Goal: Use online tool/utility: Use online tool/utility

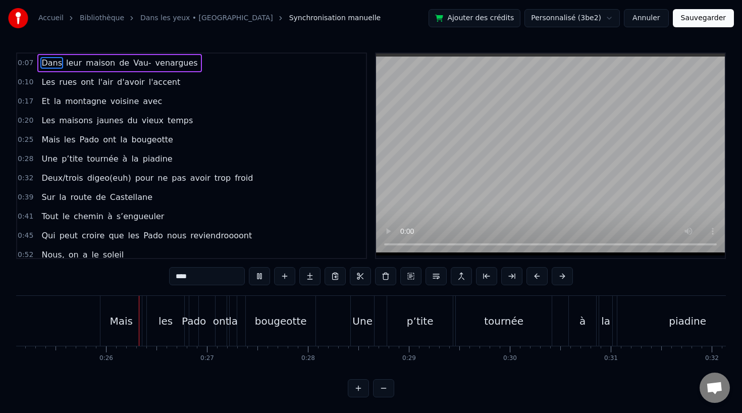
scroll to position [0, 2545]
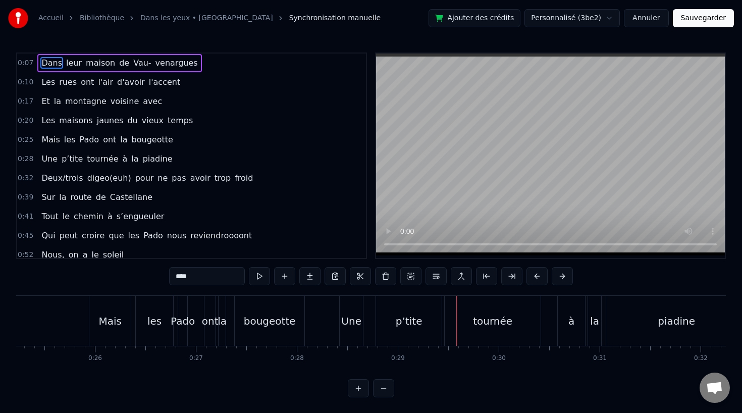
click at [156, 330] on div "les" at bounding box center [154, 321] width 37 height 50
type input "***"
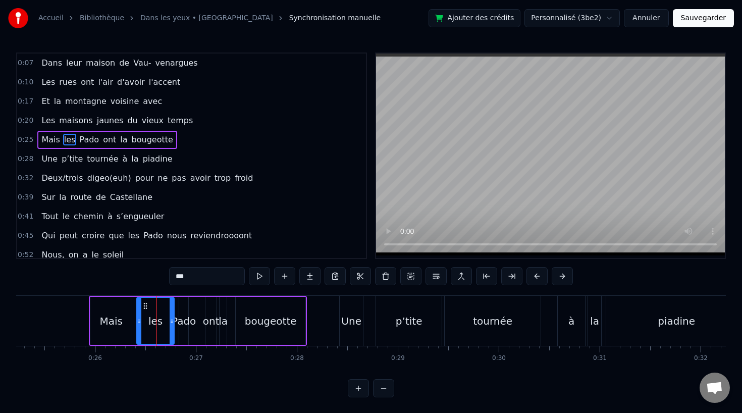
click at [151, 323] on div "les" at bounding box center [155, 320] width 14 height 15
drag, startPoint x: 173, startPoint y: 323, endPoint x: 166, endPoint y: 324, distance: 7.1
click at [166, 324] on icon at bounding box center [164, 321] width 4 height 8
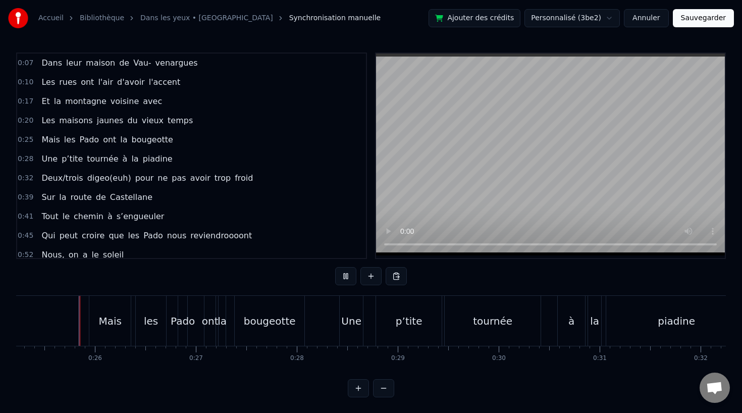
scroll to position [1, 0]
click at [179, 313] on div "Pado" at bounding box center [183, 320] width 24 height 15
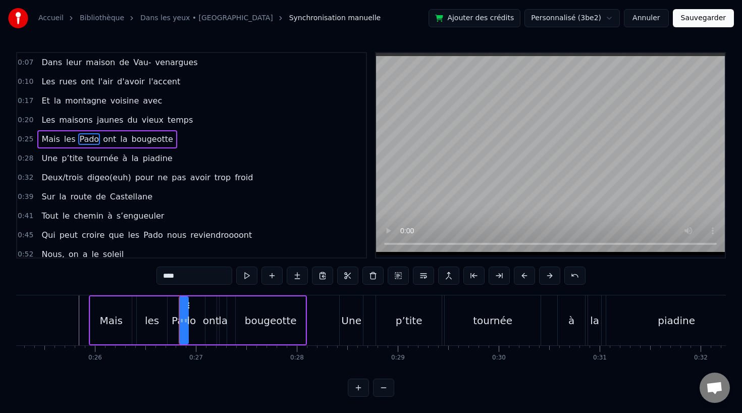
scroll to position [0, 0]
drag, startPoint x: 187, startPoint y: 319, endPoint x: 199, endPoint y: 319, distance: 12.6
click at [199, 319] on icon at bounding box center [198, 321] width 4 height 8
drag, startPoint x: 181, startPoint y: 320, endPoint x: 173, endPoint y: 320, distance: 8.1
click at [173, 320] on circle at bounding box center [173, 320] width 1 height 1
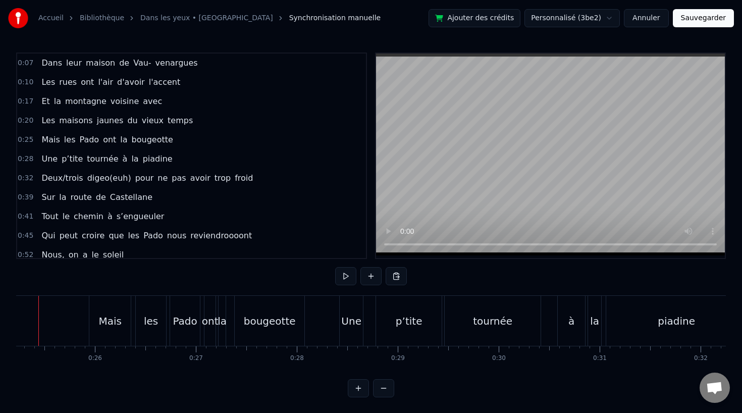
scroll to position [0, 2517]
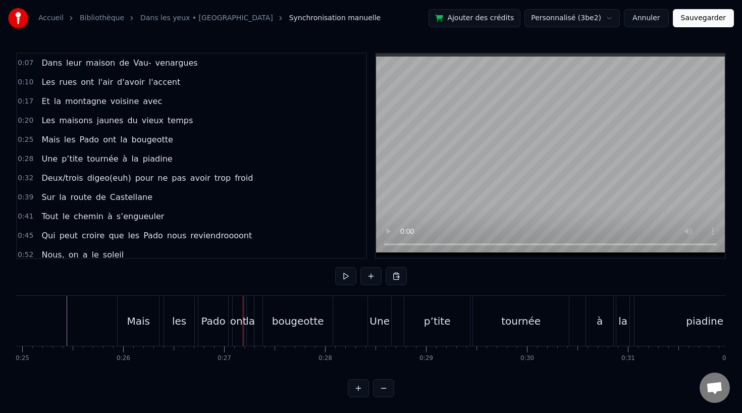
click at [184, 326] on div "les" at bounding box center [179, 320] width 14 height 15
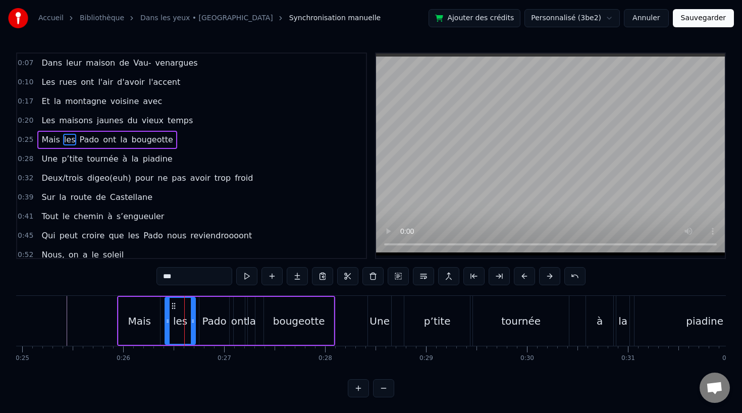
click at [157, 326] on div "Mais" at bounding box center [139, 321] width 41 height 48
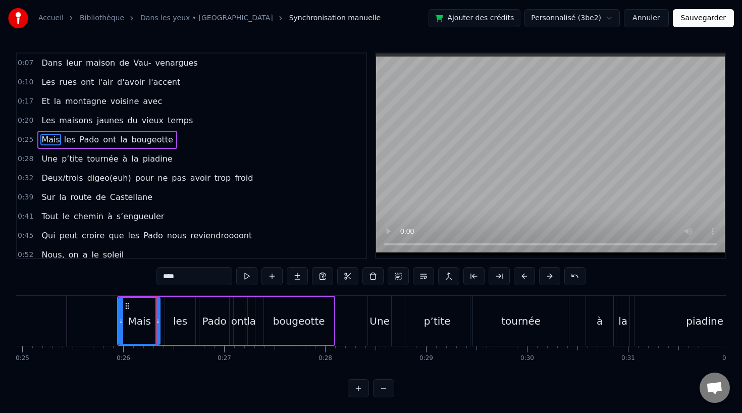
click at [174, 325] on div "les" at bounding box center [180, 320] width 14 height 15
type input "***"
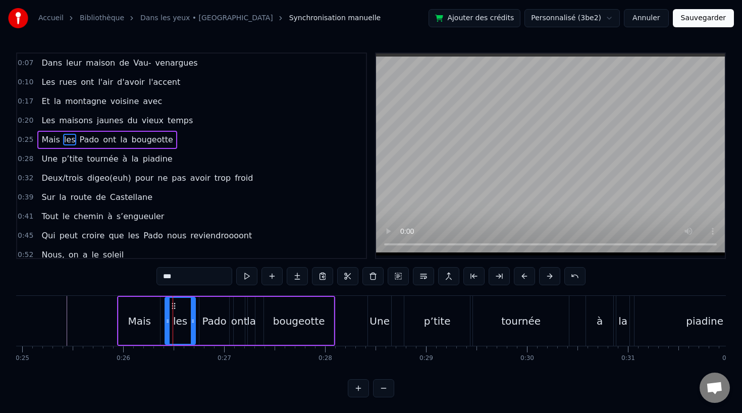
drag, startPoint x: 173, startPoint y: 303, endPoint x: 167, endPoint y: 303, distance: 5.6
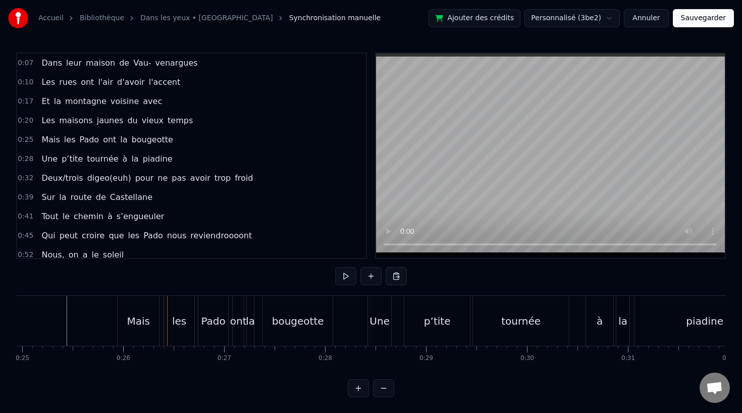
click at [175, 305] on div "les" at bounding box center [179, 321] width 30 height 50
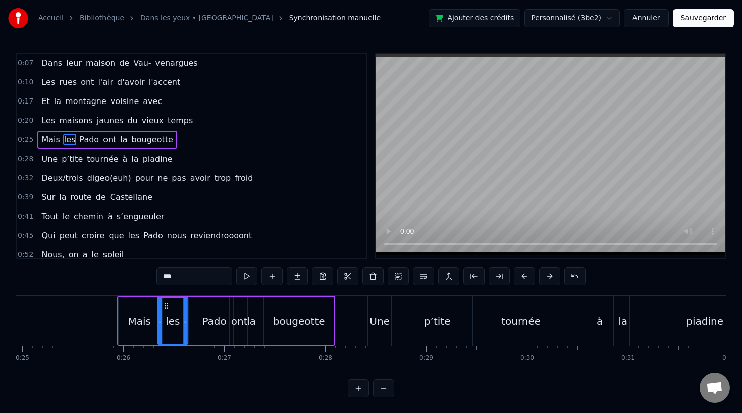
drag, startPoint x: 172, startPoint y: 305, endPoint x: 164, endPoint y: 305, distance: 7.6
click at [164, 305] on icon at bounding box center [166, 306] width 8 height 8
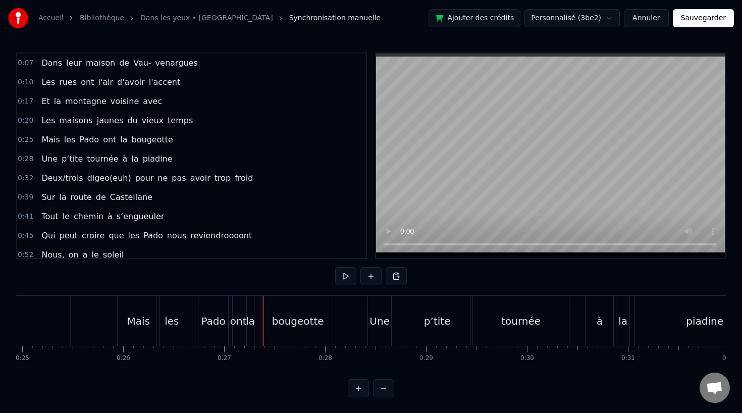
click at [139, 337] on div "Mais" at bounding box center [138, 321] width 41 height 50
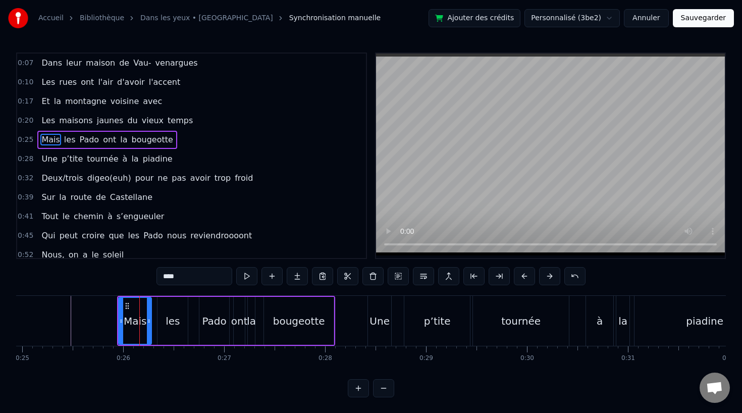
drag, startPoint x: 157, startPoint y: 318, endPoint x: 148, endPoint y: 319, distance: 8.6
click at [148, 319] on icon at bounding box center [149, 321] width 4 height 8
click at [168, 315] on div "les" at bounding box center [173, 320] width 14 height 15
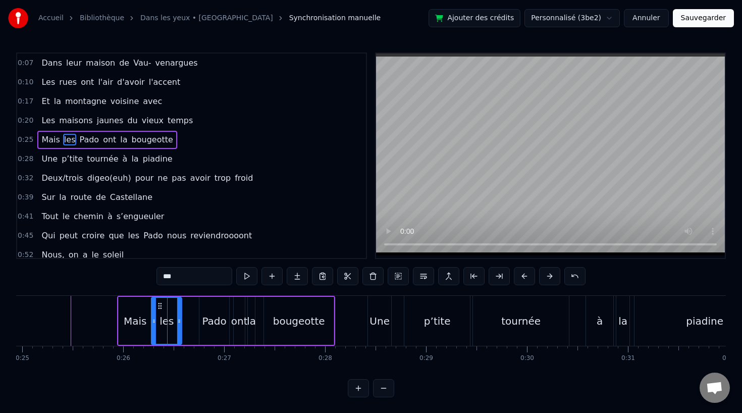
drag, startPoint x: 165, startPoint y: 304, endPoint x: 158, endPoint y: 304, distance: 6.1
click at [158, 304] on icon at bounding box center [160, 306] width 8 height 8
click at [215, 318] on div "Pado" at bounding box center [214, 320] width 24 height 15
type input "****"
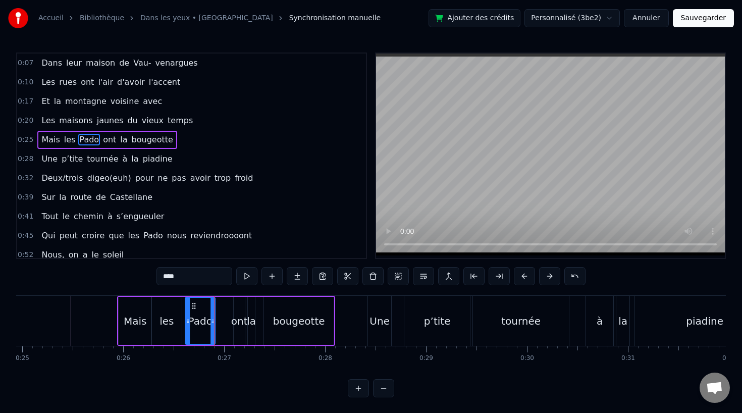
drag, startPoint x: 205, startPoint y: 304, endPoint x: 191, endPoint y: 305, distance: 14.2
click at [191, 305] on icon at bounding box center [194, 306] width 8 height 8
drag, startPoint x: 211, startPoint y: 321, endPoint x: 225, endPoint y: 321, distance: 13.6
click at [226, 321] on icon at bounding box center [228, 321] width 4 height 8
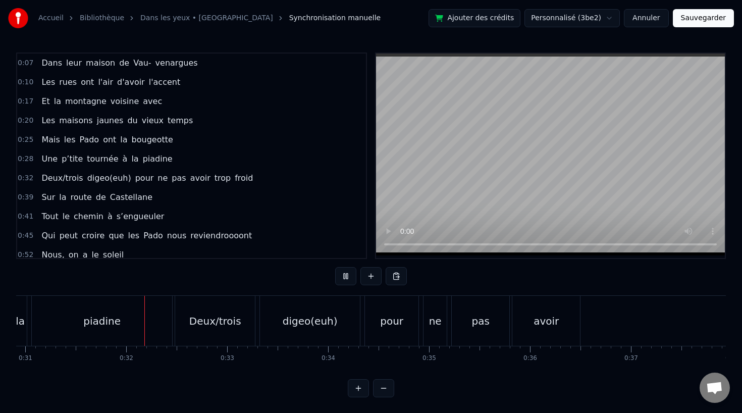
scroll to position [0, 3137]
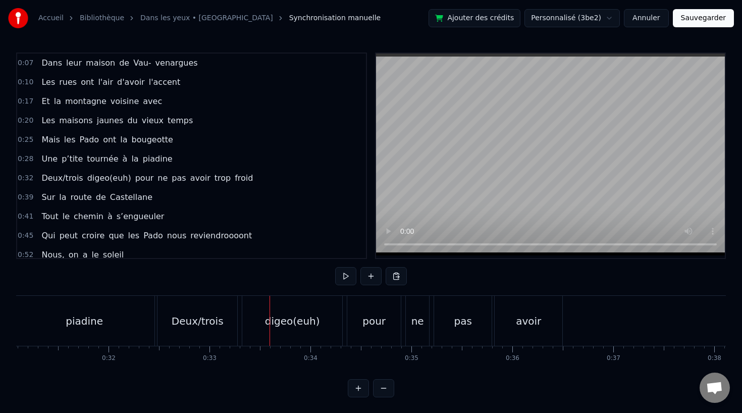
click at [101, 173] on span "digeo(euh)" at bounding box center [109, 178] width 46 height 12
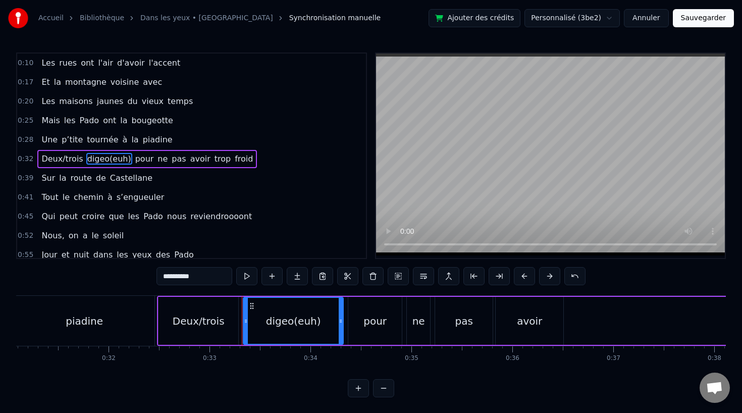
scroll to position [22, 0]
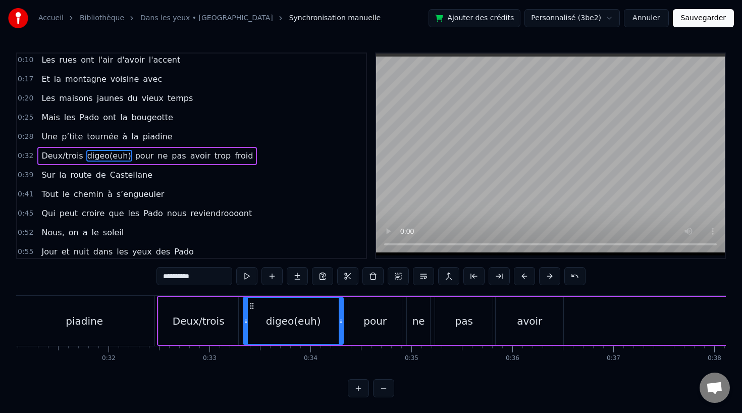
click at [313, 319] on div "digeo(euh)" at bounding box center [293, 320] width 55 height 15
click at [321, 323] on div "digeo(euh)" at bounding box center [293, 321] width 99 height 46
click at [318, 322] on div "digeo(euh)" at bounding box center [293, 321] width 99 height 46
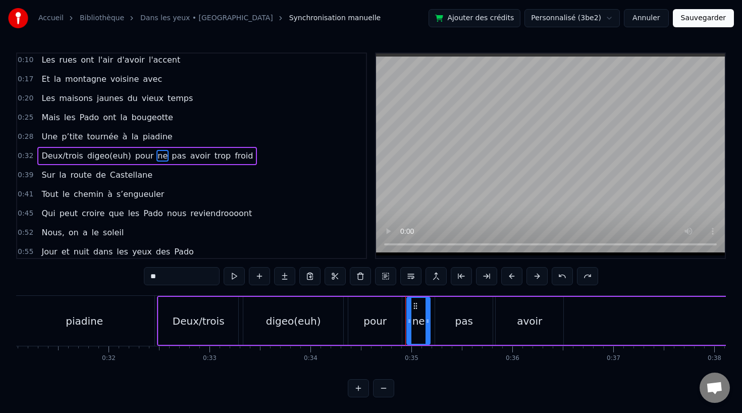
click at [282, 326] on div "digeo(euh)" at bounding box center [293, 320] width 55 height 15
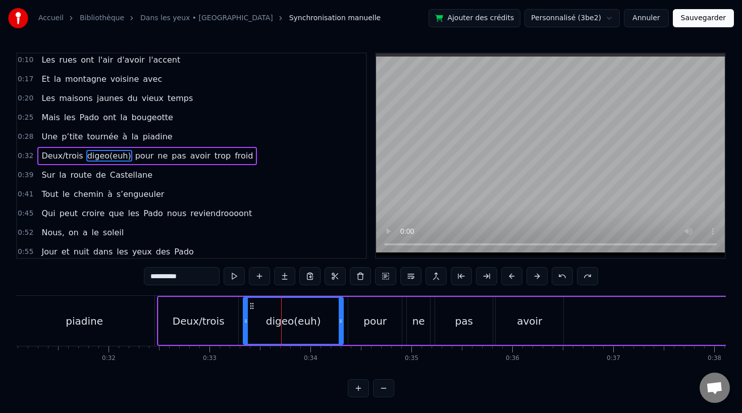
click at [178, 277] on input "**********" at bounding box center [182, 276] width 76 height 18
click at [182, 277] on input "**********" at bounding box center [182, 276] width 76 height 18
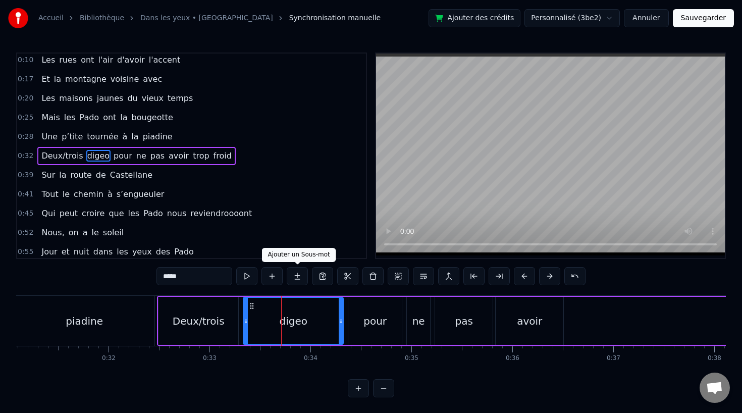
type input "*****"
click at [280, 170] on div "0:39 Sur la route de [GEOGRAPHIC_DATA]" at bounding box center [191, 175] width 349 height 19
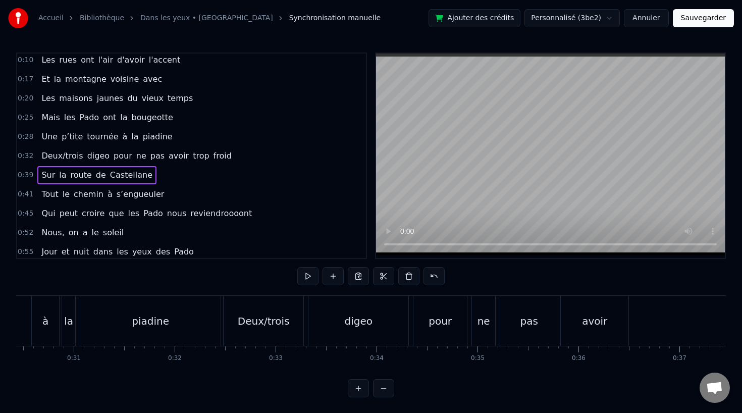
scroll to position [0, 3100]
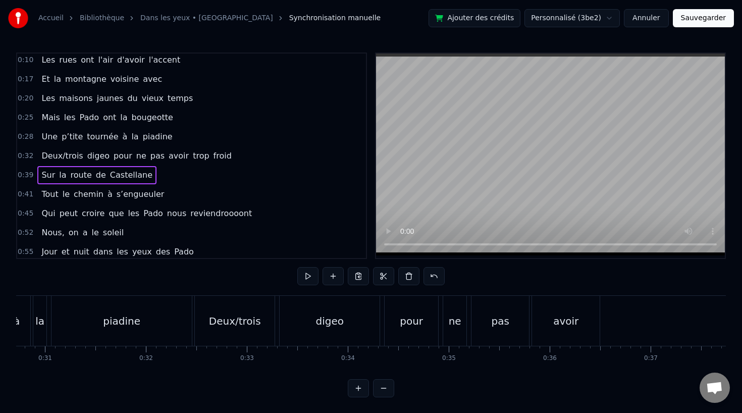
click at [335, 327] on div "digeo" at bounding box center [329, 320] width 28 height 15
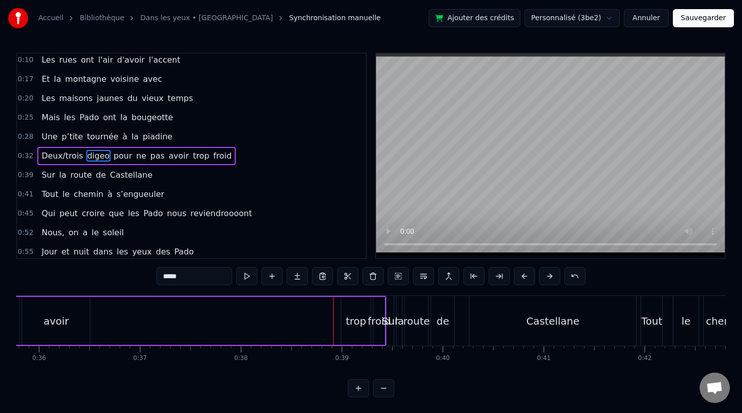
scroll to position [0, 3587]
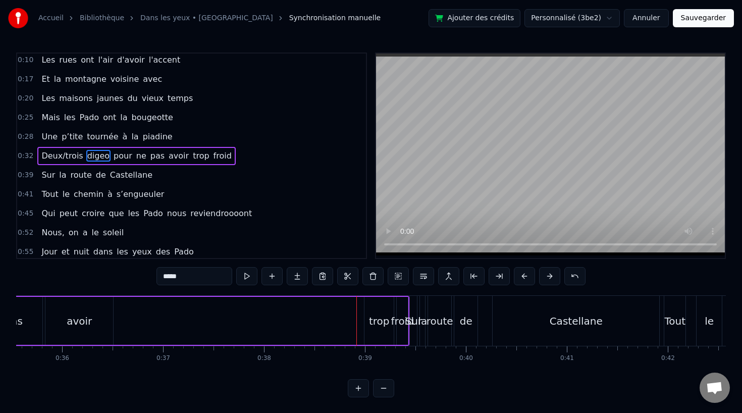
click at [399, 322] on div "froid" at bounding box center [402, 320] width 23 height 15
click at [379, 320] on div "trop" at bounding box center [379, 320] width 21 height 15
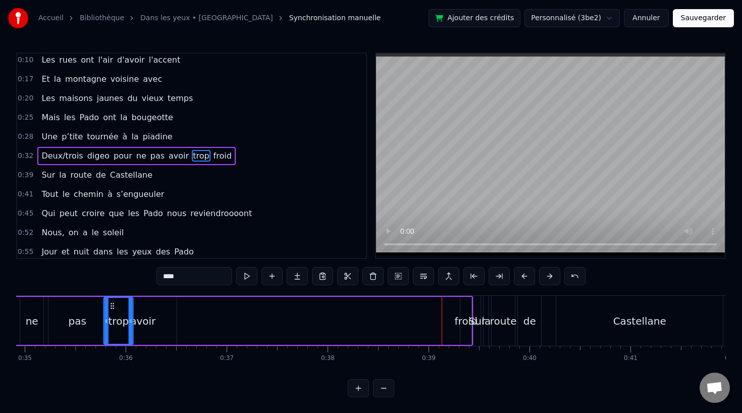
scroll to position [0, 3501]
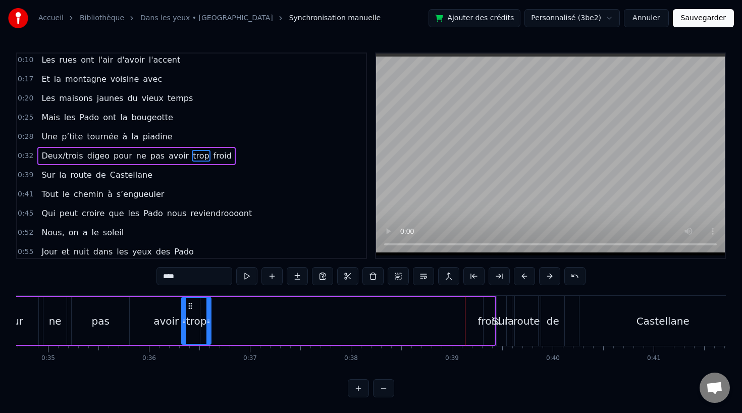
drag, startPoint x: 372, startPoint y: 305, endPoint x: 191, endPoint y: 312, distance: 181.3
click at [191, 312] on div "trop" at bounding box center [196, 321] width 28 height 46
click at [26, 312] on div "pour" at bounding box center [11, 321] width 53 height 48
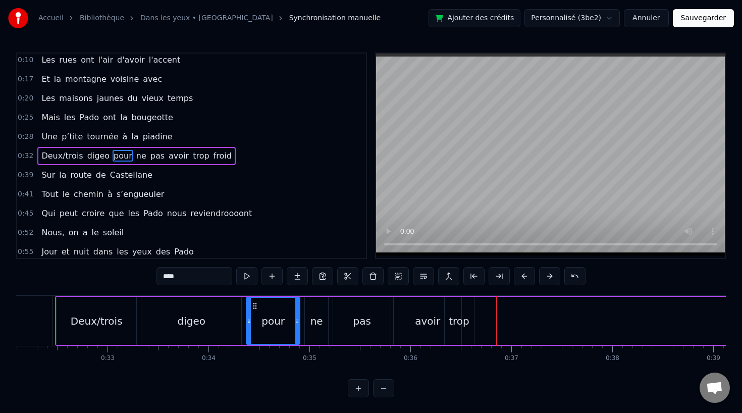
scroll to position [0, 3227]
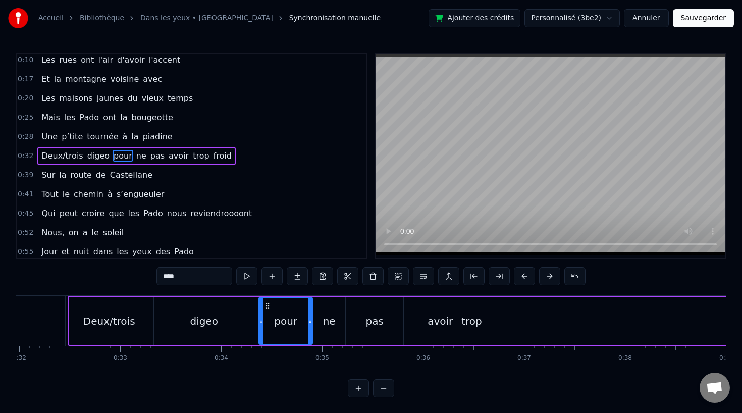
click at [234, 316] on div "digeo" at bounding box center [204, 321] width 100 height 48
type input "*****"
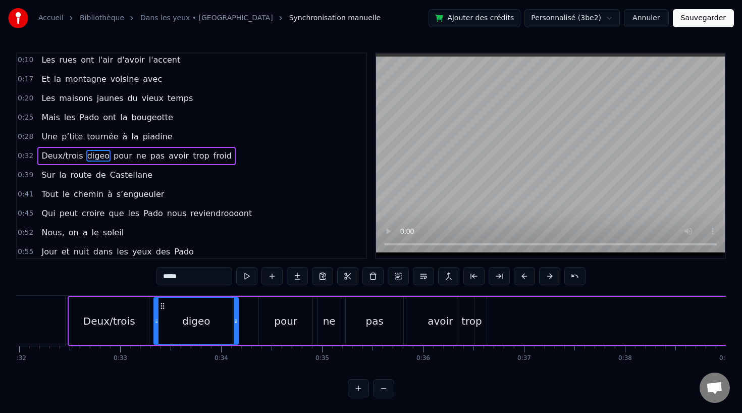
drag, startPoint x: 251, startPoint y: 320, endPoint x: 233, endPoint y: 321, distance: 18.7
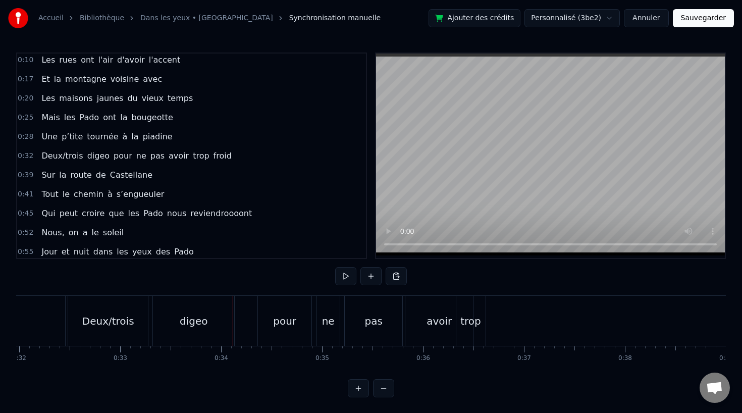
click at [287, 321] on div "pour" at bounding box center [284, 320] width 23 height 15
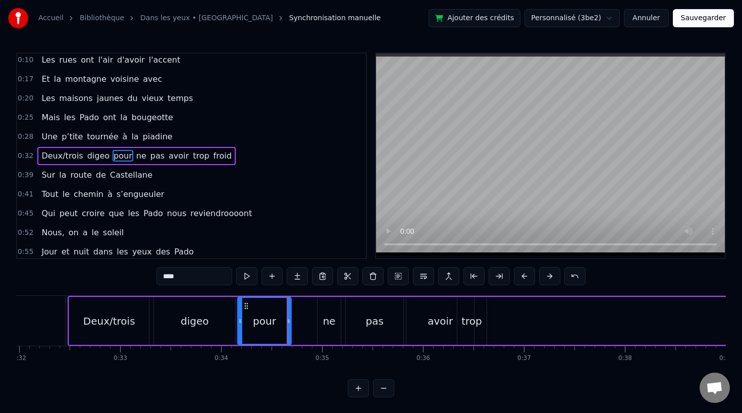
drag, startPoint x: 266, startPoint y: 305, endPoint x: 245, endPoint y: 307, distance: 21.8
click at [245, 307] on icon at bounding box center [246, 306] width 8 height 8
click at [325, 319] on div "ne" at bounding box center [329, 320] width 13 height 15
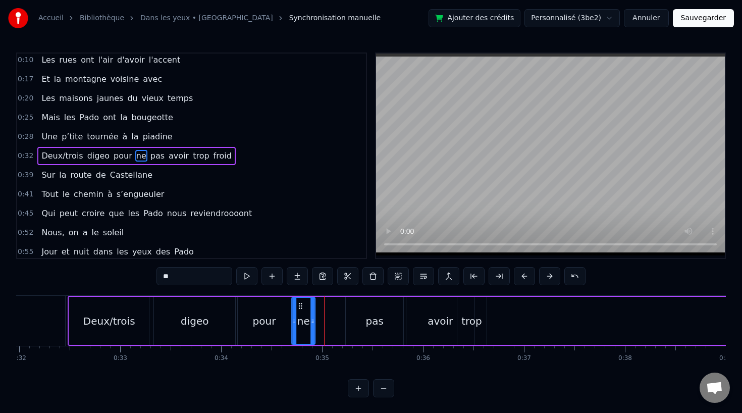
drag, startPoint x: 323, startPoint y: 306, endPoint x: 296, endPoint y: 306, distance: 26.7
click at [296, 306] on icon at bounding box center [300, 306] width 8 height 8
click at [365, 318] on div "pas" at bounding box center [375, 321] width 58 height 48
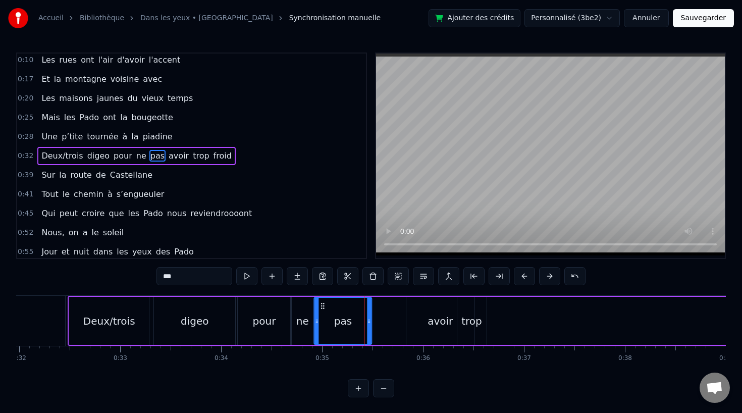
drag, startPoint x: 353, startPoint y: 307, endPoint x: 321, endPoint y: 306, distance: 31.8
click at [321, 306] on icon at bounding box center [323, 306] width 8 height 8
click at [428, 323] on div "avoir" at bounding box center [440, 321] width 68 height 48
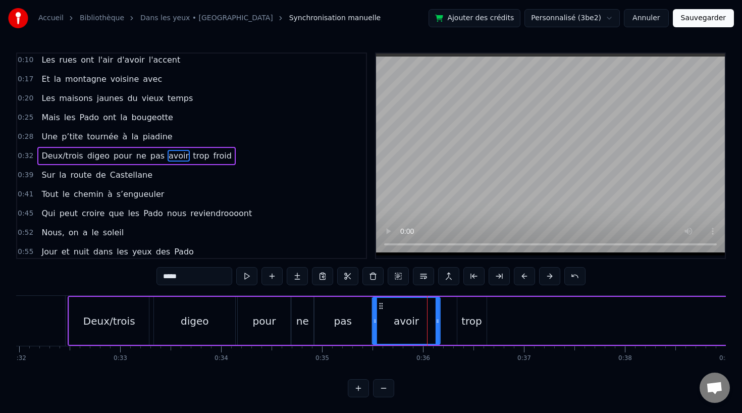
drag, startPoint x: 414, startPoint y: 304, endPoint x: 380, endPoint y: 307, distance: 33.9
click at [380, 307] on icon at bounding box center [381, 306] width 8 height 8
click at [476, 317] on div "trop" at bounding box center [471, 320] width 21 height 15
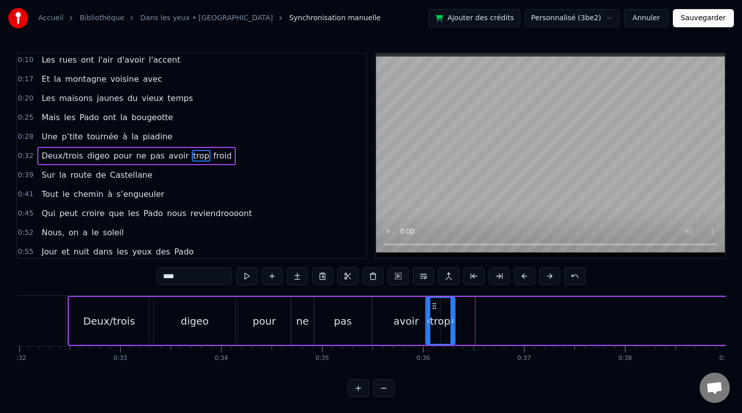
drag, startPoint x: 465, startPoint y: 306, endPoint x: 432, endPoint y: 308, distance: 32.9
click at [432, 308] on icon at bounding box center [434, 306] width 8 height 8
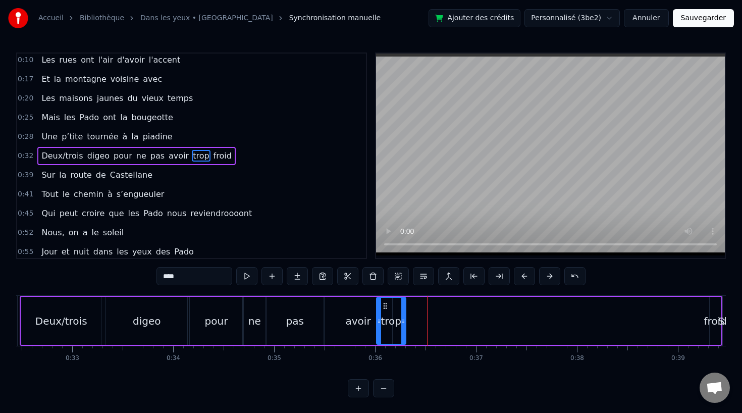
scroll to position [0, 3381]
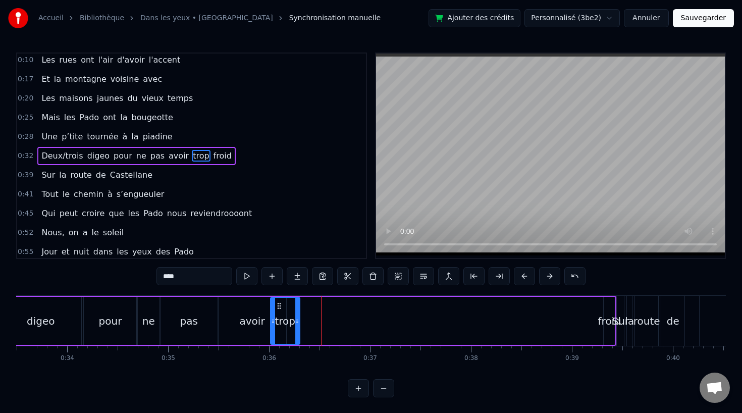
click at [609, 318] on div "froid" at bounding box center [609, 320] width 23 height 15
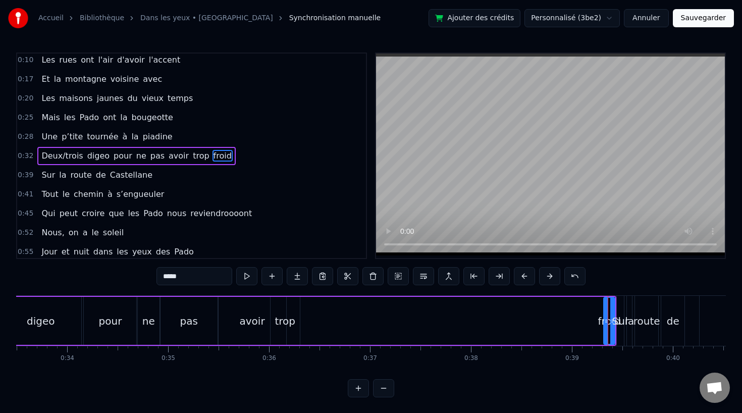
click at [602, 320] on div "froid" at bounding box center [609, 320] width 23 height 15
drag, startPoint x: 606, startPoint y: 320, endPoint x: 545, endPoint y: 328, distance: 61.5
click at [545, 328] on div at bounding box center [545, 321] width 4 height 46
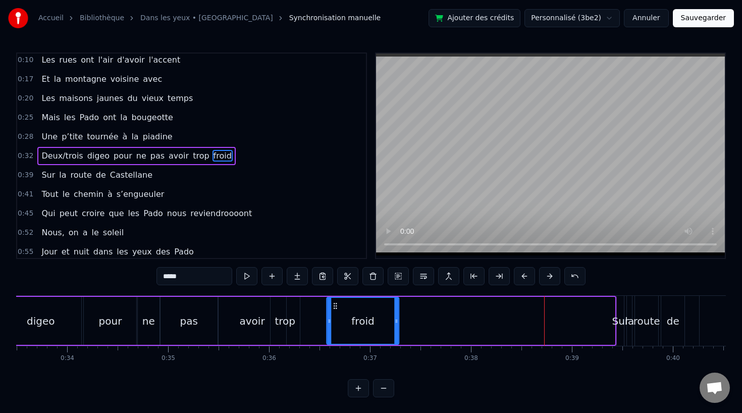
drag, startPoint x: 551, startPoint y: 306, endPoint x: 335, endPoint y: 320, distance: 215.9
click at [335, 319] on div "froid" at bounding box center [362, 321] width 71 height 46
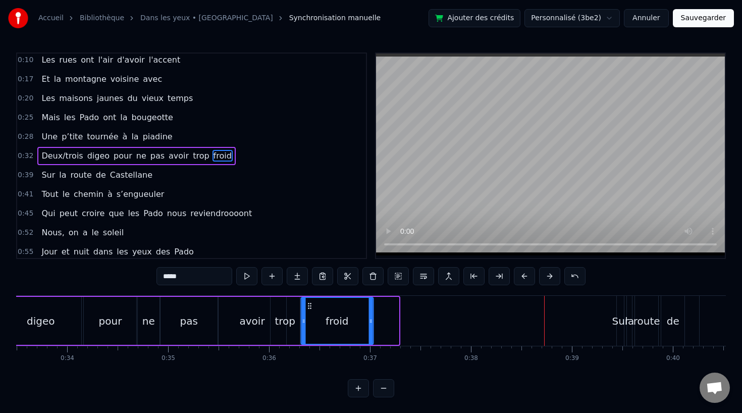
drag, startPoint x: 335, startPoint y: 307, endPoint x: 309, endPoint y: 307, distance: 25.7
click at [309, 307] on icon at bounding box center [309, 306] width 8 height 8
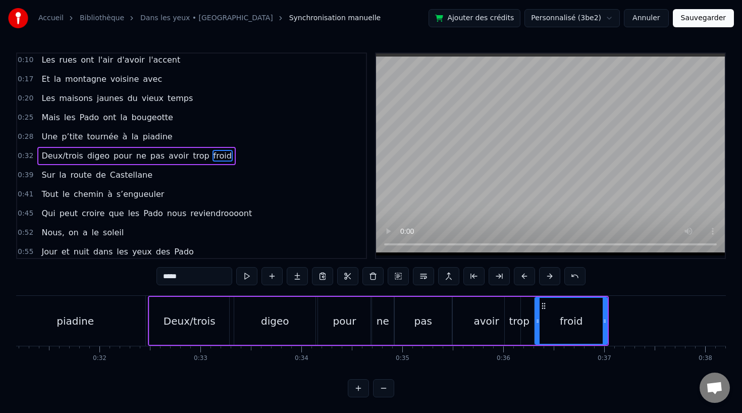
scroll to position [0, 3145]
click at [94, 325] on div "piadine" at bounding box center [76, 321] width 140 height 50
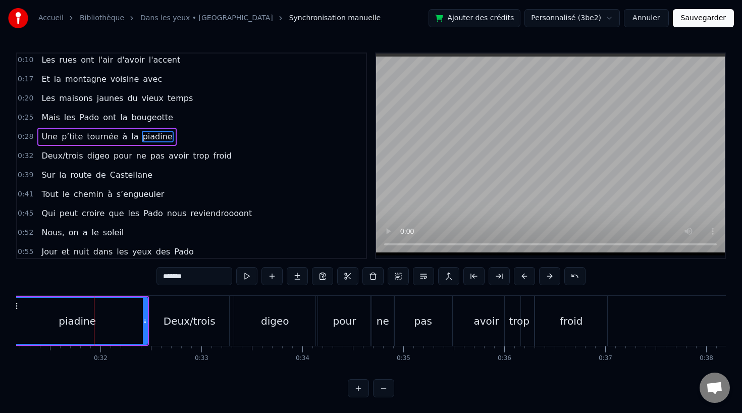
scroll to position [3, 0]
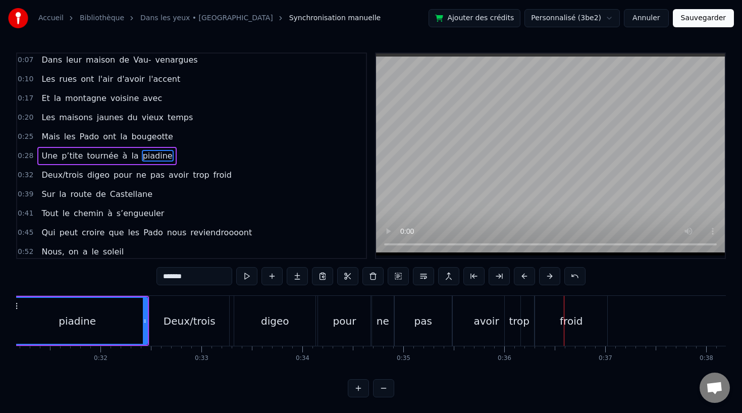
click at [202, 316] on div "Deux/trois" at bounding box center [190, 320] width 52 height 15
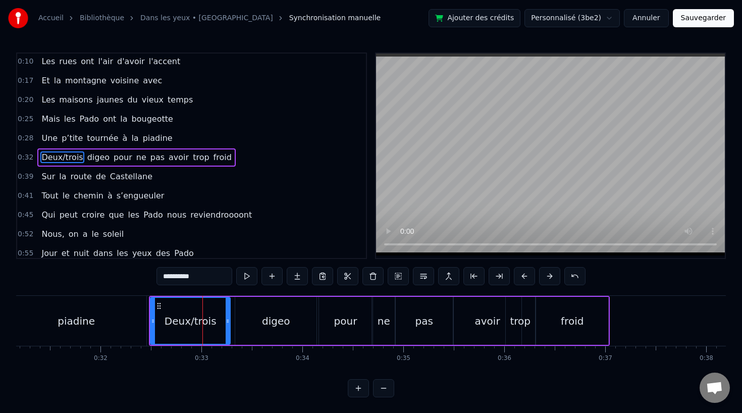
scroll to position [22, 0]
click at [267, 315] on div "digeo" at bounding box center [276, 320] width 28 height 15
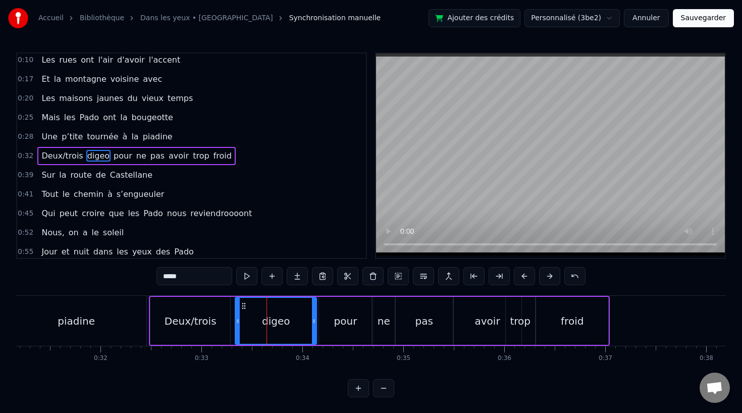
click at [221, 314] on div "Deux/trois" at bounding box center [190, 321] width 80 height 48
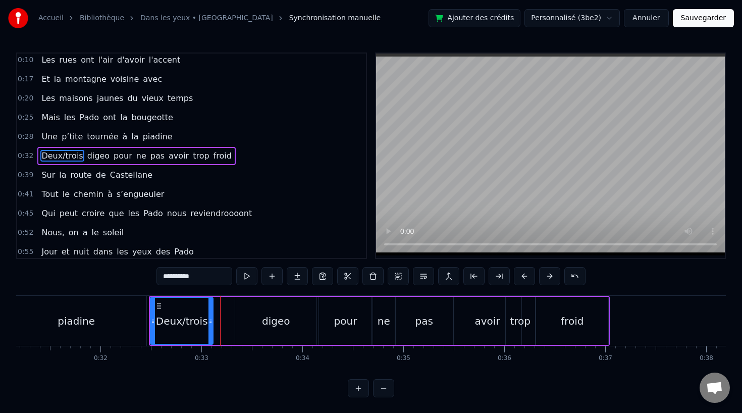
drag, startPoint x: 227, startPoint y: 319, endPoint x: 209, endPoint y: 319, distance: 17.7
click at [209, 319] on icon at bounding box center [210, 321] width 4 height 8
click at [263, 319] on div "digeo" at bounding box center [276, 320] width 28 height 15
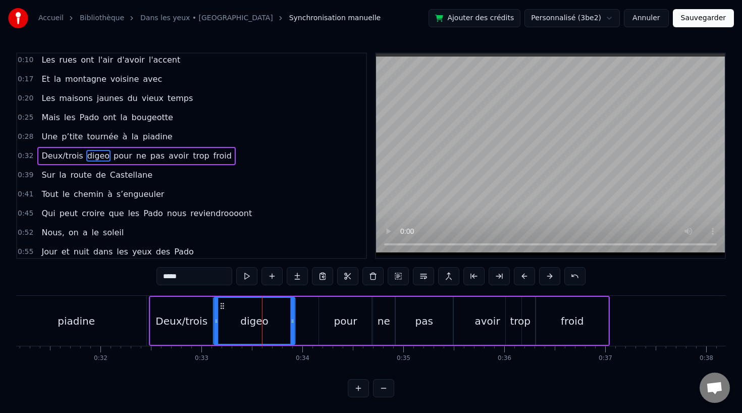
drag, startPoint x: 244, startPoint y: 305, endPoint x: 222, endPoint y: 306, distance: 21.7
click at [222, 306] on icon at bounding box center [223, 306] width 8 height 8
click at [328, 313] on div "pour" at bounding box center [345, 321] width 53 height 48
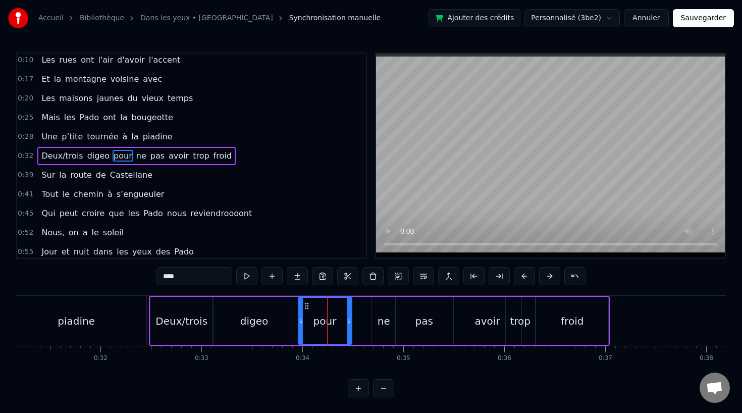
drag, startPoint x: 325, startPoint y: 304, endPoint x: 303, endPoint y: 305, distance: 22.7
click at [303, 305] on icon at bounding box center [306, 306] width 8 height 8
drag, startPoint x: 347, startPoint y: 321, endPoint x: 336, endPoint y: 322, distance: 11.6
click at [336, 322] on icon at bounding box center [338, 321] width 4 height 8
click at [382, 322] on div "ne" at bounding box center [383, 320] width 13 height 15
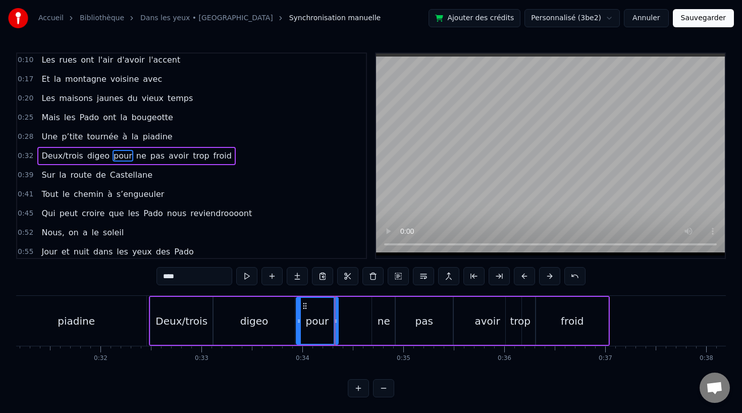
type input "**"
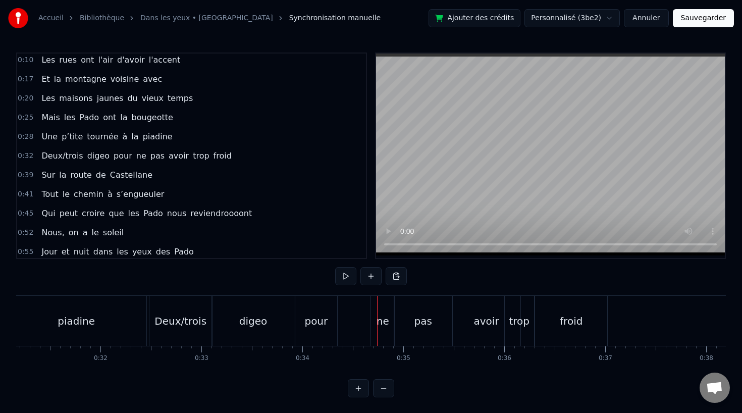
click at [379, 308] on div "ne" at bounding box center [382, 321] width 23 height 50
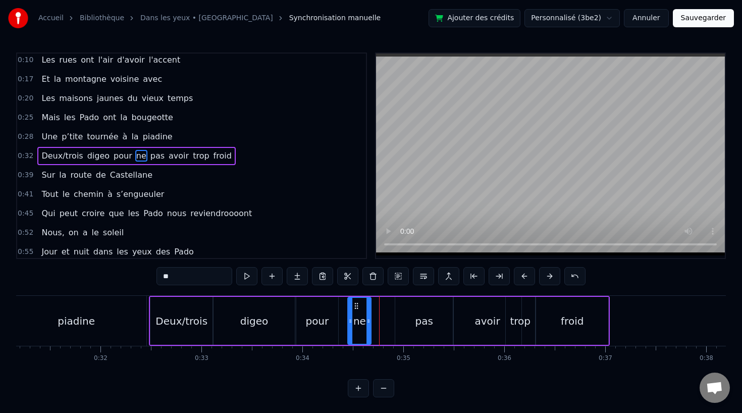
drag, startPoint x: 382, startPoint y: 304, endPoint x: 357, endPoint y: 305, distance: 24.8
click at [357, 305] on icon at bounding box center [356, 306] width 8 height 8
click at [410, 307] on div "pas" at bounding box center [424, 321] width 58 height 48
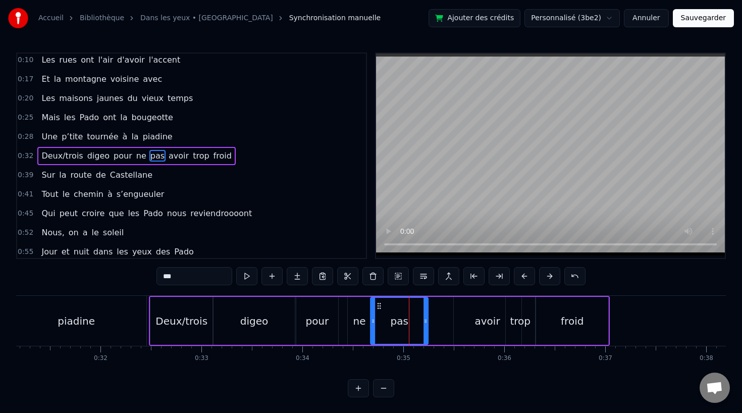
drag, startPoint x: 404, startPoint y: 304, endPoint x: 379, endPoint y: 304, distance: 24.2
click at [379, 304] on icon at bounding box center [379, 306] width 8 height 8
drag, startPoint x: 425, startPoint y: 318, endPoint x: 403, endPoint y: 319, distance: 22.2
click at [403, 319] on icon at bounding box center [403, 321] width 4 height 8
click at [469, 319] on div "avoir" at bounding box center [488, 321] width 68 height 48
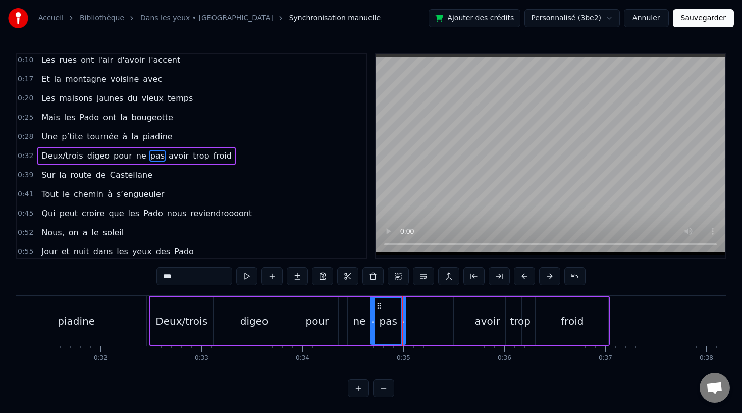
type input "*****"
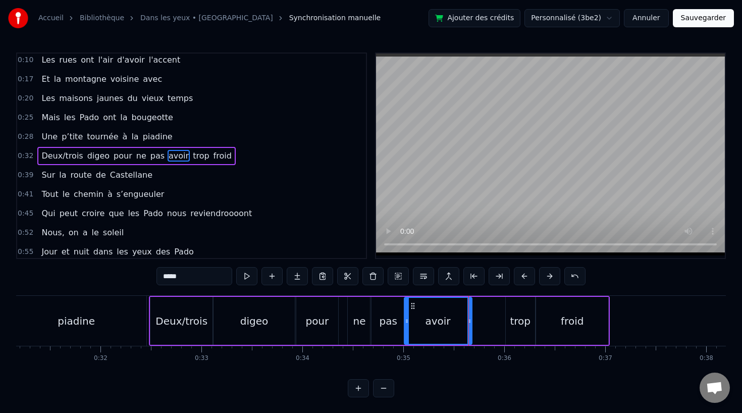
drag, startPoint x: 459, startPoint y: 305, endPoint x: 409, endPoint y: 306, distance: 50.0
click at [409, 306] on icon at bounding box center [413, 306] width 8 height 8
drag, startPoint x: 468, startPoint y: 322, endPoint x: 446, endPoint y: 323, distance: 22.2
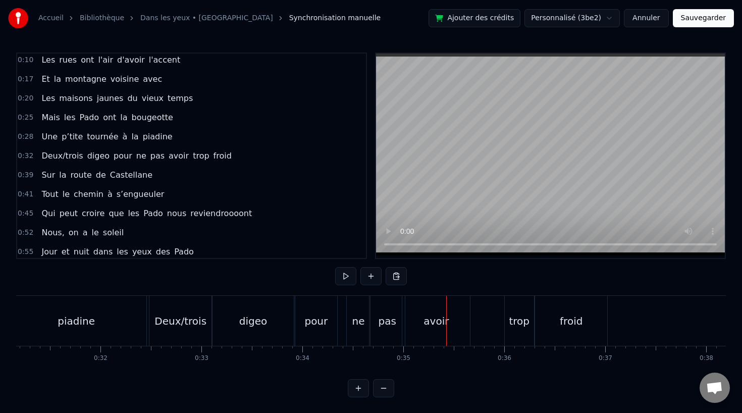
click at [466, 323] on div "avoir" at bounding box center [436, 321] width 68 height 50
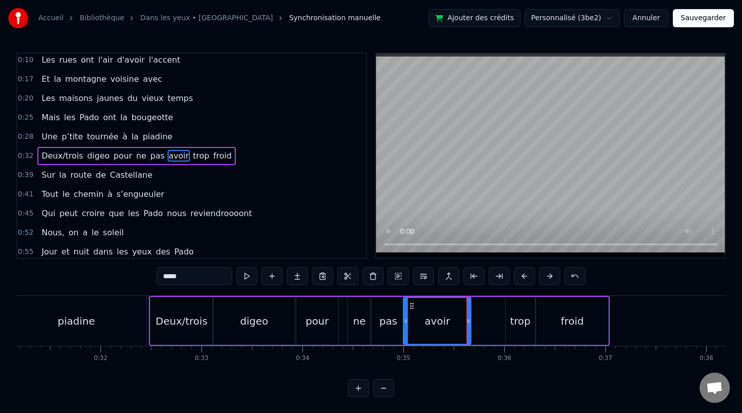
click at [448, 321] on div "avoir" at bounding box center [437, 321] width 67 height 46
drag, startPoint x: 467, startPoint y: 321, endPoint x: 447, endPoint y: 321, distance: 20.2
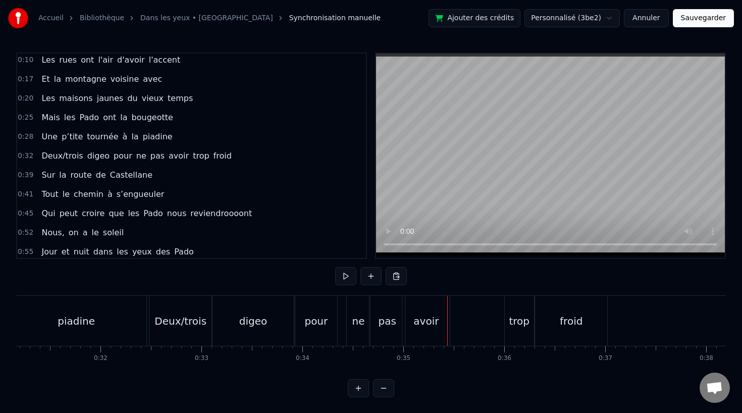
click at [521, 321] on div "trop" at bounding box center [519, 320] width 21 height 15
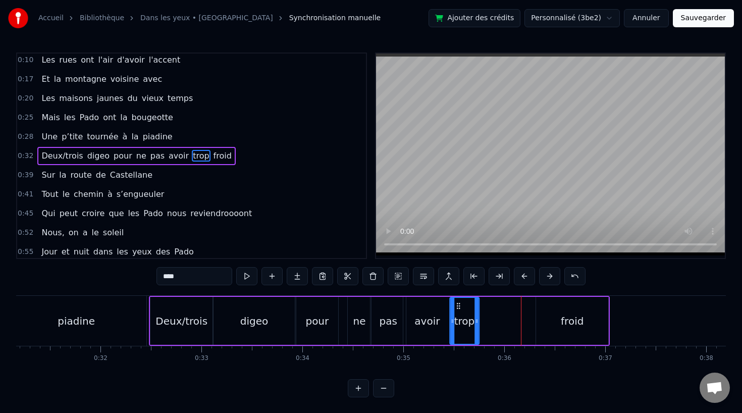
drag, startPoint x: 512, startPoint y: 304, endPoint x: 457, endPoint y: 306, distance: 55.6
click at [457, 306] on icon at bounding box center [458, 306] width 8 height 8
click at [553, 315] on div "froid" at bounding box center [572, 321] width 72 height 48
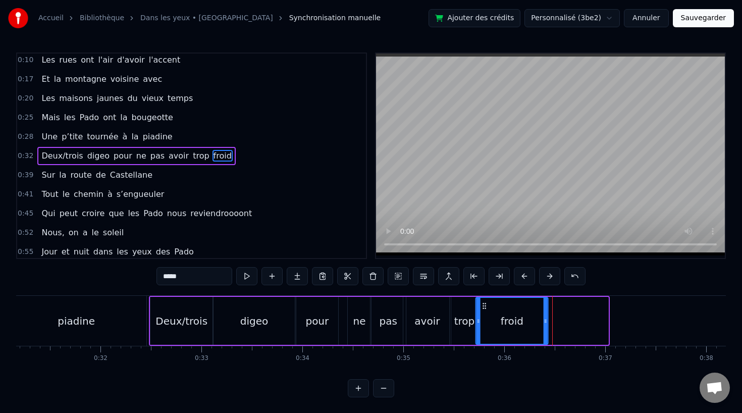
drag, startPoint x: 542, startPoint y: 306, endPoint x: 482, endPoint y: 309, distance: 60.1
click at [482, 309] on icon at bounding box center [484, 306] width 8 height 8
click at [77, 311] on div "piadine" at bounding box center [76, 321] width 140 height 50
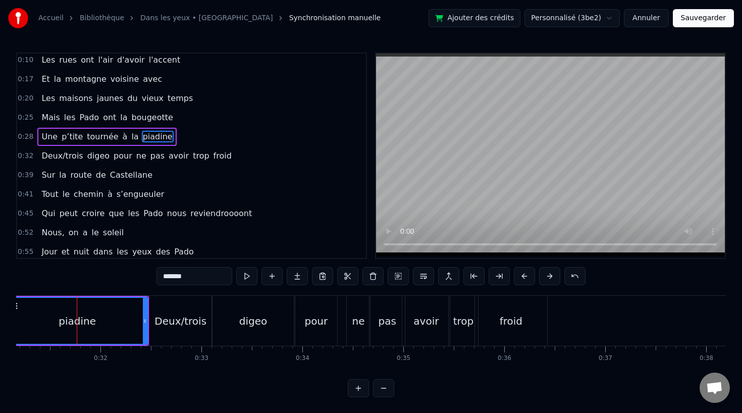
scroll to position [3, 0]
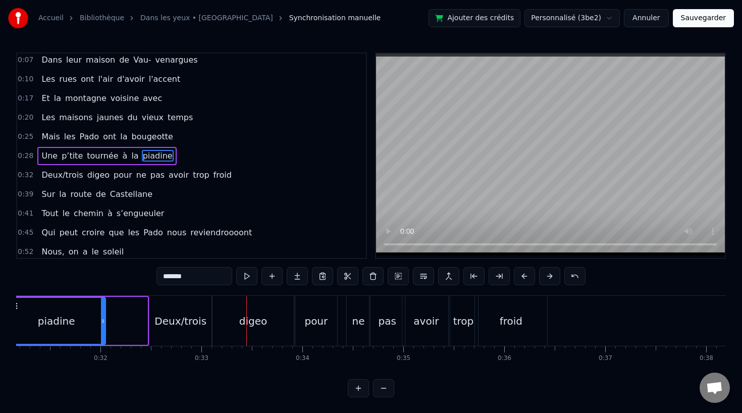
drag, startPoint x: 144, startPoint y: 320, endPoint x: 102, endPoint y: 327, distance: 42.3
click at [102, 327] on div at bounding box center [103, 321] width 4 height 46
click at [171, 325] on div "Deux/trois" at bounding box center [180, 320] width 52 height 15
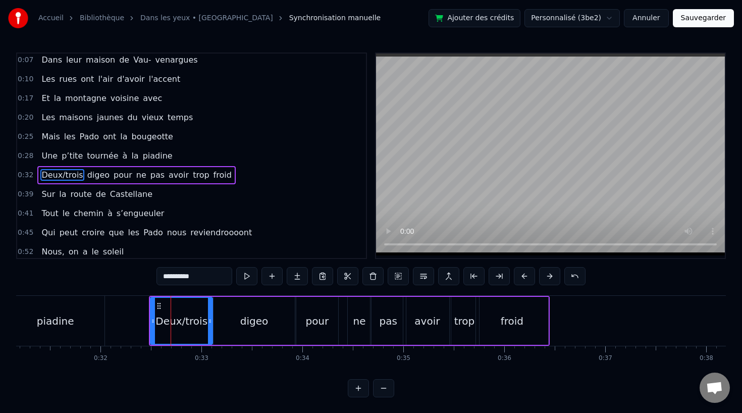
scroll to position [22, 0]
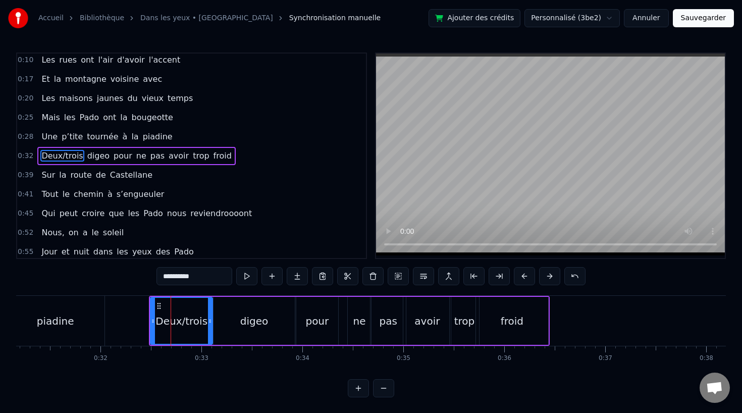
click at [153, 321] on icon at bounding box center [153, 321] width 4 height 8
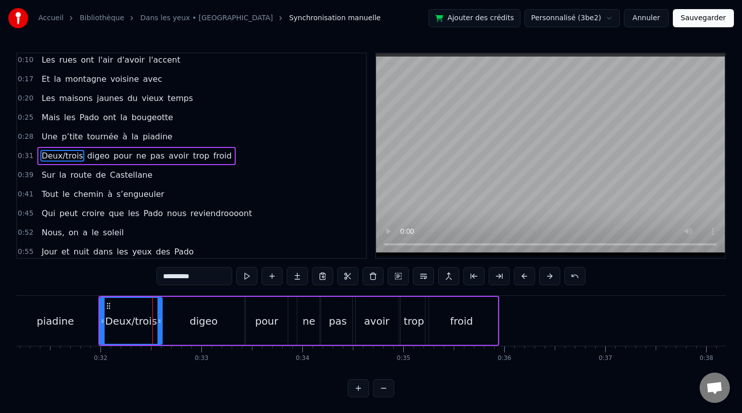
click at [50, 323] on div "piadine" at bounding box center [55, 320] width 37 height 15
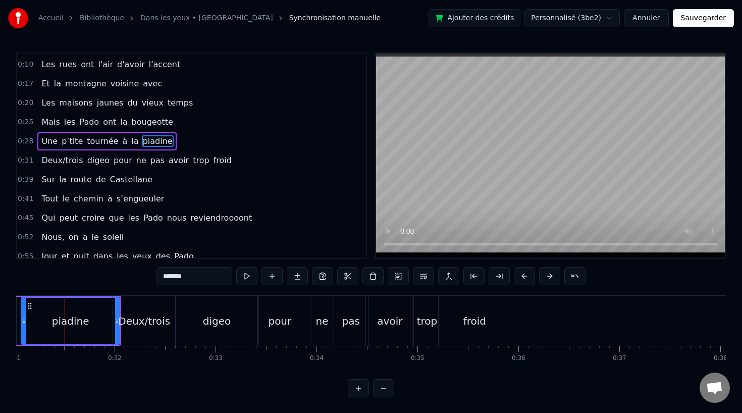
scroll to position [0, 3129]
click at [228, 315] on div "digeo" at bounding box center [219, 320] width 28 height 15
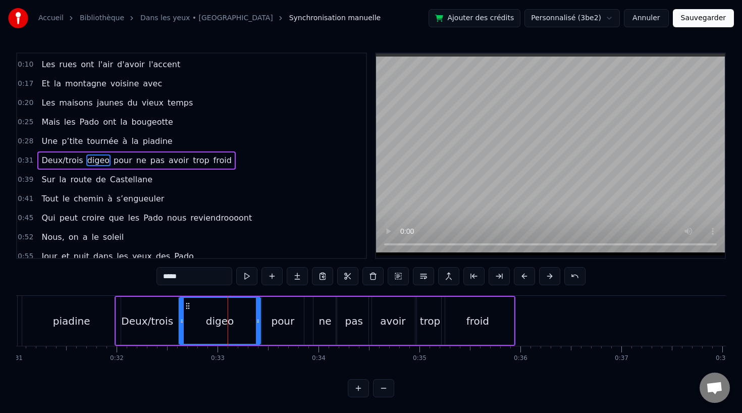
scroll to position [22, 0]
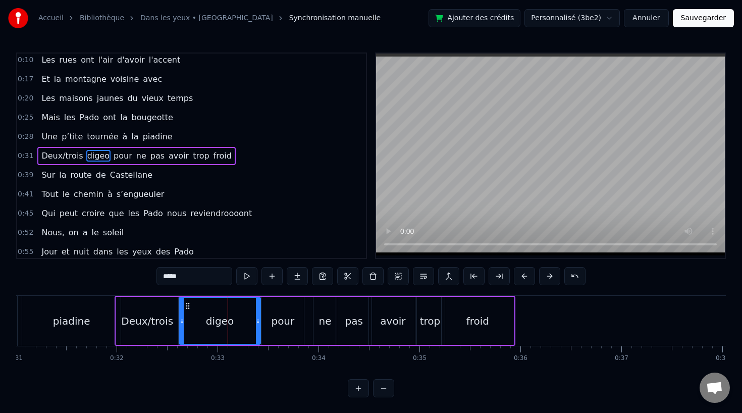
click at [280, 320] on div "pour" at bounding box center [282, 320] width 23 height 15
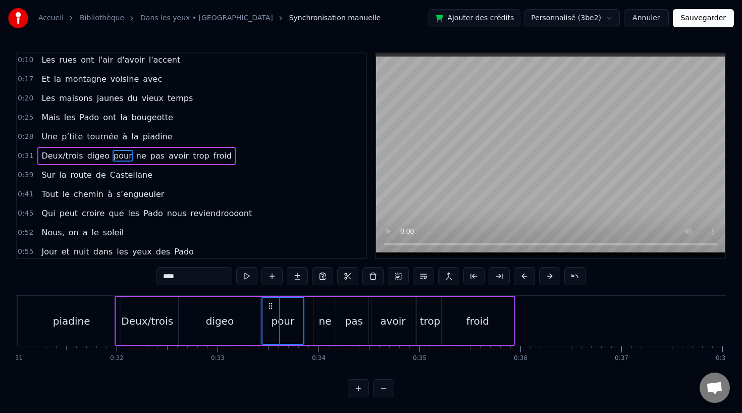
click at [322, 318] on div "ne" at bounding box center [324, 320] width 13 height 15
click at [358, 318] on div "pas" at bounding box center [354, 320] width 18 height 15
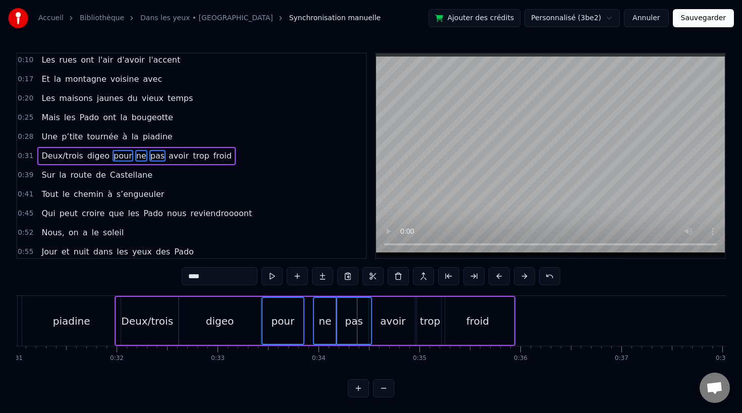
click at [392, 318] on div "avoir" at bounding box center [392, 320] width 25 height 15
click at [445, 319] on div "froid" at bounding box center [478, 321] width 72 height 48
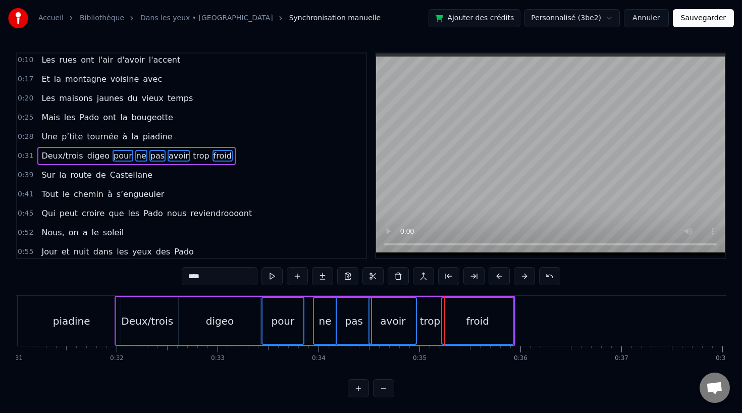
click at [429, 316] on div "trop" at bounding box center [430, 320] width 21 height 15
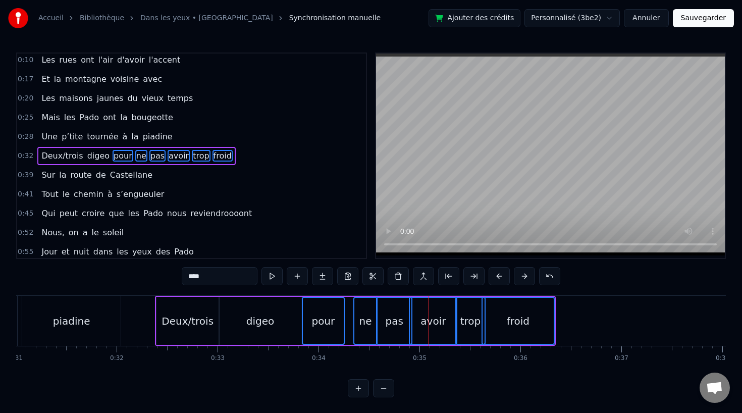
click at [192, 321] on div "Deux/trois" at bounding box center [187, 320] width 52 height 15
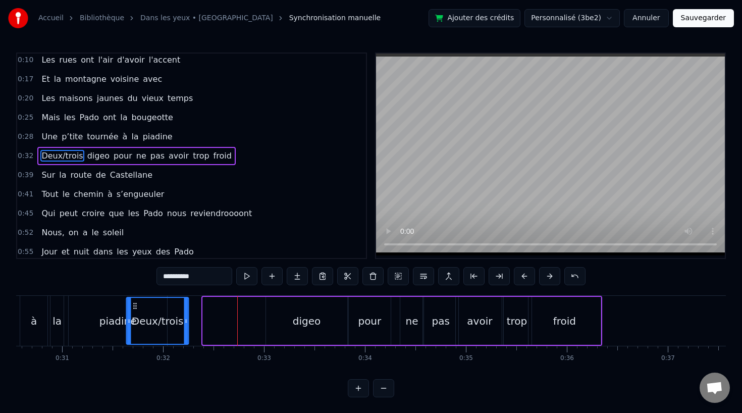
scroll to position [0, 3073]
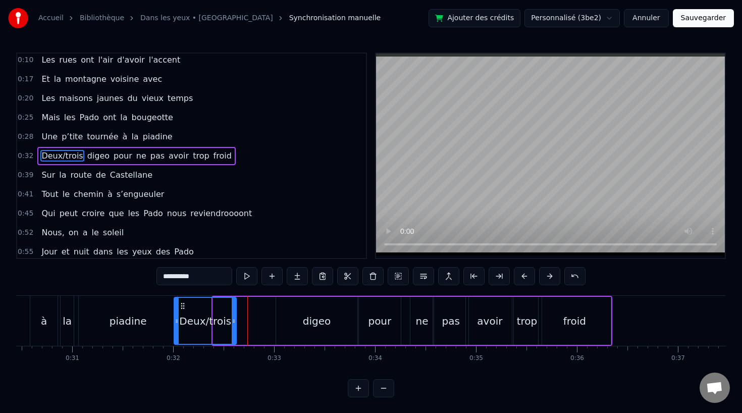
drag, startPoint x: 166, startPoint y: 305, endPoint x: 183, endPoint y: 316, distance: 20.9
click at [183, 316] on div "Deux/trois" at bounding box center [205, 321] width 61 height 46
click at [278, 320] on div "digeo" at bounding box center [316, 321] width 81 height 48
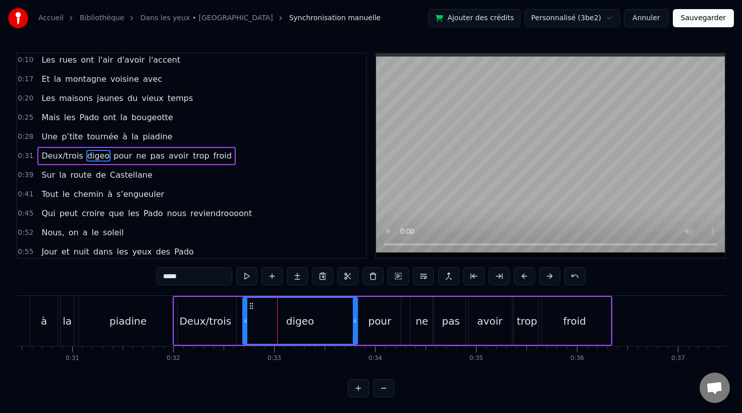
drag, startPoint x: 279, startPoint y: 320, endPoint x: 246, endPoint y: 323, distance: 32.9
click at [246, 323] on icon at bounding box center [245, 321] width 4 height 8
click at [118, 310] on div "piadine" at bounding box center [128, 321] width 98 height 50
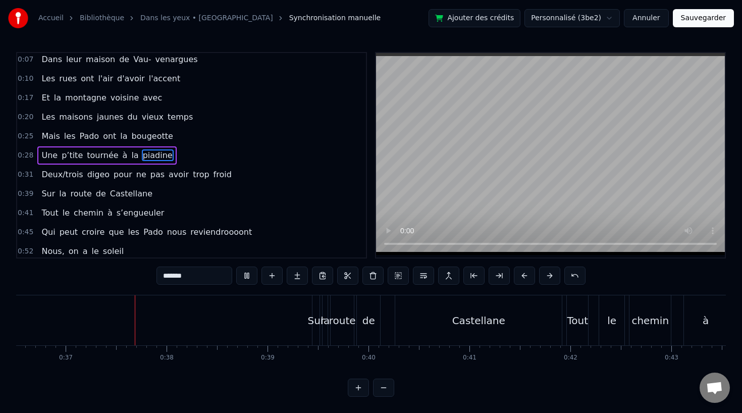
scroll to position [0, 3685]
click at [314, 318] on div "Sur" at bounding box center [315, 320] width 17 height 15
type input "***"
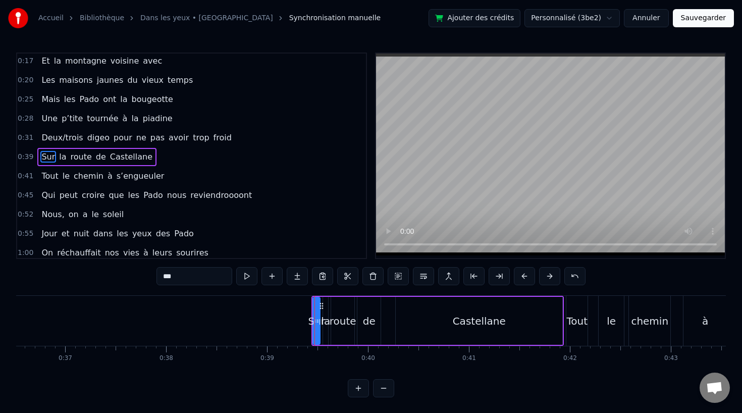
scroll to position [41, 0]
drag, startPoint x: 314, startPoint y: 321, endPoint x: 289, endPoint y: 323, distance: 25.9
click at [289, 323] on icon at bounding box center [290, 321] width 4 height 8
drag, startPoint x: 295, startPoint y: 304, endPoint x: 244, endPoint y: 305, distance: 51.5
click at [244, 305] on icon at bounding box center [244, 306] width 8 height 8
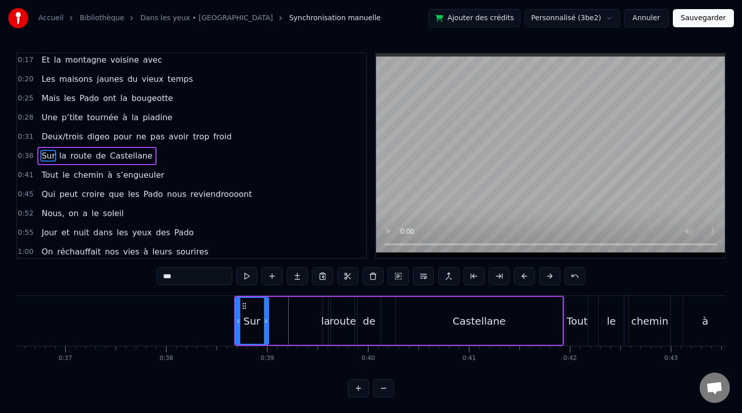
click at [320, 312] on div "Sur la route de [GEOGRAPHIC_DATA]" at bounding box center [399, 321] width 330 height 50
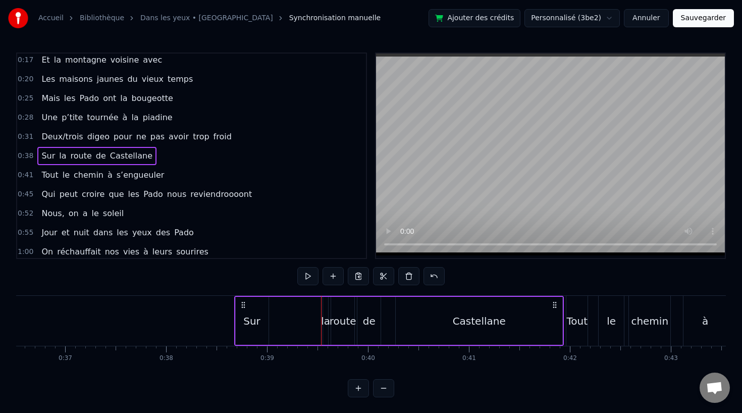
click at [324, 313] on div "la" at bounding box center [325, 320] width 9 height 15
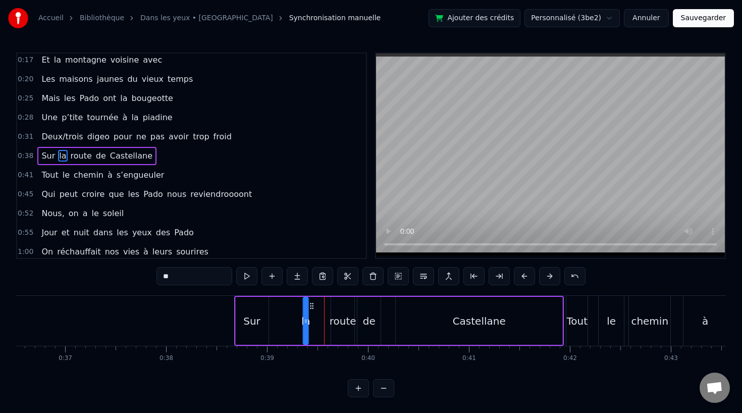
drag, startPoint x: 332, startPoint y: 306, endPoint x: 312, endPoint y: 306, distance: 20.2
click at [312, 306] on icon at bounding box center [312, 306] width 8 height 8
click at [309, 320] on div "la" at bounding box center [305, 320] width 9 height 15
drag, startPoint x: 306, startPoint y: 321, endPoint x: 324, endPoint y: 321, distance: 17.7
click at [324, 321] on icon at bounding box center [323, 321] width 4 height 8
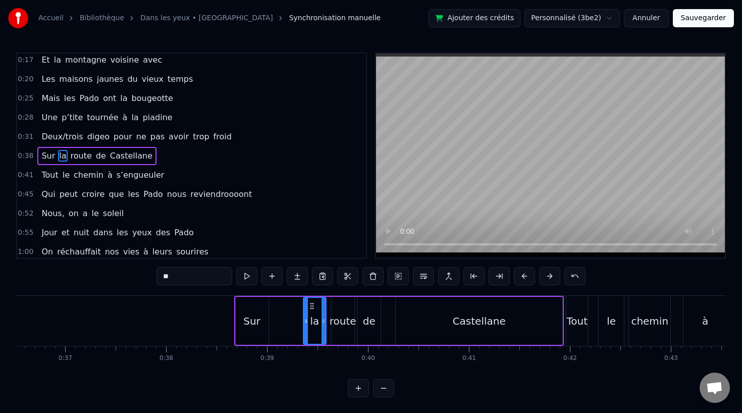
click at [259, 318] on div "Sur" at bounding box center [252, 321] width 33 height 48
type input "***"
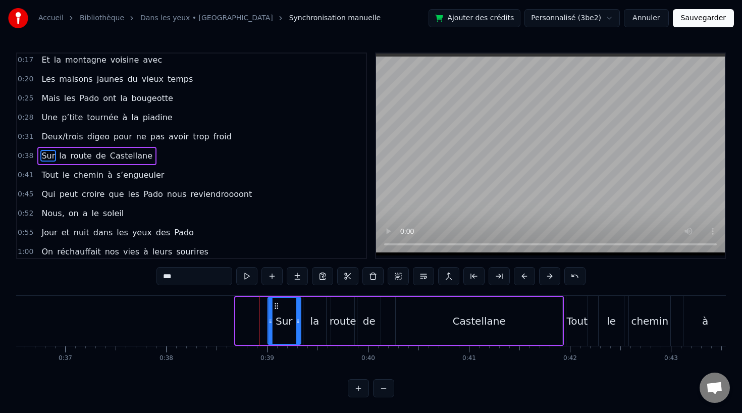
drag, startPoint x: 242, startPoint y: 305, endPoint x: 275, endPoint y: 305, distance: 32.8
click at [275, 305] on icon at bounding box center [276, 306] width 8 height 8
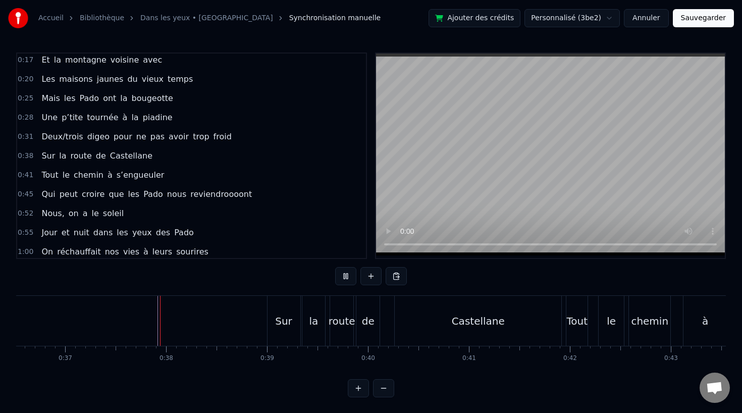
scroll to position [1, 0]
click at [546, 322] on div "Castellane" at bounding box center [478, 320] width 167 height 50
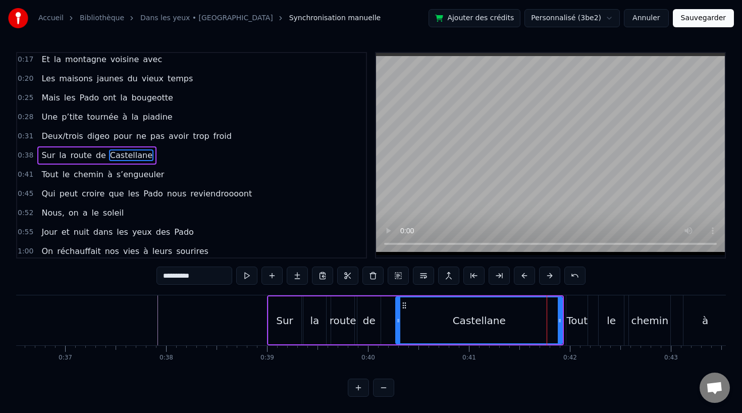
scroll to position [0, 0]
drag, startPoint x: 558, startPoint y: 322, endPoint x: 543, endPoint y: 322, distance: 14.6
click at [543, 322] on icon at bounding box center [544, 321] width 4 height 8
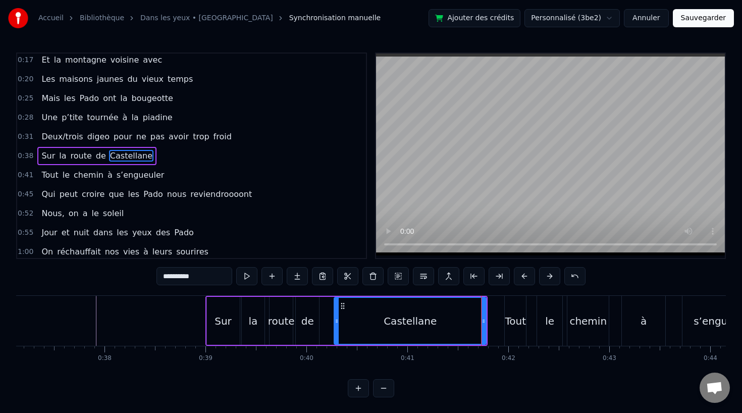
scroll to position [0, 3766]
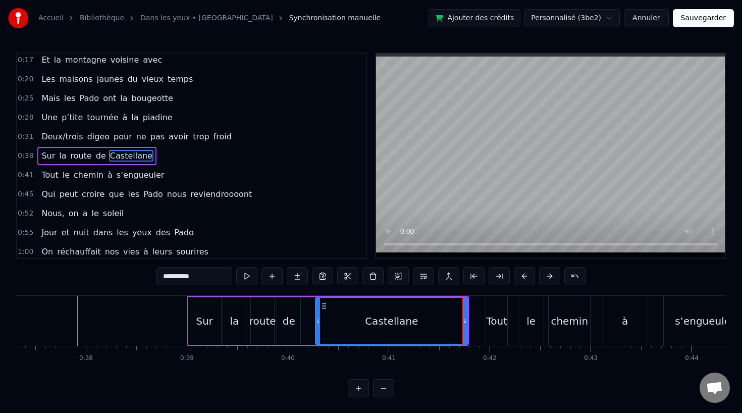
click at [486, 317] on div "Tout" at bounding box center [496, 320] width 21 height 15
type input "****"
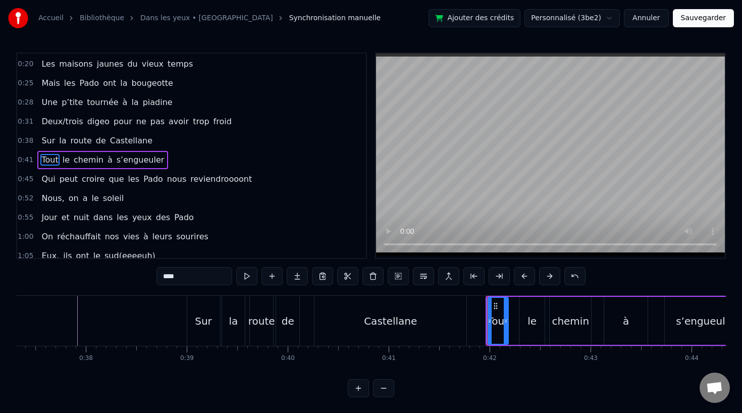
scroll to position [61, 0]
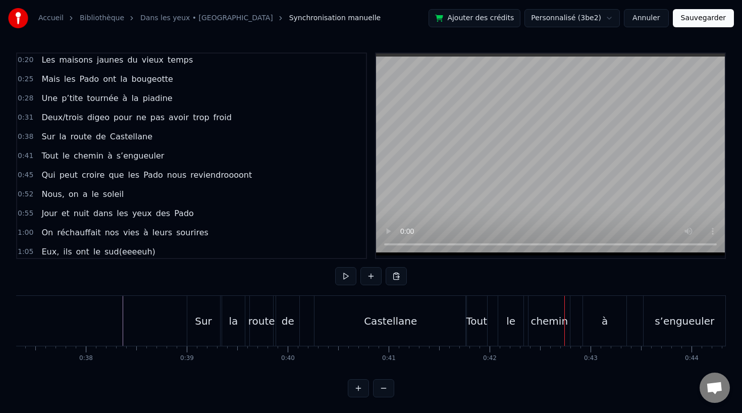
click at [425, 310] on div "Castellane" at bounding box center [390, 321] width 152 height 50
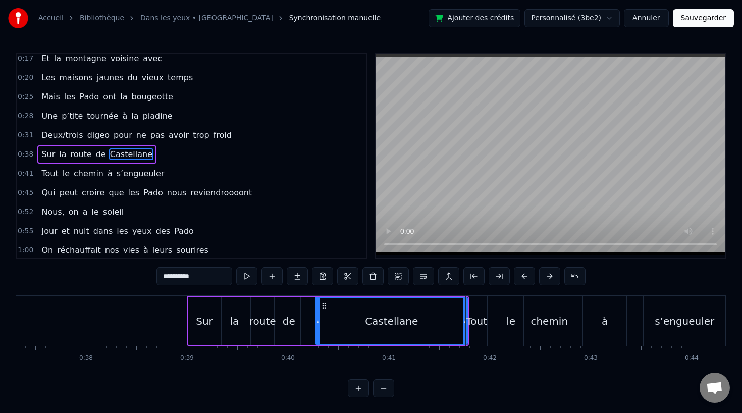
scroll to position [41, 0]
drag, startPoint x: 464, startPoint y: 318, endPoint x: 438, endPoint y: 318, distance: 26.7
click at [438, 318] on icon at bounding box center [438, 321] width 4 height 8
click at [473, 318] on div "Tout" at bounding box center [476, 320] width 21 height 15
type input "****"
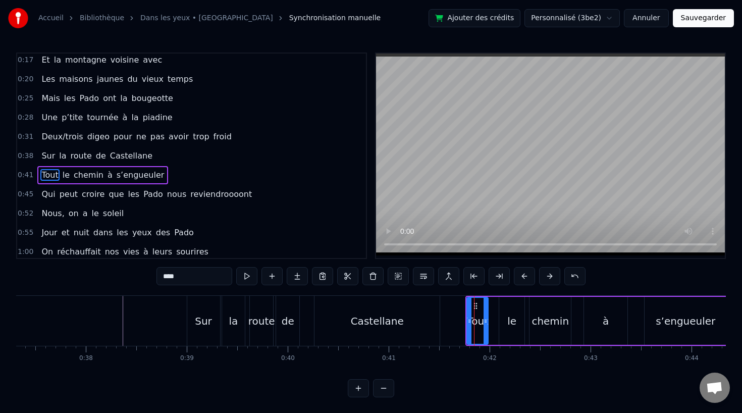
scroll to position [61, 0]
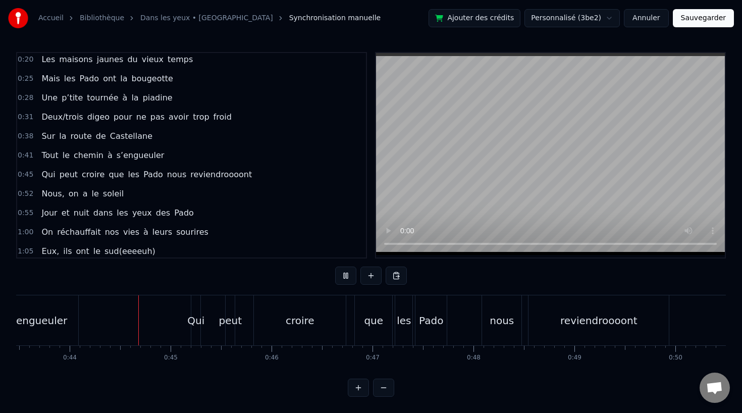
scroll to position [0, 4388]
click at [303, 326] on div "croire" at bounding box center [299, 320] width 29 height 15
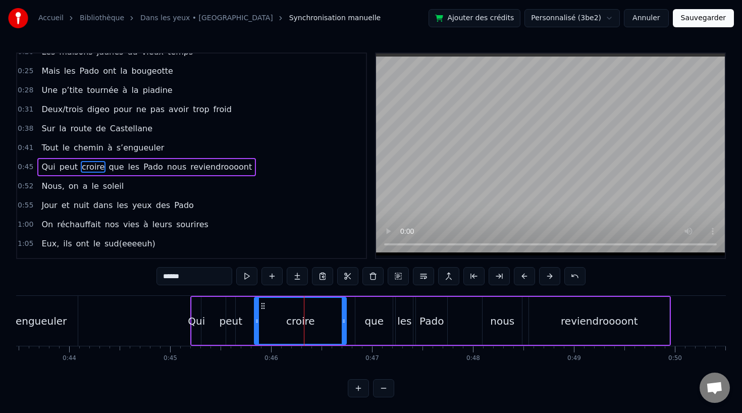
scroll to position [80, 0]
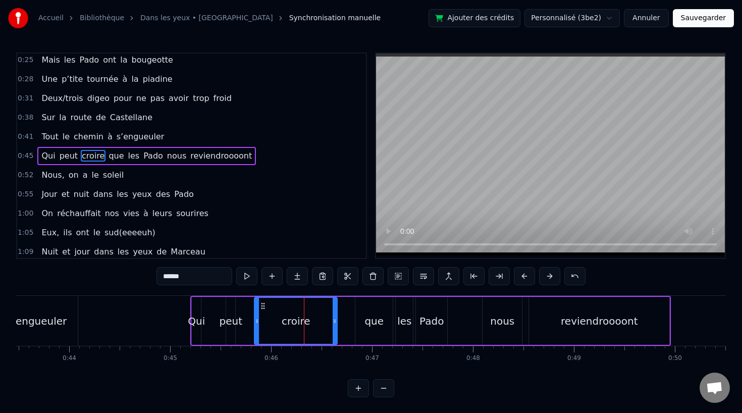
drag, startPoint x: 343, startPoint y: 323, endPoint x: 333, endPoint y: 324, distance: 10.1
click at [333, 324] on icon at bounding box center [335, 321] width 4 height 8
click at [367, 323] on div "que" at bounding box center [373, 320] width 19 height 15
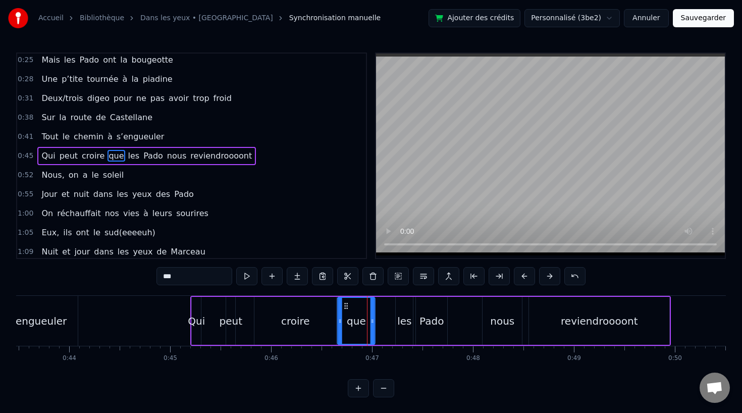
drag, startPoint x: 362, startPoint y: 307, endPoint x: 343, endPoint y: 307, distance: 18.7
click at [343, 307] on icon at bounding box center [346, 306] width 8 height 8
click at [403, 311] on div "les" at bounding box center [404, 321] width 17 height 48
type input "***"
drag, startPoint x: 403, startPoint y: 302, endPoint x: 382, endPoint y: 303, distance: 21.7
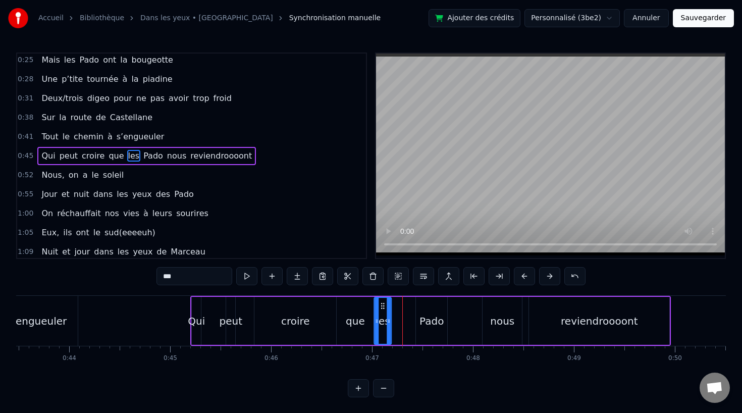
click at [382, 303] on icon at bounding box center [383, 306] width 8 height 8
click at [447, 330] on div "Qui peut croire que [PERSON_NAME] nous reviendroooont" at bounding box center [430, 321] width 480 height 50
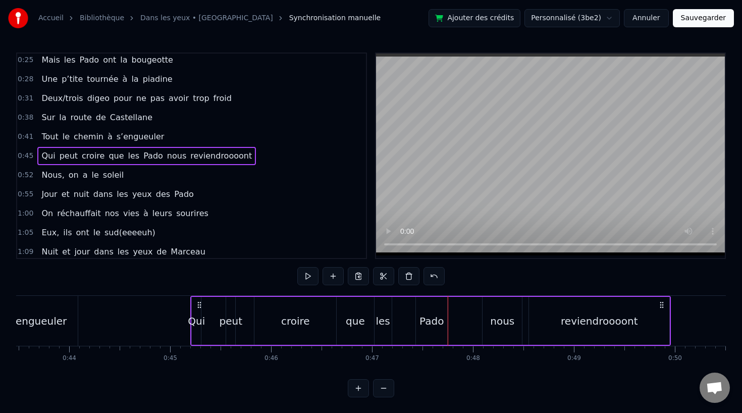
click at [432, 320] on div "Pado" at bounding box center [431, 320] width 24 height 15
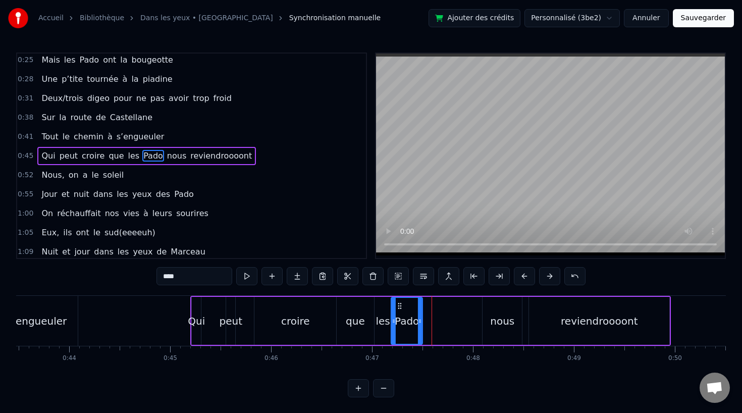
drag, startPoint x: 422, startPoint y: 305, endPoint x: 397, endPoint y: 307, distance: 25.3
click at [397, 307] on icon at bounding box center [400, 306] width 8 height 8
drag, startPoint x: 419, startPoint y: 321, endPoint x: 430, endPoint y: 321, distance: 11.6
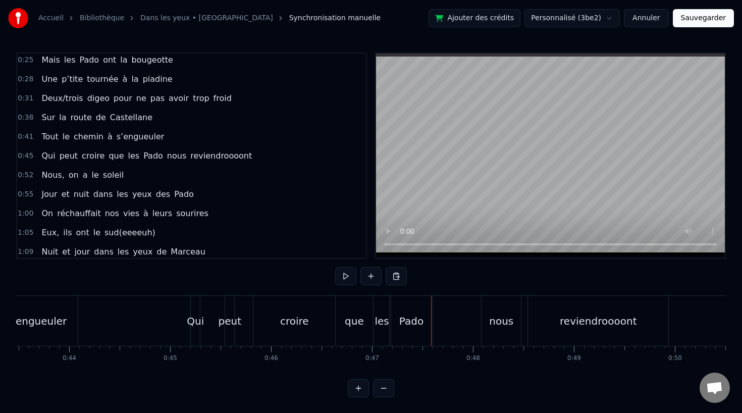
click at [507, 319] on div "nous" at bounding box center [501, 320] width 24 height 15
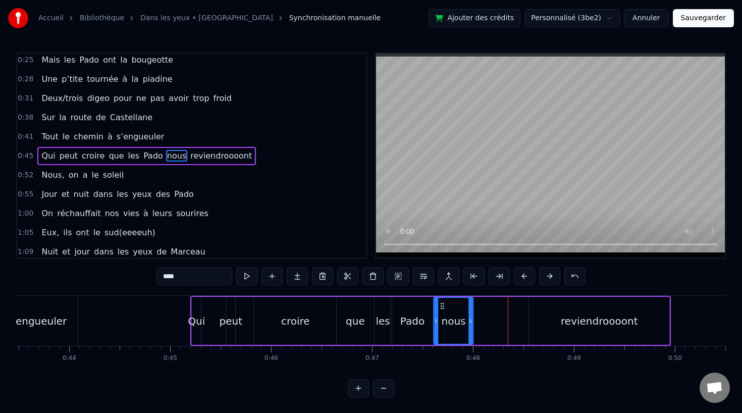
drag, startPoint x: 490, startPoint y: 306, endPoint x: 441, endPoint y: 308, distance: 49.0
click at [441, 308] on icon at bounding box center [443, 306] width 8 height 8
click at [576, 327] on div "reviendroooont" at bounding box center [599, 320] width 77 height 15
type input "**********"
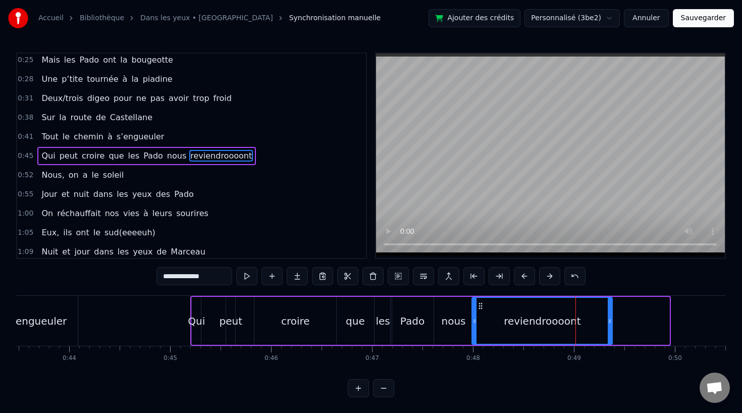
drag, startPoint x: 538, startPoint y: 305, endPoint x: 481, endPoint y: 310, distance: 56.7
click at [481, 310] on div "reviendroooont" at bounding box center [541, 321] width 139 height 46
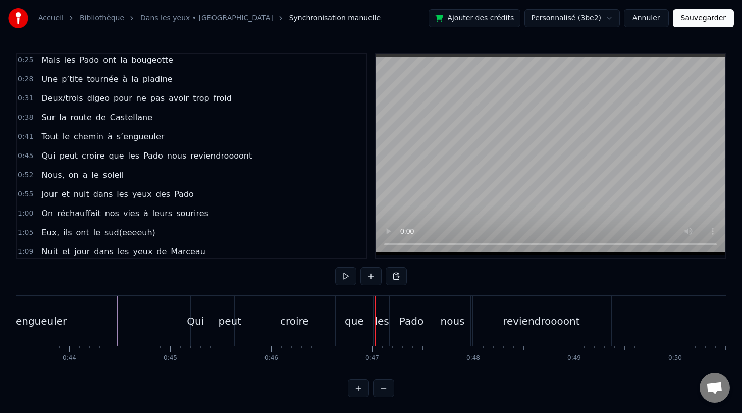
click at [197, 317] on div "Qui" at bounding box center [195, 320] width 17 height 15
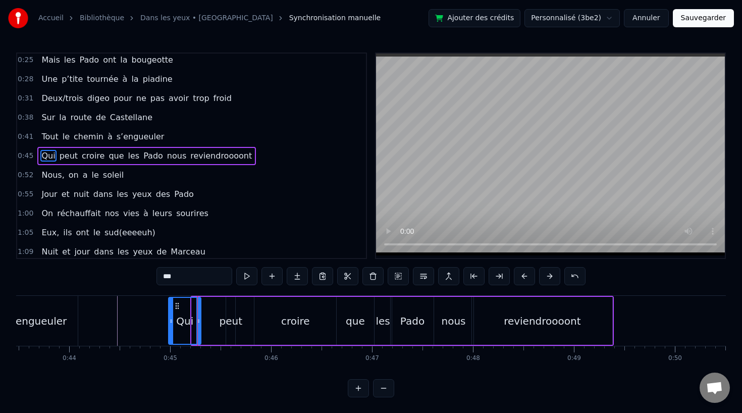
drag, startPoint x: 192, startPoint y: 321, endPoint x: 169, endPoint y: 325, distance: 23.5
click at [169, 325] on div at bounding box center [171, 321] width 4 height 46
click at [66, 325] on div "s’engueuler" at bounding box center [37, 321] width 82 height 50
type input "**********"
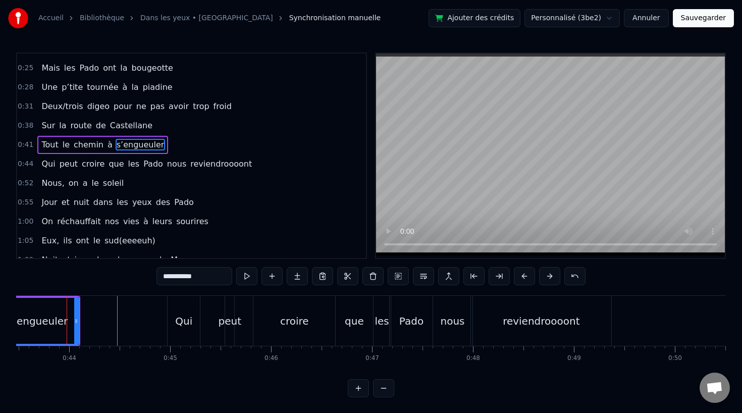
scroll to position [0, 4387]
click at [219, 328] on div "Qui peut croire que [PERSON_NAME] nous reviendroooont" at bounding box center [391, 321] width 447 height 50
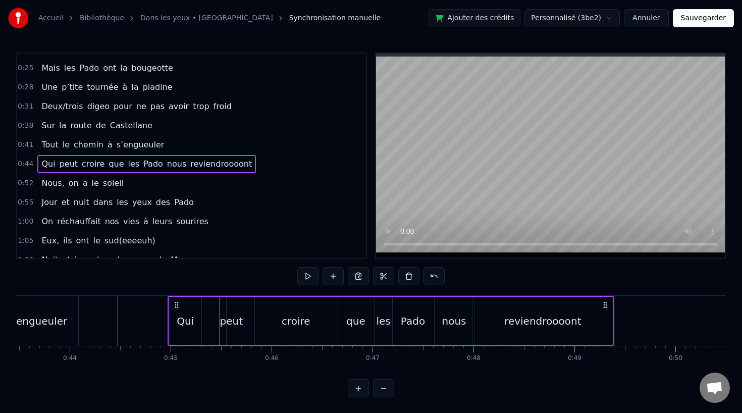
click at [233, 321] on div "peut" at bounding box center [231, 320] width 23 height 15
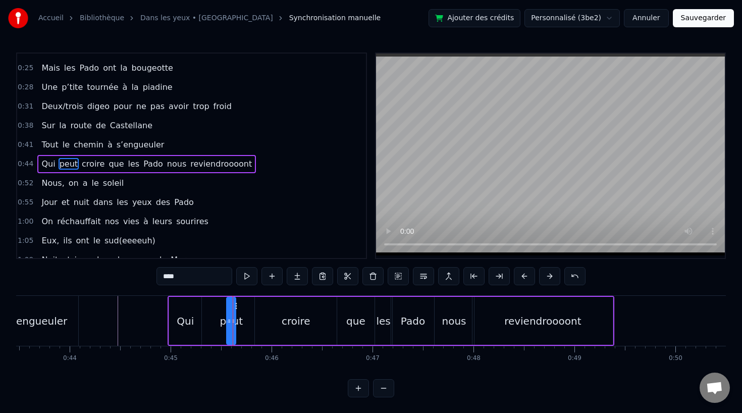
scroll to position [80, 0]
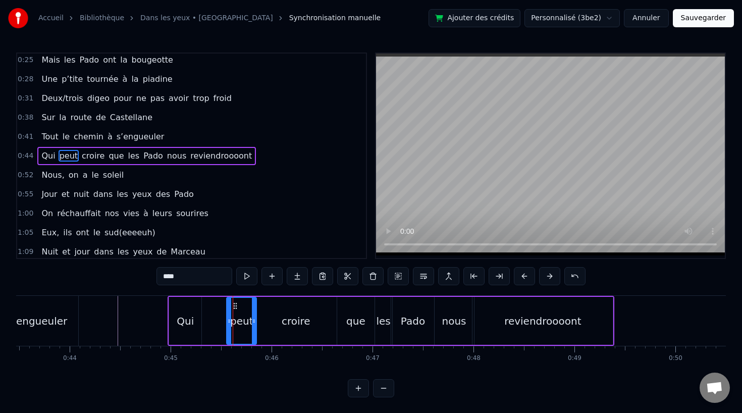
drag, startPoint x: 234, startPoint y: 321, endPoint x: 254, endPoint y: 321, distance: 20.7
click at [254, 321] on icon at bounding box center [254, 321] width 4 height 8
click at [293, 321] on div "croire" at bounding box center [296, 320] width 29 height 15
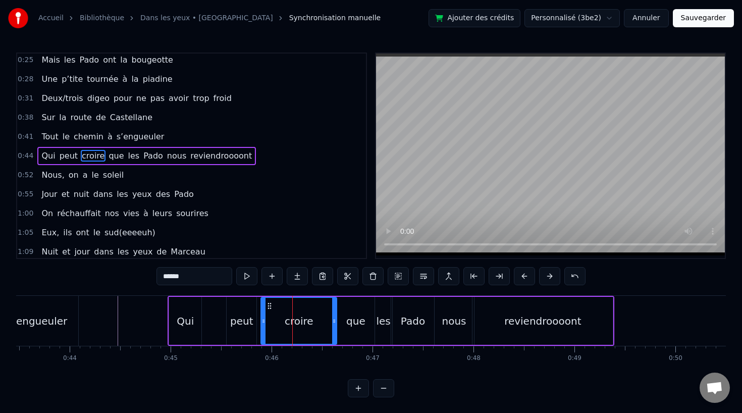
drag, startPoint x: 258, startPoint y: 322, endPoint x: 267, endPoint y: 322, distance: 8.6
click at [265, 322] on icon at bounding box center [263, 321] width 4 height 8
click at [247, 322] on div "peut" at bounding box center [241, 320] width 23 height 15
type input "****"
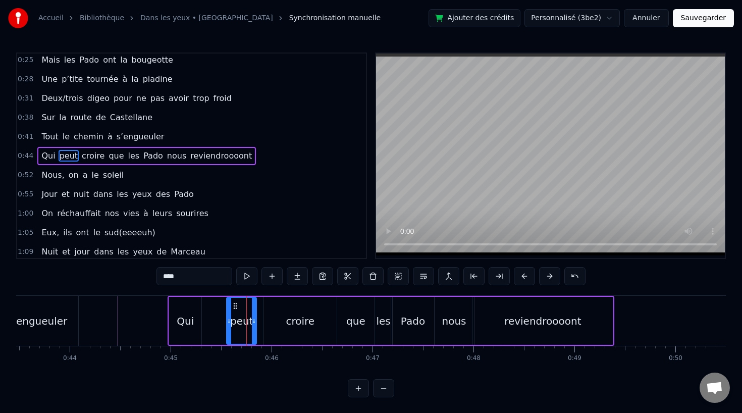
click at [256, 322] on div "peut" at bounding box center [241, 321] width 31 height 48
drag, startPoint x: 253, startPoint y: 321, endPoint x: 262, endPoint y: 321, distance: 9.1
click at [262, 321] on icon at bounding box center [263, 321] width 4 height 8
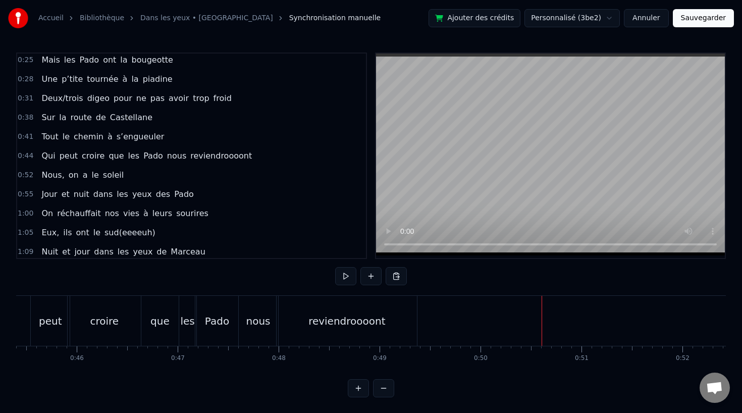
scroll to position [0, 4579]
click at [294, 329] on div "reviendroooont" at bounding box center [350, 321] width 140 height 50
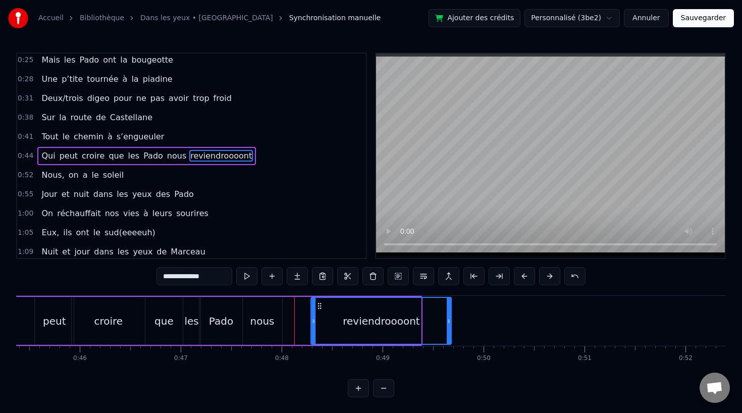
drag, startPoint x: 288, startPoint y: 306, endPoint x: 318, endPoint y: 306, distance: 30.3
click at [318, 306] on icon at bounding box center [319, 306] width 8 height 8
click at [271, 314] on div "nous" at bounding box center [262, 320] width 24 height 15
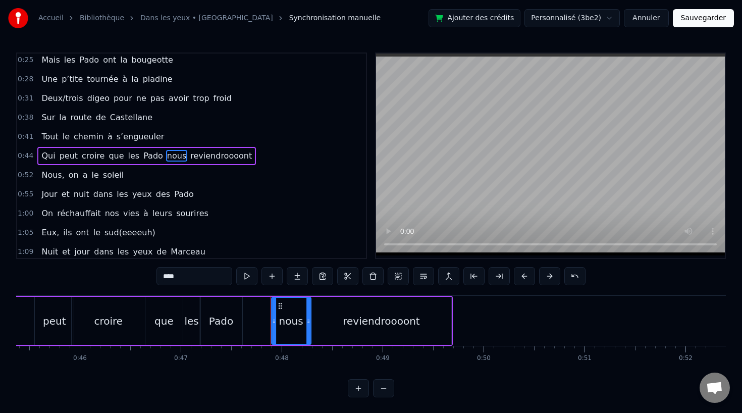
drag, startPoint x: 250, startPoint y: 302, endPoint x: 279, endPoint y: 301, distance: 28.8
click at [279, 301] on div "nous" at bounding box center [291, 321] width 38 height 46
click at [225, 321] on div "Pado" at bounding box center [221, 320] width 24 height 15
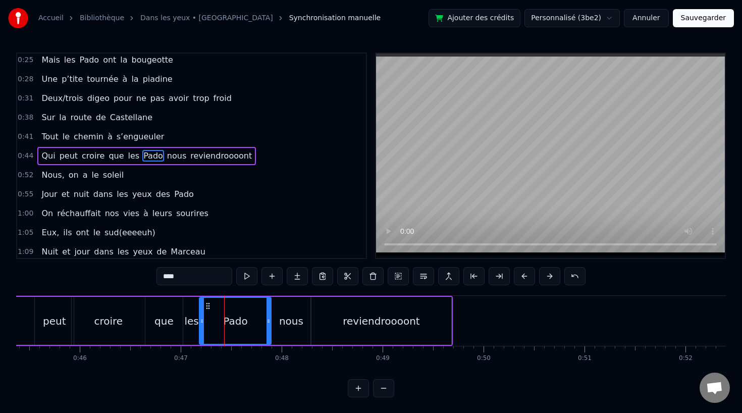
drag, startPoint x: 240, startPoint y: 320, endPoint x: 268, endPoint y: 320, distance: 28.8
click at [269, 320] on circle at bounding box center [269, 320] width 1 height 1
click at [346, 322] on div "reviendroooont" at bounding box center [381, 321] width 140 height 48
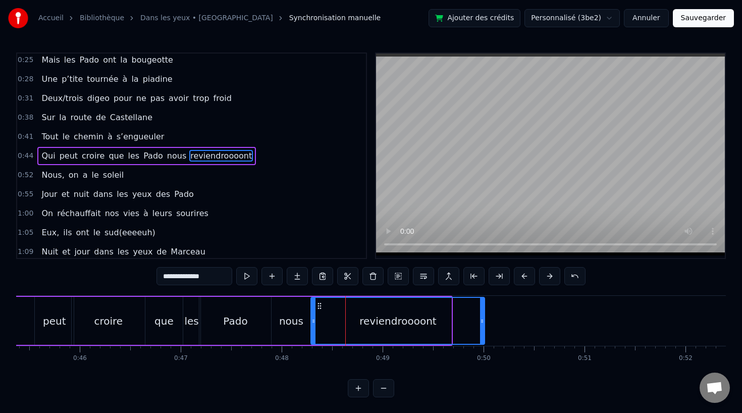
drag, startPoint x: 448, startPoint y: 322, endPoint x: 482, endPoint y: 321, distance: 34.3
click at [482, 321] on icon at bounding box center [482, 321] width 4 height 8
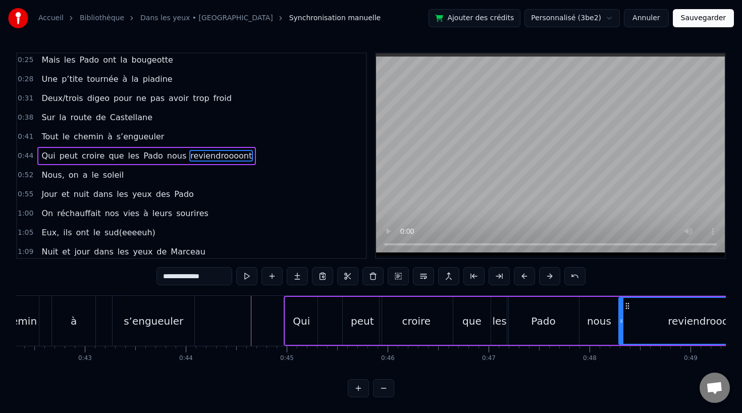
scroll to position [0, 4213]
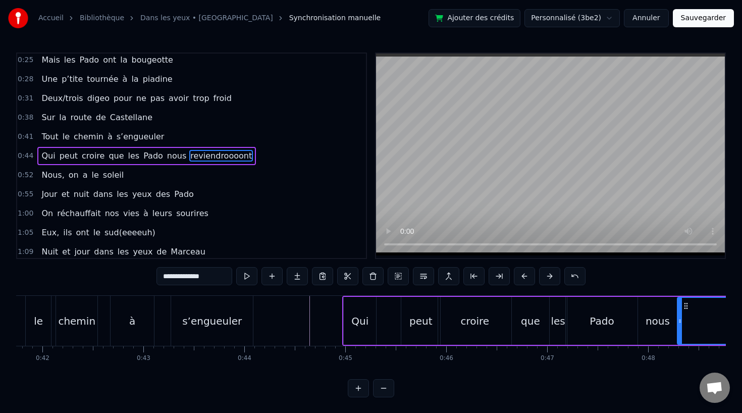
click at [241, 321] on div "s’engueuler" at bounding box center [212, 321] width 82 height 50
type input "**********"
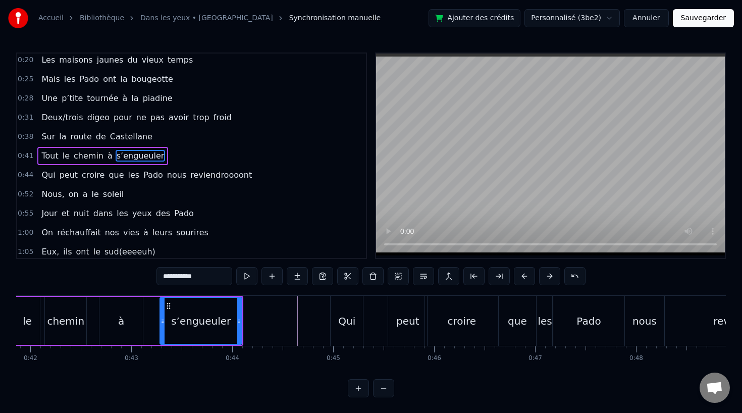
scroll to position [0, 4207]
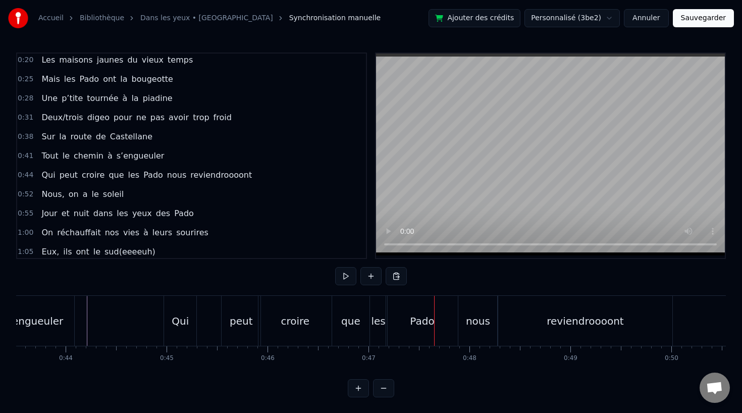
scroll to position [0, 4422]
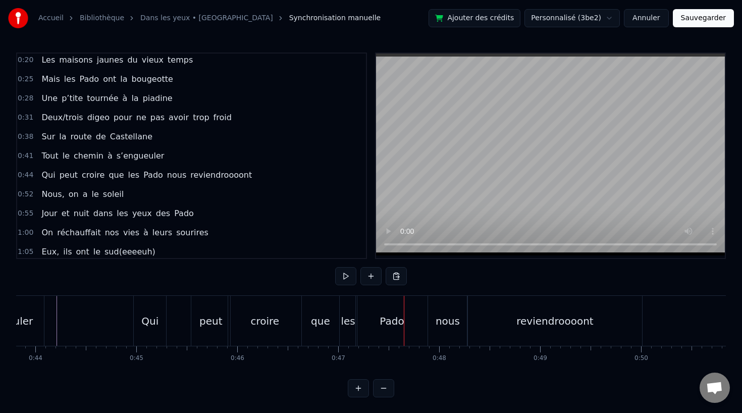
click at [262, 321] on div "croire" at bounding box center [264, 320] width 29 height 15
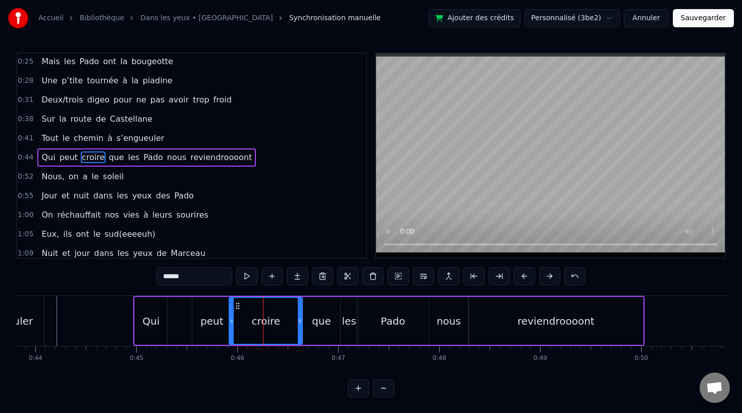
scroll to position [80, 0]
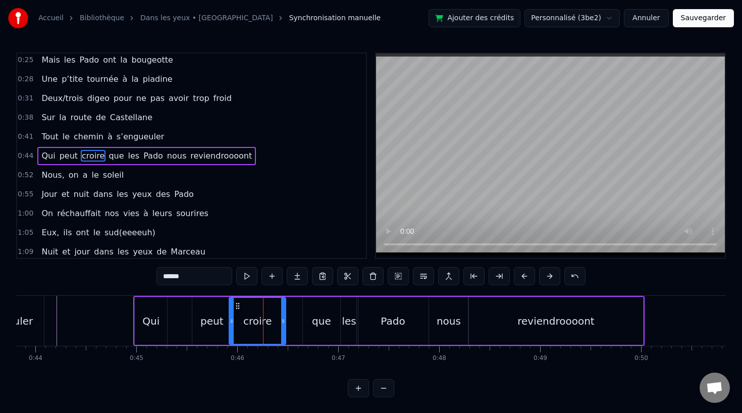
drag, startPoint x: 298, startPoint y: 321, endPoint x: 279, endPoint y: 323, distance: 19.8
click at [281, 323] on icon at bounding box center [283, 321] width 4 height 8
click at [328, 322] on div "que" at bounding box center [321, 320] width 19 height 15
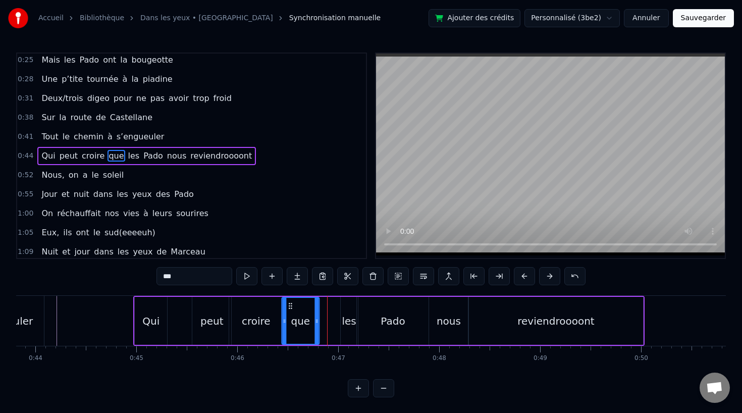
drag, startPoint x: 309, startPoint y: 305, endPoint x: 288, endPoint y: 306, distance: 20.7
click at [288, 306] on icon at bounding box center [290, 306] width 8 height 8
click at [346, 313] on div "les" at bounding box center [349, 320] width 14 height 15
drag, startPoint x: 347, startPoint y: 302, endPoint x: 326, endPoint y: 303, distance: 20.7
click at [326, 303] on icon at bounding box center [328, 306] width 8 height 8
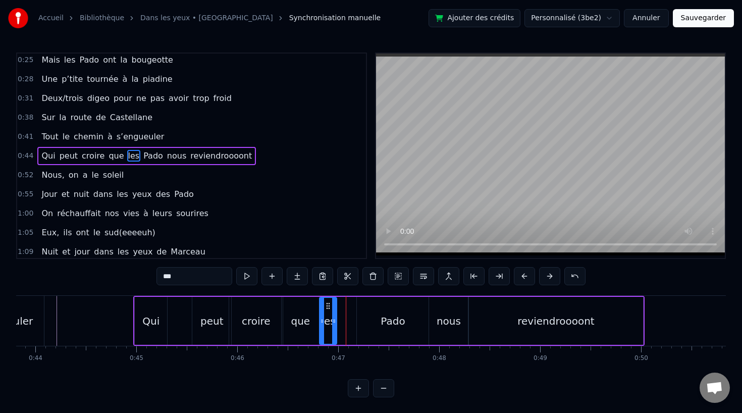
click at [383, 321] on div "Pado" at bounding box center [392, 320] width 24 height 15
type input "****"
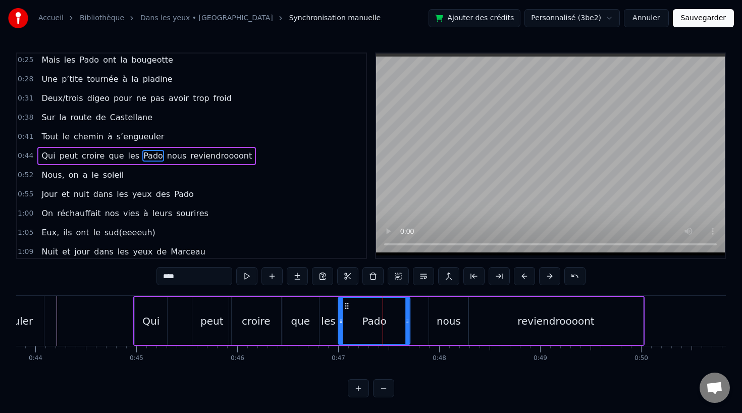
drag, startPoint x: 364, startPoint y: 303, endPoint x: 346, endPoint y: 303, distance: 18.7
click at [346, 303] on circle at bounding box center [346, 303] width 1 height 1
click at [415, 311] on div "Qui peut croire que [PERSON_NAME] nous reviendroooont" at bounding box center [388, 321] width 511 height 50
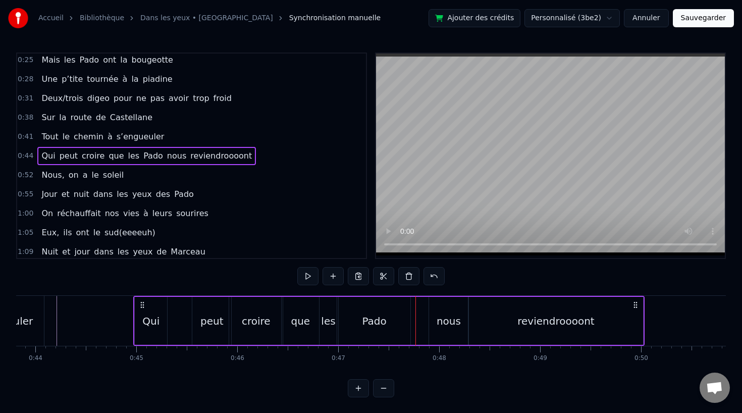
click at [431, 312] on div "nous" at bounding box center [448, 321] width 39 height 48
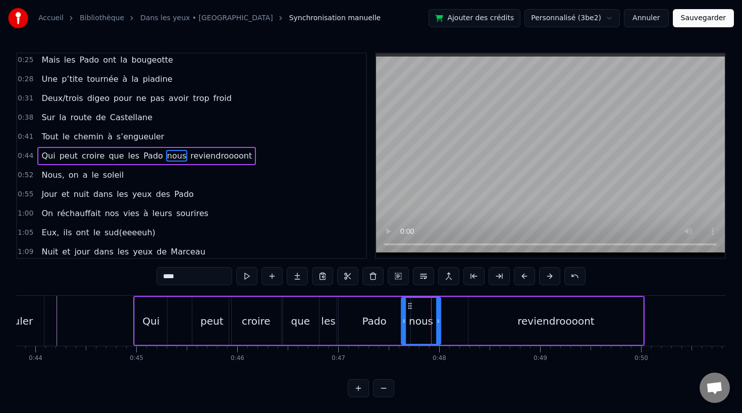
drag, startPoint x: 437, startPoint y: 305, endPoint x: 409, endPoint y: 306, distance: 27.8
click at [409, 306] on icon at bounding box center [410, 306] width 8 height 8
click at [495, 322] on div "reviendroooont" at bounding box center [555, 321] width 175 height 48
type input "**********"
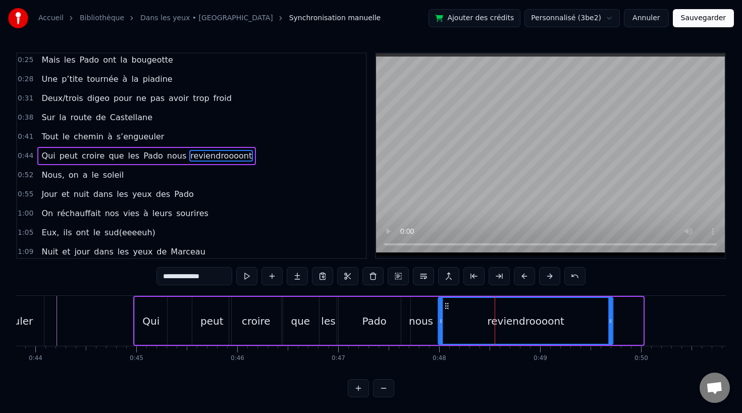
drag, startPoint x: 475, startPoint y: 304, endPoint x: 446, endPoint y: 306, distance: 29.8
click at [446, 306] on icon at bounding box center [447, 306] width 8 height 8
click at [608, 322] on div "reviendroooont" at bounding box center [526, 321] width 174 height 46
drag, startPoint x: 612, startPoint y: 321, endPoint x: 641, endPoint y: 322, distance: 29.8
click at [641, 322] on icon at bounding box center [640, 321] width 4 height 8
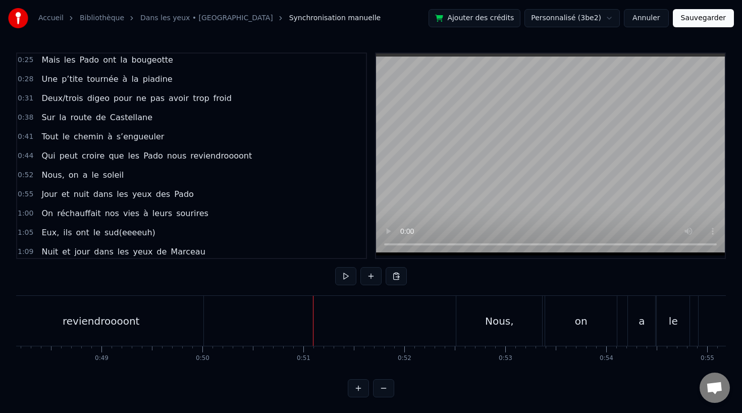
scroll to position [0, 4854]
click at [128, 323] on div "reviendroooont" at bounding box center [107, 320] width 77 height 15
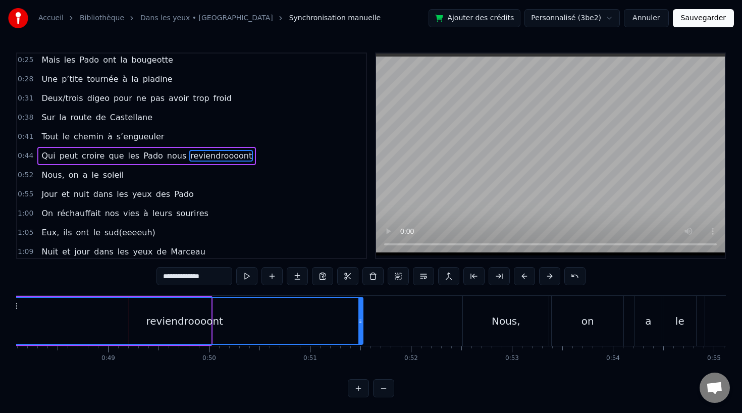
drag, startPoint x: 207, startPoint y: 321, endPoint x: 359, endPoint y: 325, distance: 152.0
click at [359, 325] on div at bounding box center [360, 321] width 4 height 46
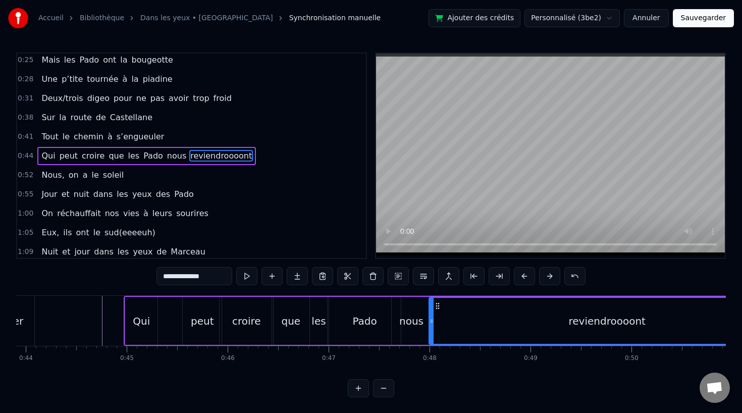
scroll to position [0, 4432]
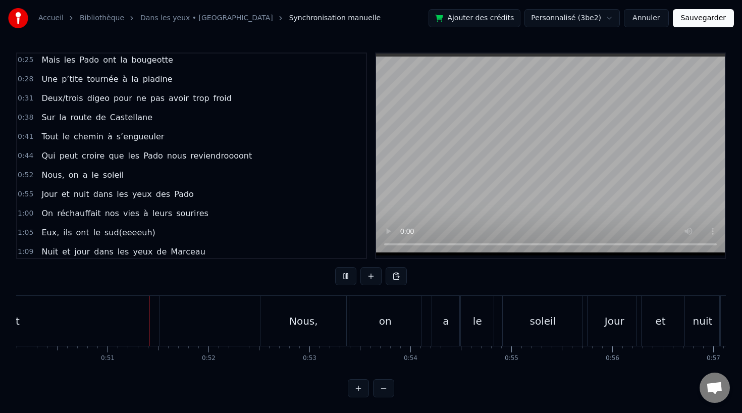
scroll to position [0, 5057]
click at [303, 318] on div "Nous," at bounding box center [302, 320] width 29 height 15
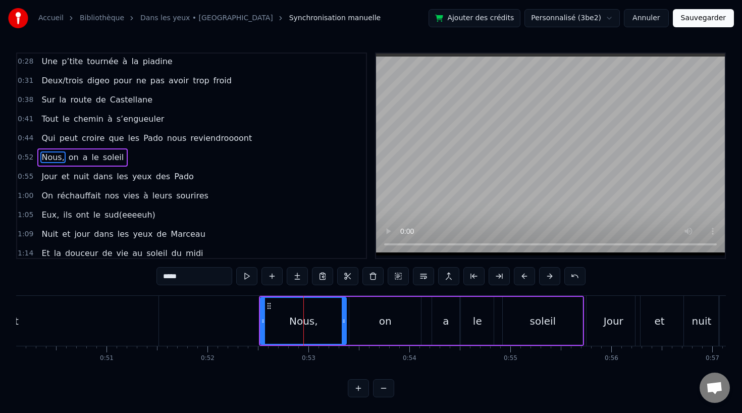
scroll to position [99, 0]
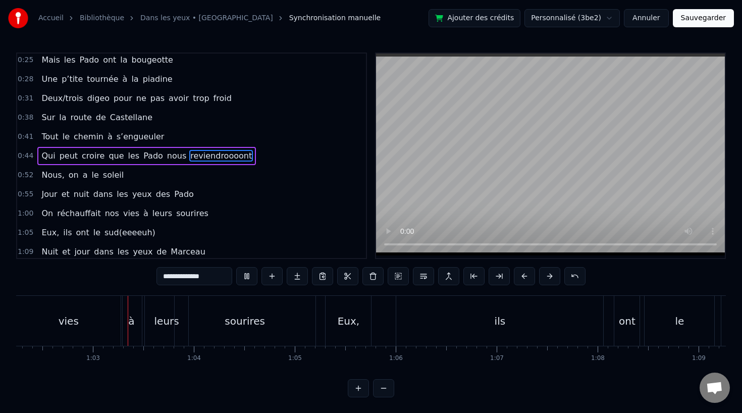
scroll to position [0, 6283]
click at [242, 317] on div "sourires" at bounding box center [244, 320] width 40 height 15
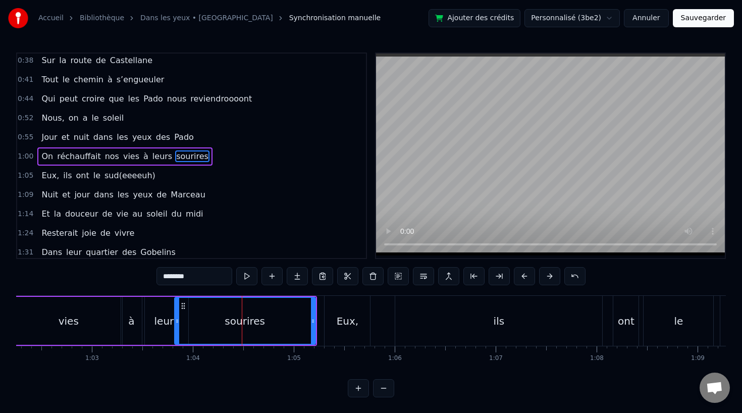
scroll to position [137, 0]
click at [502, 331] on div "ils" at bounding box center [498, 321] width 207 height 50
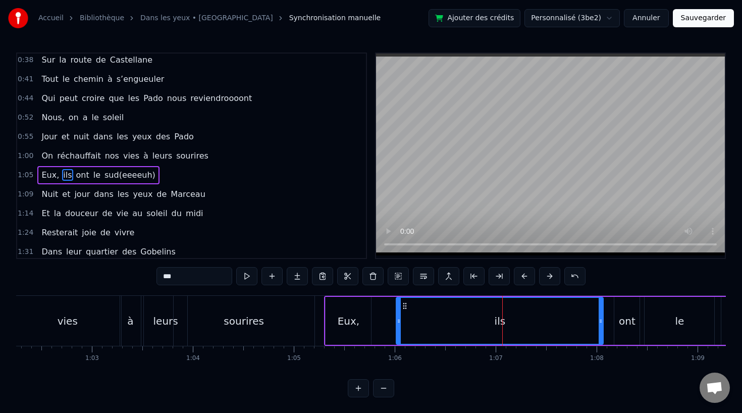
scroll to position [156, 0]
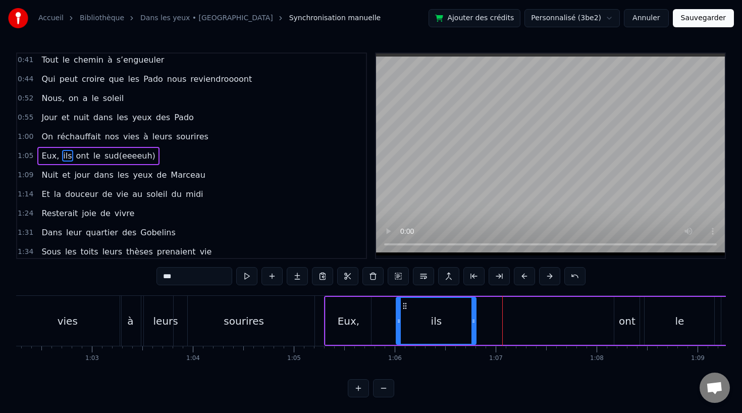
drag, startPoint x: 599, startPoint y: 321, endPoint x: 472, endPoint y: 324, distance: 127.2
click at [472, 324] on div at bounding box center [473, 321] width 4 height 46
click at [628, 327] on div "ont" at bounding box center [627, 320] width 17 height 15
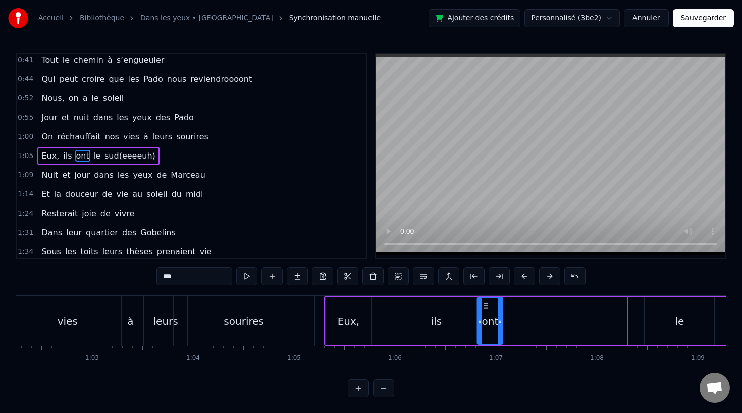
drag, startPoint x: 623, startPoint y: 306, endPoint x: 486, endPoint y: 307, distance: 136.8
click at [486, 307] on icon at bounding box center [486, 306] width 8 height 8
click at [664, 318] on div "le" at bounding box center [679, 321] width 70 height 48
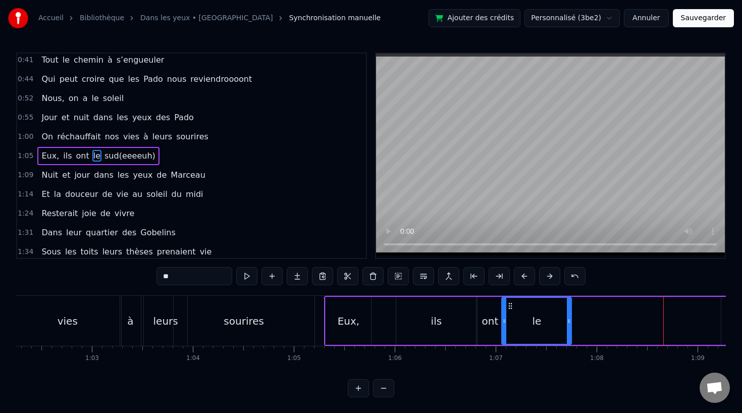
drag, startPoint x: 650, startPoint y: 307, endPoint x: 508, endPoint y: 308, distance: 142.8
click at [508, 308] on icon at bounding box center [510, 306] width 8 height 8
drag, startPoint x: 568, startPoint y: 319, endPoint x: 542, endPoint y: 319, distance: 26.2
click at [542, 319] on icon at bounding box center [544, 321] width 4 height 8
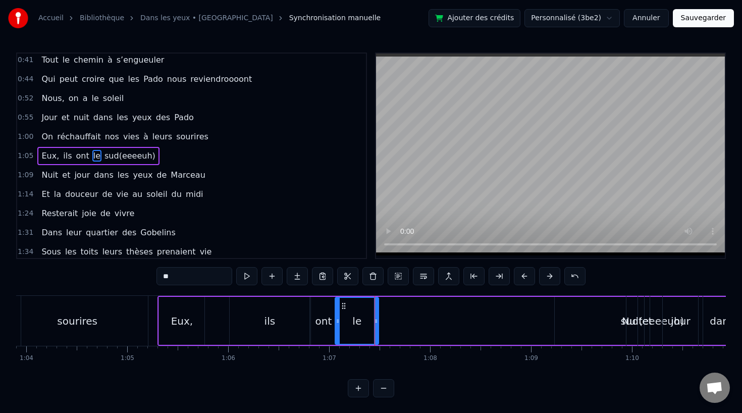
scroll to position [0, 6451]
click at [608, 324] on div "sud(eeeeuh)" at bounding box center [650, 321] width 195 height 48
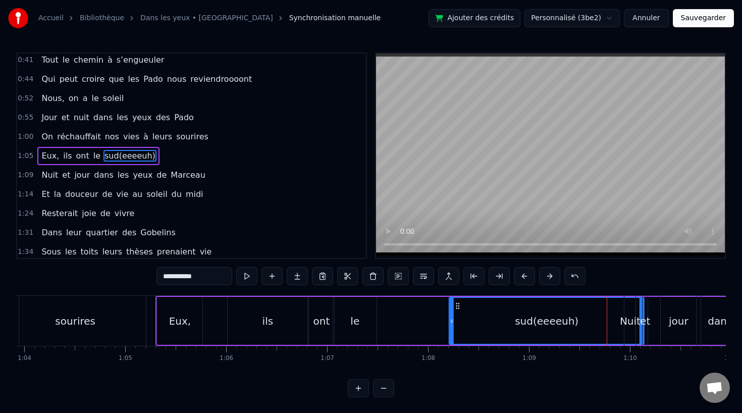
drag, startPoint x: 560, startPoint y: 305, endPoint x: 450, endPoint y: 312, distance: 110.7
click at [450, 312] on div "sud(eeeeuh)" at bounding box center [547, 321] width 194 height 46
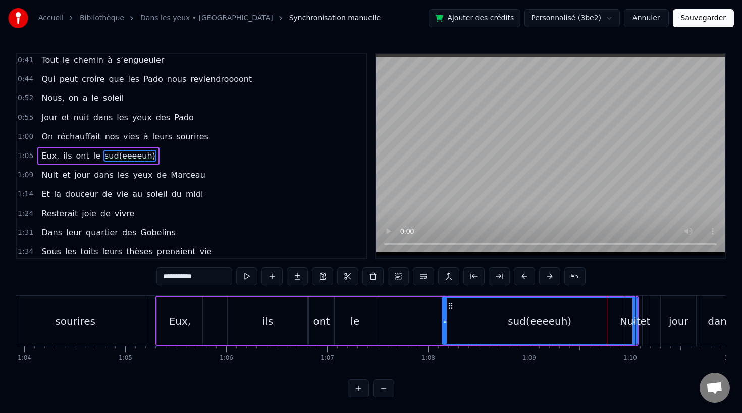
click at [201, 275] on input "**********" at bounding box center [194, 276] width 76 height 18
click at [210, 275] on input "**********" at bounding box center [194, 276] width 76 height 18
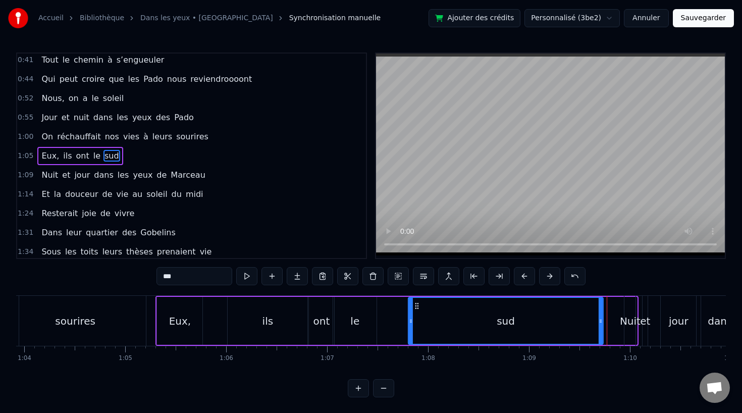
drag, startPoint x: 452, startPoint y: 308, endPoint x: 417, endPoint y: 309, distance: 34.3
click at [417, 309] on icon at bounding box center [417, 306] width 8 height 8
drag, startPoint x: 598, startPoint y: 321, endPoint x: 577, endPoint y: 328, distance: 21.7
click at [578, 328] on div at bounding box center [580, 321] width 4 height 46
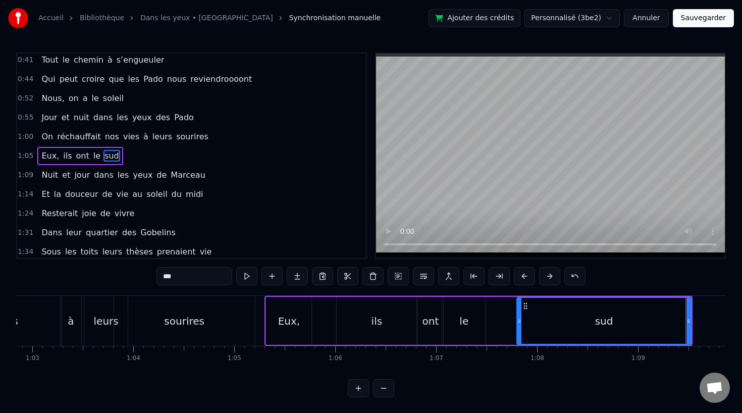
scroll to position [0, 6299]
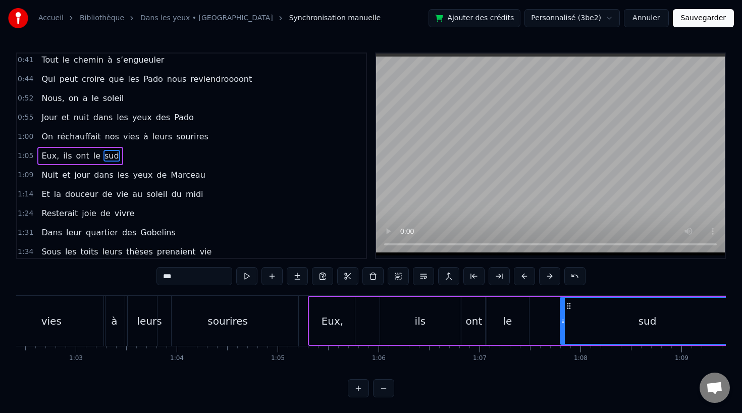
click at [105, 308] on div "à" at bounding box center [114, 321] width 21 height 50
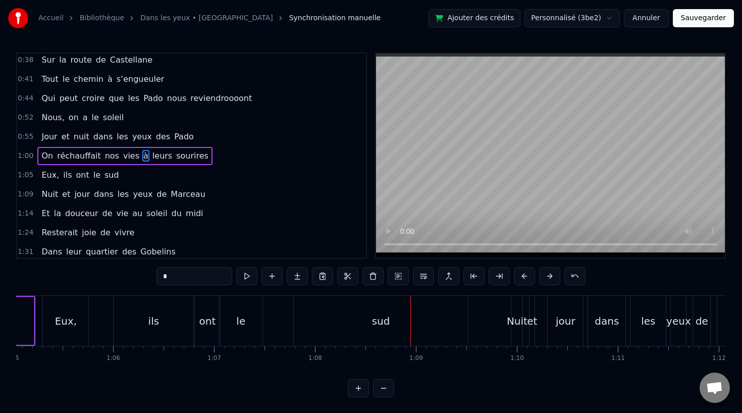
scroll to position [0, 6551]
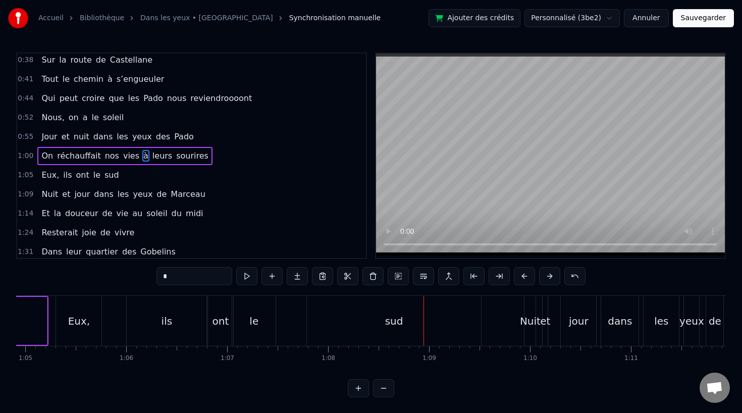
click at [334, 330] on div "sud" at bounding box center [394, 321] width 174 height 50
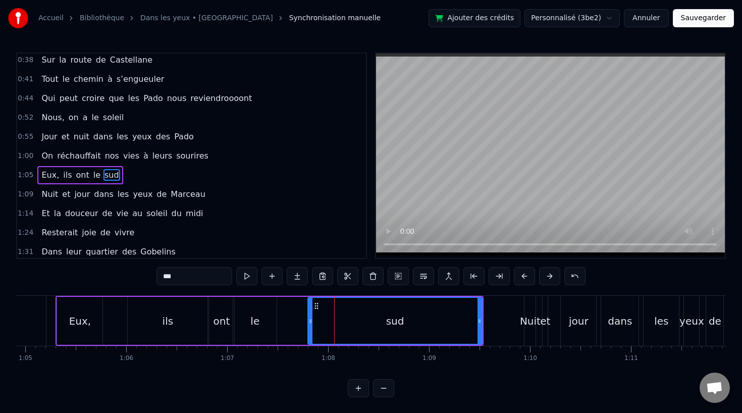
scroll to position [156, 0]
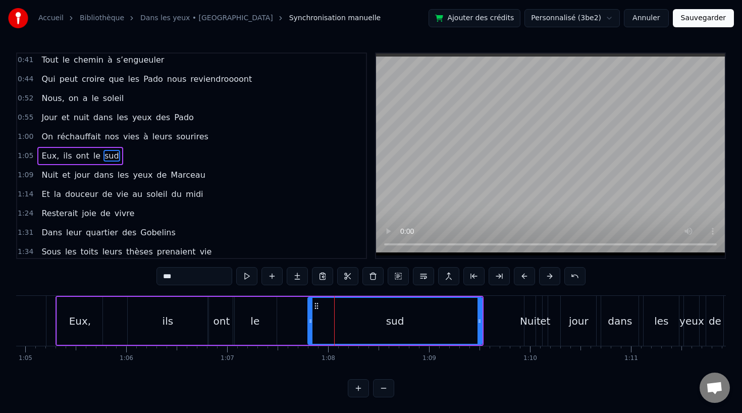
click at [313, 306] on icon at bounding box center [316, 306] width 8 height 8
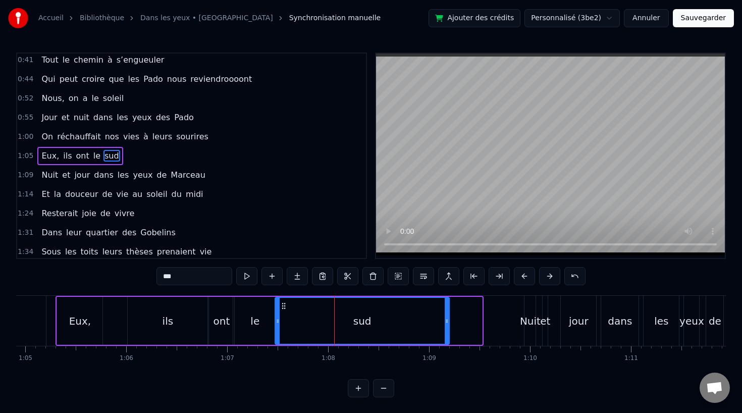
drag, startPoint x: 317, startPoint y: 306, endPoint x: 284, endPoint y: 309, distance: 33.0
click at [284, 309] on icon at bounding box center [284, 306] width 8 height 8
click at [82, 312] on div "Eux," at bounding box center [79, 321] width 45 height 48
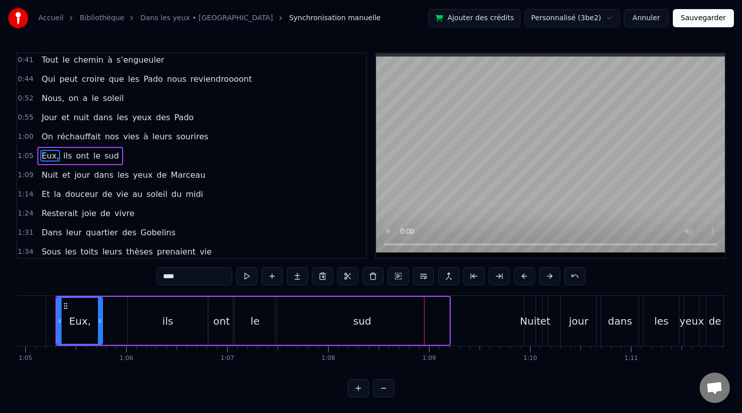
click at [403, 316] on div "sud" at bounding box center [362, 321] width 174 height 48
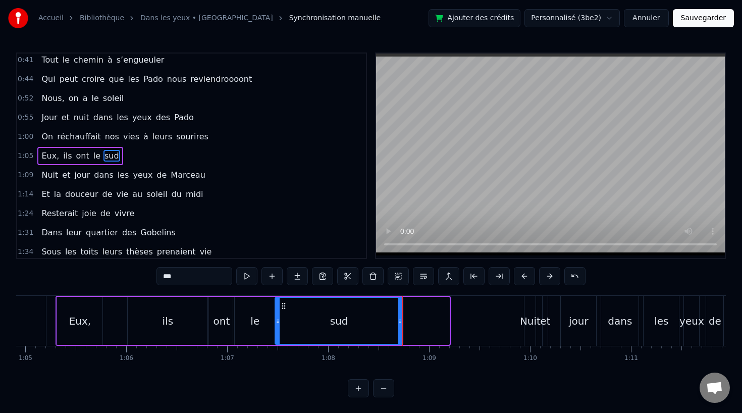
drag, startPoint x: 447, startPoint y: 320, endPoint x: 401, endPoint y: 321, distance: 46.4
click at [401, 321] on icon at bounding box center [400, 321] width 4 height 8
click at [78, 321] on div "Eux," at bounding box center [80, 320] width 22 height 15
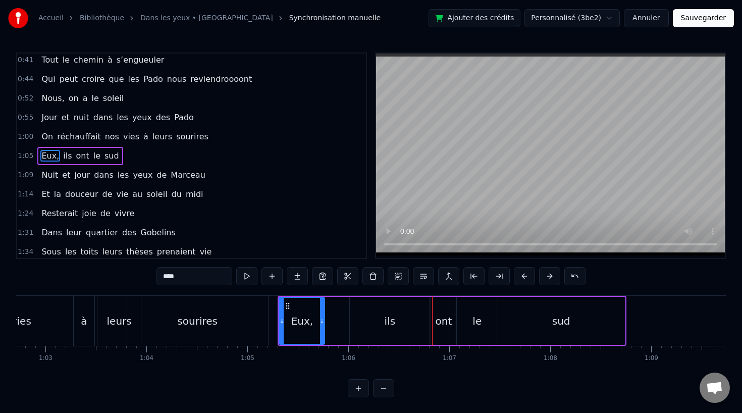
scroll to position [0, 6328]
click at [120, 313] on div "leurs" at bounding box center [120, 320] width 25 height 15
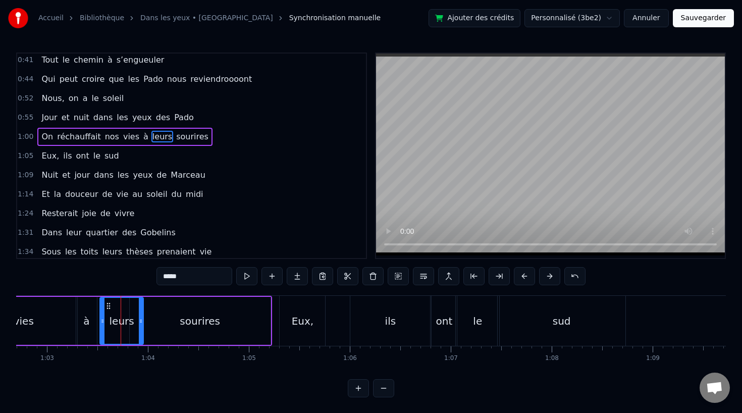
scroll to position [137, 0]
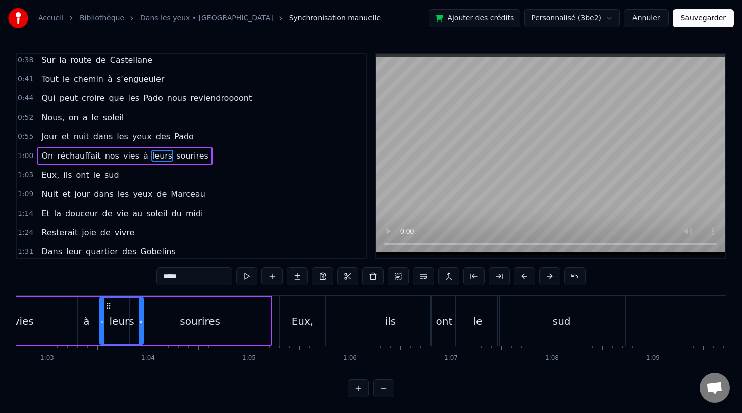
click at [396, 309] on div "ils" at bounding box center [390, 321] width 80 height 50
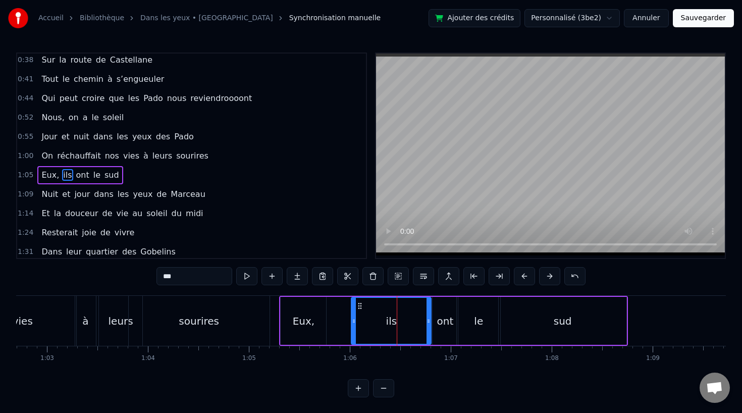
scroll to position [156, 0]
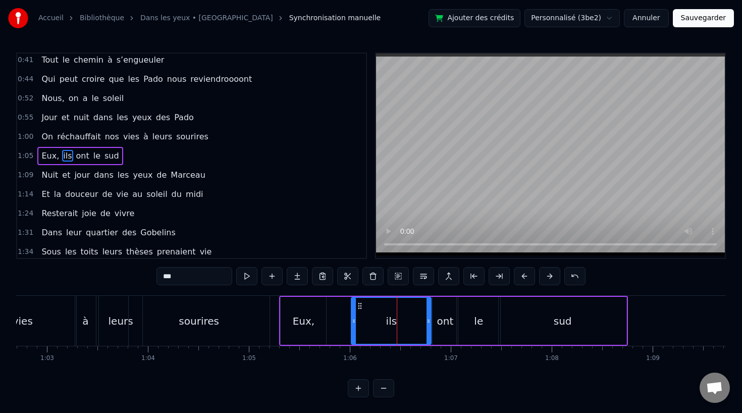
click at [143, 322] on div "sourires" at bounding box center [199, 321] width 141 height 50
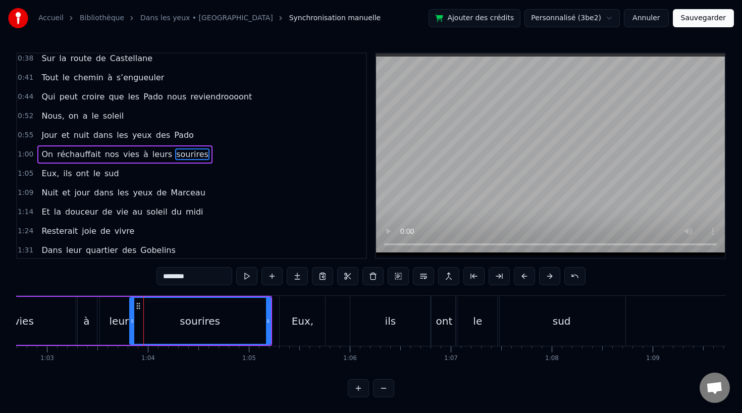
scroll to position [137, 0]
click at [384, 327] on div "ils" at bounding box center [390, 321] width 80 height 50
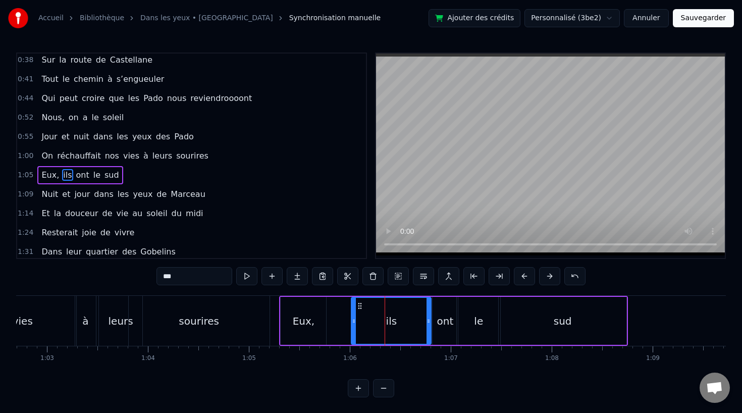
scroll to position [156, 0]
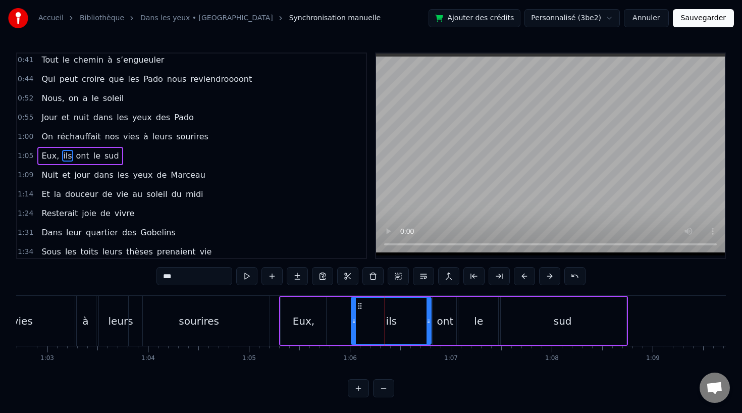
click at [447, 335] on div "ont" at bounding box center [444, 321] width 25 height 48
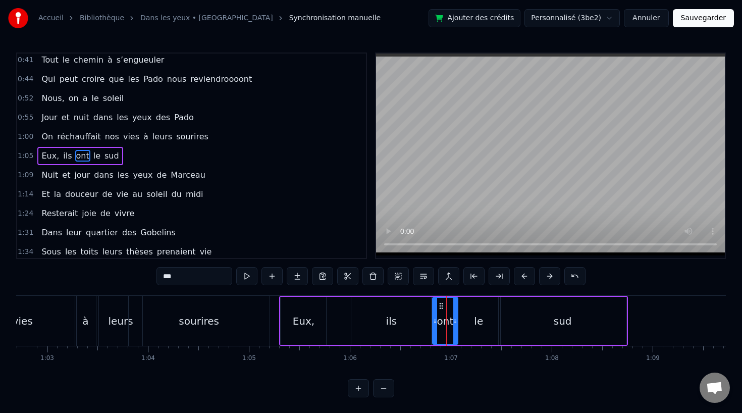
click at [479, 330] on div "le" at bounding box center [478, 321] width 43 height 48
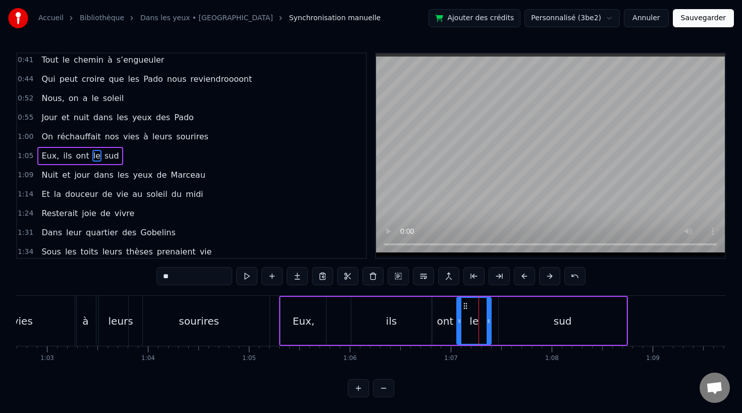
drag, startPoint x: 497, startPoint y: 320, endPoint x: 487, endPoint y: 320, distance: 9.1
click at [487, 320] on icon at bounding box center [488, 321] width 4 height 8
click at [517, 320] on div "sud" at bounding box center [563, 321] width 128 height 48
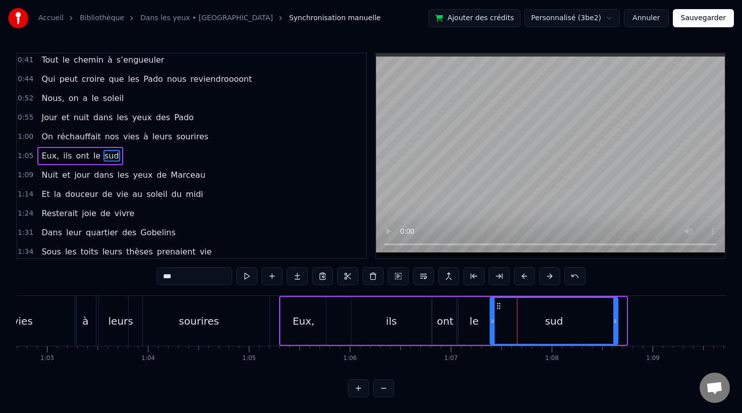
drag, startPoint x: 505, startPoint y: 304, endPoint x: 497, endPoint y: 304, distance: 8.6
click at [497, 304] on icon at bounding box center [499, 306] width 8 height 8
click at [197, 320] on div "sourires" at bounding box center [199, 320] width 40 height 15
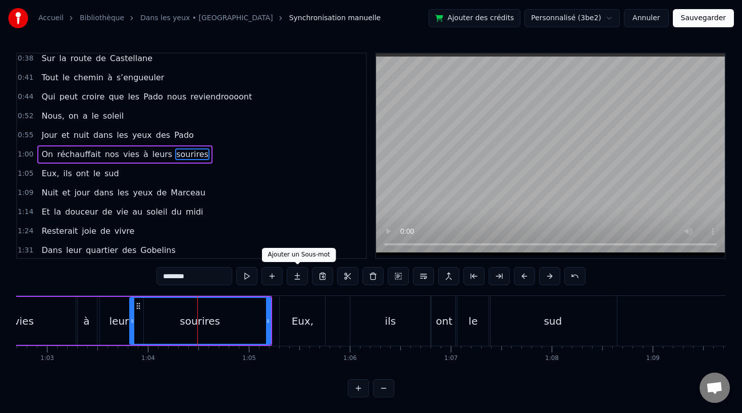
scroll to position [137, 0]
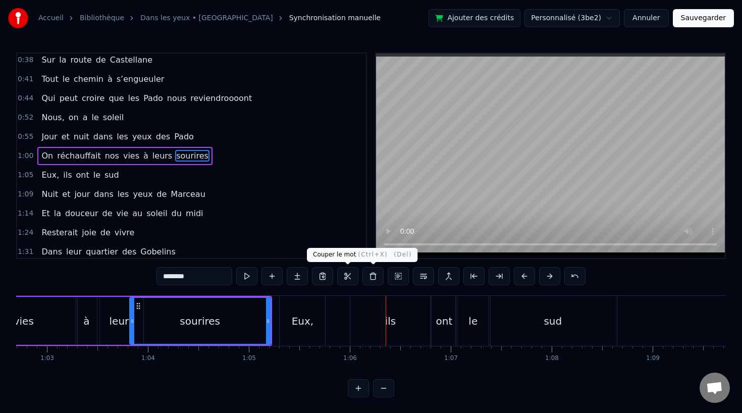
click at [311, 320] on div "Eux," at bounding box center [302, 321] width 45 height 50
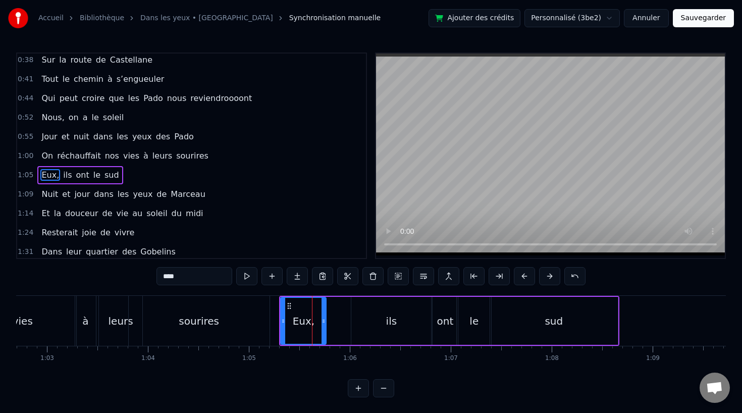
scroll to position [156, 0]
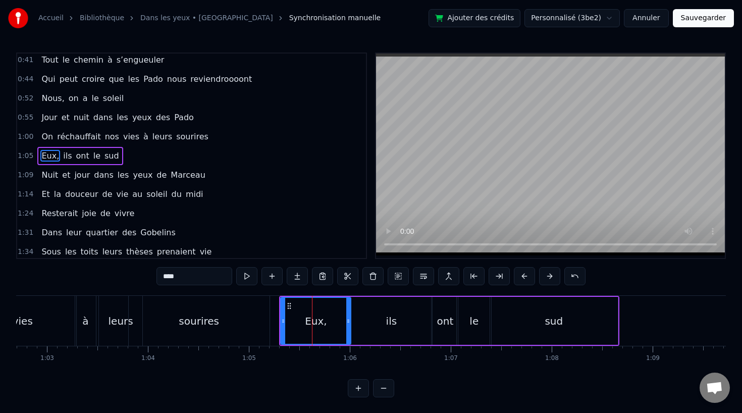
drag, startPoint x: 324, startPoint y: 322, endPoint x: 349, endPoint y: 322, distance: 24.7
click at [349, 322] on icon at bounding box center [348, 321] width 4 height 8
click at [250, 321] on div "sourires" at bounding box center [199, 321] width 141 height 50
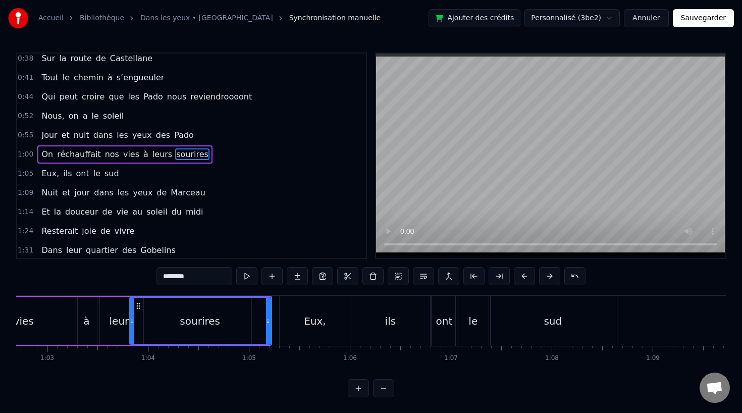
scroll to position [137, 0]
click at [102, 337] on div "leurs" at bounding box center [121, 321] width 43 height 48
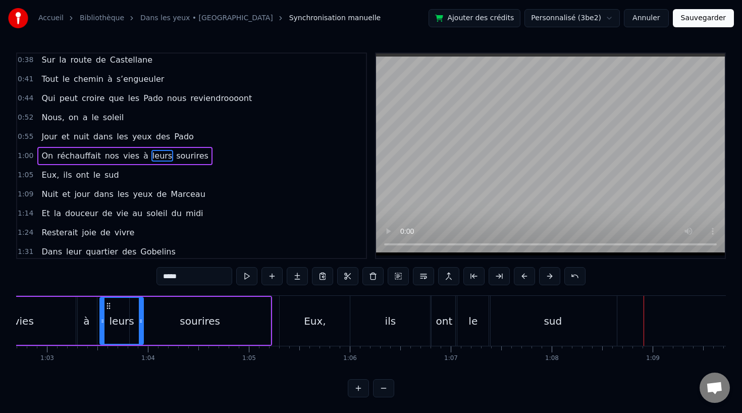
click at [400, 322] on div "ils" at bounding box center [390, 321] width 80 height 50
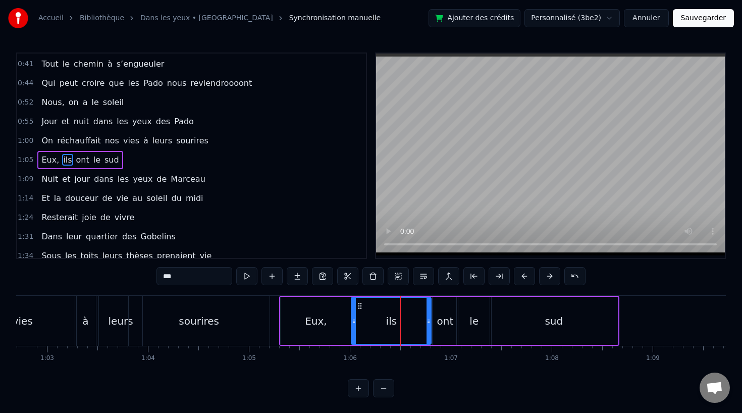
scroll to position [156, 0]
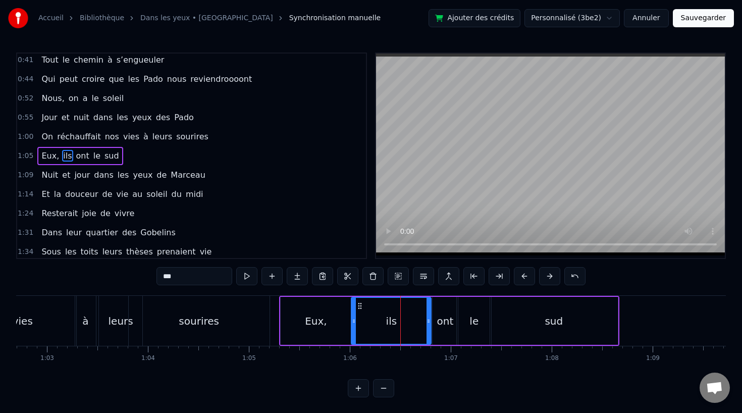
click at [442, 321] on div "ont" at bounding box center [445, 320] width 17 height 15
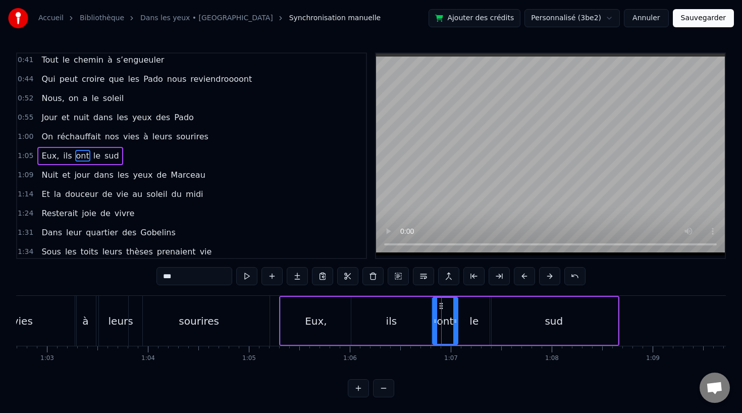
click at [428, 321] on div "ils" at bounding box center [391, 321] width 80 height 48
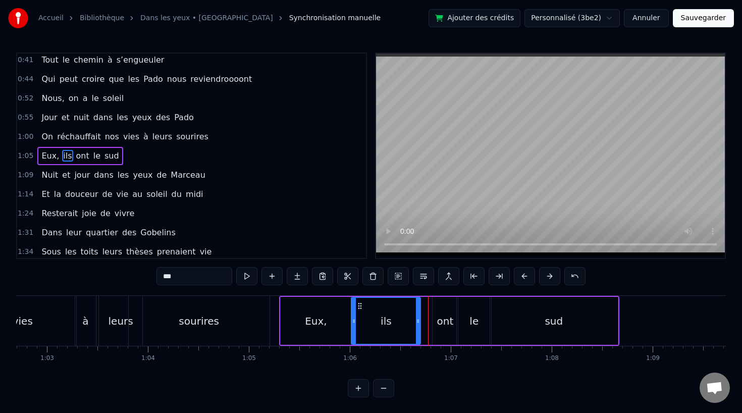
drag, startPoint x: 428, startPoint y: 321, endPoint x: 414, endPoint y: 322, distance: 14.2
click at [416, 322] on icon at bounding box center [418, 321] width 4 height 8
click at [452, 320] on div "ont" at bounding box center [444, 321] width 25 height 48
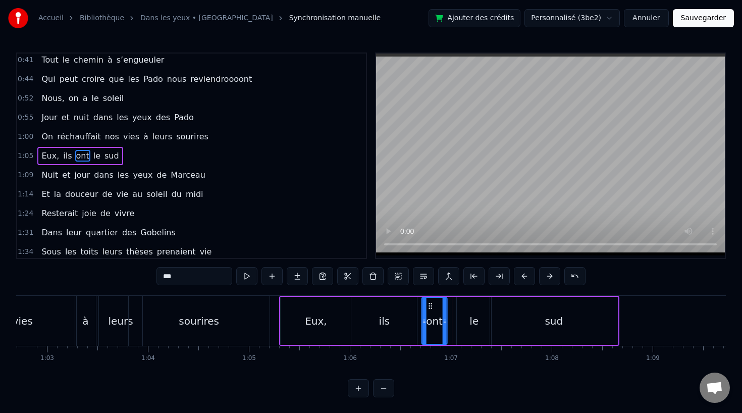
drag, startPoint x: 440, startPoint y: 304, endPoint x: 429, endPoint y: 305, distance: 10.6
click at [429, 305] on icon at bounding box center [430, 306] width 8 height 8
click at [471, 309] on div "le" at bounding box center [474, 321] width 34 height 48
drag, startPoint x: 463, startPoint y: 304, endPoint x: 454, endPoint y: 304, distance: 9.6
click at [454, 304] on icon at bounding box center [456, 306] width 8 height 8
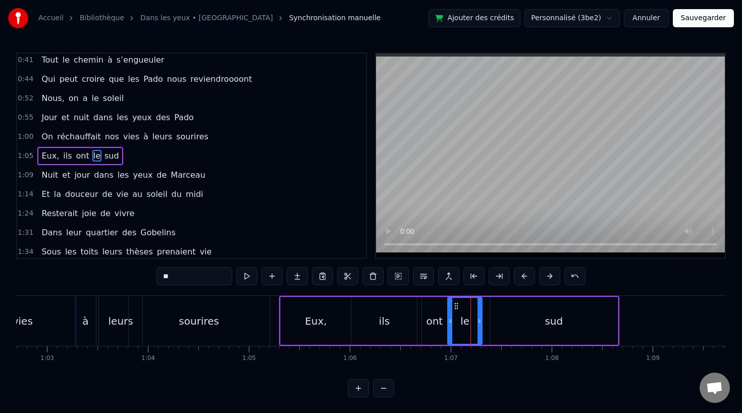
click at [532, 319] on div "sud" at bounding box center [554, 321] width 128 height 48
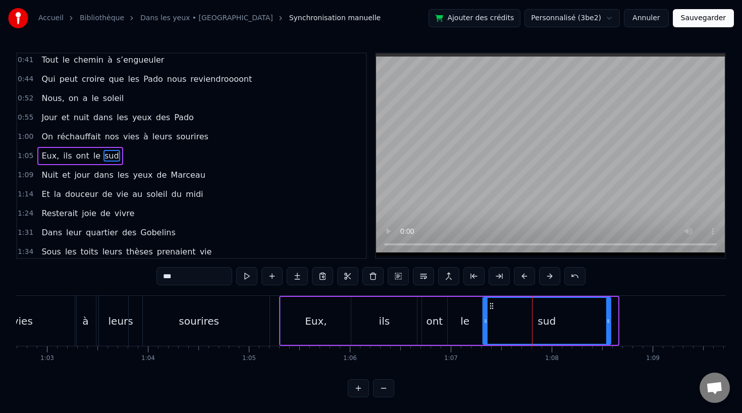
drag, startPoint x: 497, startPoint y: 306, endPoint x: 490, endPoint y: 306, distance: 7.1
click at [490, 306] on icon at bounding box center [491, 306] width 8 height 8
click at [98, 323] on div "leurs" at bounding box center [120, 321] width 44 height 50
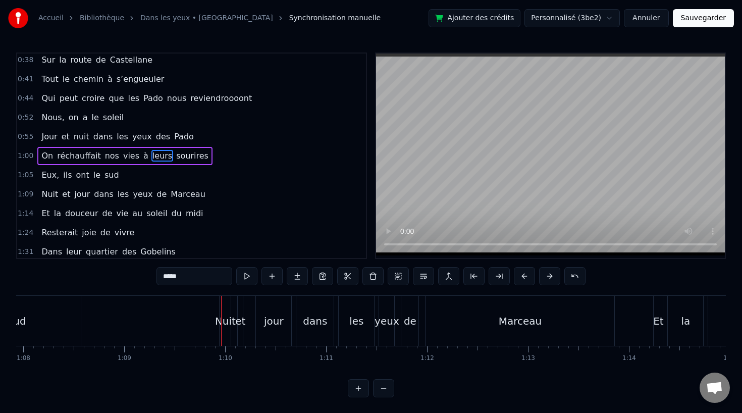
scroll to position [0, 6818]
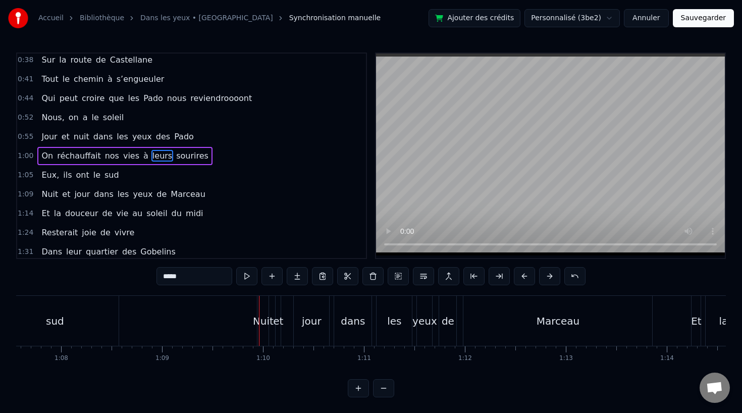
click at [260, 320] on div "Nuit" at bounding box center [263, 320] width 21 height 15
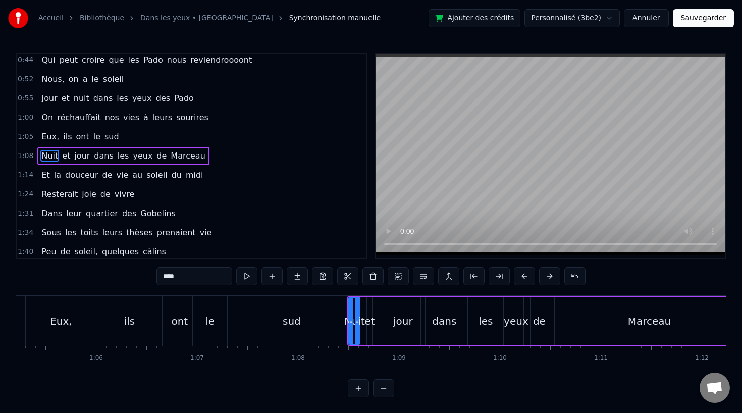
scroll to position [0, 6580]
click at [100, 332] on div "ils" at bounding box center [130, 321] width 66 height 50
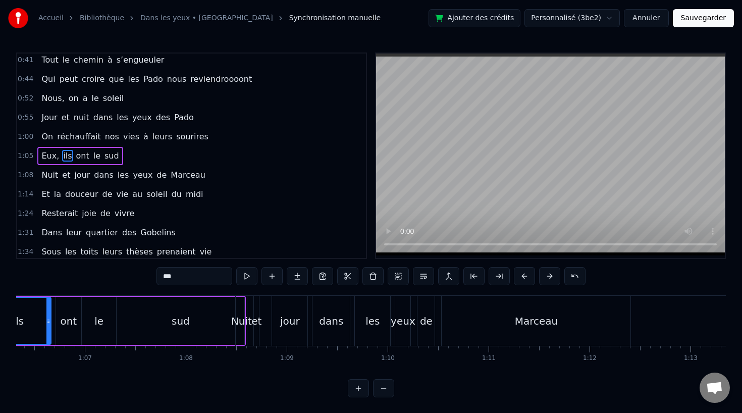
scroll to position [0, 6671]
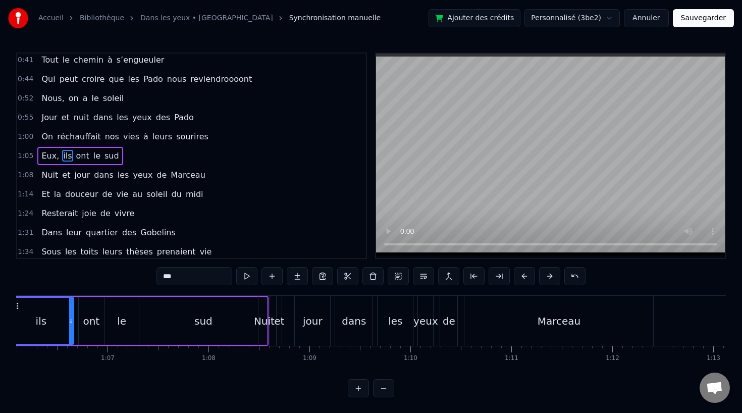
click at [203, 312] on div "sud" at bounding box center [203, 321] width 128 height 48
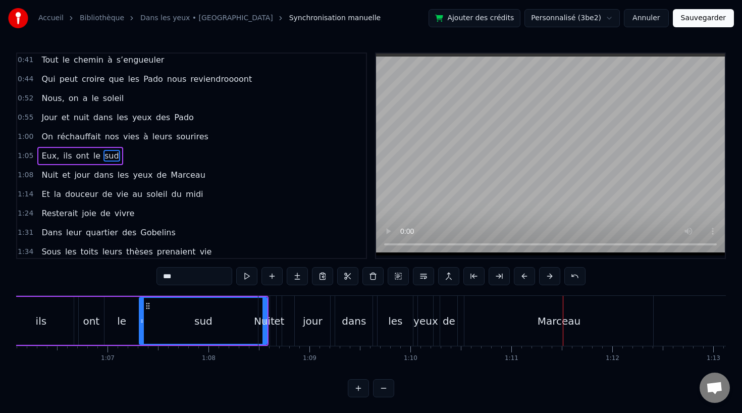
click at [263, 312] on div "Nuit" at bounding box center [263, 321] width 11 height 50
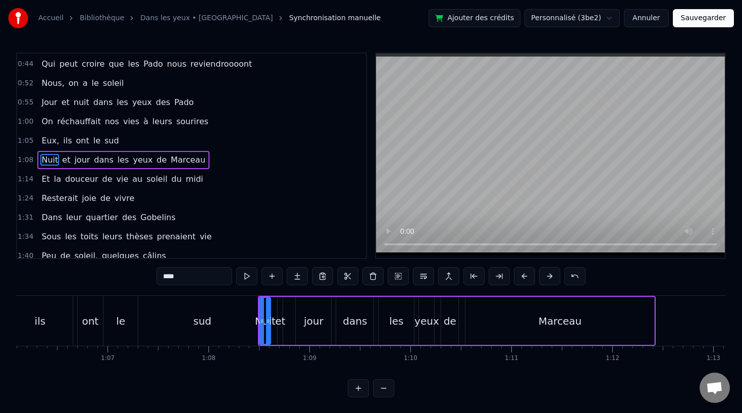
scroll to position [176, 0]
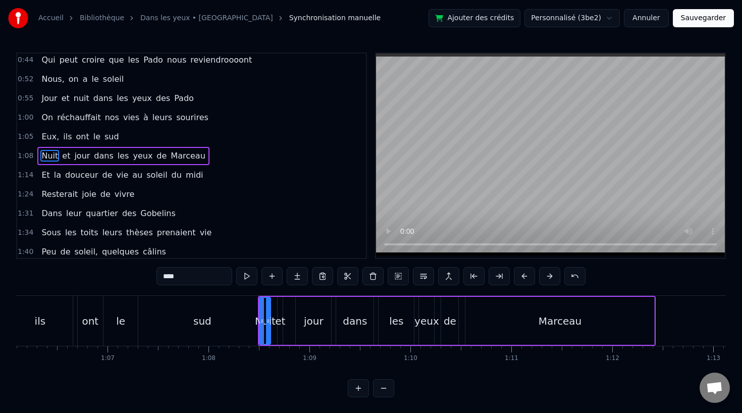
click at [336, 319] on div "dans" at bounding box center [355, 321] width 38 height 48
drag, startPoint x: 371, startPoint y: 323, endPoint x: 361, endPoint y: 323, distance: 10.6
click at [361, 323] on icon at bounding box center [360, 321] width 4 height 8
click at [385, 322] on div "les" at bounding box center [395, 321] width 35 height 48
drag, startPoint x: 412, startPoint y: 322, endPoint x: 401, endPoint y: 323, distance: 11.6
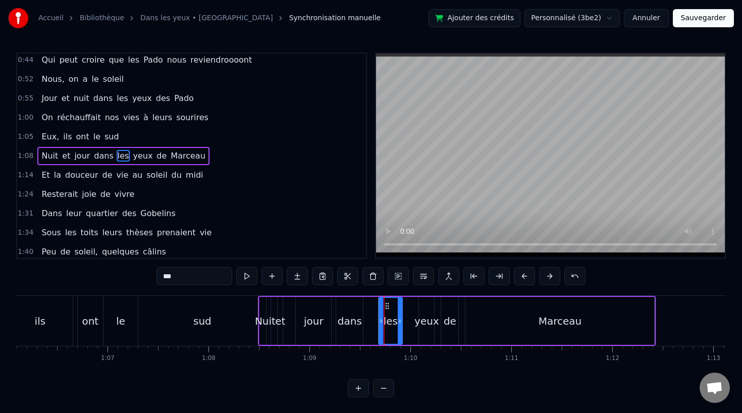
click at [401, 323] on icon at bounding box center [400, 321] width 4 height 8
click at [421, 323] on div "yeux" at bounding box center [426, 320] width 25 height 15
type input "****"
drag, startPoint x: 426, startPoint y: 305, endPoint x: 410, endPoint y: 305, distance: 16.2
click at [410, 305] on icon at bounding box center [412, 306] width 8 height 8
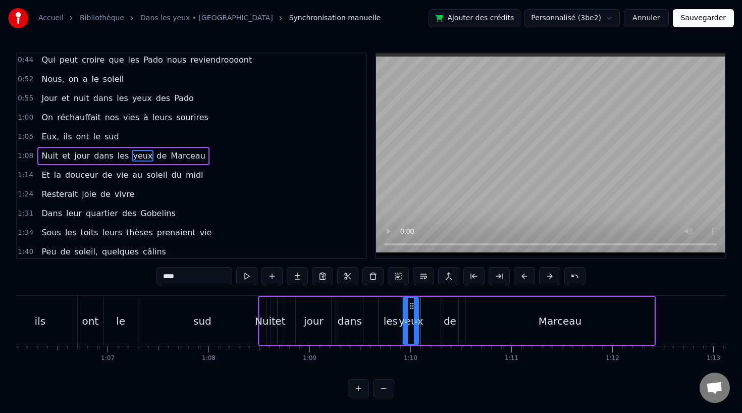
click at [435, 312] on div "Nuit et jour dans les yeux [PERSON_NAME]" at bounding box center [457, 321] width 398 height 50
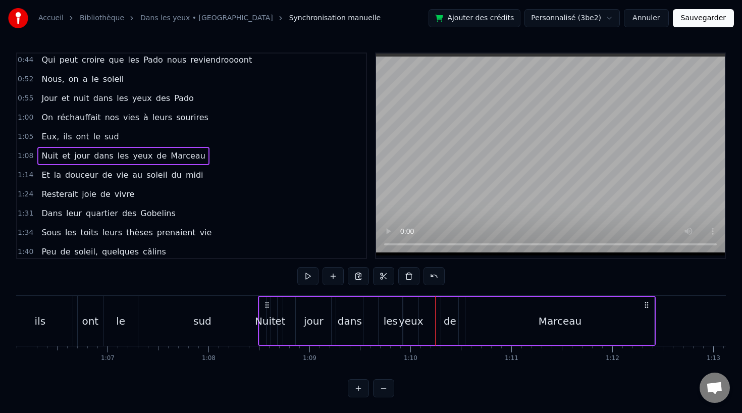
click at [450, 312] on div "de" at bounding box center [449, 321] width 17 height 48
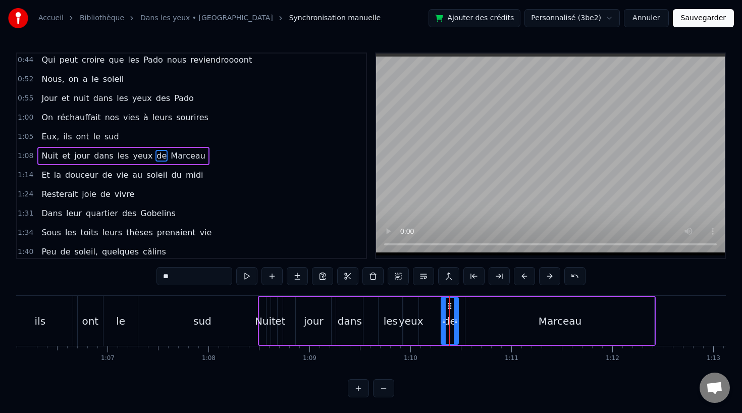
drag, startPoint x: 449, startPoint y: 304, endPoint x: 440, endPoint y: 304, distance: 9.6
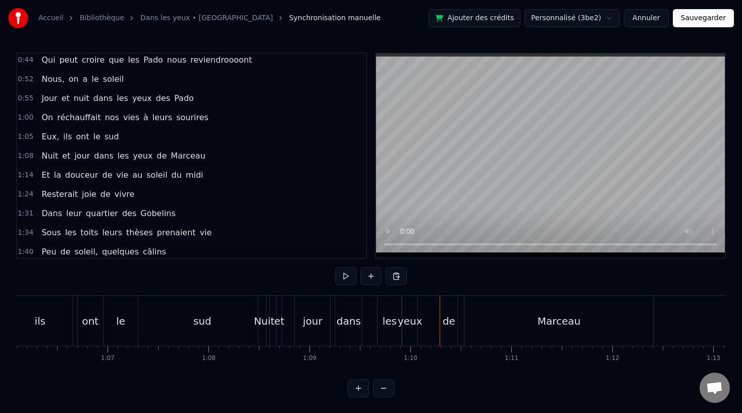
click at [450, 305] on div "de" at bounding box center [448, 321] width 17 height 50
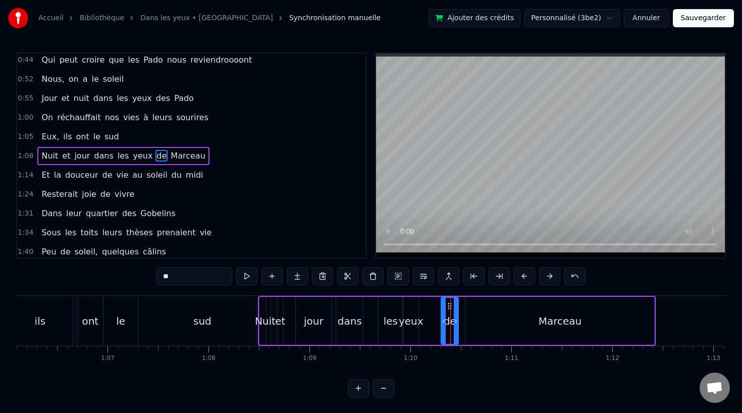
click at [415, 324] on div "yeux" at bounding box center [411, 320] width 25 height 15
drag, startPoint x: 410, startPoint y: 304, endPoint x: 430, endPoint y: 301, distance: 20.3
click at [430, 302] on icon at bounding box center [432, 306] width 8 height 8
click at [389, 320] on div "les" at bounding box center [391, 320] width 14 height 15
drag, startPoint x: 387, startPoint y: 303, endPoint x: 405, endPoint y: 303, distance: 18.2
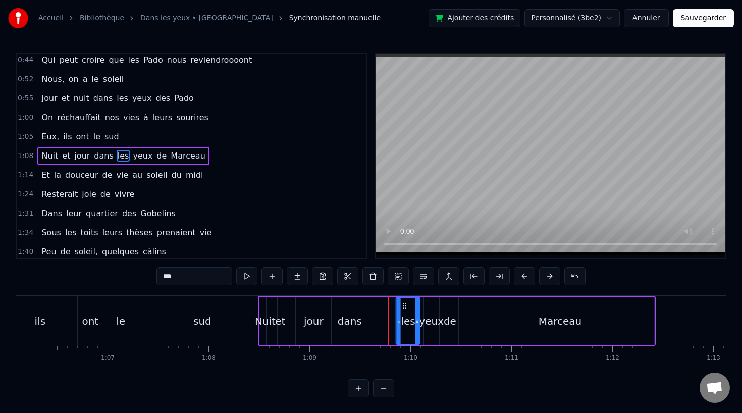
click at [405, 303] on icon at bounding box center [405, 306] width 8 height 8
click at [355, 316] on div "dans" at bounding box center [350, 320] width 24 height 15
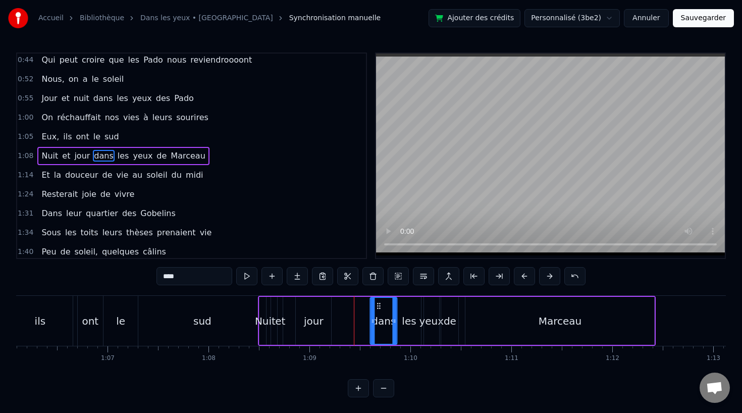
drag, startPoint x: 345, startPoint y: 302, endPoint x: 378, endPoint y: 302, distance: 33.8
click at [378, 302] on icon at bounding box center [379, 306] width 8 height 8
click at [311, 319] on div "jour" at bounding box center [314, 320] width 20 height 15
type input "****"
drag, startPoint x: 305, startPoint y: 303, endPoint x: 346, endPoint y: 303, distance: 40.9
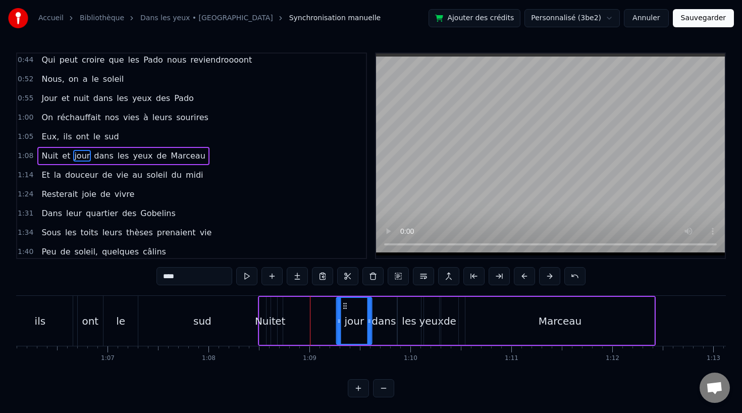
click at [346, 303] on circle at bounding box center [346, 303] width 1 height 1
drag, startPoint x: 346, startPoint y: 303, endPoint x: 338, endPoint y: 304, distance: 7.6
click at [338, 304] on icon at bounding box center [337, 306] width 8 height 8
click at [285, 314] on div "Nuit et jour dans les yeux [PERSON_NAME]" at bounding box center [457, 321] width 398 height 50
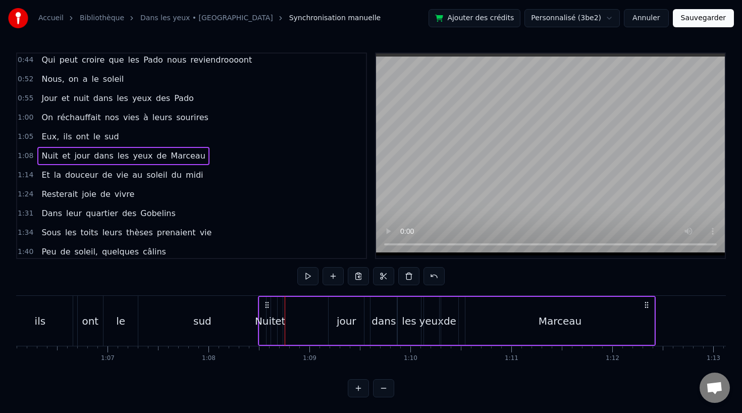
click at [283, 322] on div "et" at bounding box center [280, 320] width 10 height 15
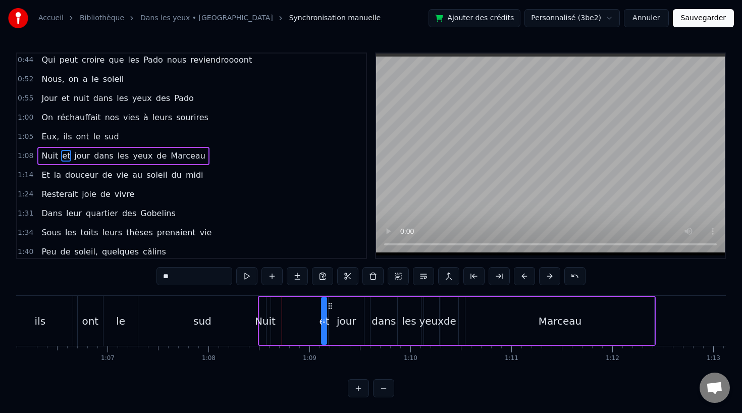
drag, startPoint x: 286, startPoint y: 306, endPoint x: 330, endPoint y: 305, distance: 43.9
click at [330, 305] on icon at bounding box center [330, 306] width 8 height 8
drag, startPoint x: 330, startPoint y: 304, endPoint x: 317, endPoint y: 304, distance: 12.1
click at [317, 304] on icon at bounding box center [318, 306] width 8 height 8
click at [340, 318] on div "jour" at bounding box center [347, 320] width 20 height 15
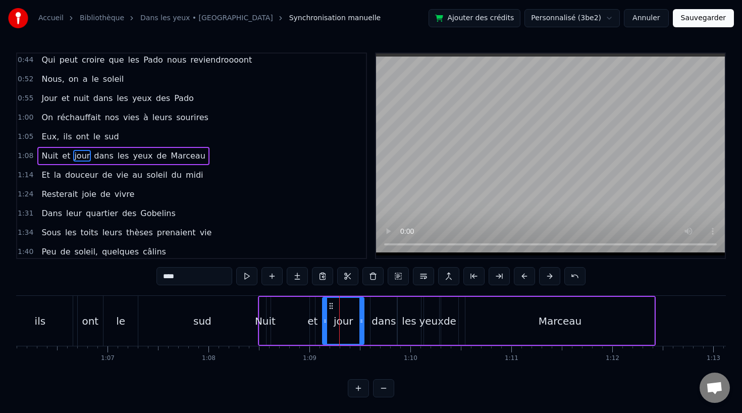
drag, startPoint x: 331, startPoint y: 320, endPoint x: 325, endPoint y: 321, distance: 6.1
click at [325, 321] on icon at bounding box center [325, 321] width 4 height 8
click at [315, 321] on div "et" at bounding box center [312, 320] width 10 height 15
drag, startPoint x: 318, startPoint y: 304, endPoint x: 330, endPoint y: 304, distance: 11.1
click at [330, 304] on icon at bounding box center [330, 306] width 8 height 8
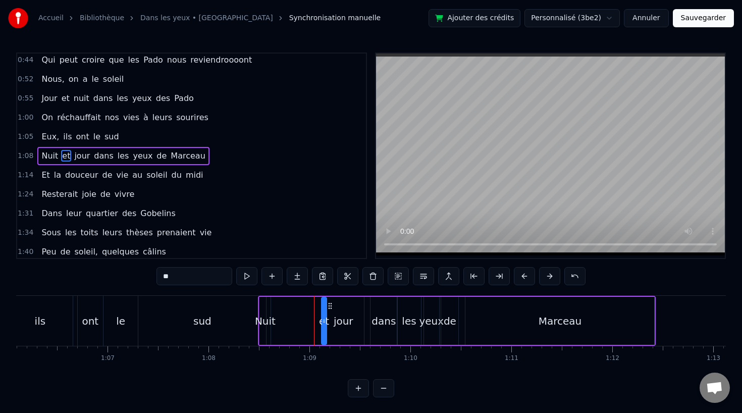
click at [269, 319] on div "Nuit" at bounding box center [265, 320] width 21 height 15
drag, startPoint x: 269, startPoint y: 319, endPoint x: 297, endPoint y: 319, distance: 28.3
click at [297, 319] on icon at bounding box center [296, 321] width 4 height 8
click at [322, 319] on div "jour" at bounding box center [343, 321] width 42 height 48
drag, startPoint x: 325, startPoint y: 320, endPoint x: 353, endPoint y: 321, distance: 27.8
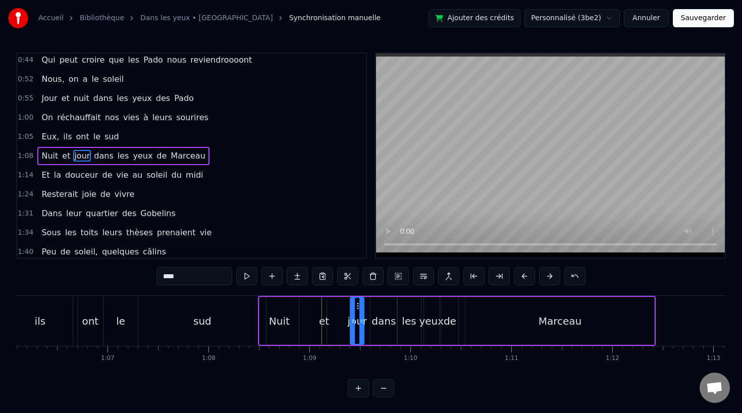
click at [353, 321] on icon at bounding box center [353, 321] width 4 height 8
click at [327, 322] on div "et" at bounding box center [324, 320] width 10 height 15
type input "**"
click at [321, 322] on div "et" at bounding box center [324, 320] width 10 height 15
drag, startPoint x: 324, startPoint y: 320, endPoint x: 308, endPoint y: 320, distance: 15.6
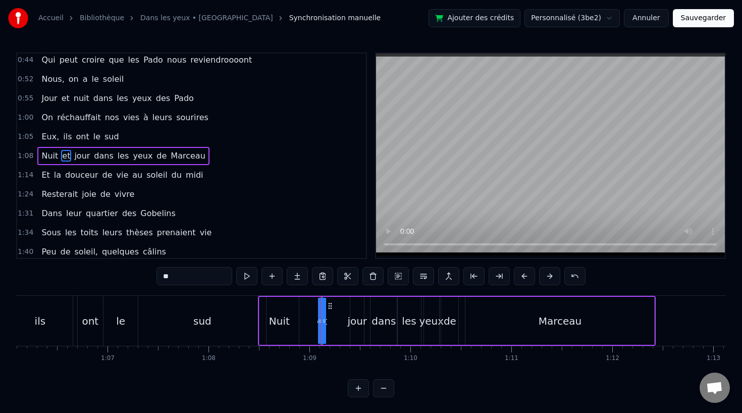
click at [308, 320] on div "Nuit et jour dans les yeux [PERSON_NAME]" at bounding box center [457, 321] width 398 height 50
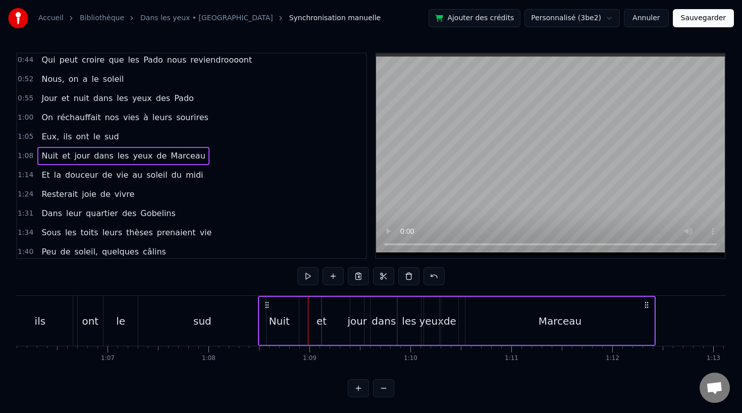
click at [324, 318] on div "et" at bounding box center [321, 320] width 10 height 15
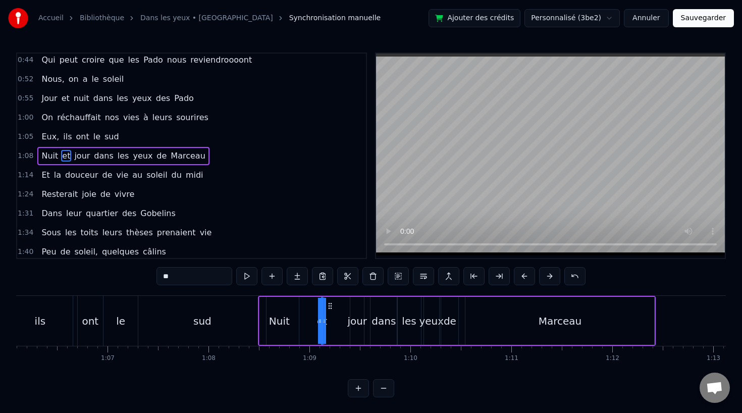
click at [327, 318] on div "Nuit et jour dans les yeux [PERSON_NAME]" at bounding box center [457, 321] width 398 height 50
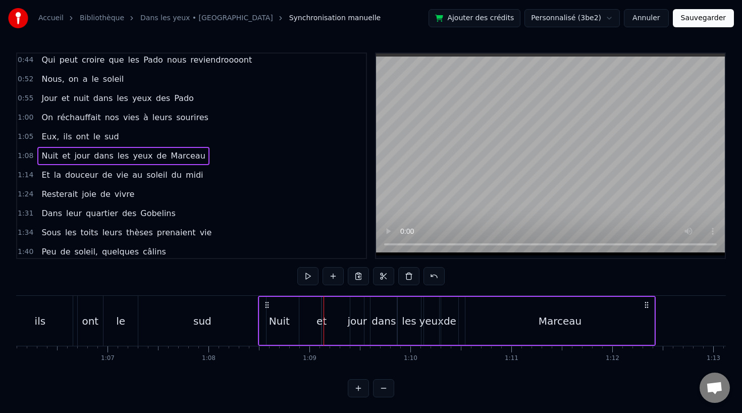
click at [323, 322] on div at bounding box center [323, 321] width 1 height 50
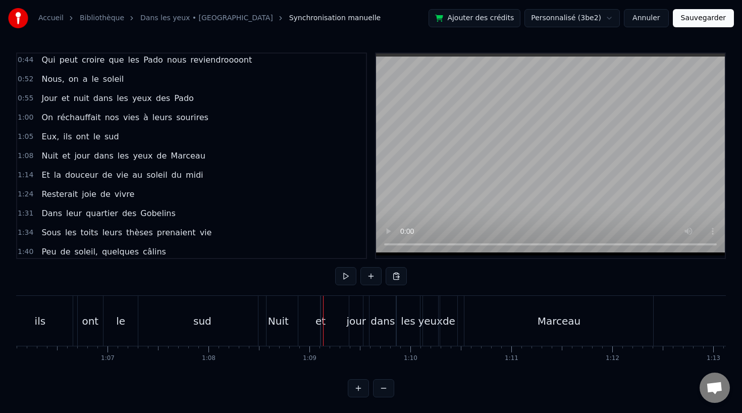
click at [320, 322] on div "et" at bounding box center [320, 320] width 10 height 15
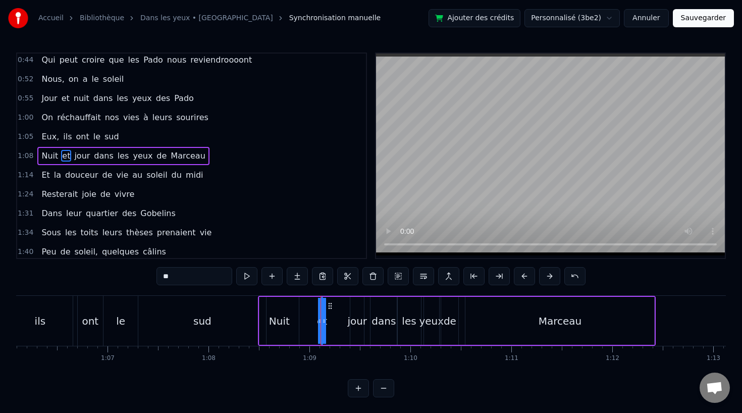
drag, startPoint x: 325, startPoint y: 321, endPoint x: 336, endPoint y: 320, distance: 10.1
click at [336, 320] on div "Nuit et jour dans les yeux [PERSON_NAME]" at bounding box center [457, 321] width 398 height 50
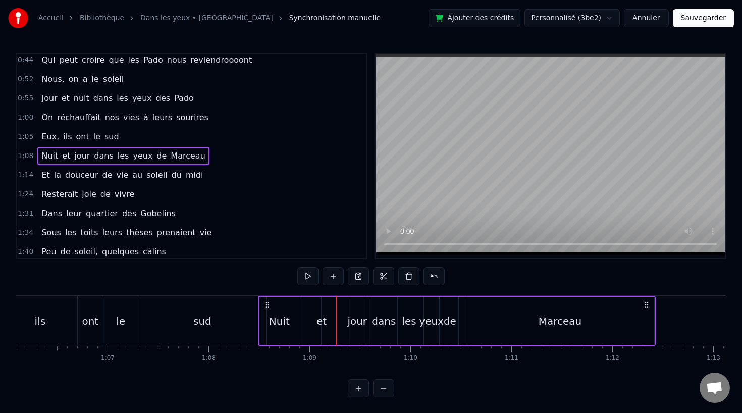
click at [322, 322] on div "et" at bounding box center [321, 320] width 10 height 15
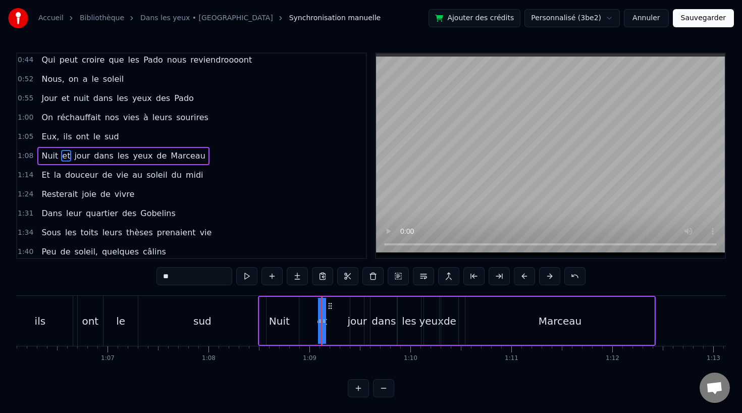
drag, startPoint x: 323, startPoint y: 321, endPoint x: 336, endPoint y: 321, distance: 12.6
click at [336, 321] on div "Nuit et jour dans les yeux [PERSON_NAME]" at bounding box center [457, 321] width 398 height 50
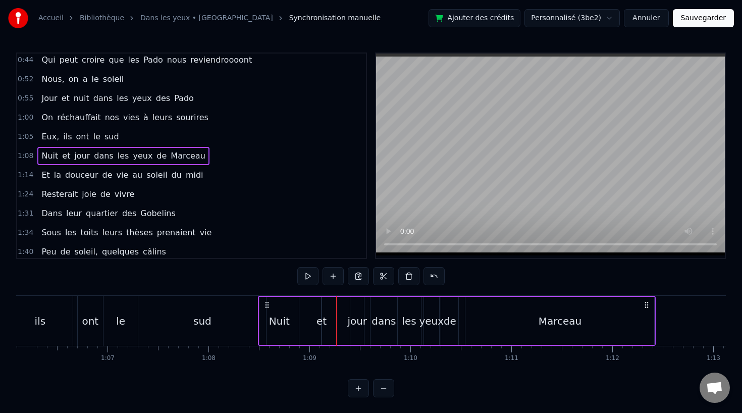
click at [333, 305] on div "Nuit et jour dans les yeux [PERSON_NAME]" at bounding box center [457, 321] width 398 height 50
click at [323, 310] on div "Nuit et jour dans les yeux [PERSON_NAME]" at bounding box center [457, 321] width 398 height 50
click at [323, 308] on div "Nuit et jour dans les yeux [PERSON_NAME]" at bounding box center [457, 321] width 398 height 50
click at [352, 389] on button at bounding box center [358, 388] width 21 height 18
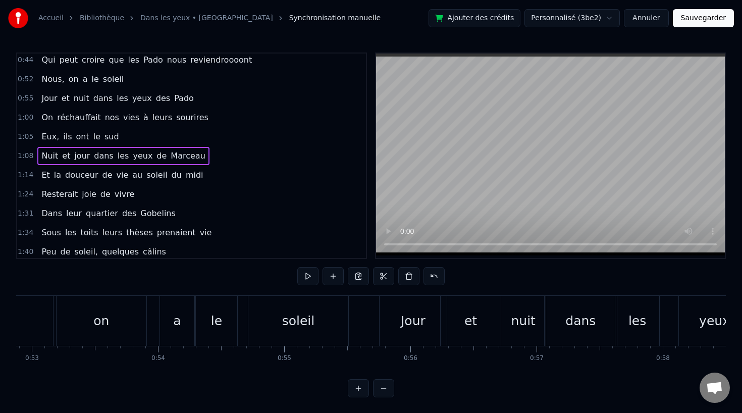
click at [356, 389] on button at bounding box center [358, 388] width 21 height 18
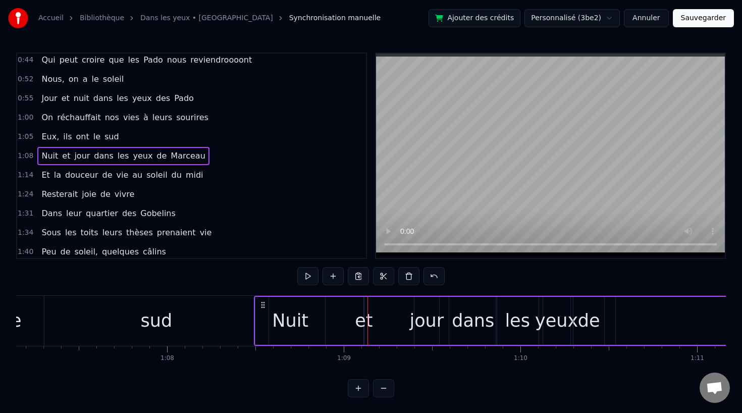
scroll to position [0, 12161]
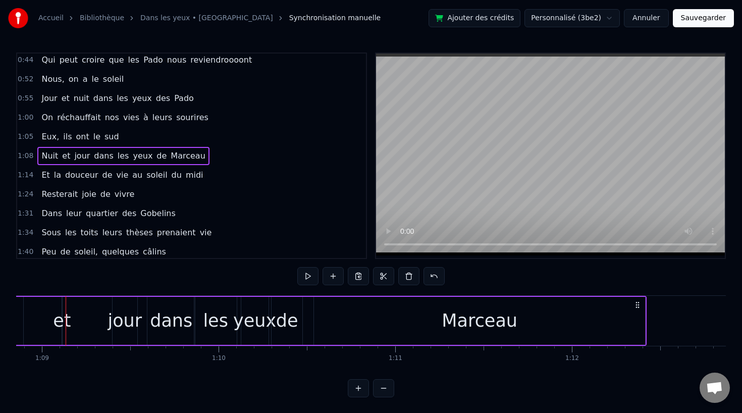
click at [68, 317] on div "et" at bounding box center [62, 320] width 18 height 27
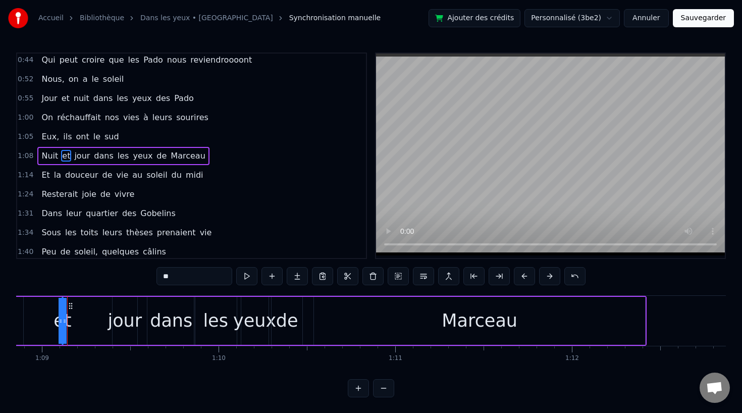
drag, startPoint x: 64, startPoint y: 319, endPoint x: 90, endPoint y: 319, distance: 26.8
click at [91, 319] on div "Nuit et jour dans les yeux [PERSON_NAME]" at bounding box center [299, 321] width 694 height 50
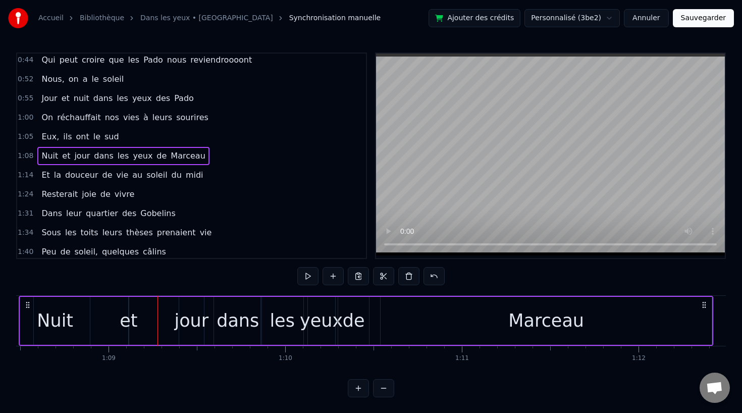
scroll to position [0, 12094]
click at [131, 323] on div "et" at bounding box center [130, 320] width 18 height 27
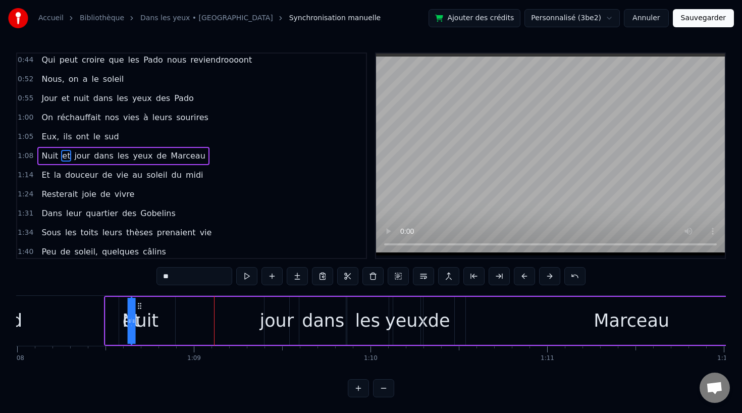
scroll to position [0, 12005]
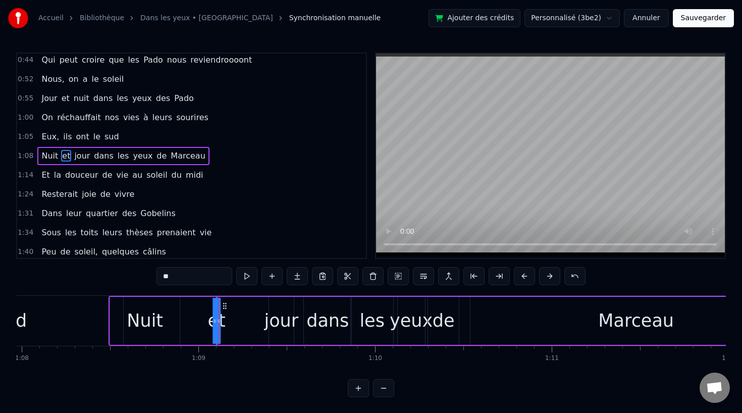
drag, startPoint x: 138, startPoint y: 304, endPoint x: 217, endPoint y: 315, distance: 79.4
click at [217, 315] on div "Nuit et jour dans les yeux [PERSON_NAME]" at bounding box center [455, 321] width 694 height 50
drag, startPoint x: 209, startPoint y: 320, endPoint x: 197, endPoint y: 320, distance: 11.6
click at [197, 320] on div "Nuit et jour dans les yeux [PERSON_NAME]" at bounding box center [455, 321] width 694 height 50
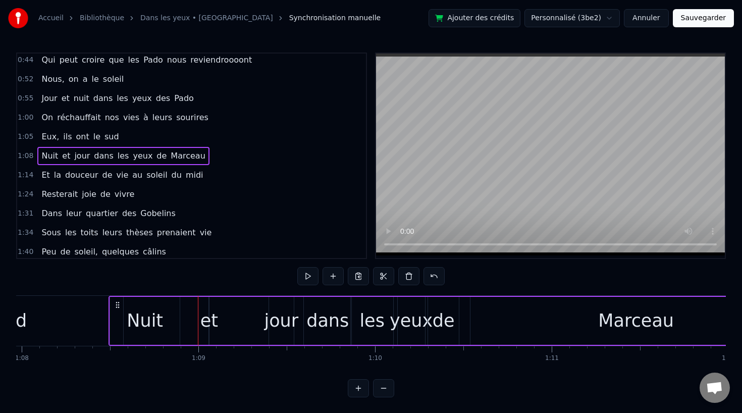
click at [206, 319] on div "et" at bounding box center [209, 320] width 18 height 27
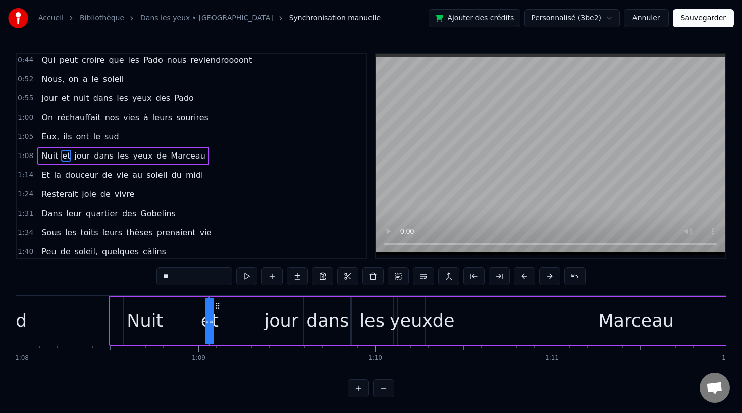
drag, startPoint x: 213, startPoint y: 320, endPoint x: 238, endPoint y: 320, distance: 24.7
click at [238, 320] on div "Nuit et jour dans les yeux [PERSON_NAME]" at bounding box center [455, 321] width 694 height 50
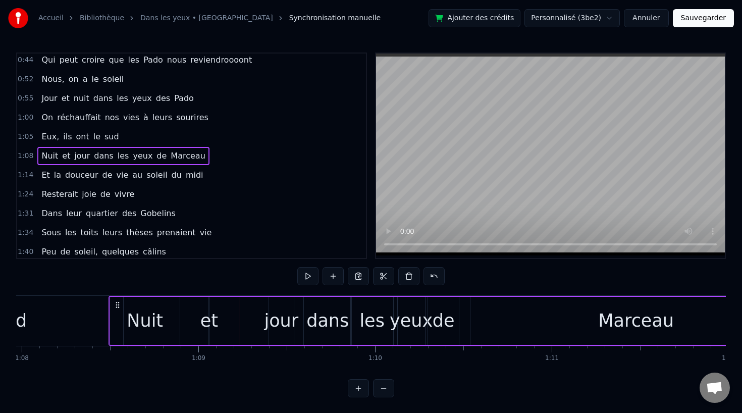
click at [214, 320] on div "et" at bounding box center [209, 320] width 18 height 27
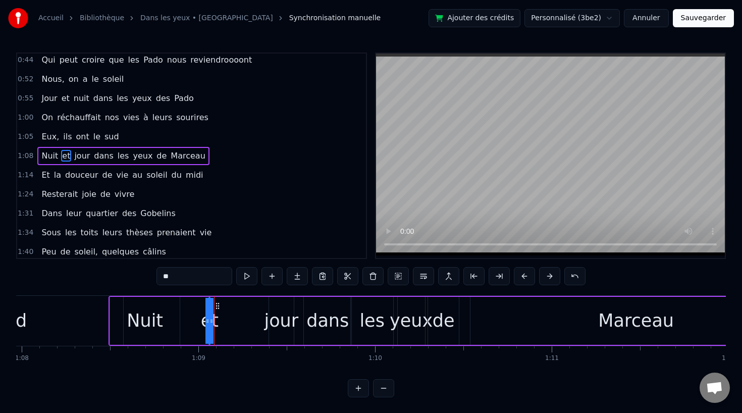
click at [186, 318] on div "Nuit et jour dans les yeux [PERSON_NAME]" at bounding box center [455, 321] width 694 height 50
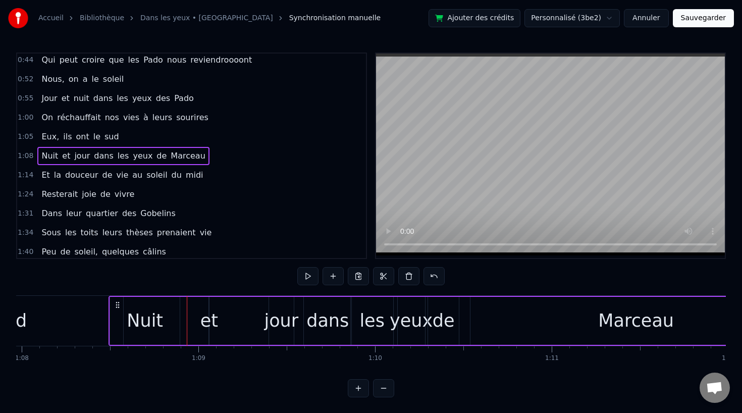
click at [259, 321] on div "Nuit et jour dans les yeux [PERSON_NAME]" at bounding box center [455, 321] width 694 height 50
click at [279, 320] on div "jour" at bounding box center [281, 320] width 34 height 27
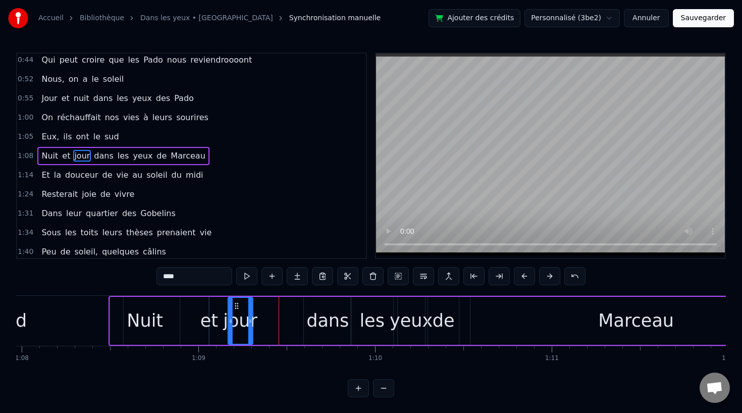
drag, startPoint x: 279, startPoint y: 305, endPoint x: 239, endPoint y: 307, distance: 40.4
click at [239, 307] on icon at bounding box center [237, 306] width 8 height 8
click at [207, 327] on div "et" at bounding box center [209, 320] width 18 height 27
click at [237, 324] on div "jour" at bounding box center [241, 320] width 34 height 27
click at [304, 324] on div "dans" at bounding box center [327, 321] width 47 height 48
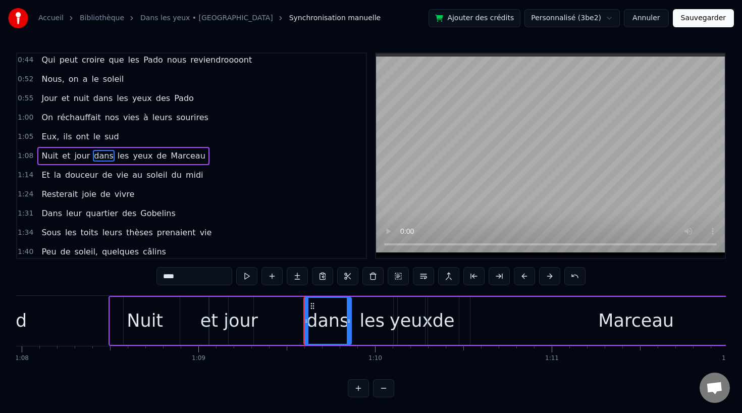
click at [470, 336] on div "Marceau" at bounding box center [636, 321] width 332 height 48
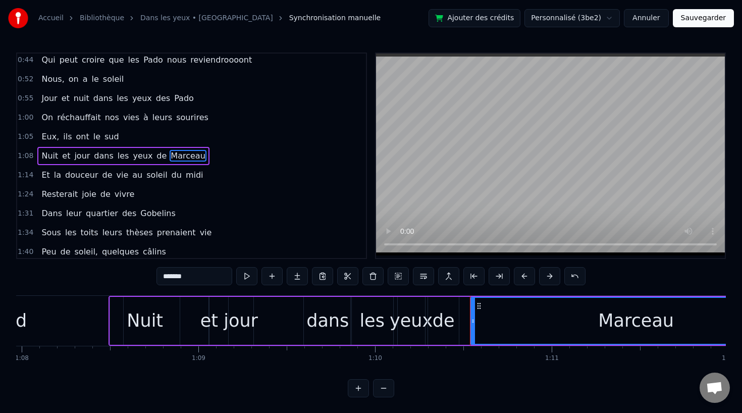
click at [439, 321] on div "de" at bounding box center [443, 320] width 22 height 27
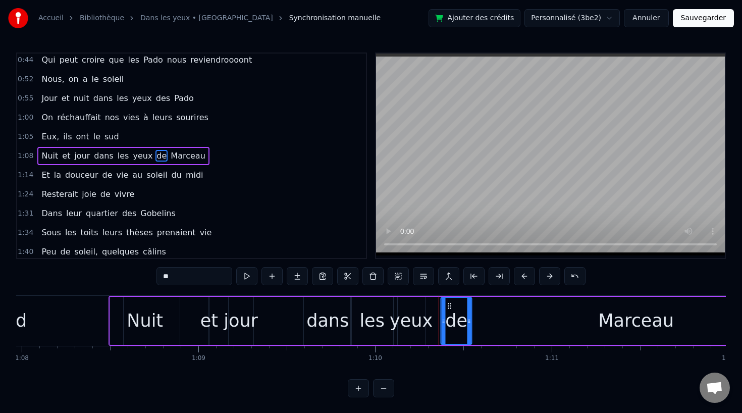
drag, startPoint x: 437, startPoint y: 303, endPoint x: 449, endPoint y: 304, distance: 12.6
click at [449, 304] on icon at bounding box center [450, 306] width 8 height 8
click at [413, 325] on div "yeux" at bounding box center [411, 320] width 43 height 27
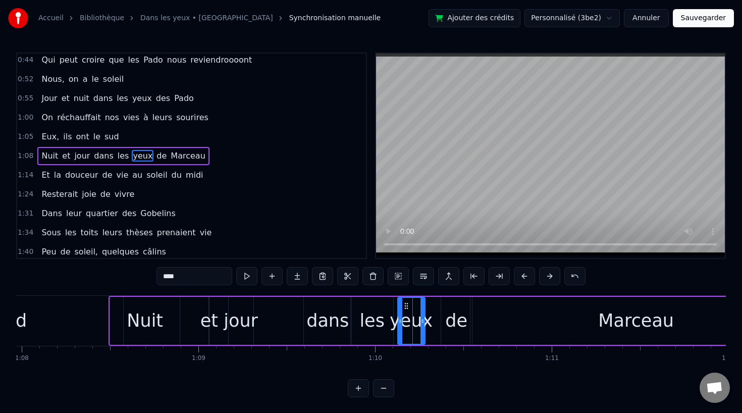
click at [333, 324] on div "dans" at bounding box center [327, 320] width 42 height 27
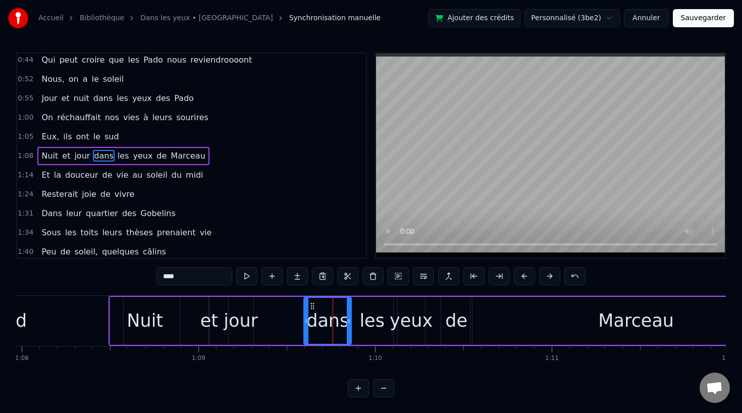
click at [371, 323] on div "les" at bounding box center [371, 320] width 25 height 27
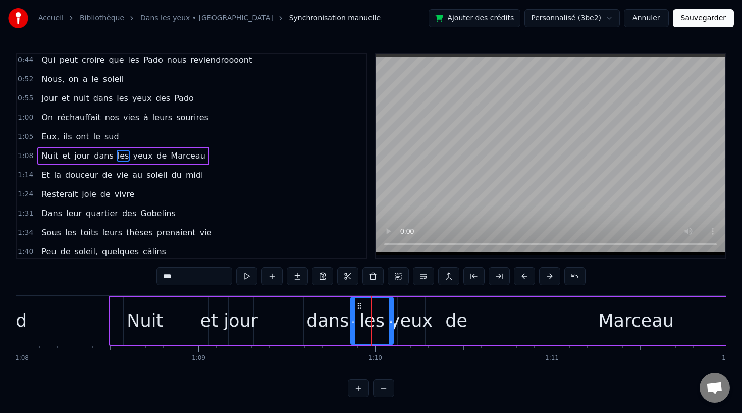
click at [421, 327] on div "yeux" at bounding box center [411, 320] width 43 height 27
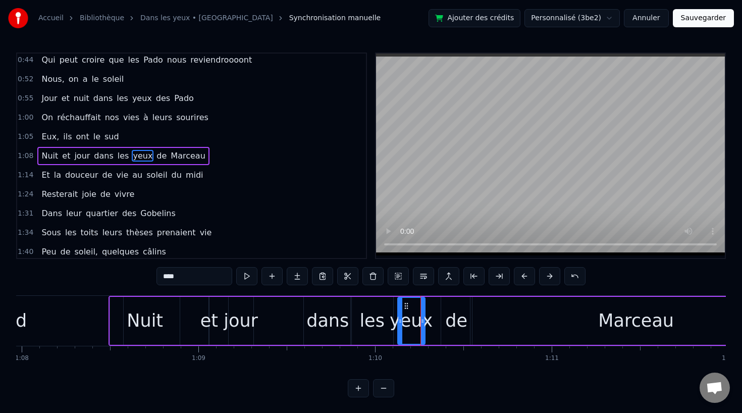
click at [375, 323] on div "les" at bounding box center [371, 320] width 25 height 27
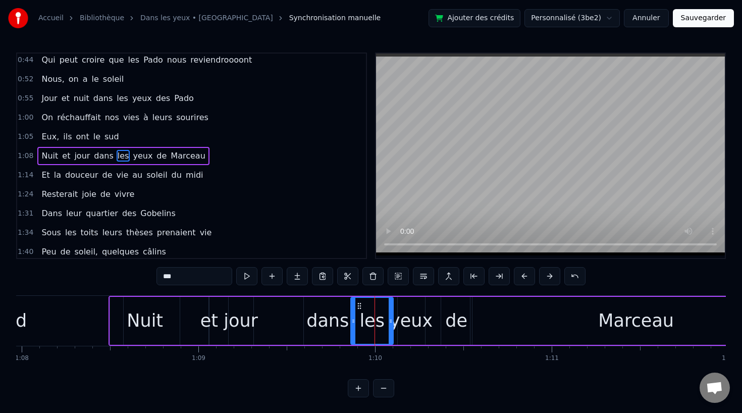
click at [419, 322] on div "yeux" at bounding box center [411, 320] width 43 height 27
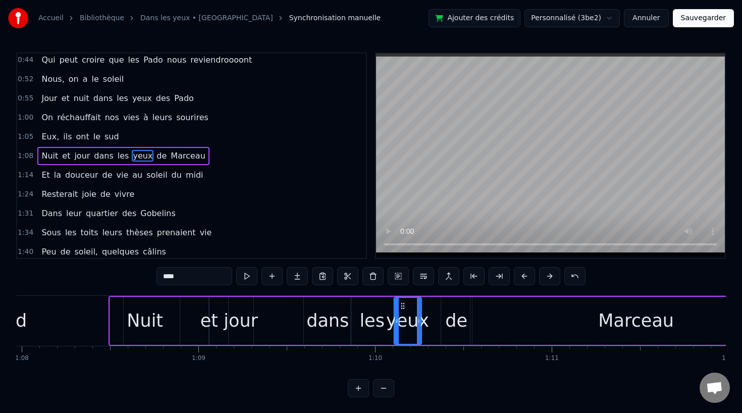
click at [401, 305] on icon at bounding box center [403, 306] width 8 height 8
click at [381, 310] on div "les" at bounding box center [371, 320] width 25 height 27
click at [340, 310] on div "dans" at bounding box center [327, 320] width 42 height 27
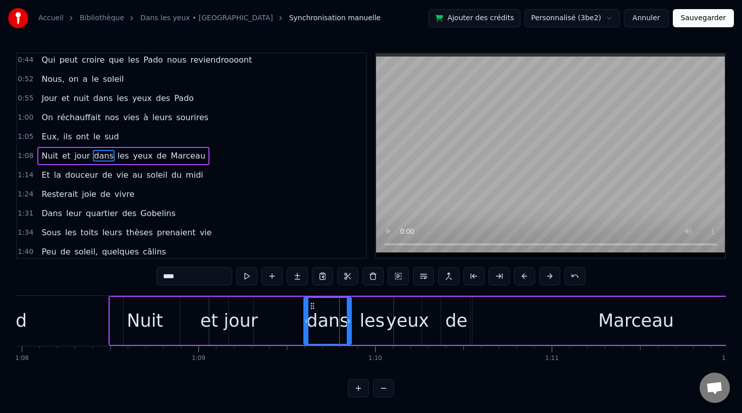
click at [389, 310] on div "les" at bounding box center [372, 321] width 42 height 48
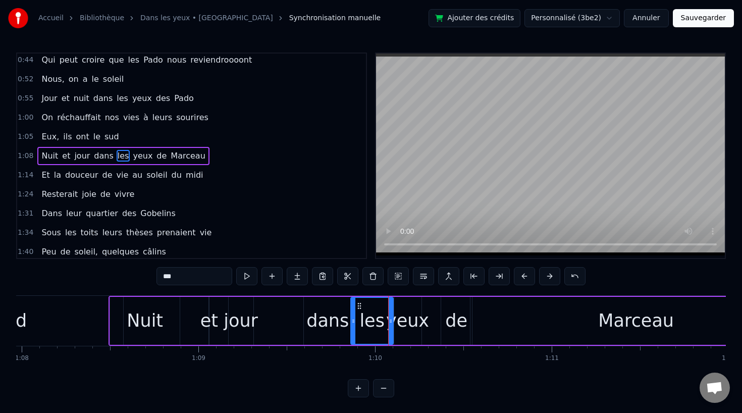
click at [406, 311] on div "yeux" at bounding box center [407, 320] width 43 height 27
click at [323, 311] on div "dans" at bounding box center [327, 320] width 42 height 27
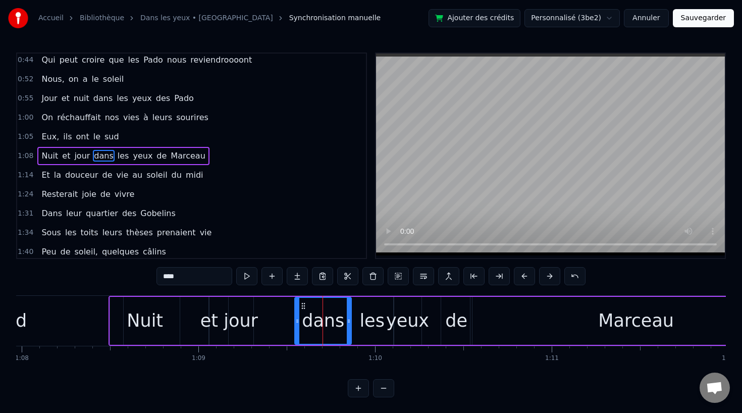
drag, startPoint x: 306, startPoint y: 324, endPoint x: 297, endPoint y: 325, distance: 9.1
click at [297, 325] on div at bounding box center [297, 321] width 4 height 46
drag, startPoint x: 295, startPoint y: 319, endPoint x: 280, endPoint y: 321, distance: 15.8
click at [280, 321] on icon at bounding box center [282, 321] width 4 height 8
click at [376, 320] on div "les" at bounding box center [371, 320] width 25 height 27
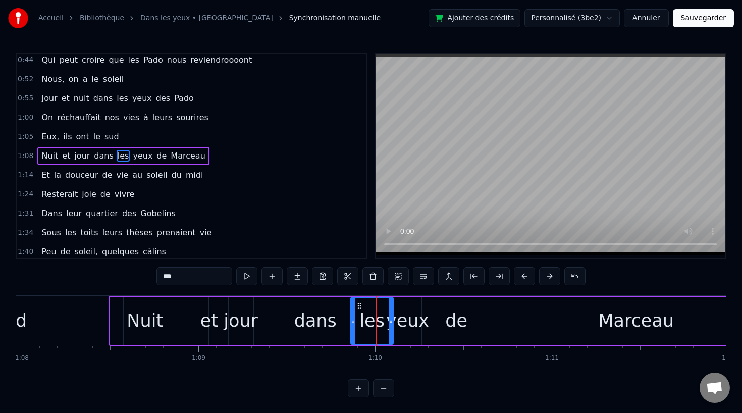
click at [418, 320] on div "yeux" at bounding box center [407, 320] width 43 height 27
click at [442, 320] on div "de" at bounding box center [456, 321] width 31 height 48
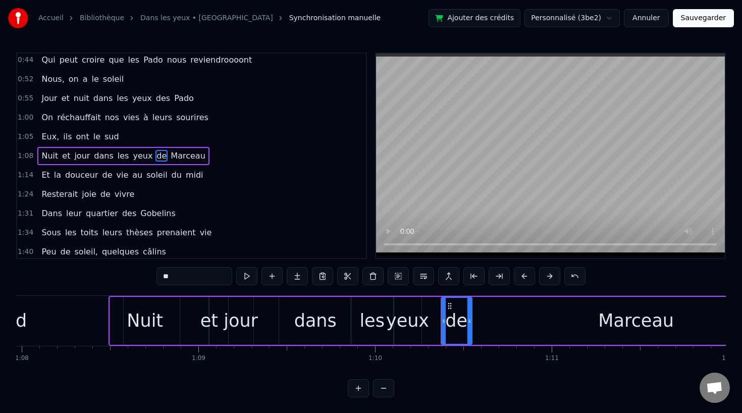
click at [460, 320] on div "de" at bounding box center [456, 320] width 22 height 27
click at [408, 316] on div "yeux" at bounding box center [407, 320] width 43 height 27
type input "****"
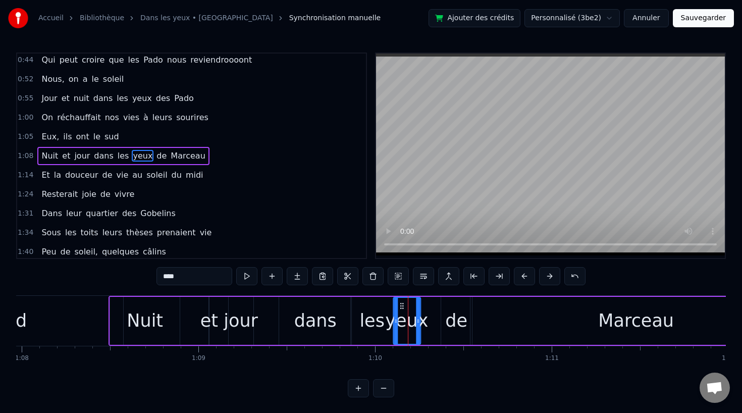
click at [400, 304] on icon at bounding box center [402, 306] width 8 height 8
drag, startPoint x: 415, startPoint y: 317, endPoint x: 429, endPoint y: 317, distance: 13.6
click at [429, 317] on icon at bounding box center [431, 321] width 4 height 8
click at [219, 318] on div "Nuit et jour dans les yeux [PERSON_NAME]" at bounding box center [455, 321] width 694 height 50
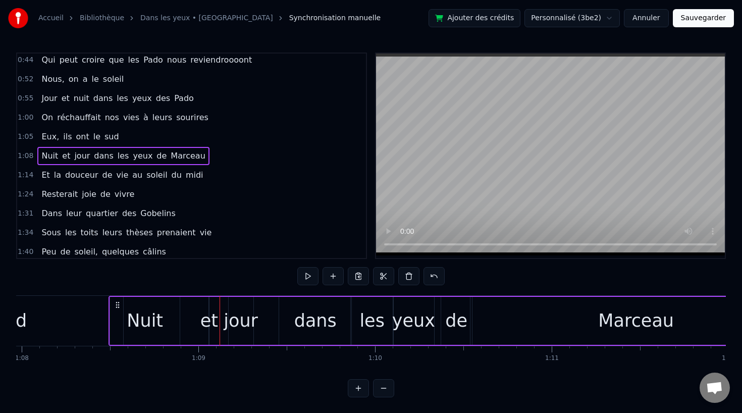
click at [241, 323] on div "jour" at bounding box center [241, 320] width 34 height 27
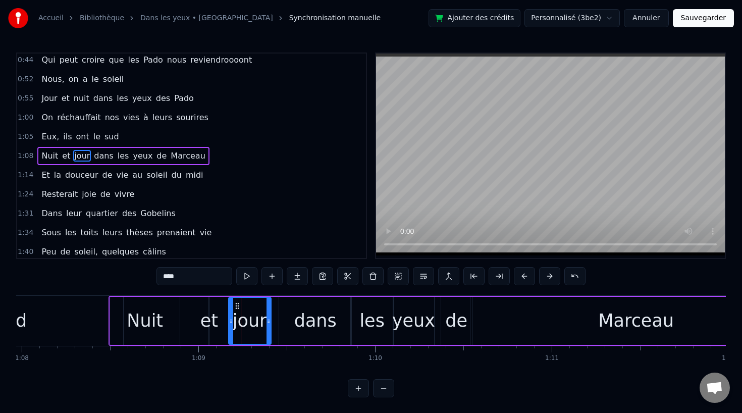
drag, startPoint x: 252, startPoint y: 323, endPoint x: 281, endPoint y: 323, distance: 28.8
click at [270, 323] on icon at bounding box center [268, 321] width 4 height 8
click at [213, 324] on div "et" at bounding box center [209, 320] width 18 height 27
type input "**"
drag, startPoint x: 206, startPoint y: 319, endPoint x: 194, endPoint y: 319, distance: 12.1
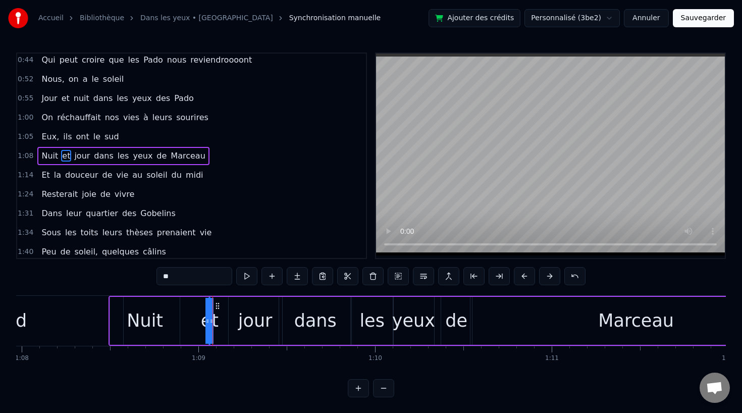
click at [194, 319] on div "Nuit et jour dans les yeux [PERSON_NAME]" at bounding box center [455, 321] width 694 height 50
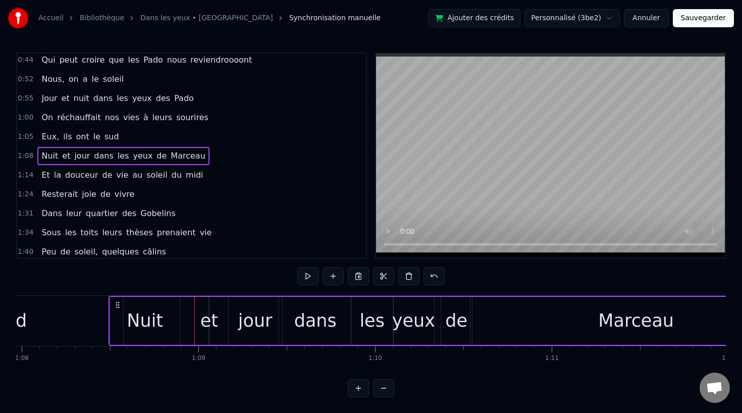
click at [208, 319] on div "et" at bounding box center [209, 320] width 18 height 27
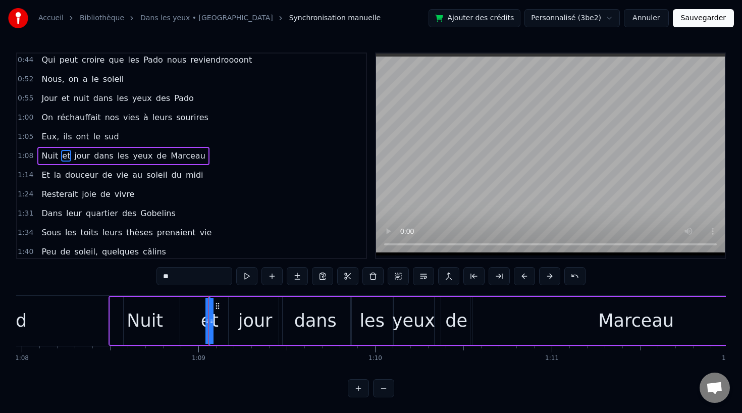
drag, startPoint x: 212, startPoint y: 319, endPoint x: 233, endPoint y: 319, distance: 20.2
click at [233, 319] on div "Nuit et jour dans les yeux [PERSON_NAME]" at bounding box center [455, 321] width 694 height 50
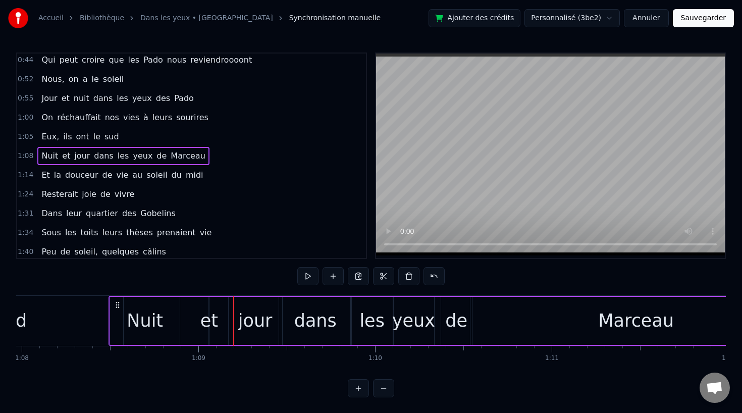
click at [206, 320] on div "et" at bounding box center [209, 320] width 18 height 27
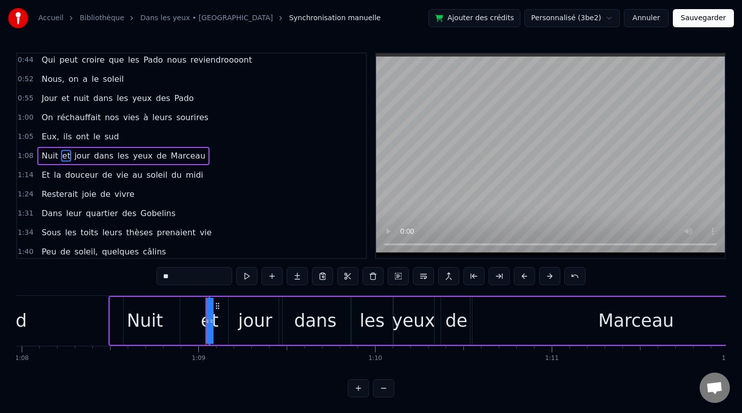
click at [696, 16] on button "Sauvegarder" at bounding box center [703, 18] width 61 height 18
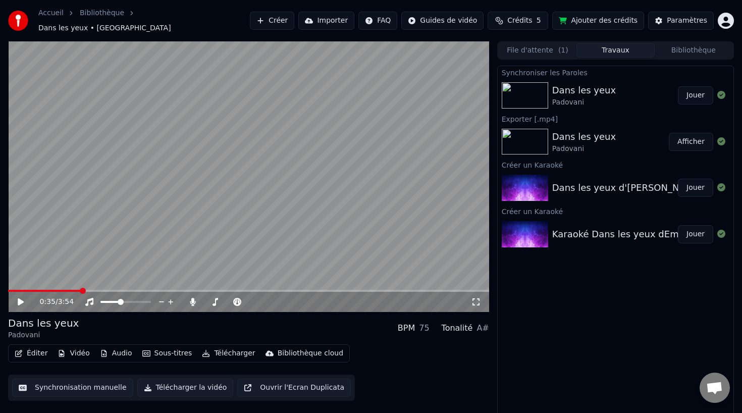
click at [65, 386] on button "Synchronisation manuelle" at bounding box center [72, 387] width 121 height 18
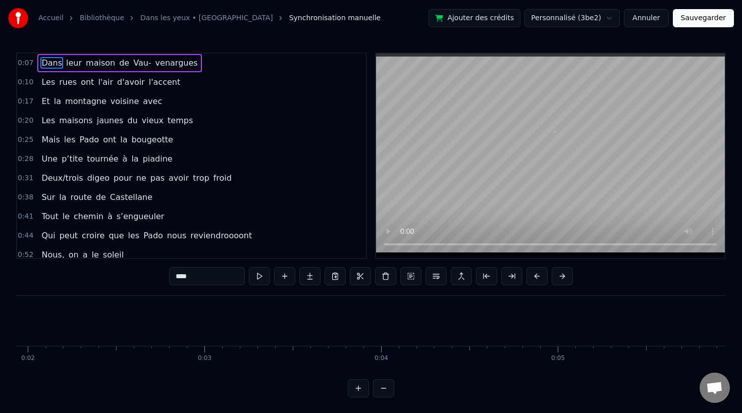
scroll to position [0, 1225]
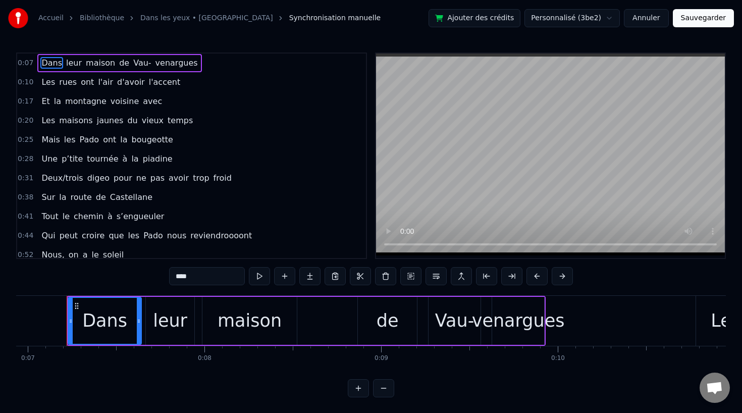
click at [123, 182] on div "Deux/trois digeo pour ne pas avoir trop froid" at bounding box center [136, 178] width 198 height 18
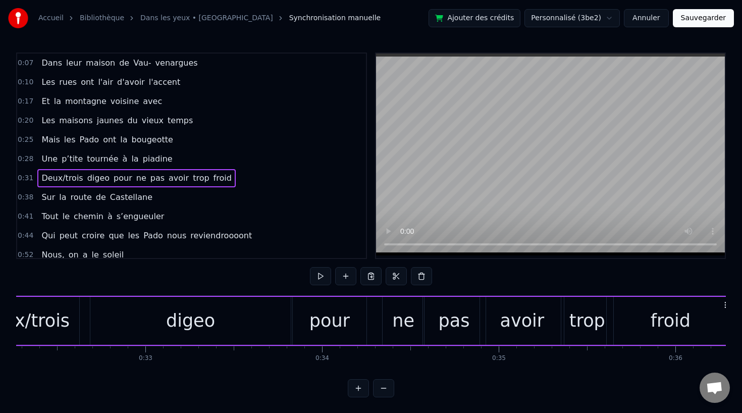
scroll to position [0, 5710]
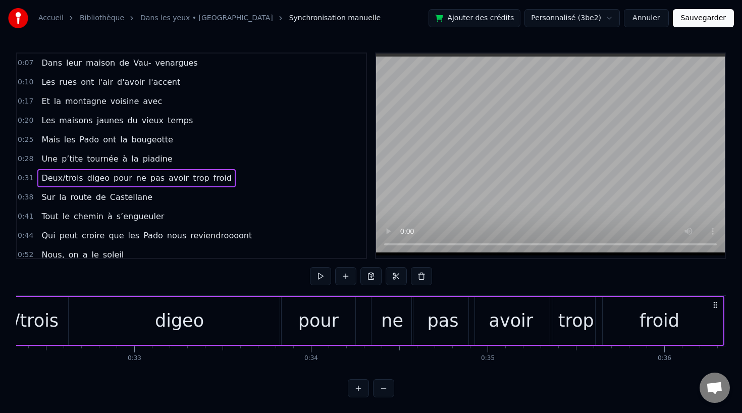
click at [175, 332] on div "digeo" at bounding box center [179, 320] width 49 height 27
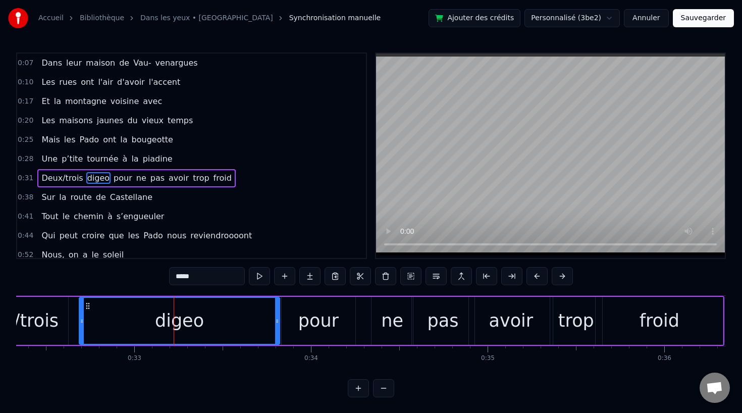
scroll to position [22, 0]
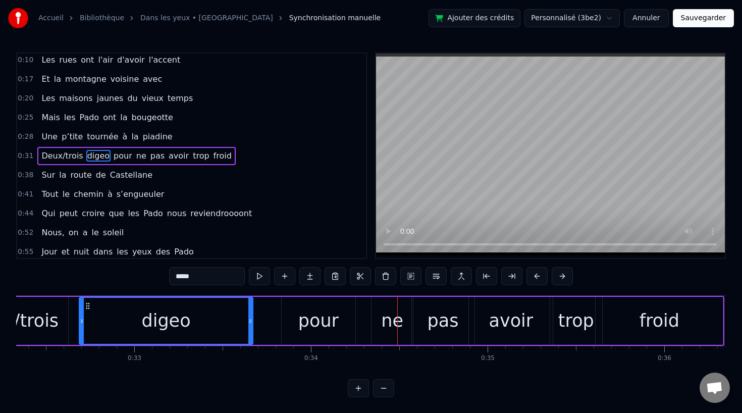
drag, startPoint x: 277, startPoint y: 321, endPoint x: 250, endPoint y: 321, distance: 26.7
click at [250, 321] on icon at bounding box center [250, 321] width 4 height 8
click at [298, 321] on div "pour" at bounding box center [319, 321] width 74 height 48
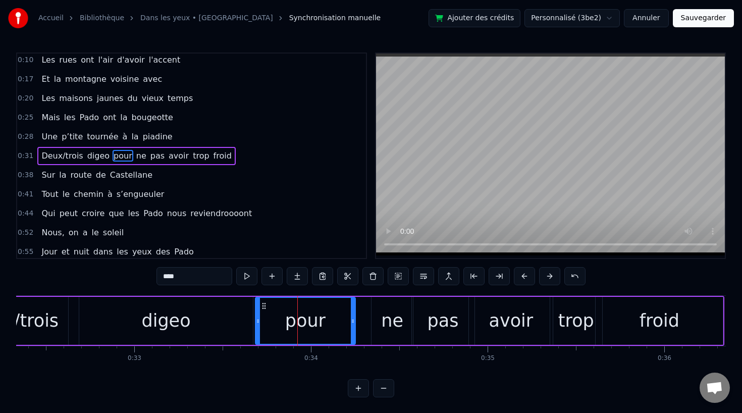
drag, startPoint x: 284, startPoint y: 322, endPoint x: 257, endPoint y: 323, distance: 26.8
click at [257, 323] on icon at bounding box center [258, 321] width 4 height 8
click at [168, 315] on div "digeo" at bounding box center [165, 320] width 49 height 27
type input "*****"
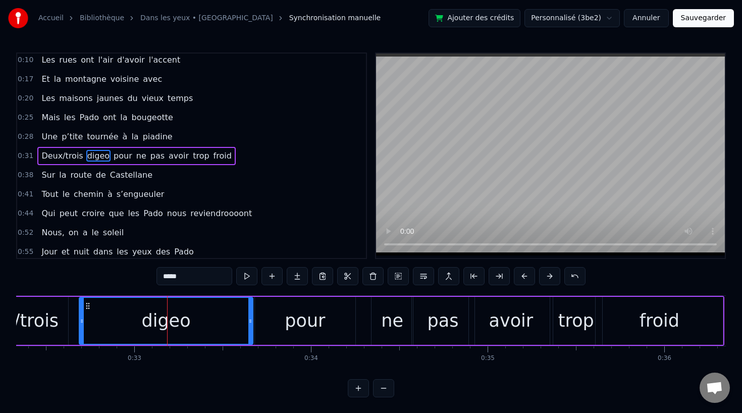
click at [70, 315] on div "Deux/trois digeo pour ne pas avoir trop froid" at bounding box center [340, 321] width 767 height 50
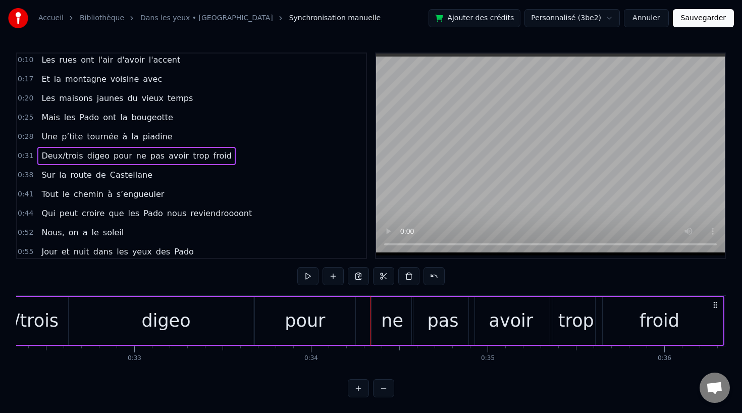
click at [294, 315] on div "pour" at bounding box center [305, 320] width 40 height 27
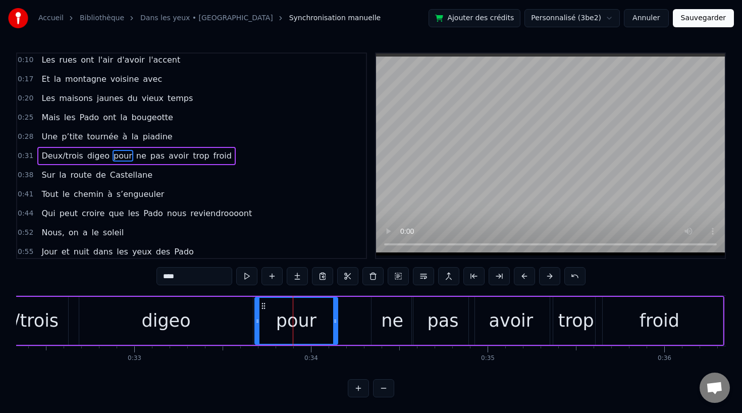
drag, startPoint x: 354, startPoint y: 318, endPoint x: 336, endPoint y: 321, distance: 17.8
click at [336, 321] on icon at bounding box center [335, 321] width 4 height 8
click at [381, 322] on div "ne" at bounding box center [391, 321] width 41 height 48
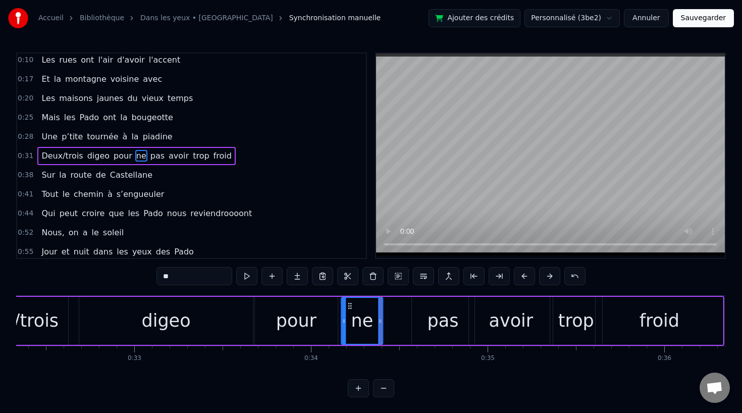
drag, startPoint x: 378, startPoint y: 303, endPoint x: 348, endPoint y: 305, distance: 30.3
click at [348, 305] on icon at bounding box center [350, 306] width 8 height 8
click at [429, 314] on div "pas" at bounding box center [442, 320] width 31 height 27
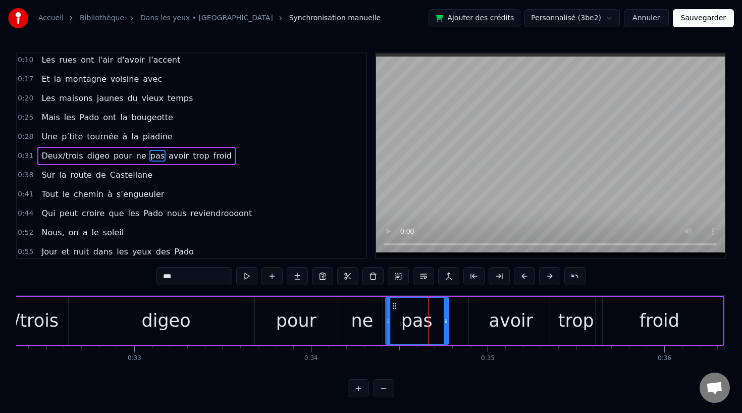
drag, startPoint x: 417, startPoint y: 303, endPoint x: 391, endPoint y: 306, distance: 26.4
click at [391, 306] on icon at bounding box center [394, 306] width 8 height 8
click at [483, 307] on div "avoir" at bounding box center [511, 321] width 84 height 48
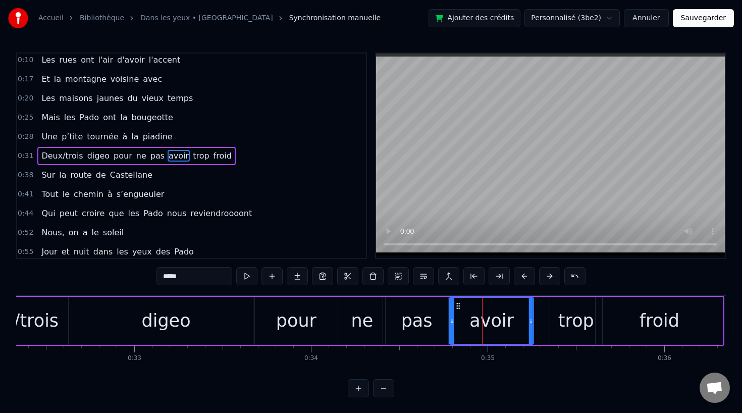
drag, startPoint x: 476, startPoint y: 305, endPoint x: 457, endPoint y: 306, distance: 19.2
click at [457, 306] on circle at bounding box center [457, 305] width 1 height 1
click at [566, 334] on div "trop" at bounding box center [576, 321] width 52 height 48
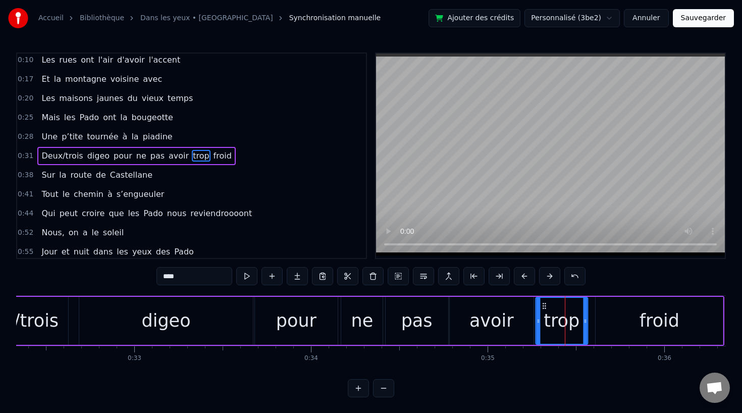
drag, startPoint x: 556, startPoint y: 303, endPoint x: 542, endPoint y: 304, distance: 13.7
click at [542, 304] on icon at bounding box center [544, 306] width 8 height 8
click at [643, 321] on div "froid" at bounding box center [659, 320] width 40 height 27
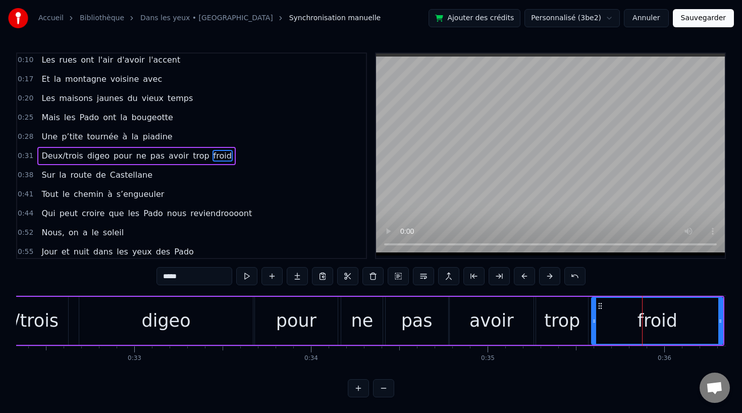
drag, startPoint x: 598, startPoint y: 322, endPoint x: 591, endPoint y: 322, distance: 7.1
click at [592, 322] on icon at bounding box center [594, 321] width 4 height 8
click at [93, 321] on div "digeo" at bounding box center [166, 321] width 174 height 48
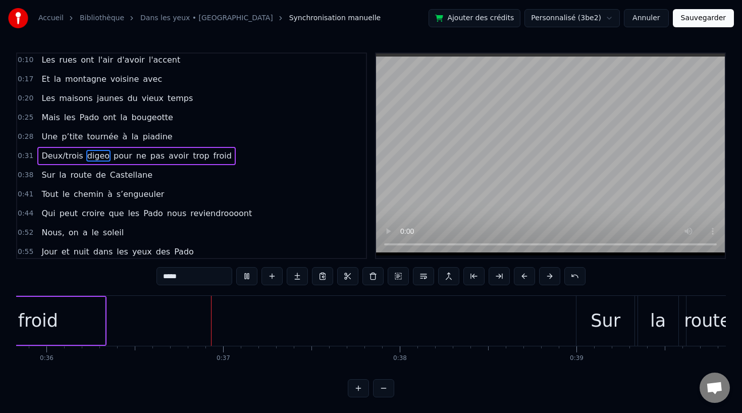
scroll to position [0, 6339]
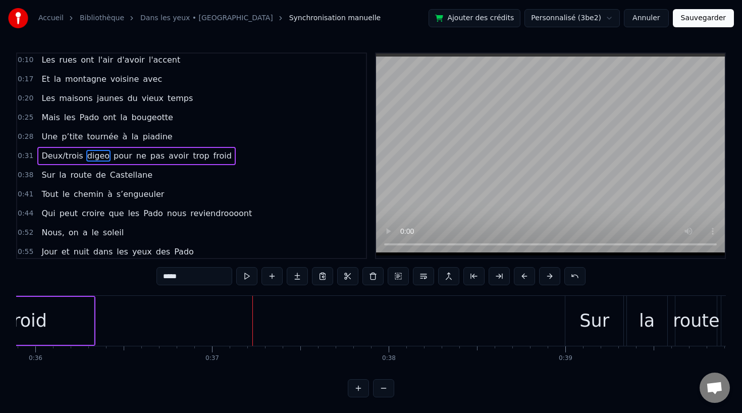
click at [45, 330] on div "froid" at bounding box center [27, 321] width 134 height 48
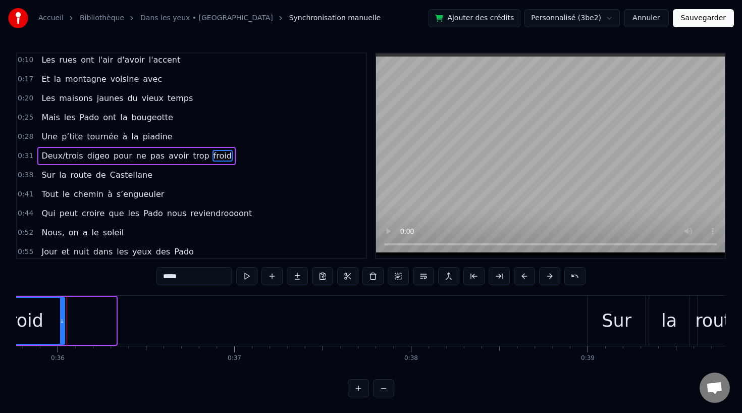
drag, startPoint x: 115, startPoint y: 322, endPoint x: 63, endPoint y: 327, distance: 51.6
click at [63, 327] on div at bounding box center [62, 321] width 4 height 46
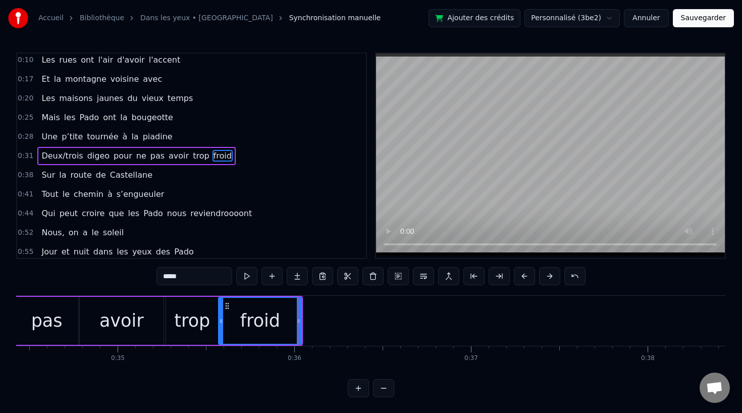
scroll to position [0, 6046]
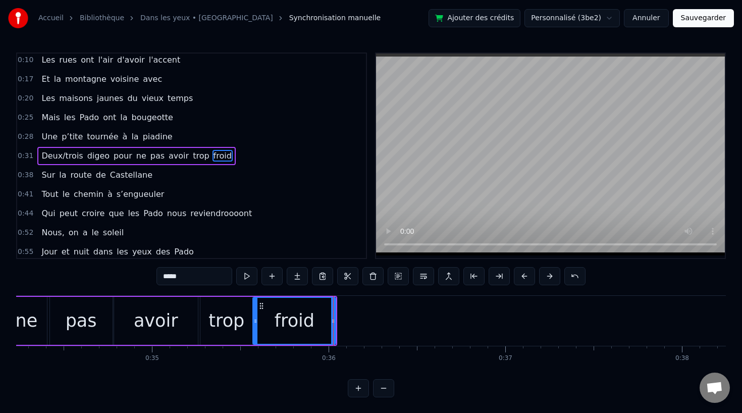
click at [93, 329] on div "pas" at bounding box center [81, 320] width 31 height 27
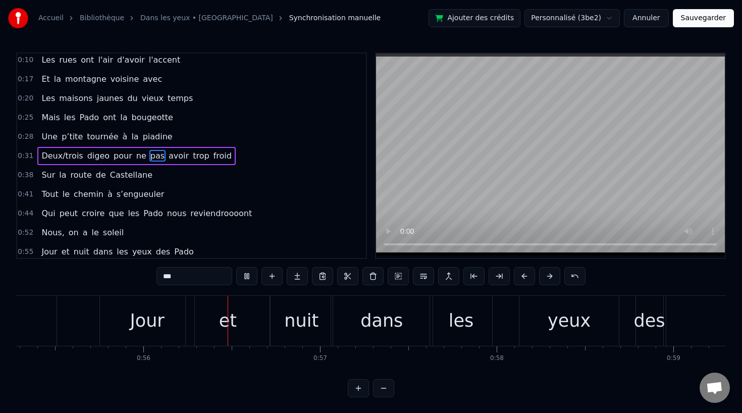
scroll to position [0, 9781]
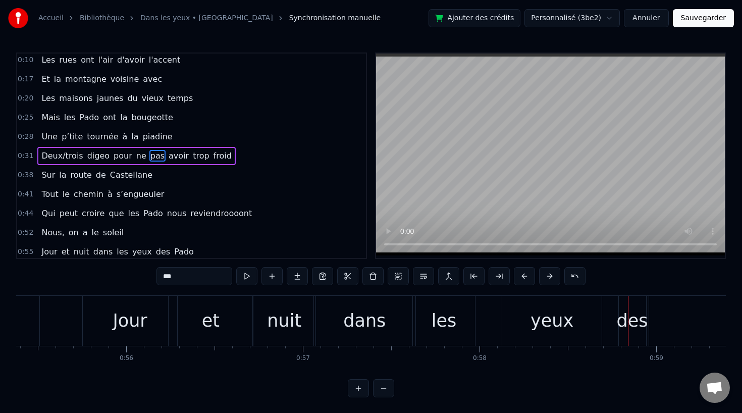
click at [98, 325] on div "Jour" at bounding box center [130, 321] width 94 height 50
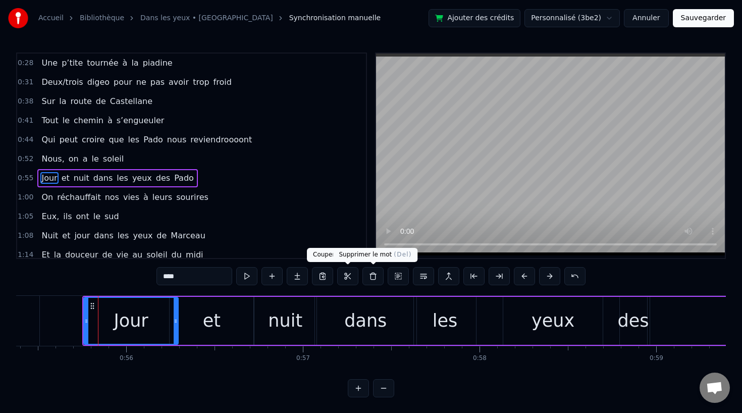
scroll to position [118, 0]
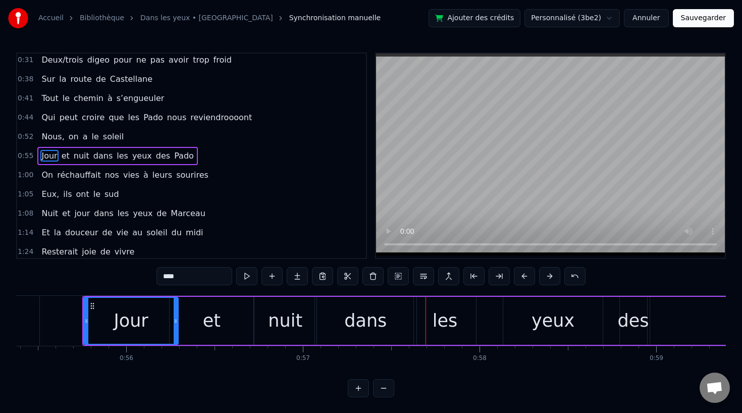
click at [454, 323] on div "les" at bounding box center [444, 320] width 25 height 27
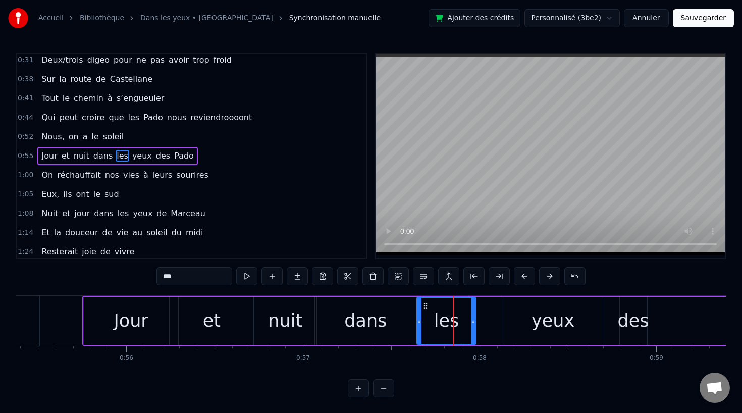
drag, startPoint x: 416, startPoint y: 320, endPoint x: 429, endPoint y: 320, distance: 12.6
click at [421, 320] on icon at bounding box center [419, 321] width 4 height 8
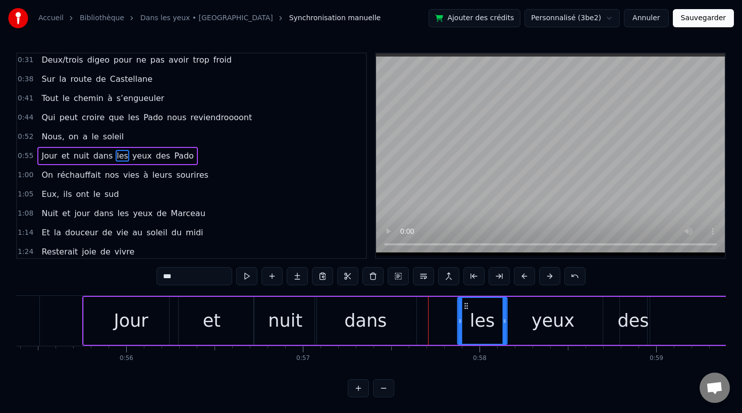
drag, startPoint x: 437, startPoint y: 306, endPoint x: 468, endPoint y: 307, distance: 31.3
click at [468, 307] on icon at bounding box center [466, 306] width 8 height 8
click at [361, 308] on div "dans" at bounding box center [365, 320] width 42 height 27
type input "****"
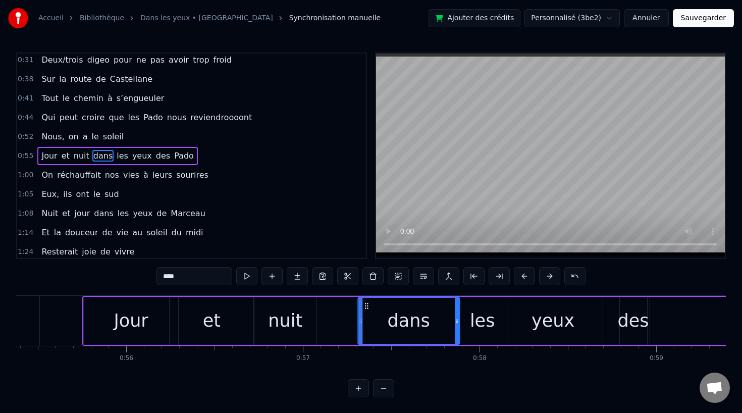
drag, startPoint x: 321, startPoint y: 304, endPoint x: 364, endPoint y: 303, distance: 42.9
click at [364, 303] on icon at bounding box center [366, 306] width 8 height 8
click at [360, 321] on div at bounding box center [360, 321] width 1 height 50
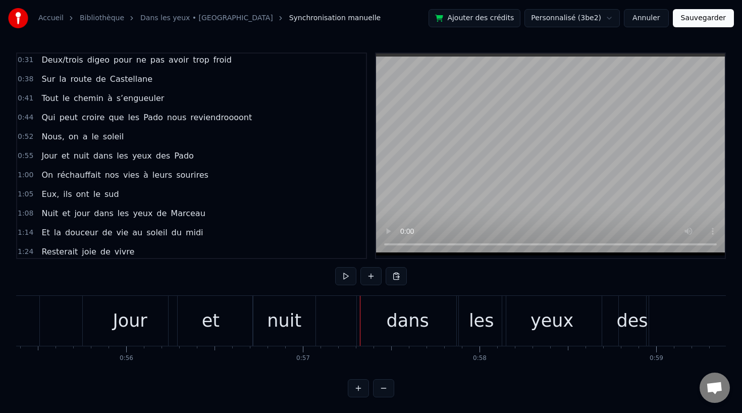
click at [353, 321] on div "Jour et nuit dans les yeux des Pado" at bounding box center [483, 321] width 802 height 50
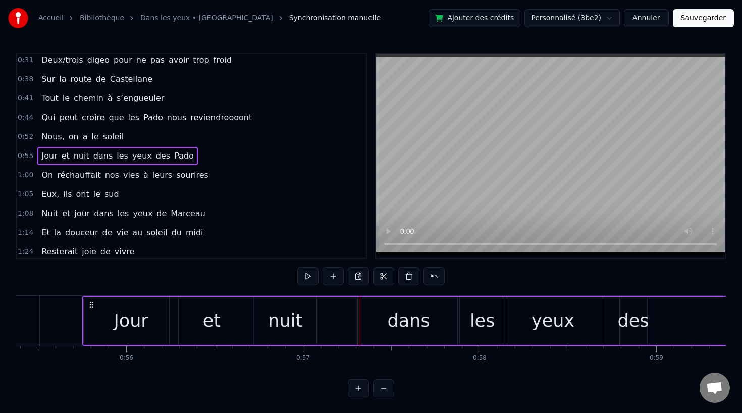
click at [389, 321] on div "dans" at bounding box center [408, 321] width 101 height 48
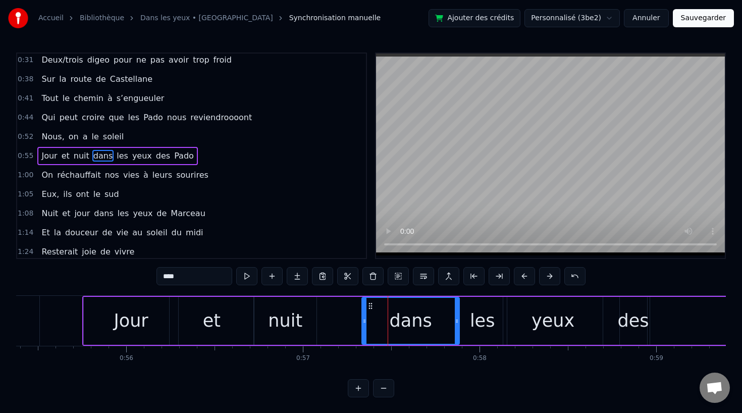
drag, startPoint x: 360, startPoint y: 322, endPoint x: 369, endPoint y: 322, distance: 8.6
click at [366, 322] on icon at bounding box center [364, 321] width 4 height 8
click at [296, 323] on div "nuit" at bounding box center [285, 320] width 34 height 27
type input "****"
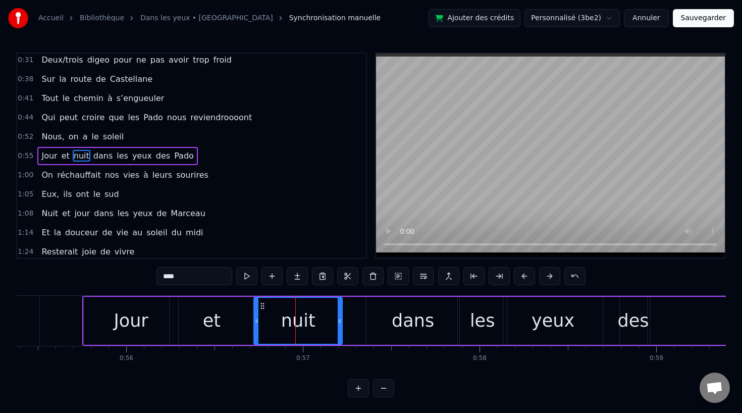
drag, startPoint x: 313, startPoint y: 323, endPoint x: 339, endPoint y: 323, distance: 25.7
click at [339, 323] on icon at bounding box center [340, 321] width 4 height 8
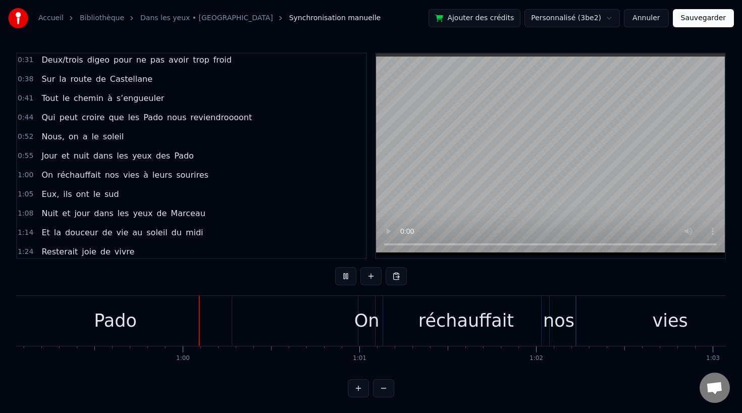
scroll to position [0, 10431]
click at [106, 338] on div "Pado" at bounding box center [114, 321] width 233 height 50
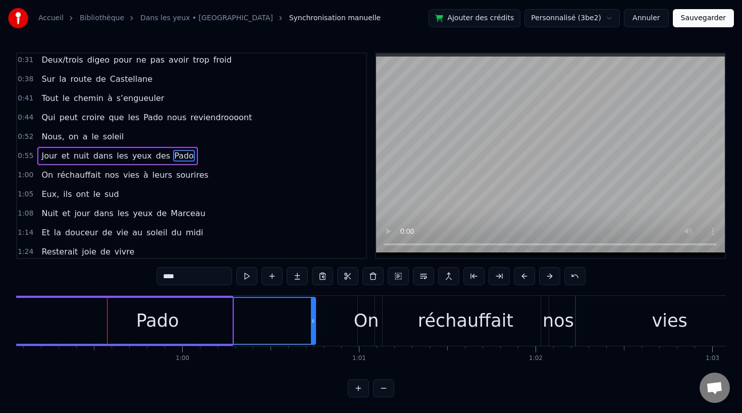
drag, startPoint x: 230, startPoint y: 319, endPoint x: 314, endPoint y: 322, distance: 84.3
click at [314, 322] on icon at bounding box center [313, 321] width 4 height 8
click at [77, 320] on div "Pado" at bounding box center [158, 321] width 316 height 46
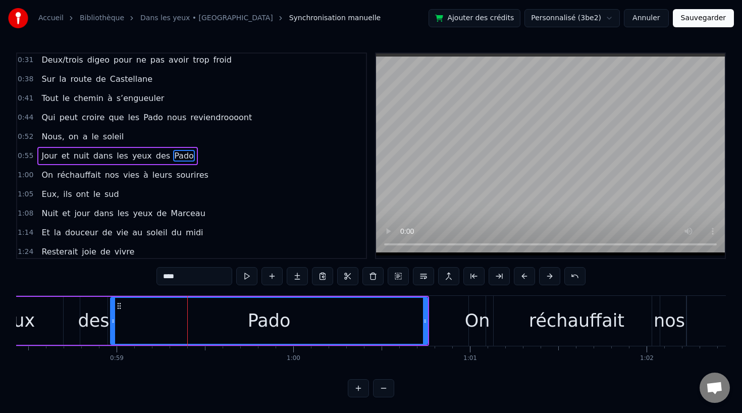
click at [62, 317] on div "yeux" at bounding box center [14, 321] width 100 height 48
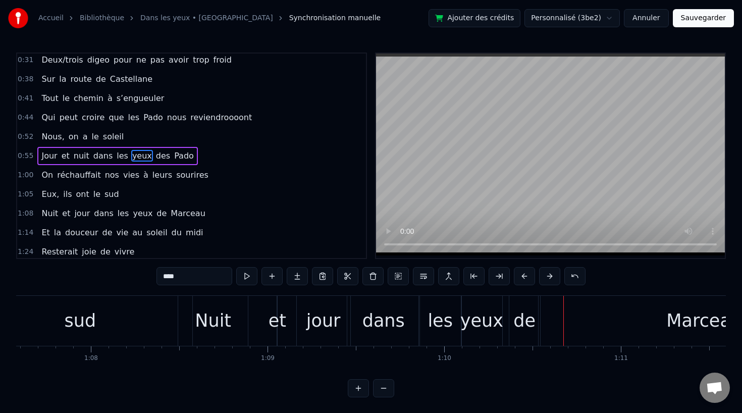
scroll to position [0, 11926]
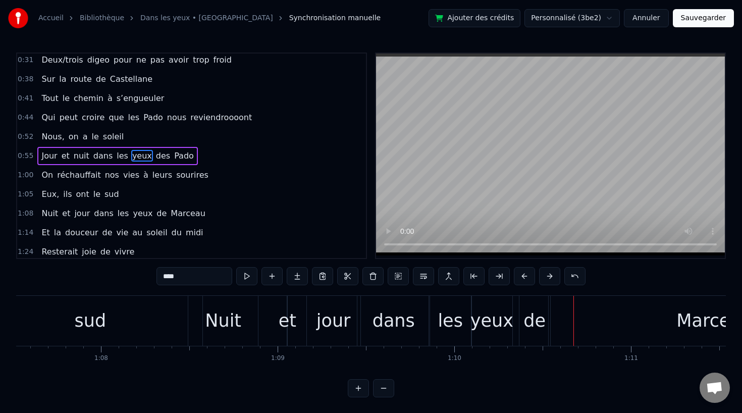
click at [283, 320] on div "et" at bounding box center [288, 320] width 18 height 27
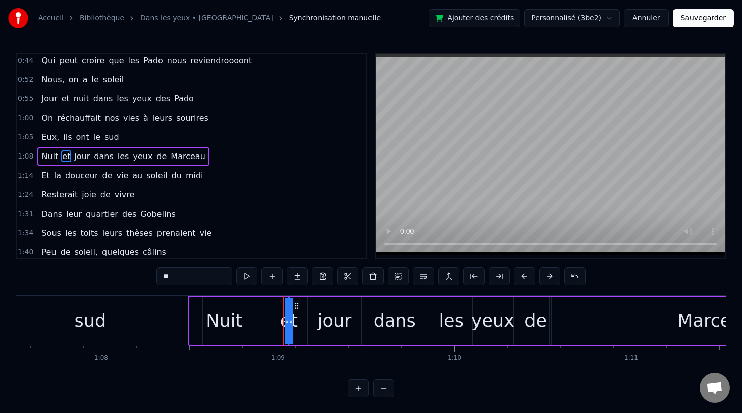
scroll to position [176, 0]
drag, startPoint x: 296, startPoint y: 304, endPoint x: 276, endPoint y: 305, distance: 20.2
click at [276, 305] on icon at bounding box center [277, 306] width 8 height 8
click at [326, 311] on div "jour" at bounding box center [334, 320] width 34 height 27
drag, startPoint x: 316, startPoint y: 307, endPoint x: 296, endPoint y: 307, distance: 20.7
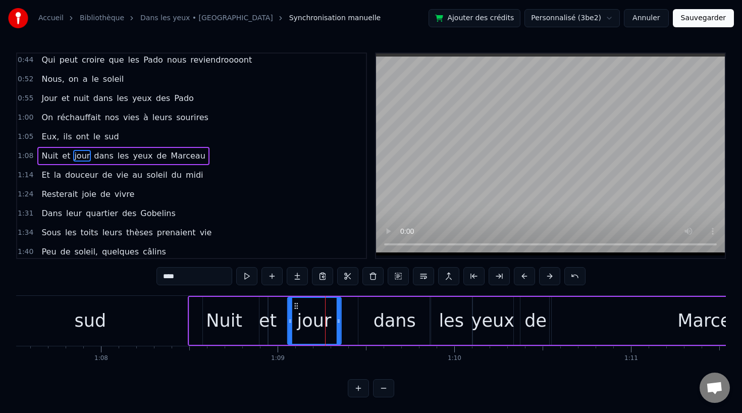
click at [296, 307] on icon at bounding box center [296, 306] width 8 height 8
click at [545, 319] on div "de" at bounding box center [535, 320] width 22 height 27
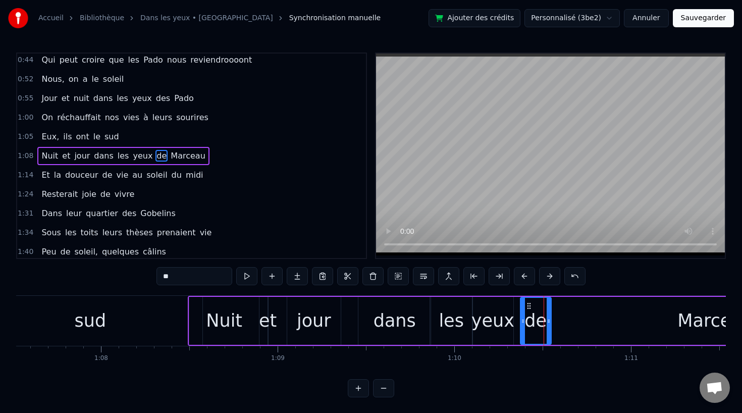
click at [604, 325] on div "Marceau" at bounding box center [715, 321] width 331 height 48
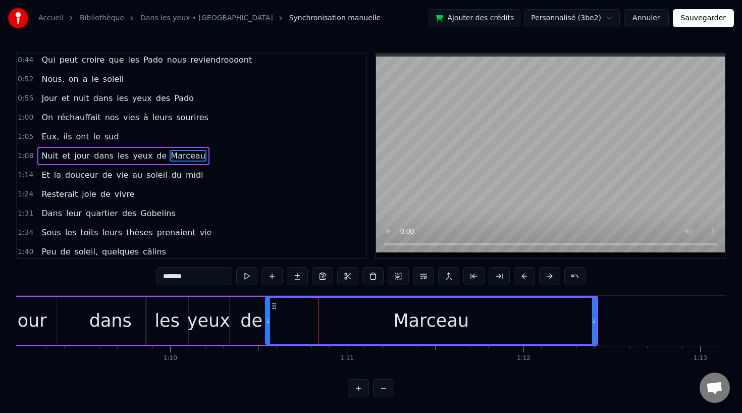
scroll to position [0, 12211]
drag, startPoint x: 593, startPoint y: 320, endPoint x: 560, endPoint y: 320, distance: 32.8
click at [571, 320] on icon at bounding box center [573, 321] width 4 height 8
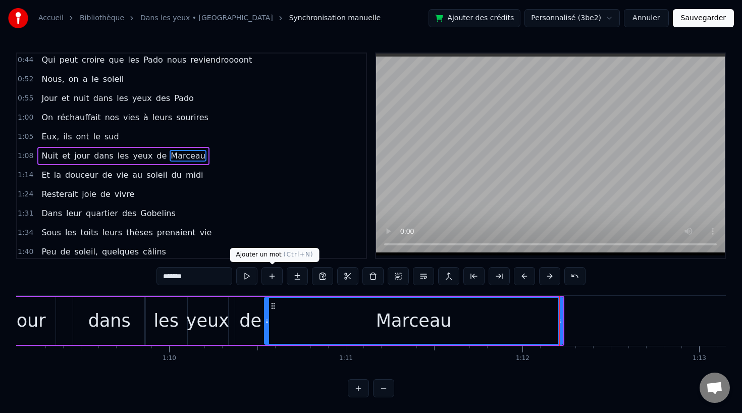
click at [243, 332] on div "de" at bounding box center [250, 320] width 22 height 27
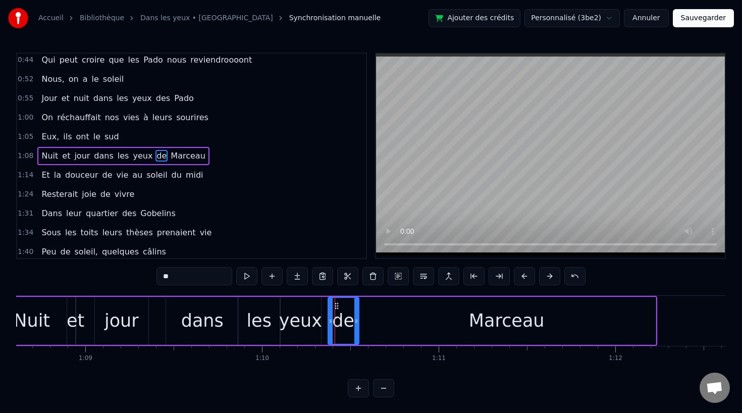
scroll to position [0, 12095]
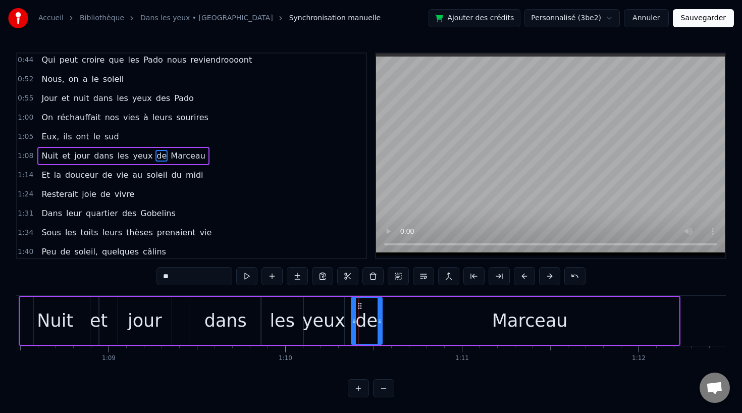
click at [221, 316] on div "dans" at bounding box center [225, 320] width 42 height 27
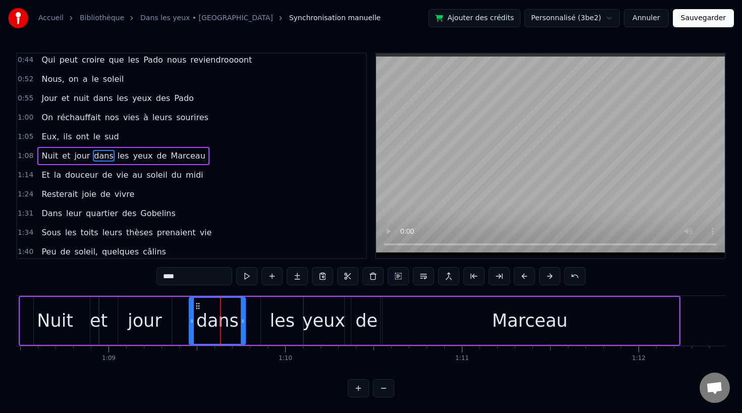
drag, startPoint x: 258, startPoint y: 320, endPoint x: 242, endPoint y: 320, distance: 16.2
click at [242, 320] on icon at bounding box center [243, 321] width 4 height 8
click at [242, 320] on circle at bounding box center [242, 320] width 1 height 1
click at [285, 321] on div "les" at bounding box center [281, 320] width 25 height 27
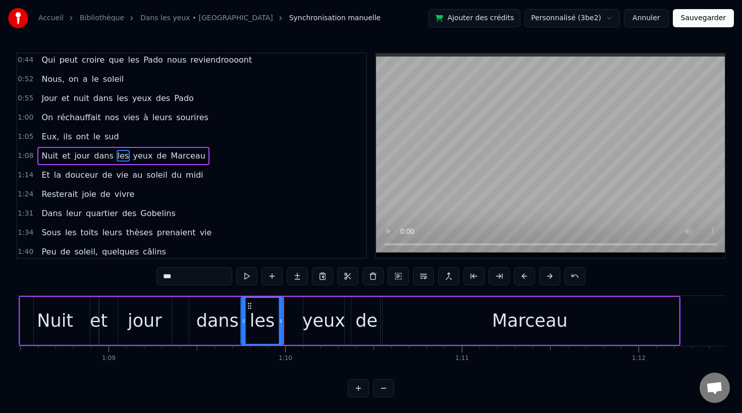
drag, startPoint x: 268, startPoint y: 307, endPoint x: 251, endPoint y: 308, distance: 17.2
click at [251, 308] on icon at bounding box center [250, 306] width 8 height 8
click at [310, 317] on div "yeux" at bounding box center [323, 320] width 43 height 27
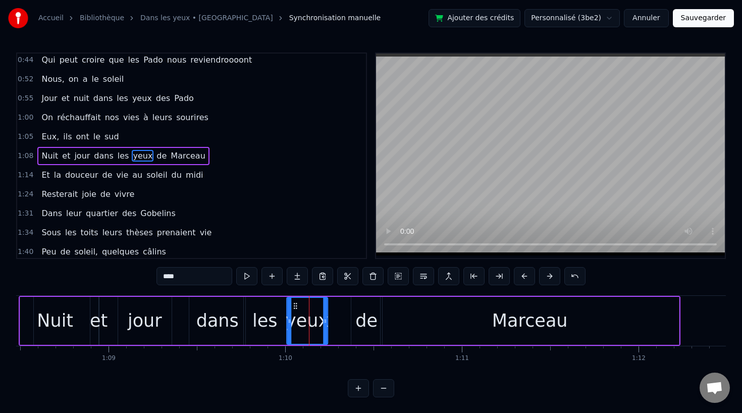
drag, startPoint x: 310, startPoint y: 305, endPoint x: 293, endPoint y: 305, distance: 17.2
click at [293, 305] on icon at bounding box center [295, 306] width 8 height 8
click at [357, 319] on div "de" at bounding box center [366, 320] width 22 height 27
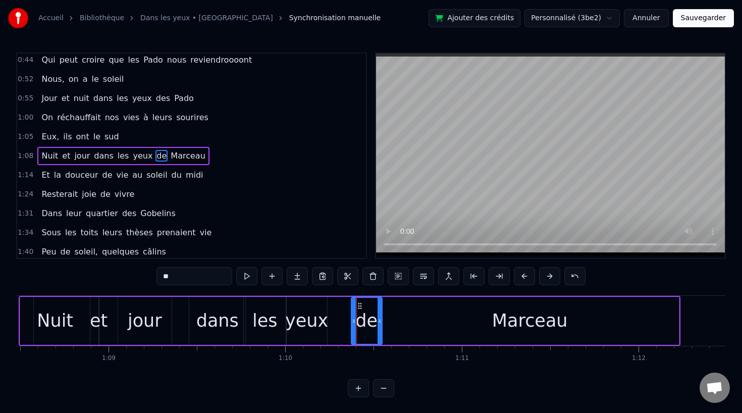
click at [427, 315] on div "Marceau" at bounding box center [529, 321] width 298 height 48
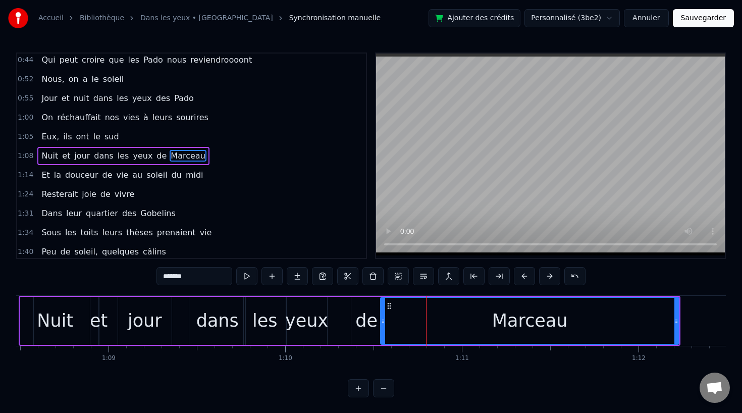
click at [377, 312] on div "de" at bounding box center [366, 321] width 31 height 48
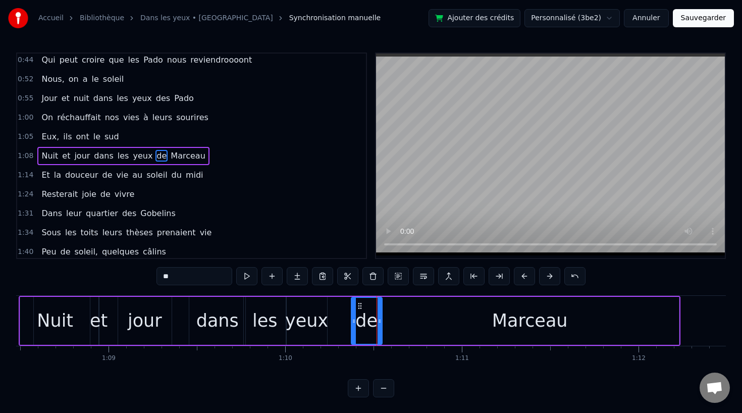
click at [171, 320] on div "jour" at bounding box center [145, 321] width 55 height 48
type input "****"
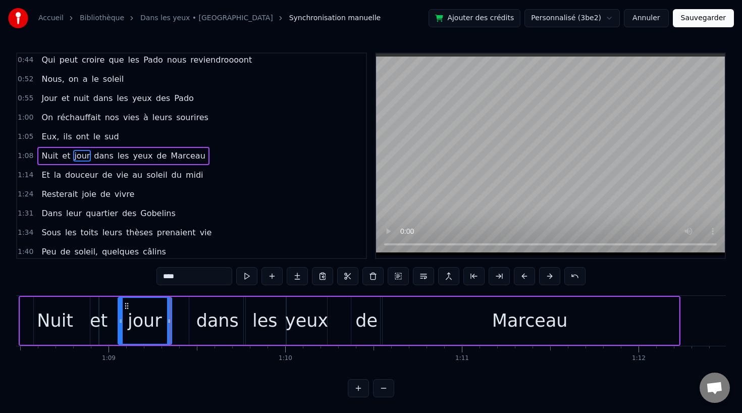
click at [170, 320] on div at bounding box center [170, 321] width 1 height 50
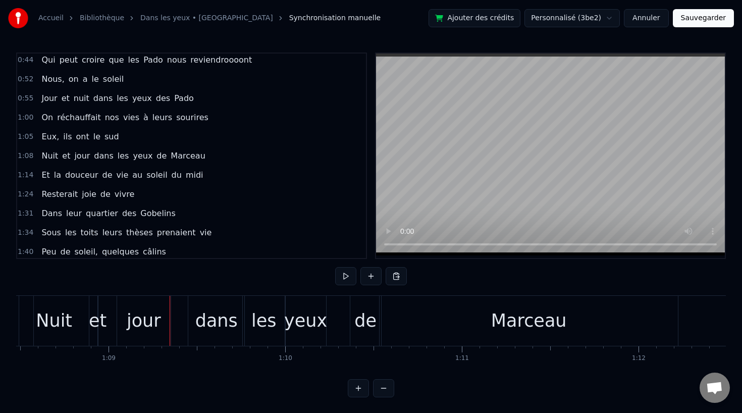
click at [156, 321] on div "jour" at bounding box center [144, 320] width 34 height 27
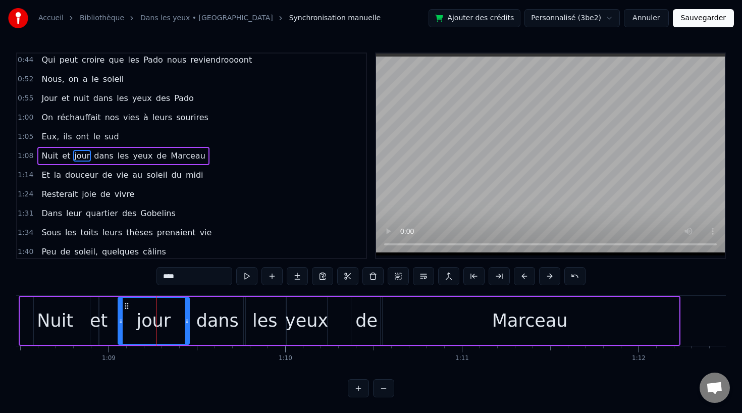
drag, startPoint x: 169, startPoint y: 321, endPoint x: 187, endPoint y: 321, distance: 17.7
click at [187, 321] on icon at bounding box center [187, 321] width 4 height 8
click at [219, 322] on div "dans" at bounding box center [217, 320] width 42 height 27
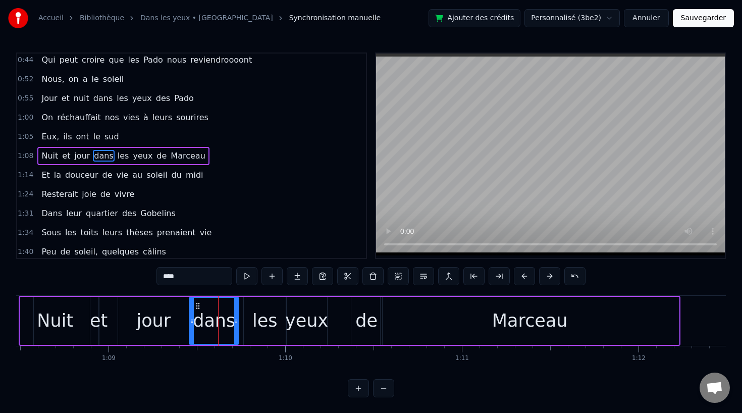
drag, startPoint x: 243, startPoint y: 318, endPoint x: 236, endPoint y: 318, distance: 6.6
click at [236, 318] on icon at bounding box center [236, 321] width 4 height 8
click at [270, 322] on div "les" at bounding box center [264, 320] width 25 height 27
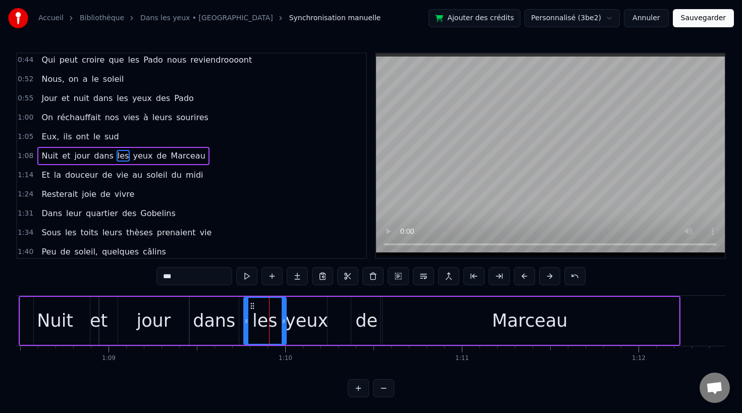
click at [307, 323] on div "yeux" at bounding box center [306, 320] width 43 height 27
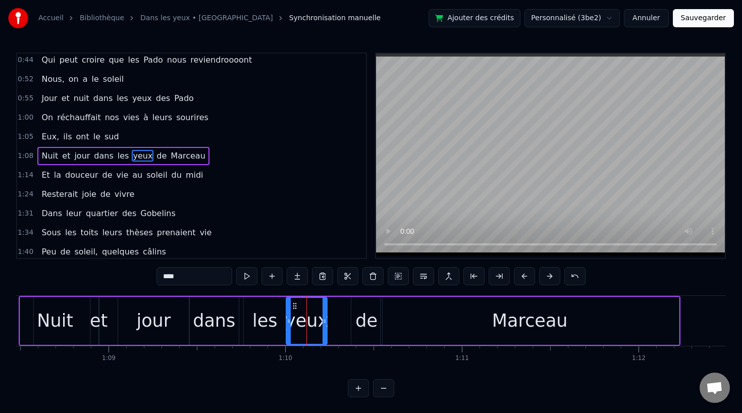
click at [364, 322] on div "de" at bounding box center [366, 320] width 22 height 27
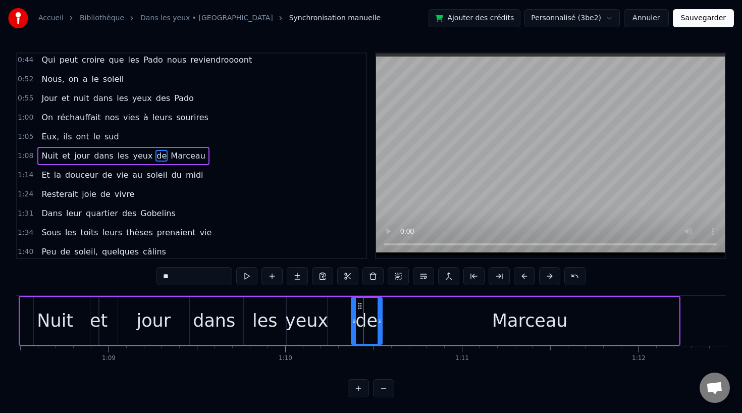
click at [213, 310] on div "dans" at bounding box center [214, 320] width 42 height 27
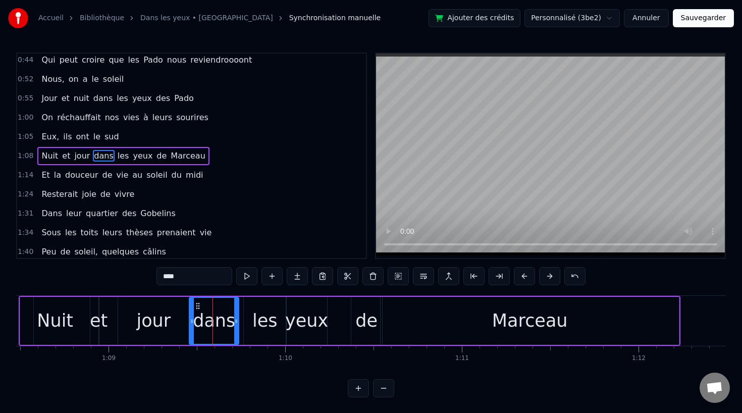
click at [161, 313] on div "jour" at bounding box center [153, 320] width 34 height 27
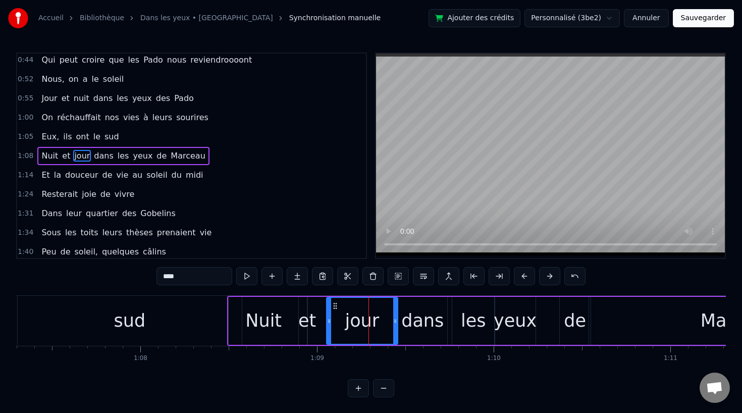
scroll to position [0, 11880]
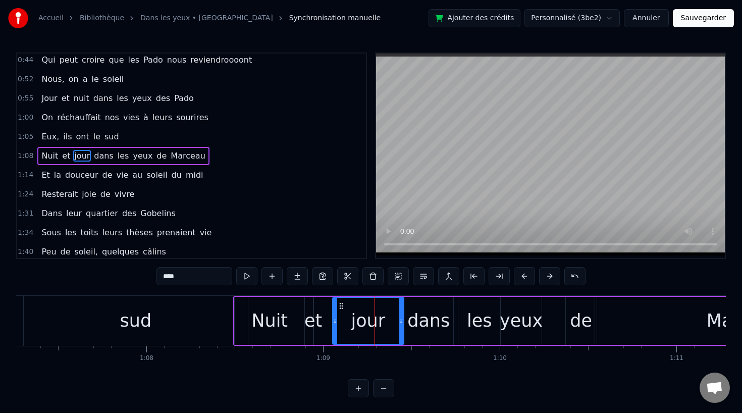
click at [114, 323] on div "sud" at bounding box center [136, 321] width 224 height 50
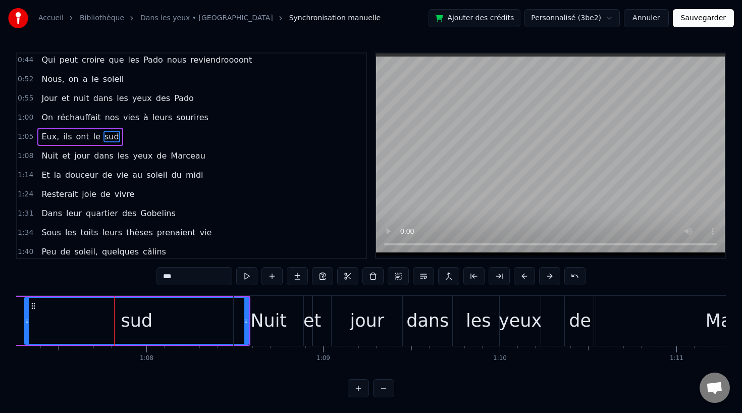
scroll to position [156, 0]
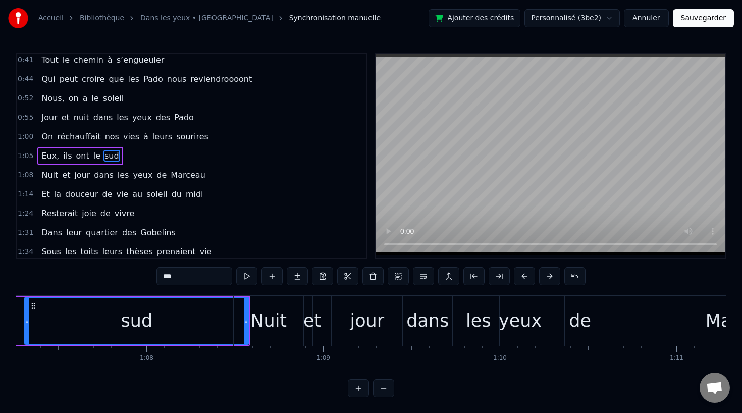
click at [280, 316] on div "Nuit" at bounding box center [268, 320] width 36 height 27
type input "****"
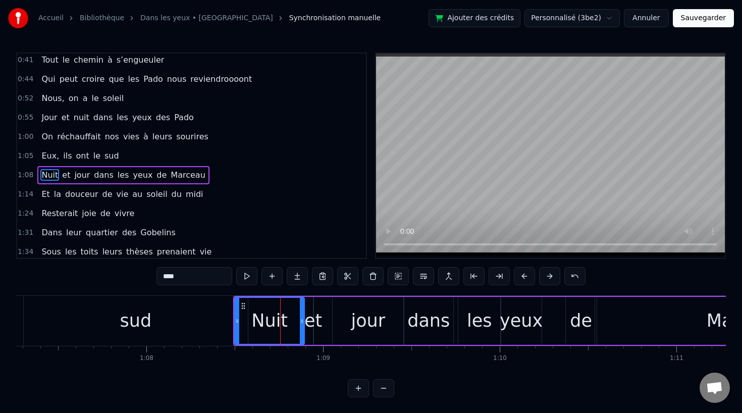
scroll to position [176, 0]
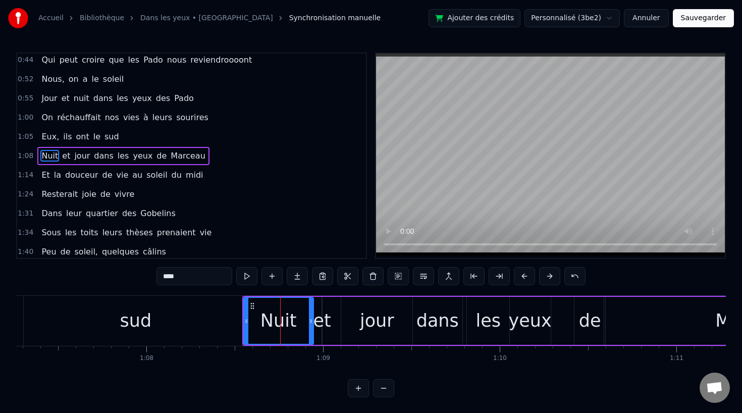
click at [333, 319] on div "Nuit et jour dans les yeux [PERSON_NAME]" at bounding box center [573, 321] width 662 height 50
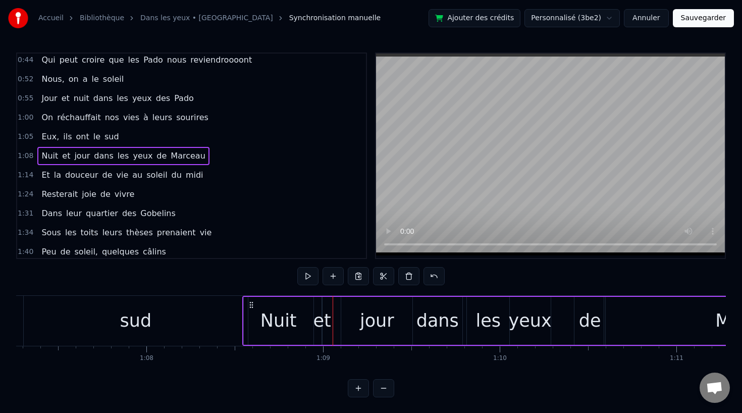
click at [324, 320] on div "et" at bounding box center [322, 320] width 18 height 27
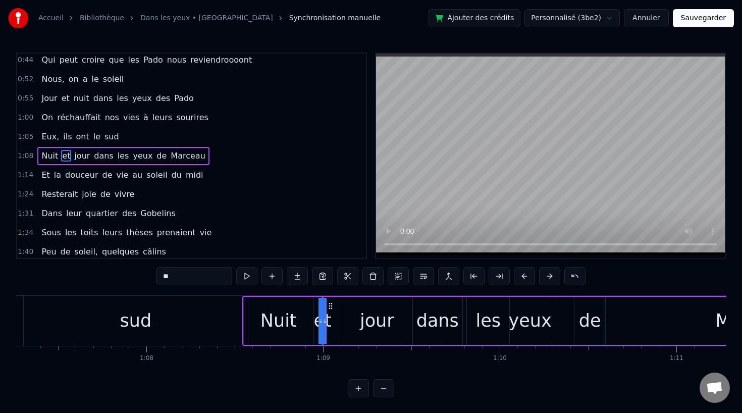
click at [362, 320] on div "jour" at bounding box center [377, 320] width 34 height 27
type input "****"
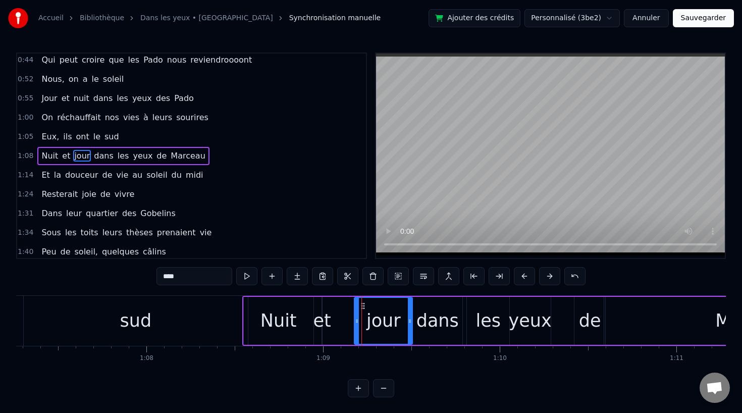
drag, startPoint x: 344, startPoint y: 321, endPoint x: 361, endPoint y: 321, distance: 17.7
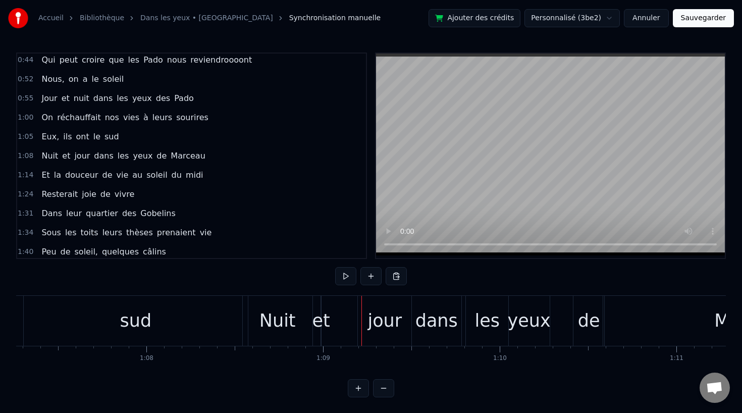
click at [322, 321] on div "et" at bounding box center [321, 320] width 18 height 27
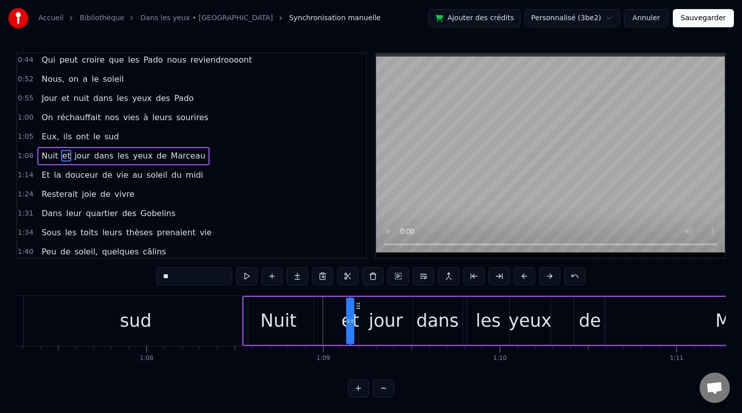
drag, startPoint x: 329, startPoint y: 304, endPoint x: 357, endPoint y: 304, distance: 27.8
click at [357, 305] on icon at bounding box center [358, 306] width 8 height 8
click at [300, 312] on div "Nuit" at bounding box center [279, 321] width 70 height 48
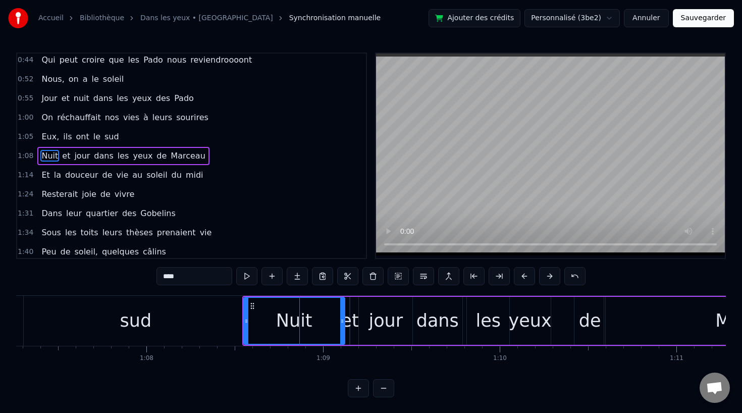
drag, startPoint x: 311, startPoint y: 319, endPoint x: 342, endPoint y: 319, distance: 31.3
click at [342, 319] on icon at bounding box center [342, 321] width 4 height 8
click at [454, 331] on div "dans" at bounding box center [437, 320] width 42 height 27
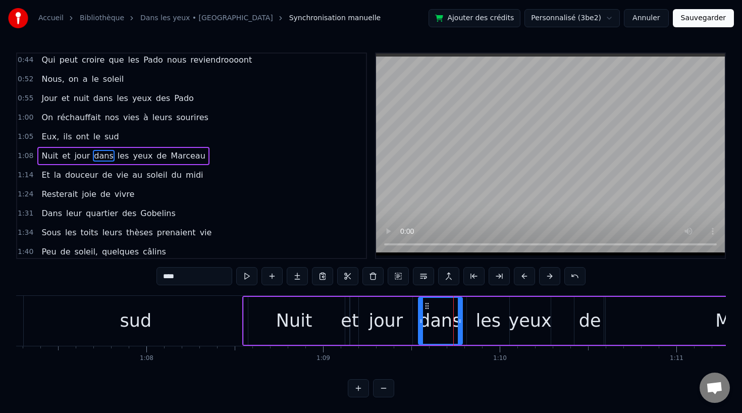
drag, startPoint x: 416, startPoint y: 323, endPoint x: 422, endPoint y: 323, distance: 5.6
click at [422, 323] on icon at bounding box center [421, 321] width 4 height 8
click at [498, 323] on div "les" at bounding box center [487, 320] width 25 height 27
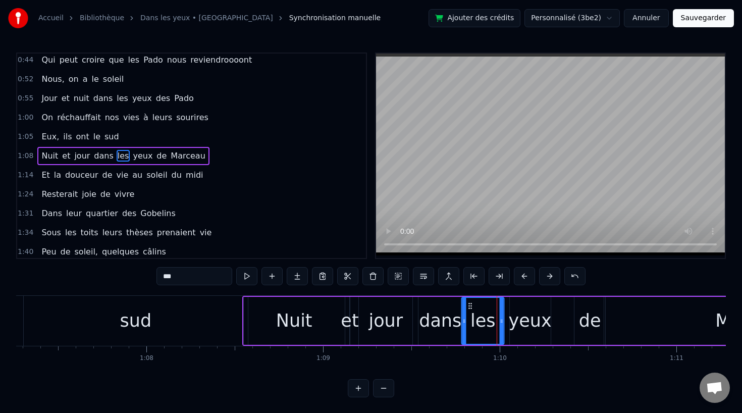
drag, startPoint x: 477, startPoint y: 307, endPoint x: 472, endPoint y: 307, distance: 5.6
click at [472, 307] on icon at bounding box center [470, 306] width 8 height 8
click at [499, 319] on div "les" at bounding box center [482, 321] width 41 height 46
drag, startPoint x: 500, startPoint y: 319, endPoint x: 495, endPoint y: 320, distance: 5.1
click at [495, 320] on icon at bounding box center [496, 321] width 4 height 8
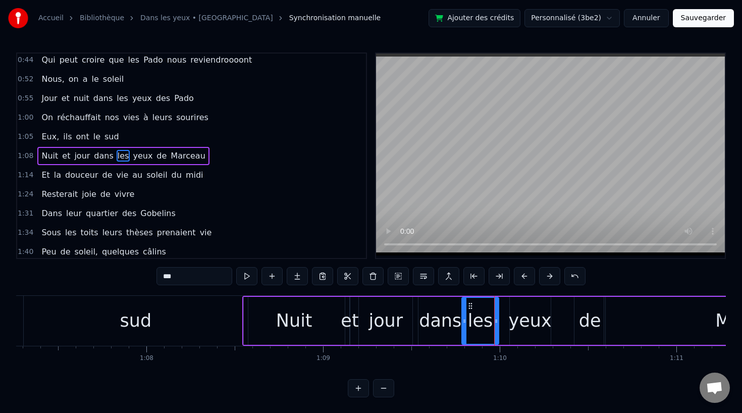
click at [523, 320] on div "yeux" at bounding box center [530, 320] width 43 height 27
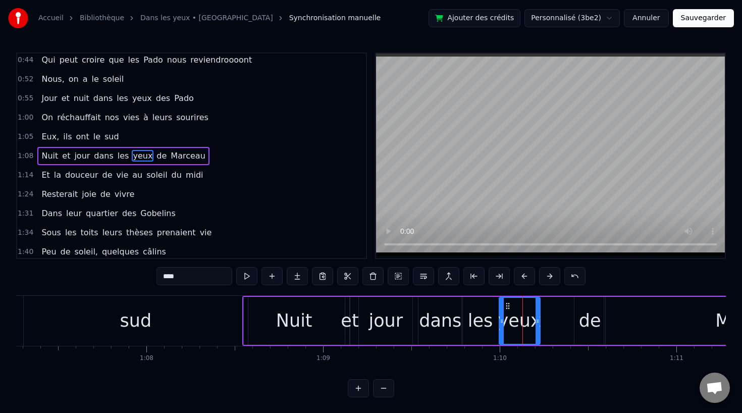
drag, startPoint x: 517, startPoint y: 303, endPoint x: 507, endPoint y: 304, distance: 10.6
click at [507, 304] on icon at bounding box center [508, 306] width 8 height 8
click at [92, 311] on div "sud" at bounding box center [136, 321] width 224 height 50
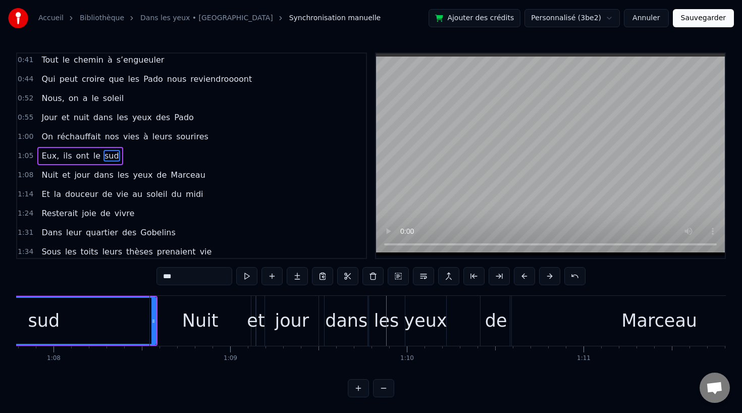
scroll to position [0, 12002]
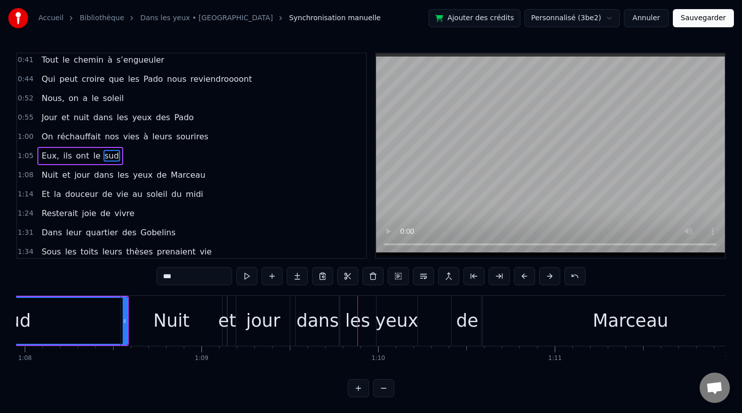
click at [464, 314] on div "de" at bounding box center [467, 320] width 22 height 27
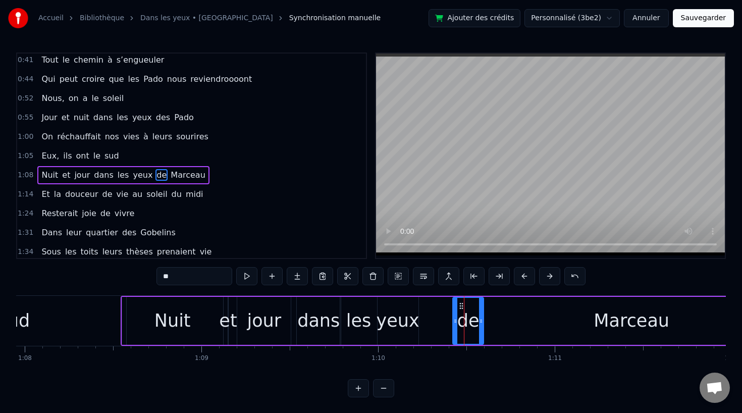
scroll to position [176, 0]
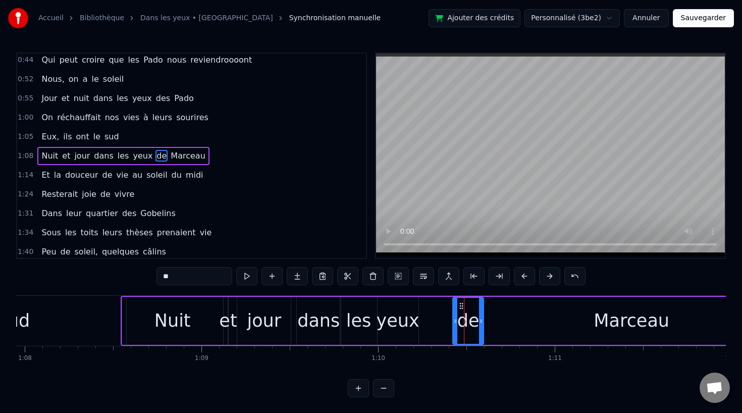
click at [515, 314] on div "Marceau" at bounding box center [631, 321] width 298 height 48
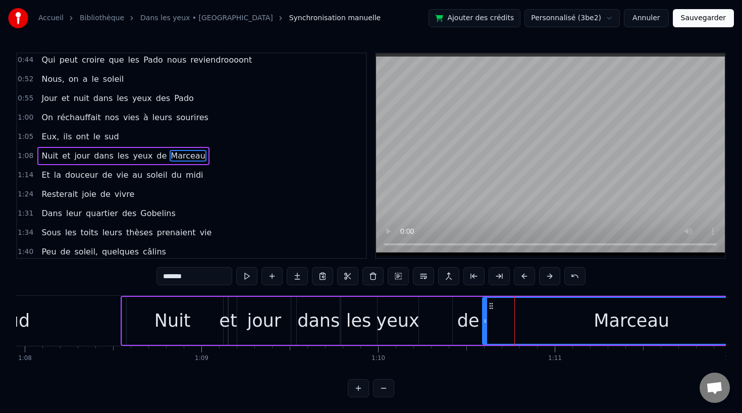
click at [462, 317] on div "de" at bounding box center [468, 320] width 22 height 27
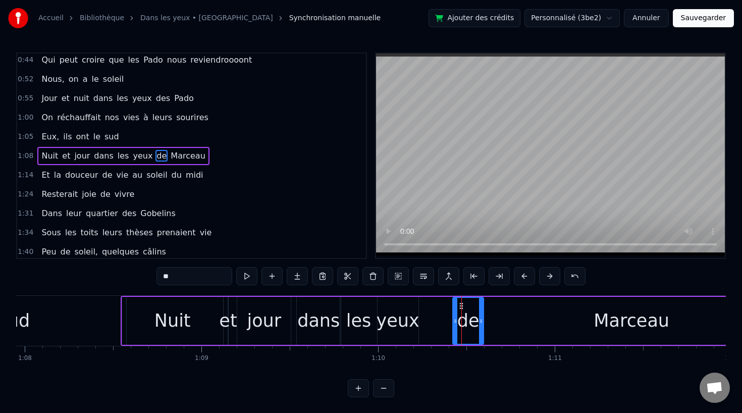
click at [405, 318] on div "yeux" at bounding box center [397, 320] width 43 height 27
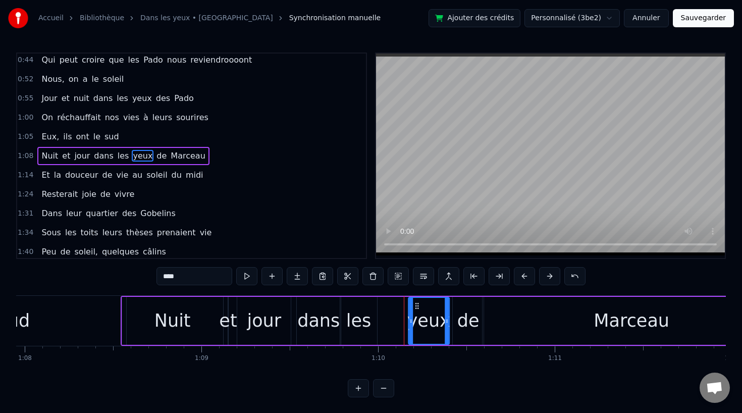
drag, startPoint x: 385, startPoint y: 304, endPoint x: 413, endPoint y: 304, distance: 28.3
click at [413, 304] on icon at bounding box center [417, 306] width 8 height 8
click at [370, 314] on div "les" at bounding box center [358, 321] width 37 height 48
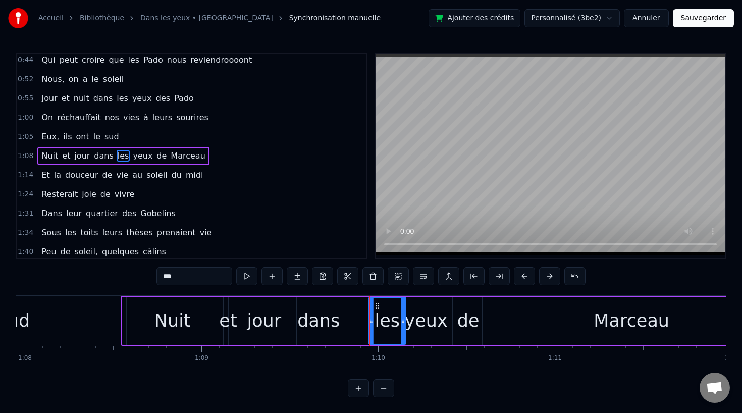
drag, startPoint x: 347, startPoint y: 306, endPoint x: 375, endPoint y: 306, distance: 28.8
click at [375, 306] on icon at bounding box center [377, 306] width 8 height 8
click at [316, 318] on div "dans" at bounding box center [318, 320] width 42 height 27
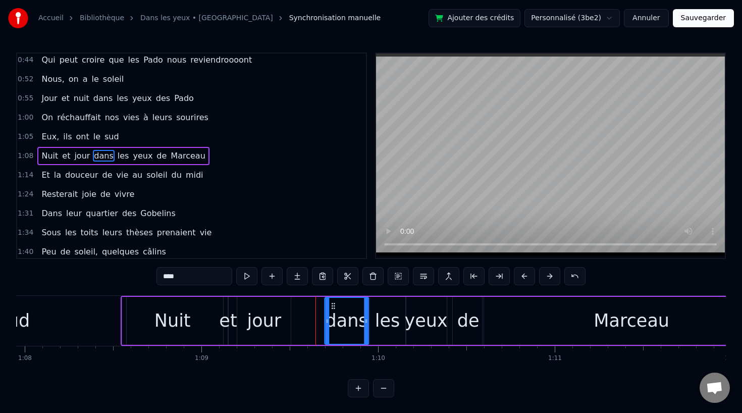
drag, startPoint x: 303, startPoint y: 305, endPoint x: 330, endPoint y: 305, distance: 26.8
click at [330, 305] on icon at bounding box center [333, 306] width 8 height 8
click at [274, 315] on div "jour" at bounding box center [264, 320] width 34 height 27
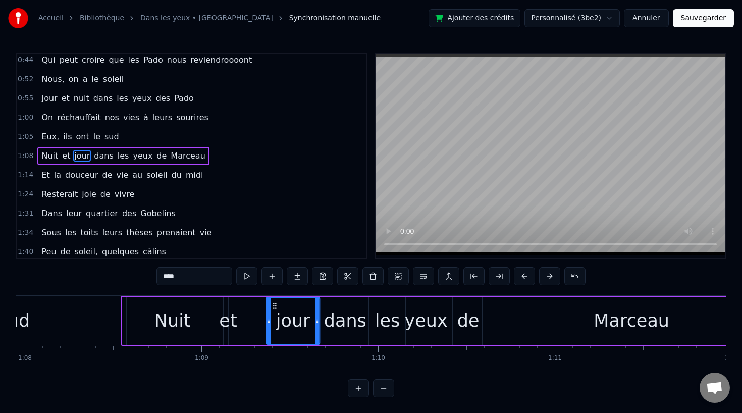
drag, startPoint x: 243, startPoint y: 303, endPoint x: 273, endPoint y: 302, distance: 29.3
click at [227, 320] on div "et" at bounding box center [228, 320] width 18 height 27
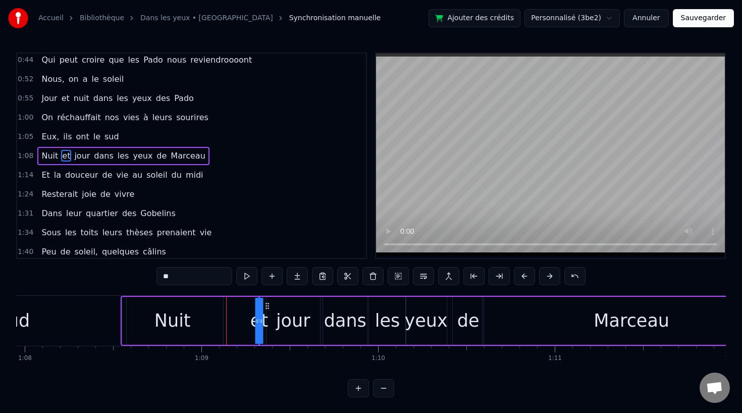
drag, startPoint x: 237, startPoint y: 306, endPoint x: 268, endPoint y: 306, distance: 30.8
click at [268, 306] on circle at bounding box center [268, 305] width 1 height 1
click at [197, 315] on div "Nuit" at bounding box center [172, 321] width 101 height 48
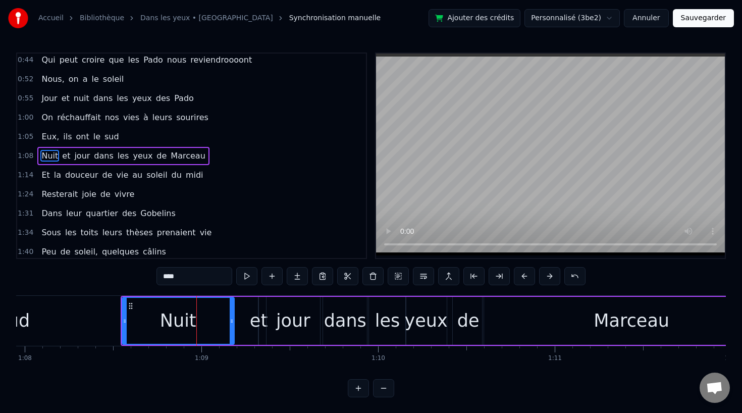
drag, startPoint x: 221, startPoint y: 318, endPoint x: 231, endPoint y: 318, distance: 10.1
click at [231, 318] on icon at bounding box center [232, 321] width 4 height 8
click at [255, 320] on div "et" at bounding box center [259, 320] width 18 height 27
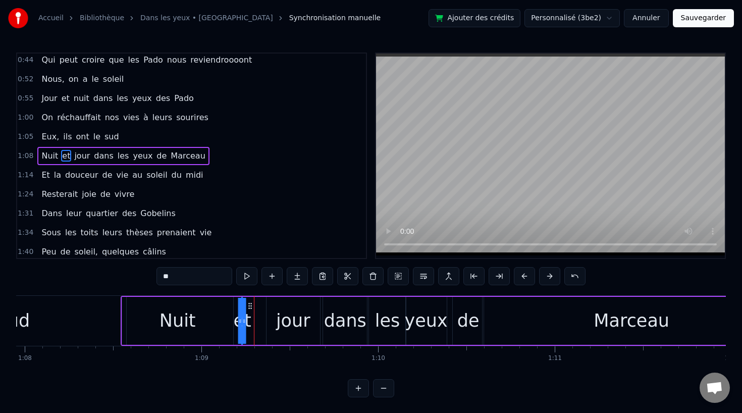
drag, startPoint x: 266, startPoint y: 309, endPoint x: 249, endPoint y: 312, distance: 17.5
click at [249, 312] on div "Nuit et jour dans les yeux [PERSON_NAME]" at bounding box center [452, 321] width 662 height 50
click at [279, 318] on div "jour" at bounding box center [293, 320] width 34 height 27
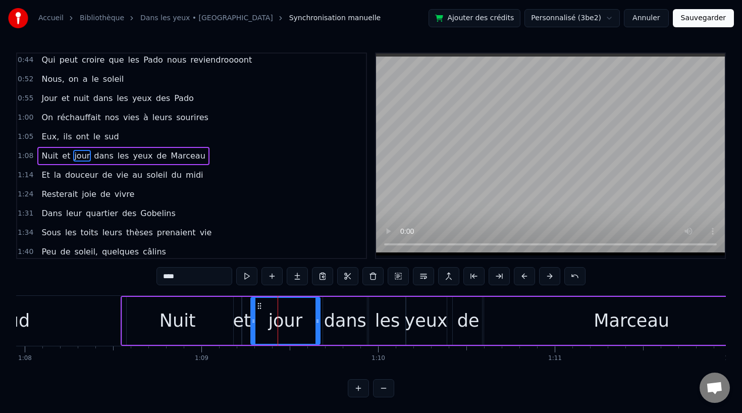
drag, startPoint x: 267, startPoint y: 321, endPoint x: 251, endPoint y: 322, distance: 16.7
click at [251, 322] on icon at bounding box center [253, 321] width 4 height 8
click at [60, 316] on div "sud" at bounding box center [14, 321] width 224 height 50
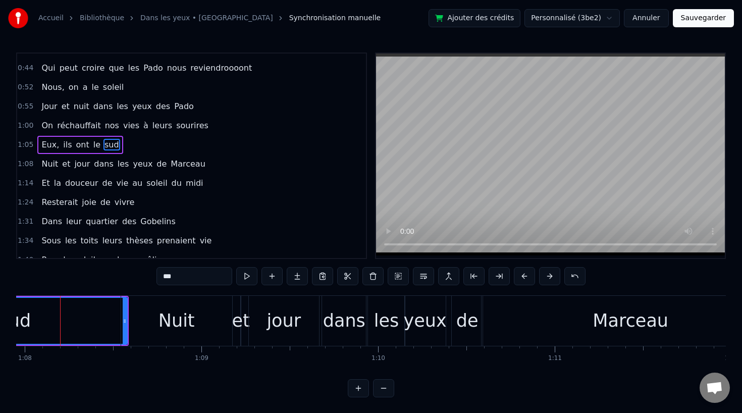
scroll to position [0, 11995]
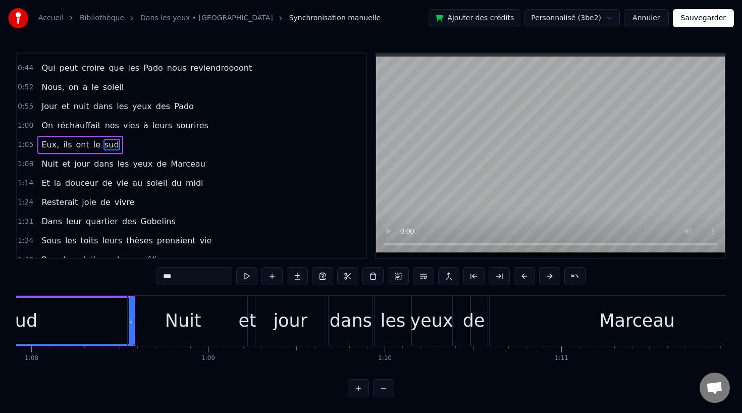
click at [554, 319] on div "Marceau" at bounding box center [637, 321] width 298 height 50
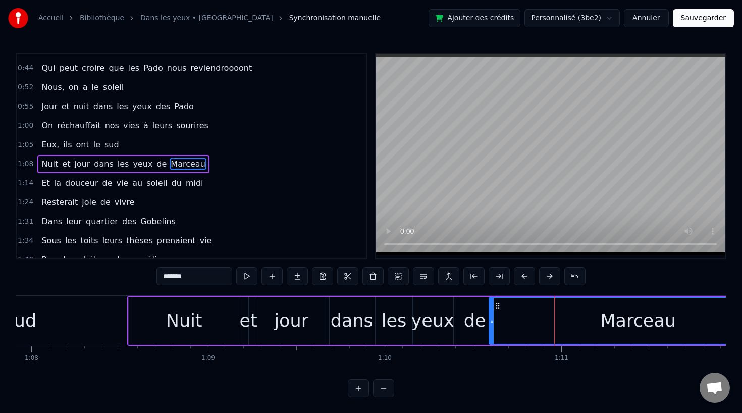
scroll to position [176, 0]
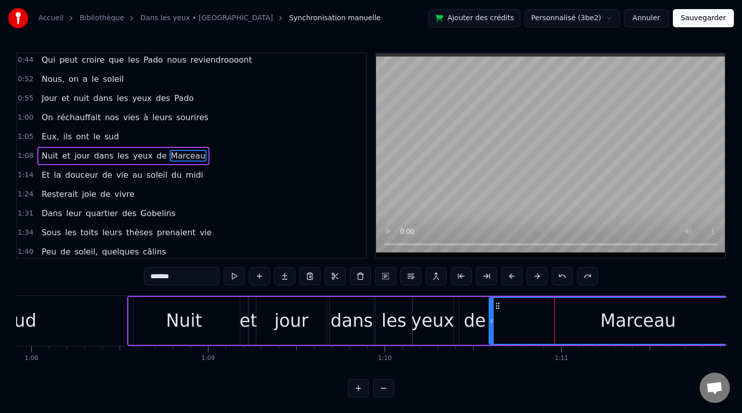
click at [497, 303] on icon at bounding box center [498, 306] width 8 height 8
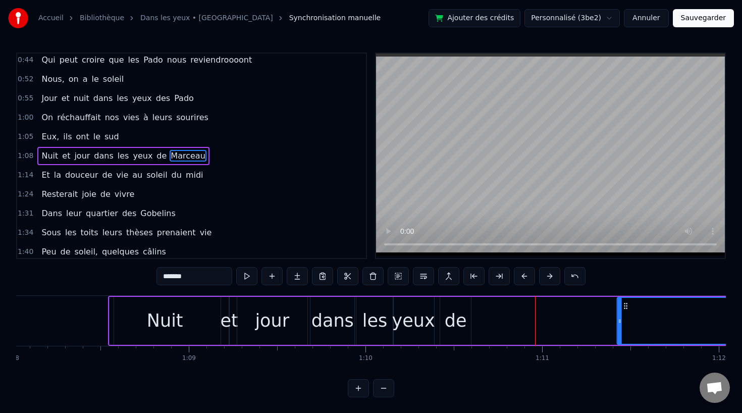
drag, startPoint x: 497, startPoint y: 306, endPoint x: 612, endPoint y: 316, distance: 115.5
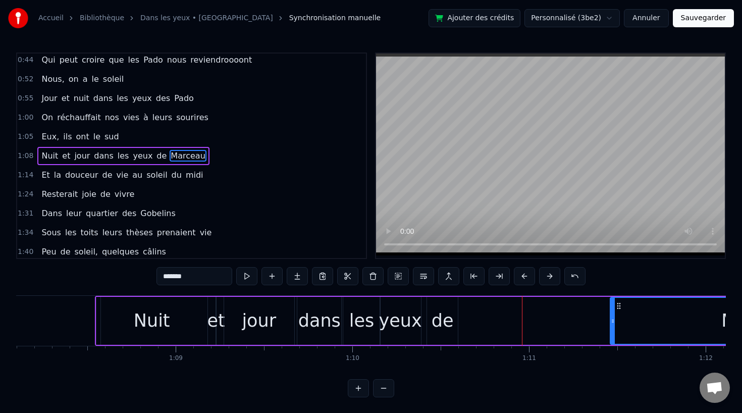
click at [450, 311] on div "de" at bounding box center [442, 320] width 22 height 27
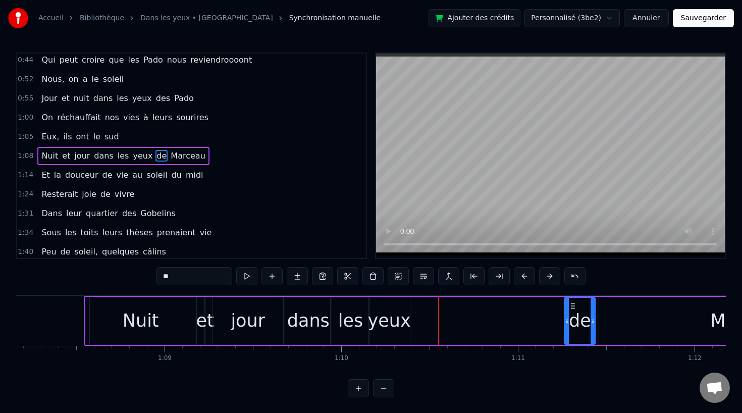
drag, startPoint x: 434, startPoint y: 306, endPoint x: 613, endPoint y: 318, distance: 178.5
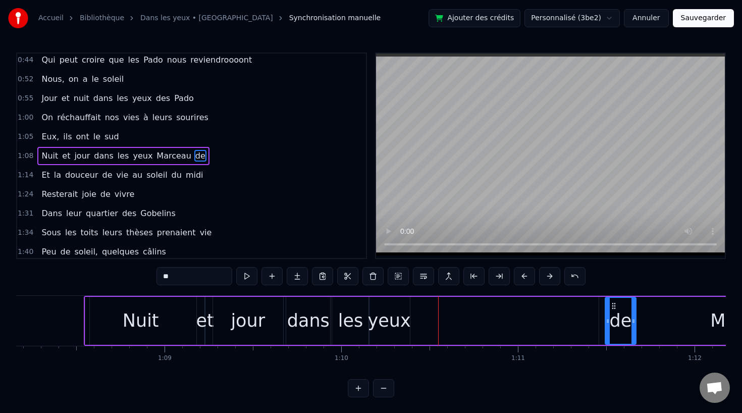
scroll to position [0, 12039]
click at [308, 317] on div "dans" at bounding box center [308, 320] width 42 height 27
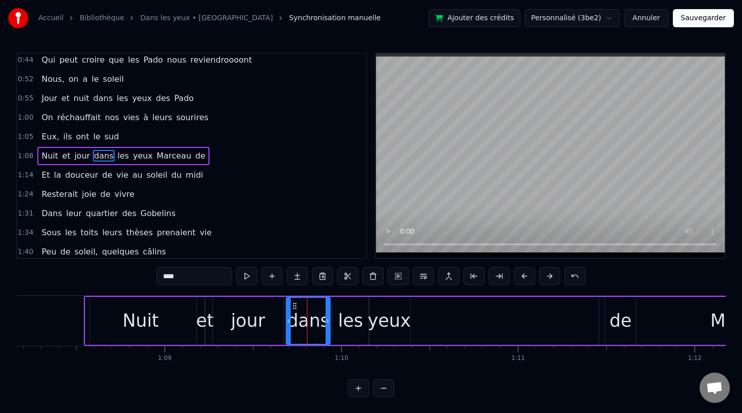
click at [355, 321] on div "les" at bounding box center [350, 320] width 25 height 27
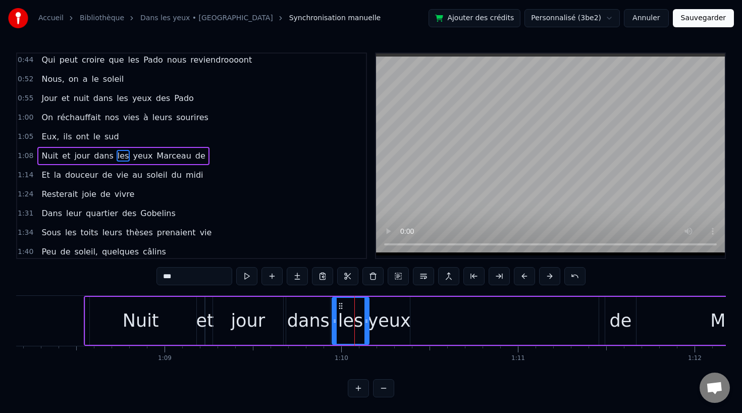
click at [372, 321] on div "yeux" at bounding box center [389, 320] width 43 height 27
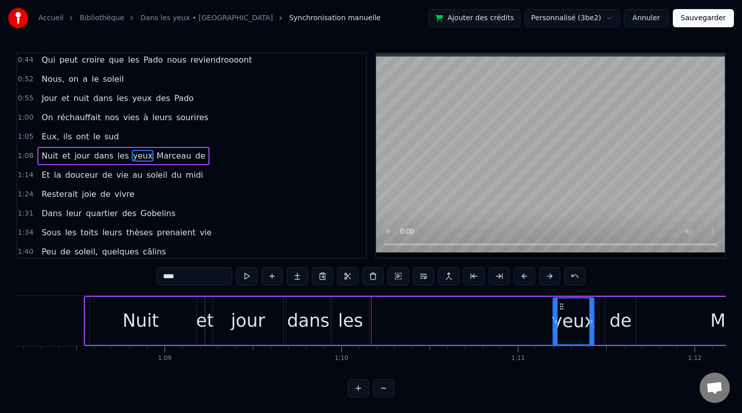
scroll to position [1, 0]
drag, startPoint x: 377, startPoint y: 305, endPoint x: 573, endPoint y: 335, distance: 198.5
click at [573, 335] on div "yeux" at bounding box center [586, 321] width 40 height 46
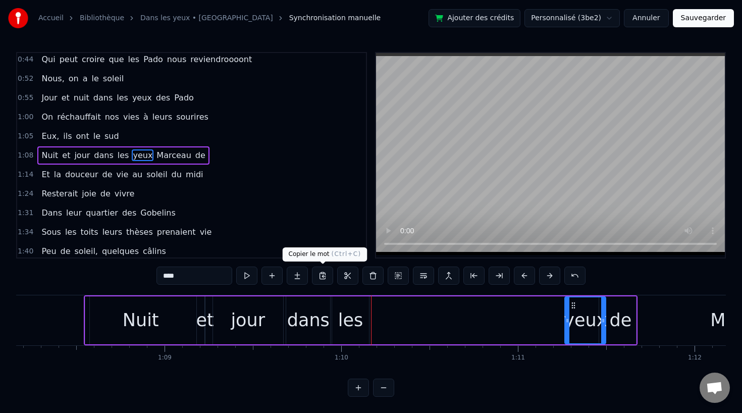
click at [349, 310] on div "les" at bounding box center [350, 320] width 25 height 27
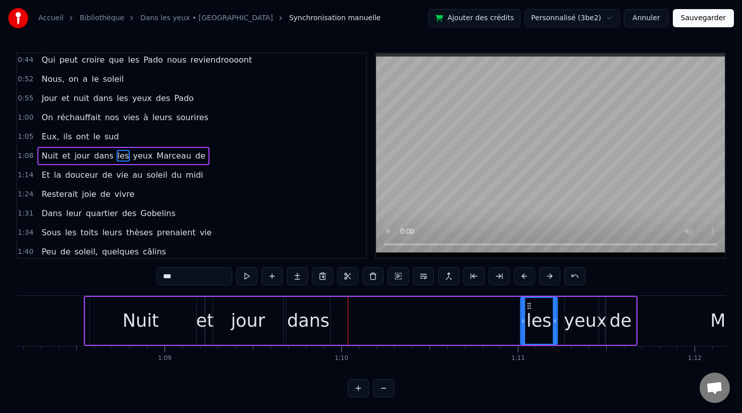
drag, startPoint x: 341, startPoint y: 307, endPoint x: 530, endPoint y: 320, distance: 189.2
click at [530, 320] on div "les" at bounding box center [539, 321] width 36 height 46
click at [534, 303] on icon at bounding box center [534, 306] width 8 height 8
click at [303, 318] on div "dans" at bounding box center [308, 320] width 42 height 27
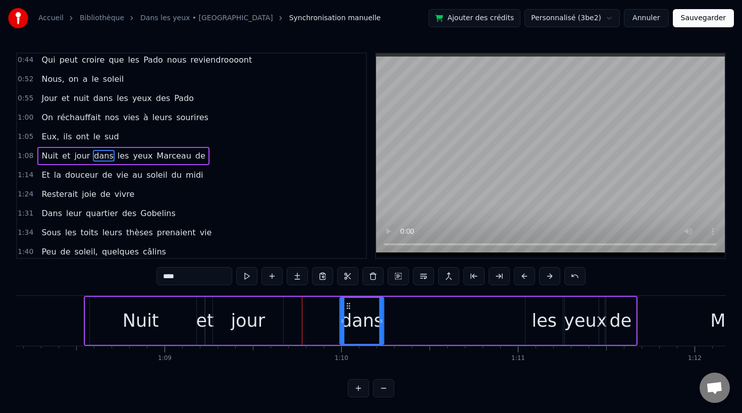
drag, startPoint x: 293, startPoint y: 305, endPoint x: 348, endPoint y: 313, distance: 55.1
click at [348, 313] on div "dans" at bounding box center [361, 321] width 43 height 46
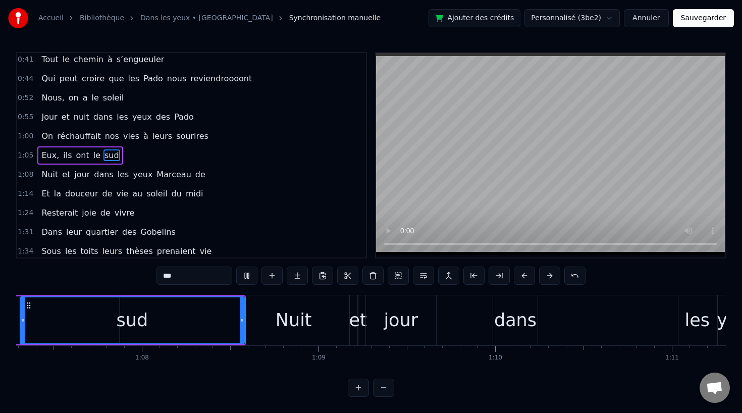
scroll to position [0, 11865]
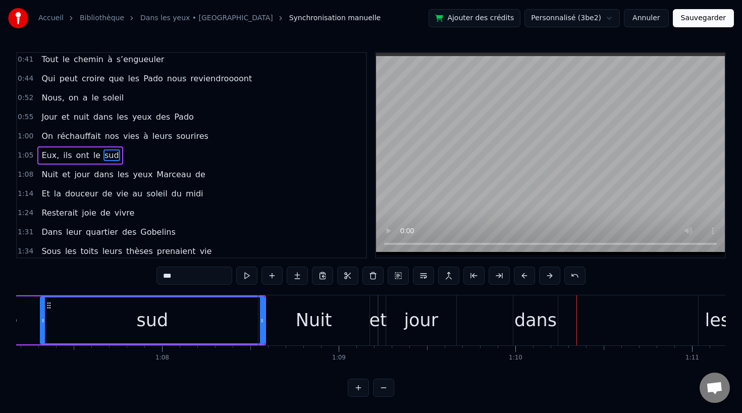
click at [536, 319] on div "dans" at bounding box center [535, 320] width 42 height 27
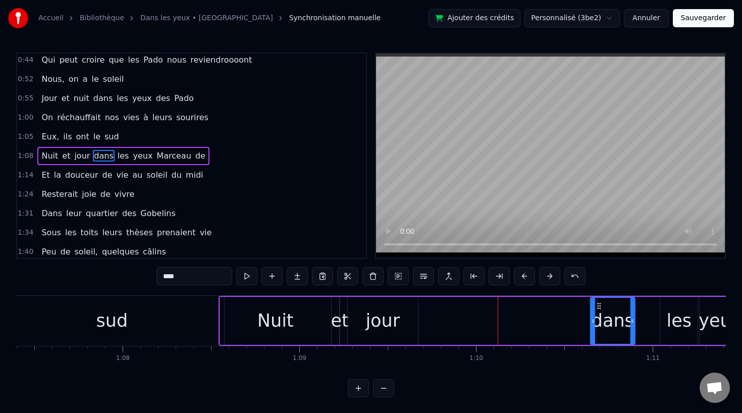
scroll to position [0, 11905]
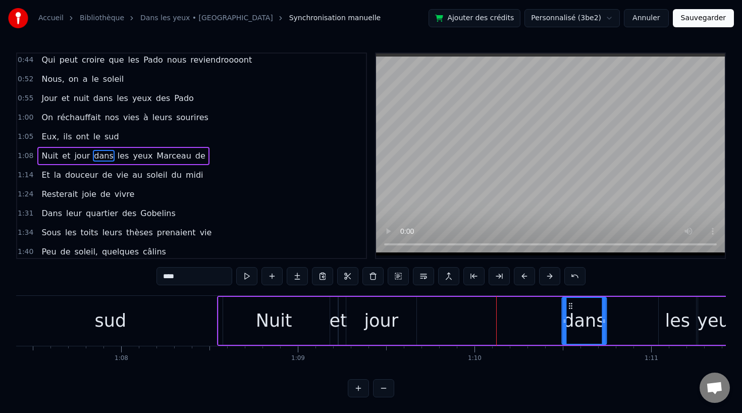
drag, startPoint x: 520, startPoint y: 304, endPoint x: 568, endPoint y: 310, distance: 48.3
click at [568, 310] on div "dans" at bounding box center [584, 321] width 43 height 46
click at [381, 316] on div "jour" at bounding box center [381, 320] width 34 height 27
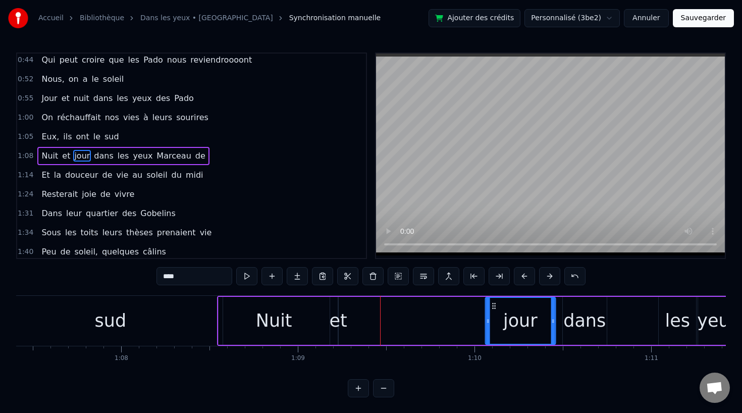
drag, startPoint x: 355, startPoint y: 303, endPoint x: 497, endPoint y: 311, distance: 141.5
click at [497, 311] on div "jour" at bounding box center [519, 321] width 69 height 46
drag, startPoint x: 489, startPoint y: 318, endPoint x: 434, endPoint y: 320, distance: 55.0
click at [434, 320] on icon at bounding box center [434, 321] width 4 height 8
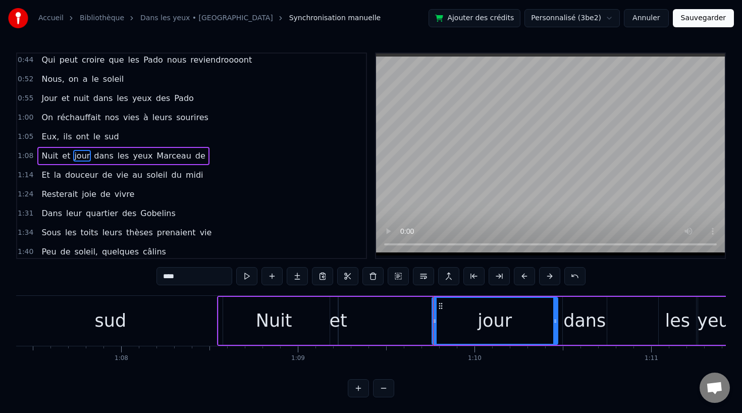
click at [337, 320] on div "et" at bounding box center [338, 320] width 18 height 27
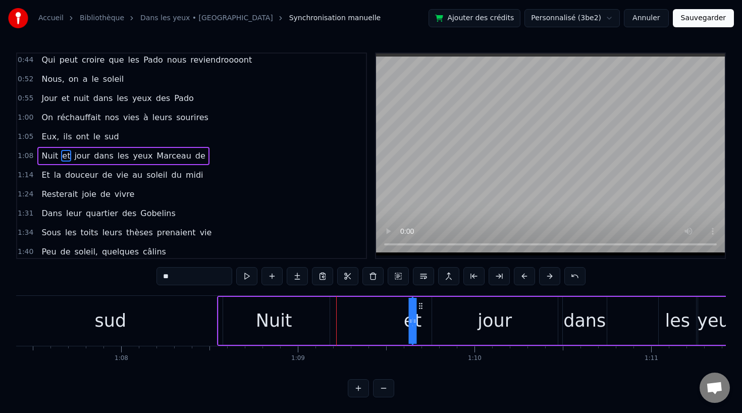
drag, startPoint x: 346, startPoint y: 305, endPoint x: 401, endPoint y: 312, distance: 55.9
click at [412, 312] on div "et" at bounding box center [412, 321] width 0 height 46
click at [277, 312] on div "Nuit" at bounding box center [274, 320] width 36 height 27
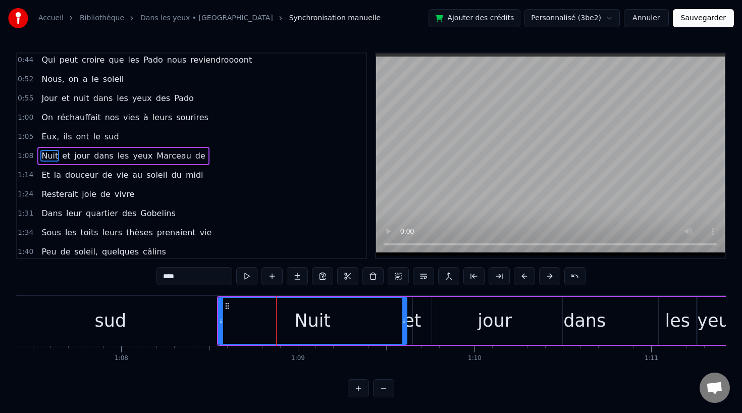
drag, startPoint x: 328, startPoint y: 319, endPoint x: 401, endPoint y: 322, distance: 73.7
click at [405, 322] on icon at bounding box center [404, 321] width 4 height 8
click at [160, 329] on div "sud" at bounding box center [110, 321] width 224 height 50
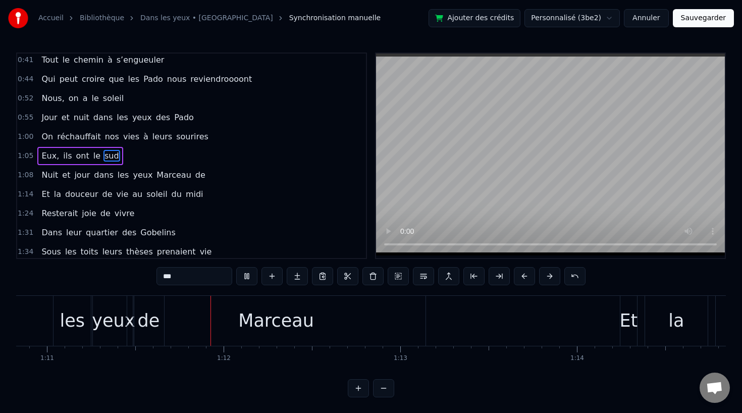
scroll to position [0, 12545]
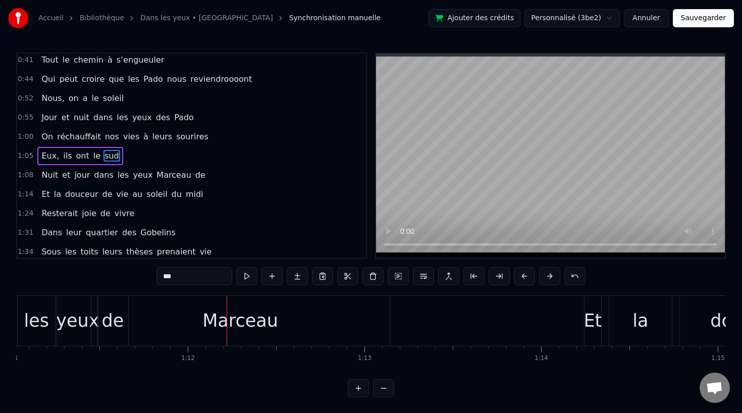
click at [132, 324] on div "Marceau" at bounding box center [240, 321] width 298 height 50
type input "*******"
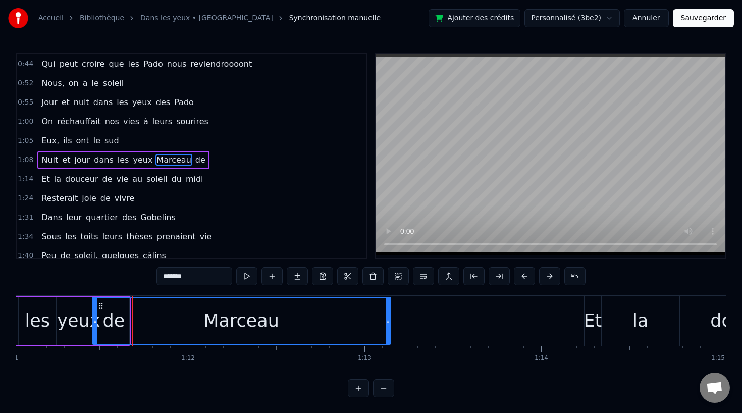
scroll to position [176, 0]
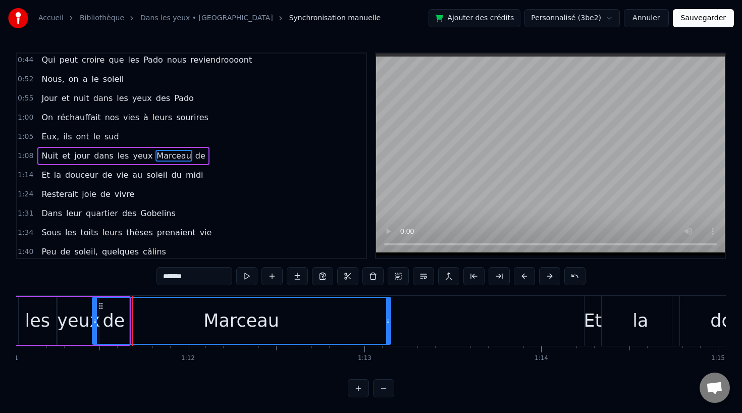
click at [140, 319] on div "Marceau" at bounding box center [241, 321] width 297 height 46
drag, startPoint x: 94, startPoint y: 320, endPoint x: 130, endPoint y: 319, distance: 35.9
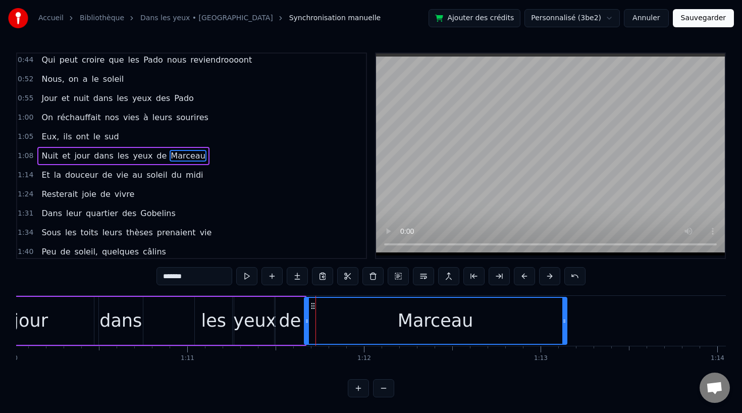
scroll to position [0, 12366]
click at [182, 327] on div "Nuit et jour dans les yeux [PERSON_NAME]" at bounding box center [34, 321] width 554 height 50
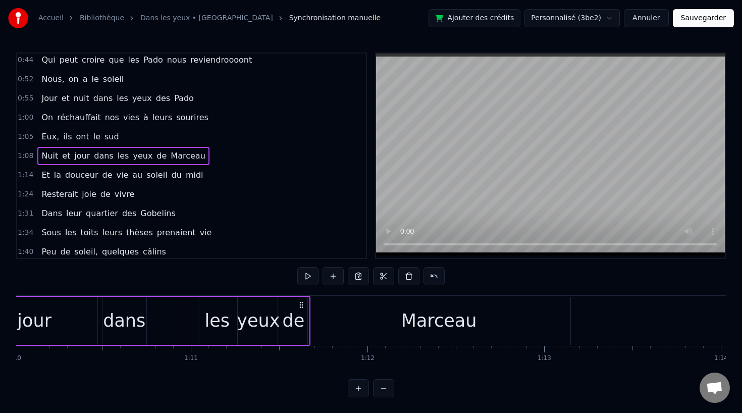
click at [221, 325] on div "les" at bounding box center [216, 320] width 25 height 27
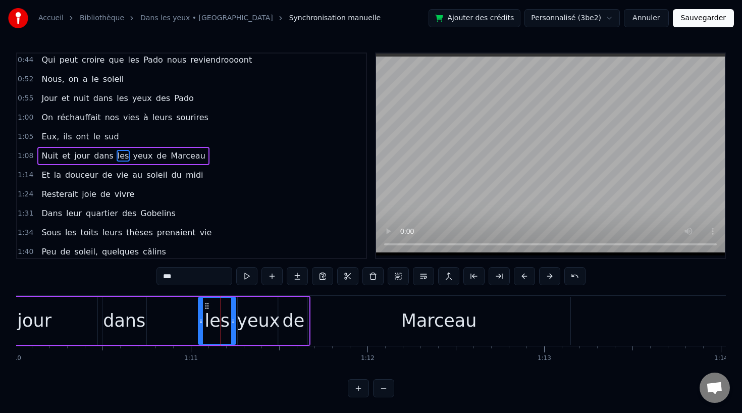
click at [150, 325] on div "Nuit et jour dans les yeux [PERSON_NAME]" at bounding box center [34, 321] width 554 height 50
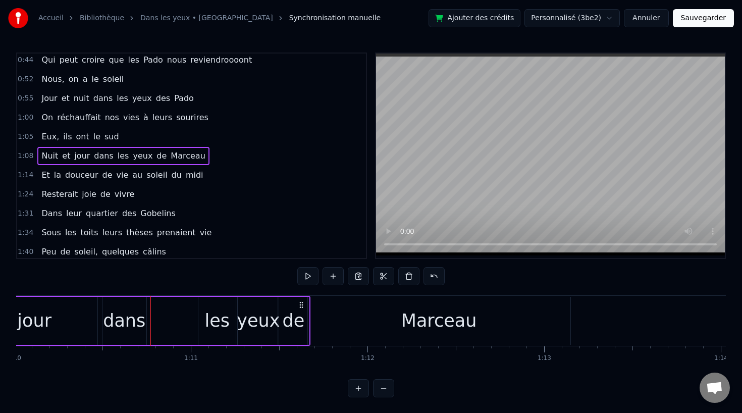
click at [138, 324] on div "dans" at bounding box center [124, 320] width 42 height 27
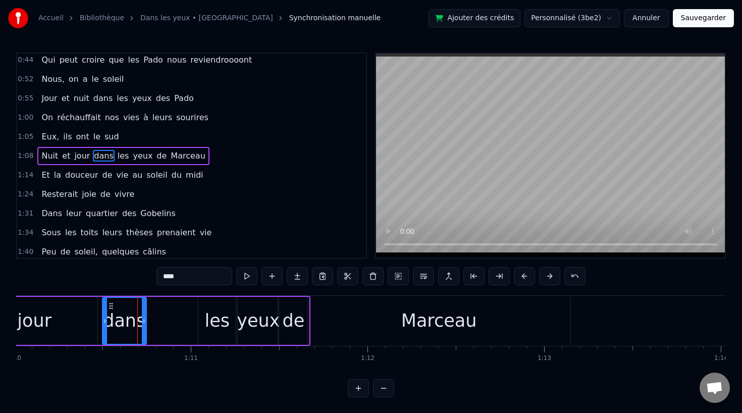
click at [234, 321] on div "les" at bounding box center [216, 321] width 37 height 48
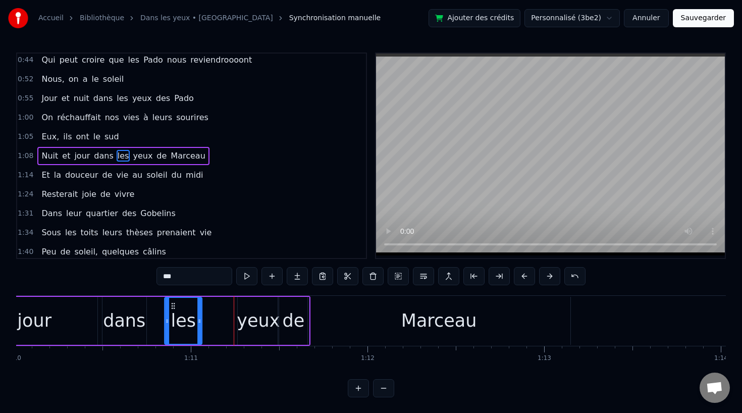
drag, startPoint x: 206, startPoint y: 305, endPoint x: 170, endPoint y: 306, distance: 36.4
click at [170, 306] on icon at bounding box center [173, 306] width 8 height 8
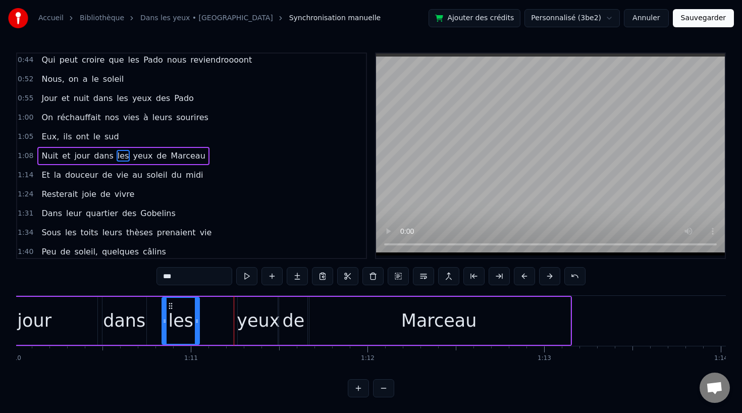
click at [259, 317] on div "yeux" at bounding box center [258, 320] width 43 height 27
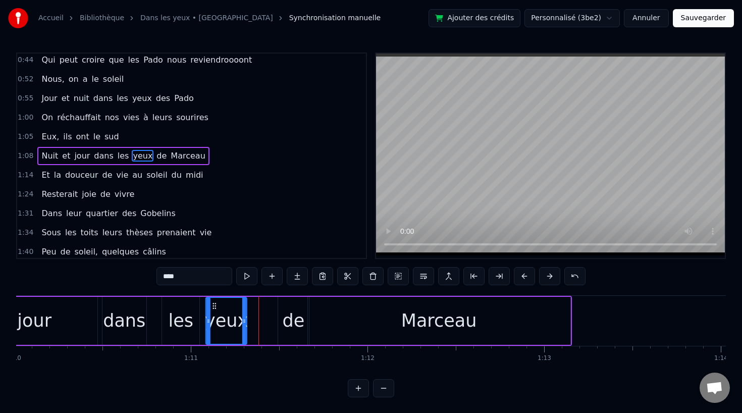
drag, startPoint x: 246, startPoint y: 303, endPoint x: 214, endPoint y: 303, distance: 32.3
click at [214, 303] on icon at bounding box center [214, 306] width 8 height 8
click at [175, 323] on div "les" at bounding box center [180, 320] width 25 height 27
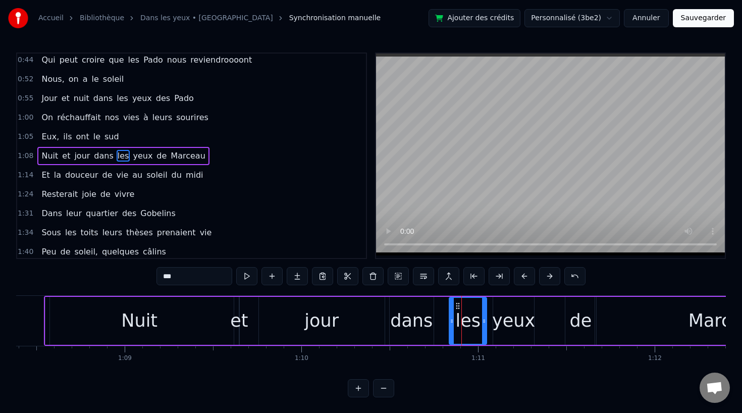
scroll to position [0, 12075]
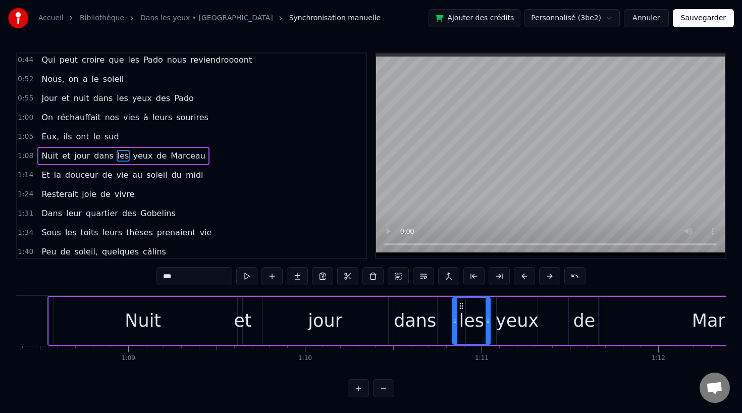
click at [76, 319] on div "Nuit" at bounding box center [143, 321] width 188 height 48
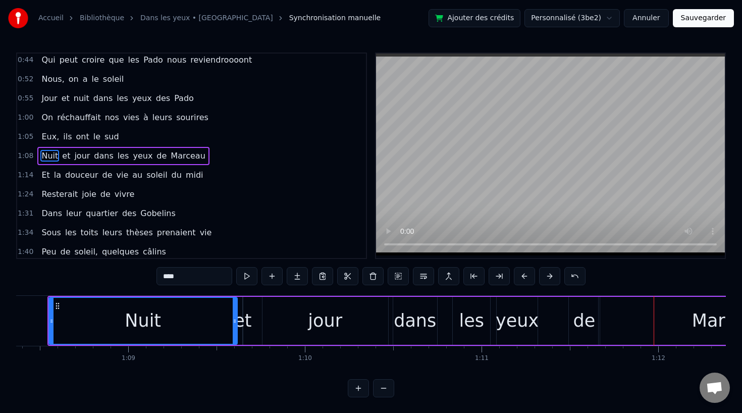
click at [418, 316] on div "dans" at bounding box center [415, 320] width 42 height 27
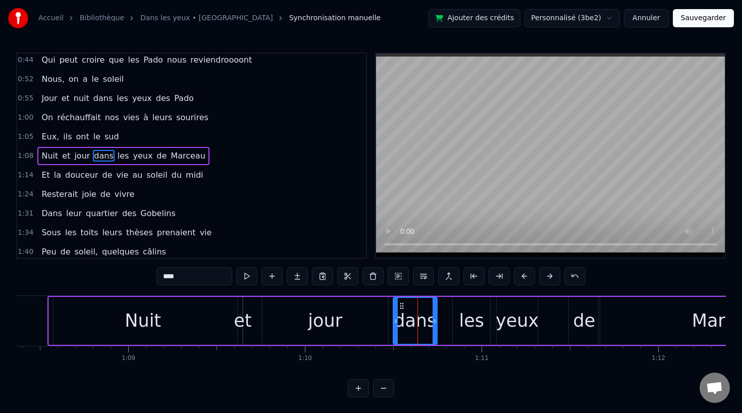
click at [471, 323] on div "les" at bounding box center [471, 320] width 25 height 27
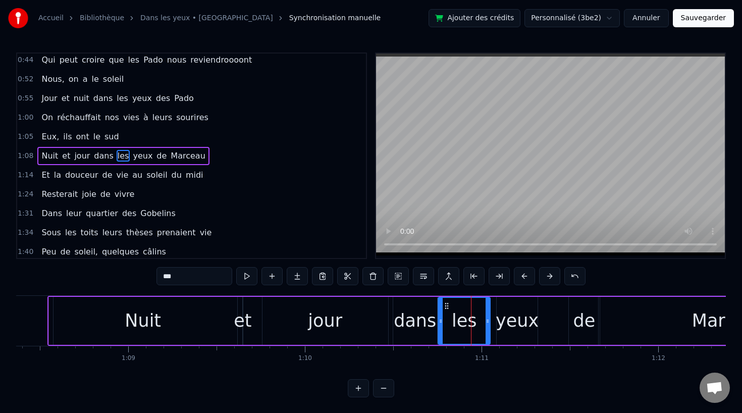
drag, startPoint x: 455, startPoint y: 322, endPoint x: 440, endPoint y: 323, distance: 14.7
click at [440, 323] on icon at bounding box center [441, 321] width 4 height 8
click at [404, 321] on div "dans" at bounding box center [415, 320] width 42 height 27
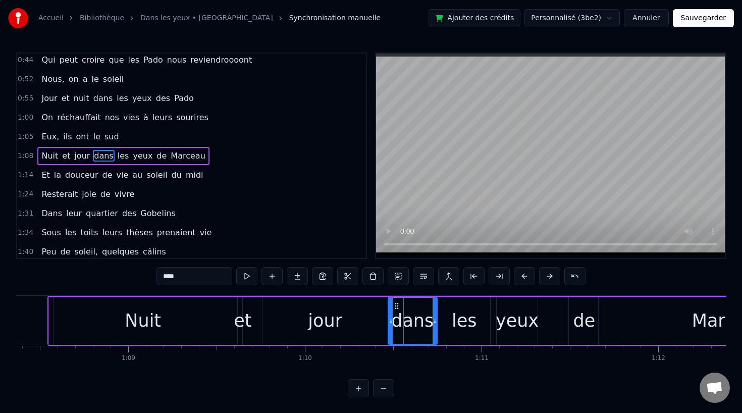
drag, startPoint x: 394, startPoint y: 320, endPoint x: 388, endPoint y: 320, distance: 6.6
click at [389, 320] on icon at bounding box center [391, 321] width 4 height 8
click at [463, 322] on div "les" at bounding box center [464, 320] width 25 height 27
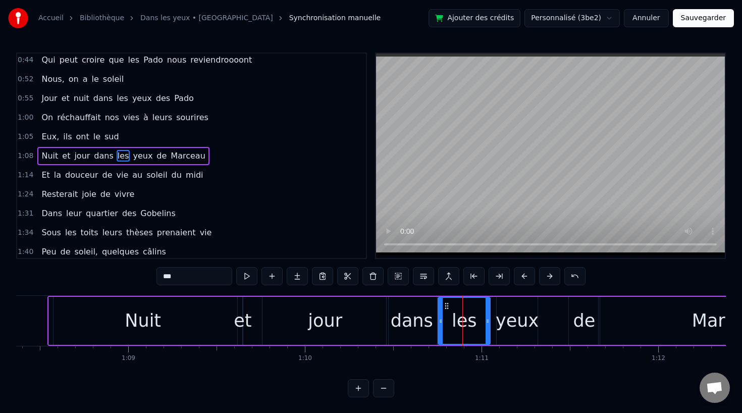
click at [502, 322] on div "yeux" at bounding box center [517, 320] width 43 height 27
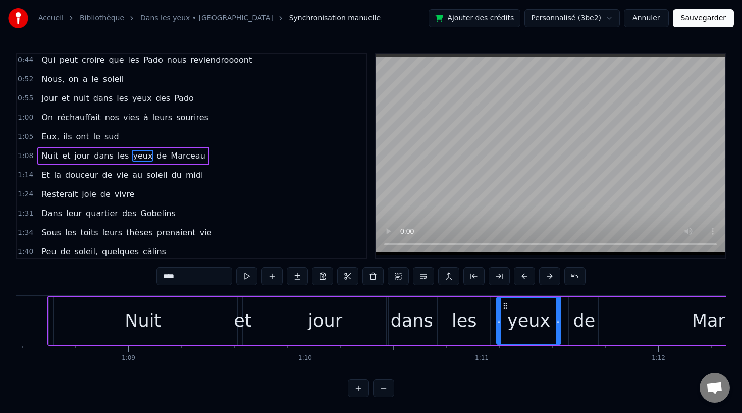
drag, startPoint x: 535, startPoint y: 321, endPoint x: 559, endPoint y: 322, distance: 23.7
click at [559, 322] on icon at bounding box center [558, 321] width 4 height 8
click at [466, 322] on div "les" at bounding box center [464, 320] width 25 height 27
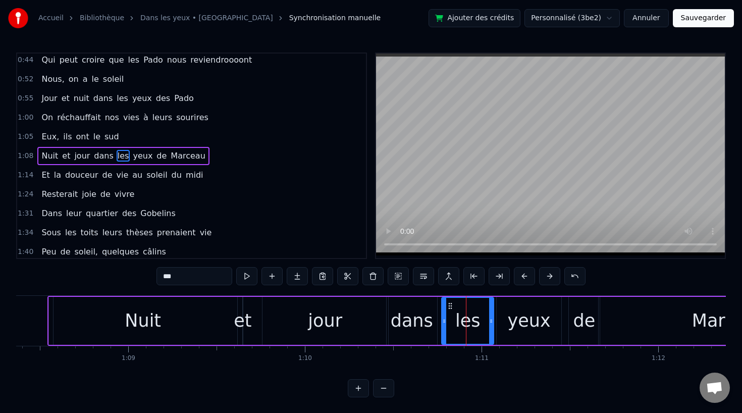
click at [451, 305] on icon at bounding box center [450, 306] width 8 height 8
click at [179, 312] on div "Nuit" at bounding box center [143, 321] width 188 height 48
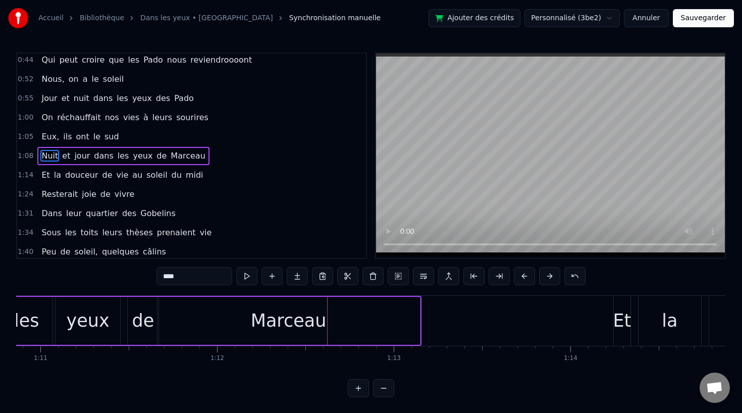
scroll to position [0, 12514]
click at [237, 328] on div "Marceau" at bounding box center [290, 321] width 262 height 48
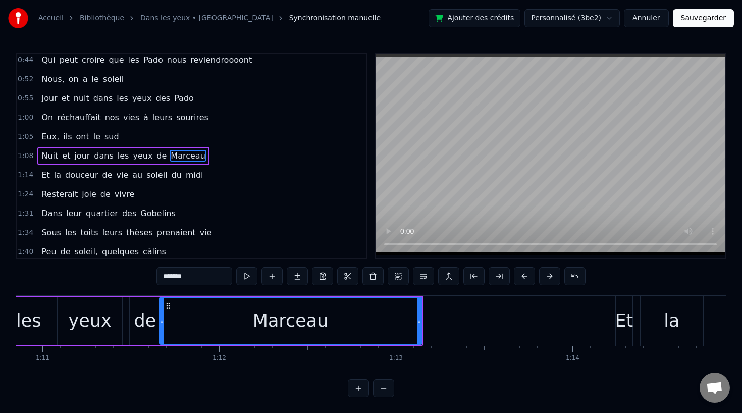
click at [151, 320] on div "de" at bounding box center [145, 320] width 22 height 27
type input "**"
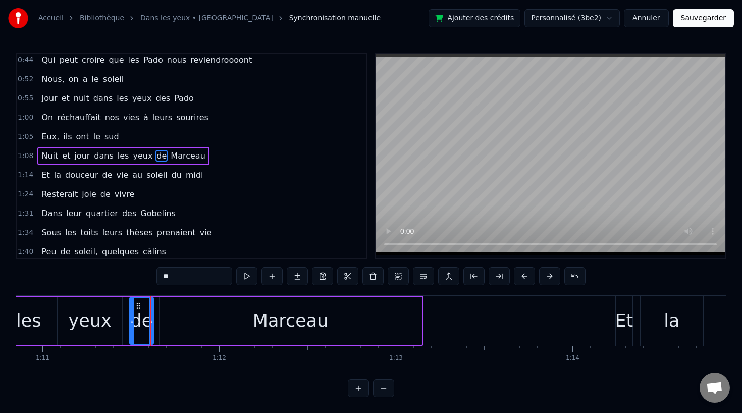
drag, startPoint x: 156, startPoint y: 320, endPoint x: 149, endPoint y: 320, distance: 7.1
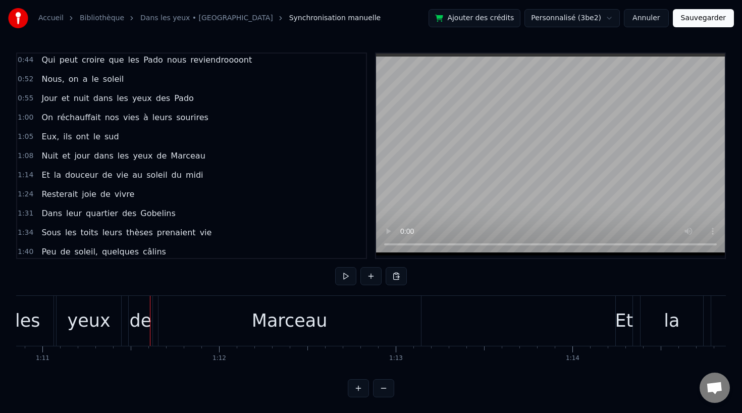
click at [183, 320] on div "Marceau" at bounding box center [289, 321] width 262 height 50
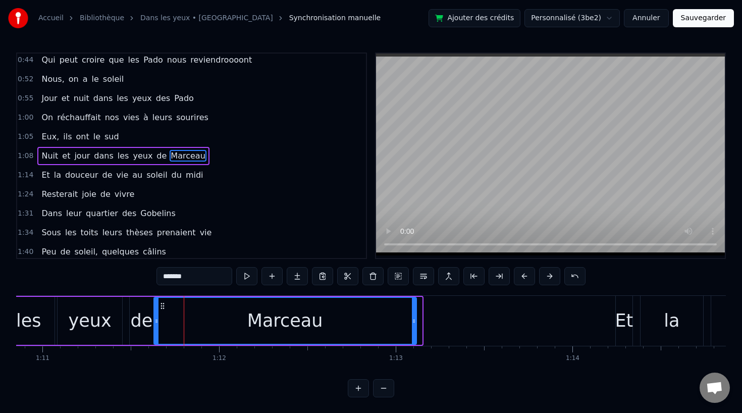
drag, startPoint x: 166, startPoint y: 302, endPoint x: 159, endPoint y: 302, distance: 6.6
click at [159, 302] on icon at bounding box center [162, 306] width 8 height 8
drag, startPoint x: 413, startPoint y: 318, endPoint x: 395, endPoint y: 320, distance: 18.3
click at [395, 320] on icon at bounding box center [394, 321] width 4 height 8
click at [32, 313] on div "les" at bounding box center [28, 320] width 25 height 27
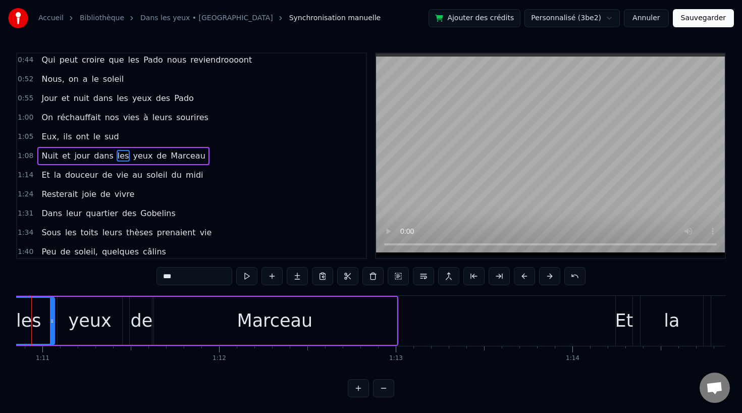
scroll to position [0, 12478]
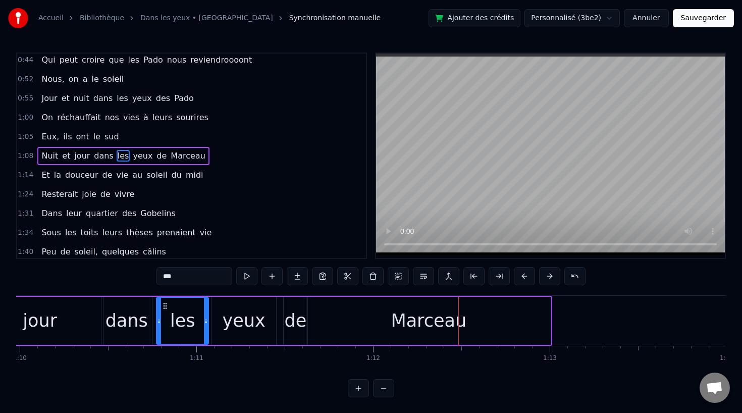
click at [46, 319] on div "jour" at bounding box center [40, 320] width 34 height 27
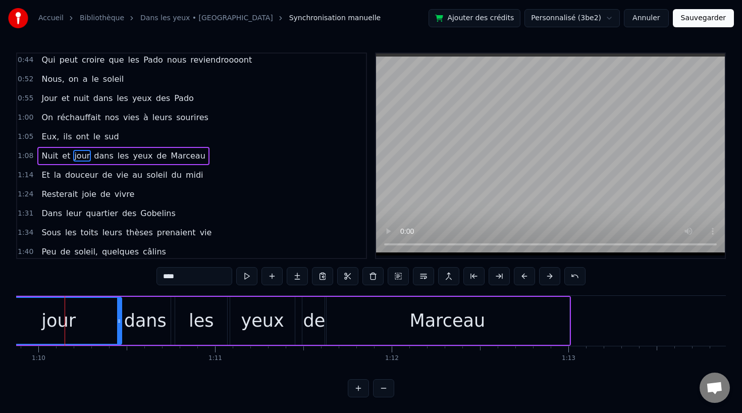
scroll to position [0, 12339]
click at [446, 312] on div "Marceau" at bounding box center [450, 320] width 76 height 27
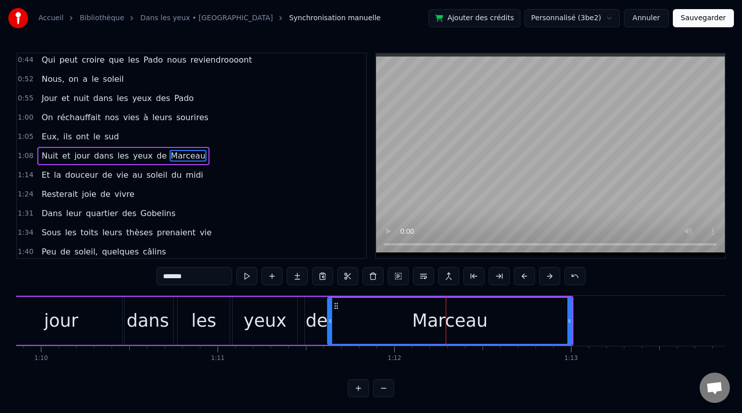
click at [330, 323] on icon at bounding box center [330, 321] width 4 height 8
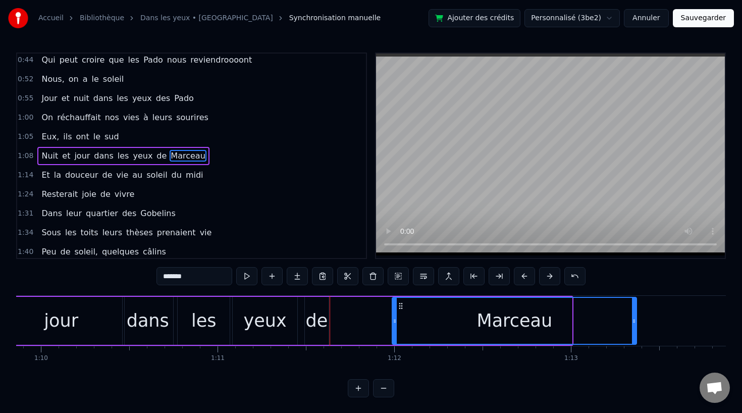
drag, startPoint x: 336, startPoint y: 305, endPoint x: 400, endPoint y: 307, distance: 64.6
click at [400, 307] on icon at bounding box center [401, 306] width 8 height 8
click at [324, 317] on div "de" at bounding box center [316, 320] width 22 height 27
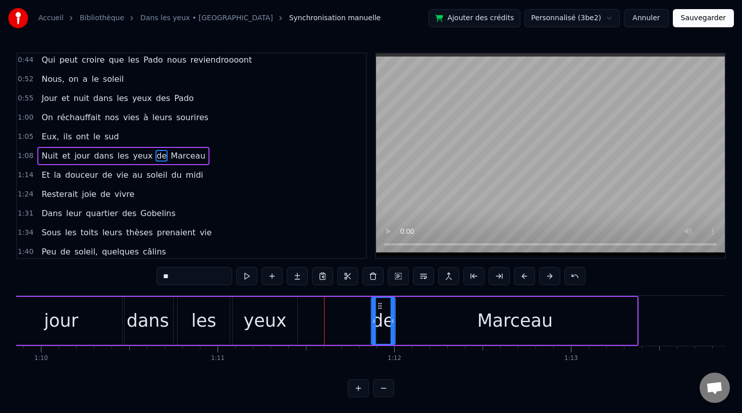
drag, startPoint x: 313, startPoint y: 303, endPoint x: 379, endPoint y: 306, distance: 66.2
click at [379, 306] on icon at bounding box center [379, 306] width 8 height 8
click at [436, 318] on div "Marceau" at bounding box center [515, 321] width 244 height 48
type input "*******"
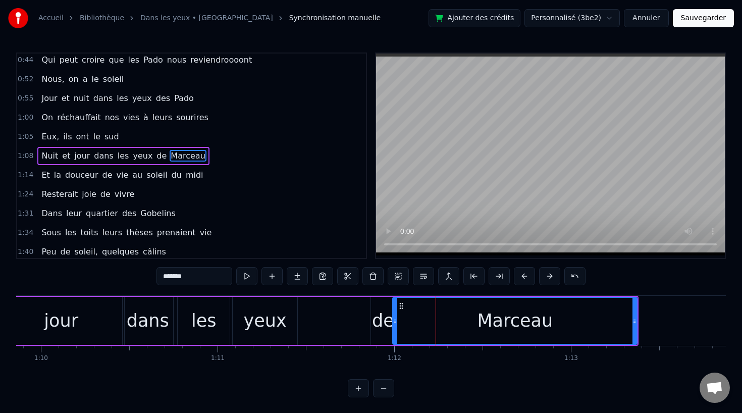
click at [348, 311] on div "Nuit et jour dans les yeux [PERSON_NAME]" at bounding box center [211, 321] width 855 height 50
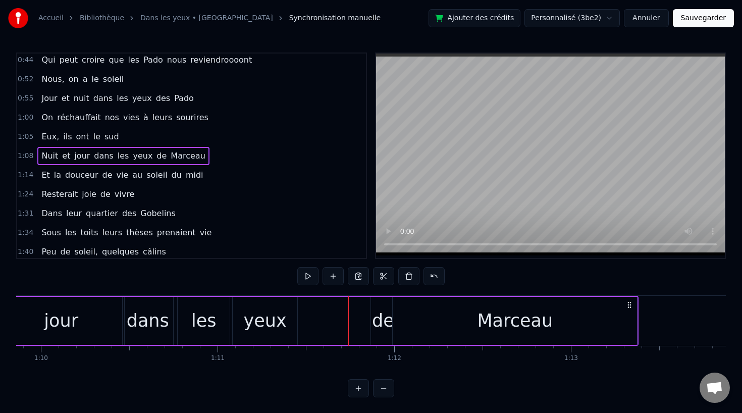
click at [276, 316] on div "yeux" at bounding box center [264, 320] width 43 height 27
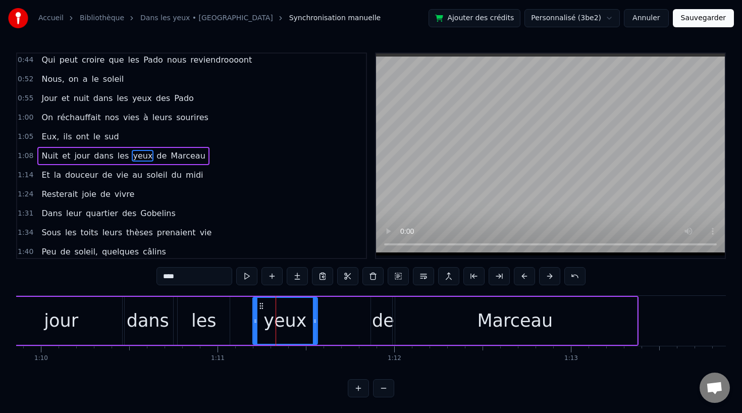
drag, startPoint x: 239, startPoint y: 302, endPoint x: 259, endPoint y: 304, distance: 20.2
click at [259, 304] on icon at bounding box center [261, 306] width 8 height 8
click at [202, 312] on div "les" at bounding box center [203, 320] width 25 height 27
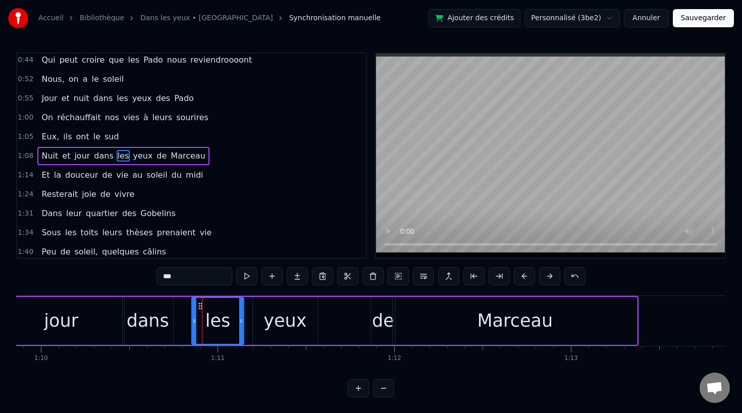
drag, startPoint x: 186, startPoint y: 303, endPoint x: 201, endPoint y: 304, distance: 14.7
click at [201, 304] on icon at bounding box center [200, 306] width 8 height 8
click at [311, 328] on div "yeux" at bounding box center [285, 321] width 65 height 48
type input "****"
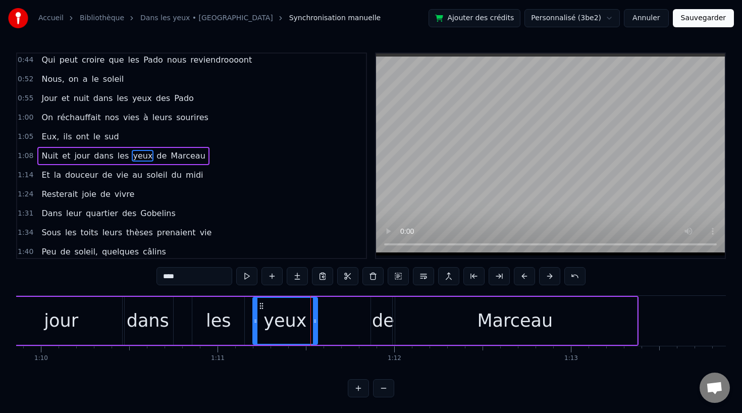
click at [318, 318] on div "Nuit et jour dans les yeux [PERSON_NAME]" at bounding box center [211, 321] width 855 height 50
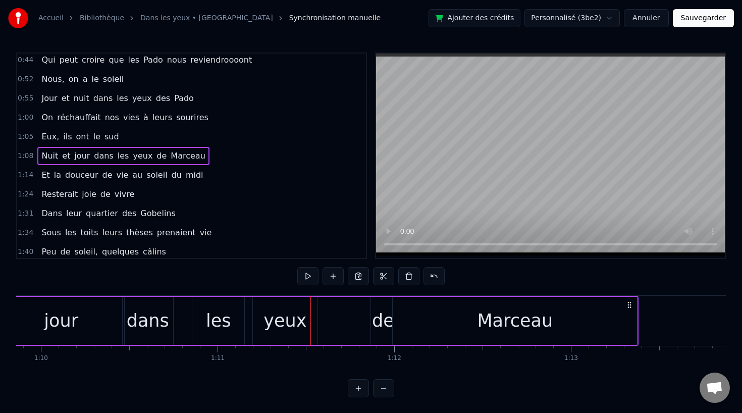
click at [311, 322] on div "yeux" at bounding box center [285, 321] width 65 height 48
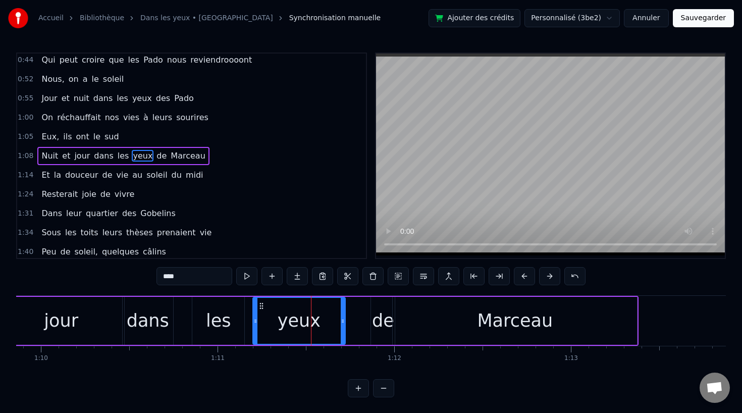
drag, startPoint x: 315, startPoint y: 321, endPoint x: 343, endPoint y: 321, distance: 27.8
click at [343, 321] on icon at bounding box center [343, 321] width 4 height 8
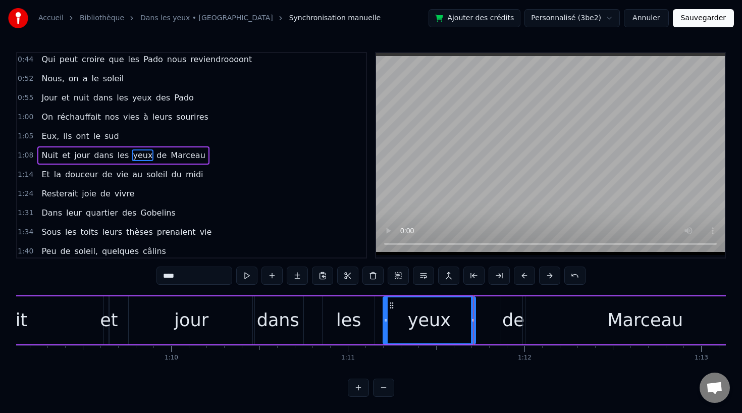
scroll to position [0, 12185]
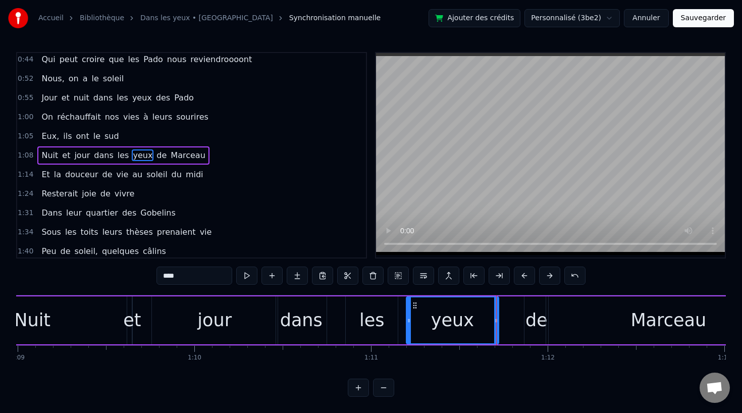
click at [48, 310] on div "Nuit" at bounding box center [32, 320] width 188 height 48
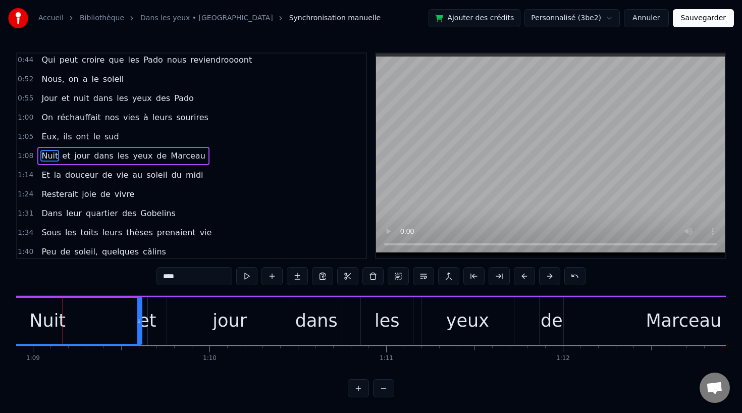
scroll to position [0, 12166]
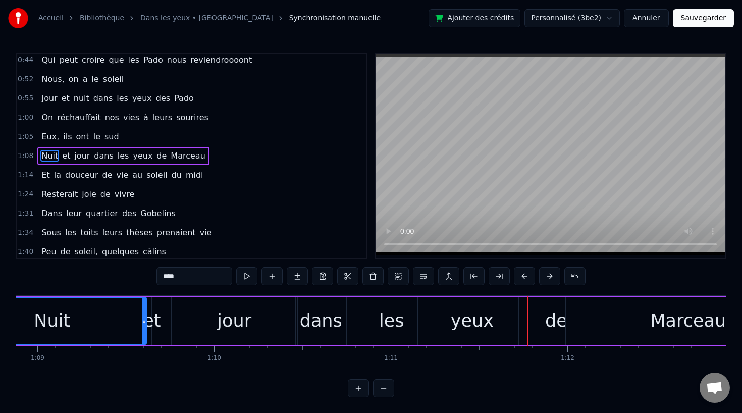
click at [316, 322] on div "dans" at bounding box center [321, 320] width 42 height 27
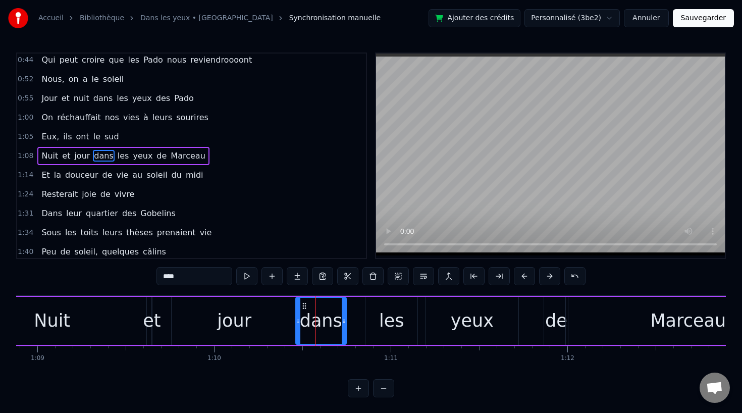
click at [239, 321] on div "jour" at bounding box center [234, 320] width 34 height 27
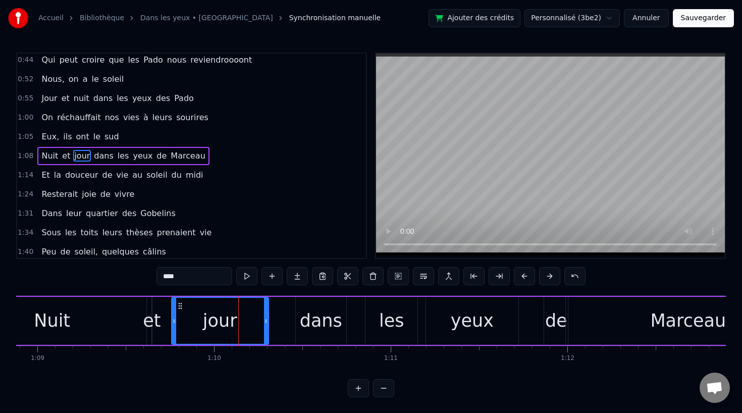
drag, startPoint x: 295, startPoint y: 318, endPoint x: 265, endPoint y: 318, distance: 29.8
click at [265, 318] on icon at bounding box center [266, 321] width 4 height 8
click at [321, 318] on div "dans" at bounding box center [321, 320] width 42 height 27
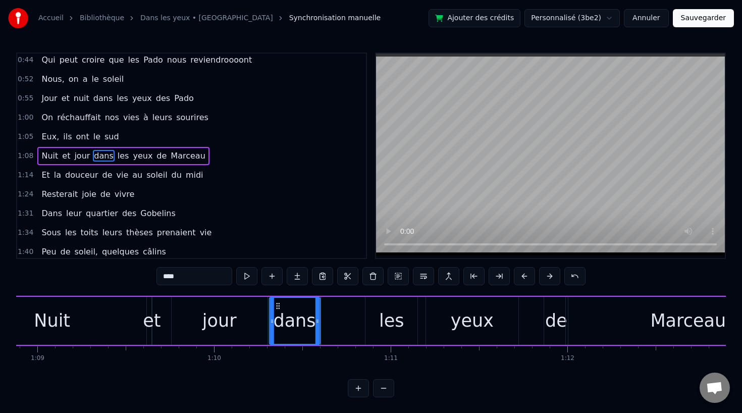
drag, startPoint x: 304, startPoint y: 305, endPoint x: 277, endPoint y: 307, distance: 26.8
click at [277, 307] on icon at bounding box center [278, 306] width 8 height 8
click at [367, 314] on div "les" at bounding box center [391, 321] width 52 height 48
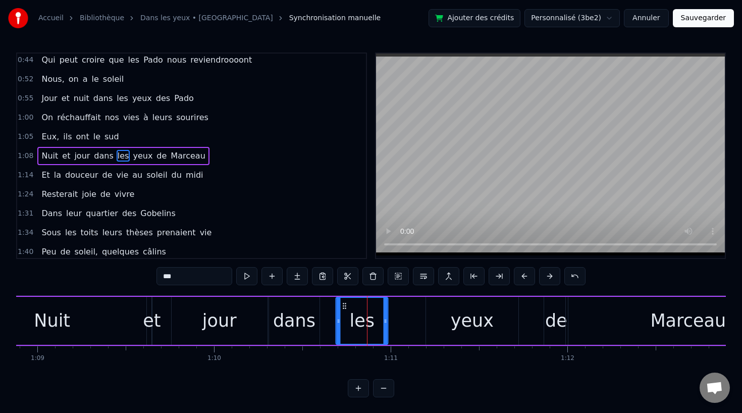
drag, startPoint x: 373, startPoint y: 304, endPoint x: 343, endPoint y: 305, distance: 29.8
click at [343, 305] on icon at bounding box center [345, 306] width 8 height 8
click at [455, 318] on div "yeux" at bounding box center [472, 320] width 43 height 27
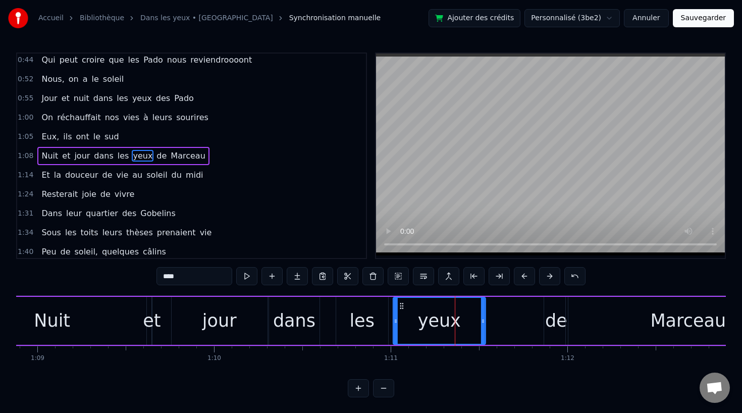
drag, startPoint x: 433, startPoint y: 303, endPoint x: 401, endPoint y: 307, distance: 32.5
click at [401, 307] on icon at bounding box center [402, 306] width 8 height 8
click at [77, 318] on div "Nuit" at bounding box center [52, 321] width 188 height 48
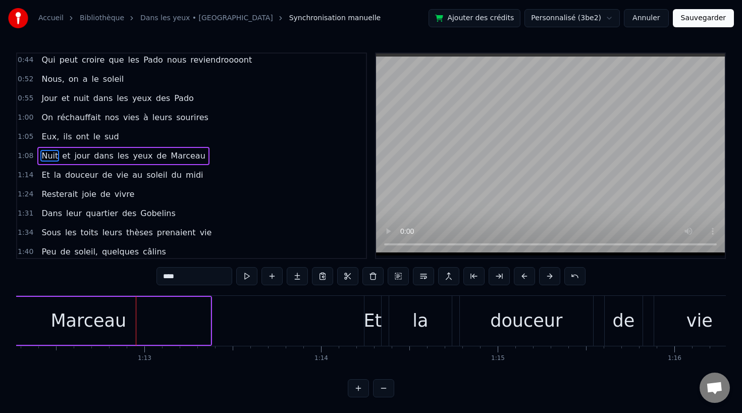
scroll to position [0, 12801]
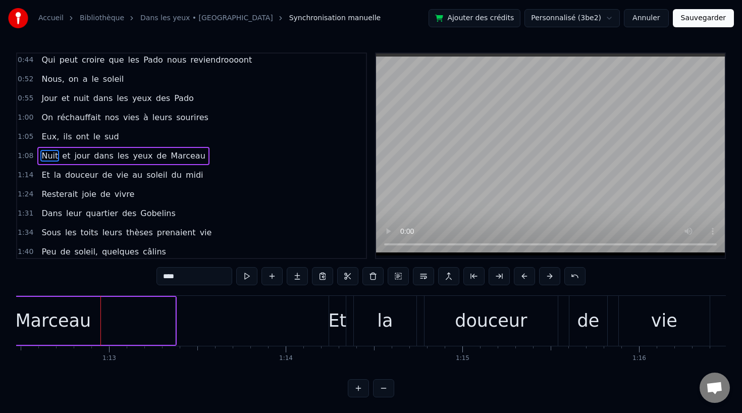
click at [158, 318] on div "Marceau" at bounding box center [53, 321] width 244 height 48
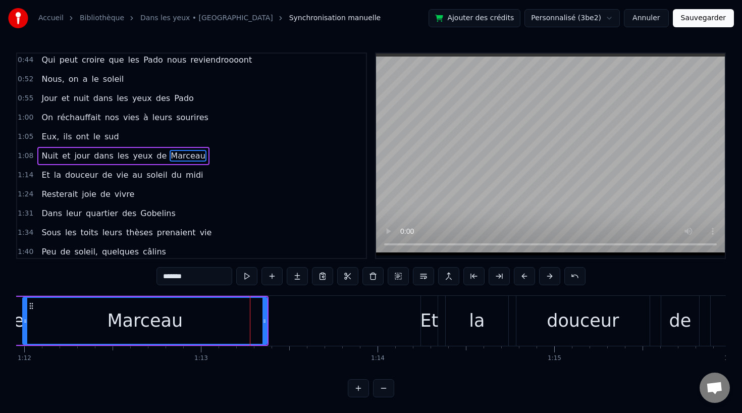
scroll to position [0, 12705]
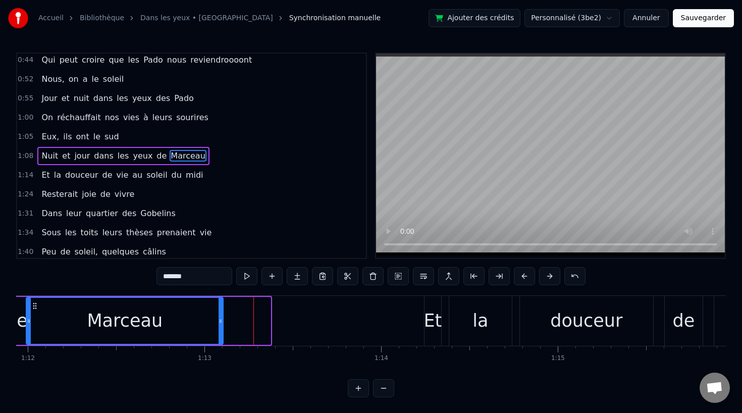
drag, startPoint x: 268, startPoint y: 320, endPoint x: 221, endPoint y: 320, distance: 47.4
click at [221, 320] on circle at bounding box center [221, 320] width 1 height 1
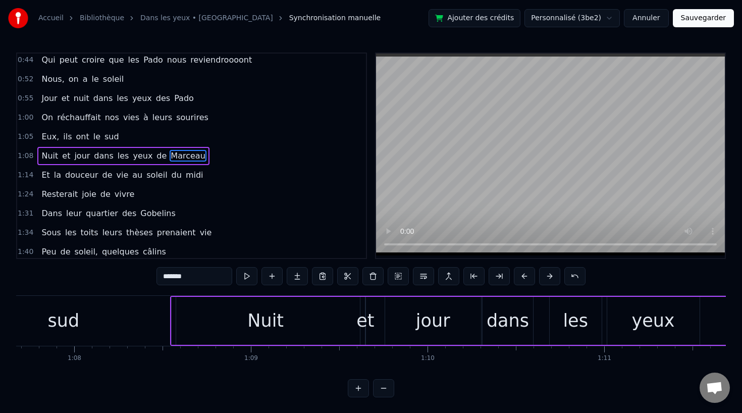
scroll to position [0, 11947]
click at [124, 318] on div "sud" at bounding box center [69, 321] width 224 height 50
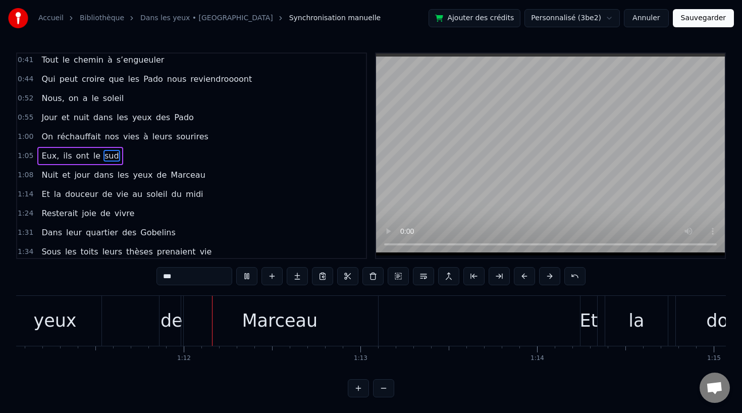
scroll to position [0, 12575]
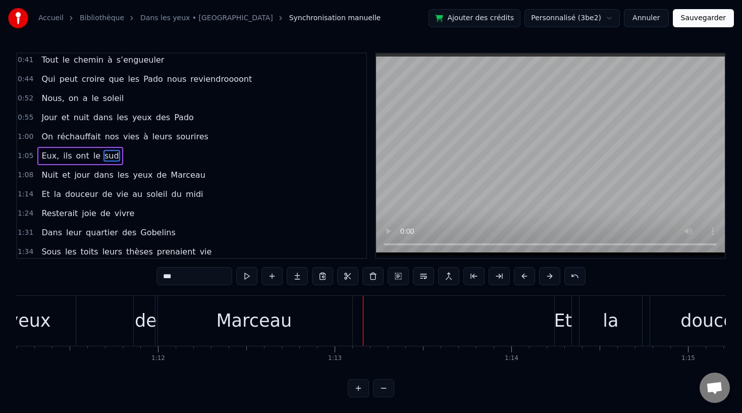
click at [300, 334] on div "Marceau" at bounding box center [253, 321] width 197 height 50
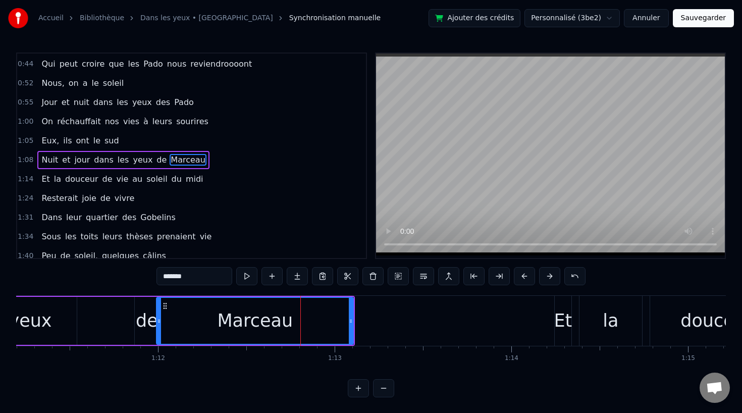
scroll to position [176, 0]
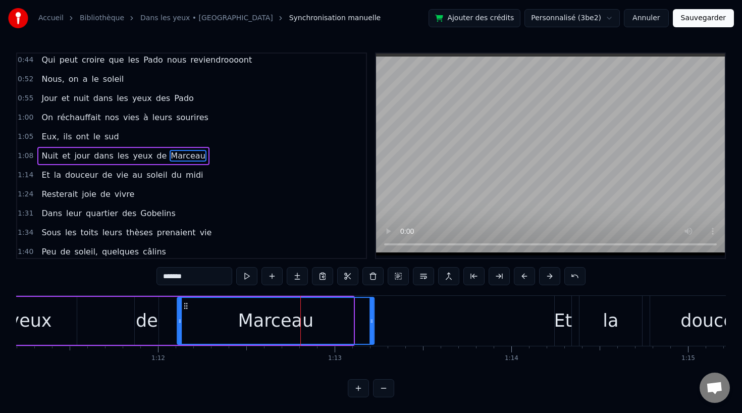
drag, startPoint x: 168, startPoint y: 304, endPoint x: 195, endPoint y: 304, distance: 26.8
click at [190, 304] on icon at bounding box center [186, 306] width 8 height 8
click at [155, 315] on div "de" at bounding box center [147, 320] width 22 height 27
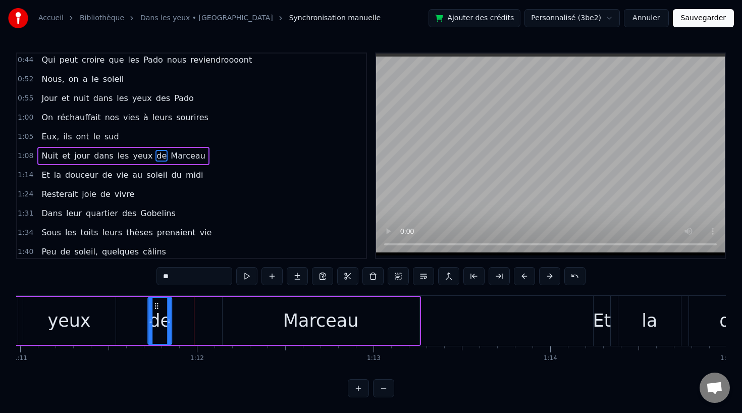
scroll to position [0, 12535]
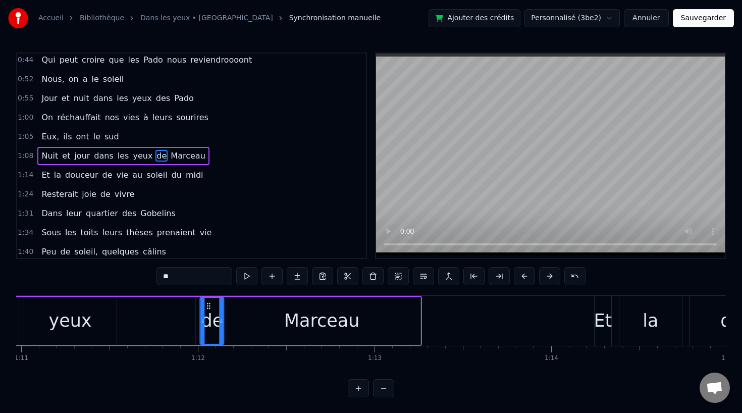
drag, startPoint x: 143, startPoint y: 304, endPoint x: 209, endPoint y: 312, distance: 66.1
click at [209, 312] on div "de" at bounding box center [212, 321] width 23 height 46
click at [257, 312] on div "Marceau" at bounding box center [322, 321] width 197 height 48
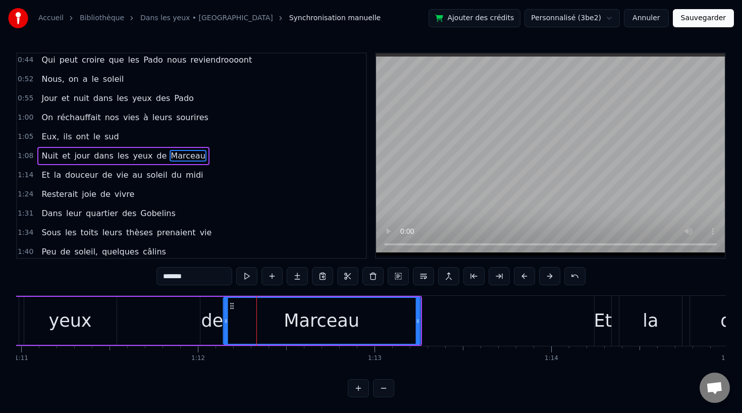
click at [234, 303] on icon at bounding box center [232, 306] width 8 height 8
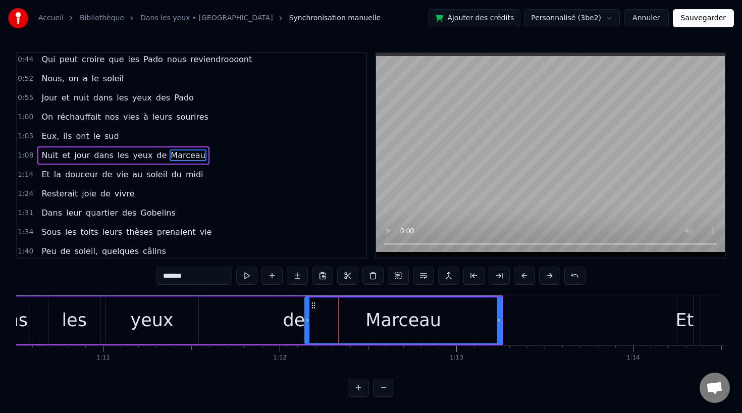
scroll to position [0, 12438]
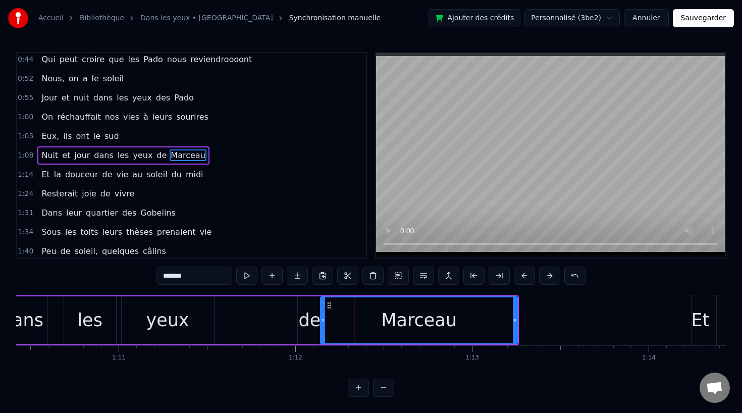
click at [388, 389] on button at bounding box center [383, 387] width 21 height 18
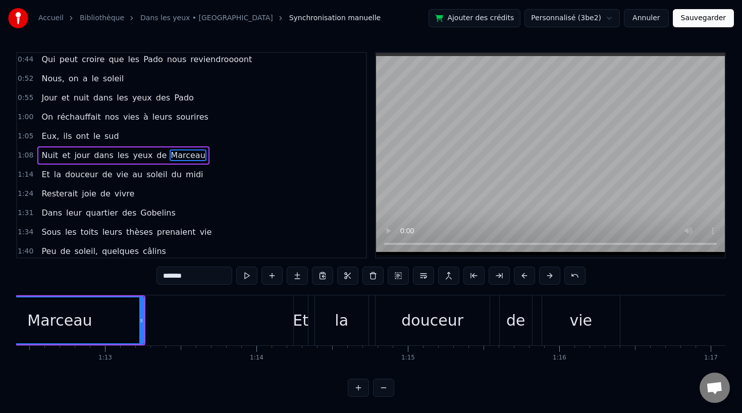
scroll to position [0, 10900]
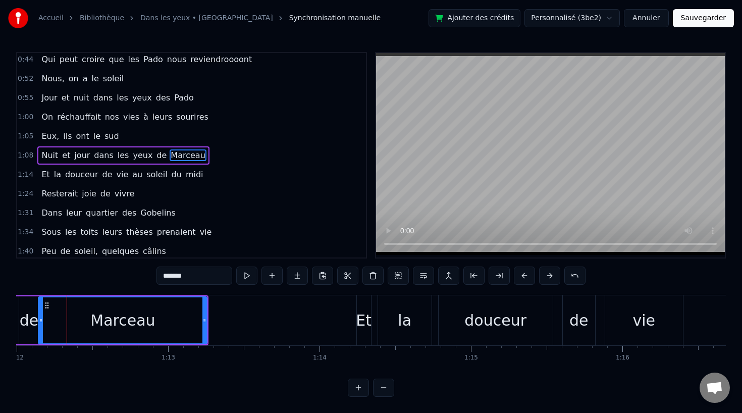
click at [387, 389] on button at bounding box center [383, 387] width 21 height 18
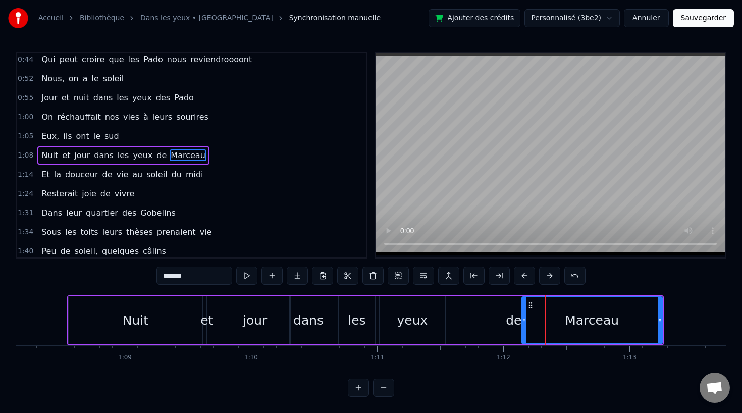
scroll to position [0, 8575]
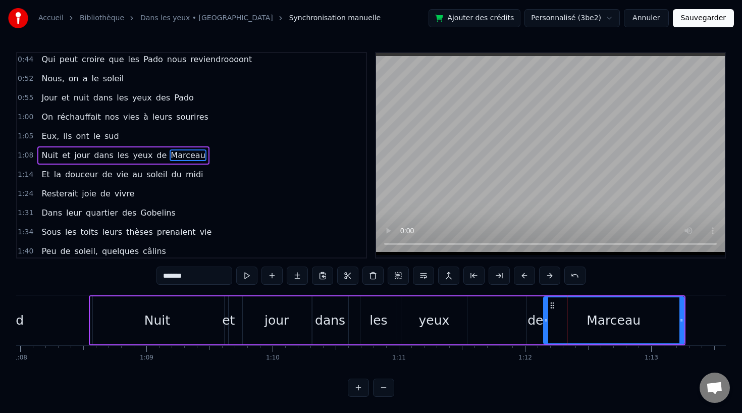
click at [178, 308] on div "Nuit" at bounding box center [157, 320] width 134 height 48
type input "****"
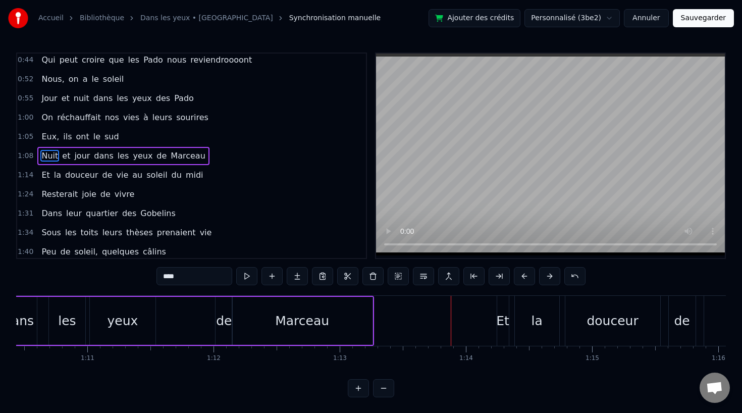
scroll to position [0, 8872]
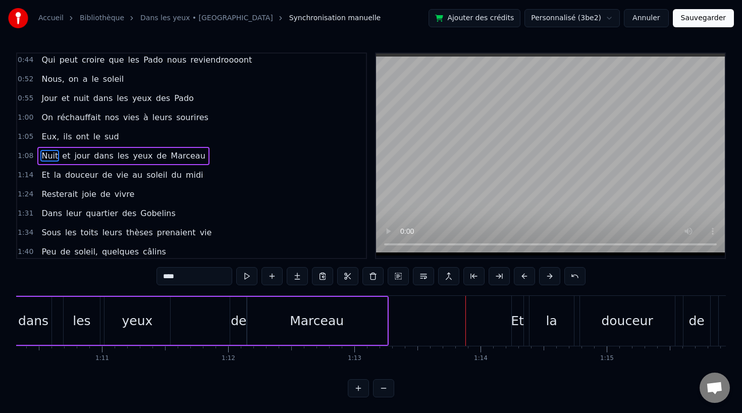
click at [173, 323] on div "Nuit et jour dans les yeux [PERSON_NAME]" at bounding box center [90, 321] width 596 height 50
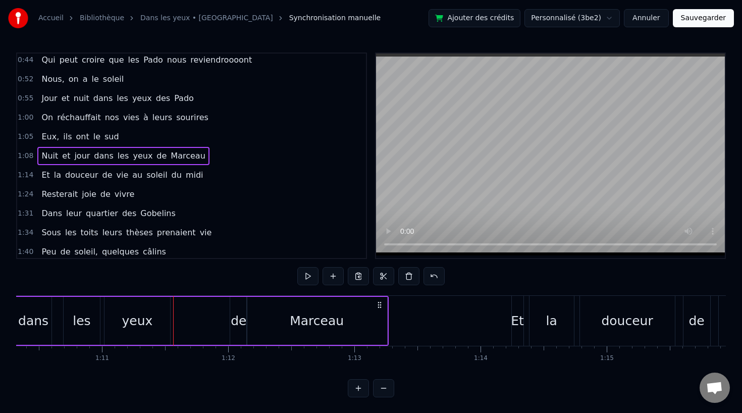
click at [142, 323] on div "yeux" at bounding box center [137, 320] width 31 height 19
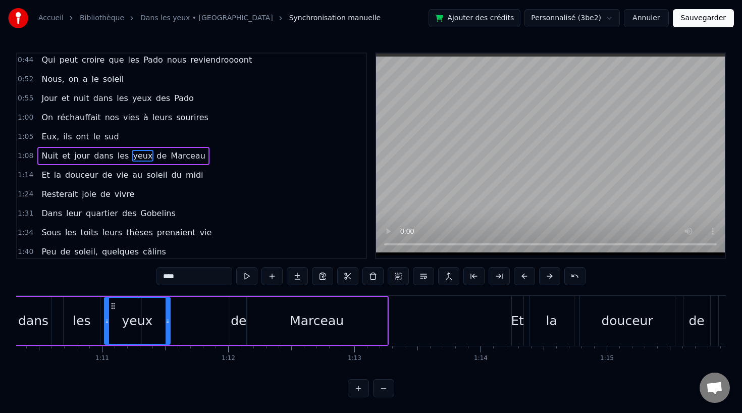
click at [228, 321] on div "Nuit et jour dans les yeux [PERSON_NAME]" at bounding box center [90, 321] width 596 height 50
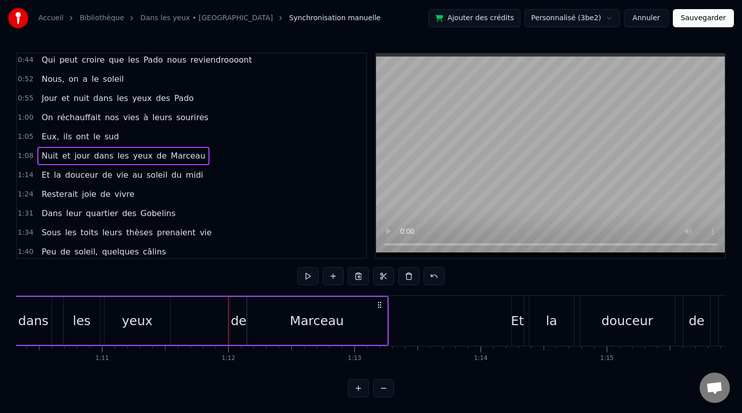
click at [235, 321] on div "de" at bounding box center [239, 320] width 16 height 19
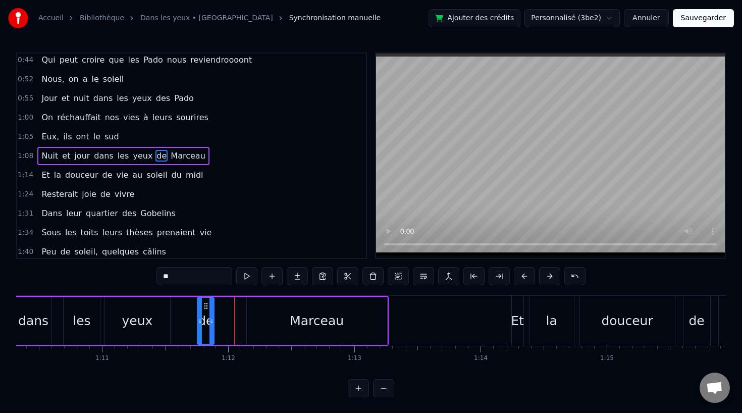
drag, startPoint x: 239, startPoint y: 305, endPoint x: 206, endPoint y: 307, distance: 32.4
click at [206, 307] on icon at bounding box center [206, 306] width 8 height 8
click at [307, 309] on div "Marceau" at bounding box center [317, 321] width 140 height 48
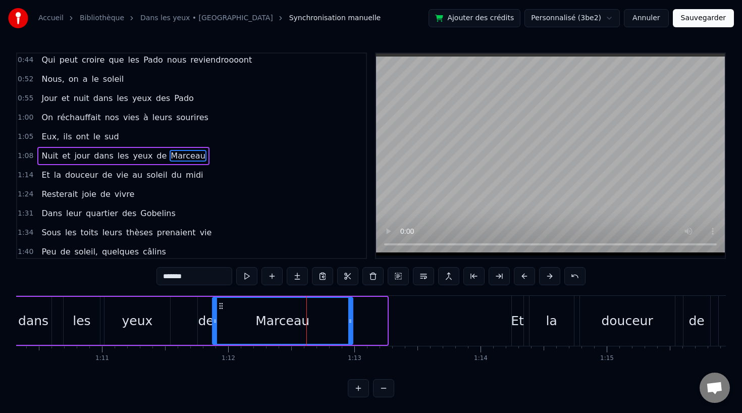
drag, startPoint x: 255, startPoint y: 306, endPoint x: 223, endPoint y: 307, distance: 32.8
click at [223, 307] on icon at bounding box center [221, 306] width 8 height 8
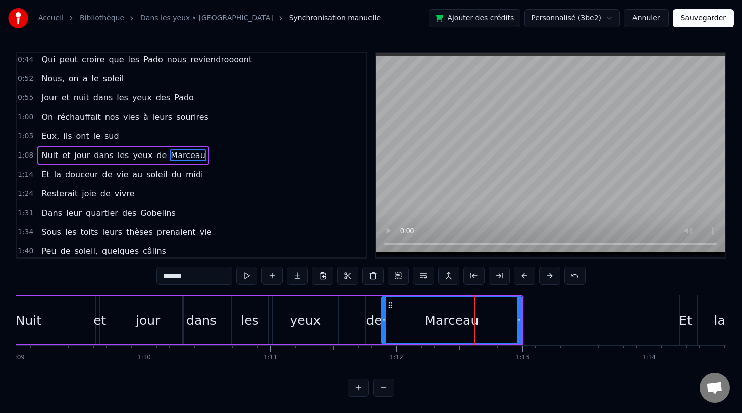
scroll to position [0, 8704]
click at [131, 322] on div "jour" at bounding box center [148, 320] width 68 height 48
type input "****"
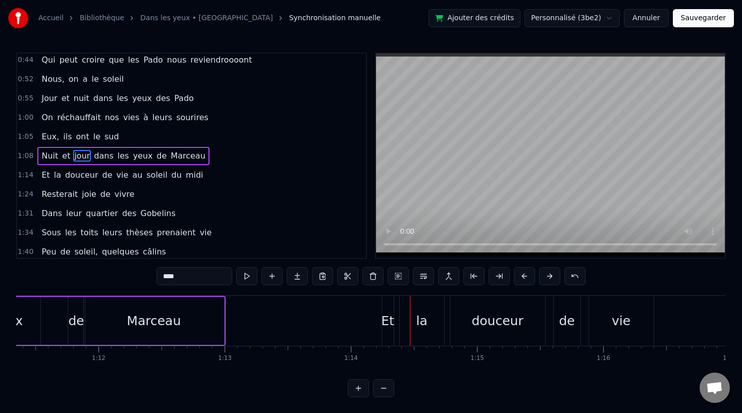
scroll to position [0, 9000]
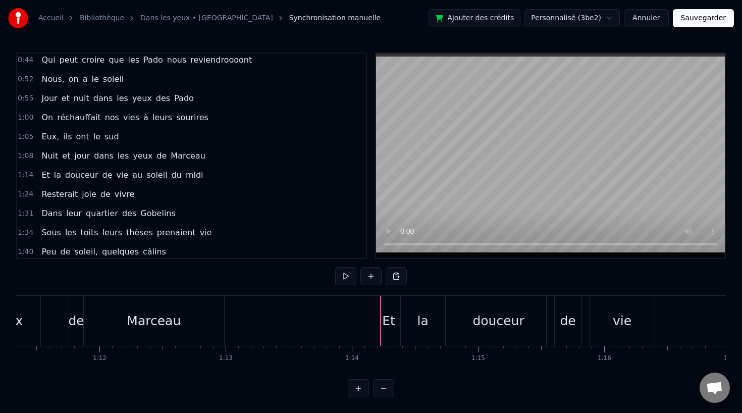
click at [385, 325] on div "Et" at bounding box center [388, 320] width 13 height 19
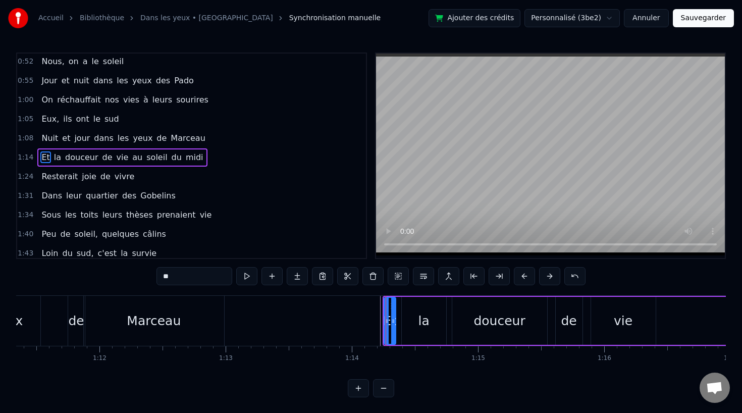
scroll to position [195, 0]
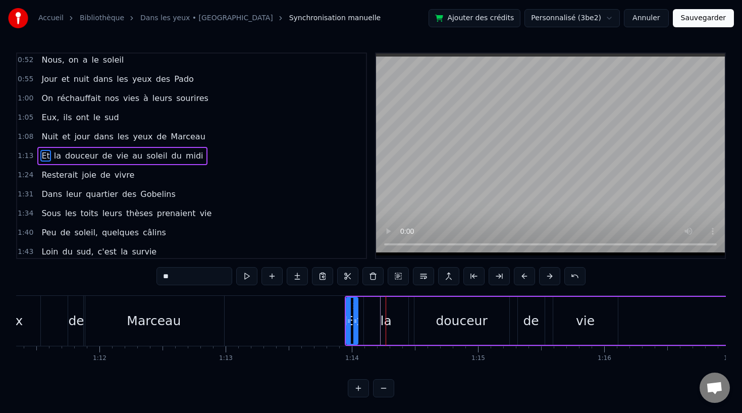
click at [79, 325] on div "de" at bounding box center [76, 320] width 16 height 19
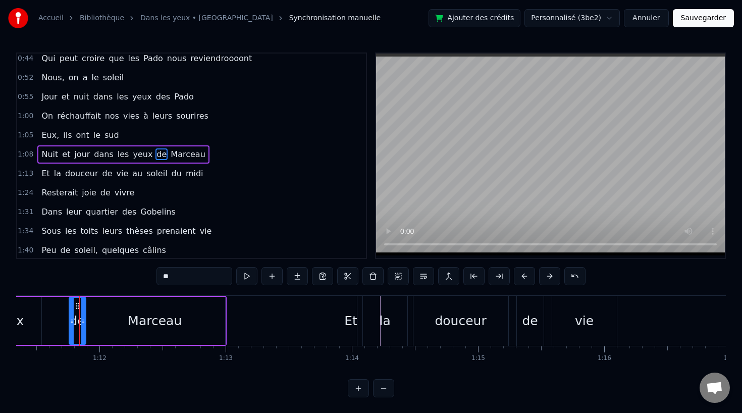
scroll to position [176, 0]
click at [352, 319] on div "Et" at bounding box center [350, 320] width 13 height 19
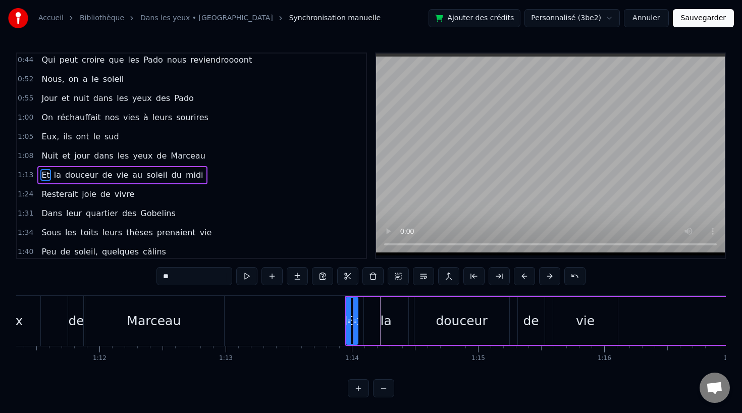
scroll to position [195, 0]
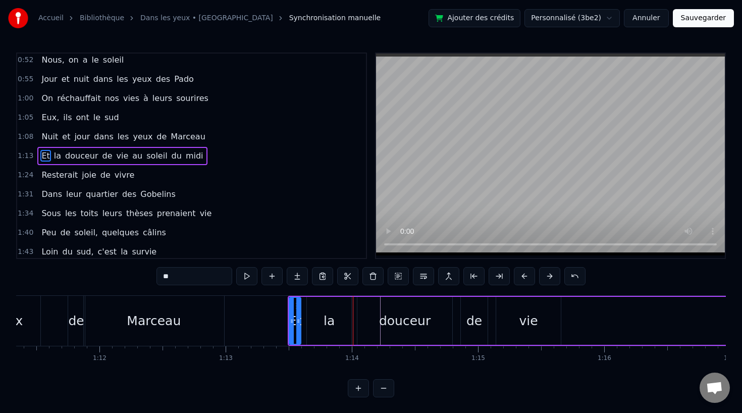
click at [68, 330] on div "de" at bounding box center [76, 321] width 17 height 50
type input "**"
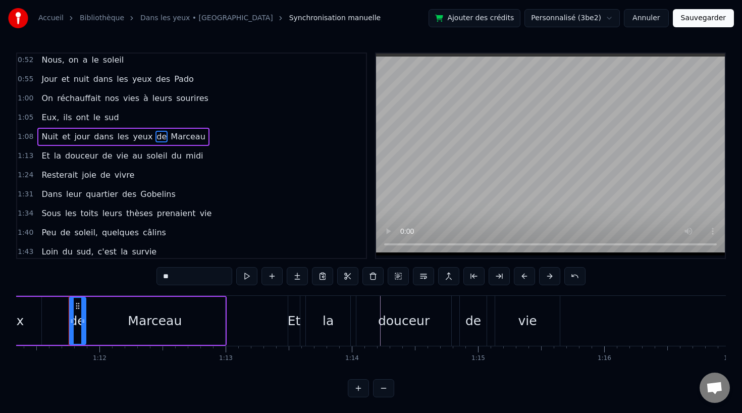
scroll to position [176, 0]
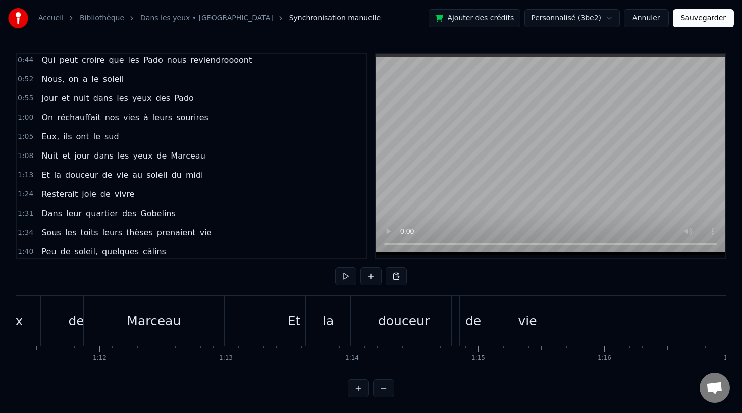
click at [293, 324] on div "Et" at bounding box center [294, 320] width 13 height 19
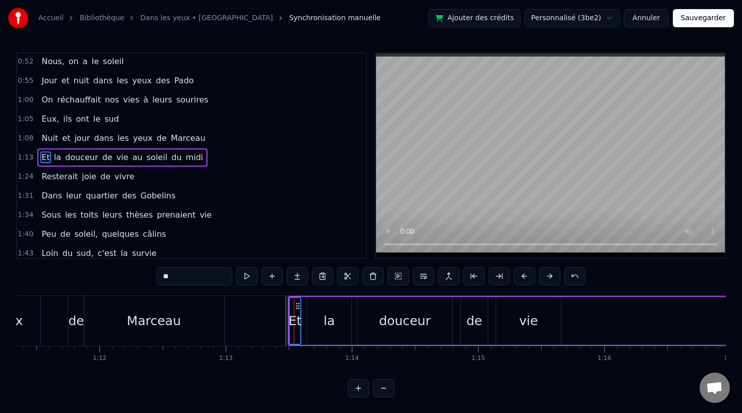
scroll to position [195, 0]
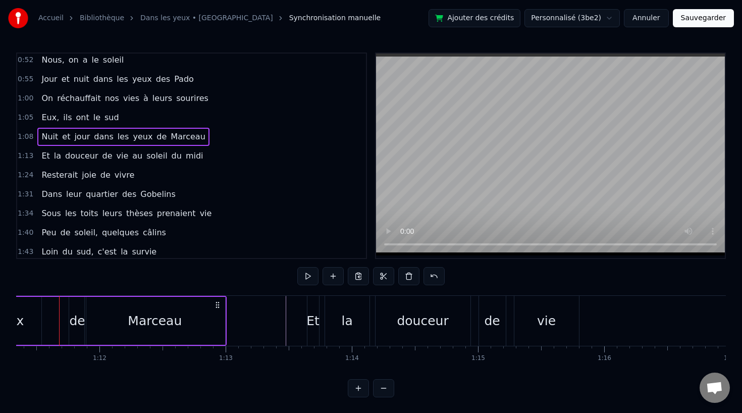
scroll to position [0, 8992]
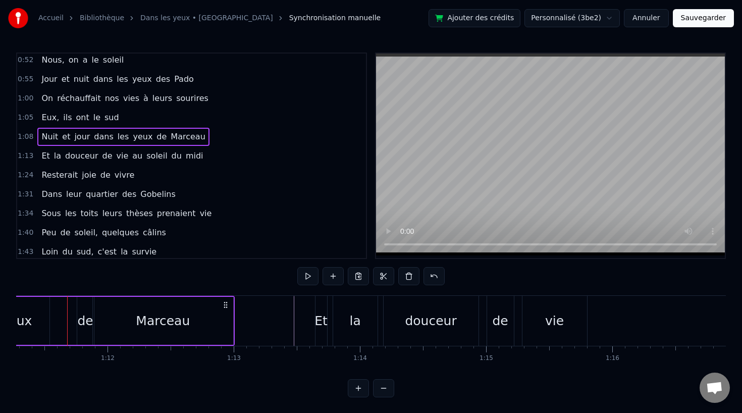
click at [79, 322] on div "de" at bounding box center [85, 320] width 16 height 19
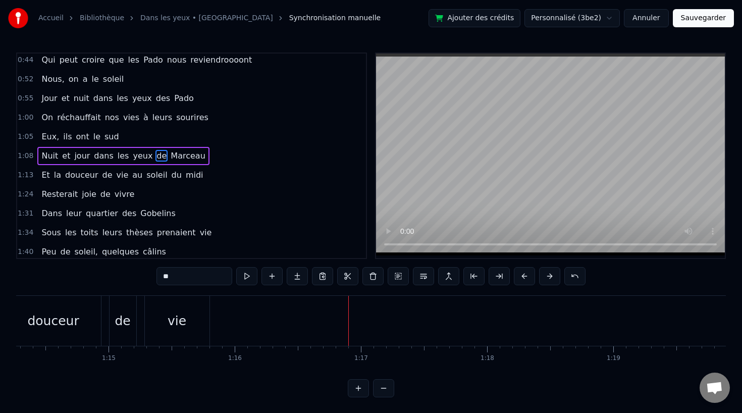
scroll to position [0, 9363]
click at [190, 321] on div "vie" at bounding box center [184, 320] width 19 height 19
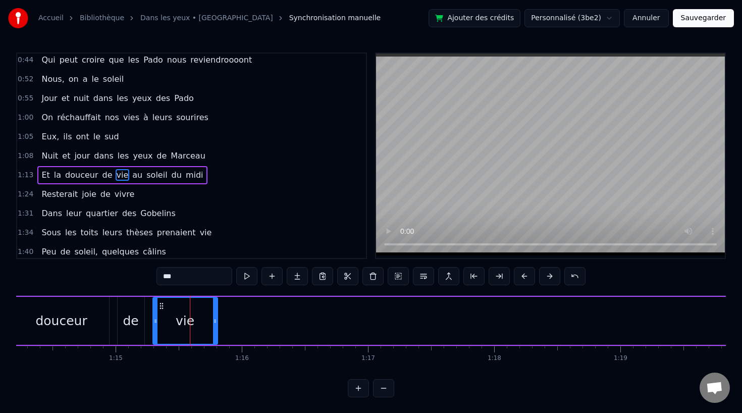
scroll to position [195, 0]
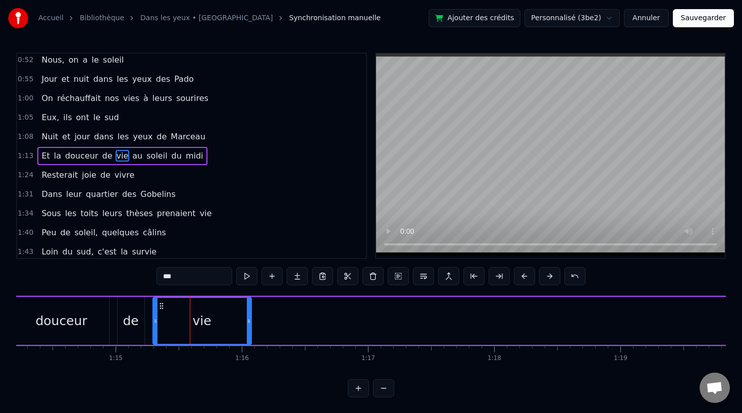
drag, startPoint x: 214, startPoint y: 321, endPoint x: 261, endPoint y: 325, distance: 46.6
click at [251, 325] on div at bounding box center [249, 321] width 4 height 46
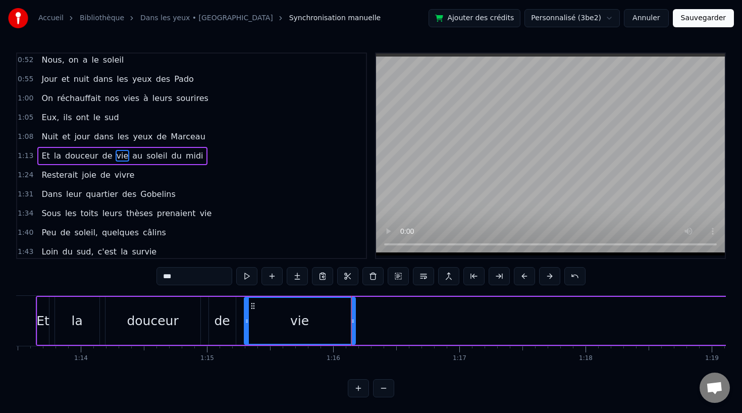
click at [221, 322] on div "de" at bounding box center [222, 320] width 16 height 19
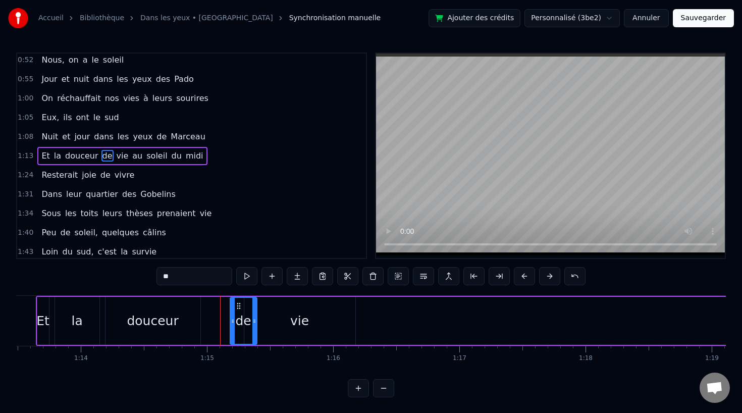
drag, startPoint x: 217, startPoint y: 304, endPoint x: 238, endPoint y: 304, distance: 21.2
click at [238, 304] on icon at bounding box center [239, 306] width 8 height 8
click at [294, 314] on div "vie" at bounding box center [299, 320] width 19 height 19
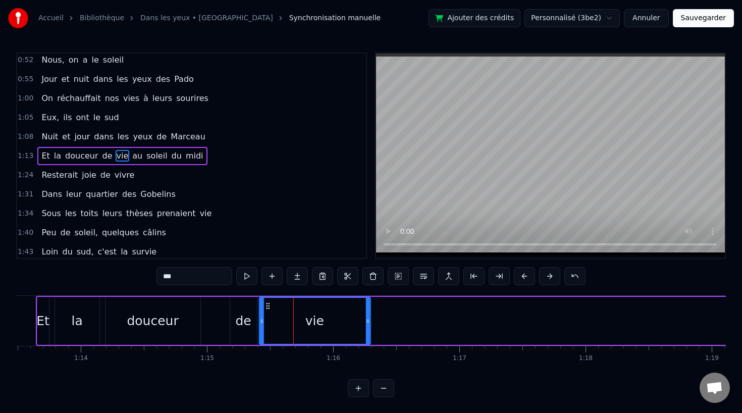
drag, startPoint x: 255, startPoint y: 303, endPoint x: 269, endPoint y: 303, distance: 14.6
click at [269, 303] on icon at bounding box center [267, 306] width 8 height 8
click at [165, 316] on div "douceur" at bounding box center [152, 320] width 51 height 19
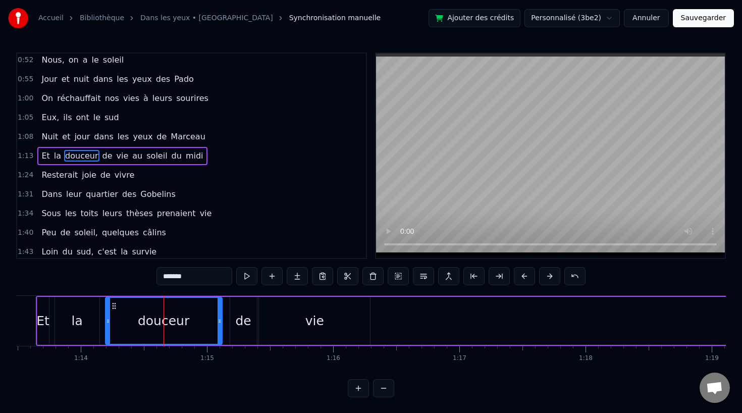
drag, startPoint x: 197, startPoint y: 319, endPoint x: 218, endPoint y: 322, distance: 21.3
click at [218, 322] on icon at bounding box center [219, 321] width 4 height 8
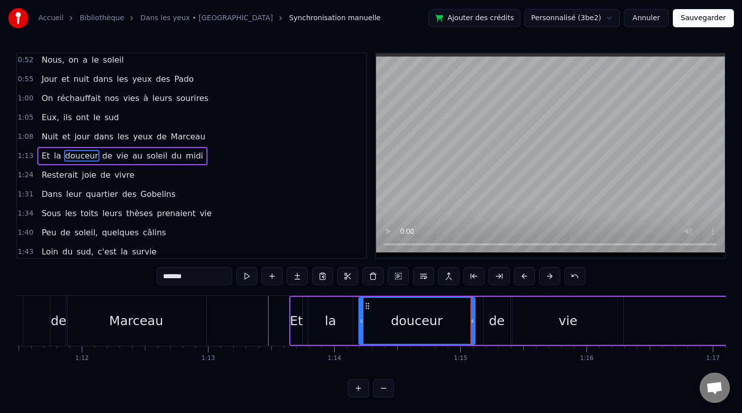
scroll to position [0, 9015]
click at [316, 322] on div "la" at bounding box center [333, 321] width 44 height 48
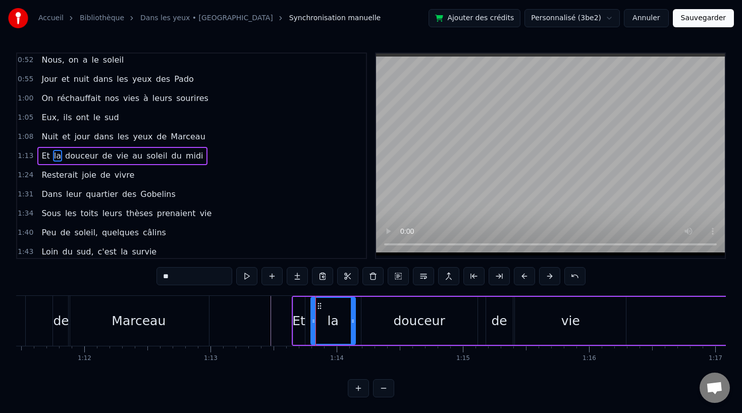
click at [302, 318] on div "Et" at bounding box center [298, 320] width 13 height 19
click at [344, 320] on div "la" at bounding box center [333, 321] width 44 height 48
type input "**"
drag, startPoint x: 350, startPoint y: 318, endPoint x: 339, endPoint y: 318, distance: 11.1
click at [340, 318] on icon at bounding box center [342, 321] width 4 height 8
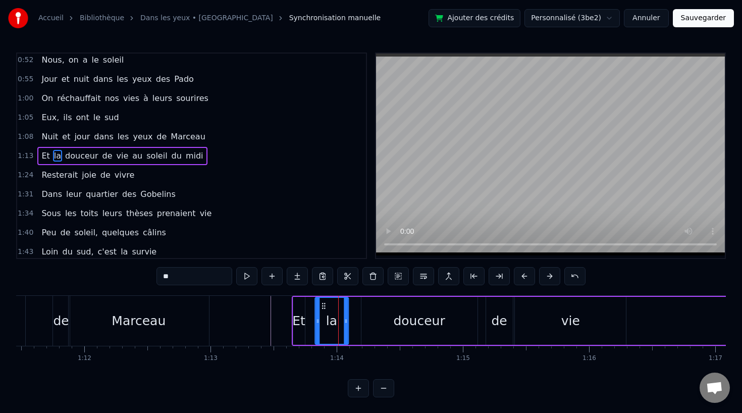
click at [324, 305] on icon at bounding box center [323, 306] width 8 height 8
drag, startPoint x: 323, startPoint y: 303, endPoint x: 331, endPoint y: 303, distance: 7.6
click at [331, 303] on icon at bounding box center [332, 306] width 8 height 8
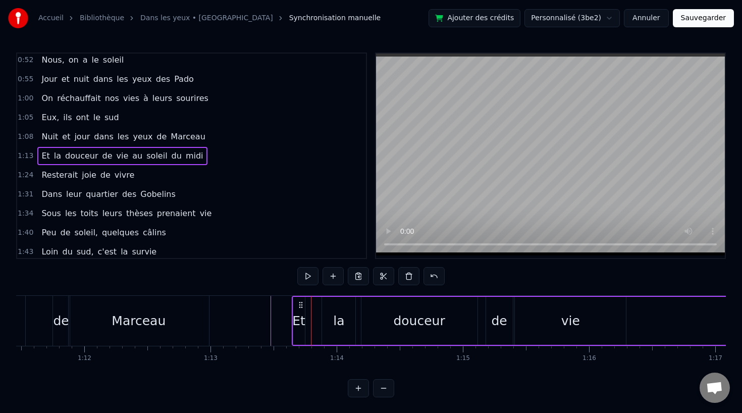
click at [297, 318] on div "Et" at bounding box center [298, 320] width 13 height 19
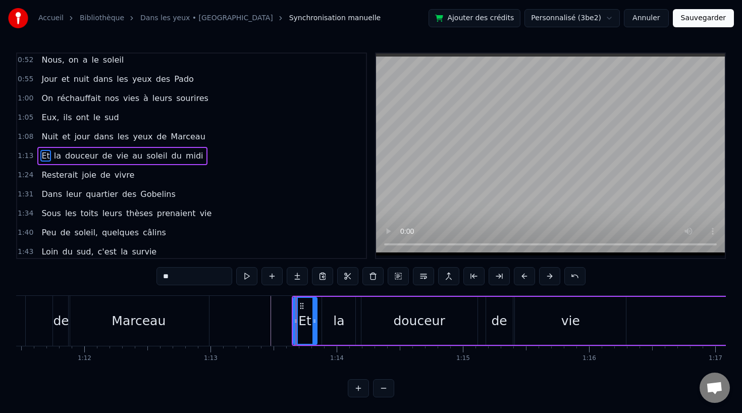
drag, startPoint x: 304, startPoint y: 318, endPoint x: 316, endPoint y: 318, distance: 12.1
click at [316, 318] on icon at bounding box center [314, 321] width 4 height 8
click at [165, 321] on div "Marceau" at bounding box center [139, 321] width 140 height 50
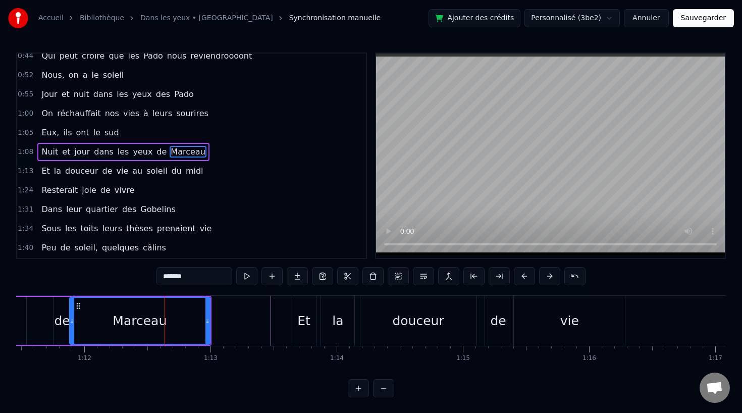
scroll to position [176, 0]
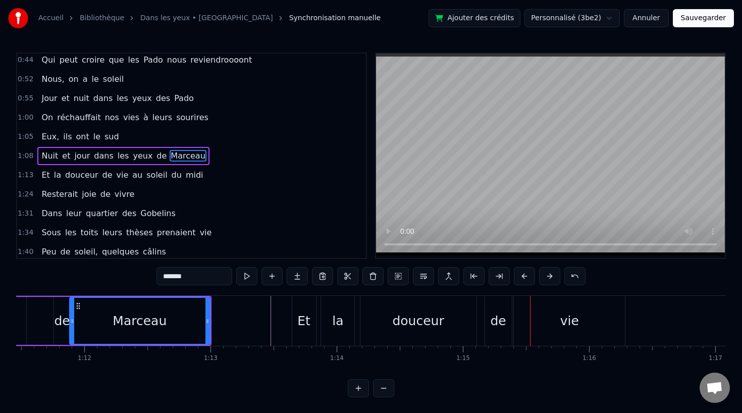
click at [442, 316] on div "douceur" at bounding box center [418, 321] width 116 height 50
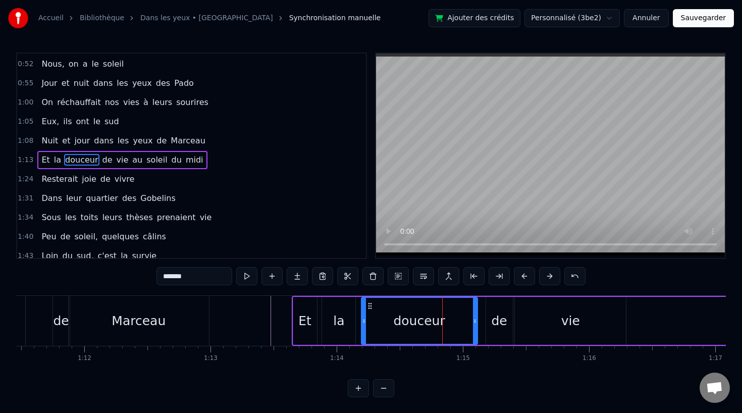
scroll to position [195, 0]
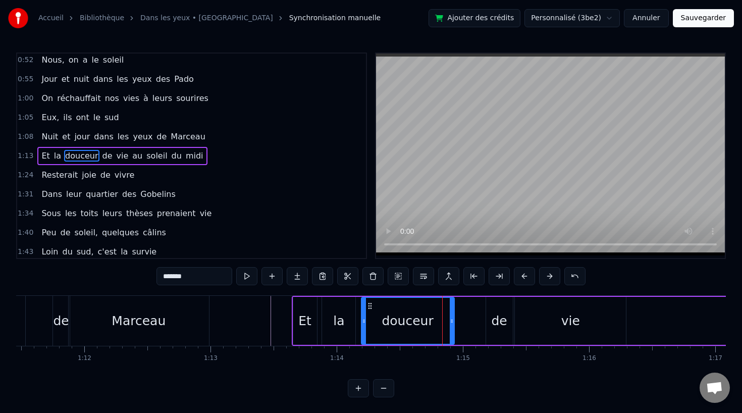
drag, startPoint x: 474, startPoint y: 322, endPoint x: 452, endPoint y: 325, distance: 22.9
click at [452, 325] on div at bounding box center [452, 321] width 4 height 46
click at [494, 324] on div "de" at bounding box center [499, 320] width 16 height 19
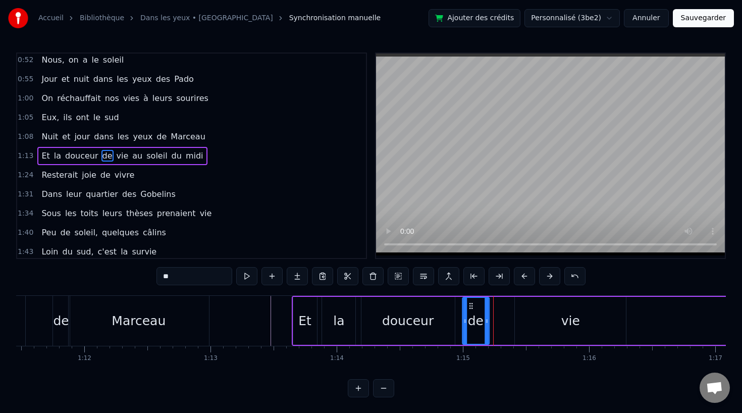
drag, startPoint x: 494, startPoint y: 306, endPoint x: 472, endPoint y: 306, distance: 21.7
click at [472, 306] on icon at bounding box center [471, 306] width 8 height 8
click at [567, 322] on div "vie" at bounding box center [570, 320] width 19 height 19
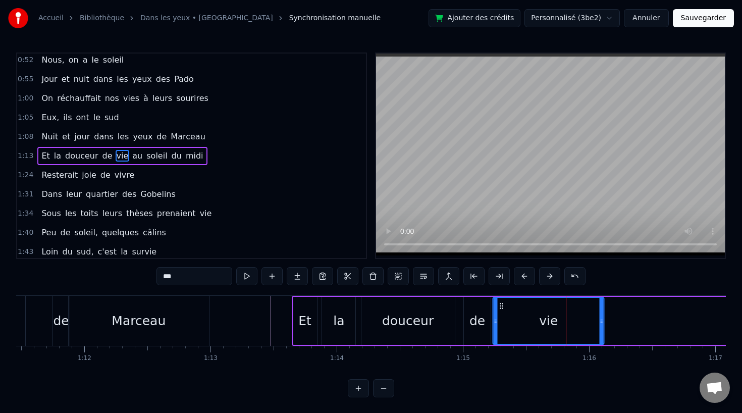
drag, startPoint x: 522, startPoint y: 305, endPoint x: 501, endPoint y: 306, distance: 21.7
click at [501, 306] on circle at bounding box center [500, 305] width 1 height 1
click at [151, 307] on div "Marceau" at bounding box center [139, 321] width 140 height 50
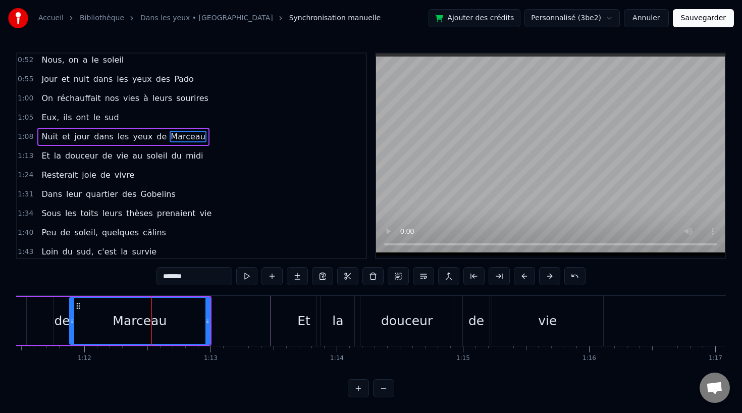
scroll to position [176, 0]
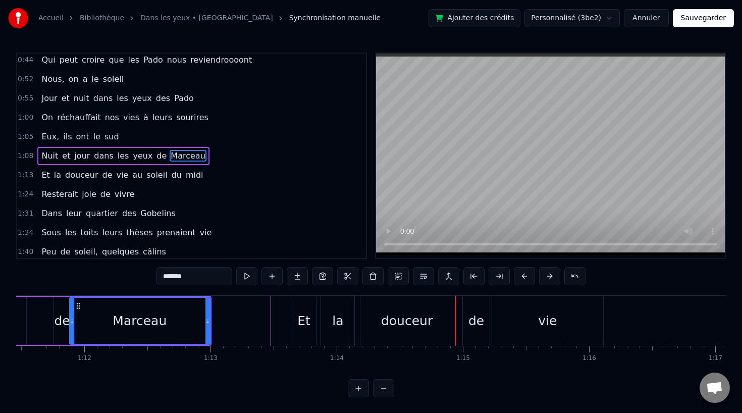
click at [316, 323] on div "Et" at bounding box center [304, 321] width 25 height 50
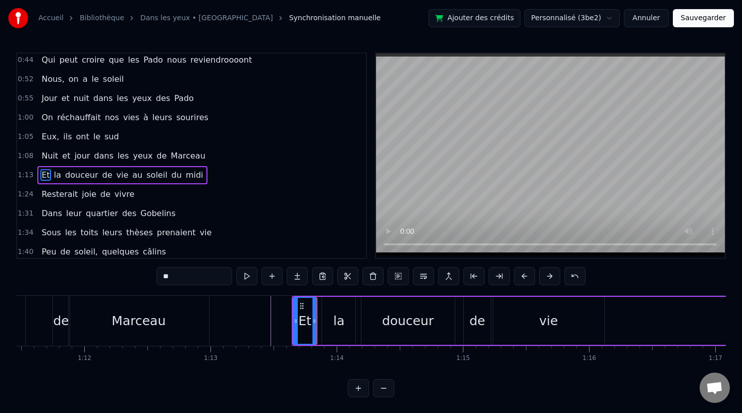
scroll to position [195, 0]
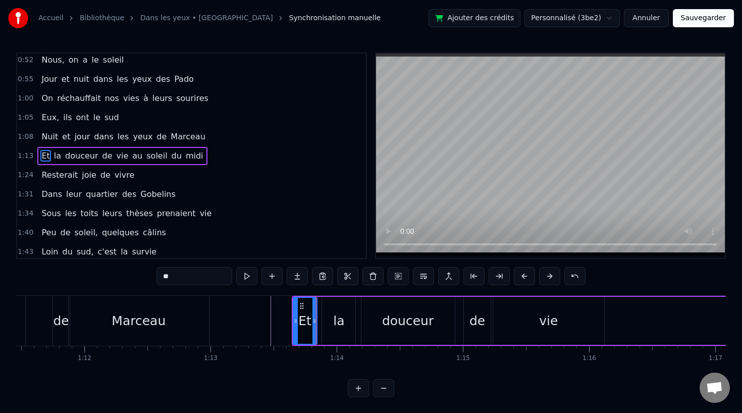
click at [342, 325] on div "la" at bounding box center [338, 320] width 11 height 19
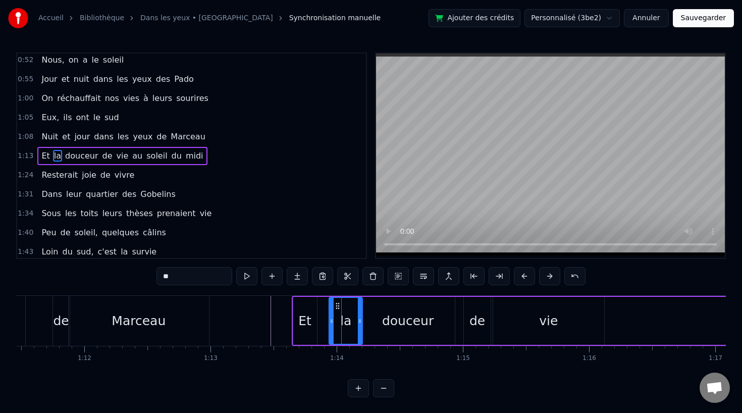
drag, startPoint x: 330, startPoint y: 305, endPoint x: 337, endPoint y: 305, distance: 7.1
click at [337, 305] on circle at bounding box center [337, 305] width 1 height 1
click at [299, 316] on div "Et" at bounding box center [305, 321] width 24 height 48
type input "**"
drag, startPoint x: 312, startPoint y: 319, endPoint x: 327, endPoint y: 320, distance: 14.6
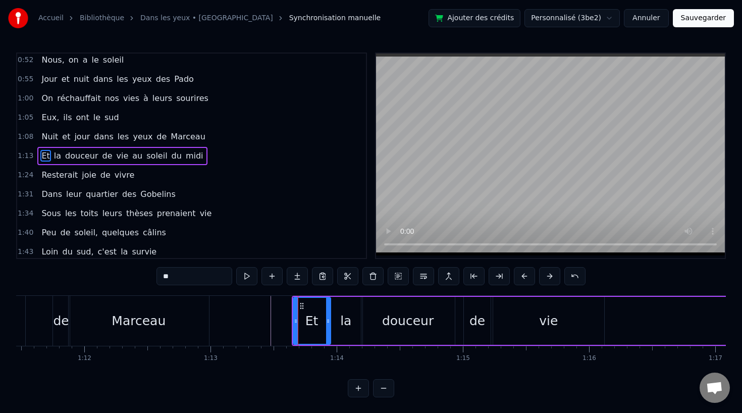
click at [327, 320] on icon at bounding box center [328, 321] width 4 height 8
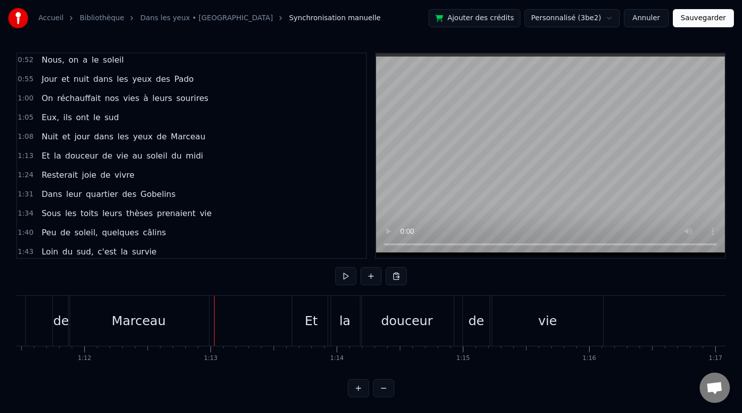
click at [182, 312] on div "Marceau" at bounding box center [139, 321] width 140 height 50
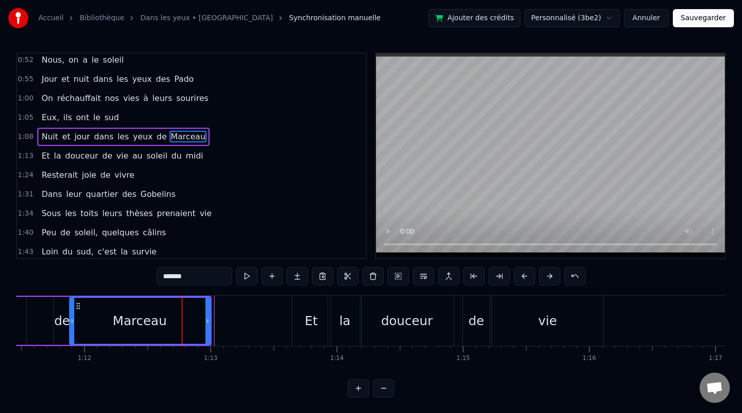
scroll to position [176, 0]
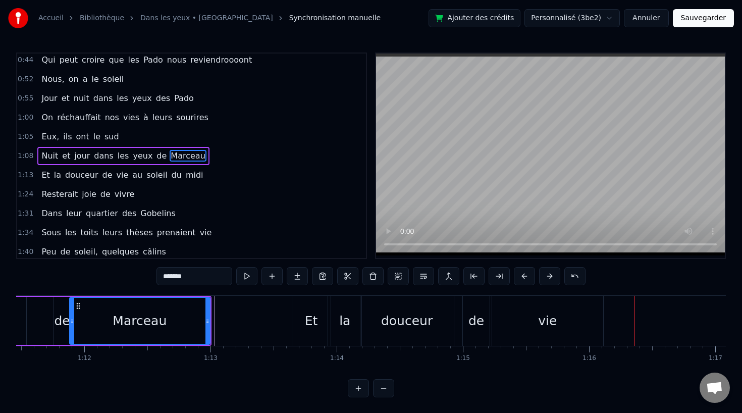
click at [527, 321] on div "vie" at bounding box center [547, 321] width 111 height 50
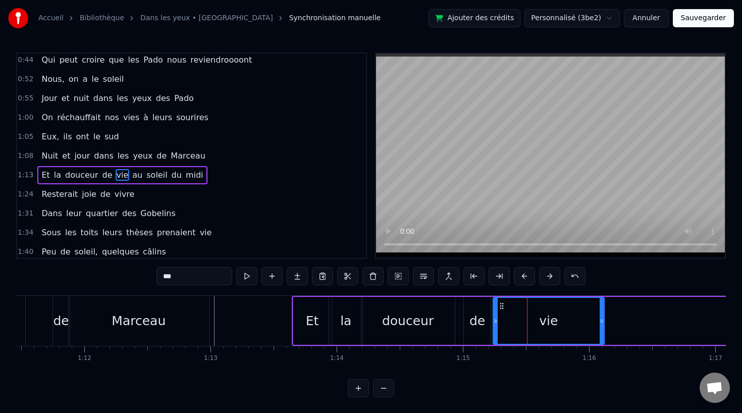
scroll to position [195, 0]
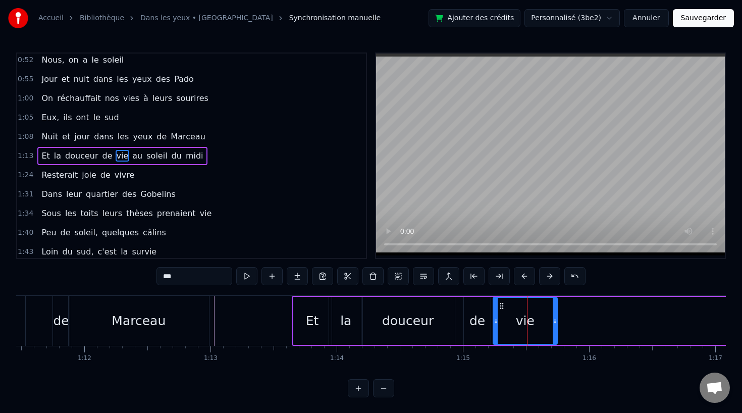
drag, startPoint x: 603, startPoint y: 319, endPoint x: 556, endPoint y: 319, distance: 46.9
click at [556, 319] on icon at bounding box center [555, 321] width 4 height 8
click at [309, 320] on div "Et" at bounding box center [312, 320] width 13 height 19
type input "**"
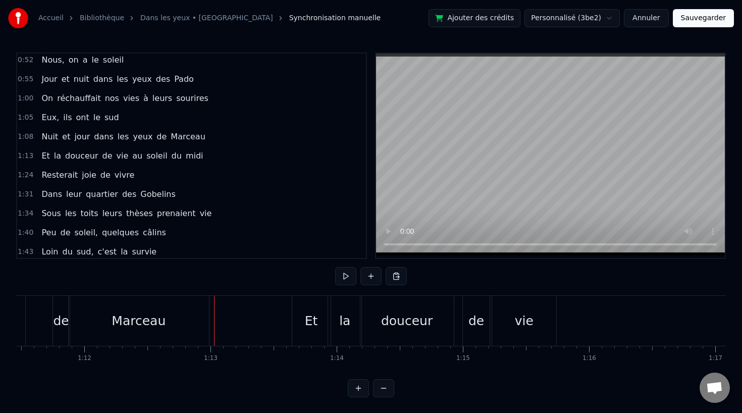
click at [191, 321] on div "Marceau" at bounding box center [139, 321] width 140 height 50
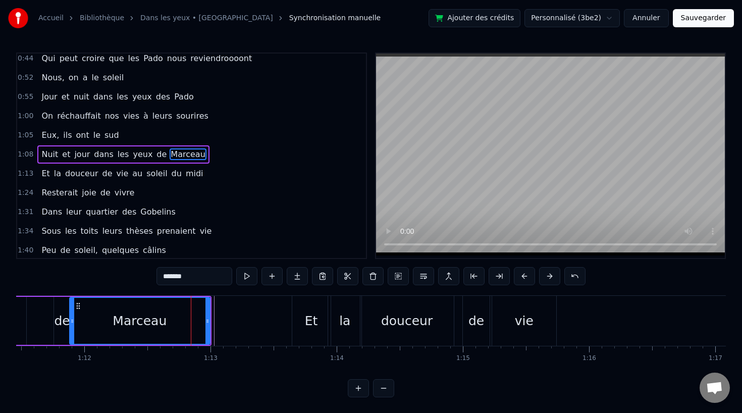
scroll to position [176, 0]
click at [391, 337] on div "douceur" at bounding box center [406, 321] width 93 height 50
type input "*******"
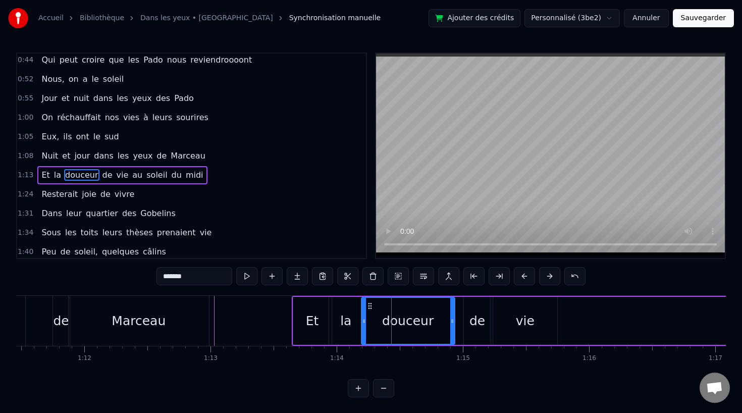
scroll to position [195, 0]
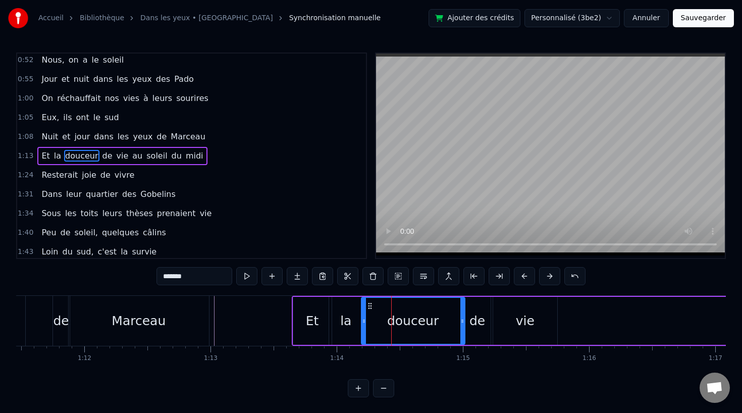
drag, startPoint x: 453, startPoint y: 322, endPoint x: 464, endPoint y: 322, distance: 10.6
click at [464, 322] on icon at bounding box center [462, 321] width 4 height 8
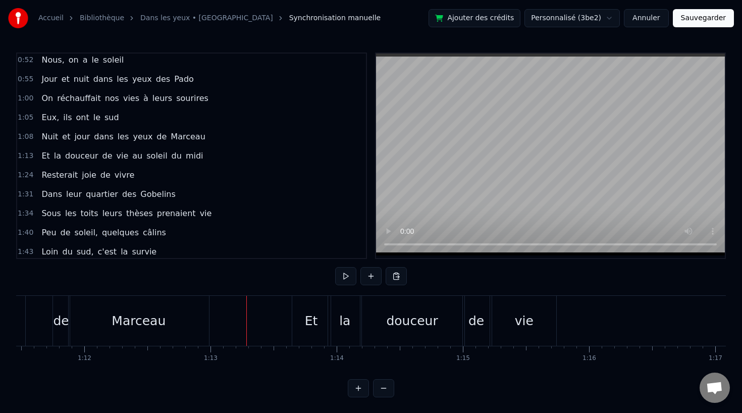
click at [182, 315] on div "Marceau" at bounding box center [139, 321] width 140 height 50
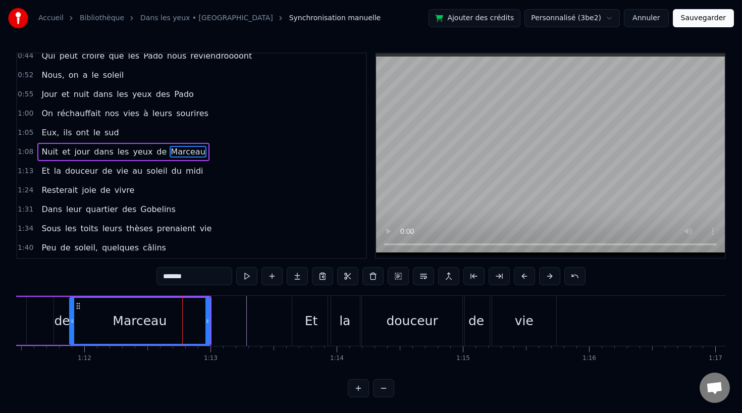
scroll to position [176, 0]
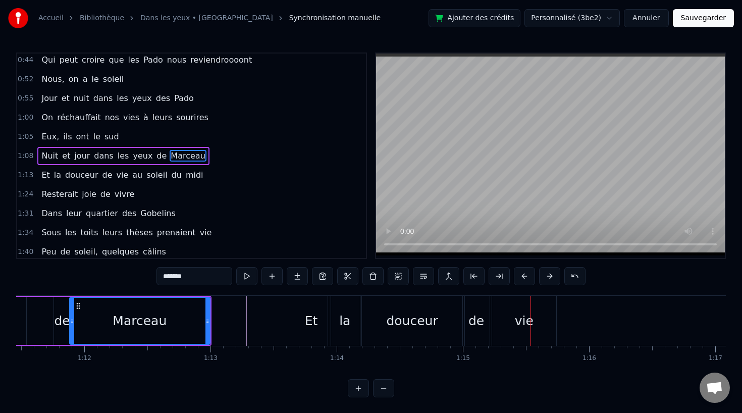
click at [421, 324] on div "douceur" at bounding box center [411, 320] width 51 height 19
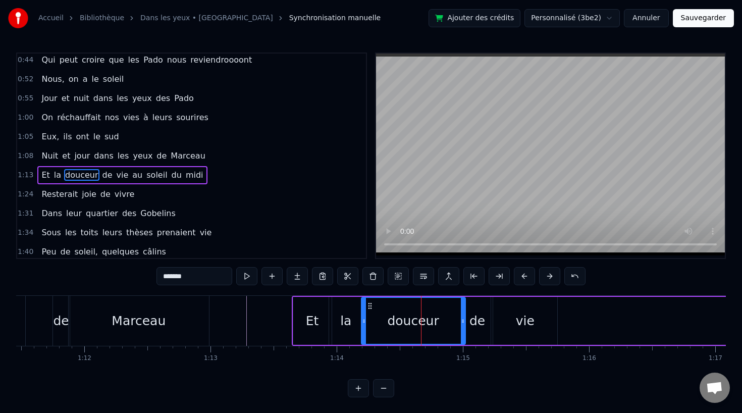
scroll to position [195, 0]
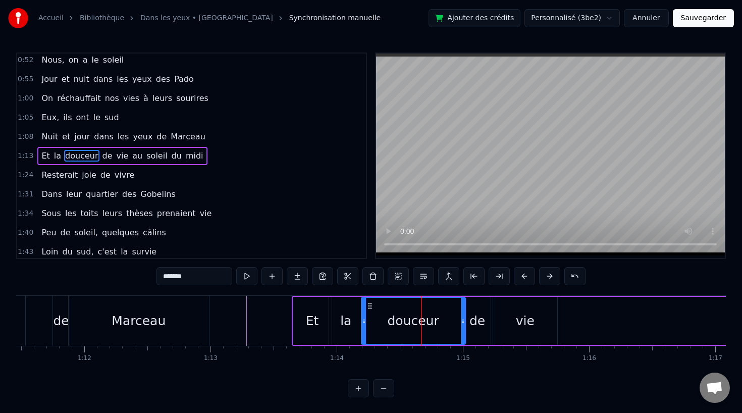
click at [482, 320] on div "de" at bounding box center [477, 320] width 16 height 19
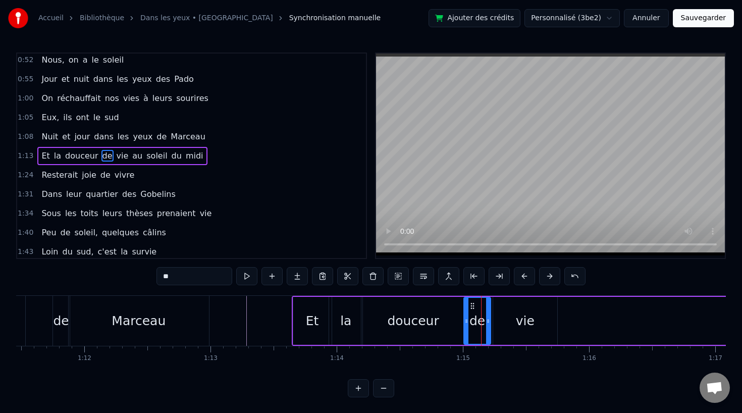
click at [497, 320] on div "vie" at bounding box center [525, 321] width 64 height 48
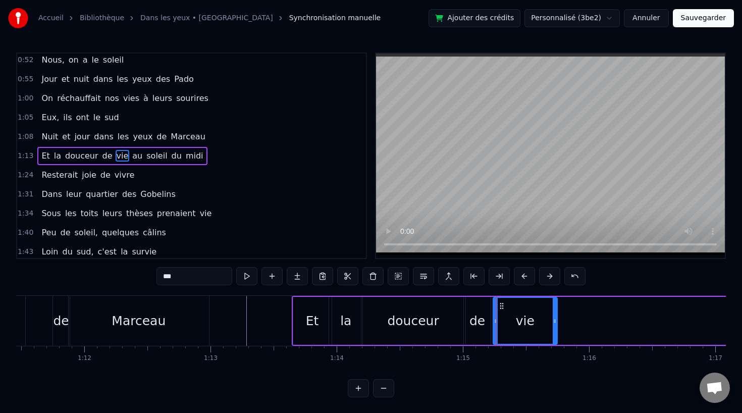
click at [473, 315] on div "de" at bounding box center [477, 320] width 16 height 19
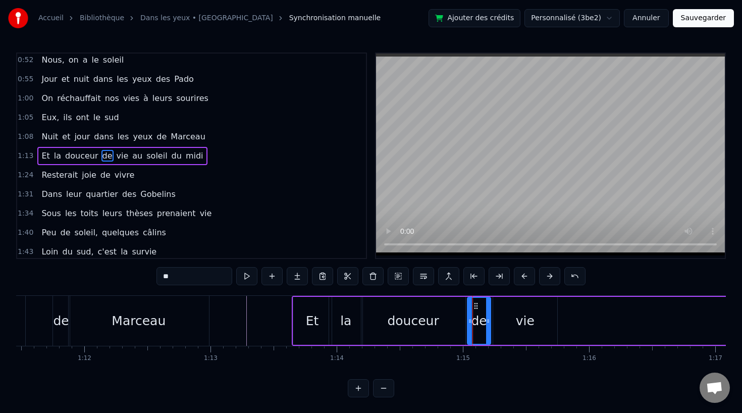
click at [470, 322] on circle at bounding box center [469, 322] width 1 height 1
click at [480, 302] on icon at bounding box center [479, 306] width 8 height 8
click at [443, 320] on div "douceur" at bounding box center [413, 321] width 104 height 48
type input "*******"
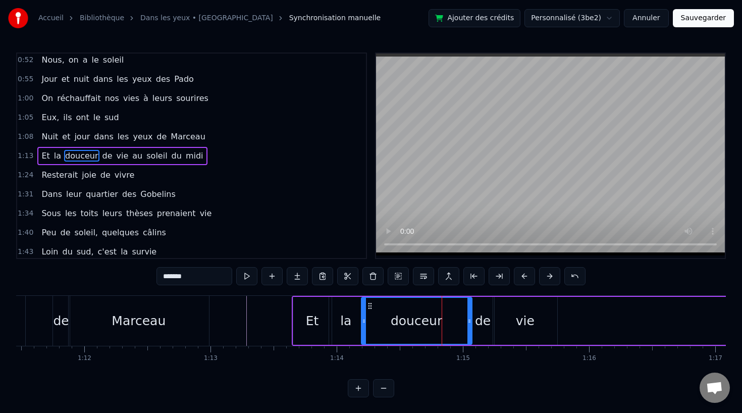
drag, startPoint x: 462, startPoint y: 320, endPoint x: 469, endPoint y: 320, distance: 6.6
click at [469, 320] on icon at bounding box center [469, 321] width 4 height 8
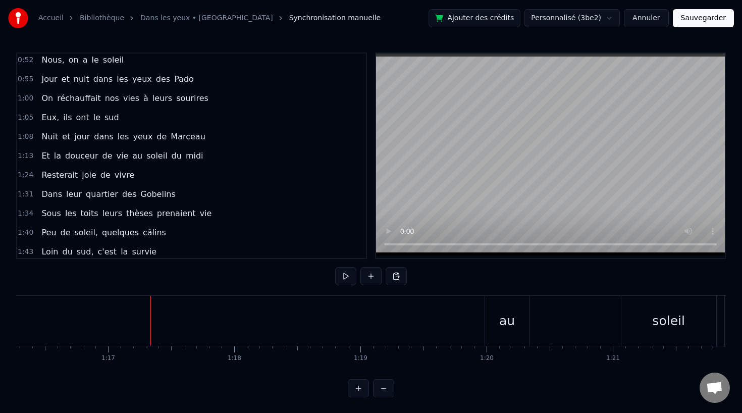
scroll to position [0, 9628]
click at [497, 323] on div "au" at bounding box center [501, 320] width 16 height 19
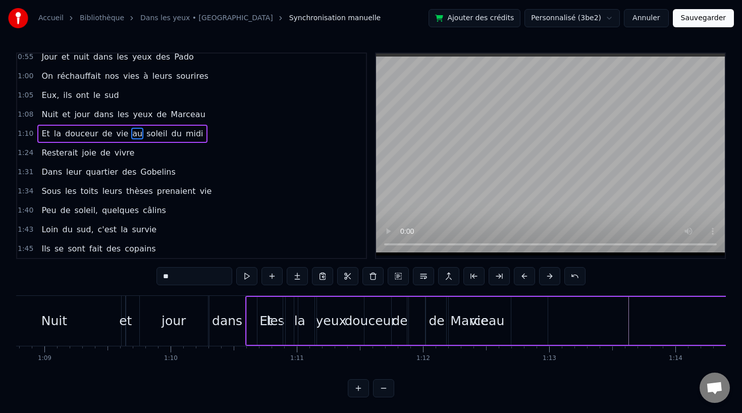
scroll to position [227, 0]
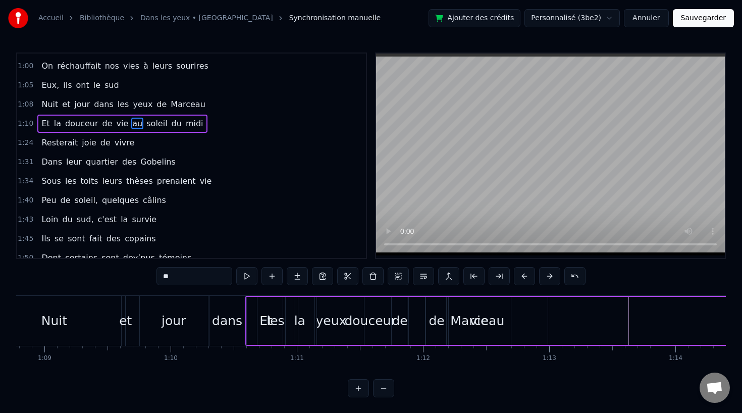
click at [137, 179] on span "thèses" at bounding box center [139, 181] width 29 height 12
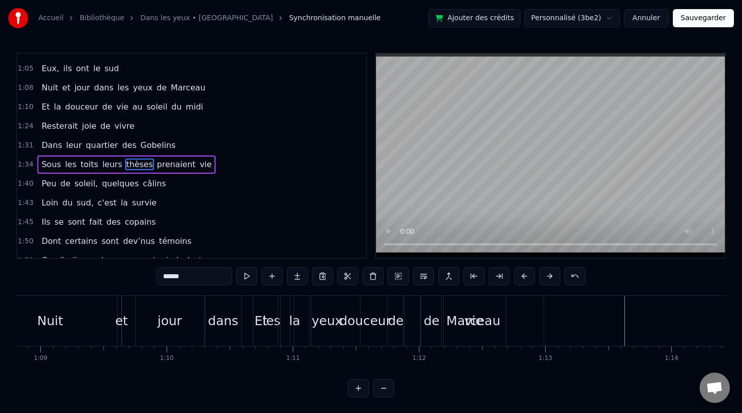
scroll to position [0, 8681]
click at [462, 321] on div "vie" at bounding box center [473, 321] width 64 height 50
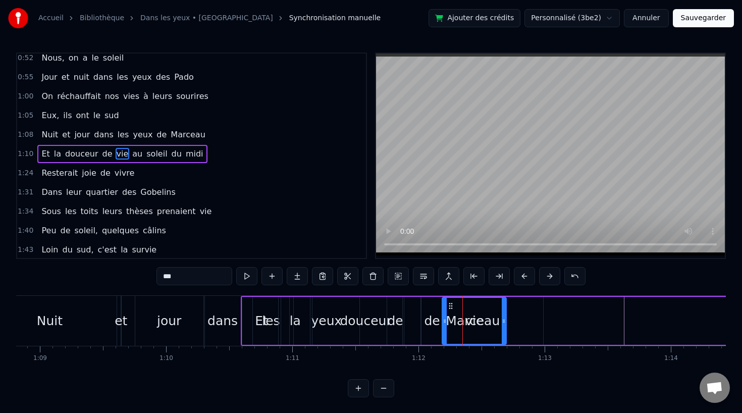
scroll to position [195, 0]
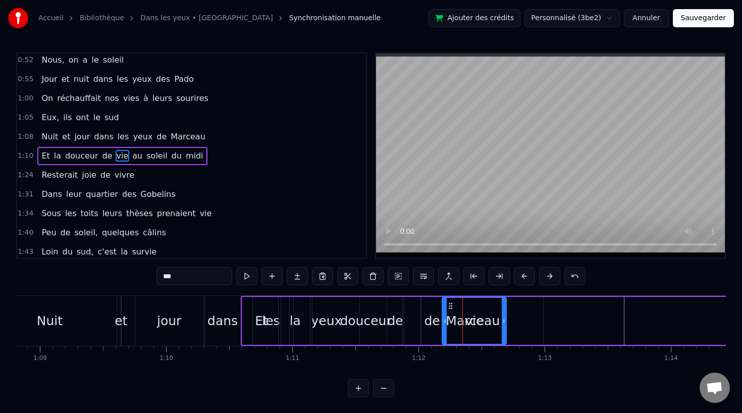
click at [73, 131] on span "jour" at bounding box center [82, 137] width 18 height 12
type input "****"
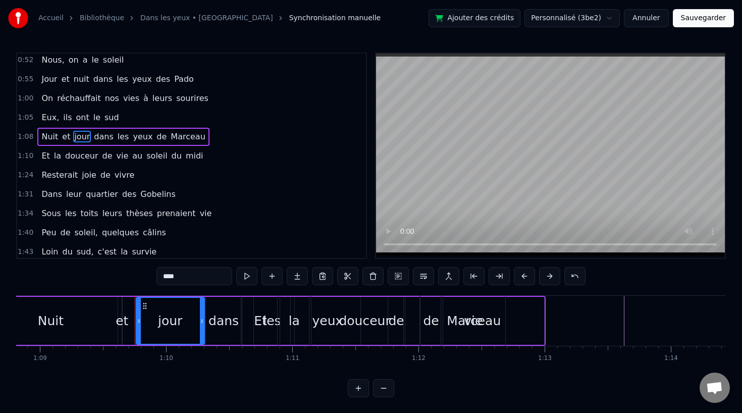
scroll to position [176, 0]
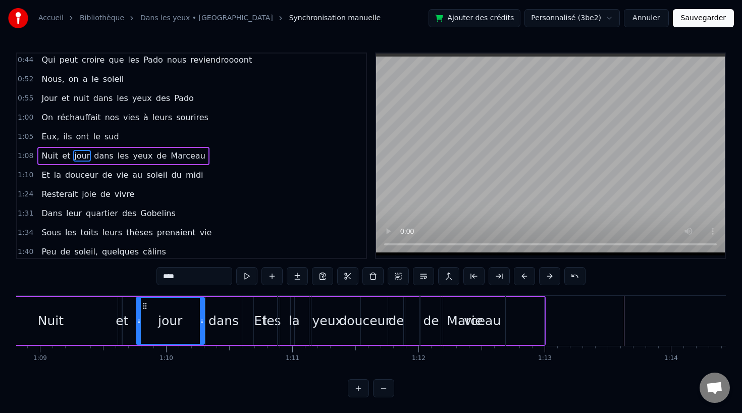
click at [69, 134] on div "Eux, ils ont le sud" at bounding box center [79, 137] width 85 height 18
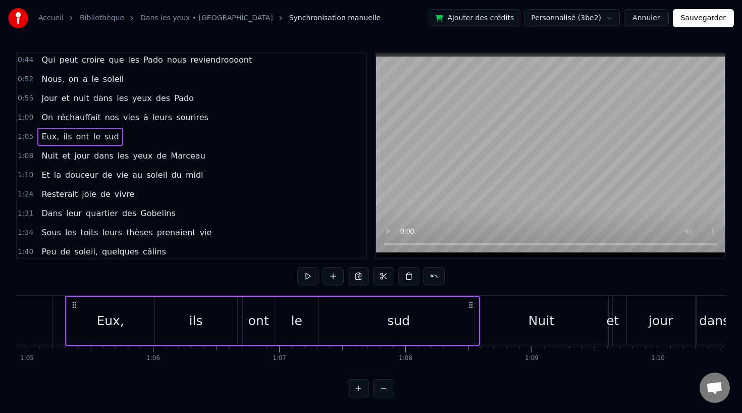
scroll to position [0, 8188]
click at [77, 160] on span "jour" at bounding box center [82, 156] width 18 height 12
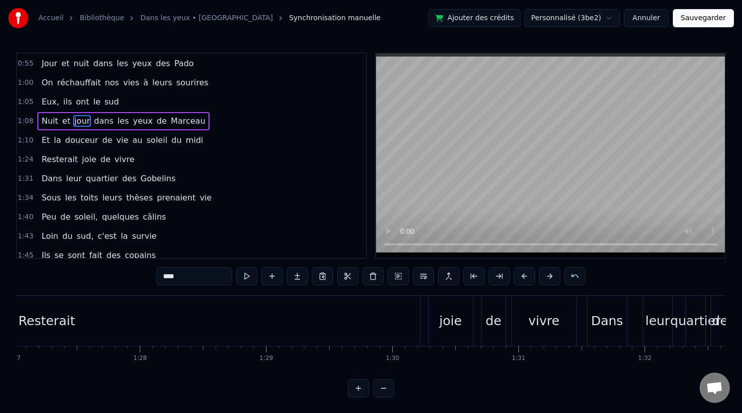
scroll to position [0, 10955]
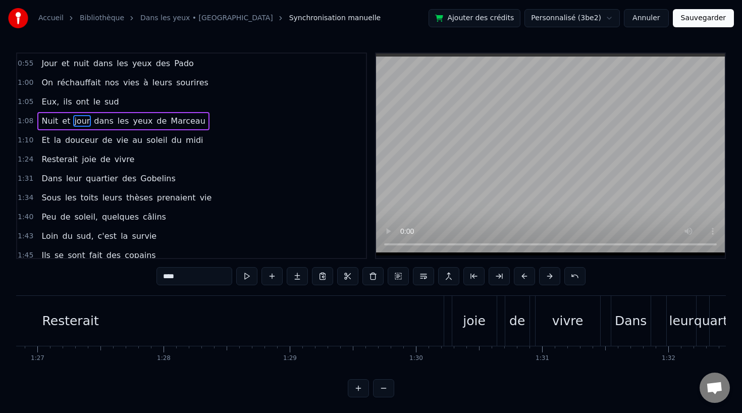
click at [105, 145] on div "Et la douceur de vie au soleil du midi" at bounding box center [122, 140] width 170 height 18
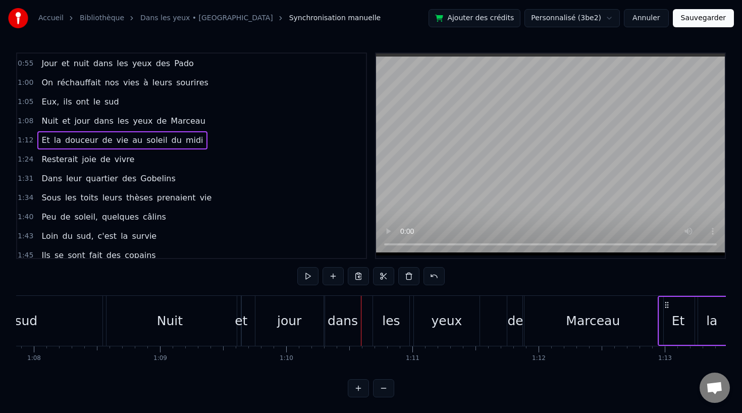
scroll to position [0, 8560]
click at [122, 320] on div "Nuit" at bounding box center [171, 321] width 134 height 50
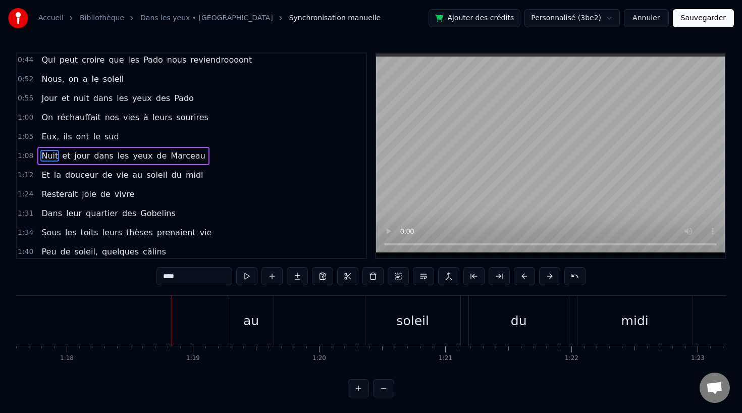
scroll to position [0, 9816]
click at [222, 321] on div "au" at bounding box center [225, 320] width 16 height 19
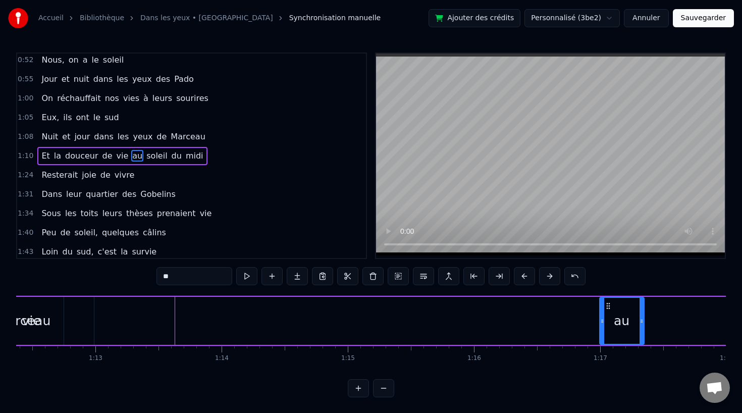
scroll to position [0, 9054]
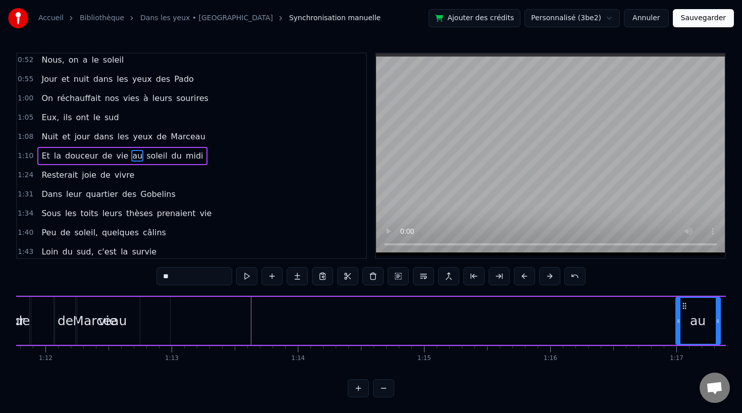
click at [113, 317] on div "vie" at bounding box center [107, 320] width 19 height 19
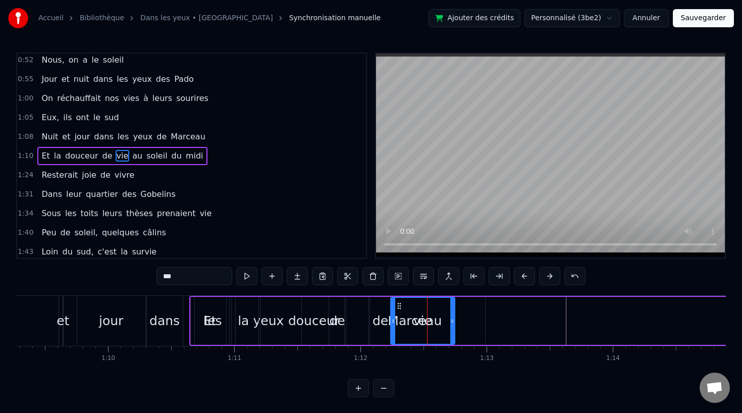
scroll to position [0, 8733]
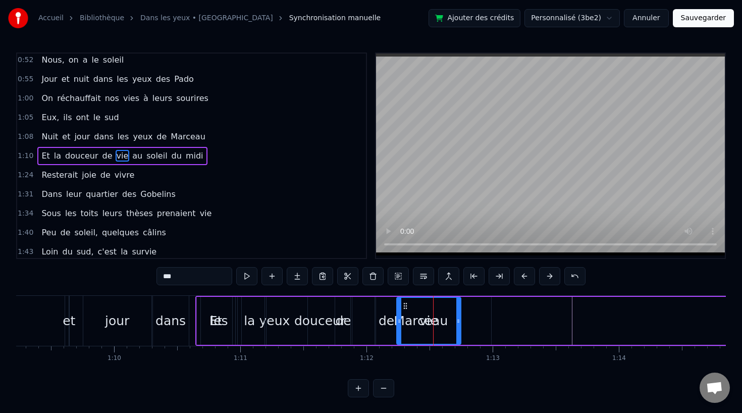
click at [204, 306] on div "Et" at bounding box center [216, 321] width 38 height 48
type input "**"
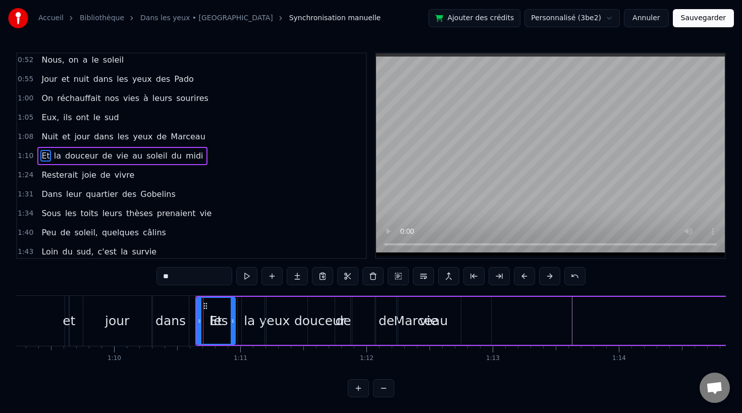
click at [203, 304] on div at bounding box center [203, 321] width 1 height 50
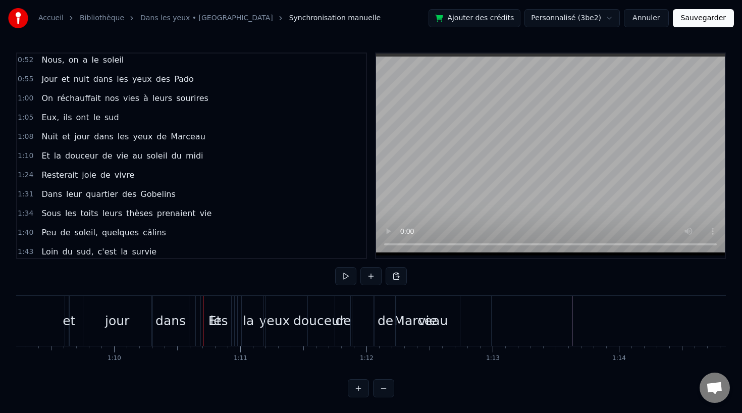
click at [203, 304] on div at bounding box center [203, 321] width 1 height 50
click at [211, 304] on div "Et" at bounding box center [215, 321] width 38 height 50
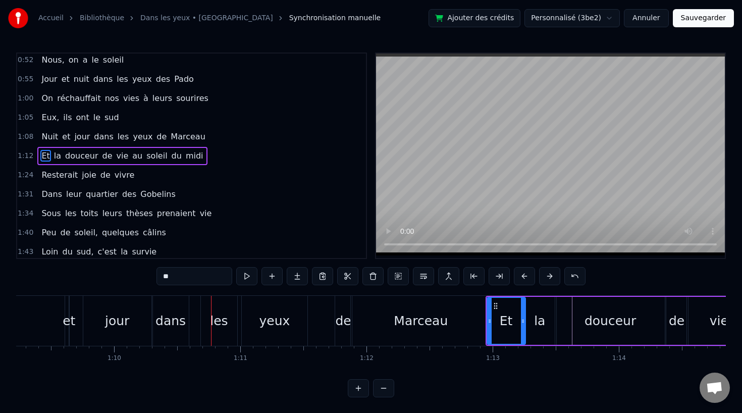
click at [186, 313] on div "dans" at bounding box center [171, 321] width 36 height 50
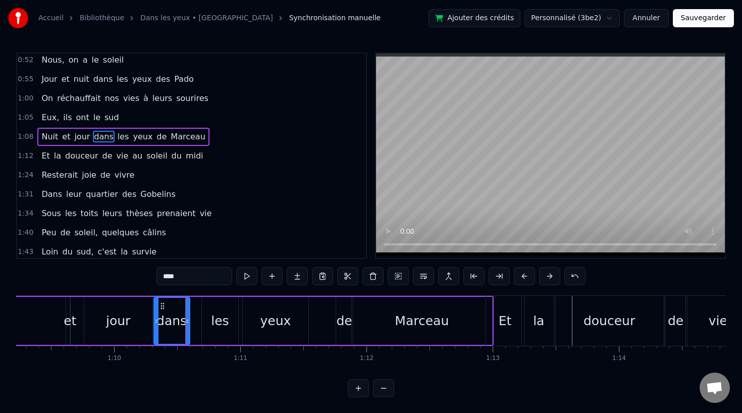
scroll to position [176, 0]
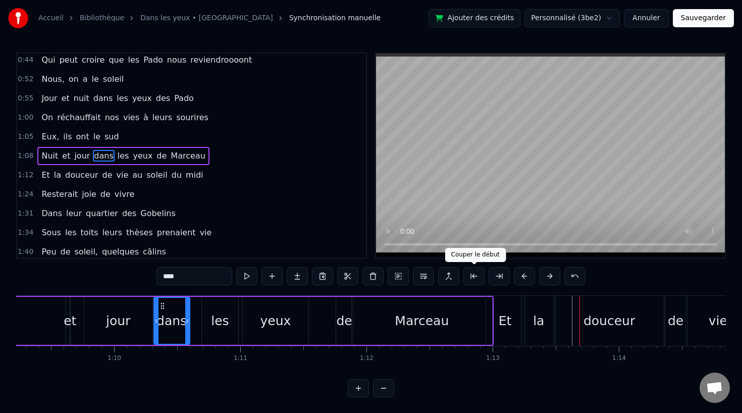
click at [496, 311] on div "Et" at bounding box center [505, 321] width 38 height 50
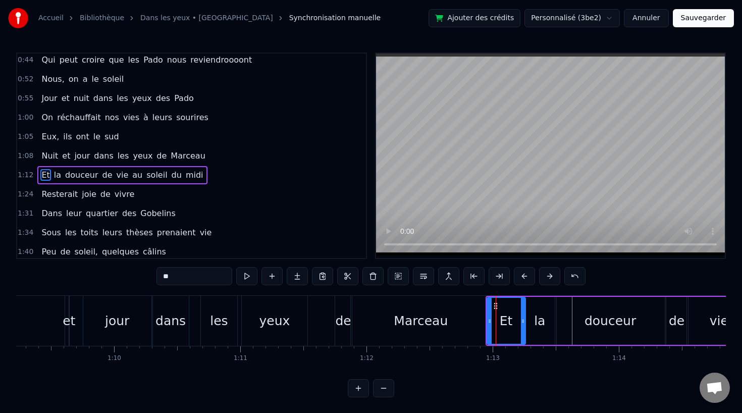
scroll to position [195, 0]
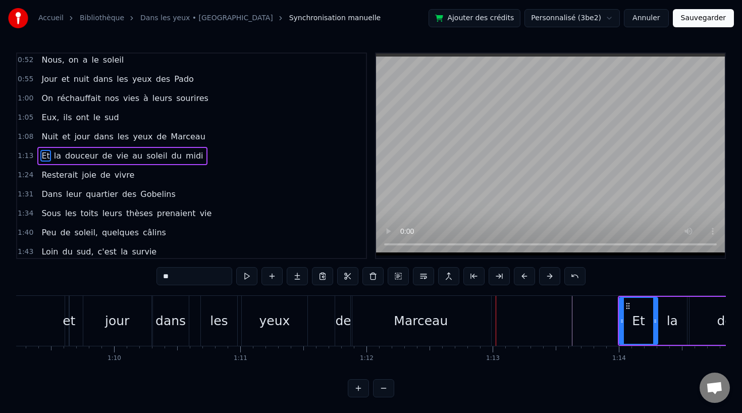
click at [385, 333] on div "Marceau" at bounding box center [421, 321] width 140 height 50
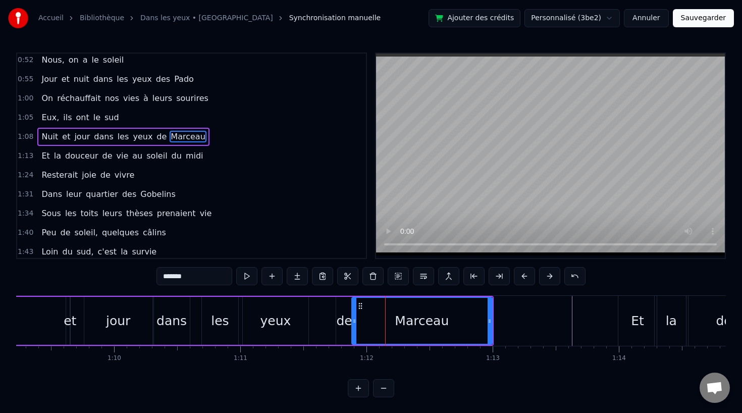
scroll to position [176, 0]
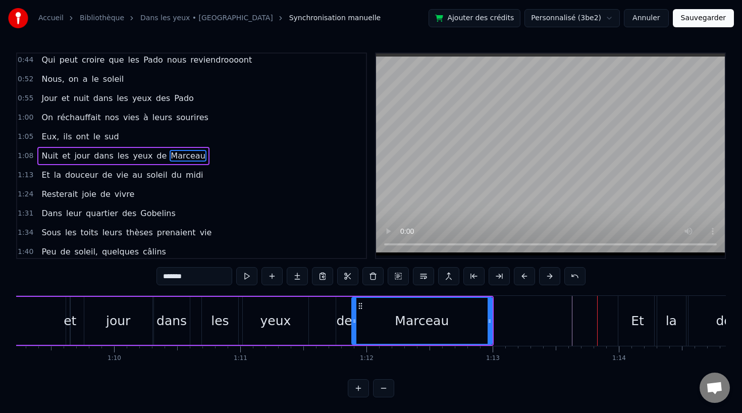
click at [634, 316] on div "Et" at bounding box center [637, 320] width 13 height 19
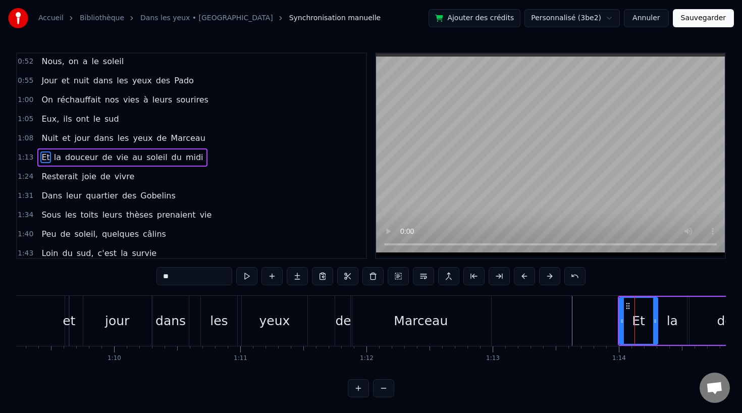
scroll to position [195, 0]
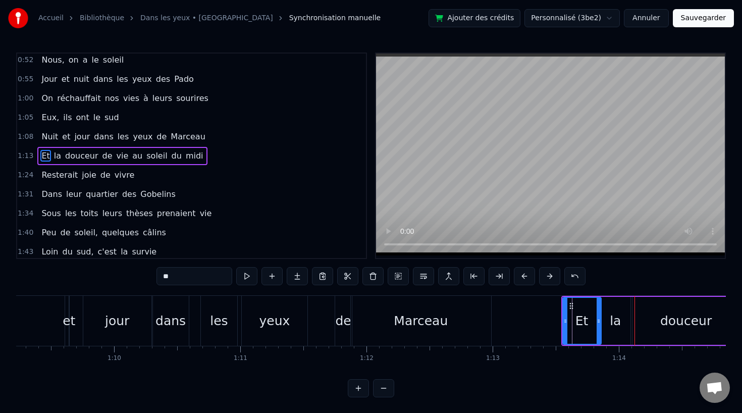
click at [412, 314] on div "Marceau" at bounding box center [421, 320] width 54 height 19
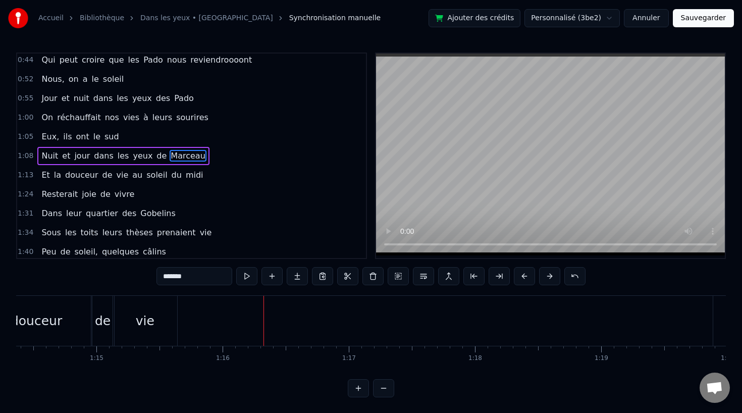
scroll to position [0, 9376]
click at [386, 390] on button at bounding box center [383, 388] width 21 height 18
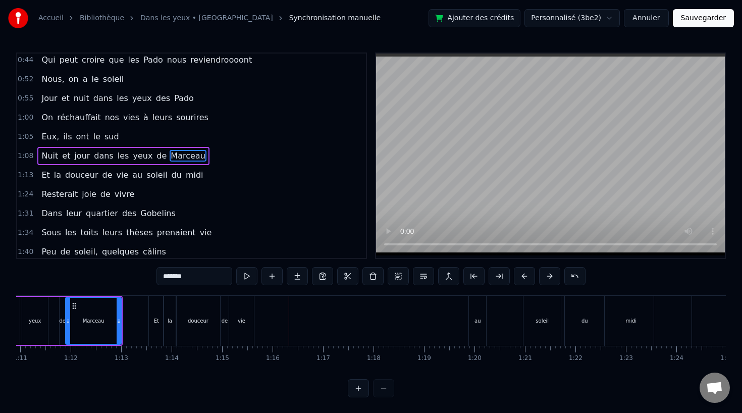
scroll to position [0, 3578]
click at [480, 317] on div "au" at bounding box center [478, 321] width 6 height 8
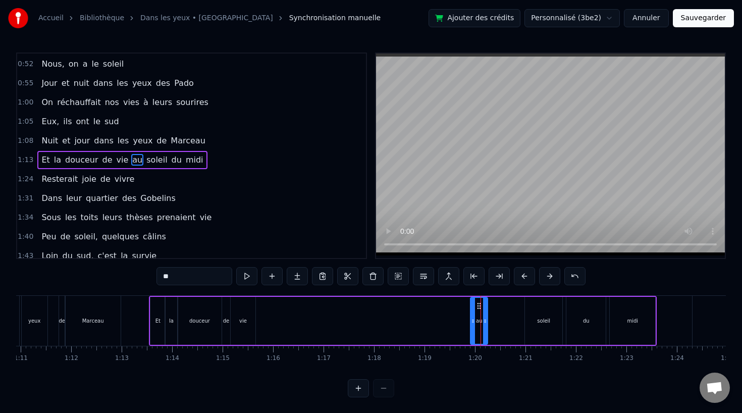
scroll to position [195, 0]
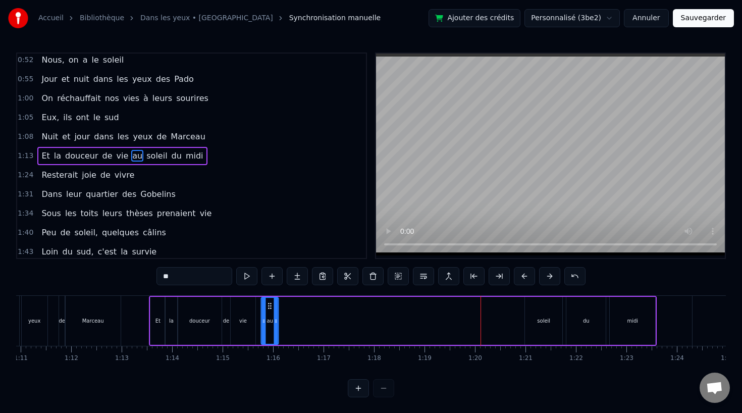
drag, startPoint x: 477, startPoint y: 304, endPoint x: 267, endPoint y: 308, distance: 209.5
click at [267, 308] on icon at bounding box center [270, 306] width 8 height 8
click at [549, 317] on div "soleil" at bounding box center [543, 321] width 13 height 8
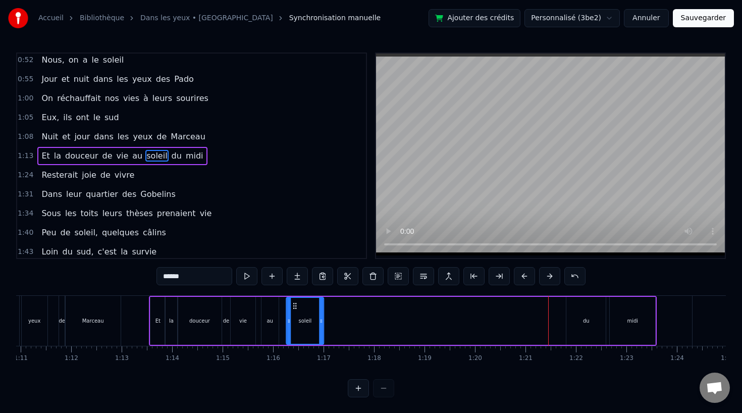
drag, startPoint x: 531, startPoint y: 305, endPoint x: 293, endPoint y: 318, distance: 239.1
click at [293, 319] on div "soleil" at bounding box center [305, 321] width 36 height 46
click at [588, 315] on div "du" at bounding box center [585, 321] width 39 height 48
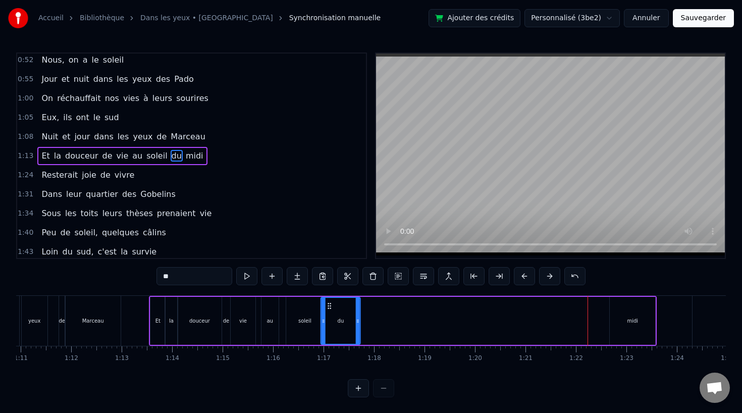
drag, startPoint x: 574, startPoint y: 306, endPoint x: 331, endPoint y: 321, distance: 243.2
click at [331, 321] on div "du" at bounding box center [340, 321] width 38 height 46
click at [624, 320] on div "midi" at bounding box center [632, 321] width 45 height 48
type input "****"
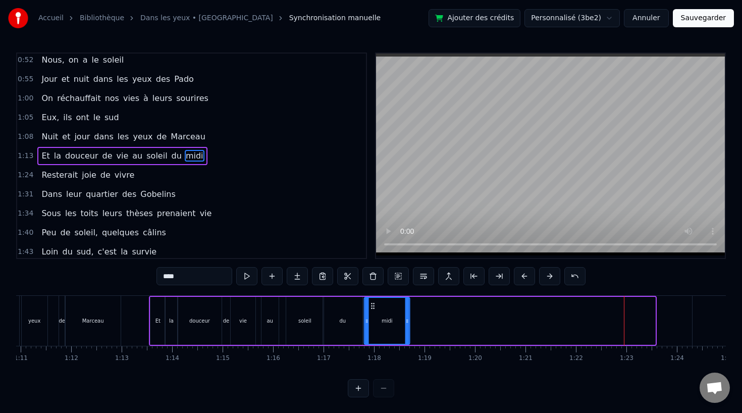
drag, startPoint x: 617, startPoint y: 304, endPoint x: 371, endPoint y: 324, distance: 246.0
click at [371, 324] on div "midi" at bounding box center [387, 321] width 44 height 46
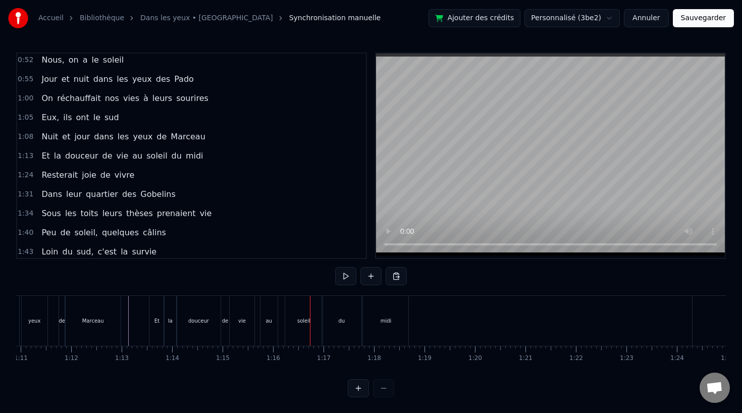
click at [388, 318] on div "midi" at bounding box center [385, 321] width 11 height 8
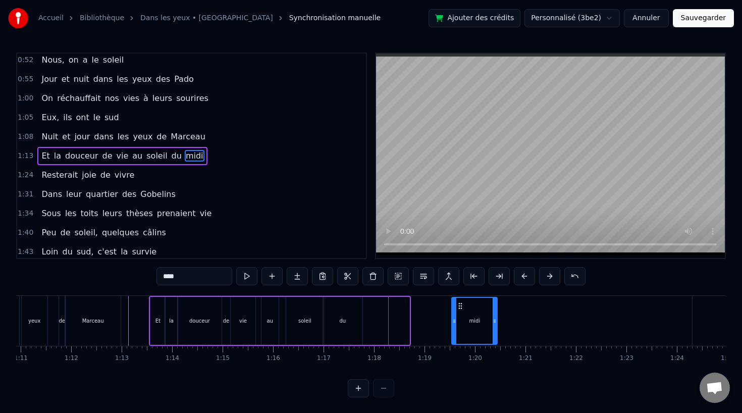
drag, startPoint x: 371, startPoint y: 303, endPoint x: 456, endPoint y: 313, distance: 85.8
click at [459, 313] on div "midi" at bounding box center [474, 321] width 44 height 46
click at [334, 315] on div "du" at bounding box center [342, 321] width 39 height 48
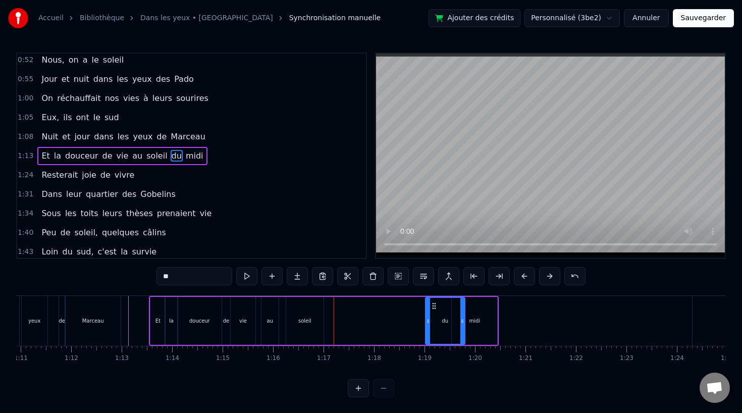
drag, startPoint x: 332, startPoint y: 303, endPoint x: 437, endPoint y: 307, distance: 105.1
click at [437, 307] on icon at bounding box center [434, 306] width 8 height 8
click at [314, 311] on div "soleil" at bounding box center [304, 321] width 37 height 48
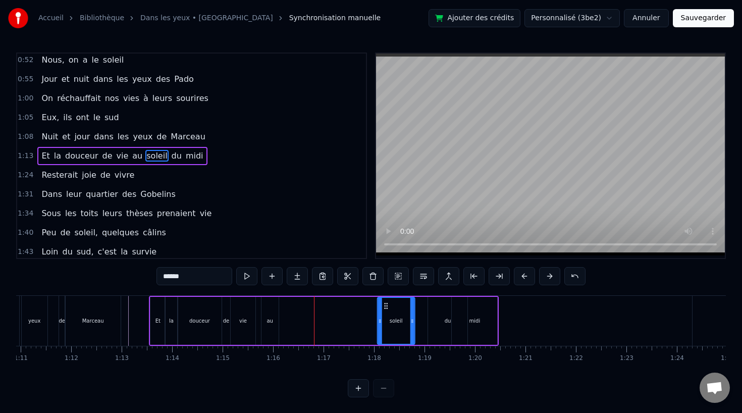
drag, startPoint x: 296, startPoint y: 304, endPoint x: 383, endPoint y: 306, distance: 87.3
click at [383, 306] on icon at bounding box center [386, 306] width 8 height 8
click at [269, 316] on div "au" at bounding box center [269, 321] width 17 height 48
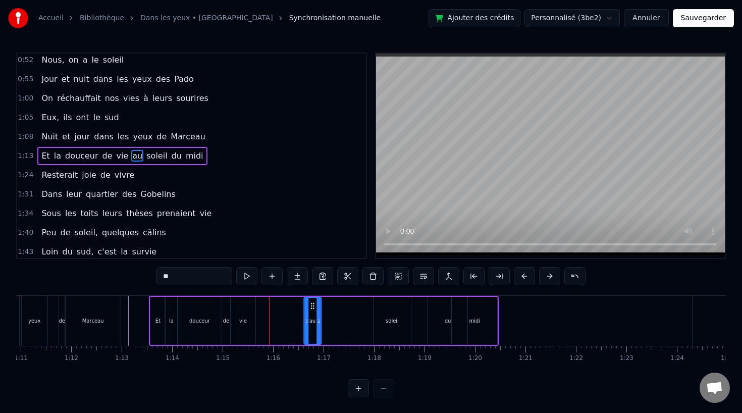
drag, startPoint x: 269, startPoint y: 303, endPoint x: 314, endPoint y: 305, distance: 45.0
click at [314, 305] on icon at bounding box center [312, 306] width 8 height 8
click at [166, 277] on input "**" at bounding box center [194, 276] width 76 height 18
type input "*"
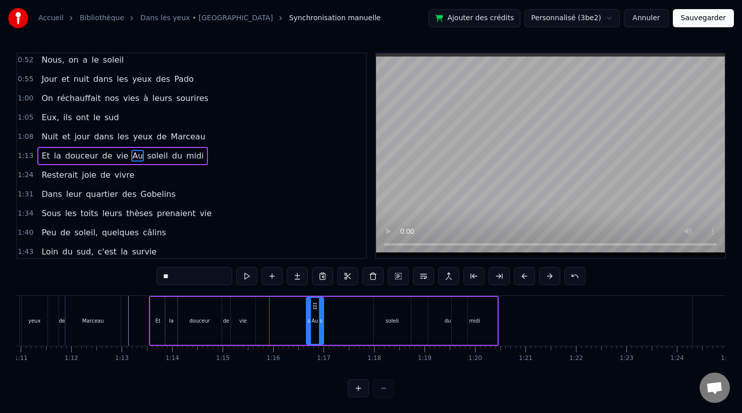
click at [238, 328] on div "vie" at bounding box center [243, 321] width 25 height 48
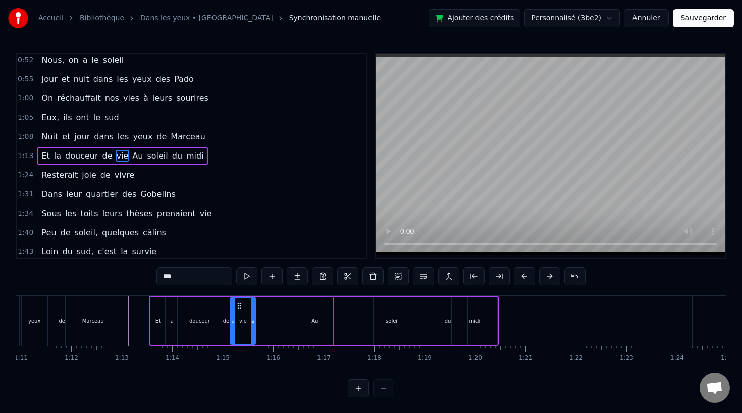
click at [320, 317] on div "Au" at bounding box center [314, 321] width 17 height 48
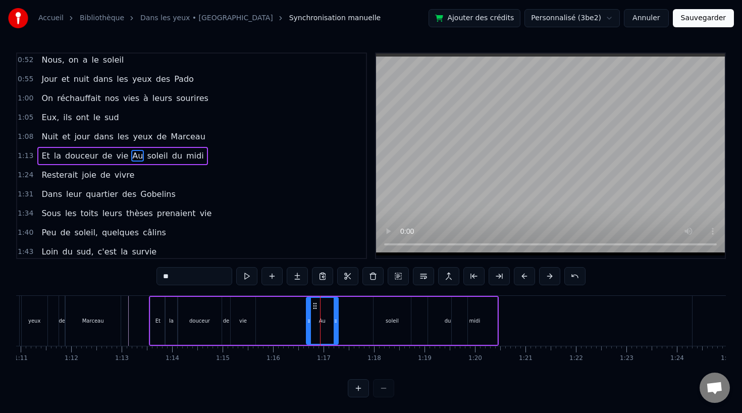
drag, startPoint x: 320, startPoint y: 325, endPoint x: 335, endPoint y: 326, distance: 14.7
click at [335, 326] on div at bounding box center [336, 321] width 4 height 46
click at [390, 323] on div "soleil" at bounding box center [392, 321] width 13 height 8
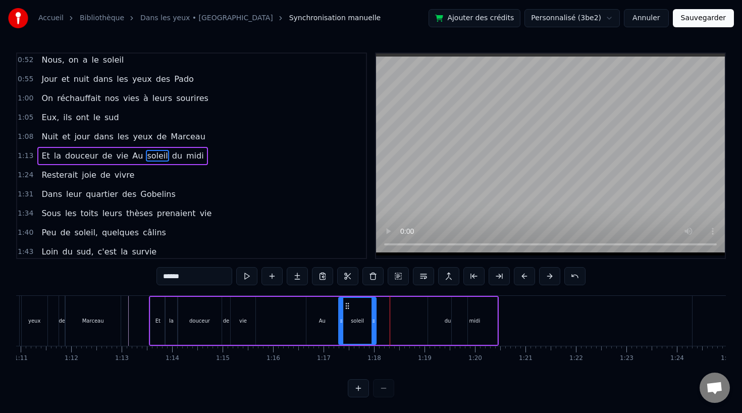
drag, startPoint x: 380, startPoint y: 305, endPoint x: 346, endPoint y: 308, distance: 35.0
click at [346, 308] on icon at bounding box center [347, 306] width 8 height 8
click at [449, 320] on div "du" at bounding box center [448, 321] width 7 height 8
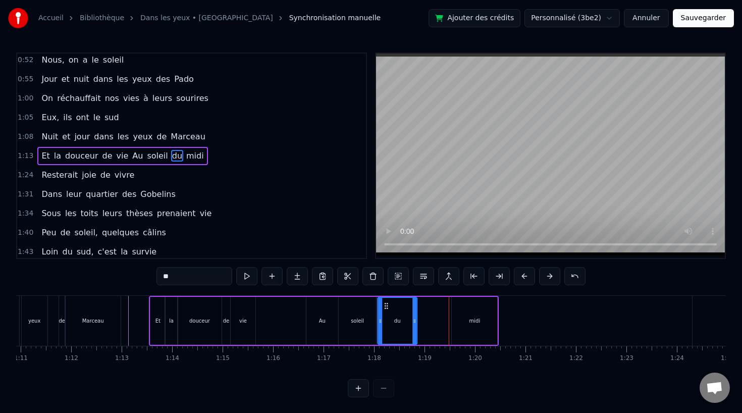
drag, startPoint x: 434, startPoint y: 304, endPoint x: 384, endPoint y: 307, distance: 50.1
click at [384, 307] on icon at bounding box center [386, 306] width 8 height 8
drag, startPoint x: 413, startPoint y: 319, endPoint x: 397, endPoint y: 320, distance: 16.2
click at [397, 320] on icon at bounding box center [398, 321] width 4 height 8
click at [472, 320] on div "midi" at bounding box center [474, 321] width 11 height 8
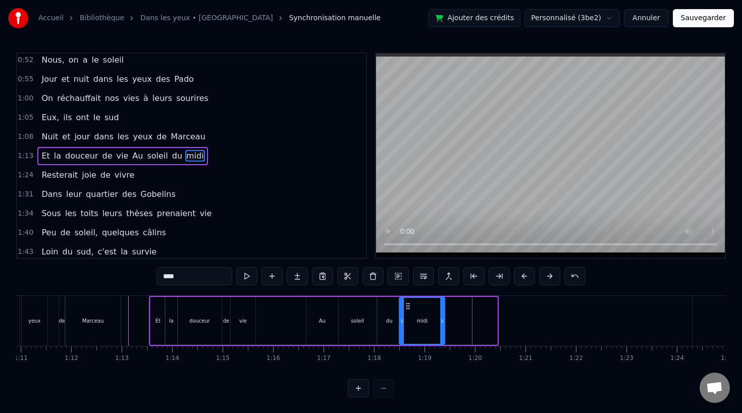
drag, startPoint x: 460, startPoint y: 304, endPoint x: 408, endPoint y: 307, distance: 52.1
click at [408, 307] on icon at bounding box center [408, 306] width 8 height 8
drag, startPoint x: 442, startPoint y: 318, endPoint x: 469, endPoint y: 319, distance: 27.8
click at [469, 319] on icon at bounding box center [470, 321] width 4 height 8
click at [186, 319] on div "douceur" at bounding box center [199, 321] width 43 height 48
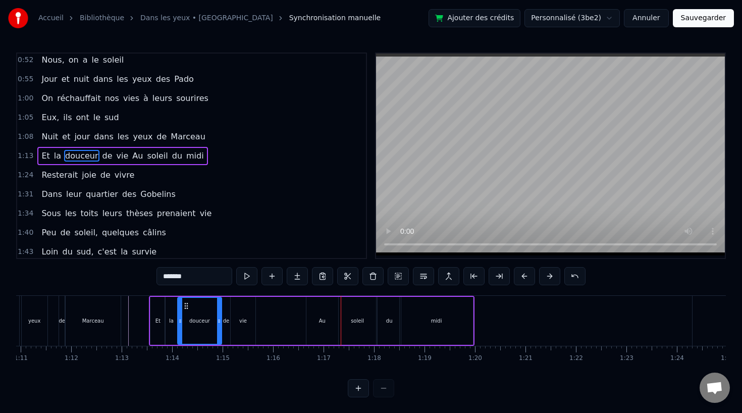
click at [314, 319] on div "Au" at bounding box center [322, 321] width 32 height 48
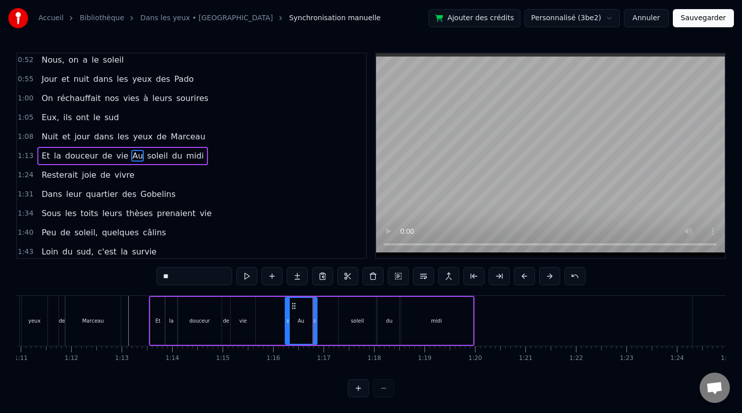
drag, startPoint x: 314, startPoint y: 302, endPoint x: 294, endPoint y: 303, distance: 20.2
click at [294, 303] on icon at bounding box center [294, 306] width 8 height 8
click at [357, 312] on div "soleil" at bounding box center [357, 321] width 37 height 48
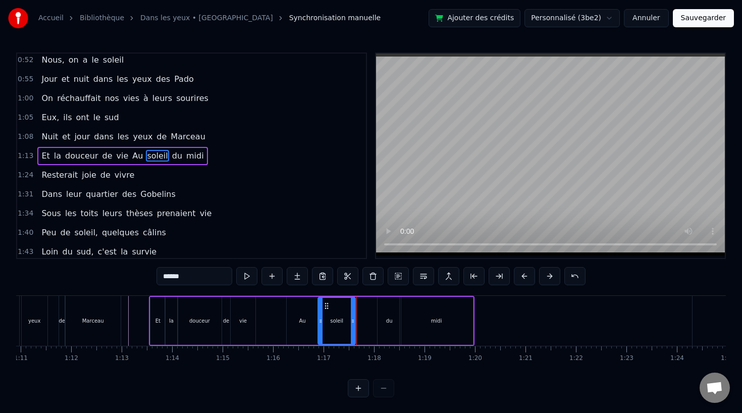
drag, startPoint x: 345, startPoint y: 307, endPoint x: 323, endPoint y: 308, distance: 21.2
click at [323, 308] on icon at bounding box center [326, 306] width 8 height 8
click at [383, 319] on div "du" at bounding box center [388, 321] width 23 height 48
type input "**"
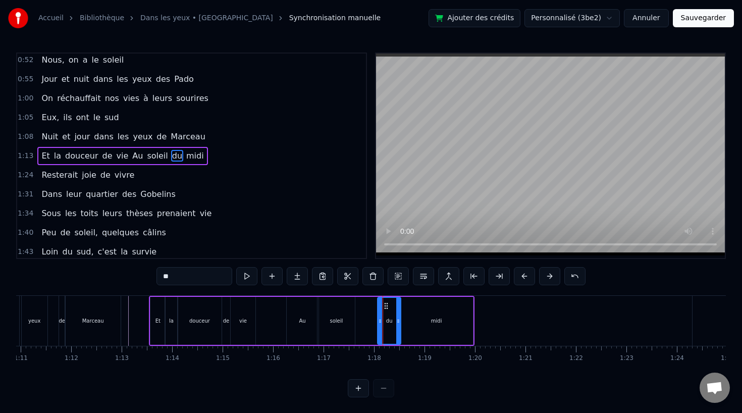
click at [257, 327] on div "Et la douceur de vie Au soleil du midi" at bounding box center [311, 321] width 325 height 50
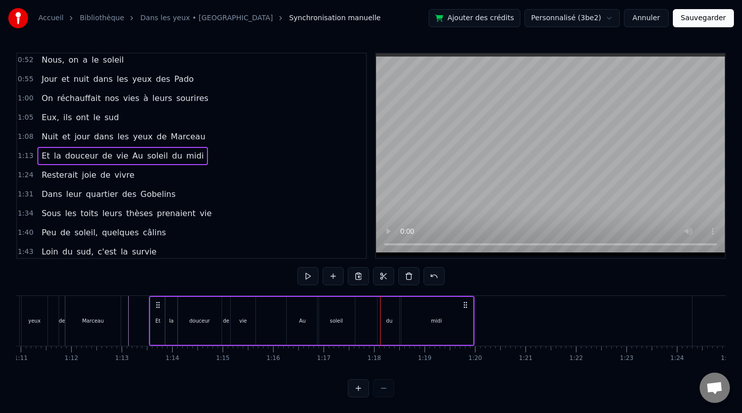
click at [351, 331] on div "soleil" at bounding box center [335, 321] width 37 height 48
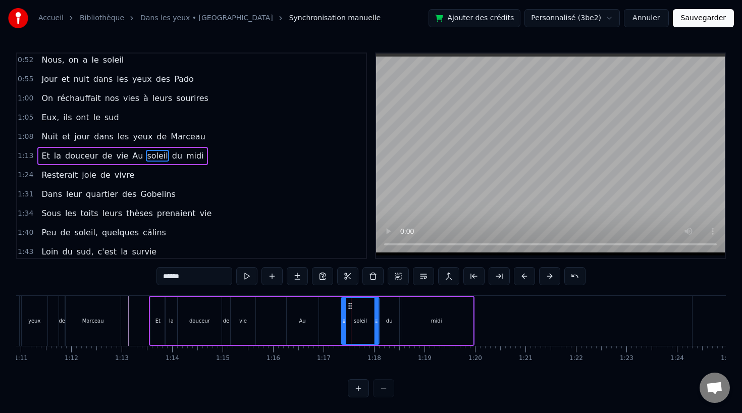
drag, startPoint x: 323, startPoint y: 303, endPoint x: 347, endPoint y: 303, distance: 23.7
click at [347, 303] on icon at bounding box center [350, 306] width 8 height 8
click at [299, 316] on div "Au" at bounding box center [303, 321] width 32 height 48
type input "**"
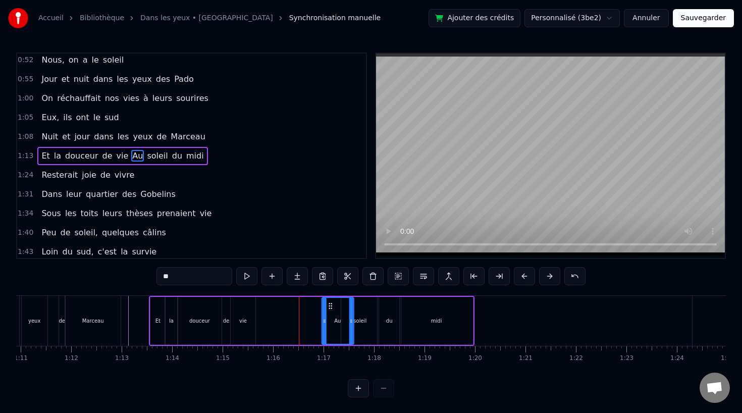
drag, startPoint x: 295, startPoint y: 305, endPoint x: 330, endPoint y: 307, distance: 35.4
click at [330, 307] on icon at bounding box center [330, 306] width 8 height 8
click at [264, 308] on div "Et la douceur de vie Au soleil du midi" at bounding box center [311, 321] width 325 height 50
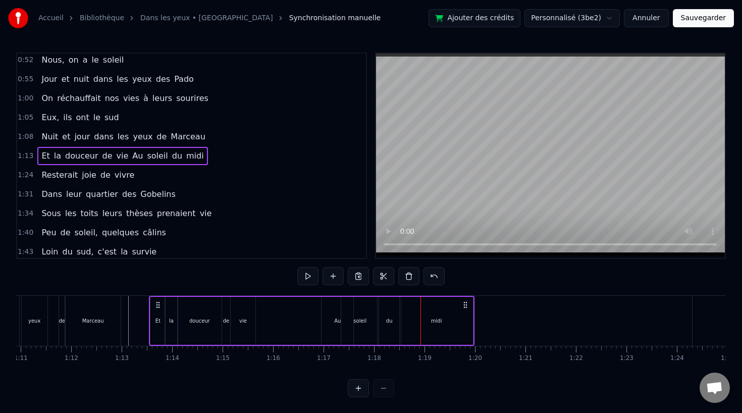
click at [359, 309] on div "soleil" at bounding box center [359, 321] width 37 height 48
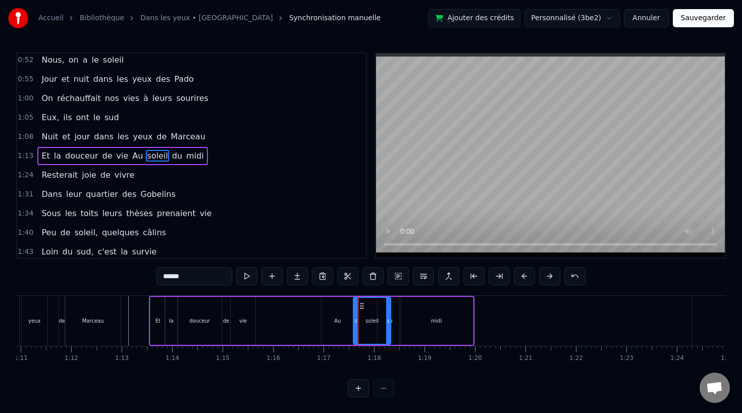
drag, startPoint x: 349, startPoint y: 305, endPoint x: 367, endPoint y: 305, distance: 17.7
click at [366, 305] on icon at bounding box center [362, 306] width 8 height 8
click at [336, 321] on div "Au" at bounding box center [337, 321] width 7 height 8
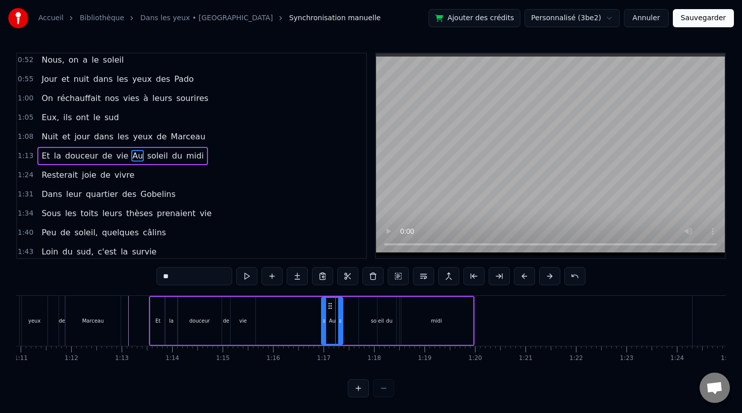
drag, startPoint x: 349, startPoint y: 320, endPoint x: 339, endPoint y: 321, distance: 10.6
click at [339, 321] on icon at bounding box center [340, 321] width 4 height 8
click at [364, 317] on div "soleil" at bounding box center [377, 321] width 37 height 48
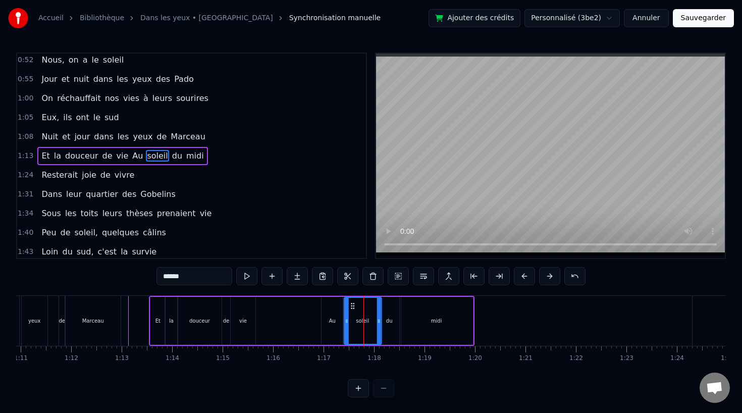
drag, startPoint x: 366, startPoint y: 304, endPoint x: 351, endPoint y: 305, distance: 15.1
click at [351, 305] on icon at bounding box center [352, 306] width 8 height 8
drag, startPoint x: 376, startPoint y: 319, endPoint x: 371, endPoint y: 320, distance: 5.6
click at [371, 320] on icon at bounding box center [373, 321] width 4 height 8
click at [399, 320] on div "midi" at bounding box center [436, 321] width 74 height 48
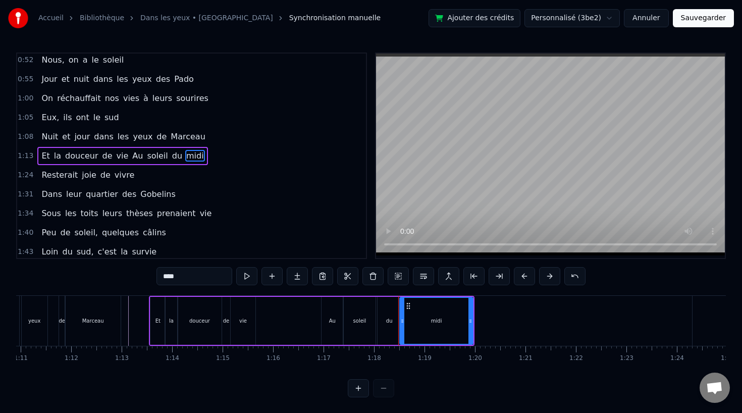
click at [387, 319] on div "du" at bounding box center [389, 321] width 7 height 8
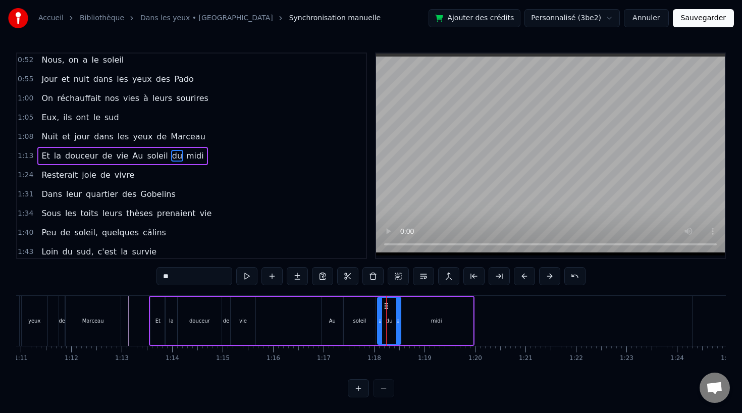
click at [407, 323] on div "midi" at bounding box center [436, 321] width 73 height 48
type input "****"
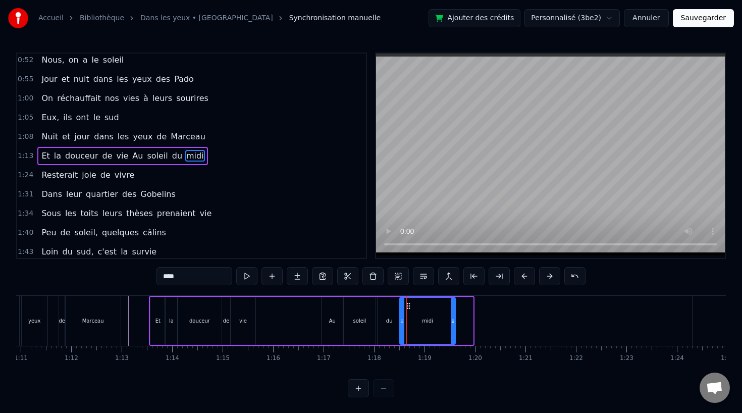
drag, startPoint x: 470, startPoint y: 321, endPoint x: 453, endPoint y: 321, distance: 17.7
click at [453, 321] on icon at bounding box center [453, 321] width 4 height 8
click at [279, 321] on div "Et la douceur de vie Au soleil du midi" at bounding box center [303, 321] width 308 height 50
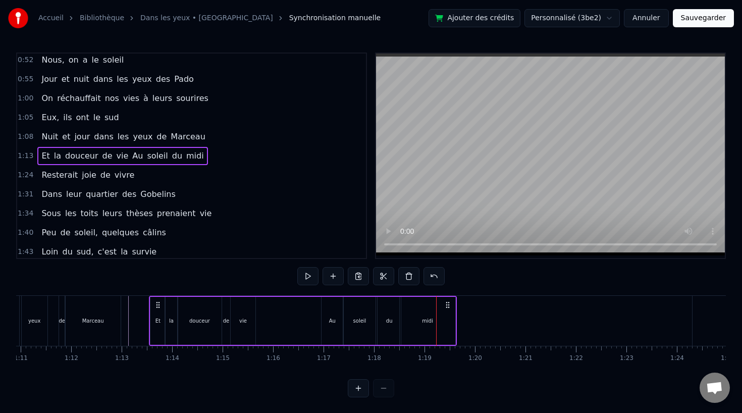
click at [395, 327] on div "du" at bounding box center [388, 321] width 23 height 48
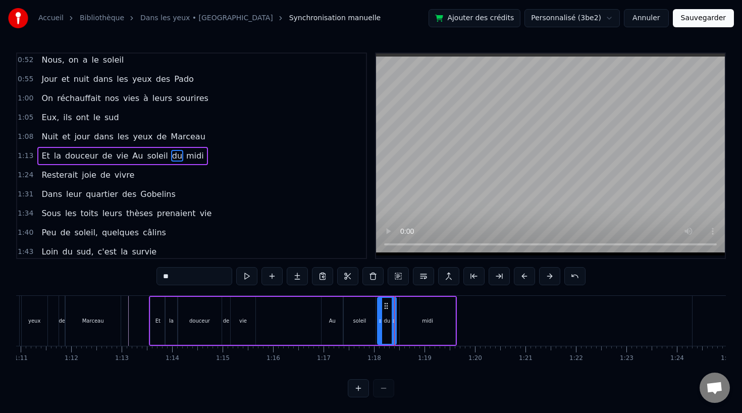
drag, startPoint x: 396, startPoint y: 321, endPoint x: 391, endPoint y: 321, distance: 5.6
click at [392, 321] on icon at bounding box center [394, 321] width 4 height 8
click at [423, 321] on div "midi" at bounding box center [427, 321] width 11 height 8
type input "****"
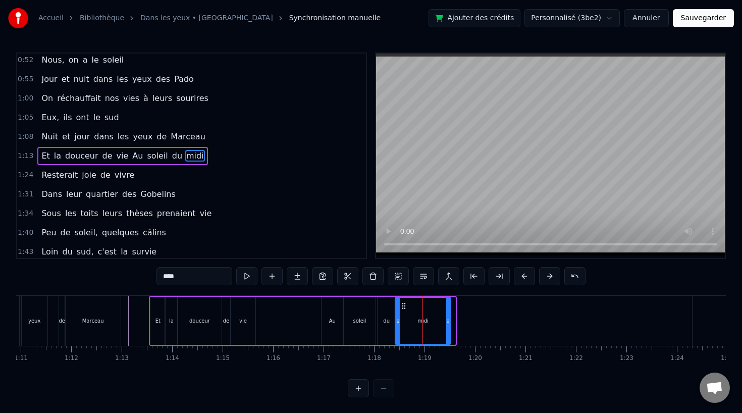
click at [400, 305] on icon at bounding box center [404, 306] width 8 height 8
drag, startPoint x: 447, startPoint y: 320, endPoint x: 432, endPoint y: 320, distance: 14.6
click at [433, 320] on circle at bounding box center [433, 320] width 1 height 1
click at [319, 323] on div "Et la douceur de vie Au soleil du midi" at bounding box center [293, 321] width 288 height 50
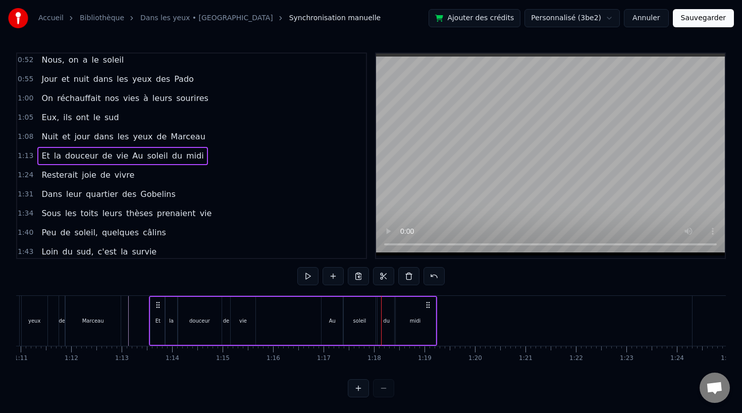
click at [358, 324] on div "soleil" at bounding box center [360, 321] width 32 height 48
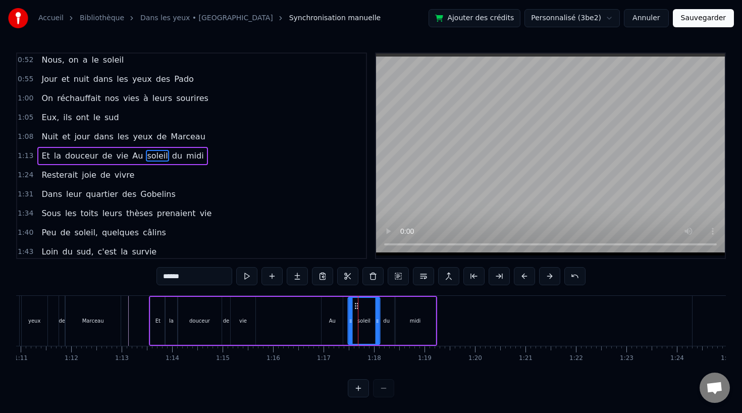
click at [356, 305] on icon at bounding box center [356, 306] width 8 height 8
click at [308, 316] on div "Et la douceur de vie Au soleil du midi" at bounding box center [293, 321] width 288 height 50
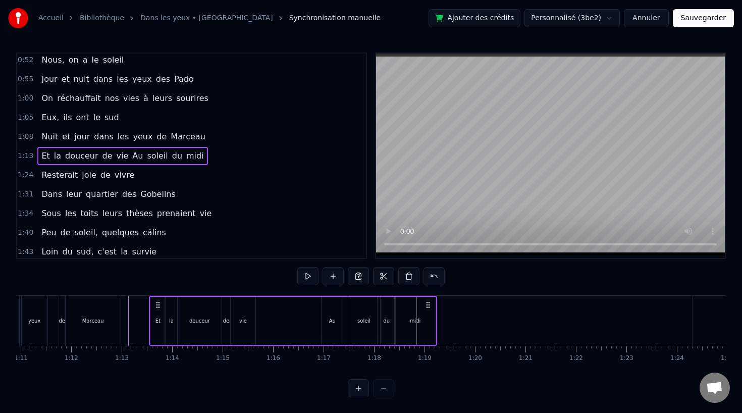
click at [408, 318] on div "midi" at bounding box center [415, 321] width 41 height 48
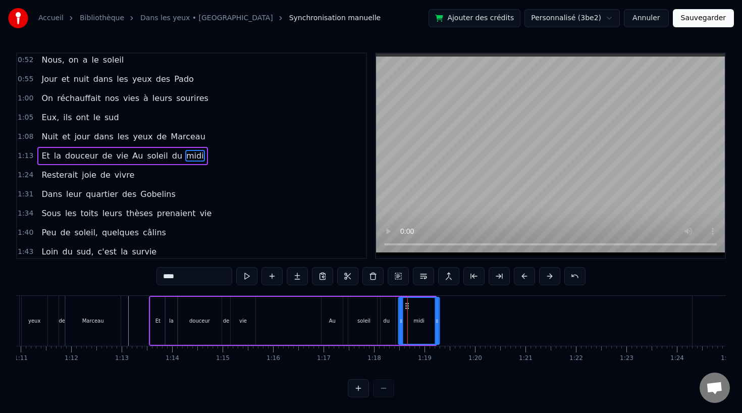
click at [406, 302] on icon at bounding box center [407, 306] width 8 height 8
click at [394, 312] on div "du" at bounding box center [386, 321] width 18 height 48
click at [389, 305] on icon at bounding box center [391, 306] width 8 height 8
click at [369, 308] on div "soleil" at bounding box center [364, 321] width 32 height 48
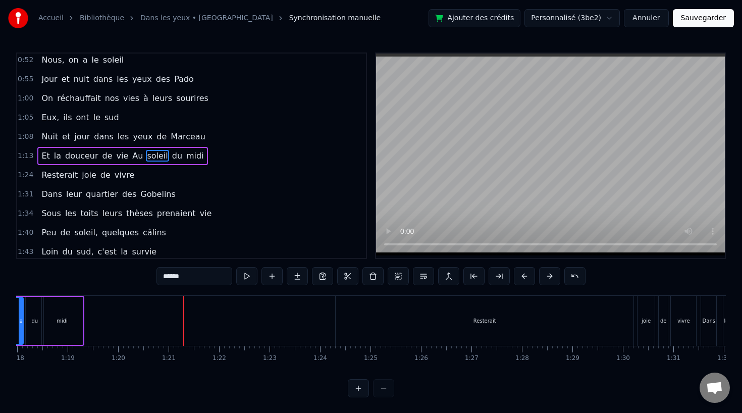
scroll to position [0, 3938]
click at [391, 333] on div "Resterait" at bounding box center [482, 321] width 298 height 50
type input "*********"
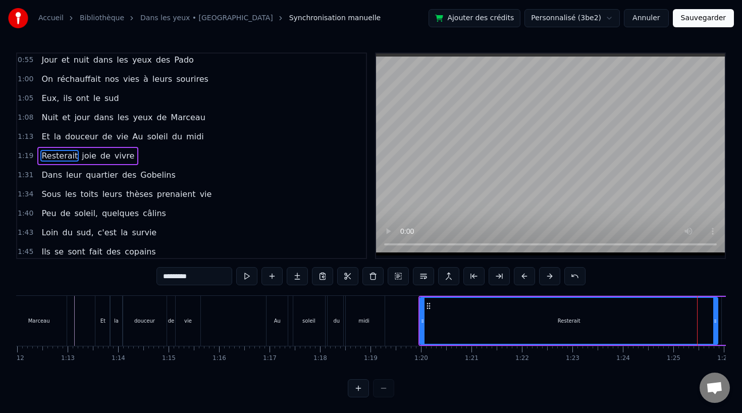
scroll to position [0, 3630]
click at [231, 322] on div "Et la douceur de vie Au soleil du midi" at bounding box center [243, 321] width 292 height 50
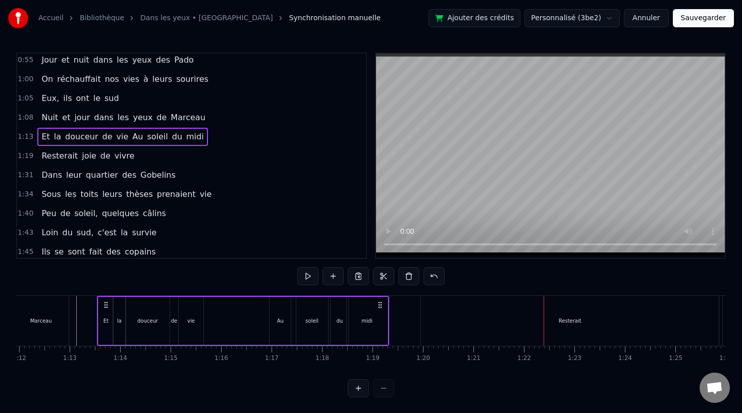
click at [507, 342] on div "Resterait" at bounding box center [570, 321] width 298 height 50
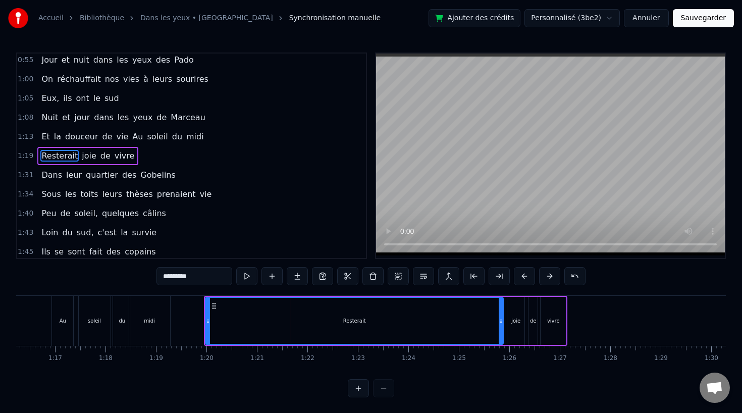
scroll to position [0, 3847]
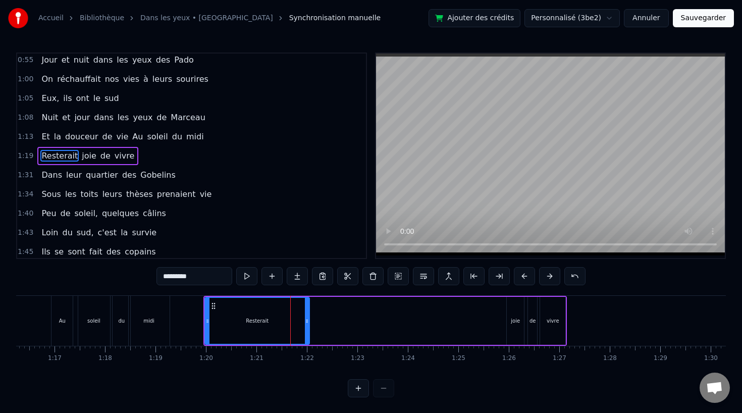
drag, startPoint x: 502, startPoint y: 322, endPoint x: 309, endPoint y: 346, distance: 194.2
click at [309, 346] on div "Dans leur maison de Vau- venargues [PERSON_NAME] ont l'air d'avoir l'accent Et …" at bounding box center [371, 333] width 710 height 76
click at [519, 324] on div "joie" at bounding box center [515, 321] width 9 height 8
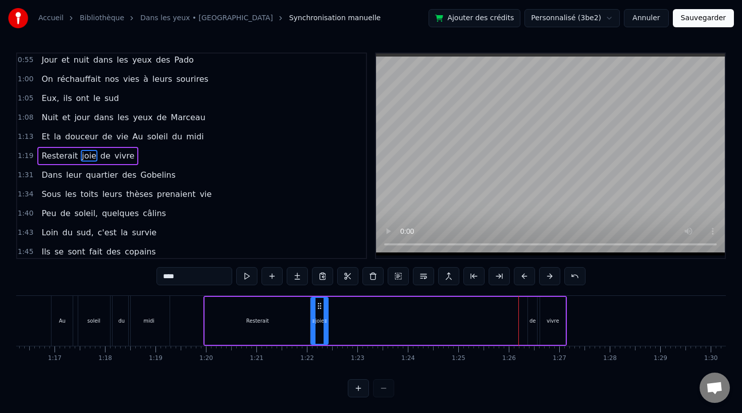
drag, startPoint x: 515, startPoint y: 304, endPoint x: 319, endPoint y: 316, distance: 196.2
click at [319, 316] on div "joie" at bounding box center [319, 321] width 16 height 46
click at [528, 315] on div "de" at bounding box center [532, 321] width 9 height 48
drag, startPoint x: 537, startPoint y: 307, endPoint x: 339, endPoint y: 325, distance: 199.7
click at [339, 325] on div "Resterait joie de vivre" at bounding box center [384, 321] width 363 height 50
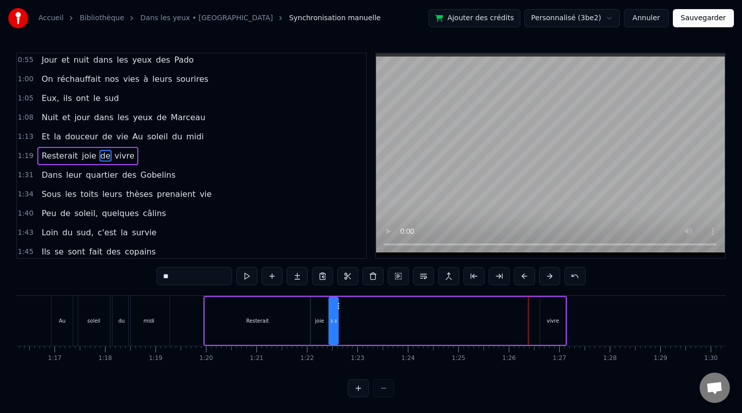
click at [551, 322] on div "vivre" at bounding box center [553, 321] width 13 height 8
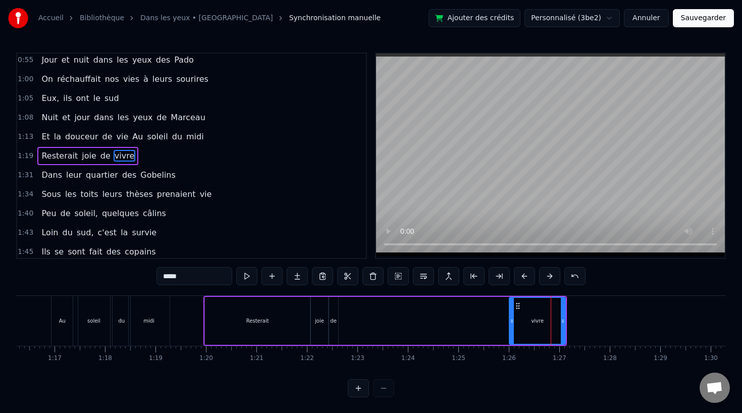
drag, startPoint x: 543, startPoint y: 322, endPoint x: 512, endPoint y: 322, distance: 30.8
click at [512, 322] on icon at bounding box center [512, 321] width 4 height 8
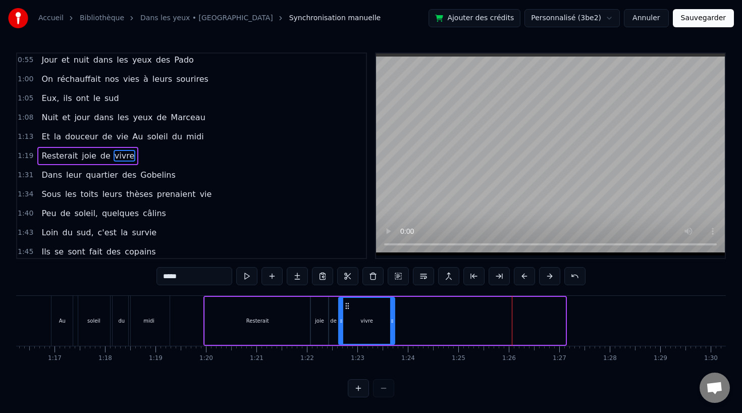
drag, startPoint x: 517, startPoint y: 305, endPoint x: 347, endPoint y: 320, distance: 171.2
click at [347, 320] on div "vivre" at bounding box center [366, 321] width 55 height 46
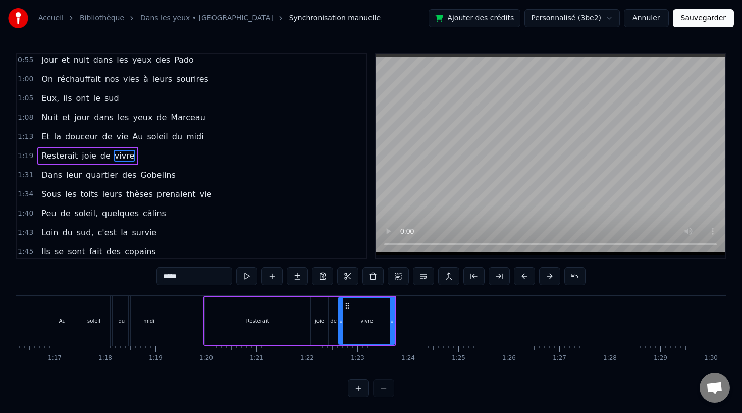
click at [125, 331] on div "du" at bounding box center [122, 321] width 18 height 50
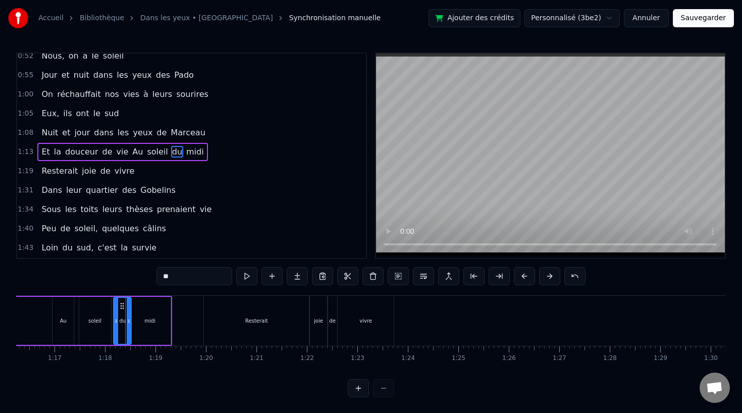
scroll to position [195, 0]
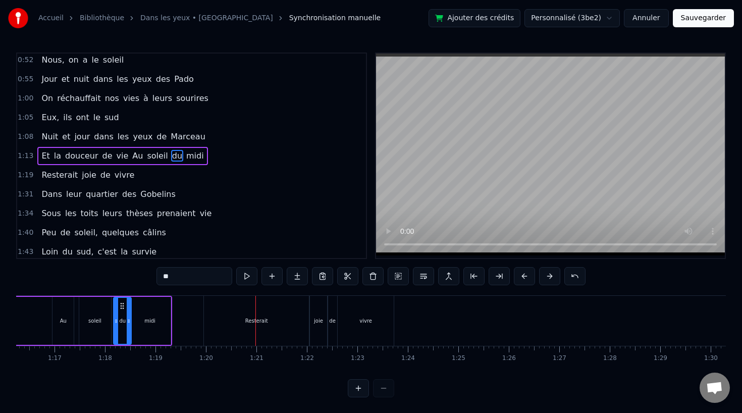
click at [299, 319] on div "Resterait" at bounding box center [256, 321] width 105 height 50
type input "*********"
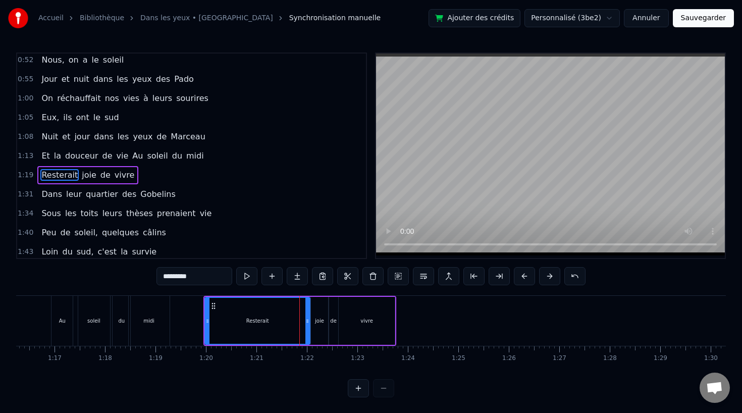
scroll to position [214, 0]
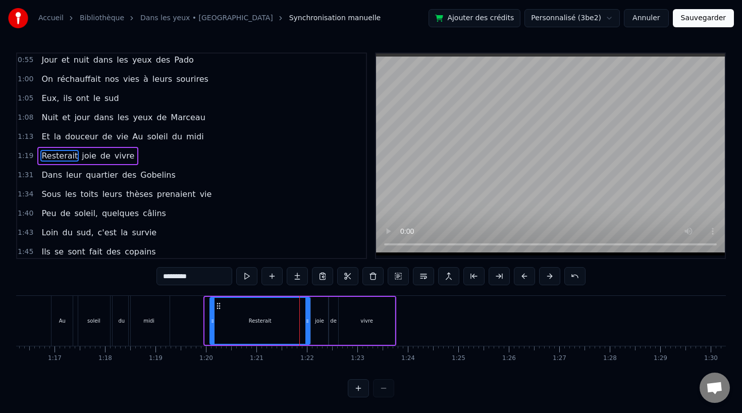
drag, startPoint x: 208, startPoint y: 322, endPoint x: 213, endPoint y: 321, distance: 5.1
click at [213, 321] on icon at bounding box center [212, 321] width 4 height 8
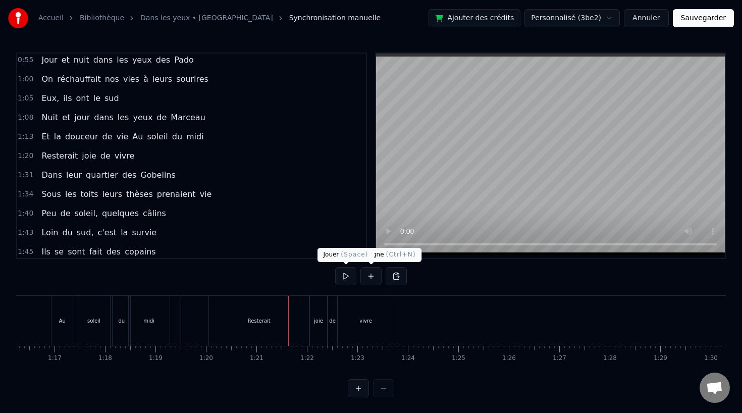
click at [273, 310] on div "Resterait" at bounding box center [259, 321] width 100 height 50
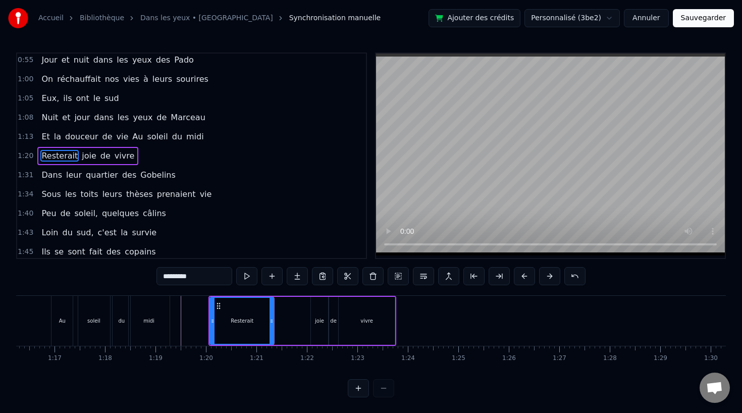
drag, startPoint x: 308, startPoint y: 322, endPoint x: 273, endPoint y: 323, distance: 35.8
click at [273, 323] on icon at bounding box center [271, 321] width 4 height 8
click at [328, 323] on div "joie" at bounding box center [319, 321] width 18 height 48
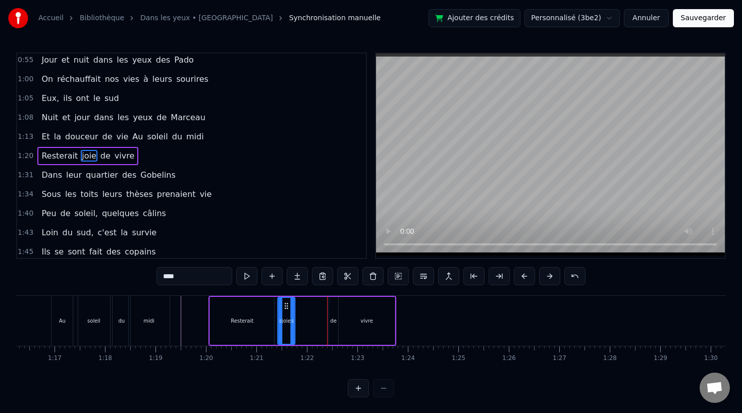
drag, startPoint x: 317, startPoint y: 305, endPoint x: 284, endPoint y: 307, distance: 32.8
click at [284, 307] on icon at bounding box center [286, 306] width 8 height 8
click at [331, 317] on div "de" at bounding box center [333, 321] width 7 height 8
drag, startPoint x: 338, startPoint y: 307, endPoint x: 308, endPoint y: 309, distance: 30.3
click at [308, 309] on icon at bounding box center [306, 306] width 8 height 8
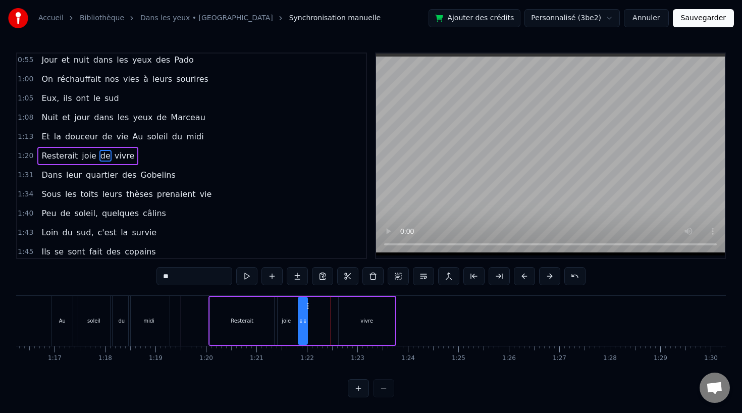
click at [363, 317] on div "vivre" at bounding box center [366, 321] width 13 height 8
type input "*****"
drag, startPoint x: 348, startPoint y: 307, endPoint x: 319, endPoint y: 307, distance: 28.3
click at [319, 307] on icon at bounding box center [319, 306] width 8 height 8
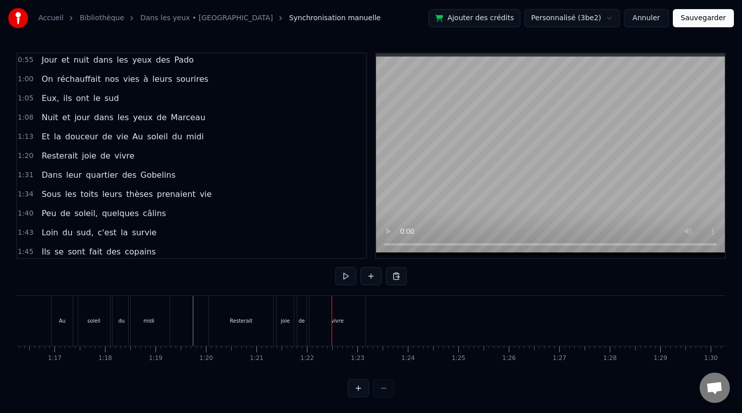
click at [305, 319] on div "de" at bounding box center [301, 321] width 9 height 50
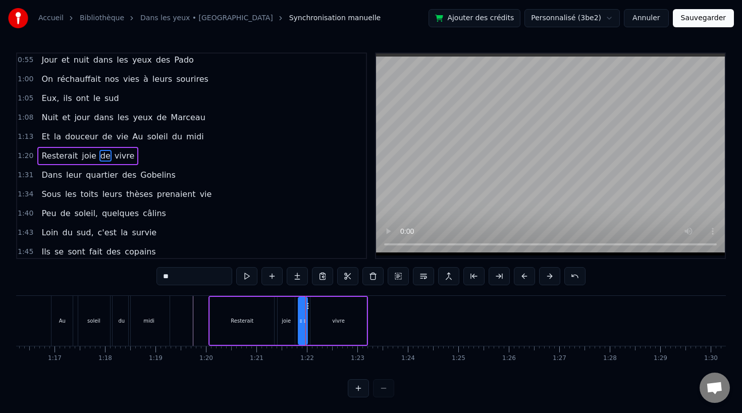
click at [324, 317] on div "vivre" at bounding box center [338, 321] width 56 height 48
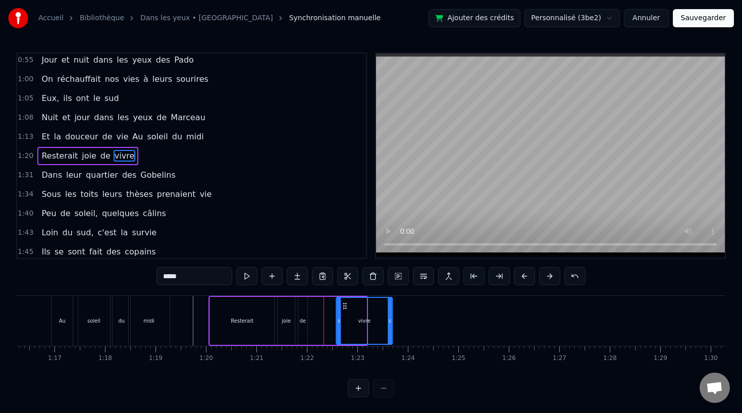
drag, startPoint x: 318, startPoint y: 306, endPoint x: 347, endPoint y: 307, distance: 28.8
click at [347, 307] on icon at bounding box center [345, 306] width 8 height 8
click at [301, 317] on div "de" at bounding box center [302, 321] width 7 height 8
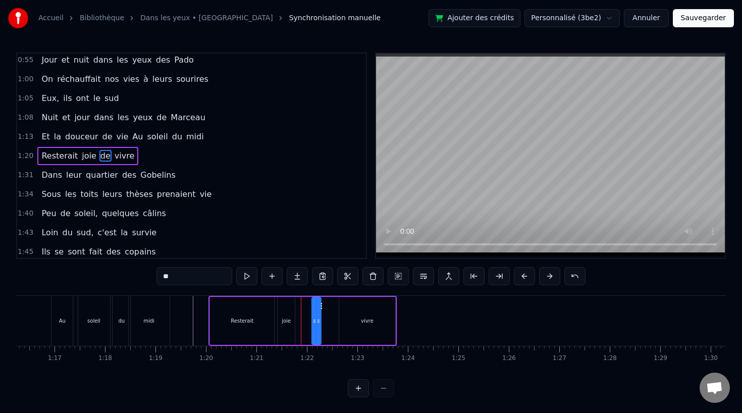
drag, startPoint x: 307, startPoint y: 306, endPoint x: 320, endPoint y: 306, distance: 13.6
click at [320, 306] on icon at bounding box center [320, 306] width 8 height 8
click at [354, 314] on div "vivre" at bounding box center [367, 321] width 56 height 48
type input "*****"
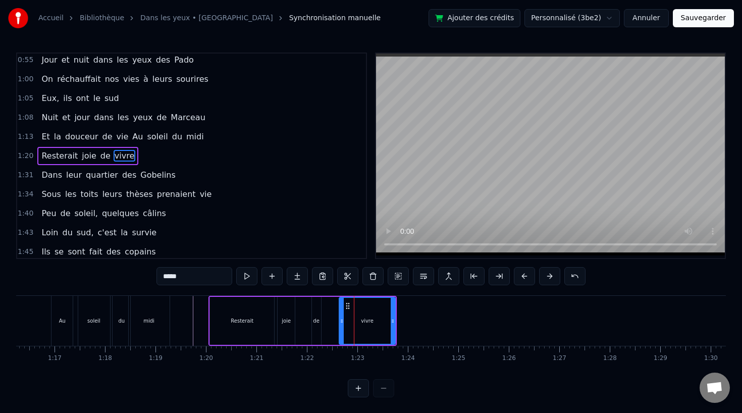
click at [354, 314] on div "vivre" at bounding box center [367, 321] width 55 height 46
click at [345, 306] on icon at bounding box center [345, 306] width 8 height 8
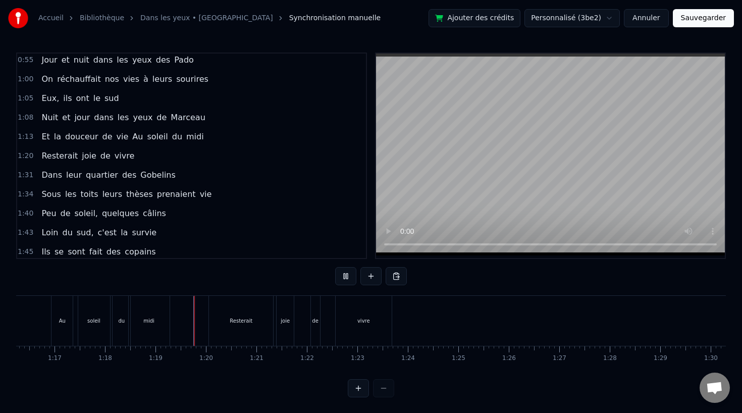
scroll to position [1, 0]
click at [282, 324] on div "joie" at bounding box center [285, 320] width 17 height 50
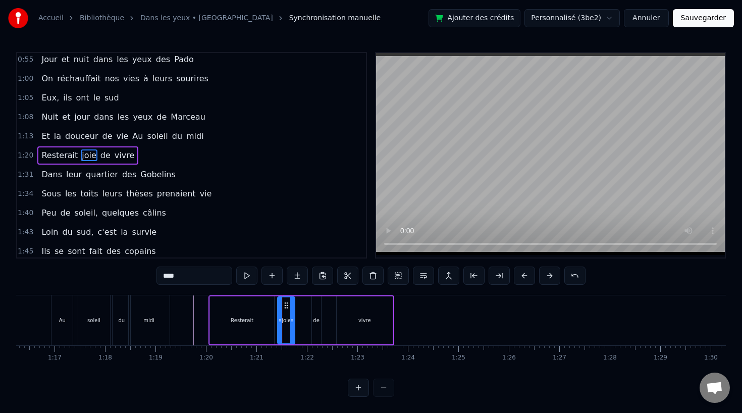
scroll to position [0, 0]
drag, startPoint x: 287, startPoint y: 306, endPoint x: 299, endPoint y: 307, distance: 11.7
click at [299, 307] on icon at bounding box center [297, 306] width 8 height 8
click at [245, 319] on div "Resterait" at bounding box center [242, 321] width 23 height 8
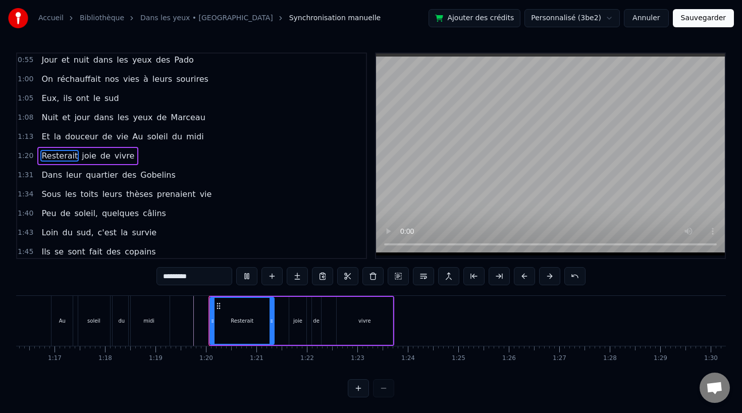
scroll to position [1, 0]
click at [374, 313] on div "vivre" at bounding box center [365, 320] width 56 height 48
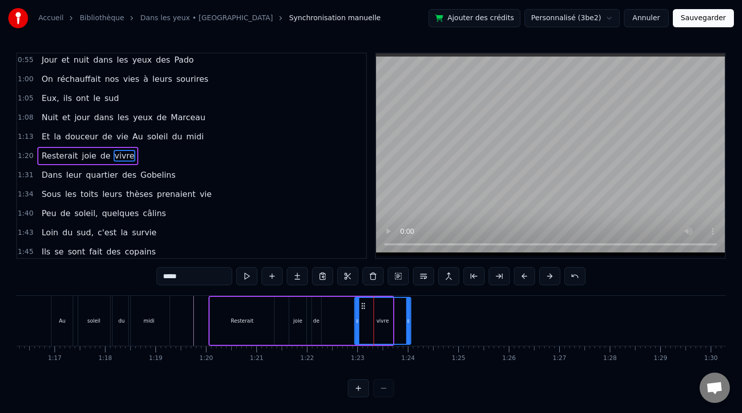
drag, startPoint x: 346, startPoint y: 304, endPoint x: 365, endPoint y: 304, distance: 19.2
click at [365, 304] on icon at bounding box center [363, 306] width 8 height 8
click at [317, 315] on div "de" at bounding box center [316, 321] width 9 height 48
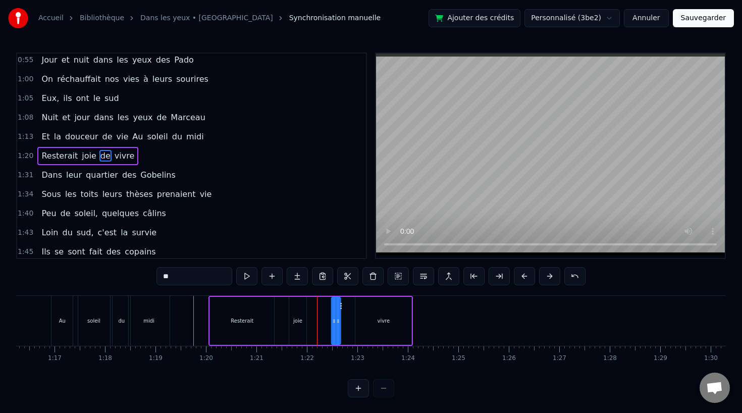
drag, startPoint x: 321, startPoint y: 306, endPoint x: 341, endPoint y: 306, distance: 19.7
click at [341, 306] on circle at bounding box center [341, 305] width 1 height 1
click at [237, 316] on div "Resterait" at bounding box center [242, 321] width 64 height 48
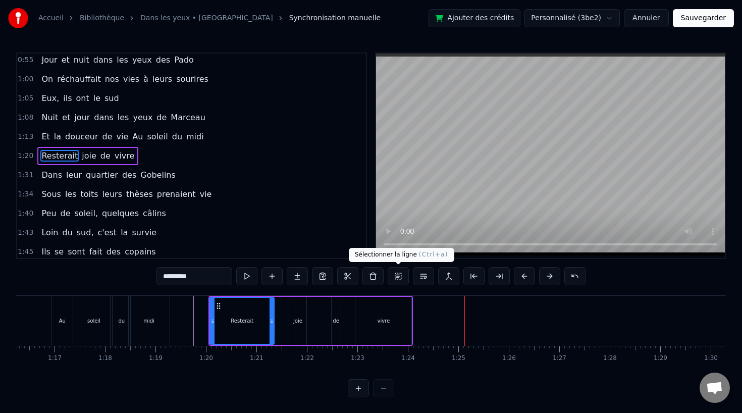
click at [377, 317] on div "vivre" at bounding box center [383, 321] width 13 height 8
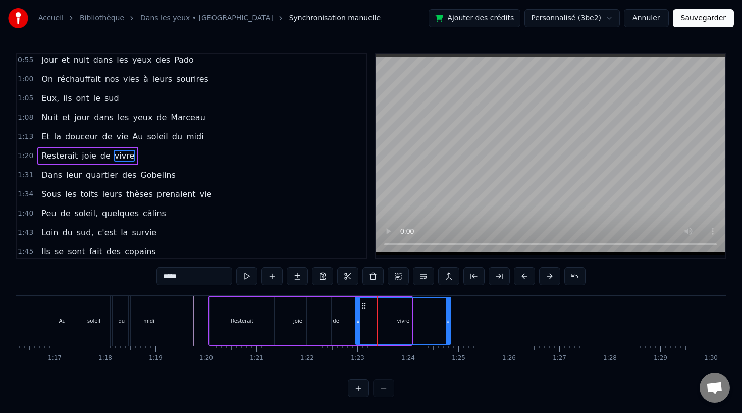
drag, startPoint x: 408, startPoint y: 321, endPoint x: 447, endPoint y: 321, distance: 39.4
click at [448, 322] on circle at bounding box center [448, 322] width 1 height 1
click at [391, 319] on div "vivre" at bounding box center [403, 321] width 94 height 46
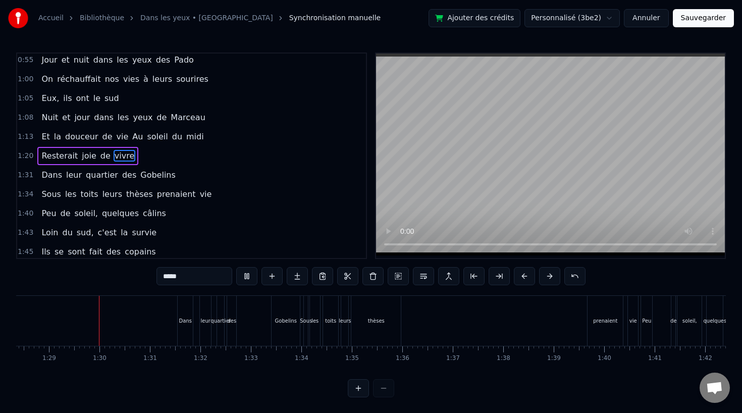
scroll to position [0, 4461]
click at [180, 321] on div "Dans" at bounding box center [183, 321] width 13 height 8
type input "****"
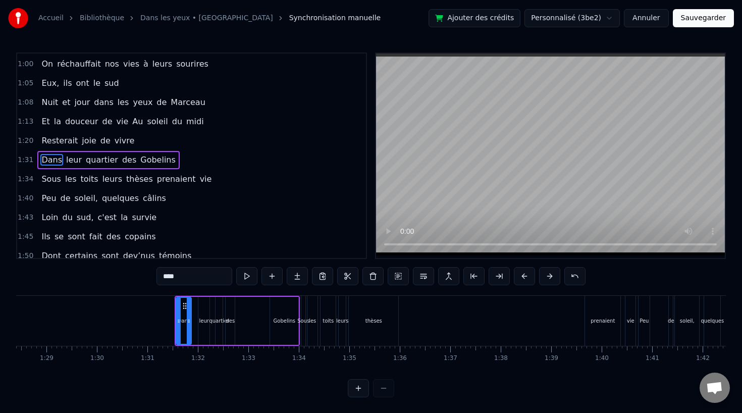
scroll to position [233, 0]
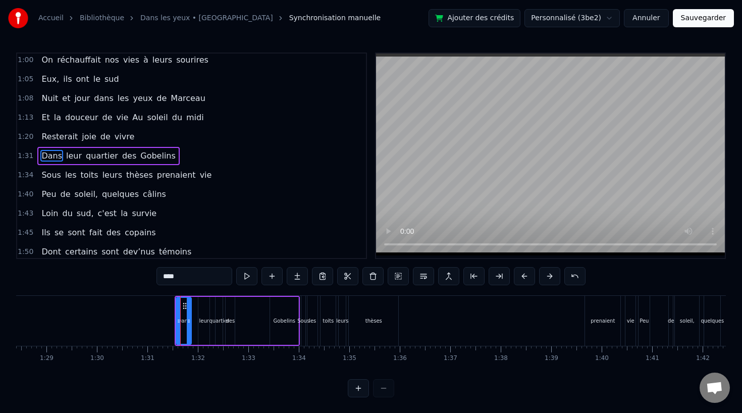
click at [705, 21] on button "Sauvegarder" at bounding box center [703, 18] width 61 height 18
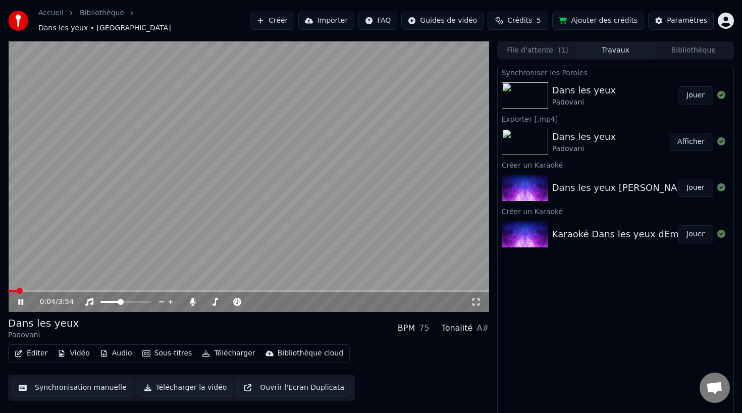
click at [57, 388] on button "Synchronisation manuelle" at bounding box center [72, 387] width 121 height 18
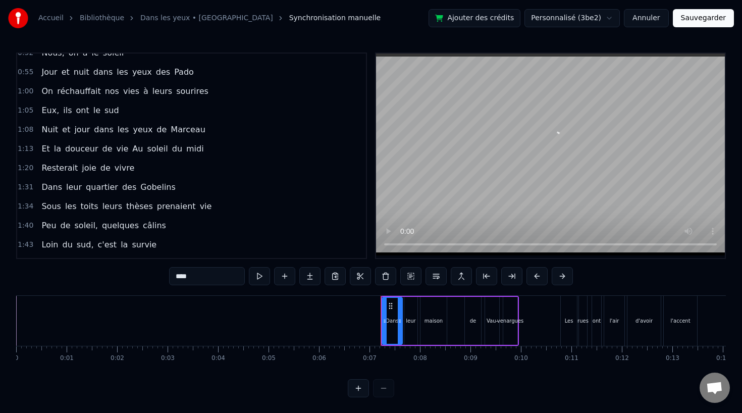
scroll to position [203, 0]
click at [104, 156] on div "Et la douceur de vie Au soleil du midi" at bounding box center [122, 148] width 170 height 18
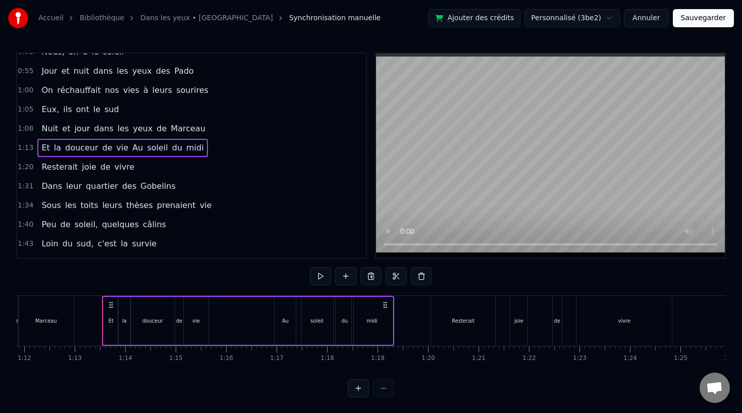
click at [89, 187] on span "quartier" at bounding box center [102, 186] width 34 height 12
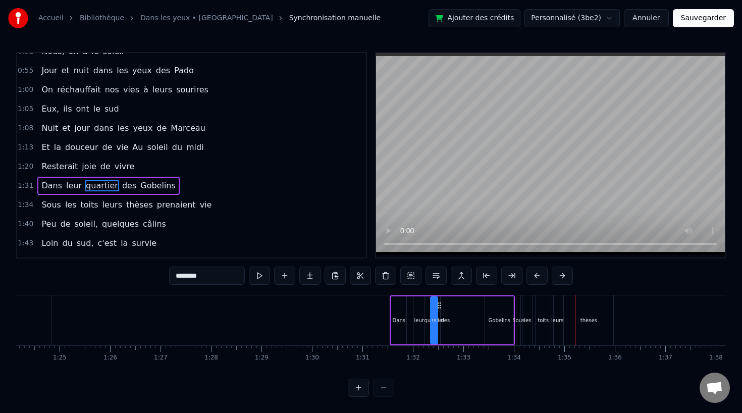
scroll to position [0, 4242]
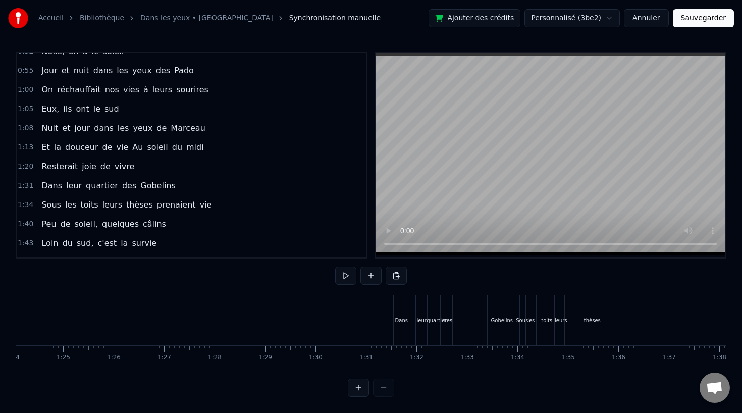
click at [399, 303] on div "Dans" at bounding box center [401, 320] width 15 height 50
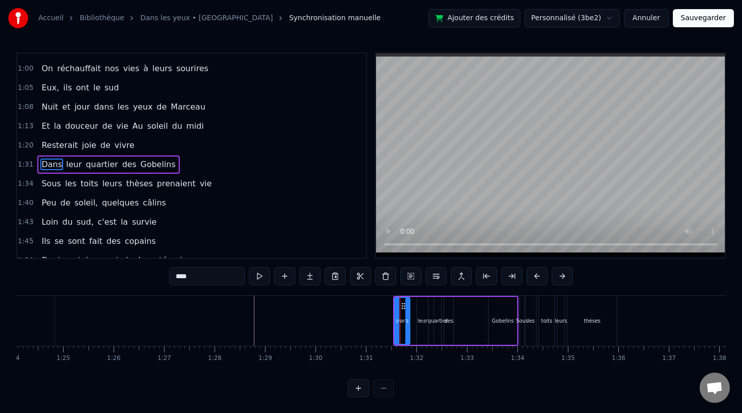
scroll to position [233, 0]
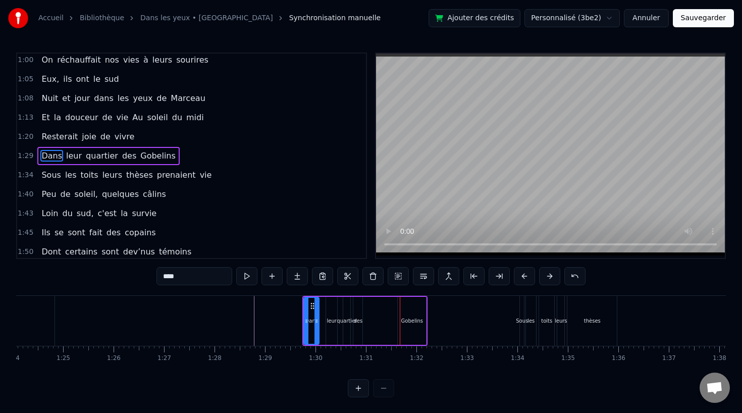
click at [522, 314] on div "Sous" at bounding box center [522, 321] width 4 height 50
type input "****"
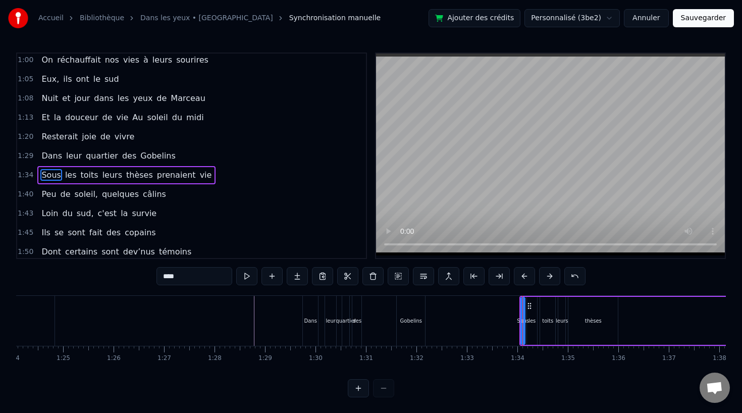
scroll to position [252, 0]
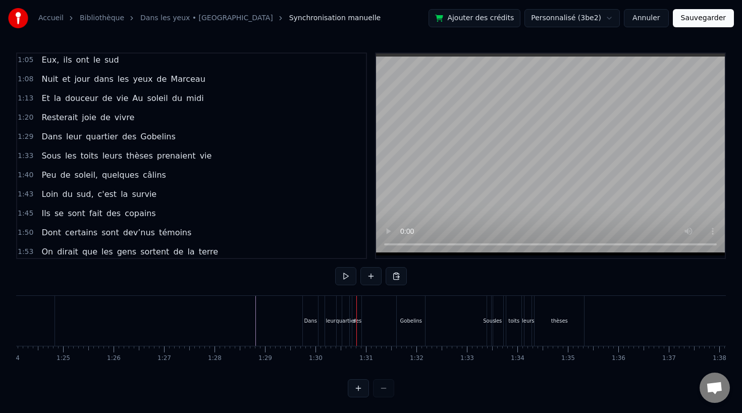
click at [359, 317] on div "des" at bounding box center [356, 321] width 9 height 8
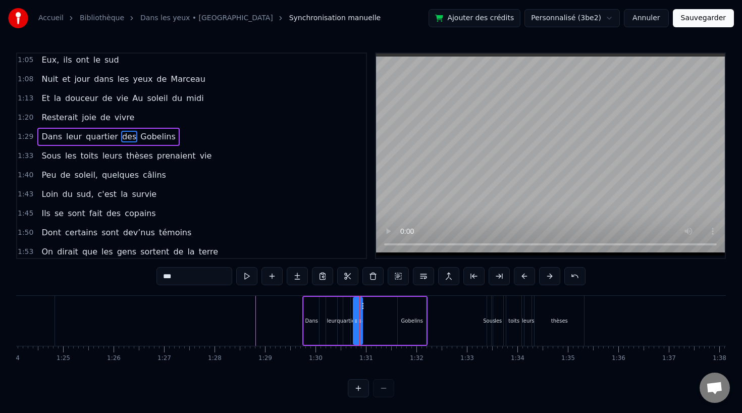
scroll to position [233, 0]
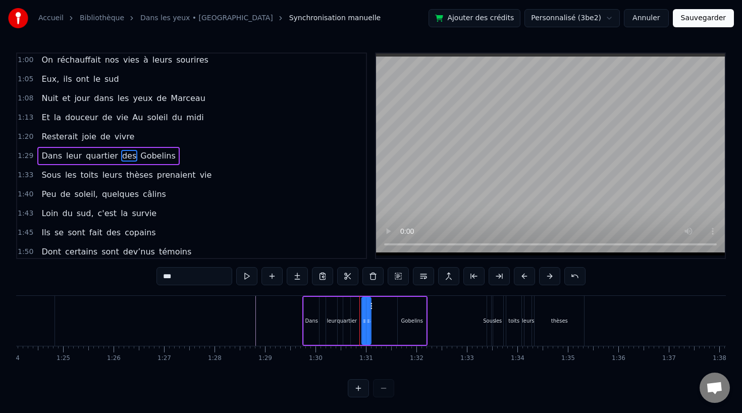
drag, startPoint x: 363, startPoint y: 304, endPoint x: 371, endPoint y: 309, distance: 9.7
click at [371, 309] on icon at bounding box center [370, 306] width 8 height 8
click at [333, 317] on div "leur" at bounding box center [332, 321] width 10 height 8
type input "****"
click at [335, 307] on div at bounding box center [335, 321] width 4 height 46
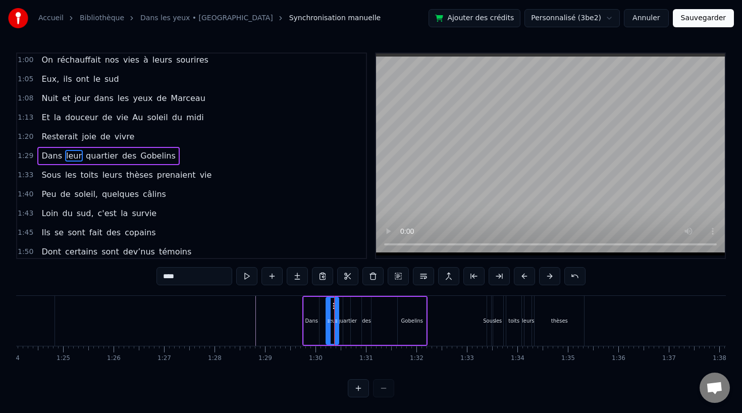
click at [357, 389] on button at bounding box center [358, 388] width 21 height 18
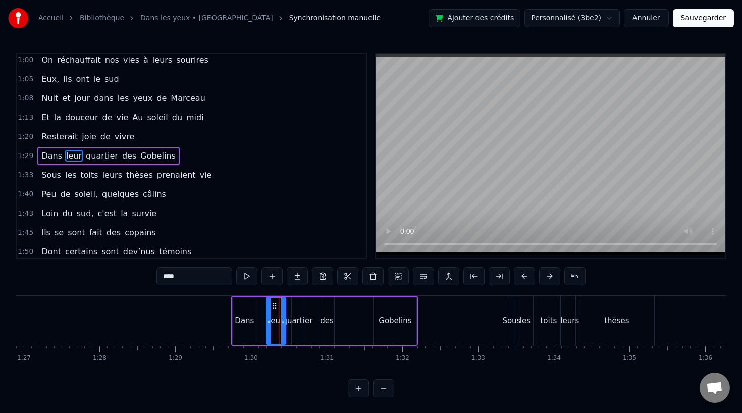
scroll to position [0, 6575]
drag, startPoint x: 278, startPoint y: 304, endPoint x: 268, endPoint y: 305, distance: 9.6
click at [268, 305] on icon at bounding box center [268, 306] width 8 height 8
click at [288, 307] on div "Dans leur quartier des [GEOGRAPHIC_DATA]" at bounding box center [327, 321] width 187 height 50
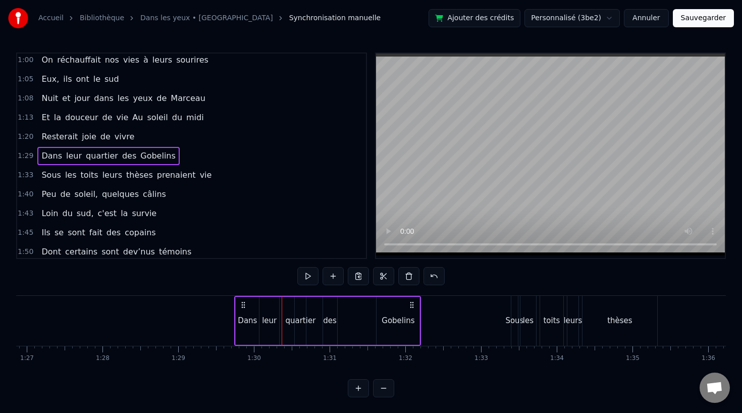
click at [297, 319] on div "quartier" at bounding box center [300, 321] width 30 height 12
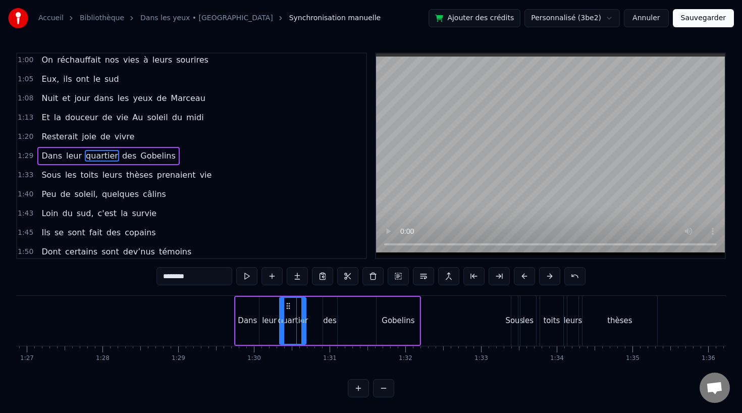
drag, startPoint x: 297, startPoint y: 321, endPoint x: 282, endPoint y: 322, distance: 15.2
click at [282, 322] on icon at bounding box center [282, 321] width 4 height 8
click at [307, 320] on icon at bounding box center [306, 321] width 4 height 8
click at [341, 320] on div "Dans leur quartier des [GEOGRAPHIC_DATA]" at bounding box center [327, 321] width 187 height 50
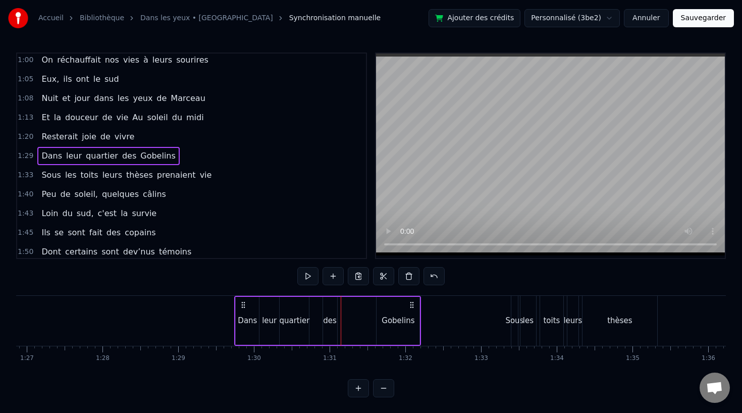
click at [330, 319] on div "des" at bounding box center [330, 321] width 14 height 12
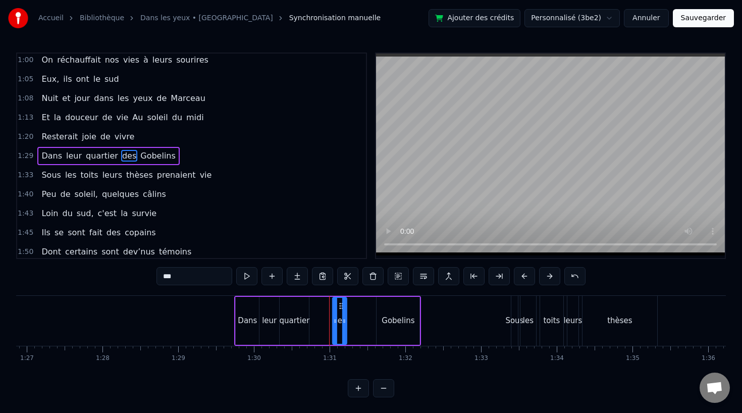
drag, startPoint x: 330, startPoint y: 305, endPoint x: 339, endPoint y: 308, distance: 9.7
click at [339, 308] on icon at bounding box center [341, 306] width 8 height 8
click at [304, 324] on div "quartier" at bounding box center [294, 321] width 30 height 12
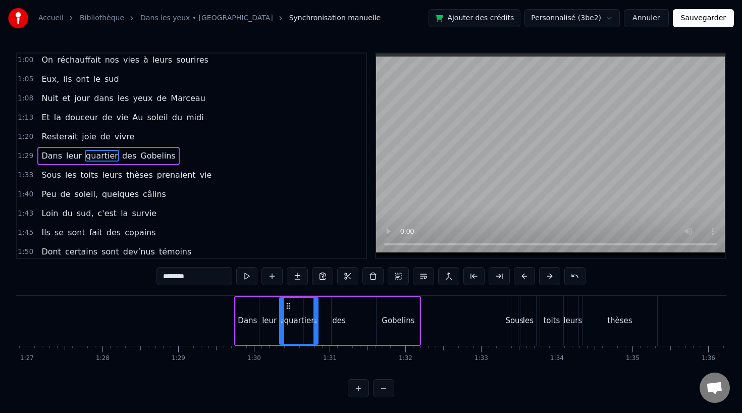
drag, startPoint x: 307, startPoint y: 321, endPoint x: 316, endPoint y: 321, distance: 9.1
click at [316, 321] on icon at bounding box center [315, 321] width 4 height 8
click at [338, 321] on div "des" at bounding box center [339, 321] width 14 height 12
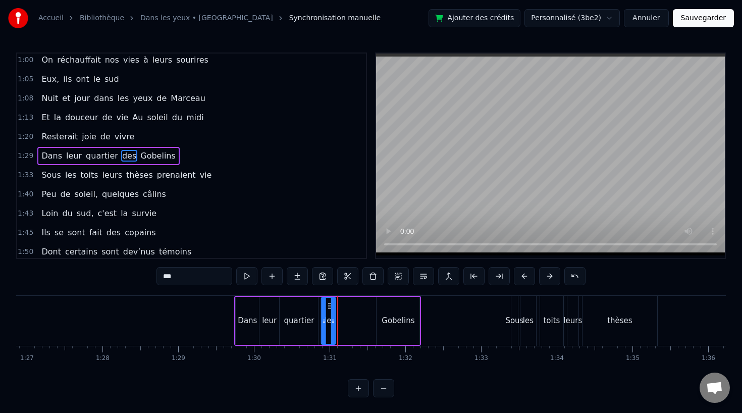
drag, startPoint x: 338, startPoint y: 304, endPoint x: 326, endPoint y: 305, distance: 12.2
click at [326, 305] on icon at bounding box center [330, 306] width 8 height 8
click at [392, 308] on div "Gobelins" at bounding box center [397, 321] width 43 height 48
type input "********"
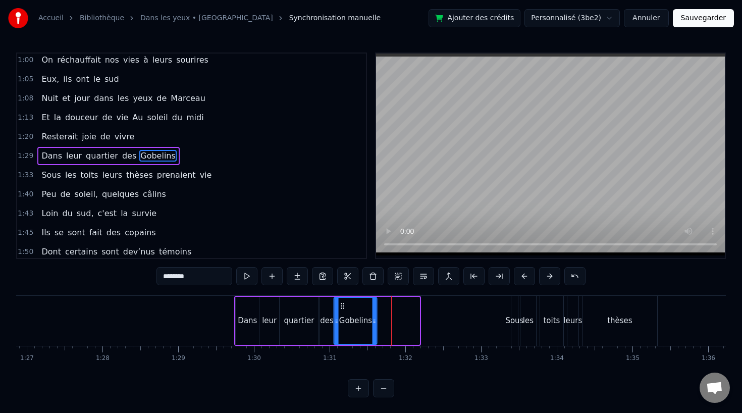
drag, startPoint x: 385, startPoint y: 304, endPoint x: 342, endPoint y: 304, distance: 42.4
click at [342, 304] on icon at bounding box center [343, 306] width 8 height 8
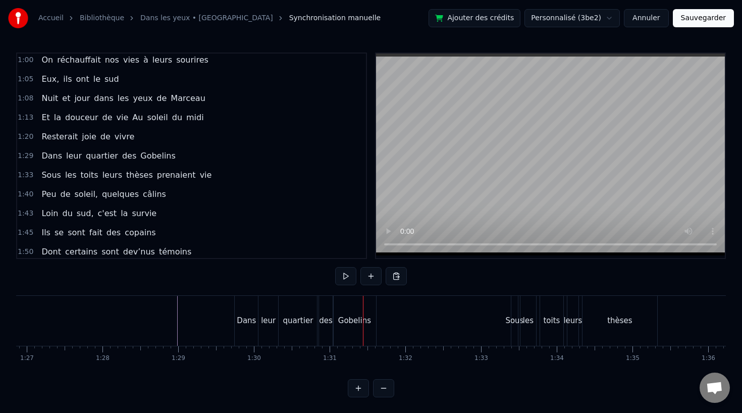
click at [348, 322] on div "Gobelins" at bounding box center [354, 321] width 33 height 12
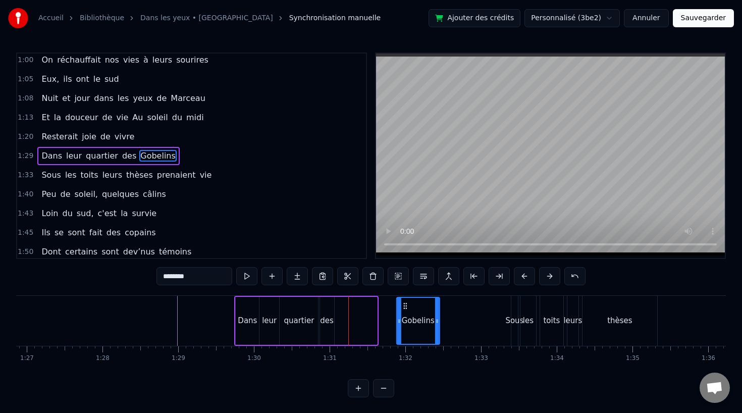
drag, startPoint x: 342, startPoint y: 304, endPoint x: 404, endPoint y: 304, distance: 62.6
click at [404, 304] on icon at bounding box center [405, 306] width 8 height 8
click at [323, 316] on div "des" at bounding box center [327, 321] width 14 height 12
type input "***"
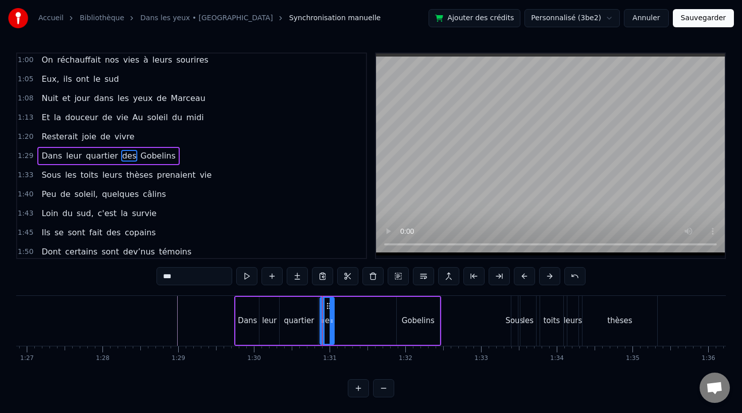
drag, startPoint x: 327, startPoint y: 301, endPoint x: 367, endPoint y: 301, distance: 40.9
click at [368, 301] on div "Dans leur quartier des [GEOGRAPHIC_DATA]" at bounding box center [337, 321] width 206 height 50
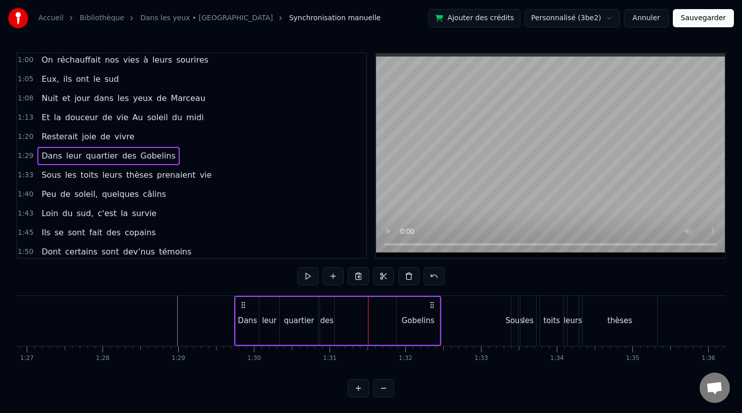
click at [327, 313] on div "des" at bounding box center [327, 321] width 14 height 48
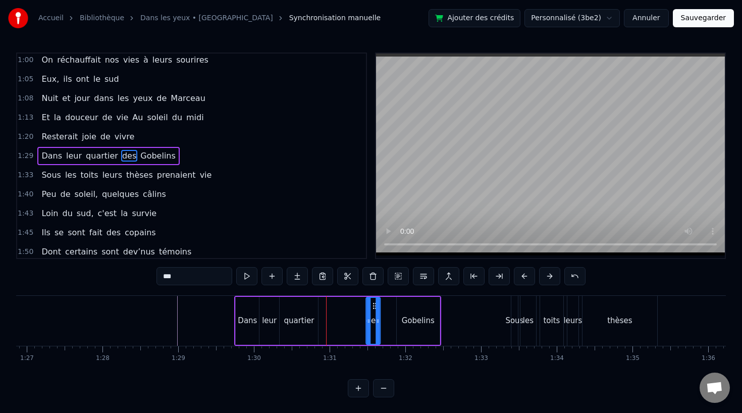
drag, startPoint x: 328, startPoint y: 304, endPoint x: 373, endPoint y: 306, distance: 45.9
click at [373, 306] on icon at bounding box center [374, 306] width 8 height 8
click at [424, 325] on div "Gobelins" at bounding box center [418, 321] width 33 height 12
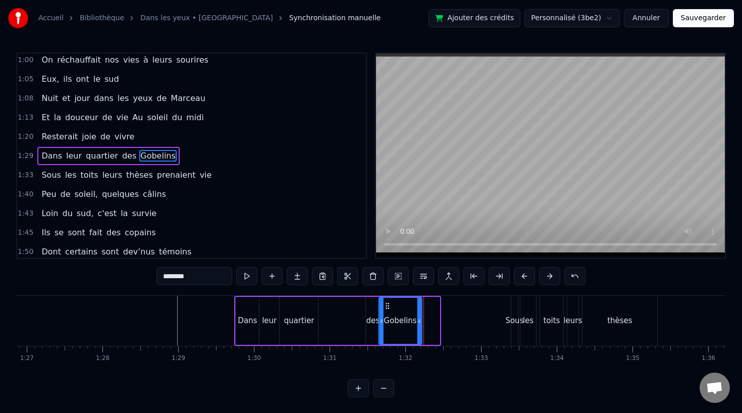
drag, startPoint x: 404, startPoint y: 305, endPoint x: 386, endPoint y: 306, distance: 18.2
click at [386, 306] on icon at bounding box center [387, 306] width 8 height 8
drag, startPoint x: 418, startPoint y: 319, endPoint x: 449, endPoint y: 321, distance: 30.3
click at [449, 321] on icon at bounding box center [447, 321] width 4 height 8
click at [318, 324] on div "quartier" at bounding box center [298, 321] width 39 height 48
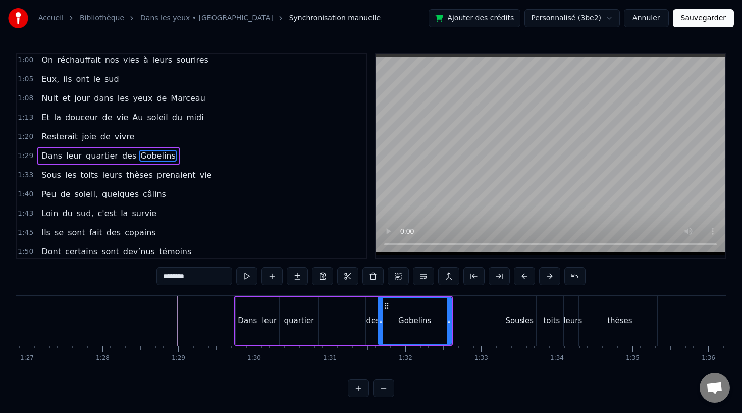
type input "********"
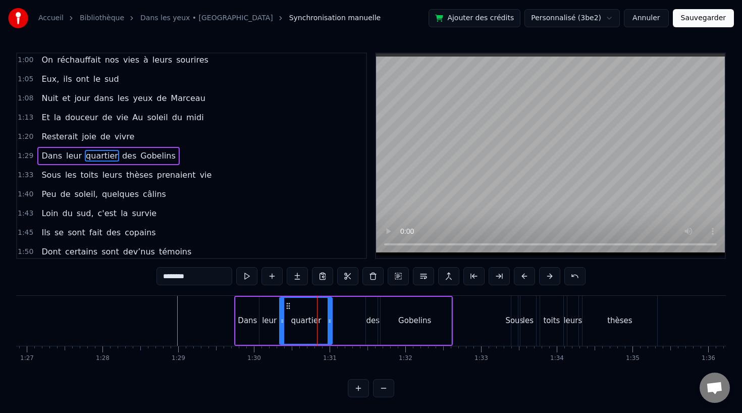
drag, startPoint x: 316, startPoint y: 321, endPoint x: 331, endPoint y: 321, distance: 14.1
click at [331, 321] on icon at bounding box center [330, 321] width 4 height 8
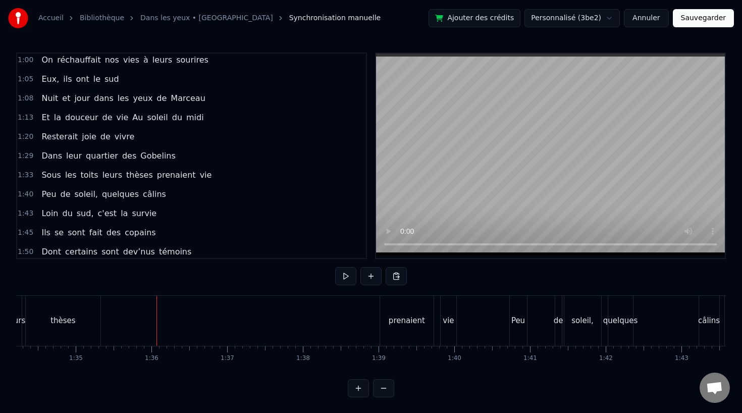
scroll to position [0, 7013]
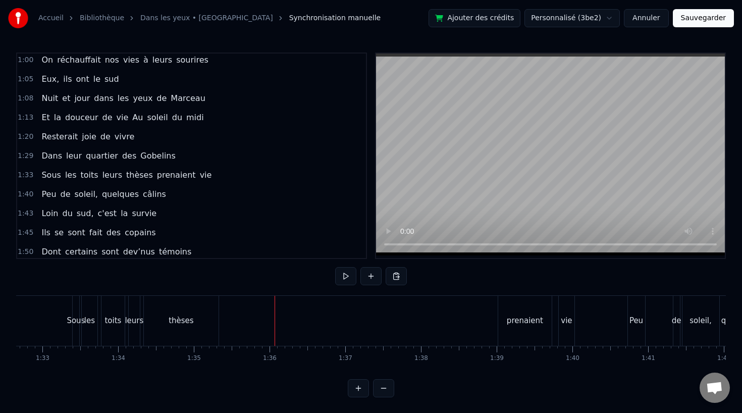
click at [523, 316] on div "prenaient" at bounding box center [525, 321] width 36 height 12
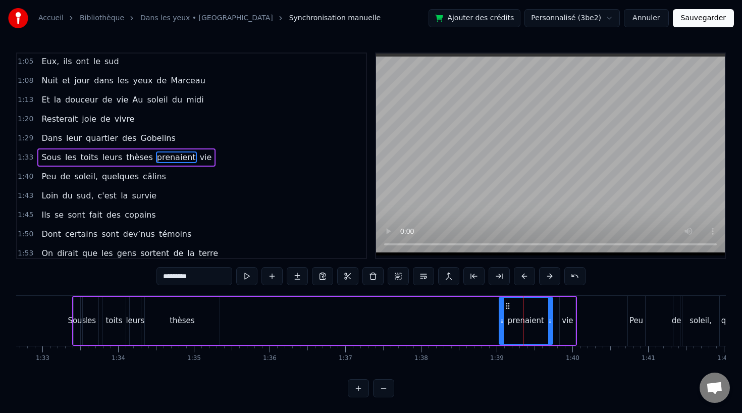
scroll to position [252, 0]
click at [158, 333] on div "thèses" at bounding box center [182, 321] width 75 height 48
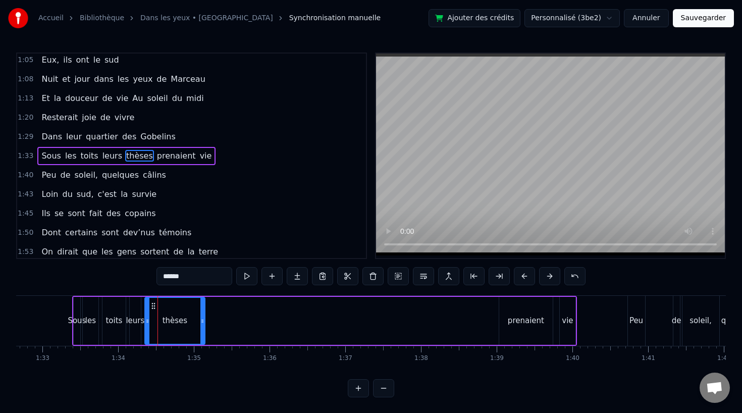
drag, startPoint x: 217, startPoint y: 319, endPoint x: 207, endPoint y: 321, distance: 10.7
click at [204, 321] on icon at bounding box center [202, 321] width 4 height 8
click at [522, 322] on div "prenaient" at bounding box center [526, 321] width 36 height 12
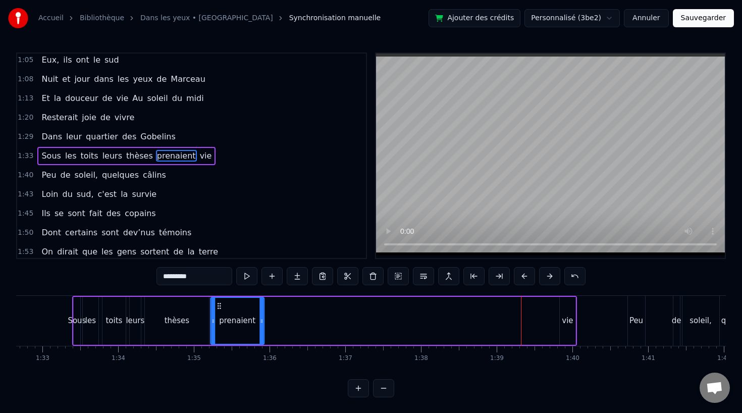
drag, startPoint x: 509, startPoint y: 306, endPoint x: 220, endPoint y: 319, distance: 289.0
click
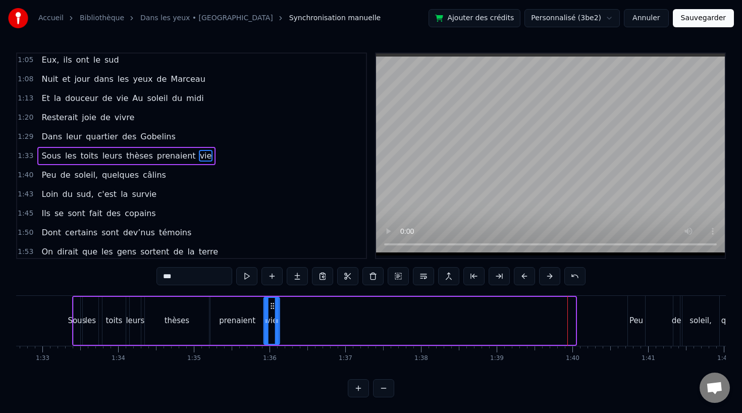
drag, startPoint x: 568, startPoint y: 305, endPoint x: 272, endPoint y: 320, distance: 296.1
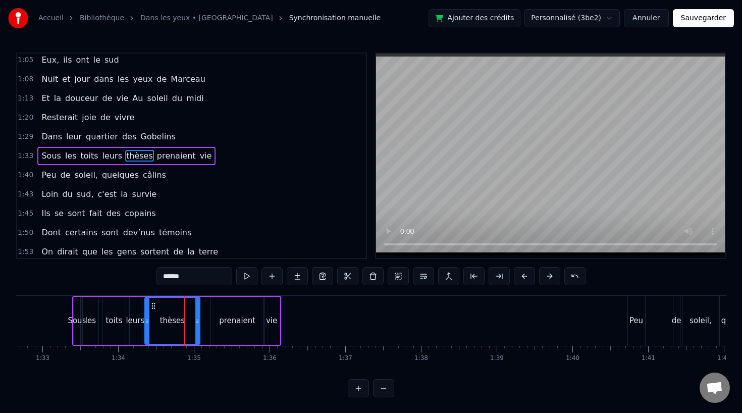
drag, startPoint x: 207, startPoint y: 321, endPoint x: 198, endPoint y: 322, distance: 9.2
click at [198, 322] on icon at bounding box center [197, 321] width 4 height 8
click at [226, 322] on div "prenaient" at bounding box center [237, 321] width 36 height 12
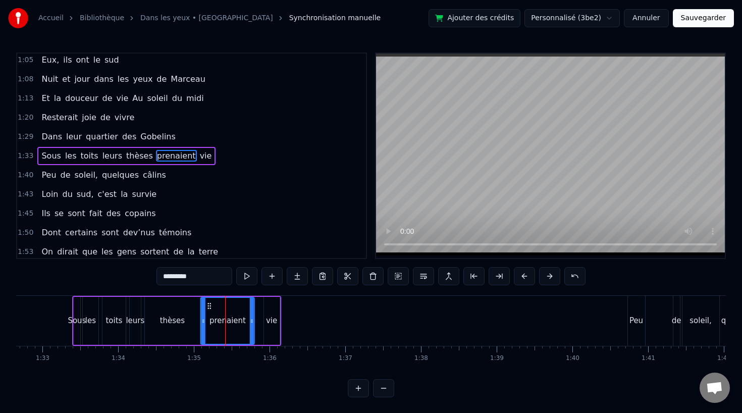
drag, startPoint x: 218, startPoint y: 305, endPoint x: 208, endPoint y: 306, distance: 9.6
click at [208, 306] on icon at bounding box center [209, 306] width 8 height 8
drag, startPoint x: 249, startPoint y: 319, endPoint x: 241, endPoint y: 319, distance: 8.1
click at [241, 319] on div "prenaient" at bounding box center [224, 321] width 46 height 46
click at [268, 319] on div "vie" at bounding box center [271, 321] width 11 height 12
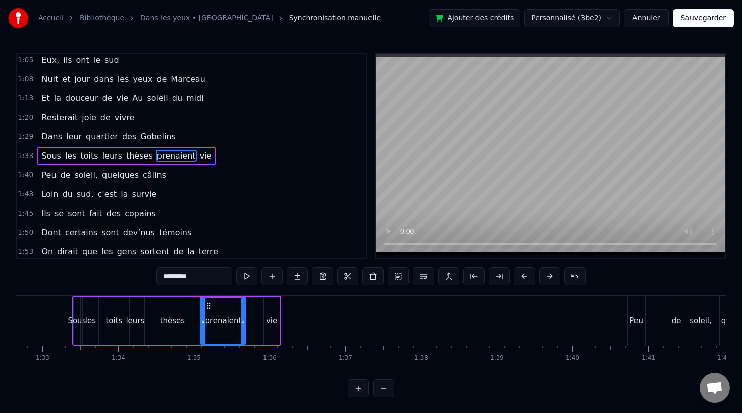
type input "***"
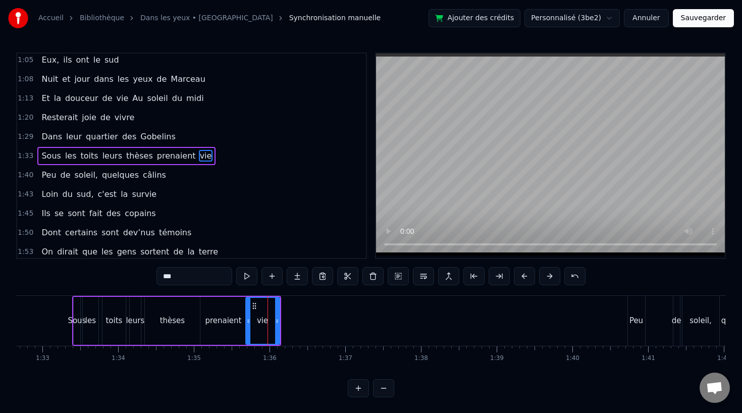
drag, startPoint x: 264, startPoint y: 319, endPoint x: 246, endPoint y: 321, distance: 18.2
click at [246, 321] on div "vie" at bounding box center [262, 321] width 35 height 48
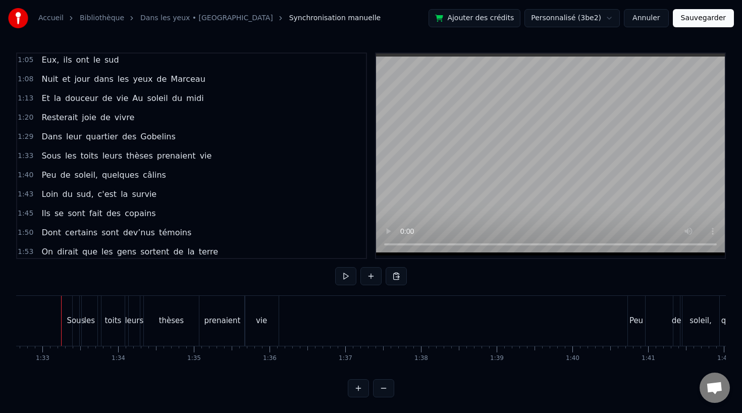
scroll to position [0, 7008]
click at [97, 321] on div "les" at bounding box center [95, 321] width 11 height 12
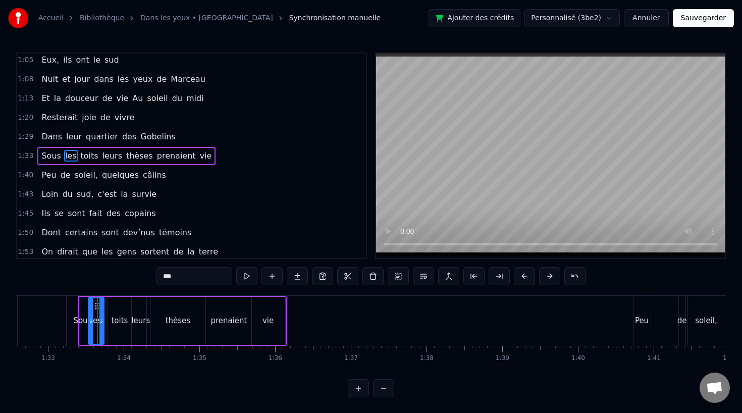
click at [139, 321] on div "leurs" at bounding box center [140, 321] width 19 height 12
click at [122, 317] on div "toits" at bounding box center [119, 321] width 17 height 12
click at [91, 319] on div "les" at bounding box center [96, 321] width 11 height 12
click at [98, 304] on icon at bounding box center [101, 306] width 8 height 8
click at [85, 312] on div "Sous" at bounding box center [82, 321] width 7 height 48
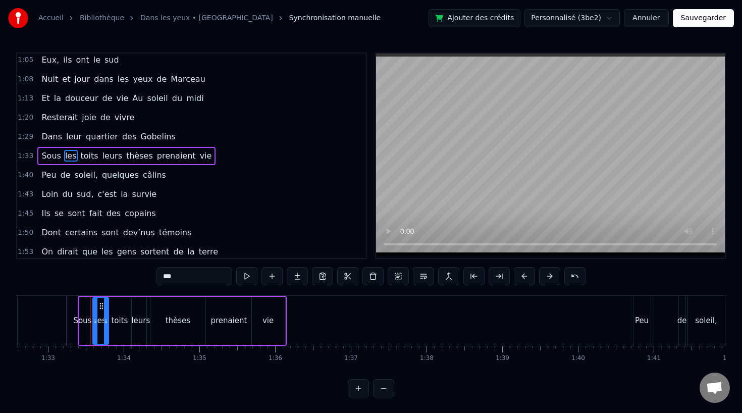
type input "****"
drag, startPoint x: 84, startPoint y: 320, endPoint x: 91, endPoint y: 320, distance: 6.6
click at [91, 320] on icon at bounding box center [90, 321] width 4 height 8
drag, startPoint x: 81, startPoint y: 320, endPoint x: 72, endPoint y: 321, distance: 8.6
click at [72, 321] on icon at bounding box center [73, 321] width 4 height 8
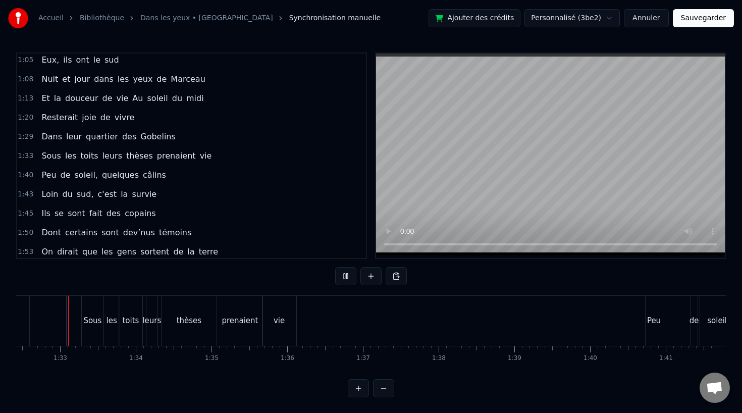
scroll to position [1, 0]
click at [92, 320] on div "Sous" at bounding box center [92, 320] width 18 height 12
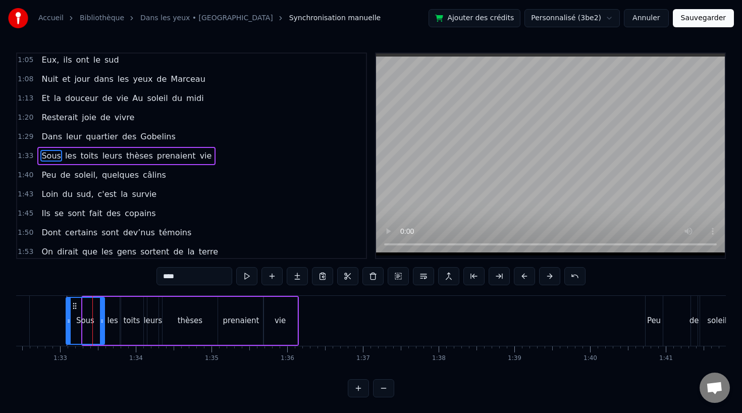
drag, startPoint x: 85, startPoint y: 320, endPoint x: 67, endPoint y: 321, distance: 17.7
click at [67, 321] on icon at bounding box center [69, 321] width 4 height 8
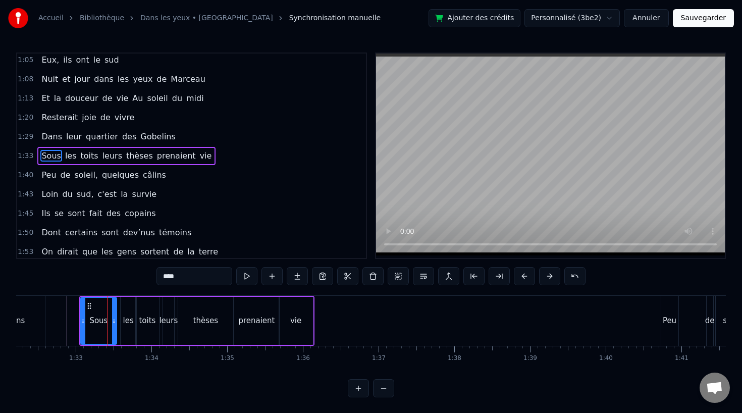
drag, startPoint x: 117, startPoint y: 319, endPoint x: 110, endPoint y: 319, distance: 7.1
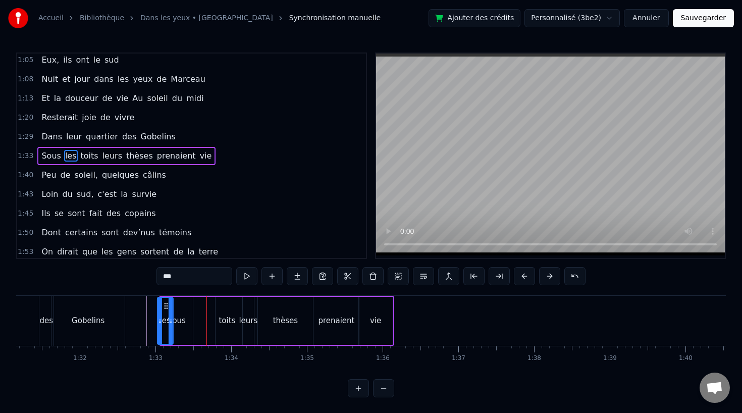
scroll to position [0, 6900]
drag, startPoint x: 128, startPoint y: 302, endPoint x: 199, endPoint y: 312, distance: 71.4
drag, startPoint x: 220, startPoint y: 305, endPoint x: 212, endPoint y: 305, distance: 8.1
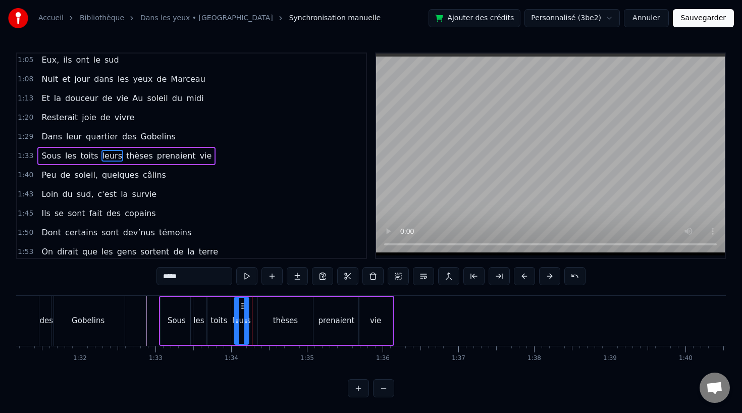
drag, startPoint x: 249, startPoint y: 305, endPoint x: 241, endPoint y: 306, distance: 8.1
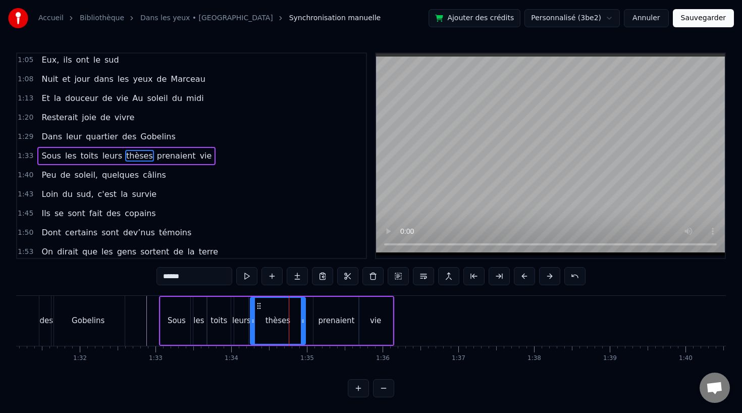
drag, startPoint x: 264, startPoint y: 304, endPoint x: 255, endPoint y: 305, distance: 9.1
drag, startPoint x: 302, startPoint y: 320, endPoint x: 290, endPoint y: 320, distance: 12.1
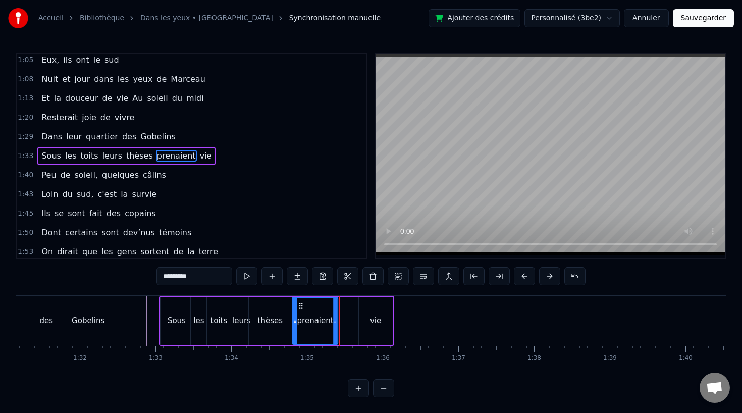
drag, startPoint x: 322, startPoint y: 305, endPoint x: 301, endPoint y: 306, distance: 21.2
type input "***"
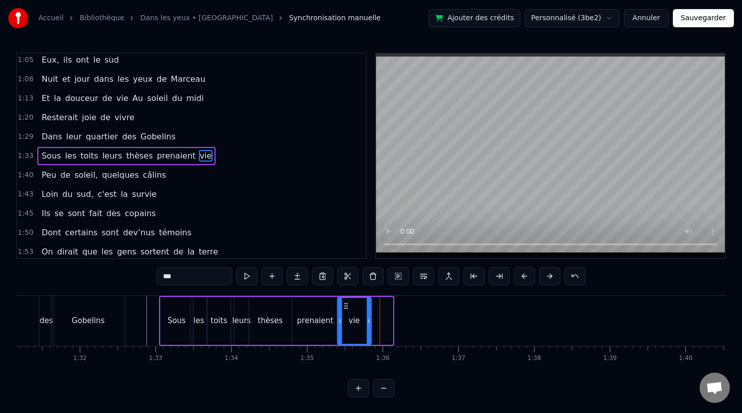
drag, startPoint x: 367, startPoint y: 304, endPoint x: 345, endPoint y: 305, distance: 21.7
drag, startPoint x: 369, startPoint y: 320, endPoint x: 378, endPoint y: 320, distance: 9.1
drag, startPoint x: 378, startPoint y: 320, endPoint x: 423, endPoint y: 323, distance: 45.0
type input "********"
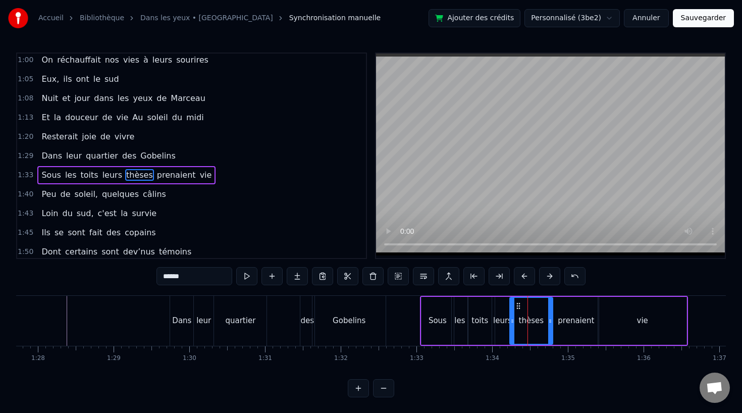
scroll to position [252, 0]
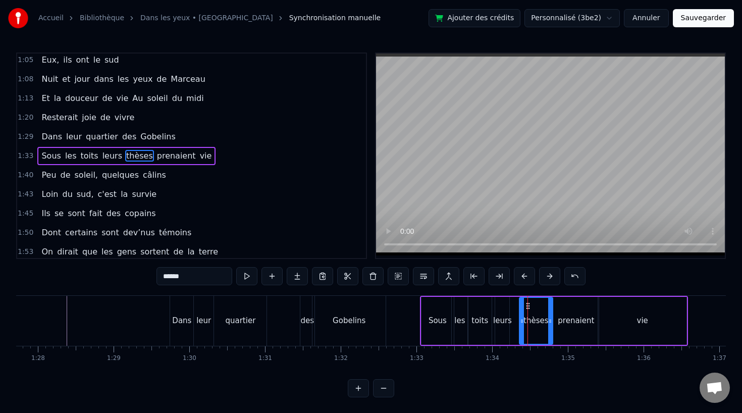
drag, startPoint x: 513, startPoint y: 322, endPoint x: 523, endPoint y: 322, distance: 10.1
type input "*****"
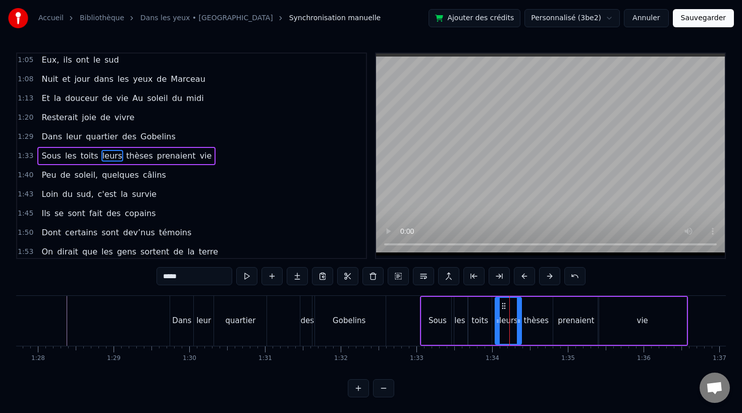
drag, startPoint x: 506, startPoint y: 320, endPoint x: 519, endPoint y: 320, distance: 12.6
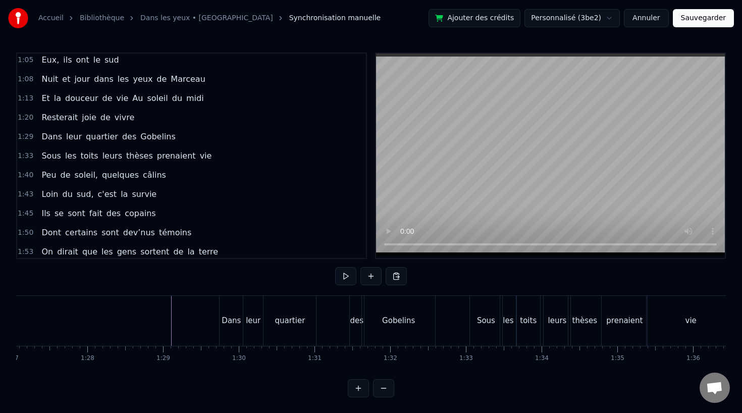
scroll to position [0, 6527]
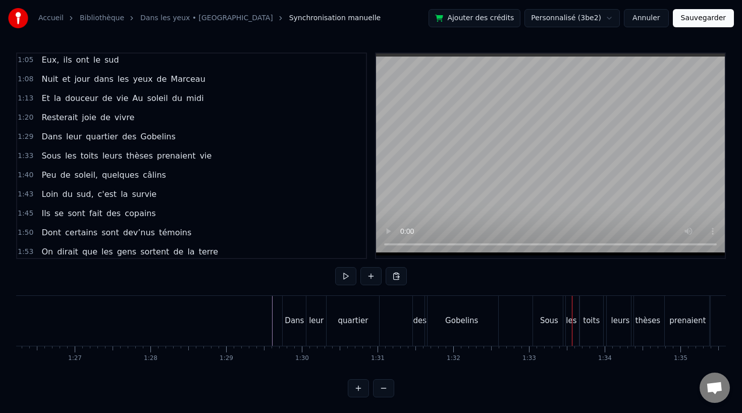
click at [538, 333] on div "Sous" at bounding box center [549, 321] width 32 height 50
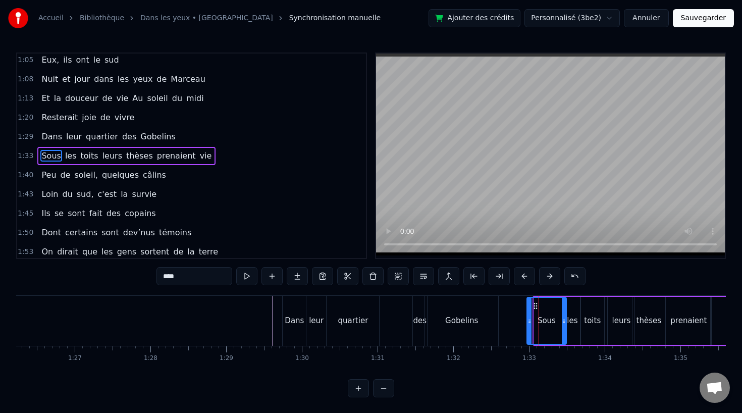
drag, startPoint x: 535, startPoint y: 318, endPoint x: 525, endPoint y: 319, distance: 10.1
click at [527, 319] on icon at bounding box center [529, 321] width 4 height 8
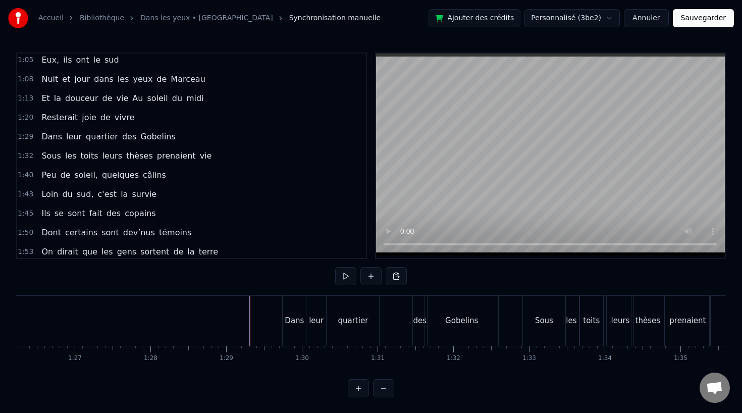
click at [399, 299] on div "Dans leur quartier des [GEOGRAPHIC_DATA]" at bounding box center [391, 321] width 219 height 50
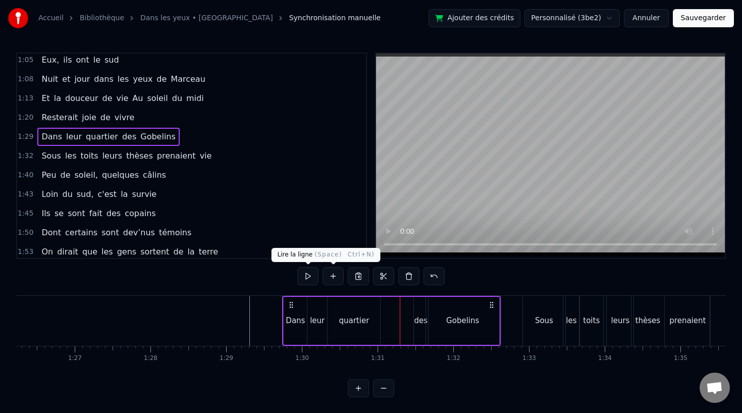
click at [310, 279] on button at bounding box center [307, 276] width 21 height 18
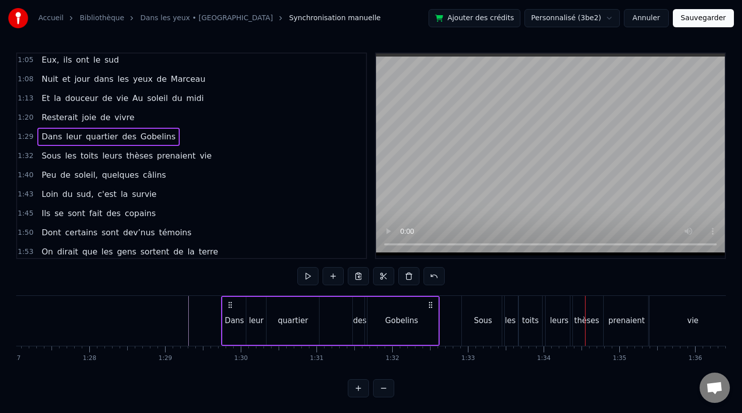
scroll to position [0, 6597]
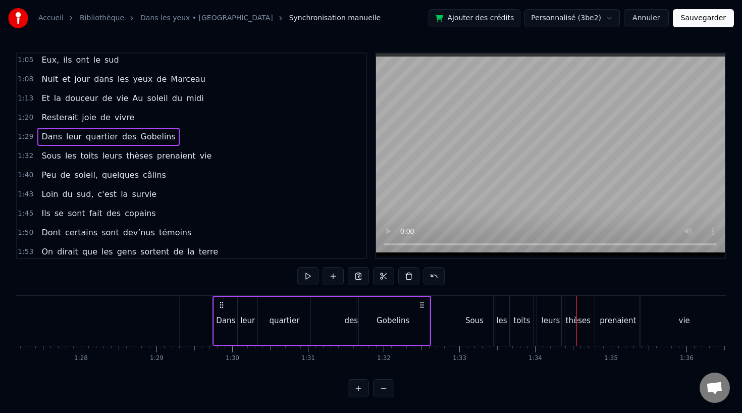
click at [559, 310] on div "leurs" at bounding box center [550, 321] width 27 height 50
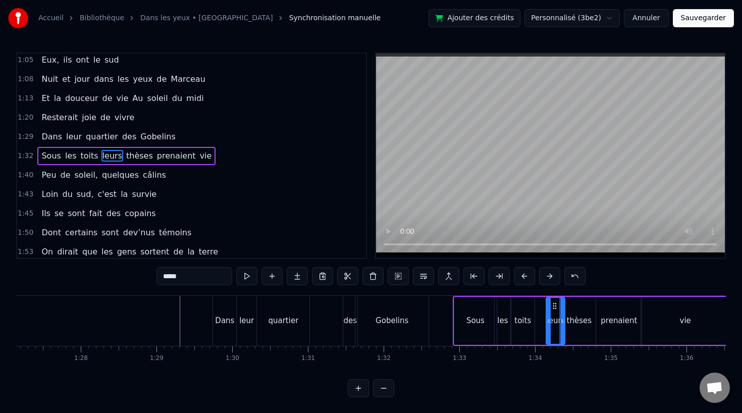
drag, startPoint x: 541, startPoint y: 319, endPoint x: 550, endPoint y: 319, distance: 8.6
click at [550, 319] on icon at bounding box center [549, 321] width 4 height 8
click at [523, 322] on div "toits" at bounding box center [522, 321] width 17 height 12
drag, startPoint x: 532, startPoint y: 321, endPoint x: 545, endPoint y: 322, distance: 12.6
click at [545, 322] on icon at bounding box center [544, 321] width 4 height 8
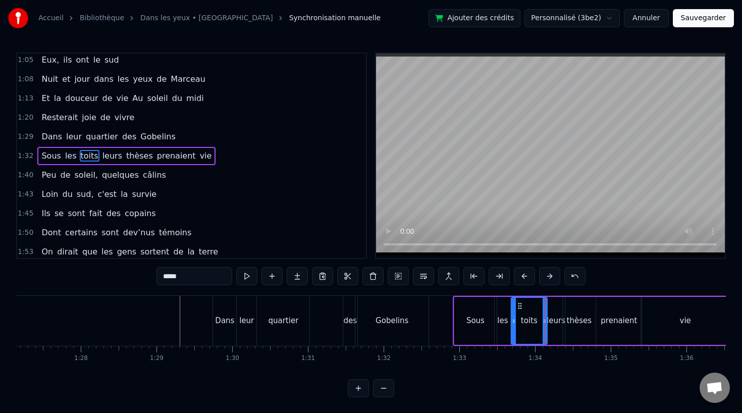
click at [581, 321] on div "thèses" at bounding box center [579, 321] width 25 height 12
type input "******"
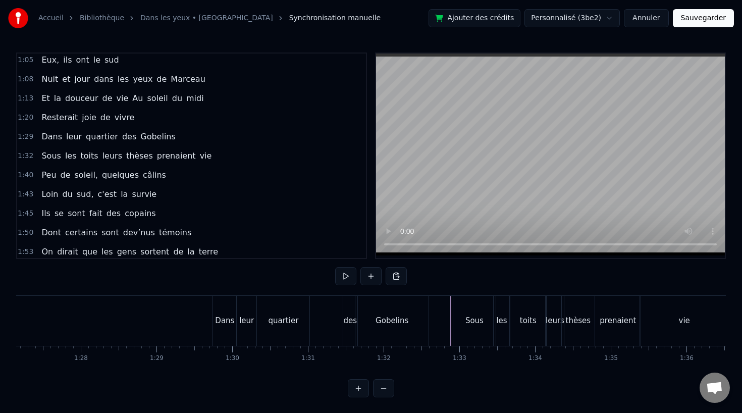
click at [415, 321] on div "Gobelins" at bounding box center [391, 321] width 73 height 50
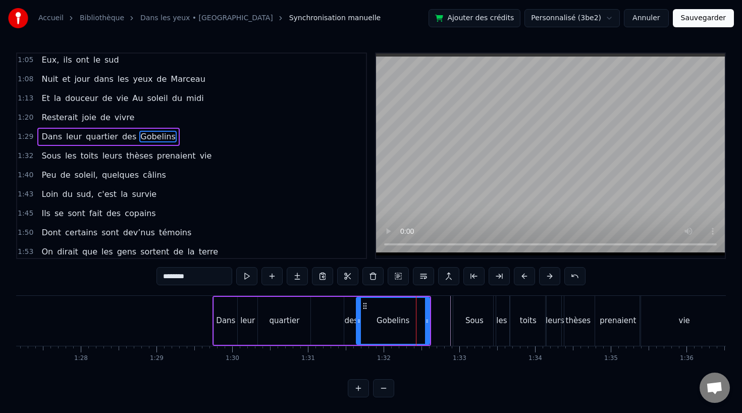
scroll to position [233, 0]
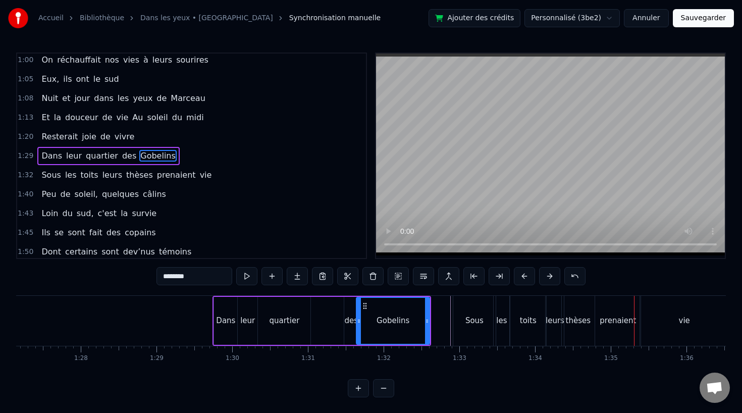
click at [527, 315] on div "toits" at bounding box center [528, 321] width 17 height 12
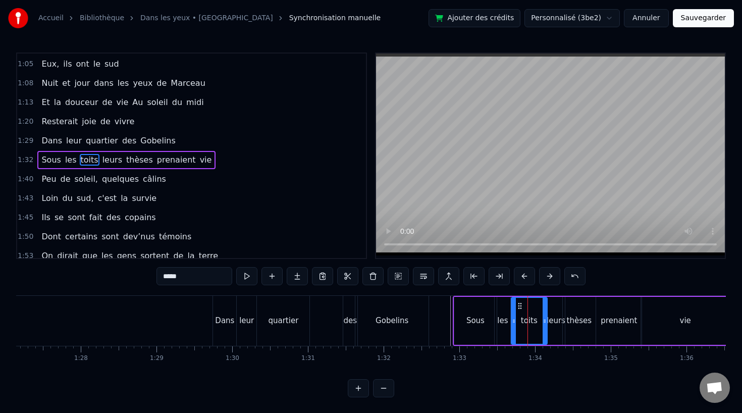
scroll to position [252, 0]
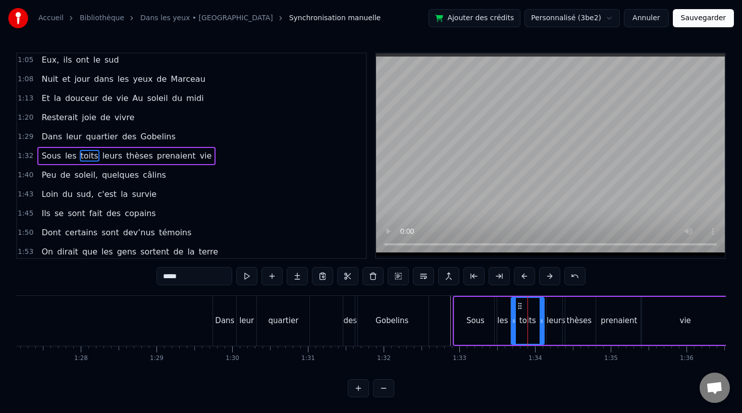
drag, startPoint x: 543, startPoint y: 319, endPoint x: 538, endPoint y: 320, distance: 5.1
click at [539, 320] on icon at bounding box center [541, 321] width 4 height 8
click at [550, 320] on div "leurs" at bounding box center [556, 321] width 19 height 12
drag, startPoint x: 547, startPoint y: 320, endPoint x: 538, endPoint y: 320, distance: 8.6
click at [540, 320] on icon at bounding box center [542, 321] width 4 height 8
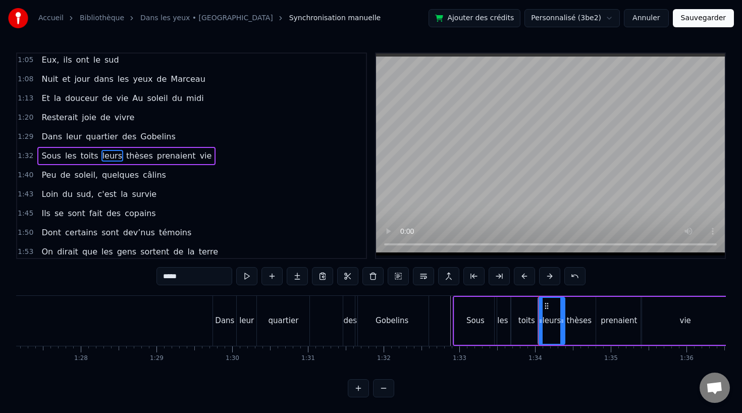
click at [410, 320] on div "Gobelins" at bounding box center [391, 321] width 73 height 50
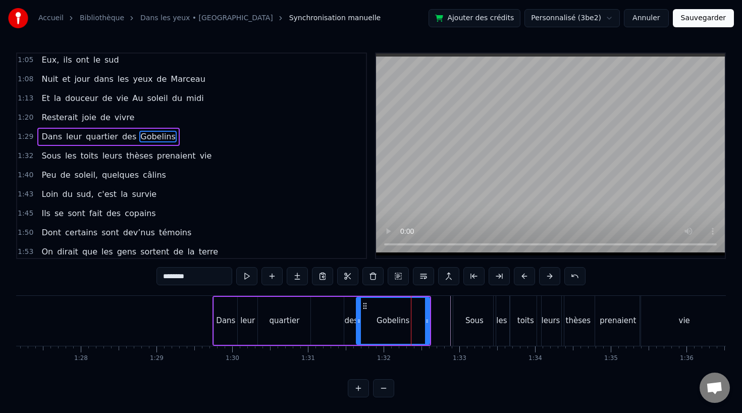
scroll to position [233, 0]
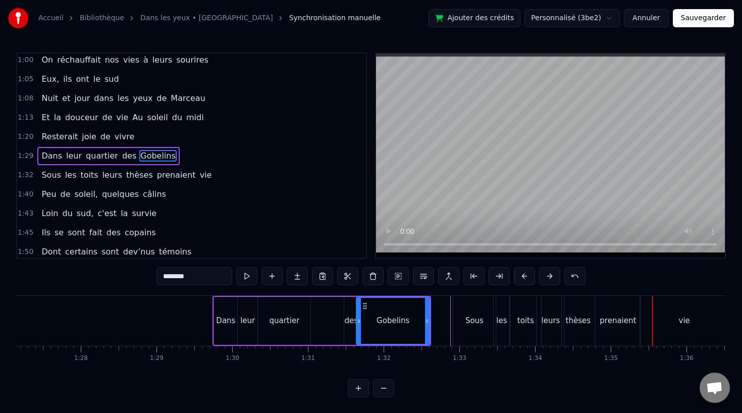
click at [610, 315] on div "prenaient" at bounding box center [618, 321] width 36 height 12
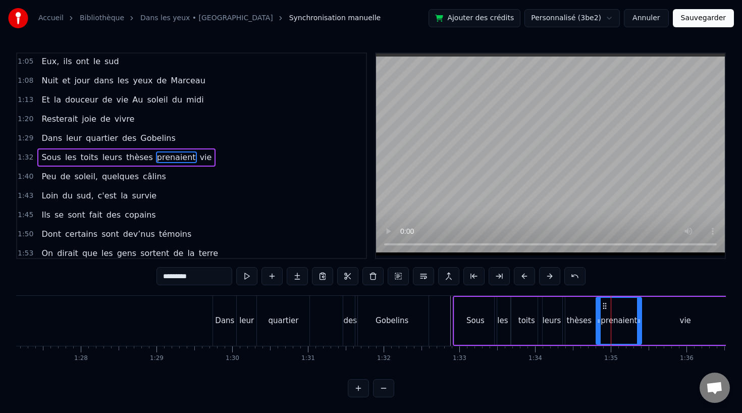
scroll to position [252, 0]
drag, startPoint x: 599, startPoint y: 318, endPoint x: 609, endPoint y: 319, distance: 9.6
click at [609, 319] on icon at bounding box center [608, 321] width 4 height 8
click at [411, 322] on div "Gobelins" at bounding box center [391, 321] width 73 height 50
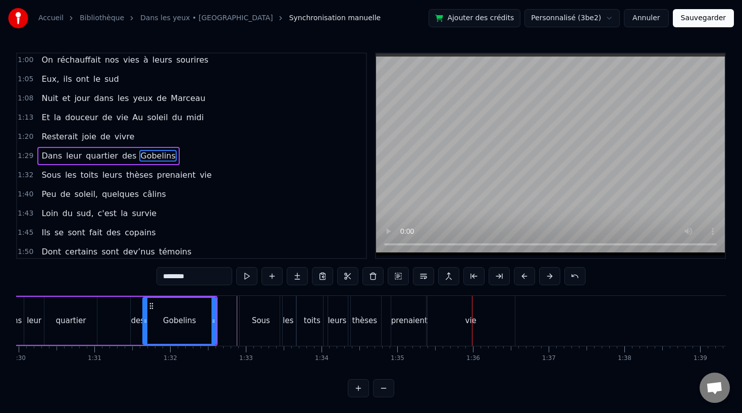
scroll to position [0, 6807]
click at [412, 323] on div "prenaient" at bounding box center [413, 321] width 36 height 12
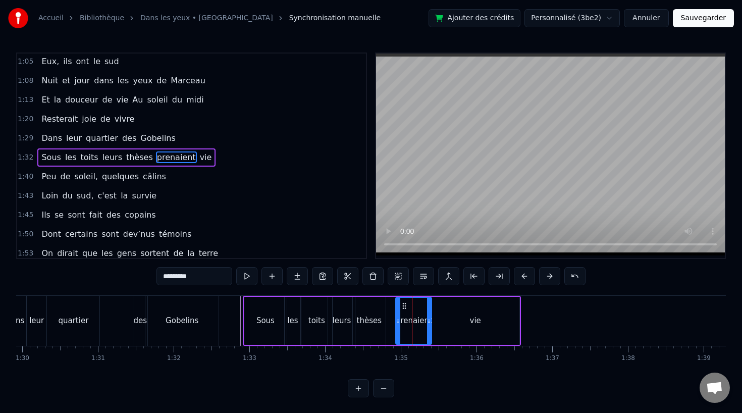
scroll to position [252, 0]
click at [423, 320] on icon at bounding box center [425, 321] width 4 height 8
click at [447, 320] on div "vie" at bounding box center [475, 321] width 88 height 48
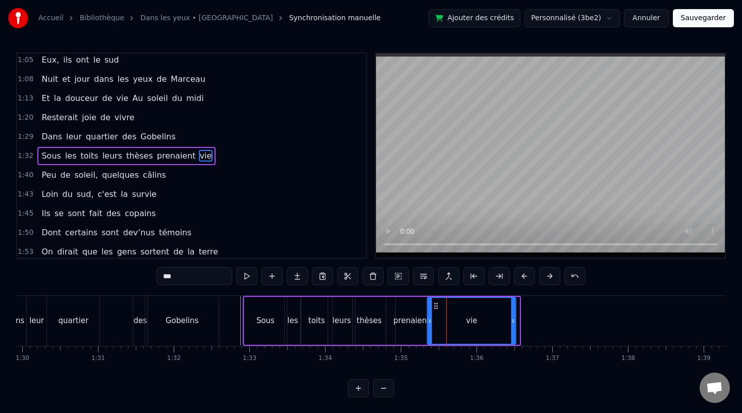
click at [435, 304] on icon at bounding box center [436, 306] width 8 height 8
click at [396, 309] on div "prenaient" at bounding box center [411, 321] width 31 height 48
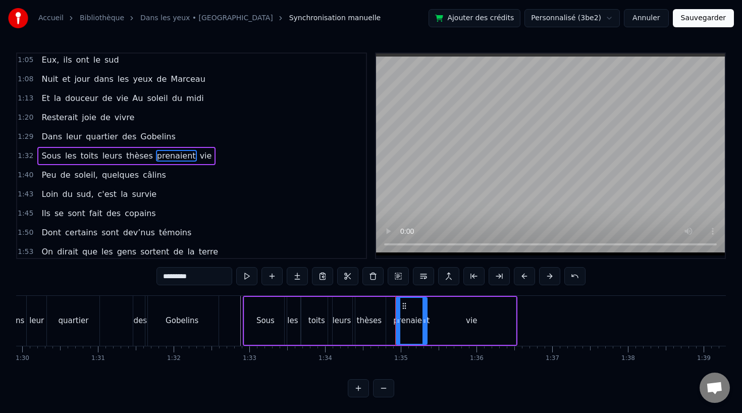
click at [367, 311] on div "thèses" at bounding box center [369, 321] width 33 height 48
type input "******"
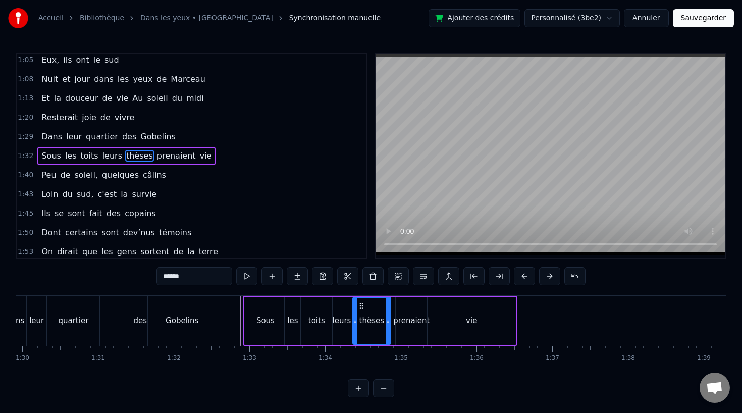
click at [389, 319] on icon at bounding box center [388, 321] width 4 height 8
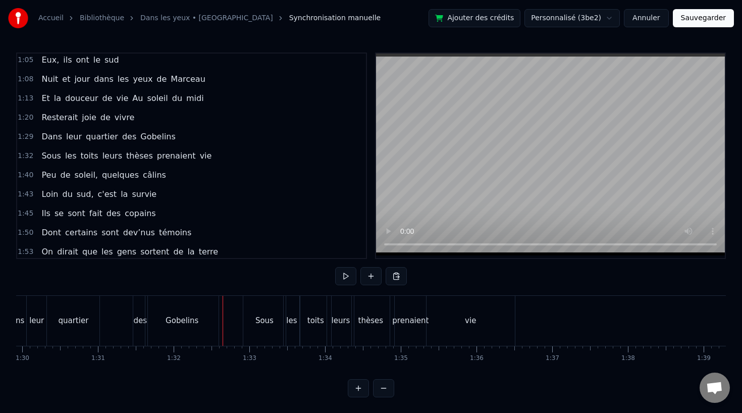
click at [200, 323] on div "Gobelins" at bounding box center [181, 321] width 73 height 50
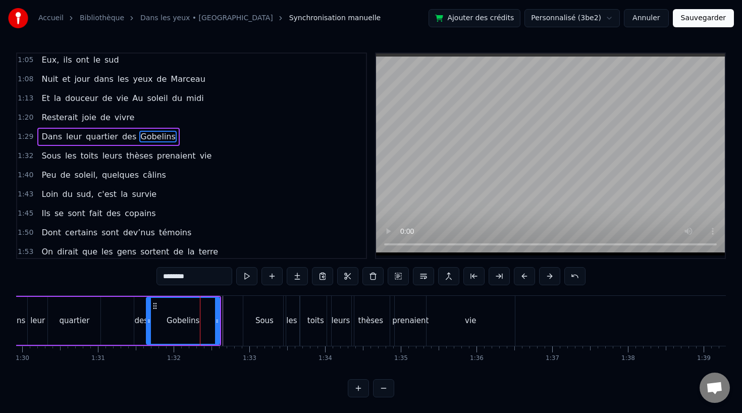
scroll to position [233, 0]
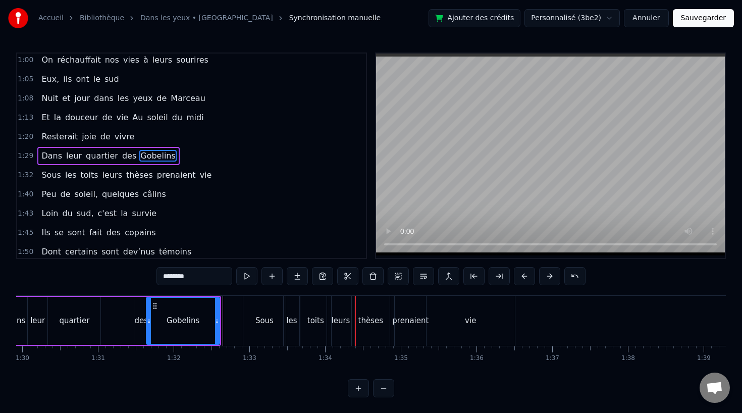
click at [347, 321] on div "leurs" at bounding box center [340, 321] width 19 height 12
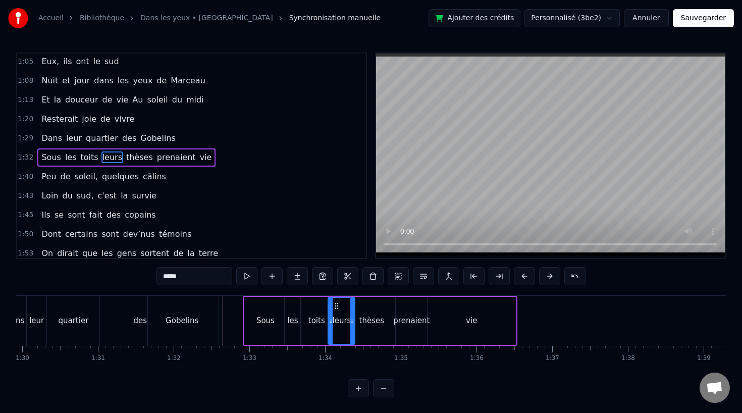
scroll to position [252, 0]
drag, startPoint x: 331, startPoint y: 319, endPoint x: 338, endPoint y: 319, distance: 7.6
click at [338, 319] on icon at bounding box center [336, 321] width 4 height 8
click at [324, 321] on div "toits" at bounding box center [316, 321] width 31 height 48
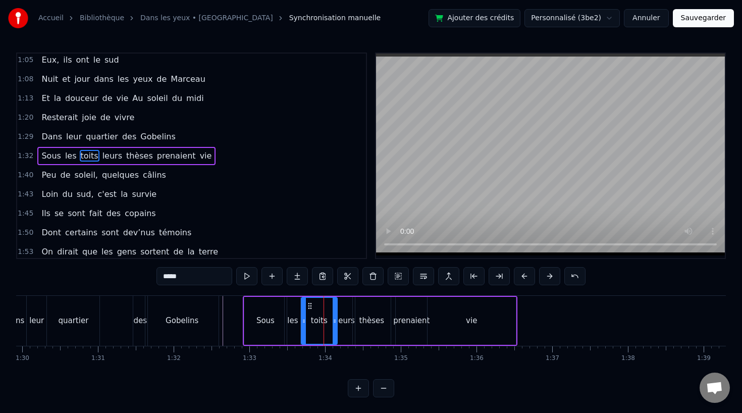
click at [336, 321] on icon at bounding box center [335, 321] width 4 height 8
click at [208, 325] on div "Gobelins" at bounding box center [181, 321] width 73 height 50
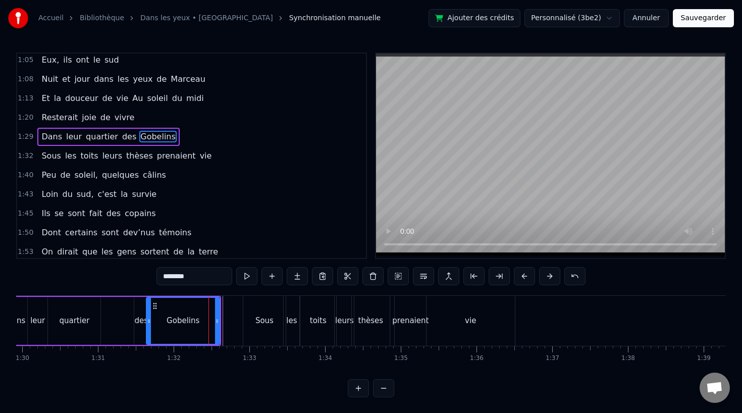
scroll to position [233, 0]
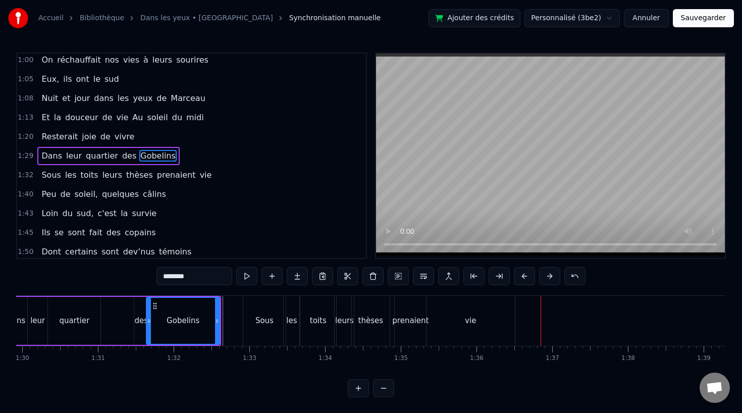
click at [379, 319] on div "thèses" at bounding box center [370, 321] width 25 height 12
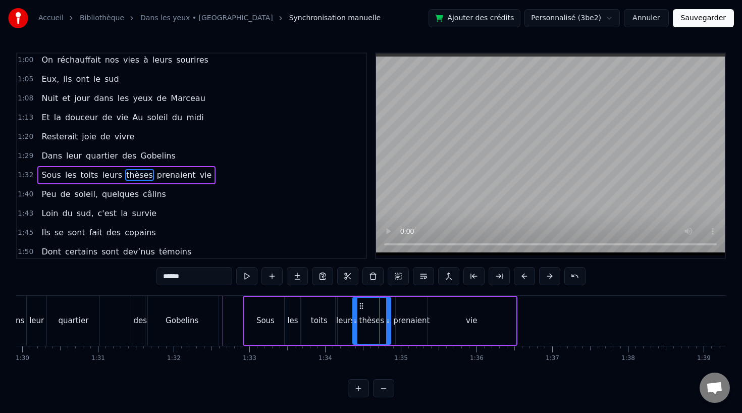
scroll to position [252, 0]
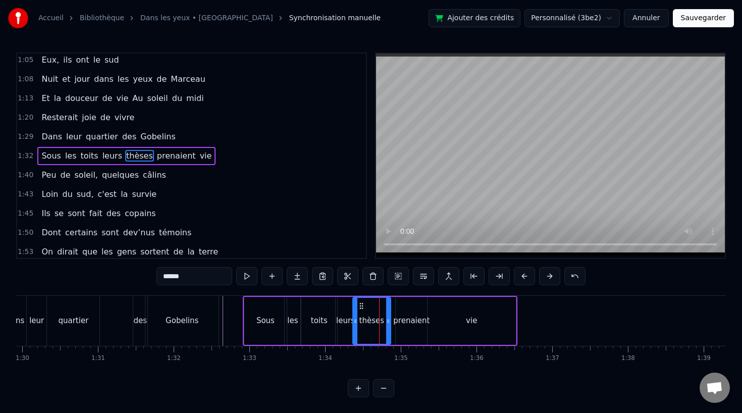
drag, startPoint x: 371, startPoint y: 320, endPoint x: 379, endPoint y: 320, distance: 8.6
click at [379, 320] on div "thèses" at bounding box center [371, 321] width 25 height 12
click at [367, 305] on icon at bounding box center [366, 306] width 8 height 8
click at [349, 322] on div "leurs" at bounding box center [345, 321] width 19 height 12
type input "*****"
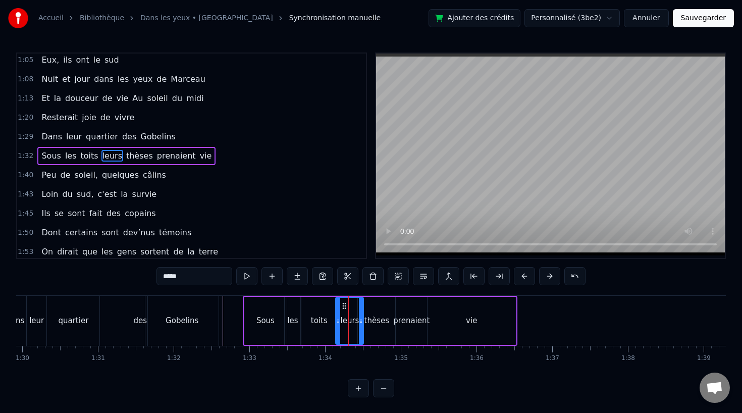
drag, startPoint x: 354, startPoint y: 321, endPoint x: 362, endPoint y: 321, distance: 8.6
click at [362, 321] on icon at bounding box center [361, 321] width 4 height 8
click at [243, 321] on div "Sous les toits leurs thèses prenaient vie" at bounding box center [380, 321] width 275 height 50
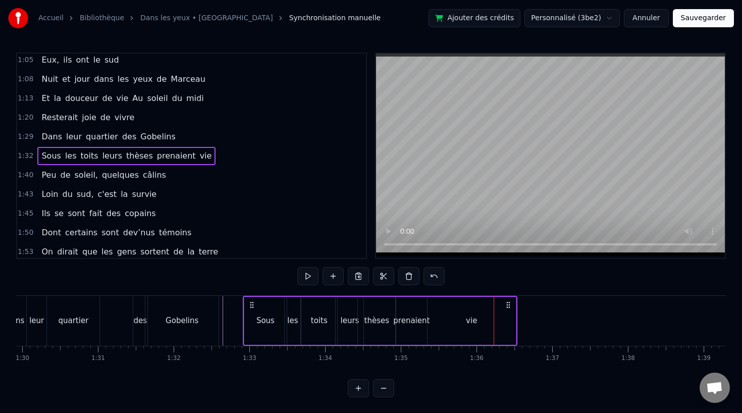
click at [414, 322] on div "prenaient" at bounding box center [411, 321] width 36 height 12
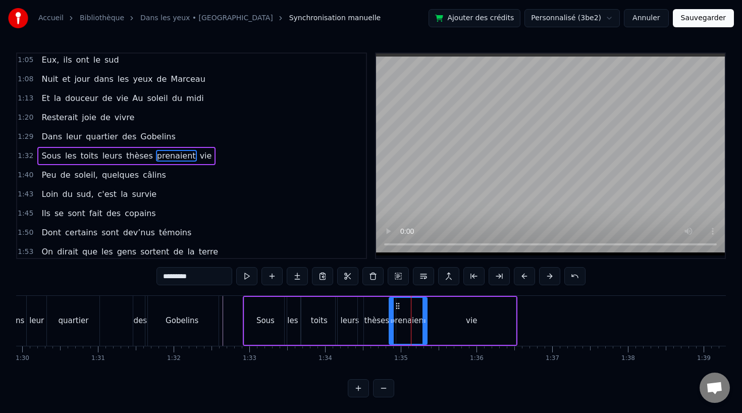
drag, startPoint x: 397, startPoint y: 321, endPoint x: 390, endPoint y: 321, distance: 7.1
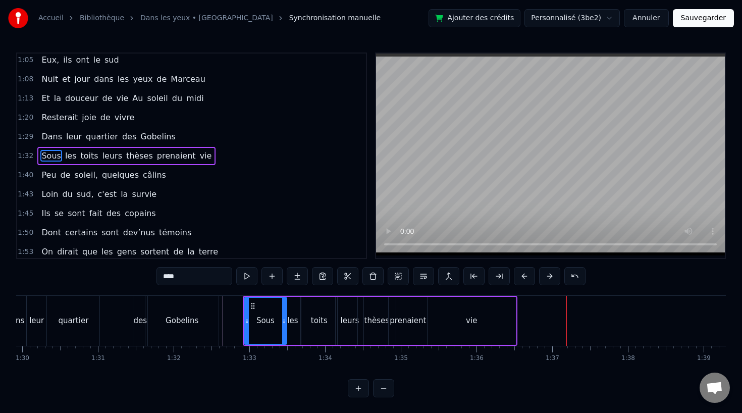
click at [425, 339] on div "prenaient" at bounding box center [408, 321] width 38 height 48
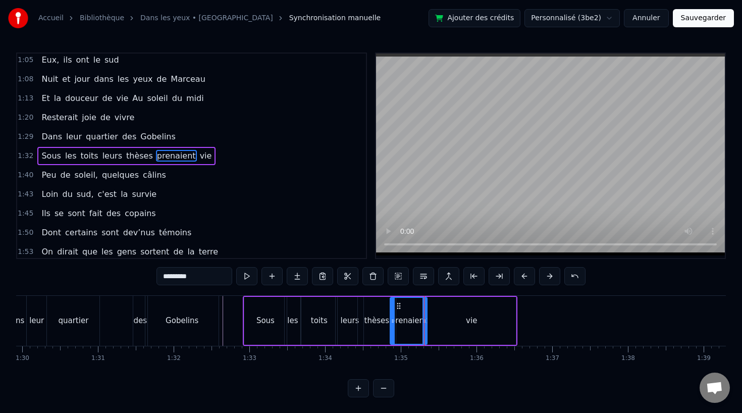
click at [395, 320] on icon at bounding box center [393, 321] width 4 height 8
click at [423, 319] on circle at bounding box center [423, 319] width 1 height 1
click at [279, 318] on div "Sous" at bounding box center [265, 321] width 42 height 48
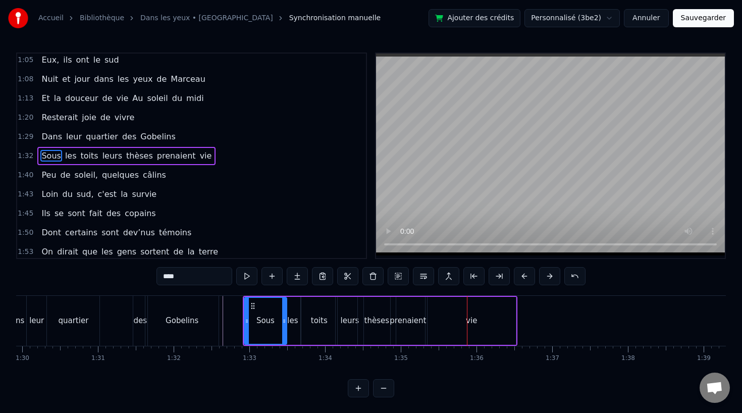
click at [379, 323] on div "thèses" at bounding box center [376, 321] width 25 height 12
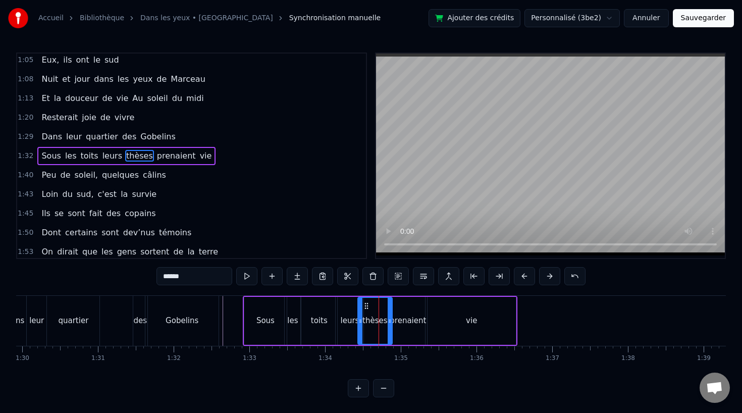
click at [388, 321] on icon at bounding box center [390, 321] width 4 height 8
click at [404, 321] on div "prenaient" at bounding box center [408, 321] width 36 height 12
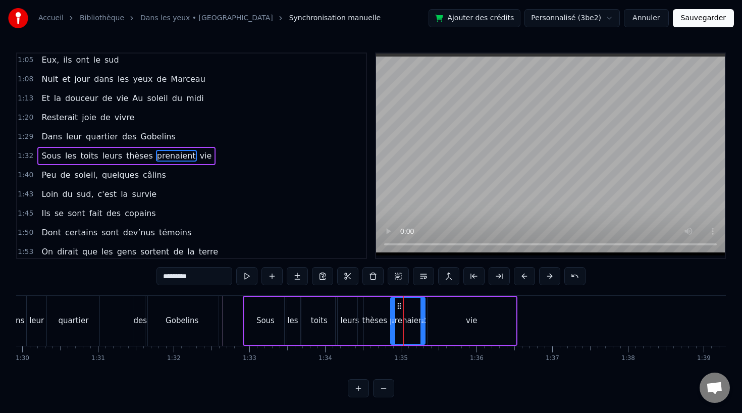
click at [456, 313] on div "vie" at bounding box center [471, 321] width 88 height 48
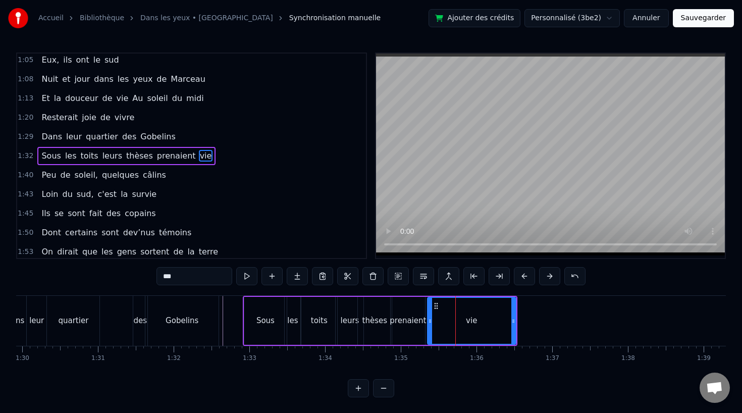
click at [412, 321] on div "prenaient" at bounding box center [408, 321] width 36 height 12
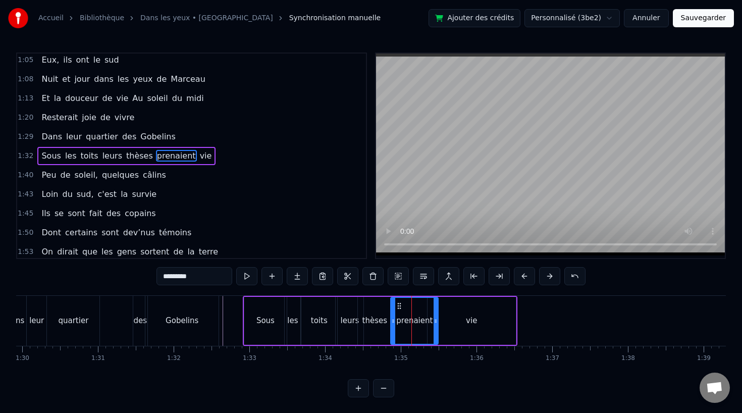
drag, startPoint x: 420, startPoint y: 320, endPoint x: 433, endPoint y: 320, distance: 13.1
click at [433, 320] on icon at bounding box center [435, 321] width 4 height 8
click at [266, 325] on div "Sous" at bounding box center [265, 321] width 18 height 12
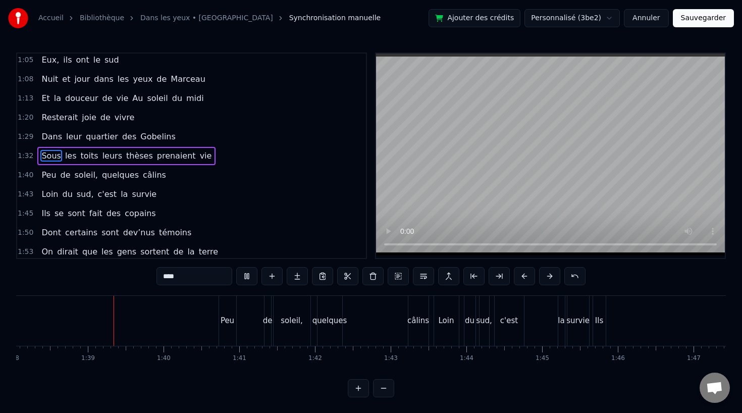
scroll to position [0, 7425]
click at [231, 315] on div "Peu" at bounding box center [224, 321] width 14 height 12
type input "***"
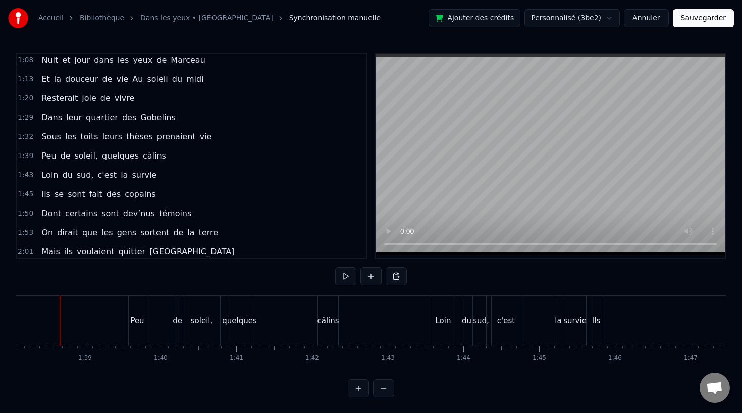
scroll to position [0, 7418]
click at [335, 316] on div "câlins" at bounding box center [335, 321] width 22 height 12
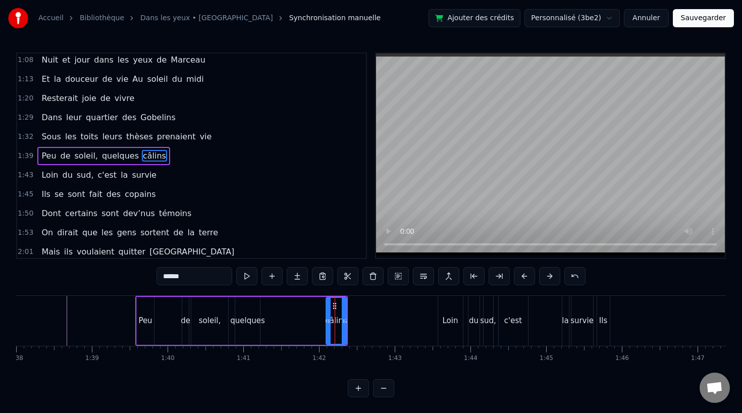
drag, startPoint x: 334, startPoint y: 304, endPoint x: 284, endPoint y: 304, distance: 50.5
drag, startPoint x: 336, startPoint y: 303, endPoint x: 277, endPoint y: 307, distance: 58.6
click at [277, 307] on icon at bounding box center [277, 306] width 8 height 8
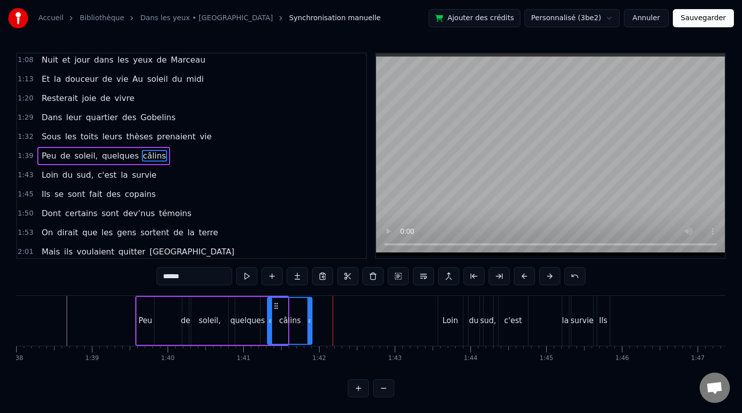
drag, startPoint x: 286, startPoint y: 320, endPoint x: 309, endPoint y: 321, distance: 23.2
click at [309, 321] on icon at bounding box center [309, 321] width 4 height 8
click at [458, 302] on div "Loin" at bounding box center [450, 321] width 25 height 50
type input "****"
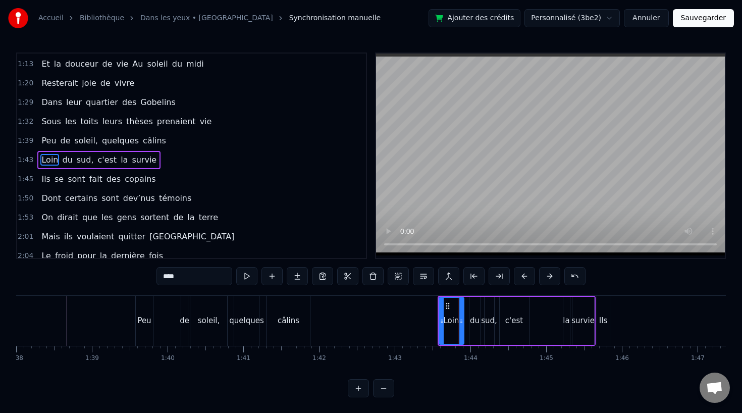
scroll to position [291, 0]
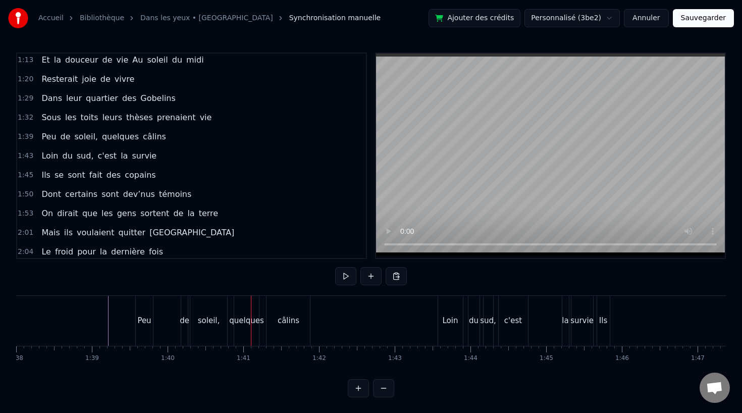
click at [184, 314] on div "de" at bounding box center [184, 321] width 7 height 50
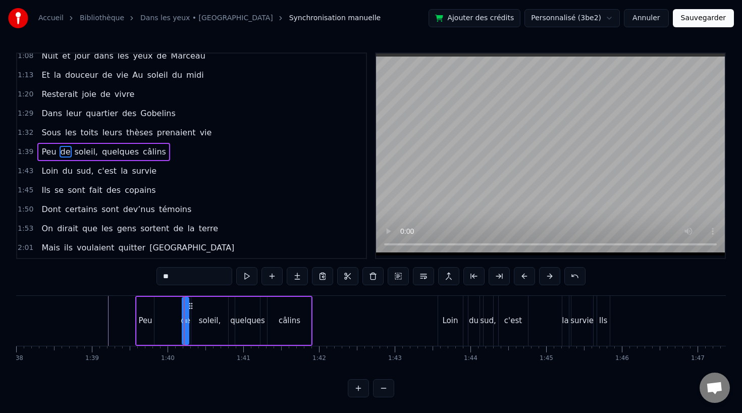
scroll to position [271, 0]
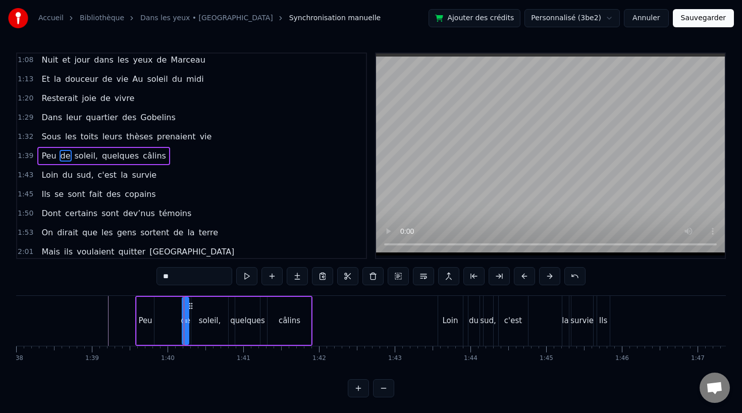
click at [155, 323] on div "Peu de soleil, quelques câlins" at bounding box center [223, 321] width 177 height 50
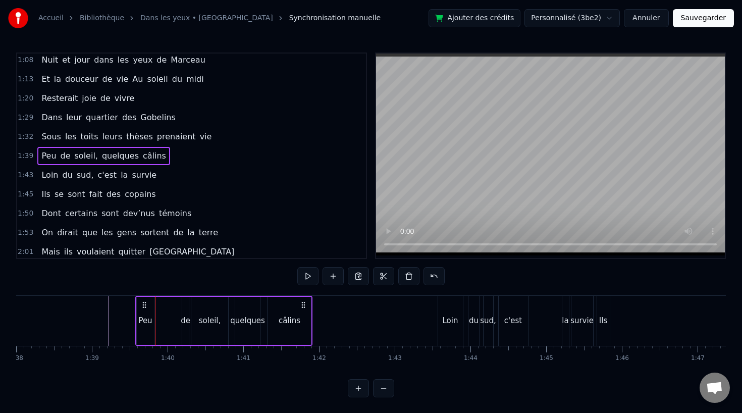
click at [149, 322] on div "Peu" at bounding box center [145, 321] width 14 height 12
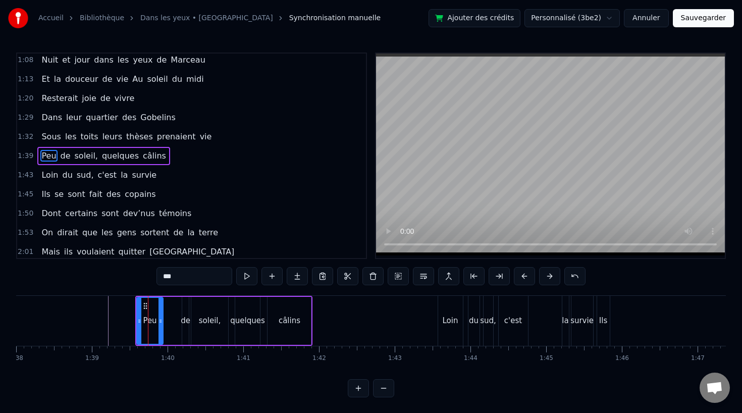
drag, startPoint x: 152, startPoint y: 322, endPoint x: 162, endPoint y: 322, distance: 9.6
click at [162, 322] on icon at bounding box center [160, 321] width 4 height 8
click at [186, 322] on div "de" at bounding box center [186, 321] width 10 height 12
type input "**"
click at [185, 322] on div at bounding box center [185, 321] width 1 height 50
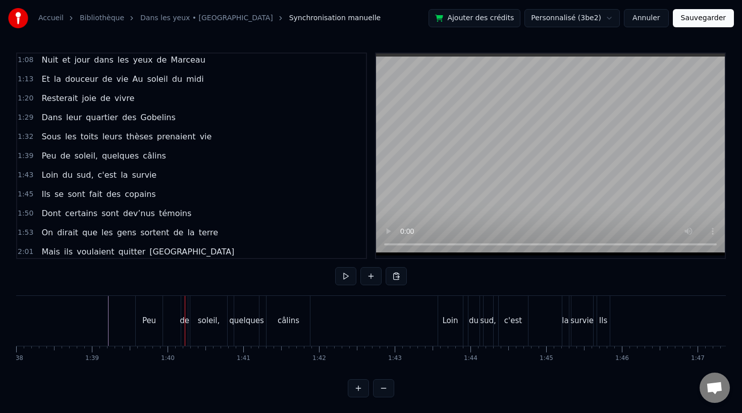
click at [185, 322] on div at bounding box center [185, 321] width 1 height 50
click at [179, 321] on div "Peu de soleil, quelques câlins" at bounding box center [223, 321] width 177 height 50
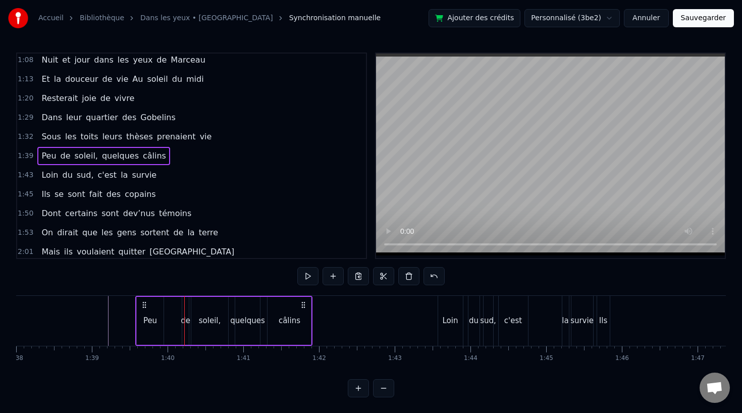
click at [182, 321] on div "de" at bounding box center [186, 321] width 10 height 12
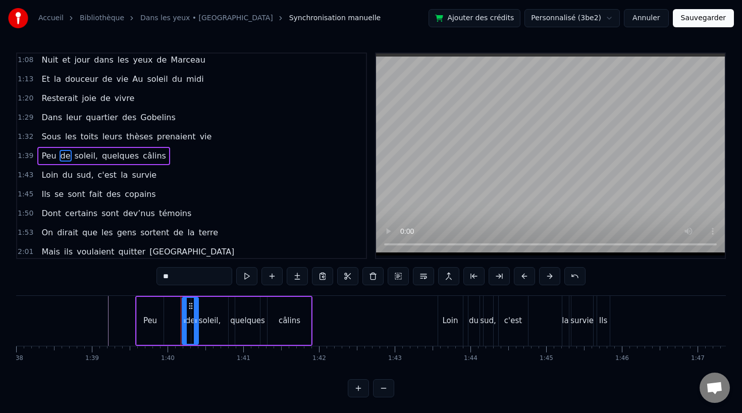
drag, startPoint x: 188, startPoint y: 321, endPoint x: 197, endPoint y: 321, distance: 9.6
click at [197, 321] on icon at bounding box center [196, 321] width 4 height 8
drag, startPoint x: 190, startPoint y: 306, endPoint x: 179, endPoint y: 306, distance: 11.1
click at [179, 306] on icon at bounding box center [180, 306] width 8 height 8
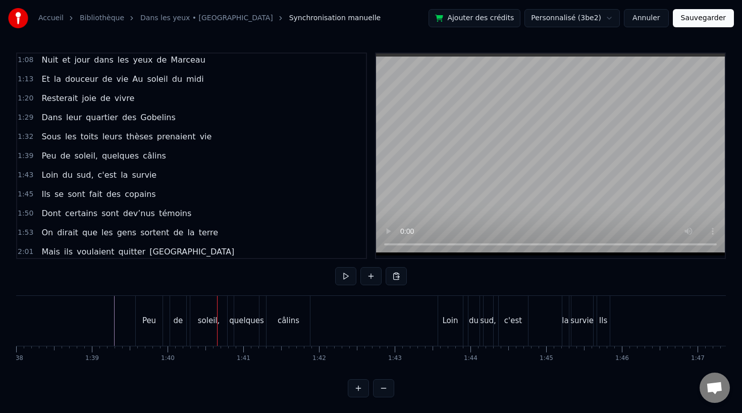
click at [167, 319] on div "Peu de soleil, quelques câlins" at bounding box center [223, 321] width 177 height 50
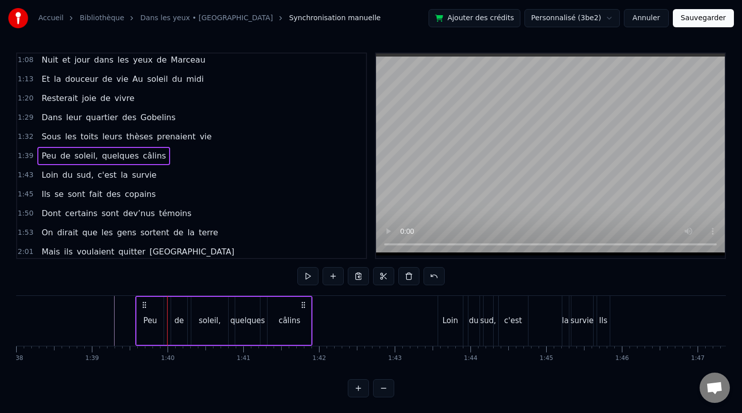
click at [153, 320] on div "Peu" at bounding box center [150, 321] width 14 height 12
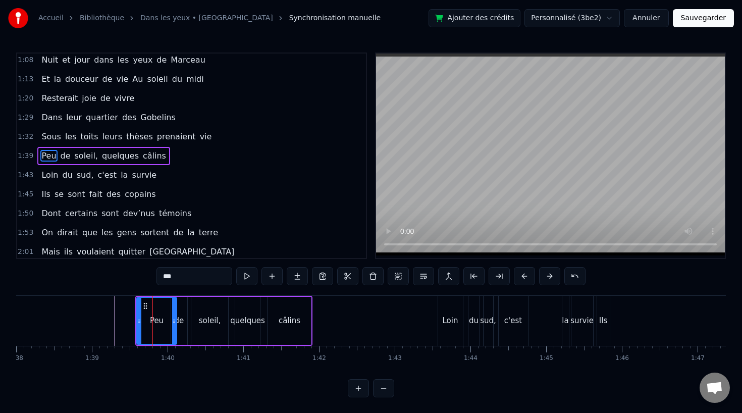
drag, startPoint x: 162, startPoint y: 320, endPoint x: 176, endPoint y: 320, distance: 13.1
click at [176, 320] on icon at bounding box center [174, 321] width 4 height 8
click at [244, 326] on div "quelques" at bounding box center [247, 321] width 35 height 12
type input "********"
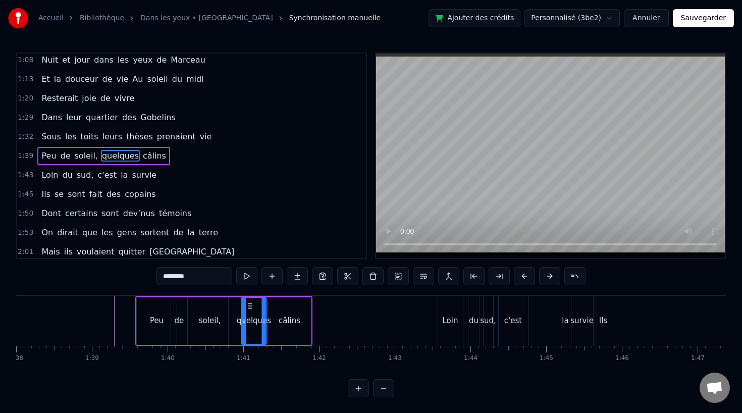
drag, startPoint x: 242, startPoint y: 303, endPoint x: 248, endPoint y: 303, distance: 6.1
click at [249, 303] on circle at bounding box center [249, 303] width 1 height 1
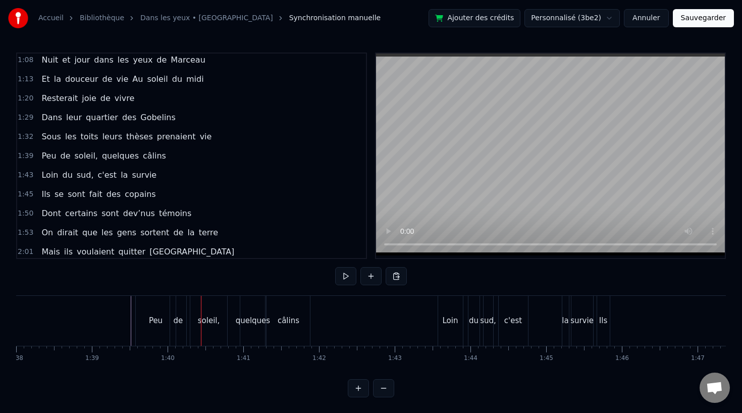
click at [203, 320] on div "soleil," at bounding box center [209, 321] width 22 height 12
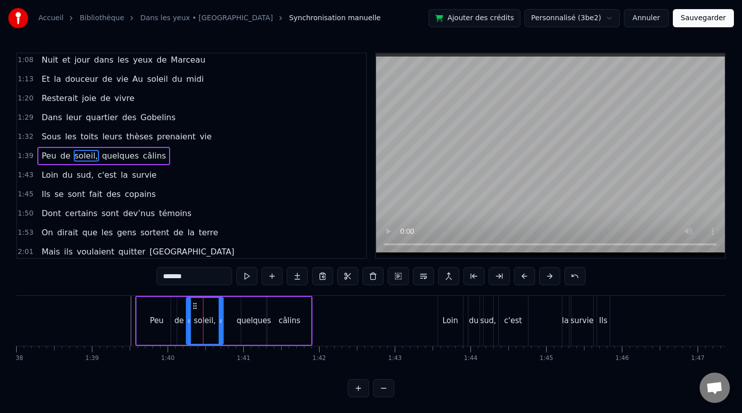
drag, startPoint x: 197, startPoint y: 304, endPoint x: 192, endPoint y: 305, distance: 5.6
click at [192, 305] on icon at bounding box center [195, 306] width 8 height 8
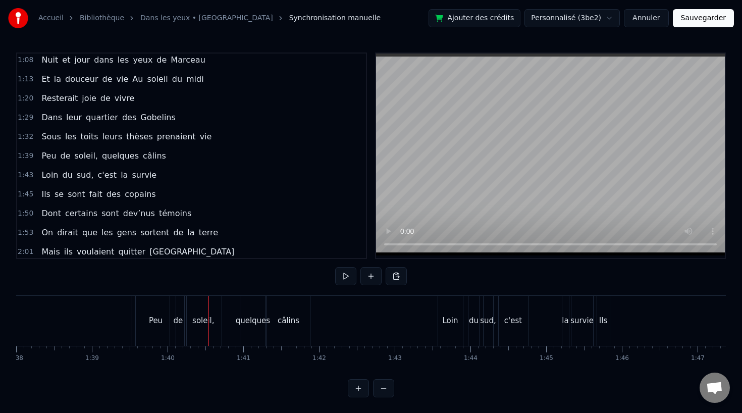
click at [180, 312] on div "de" at bounding box center [178, 321] width 16 height 50
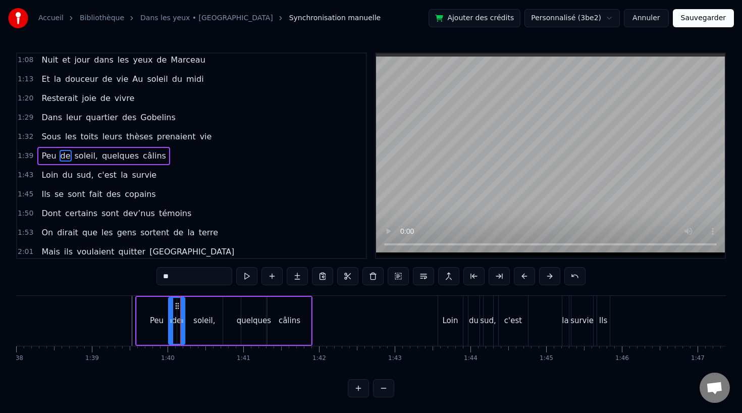
type input "*******"
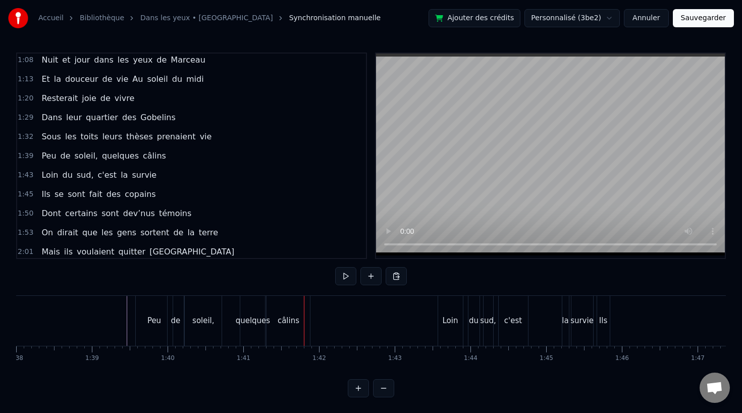
click at [302, 324] on div "câlins" at bounding box center [287, 321] width 43 height 50
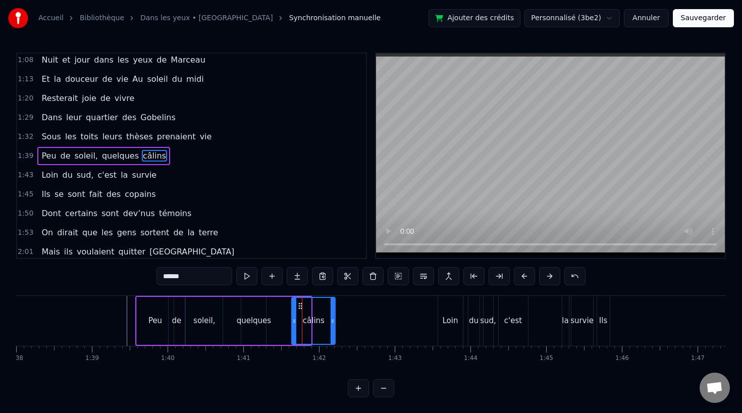
drag, startPoint x: 277, startPoint y: 304, endPoint x: 301, endPoint y: 305, distance: 24.2
click at [301, 305] on icon at bounding box center [300, 306] width 8 height 8
click at [264, 321] on div "quelques" at bounding box center [254, 321] width 35 height 12
type input "********"
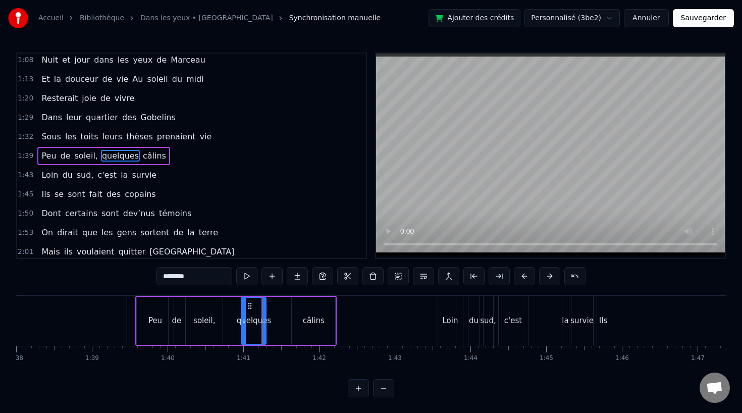
click at [262, 320] on icon at bounding box center [263, 321] width 4 height 8
click at [231, 319] on div "Peu de soleil, quelques câlins" at bounding box center [235, 321] width 201 height 50
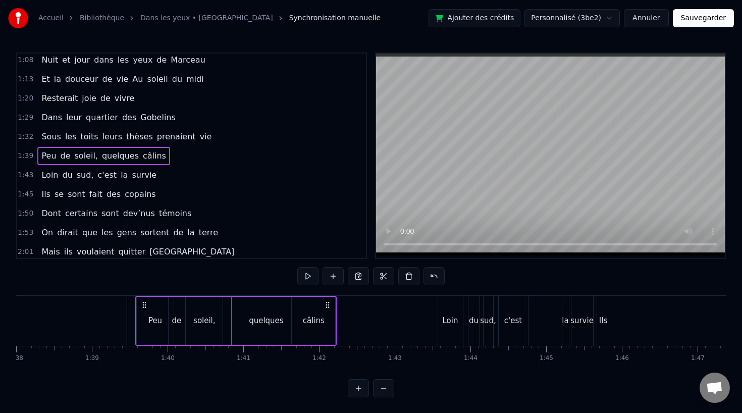
click at [255, 319] on div "quelques" at bounding box center [266, 321] width 35 height 12
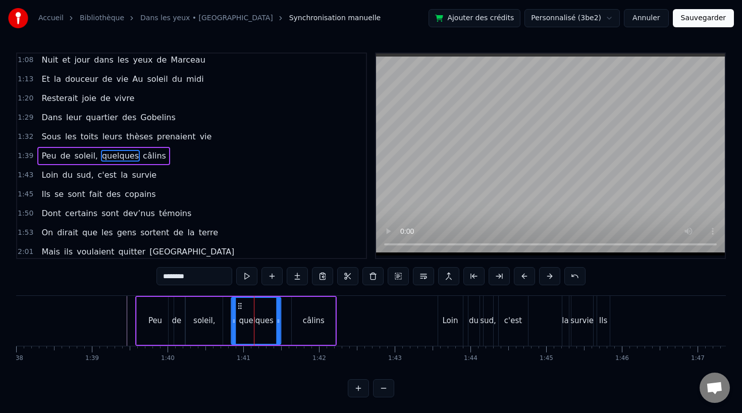
drag, startPoint x: 248, startPoint y: 305, endPoint x: 239, endPoint y: 306, distance: 9.6
click at [239, 306] on icon at bounding box center [240, 306] width 8 height 8
click at [325, 317] on div "câlins" at bounding box center [313, 321] width 43 height 48
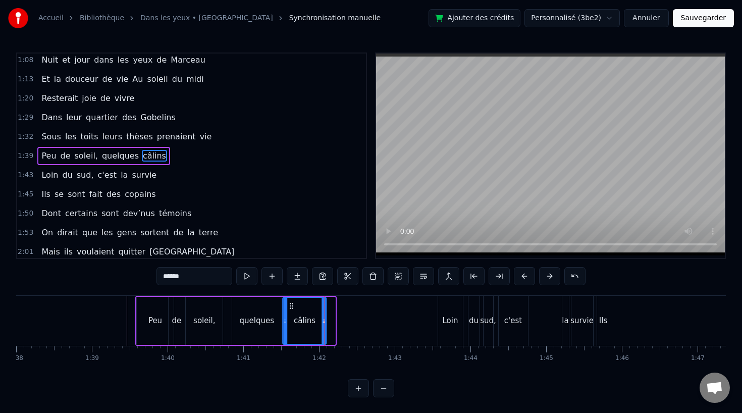
drag, startPoint x: 301, startPoint y: 304, endPoint x: 290, endPoint y: 306, distance: 11.3
click at [290, 306] on icon at bounding box center [292, 306] width 8 height 8
drag, startPoint x: 321, startPoint y: 320, endPoint x: 351, endPoint y: 322, distance: 29.3
click at [350, 322] on icon at bounding box center [348, 321] width 4 height 8
click at [154, 322] on div "Peu" at bounding box center [155, 321] width 14 height 12
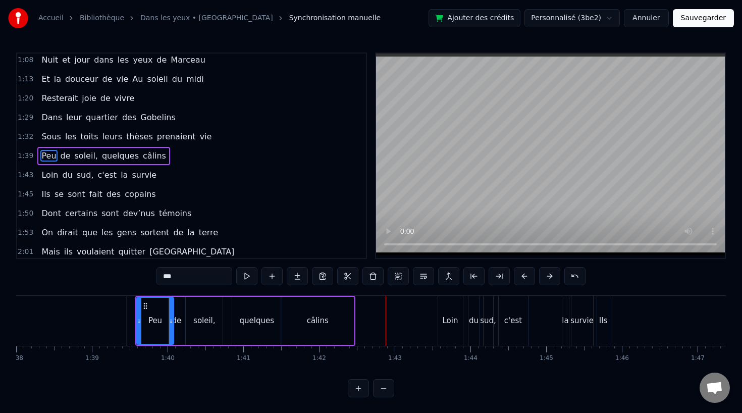
click at [315, 316] on div "câlins" at bounding box center [318, 321] width 22 height 12
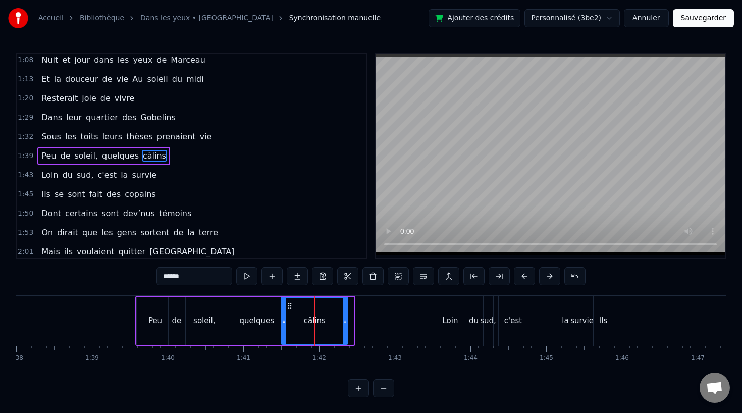
drag, startPoint x: 350, startPoint y: 320, endPoint x: 344, endPoint y: 320, distance: 6.1
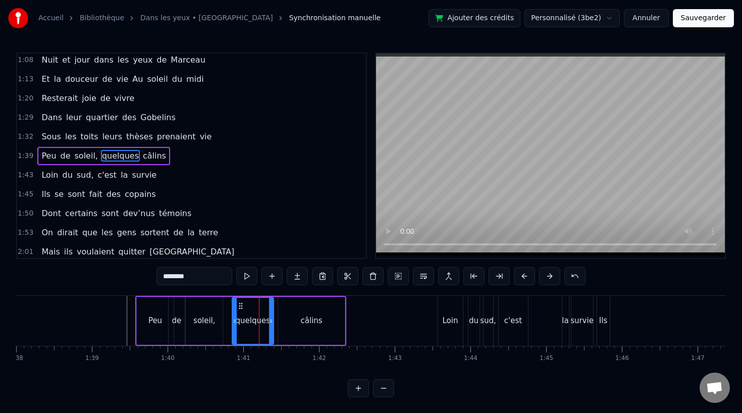
drag, startPoint x: 277, startPoint y: 319, endPoint x: 270, endPoint y: 320, distance: 6.1
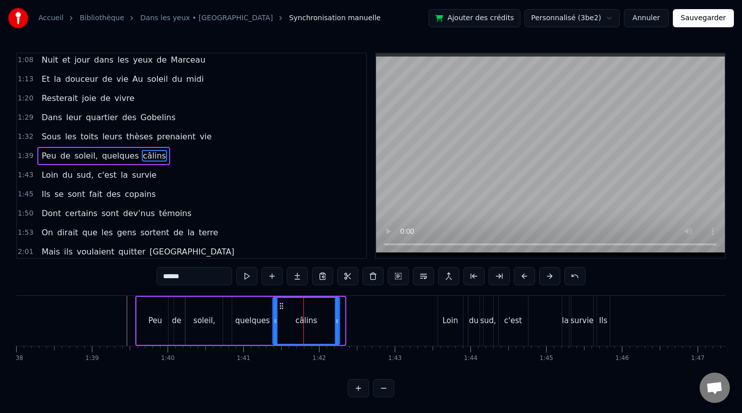
drag, startPoint x: 286, startPoint y: 303, endPoint x: 281, endPoint y: 305, distance: 5.8
drag, startPoint x: 338, startPoint y: 320, endPoint x: 324, endPoint y: 322, distance: 14.3
type input "*******"
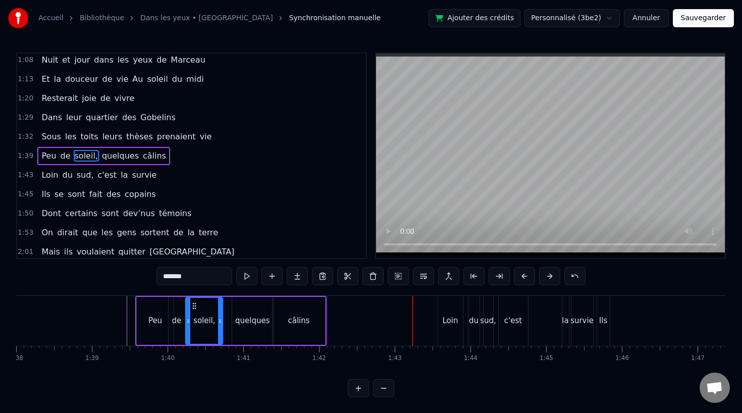
click at [463, 314] on div "Loin du sud, c'est la survie" at bounding box center [517, 321] width 158 height 50
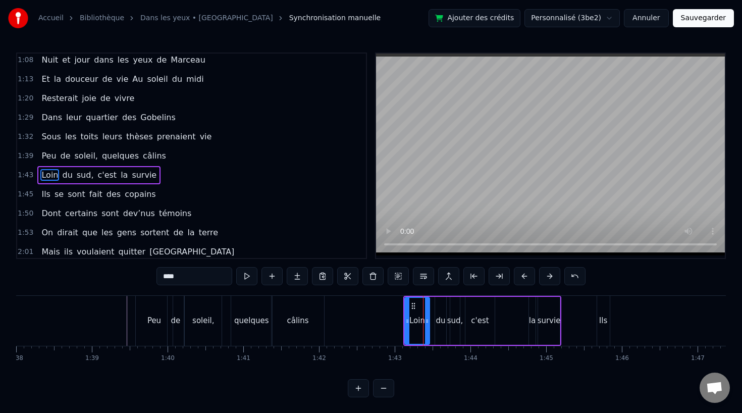
scroll to position [291, 0]
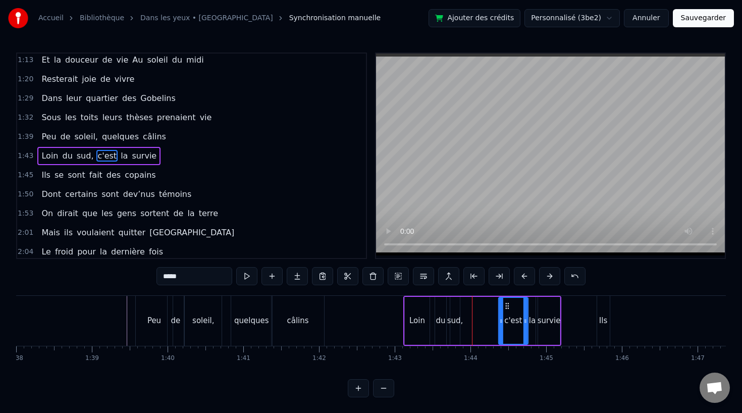
drag, startPoint x: 475, startPoint y: 305, endPoint x: 508, endPoint y: 305, distance: 33.3
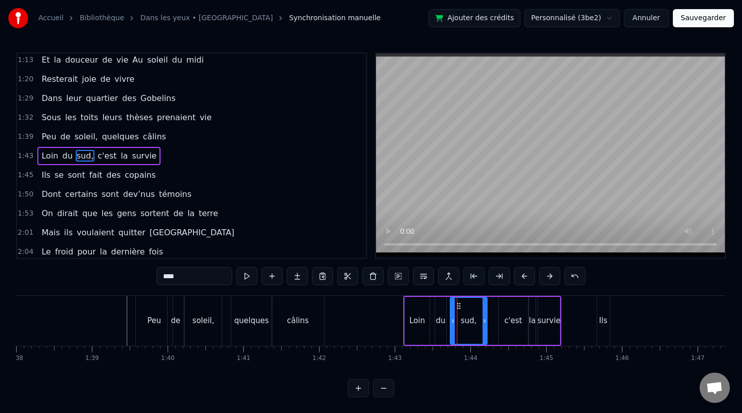
drag, startPoint x: 459, startPoint y: 321, endPoint x: 489, endPoint y: 323, distance: 30.8
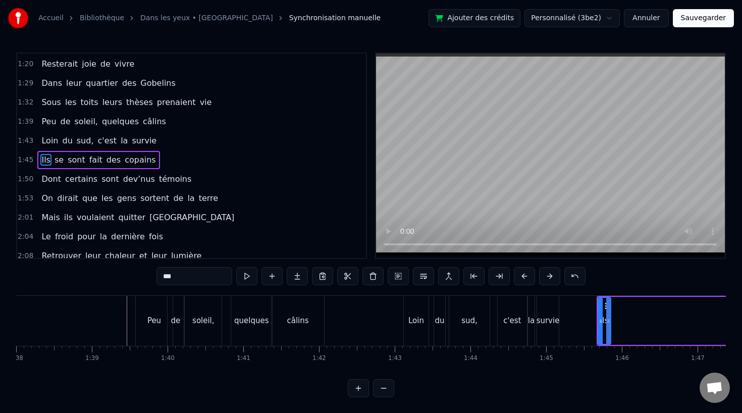
scroll to position [310, 0]
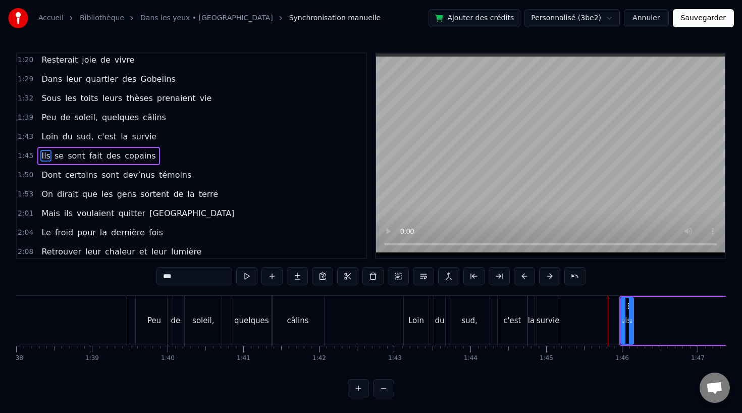
type input "******"
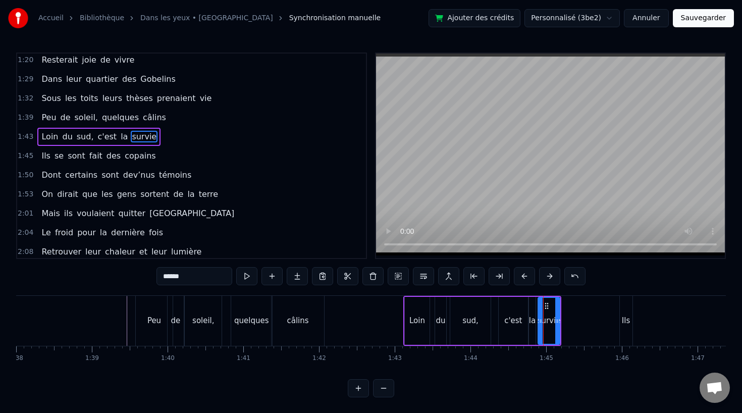
scroll to position [291, 0]
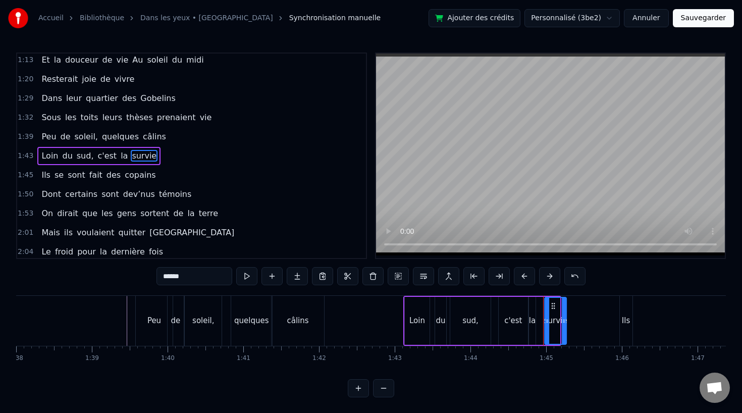
drag, startPoint x: 545, startPoint y: 305, endPoint x: 552, endPoint y: 305, distance: 6.6
drag, startPoint x: 563, startPoint y: 319, endPoint x: 620, endPoint y: 320, distance: 57.0
drag, startPoint x: 530, startPoint y: 323, endPoint x: 538, endPoint y: 323, distance: 8.1
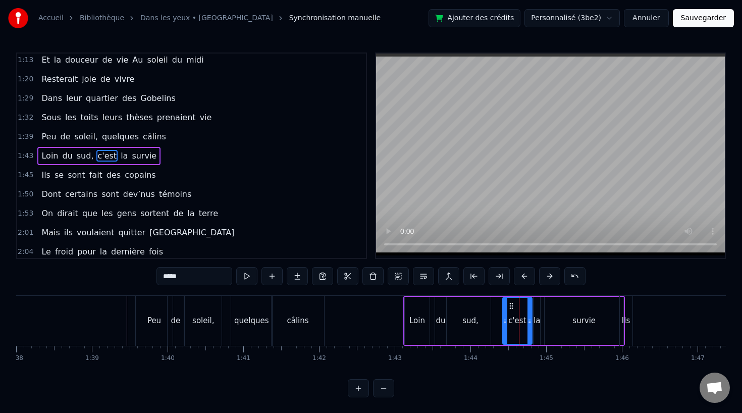
type input "****"
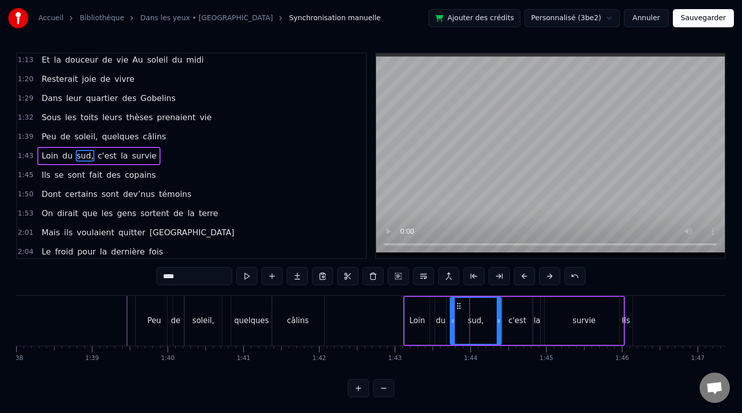
drag, startPoint x: 487, startPoint y: 319, endPoint x: 498, endPoint y: 319, distance: 10.6
drag, startPoint x: 453, startPoint y: 319, endPoint x: 467, endPoint y: 319, distance: 14.6
type input "**"
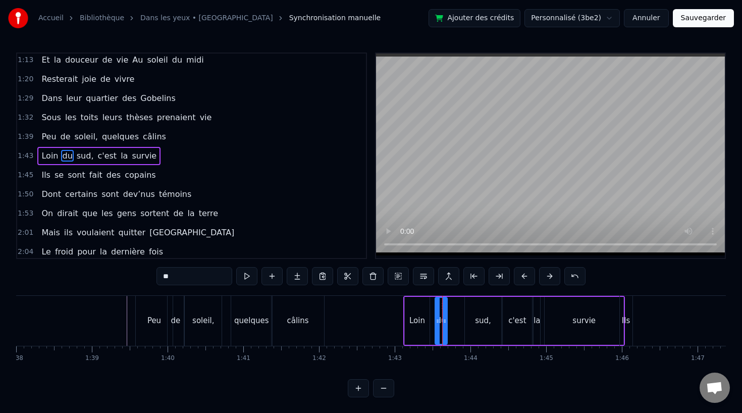
drag, startPoint x: 442, startPoint y: 303, endPoint x: 456, endPoint y: 303, distance: 14.1
drag, startPoint x: 442, startPoint y: 306, endPoint x: 456, endPoint y: 306, distance: 14.1
type input "****"
drag, startPoint x: 427, startPoint y: 323, endPoint x: 446, endPoint y: 324, distance: 19.2
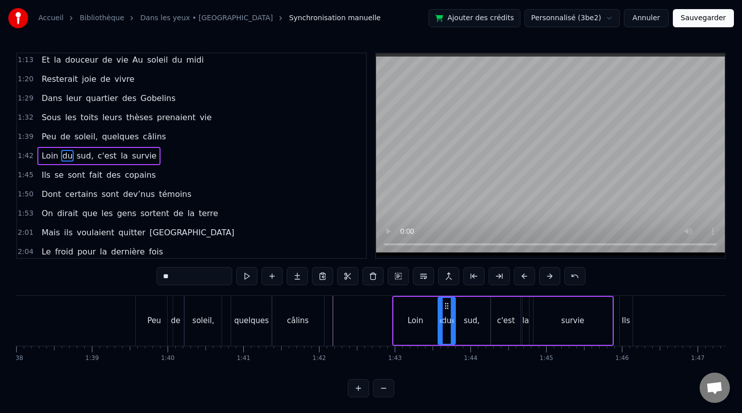
type input "****"
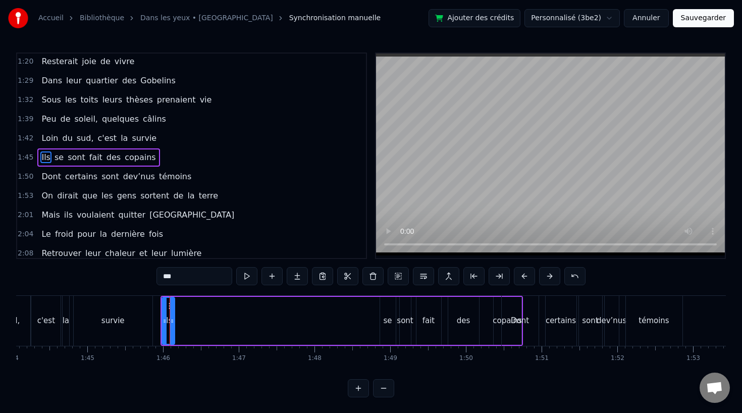
scroll to position [310, 0]
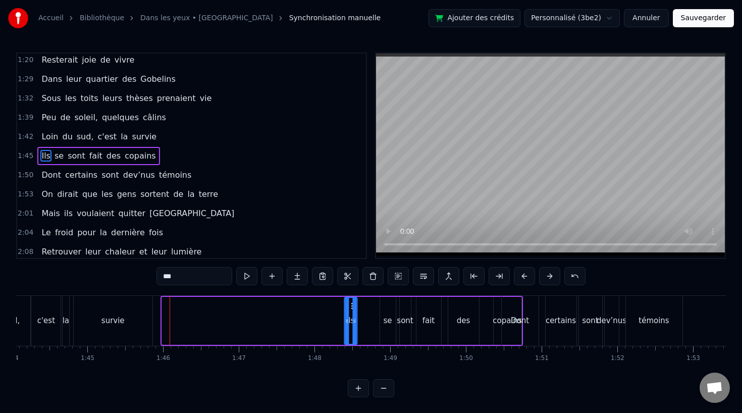
drag, startPoint x: 169, startPoint y: 306, endPoint x: 351, endPoint y: 310, distance: 182.7
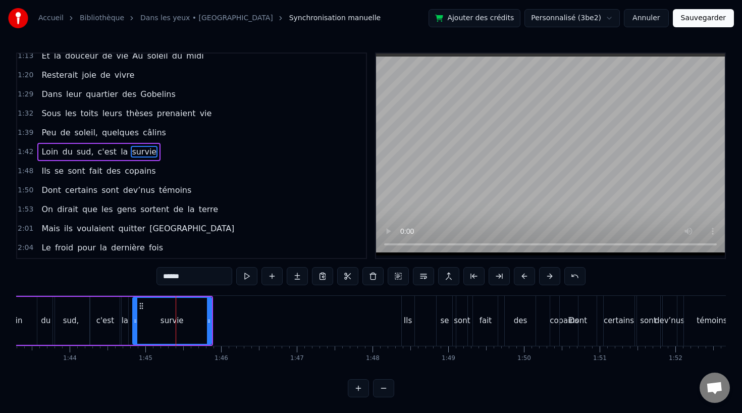
scroll to position [291, 0]
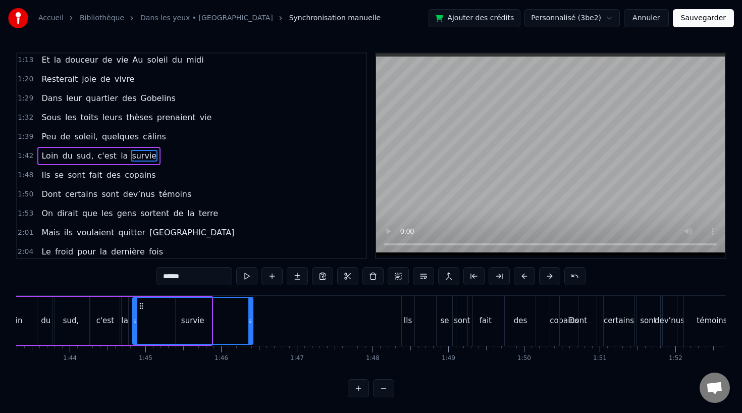
drag, startPoint x: 208, startPoint y: 322, endPoint x: 250, endPoint y: 333, distance: 43.3
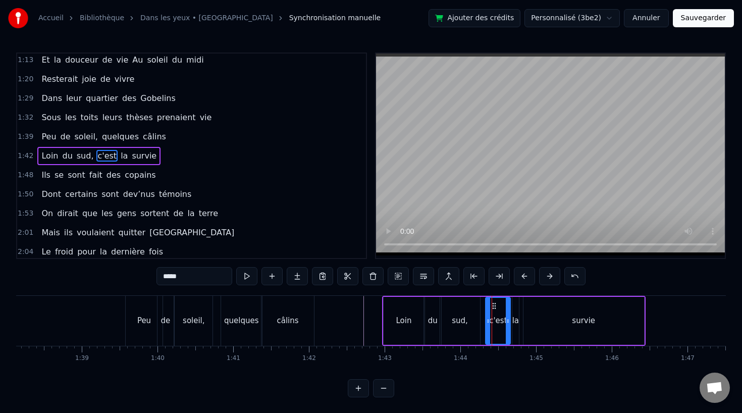
drag, startPoint x: 484, startPoint y: 320, endPoint x: 489, endPoint y: 320, distance: 5.1
type input "****"
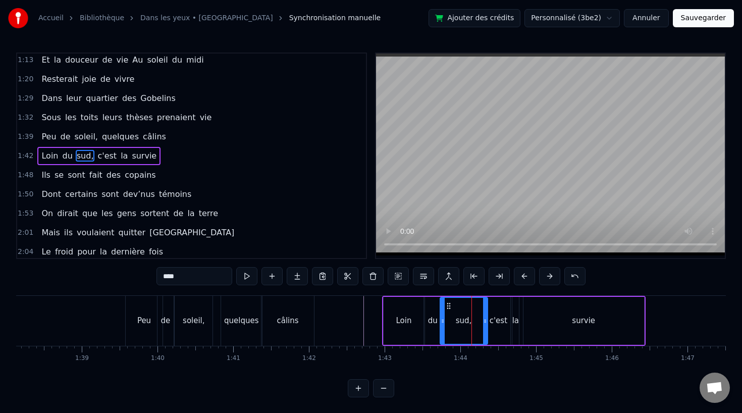
drag, startPoint x: 478, startPoint y: 321, endPoint x: 485, endPoint y: 321, distance: 7.6
drag, startPoint x: 523, startPoint y: 318, endPoint x: 515, endPoint y: 320, distance: 8.5
type input "****"
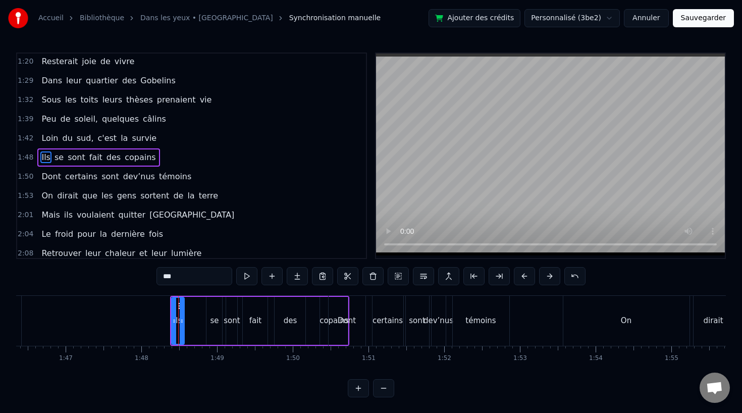
scroll to position [310, 0]
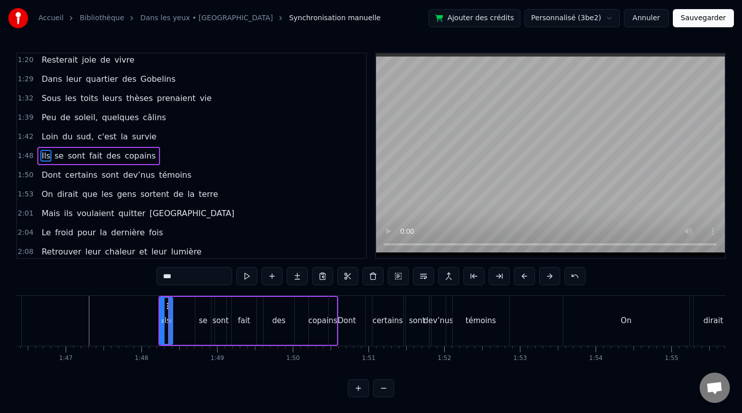
drag, startPoint x: 170, startPoint y: 320, endPoint x: 182, endPoint y: 320, distance: 12.6
drag, startPoint x: 170, startPoint y: 321, endPoint x: 185, endPoint y: 321, distance: 15.1
drag, startPoint x: 204, startPoint y: 302, endPoint x: 196, endPoint y: 303, distance: 7.6
drag, startPoint x: 221, startPoint y: 303, endPoint x: 230, endPoint y: 305, distance: 8.7
drag, startPoint x: 226, startPoint y: 306, endPoint x: 215, endPoint y: 307, distance: 10.6
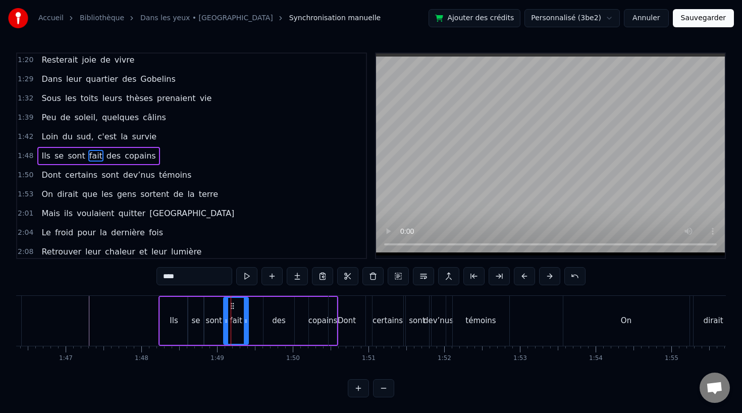
drag, startPoint x: 240, startPoint y: 305, endPoint x: 232, endPoint y: 306, distance: 8.1
drag, startPoint x: 270, startPoint y: 304, endPoint x: 258, endPoint y: 305, distance: 12.1
drag, startPoint x: 279, startPoint y: 323, endPoint x: 271, endPoint y: 323, distance: 7.6
type input "*******"
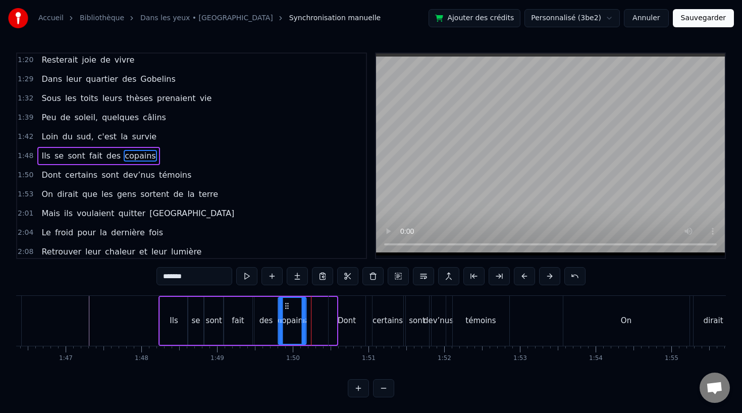
drag, startPoint x: 317, startPoint y: 305, endPoint x: 286, endPoint y: 306, distance: 31.3
drag, startPoint x: 303, startPoint y: 320, endPoint x: 325, endPoint y: 321, distance: 22.2
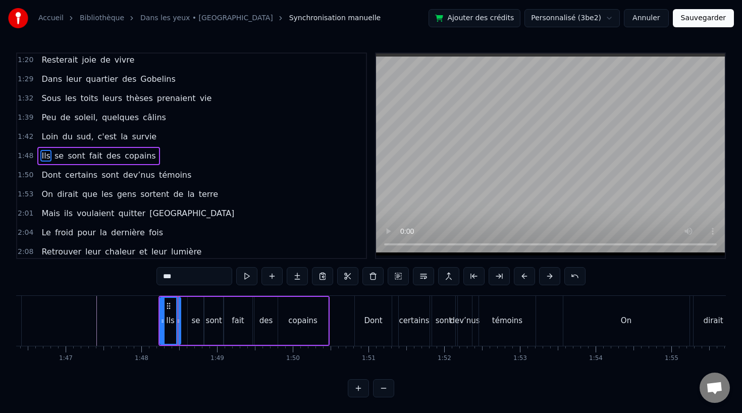
drag, startPoint x: 186, startPoint y: 321, endPoint x: 179, endPoint y: 321, distance: 7.1
drag, startPoint x: 197, startPoint y: 302, endPoint x: 191, endPoint y: 303, distance: 6.1
type input "****"
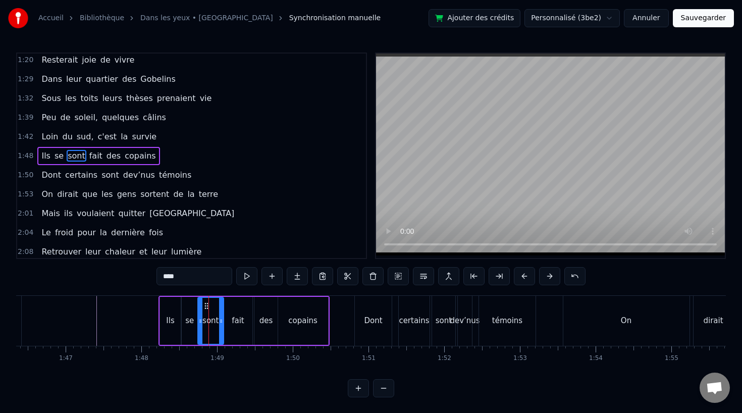
drag, startPoint x: 207, startPoint y: 323, endPoint x: 201, endPoint y: 323, distance: 6.6
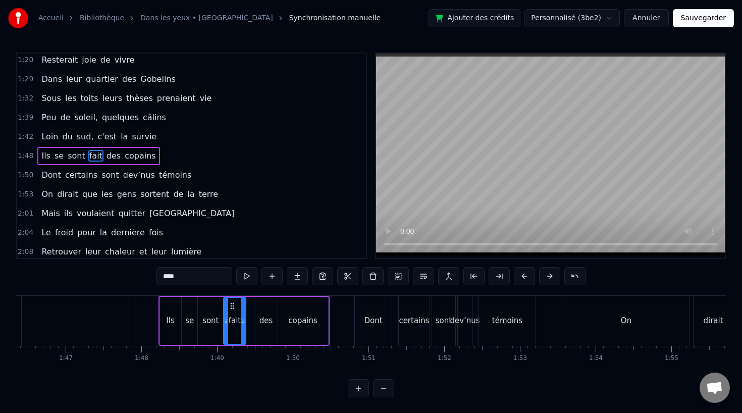
drag, startPoint x: 248, startPoint y: 322, endPoint x: 242, endPoint y: 323, distance: 6.6
type input "***"
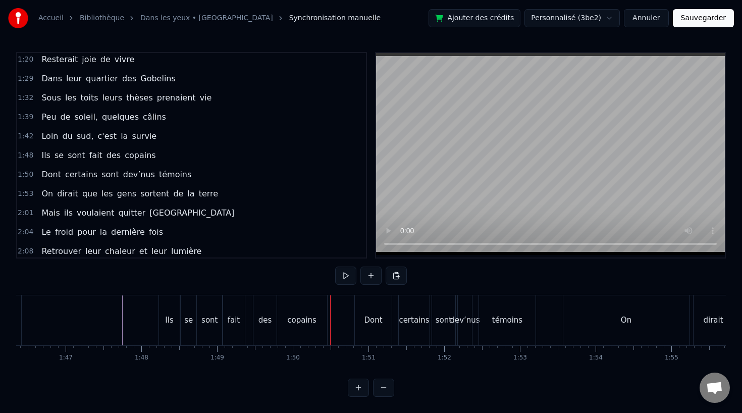
scroll to position [0, 0]
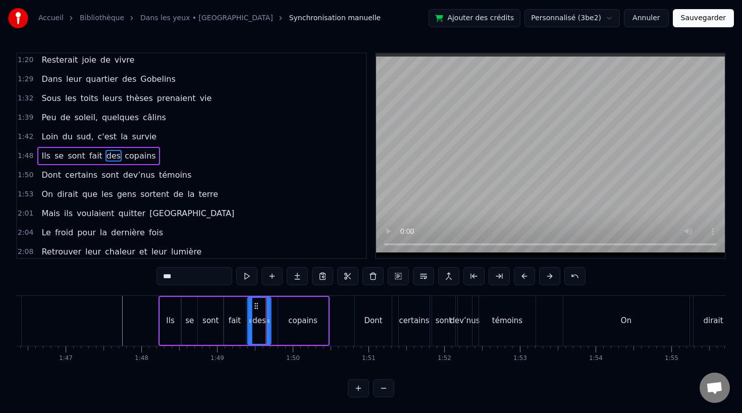
drag, startPoint x: 261, startPoint y: 304, endPoint x: 254, endPoint y: 304, distance: 7.1
type input "*******"
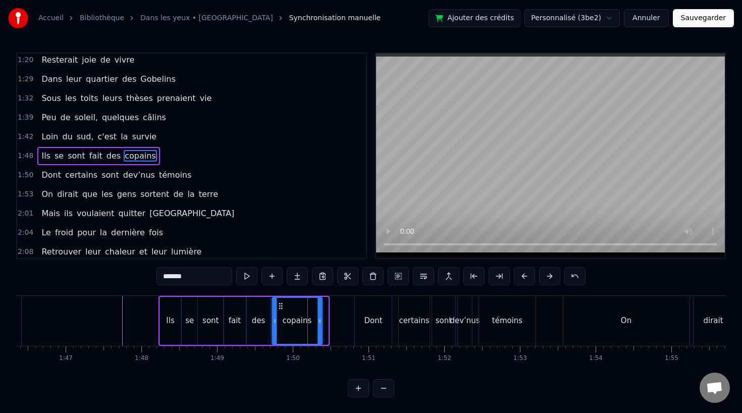
drag, startPoint x: 286, startPoint y: 305, endPoint x: 279, endPoint y: 305, distance: 7.6
drag, startPoint x: 317, startPoint y: 321, endPoint x: 328, endPoint y: 321, distance: 10.1
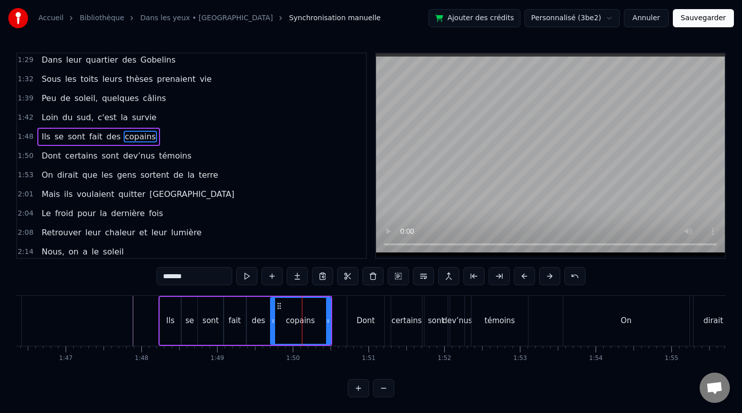
scroll to position [310, 0]
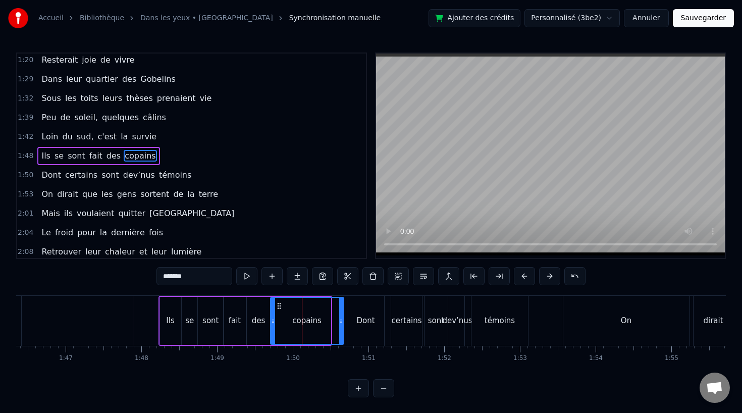
drag, startPoint x: 328, startPoint y: 323, endPoint x: 341, endPoint y: 323, distance: 13.1
type input "********"
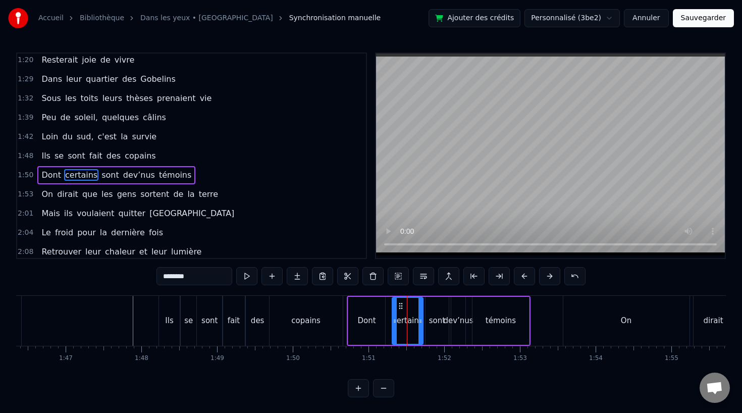
scroll to position [329, 0]
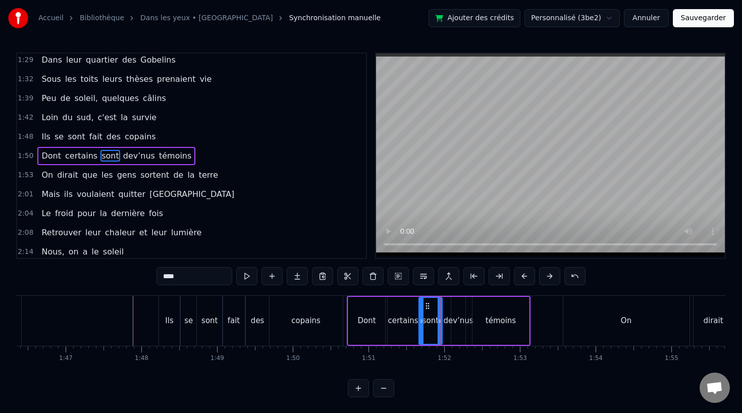
drag, startPoint x: 432, startPoint y: 304, endPoint x: 426, endPoint y: 305, distance: 6.7
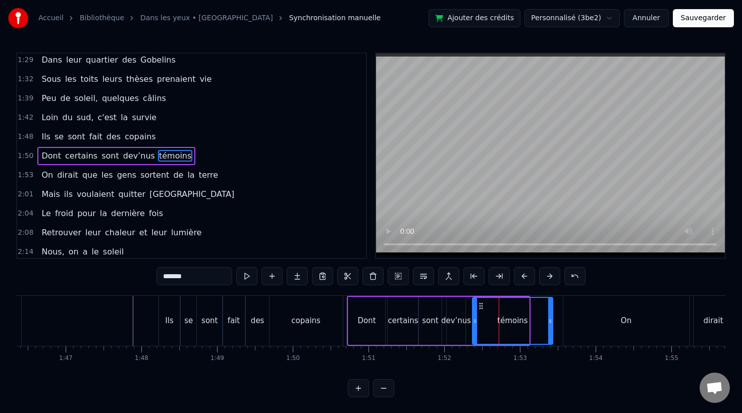
drag, startPoint x: 527, startPoint y: 320, endPoint x: 550, endPoint y: 320, distance: 22.7
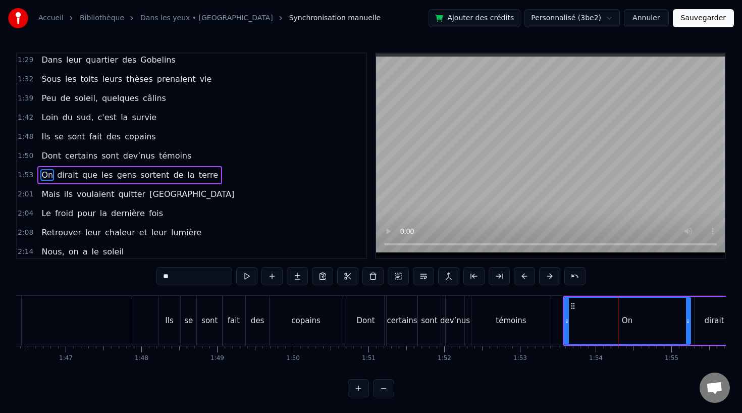
scroll to position [348, 0]
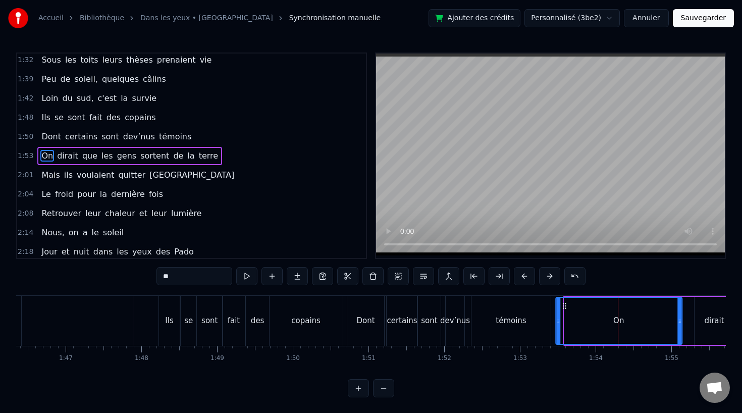
drag, startPoint x: 571, startPoint y: 306, endPoint x: 563, endPoint y: 306, distance: 8.6
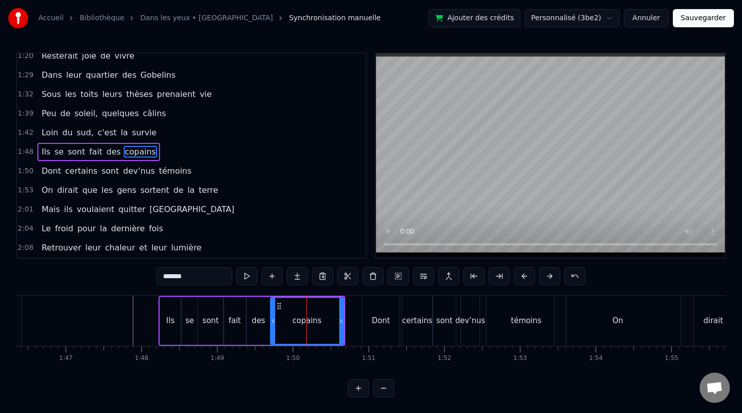
scroll to position [310, 0]
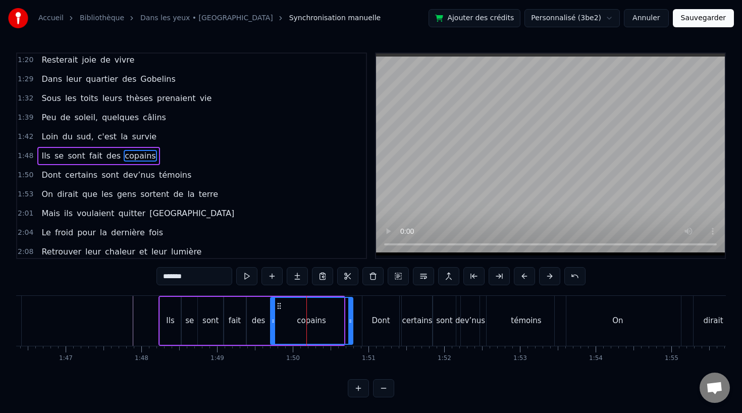
drag, startPoint x: 341, startPoint y: 320, endPoint x: 352, endPoint y: 320, distance: 10.6
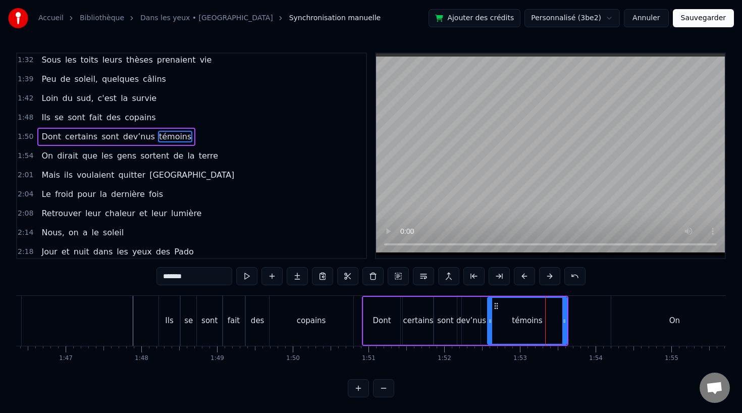
scroll to position [329, 0]
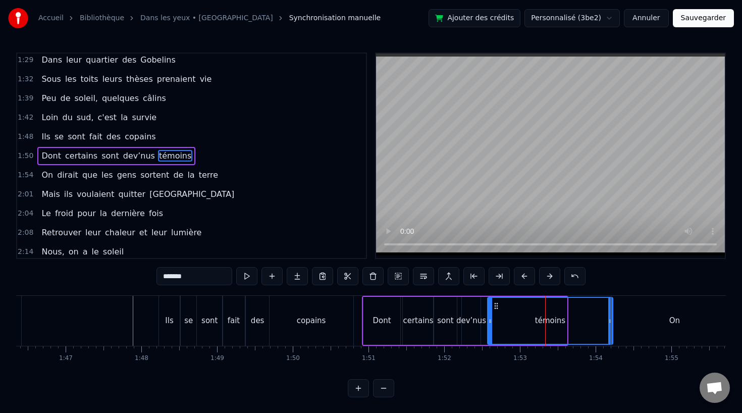
drag, startPoint x: 563, startPoint y: 322, endPoint x: 610, endPoint y: 323, distance: 46.4
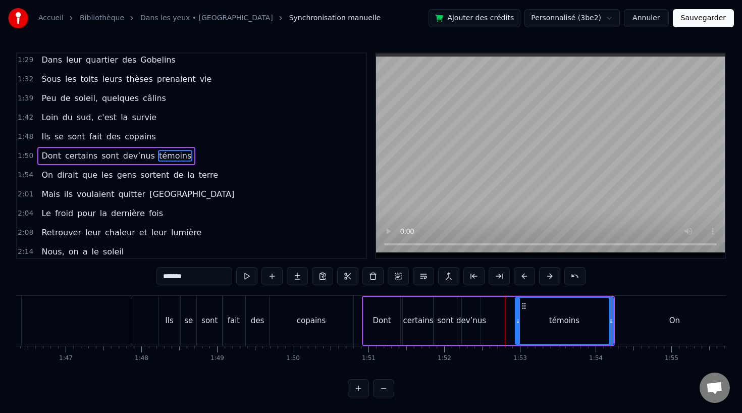
drag, startPoint x: 490, startPoint y: 320, endPoint x: 516, endPoint y: 320, distance: 25.7
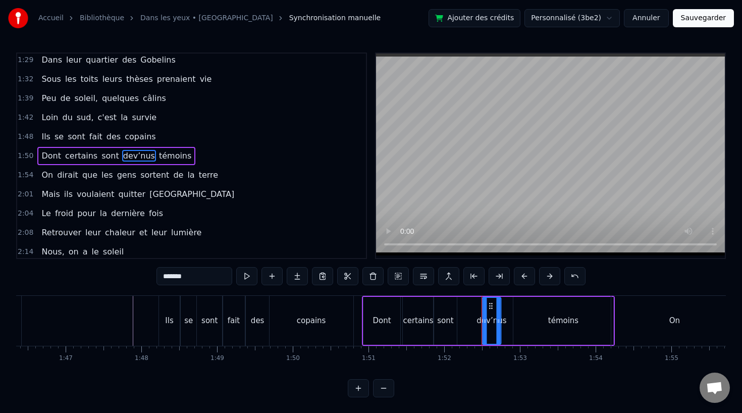
drag, startPoint x: 470, startPoint y: 305, endPoint x: 490, endPoint y: 305, distance: 20.2
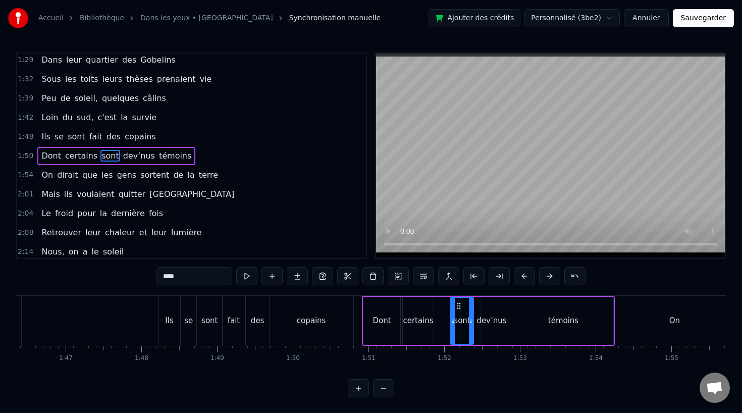
drag, startPoint x: 442, startPoint y: 303, endPoint x: 458, endPoint y: 304, distance: 16.7
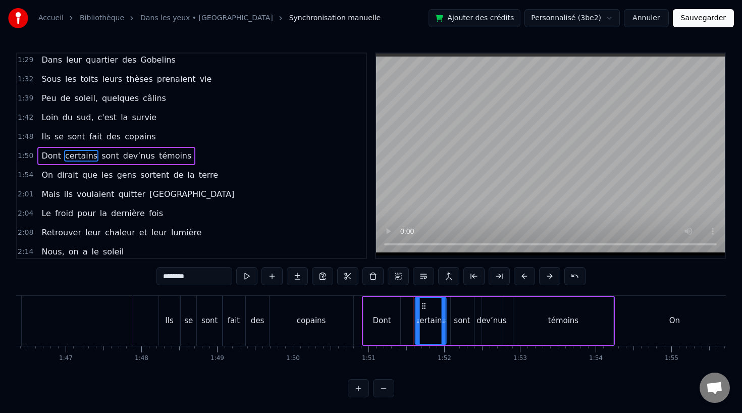
drag, startPoint x: 410, startPoint y: 303, endPoint x: 423, endPoint y: 303, distance: 12.6
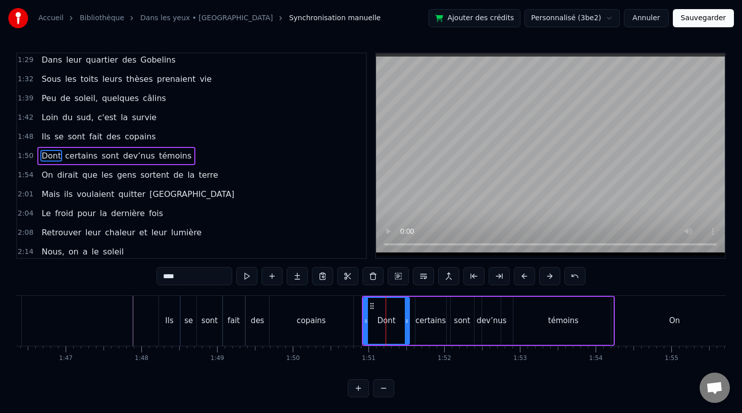
drag, startPoint x: 397, startPoint y: 318, endPoint x: 406, endPoint y: 318, distance: 9.1
drag, startPoint x: 406, startPoint y: 322, endPoint x: 398, endPoint y: 322, distance: 8.1
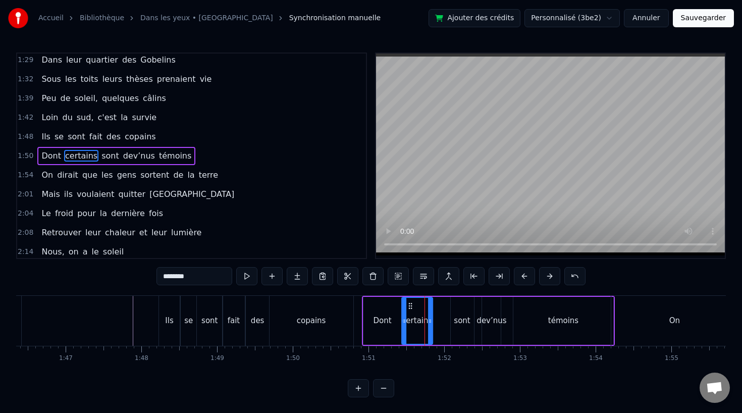
drag, startPoint x: 423, startPoint y: 303, endPoint x: 409, endPoint y: 304, distance: 13.7
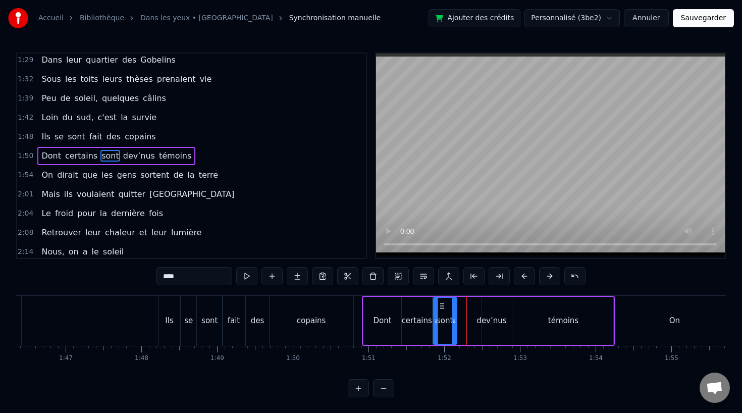
drag, startPoint x: 458, startPoint y: 306, endPoint x: 441, endPoint y: 306, distance: 17.2
drag, startPoint x: 491, startPoint y: 305, endPoint x: 472, endPoint y: 305, distance: 18.7
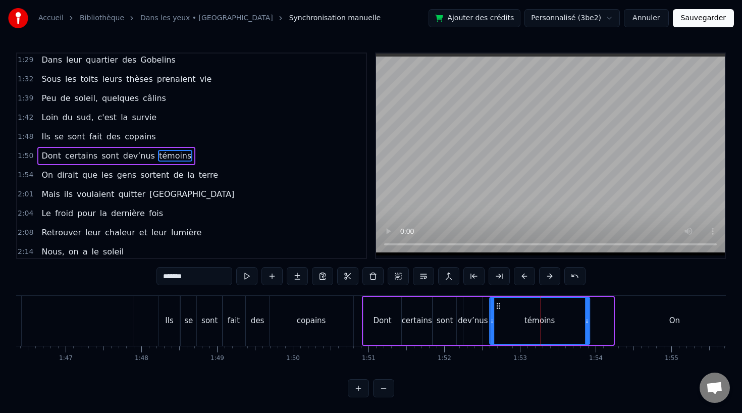
drag, startPoint x: 521, startPoint y: 303, endPoint x: 497, endPoint y: 304, distance: 23.7
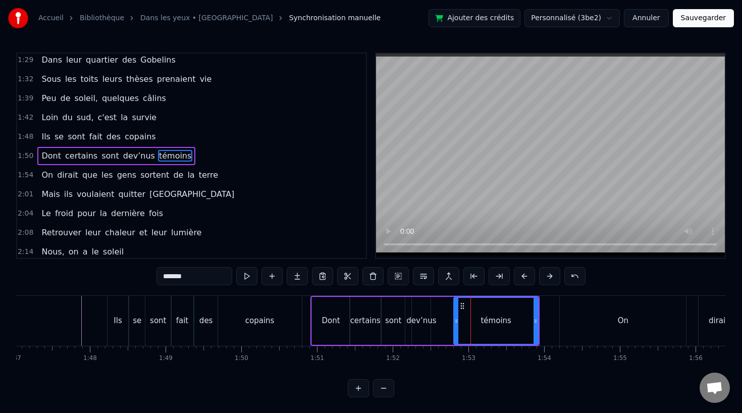
drag, startPoint x: 439, startPoint y: 319, endPoint x: 455, endPoint y: 321, distance: 16.3
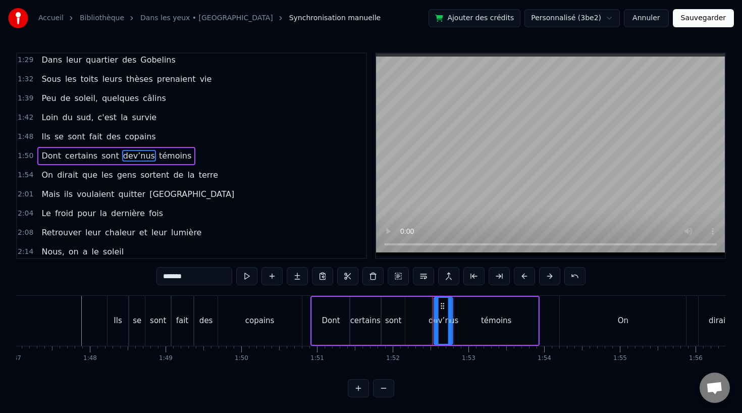
drag, startPoint x: 421, startPoint y: 307, endPoint x: 443, endPoint y: 308, distance: 22.2
drag, startPoint x: 451, startPoint y: 323, endPoint x: 459, endPoint y: 323, distance: 7.6
type input "*******"
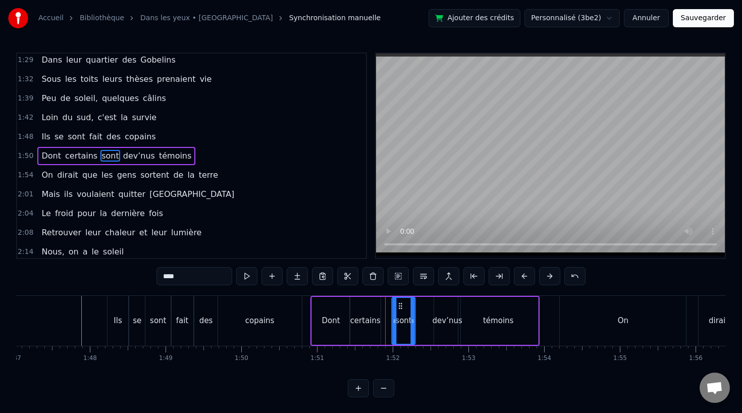
drag, startPoint x: 390, startPoint y: 306, endPoint x: 400, endPoint y: 306, distance: 10.6
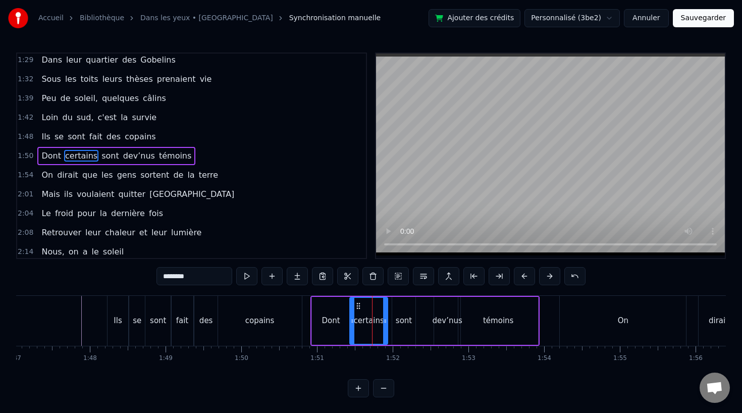
drag, startPoint x: 378, startPoint y: 320, endPoint x: 387, endPoint y: 321, distance: 8.6
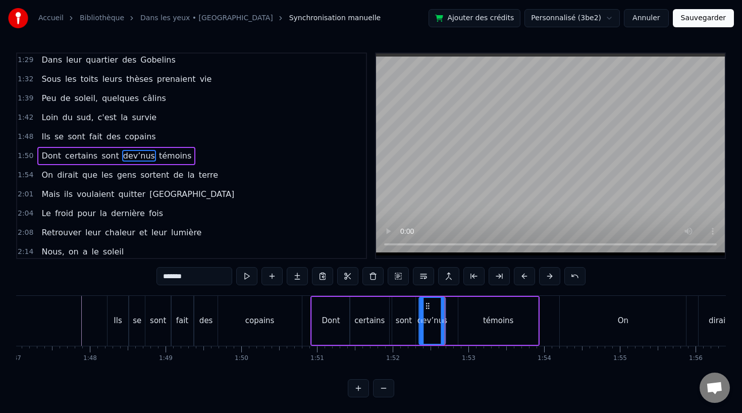
drag, startPoint x: 440, startPoint y: 305, endPoint x: 424, endPoint y: 305, distance: 15.1
drag, startPoint x: 443, startPoint y: 320, endPoint x: 451, endPoint y: 321, distance: 7.6
drag, startPoint x: 426, startPoint y: 304, endPoint x: 437, endPoint y: 306, distance: 10.8
type input "*******"
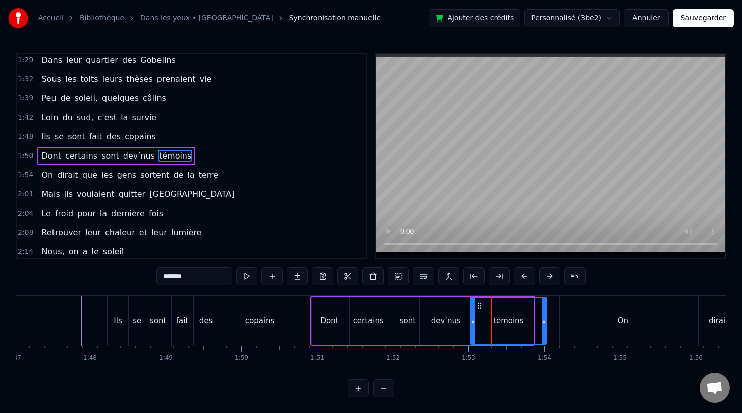
drag, startPoint x: 466, startPoint y: 304, endPoint x: 479, endPoint y: 305, distance: 12.6
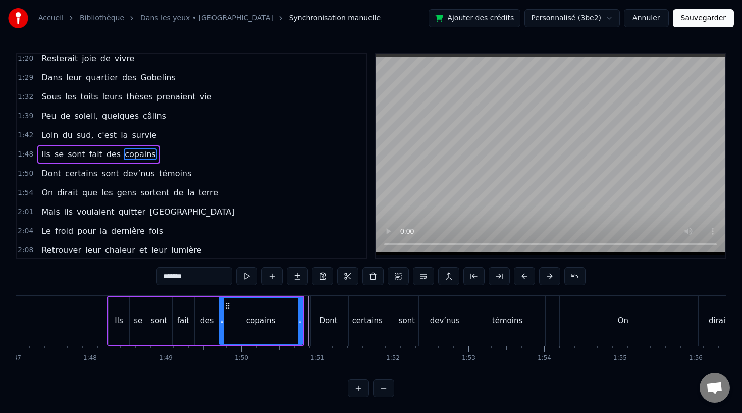
scroll to position [310, 0]
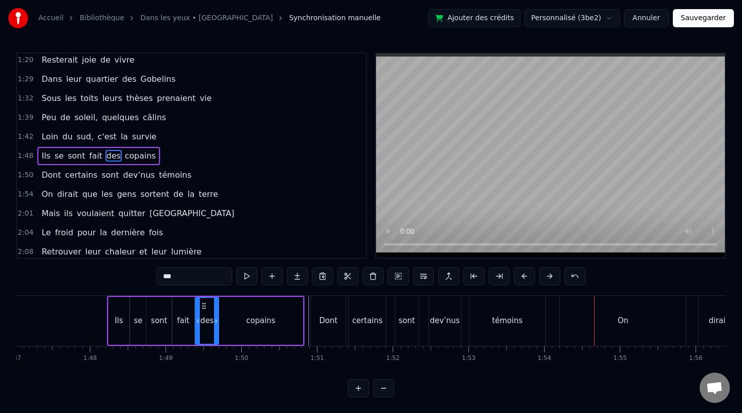
type input "*******"
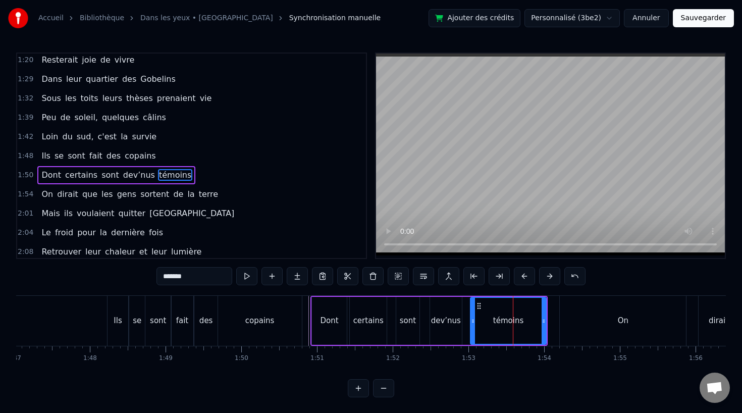
scroll to position [329, 0]
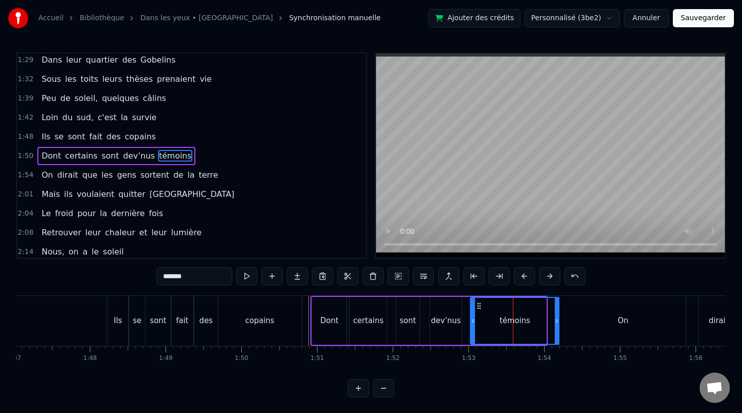
drag, startPoint x: 545, startPoint y: 321, endPoint x: 559, endPoint y: 322, distance: 14.7
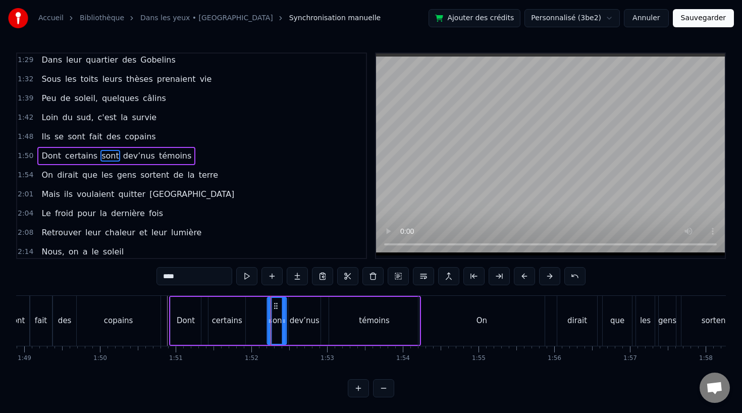
drag, startPoint x: 262, startPoint y: 306, endPoint x: 275, endPoint y: 305, distance: 12.1
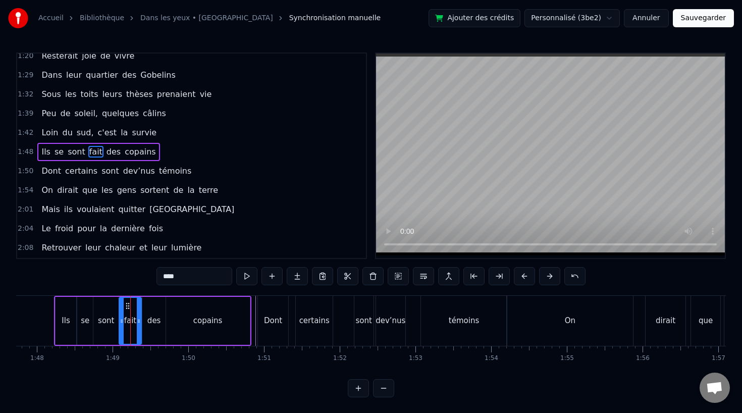
scroll to position [310, 0]
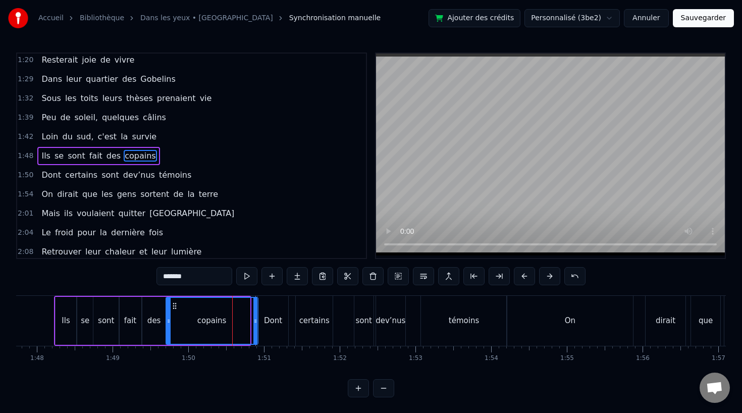
drag, startPoint x: 247, startPoint y: 321, endPoint x: 255, endPoint y: 321, distance: 8.1
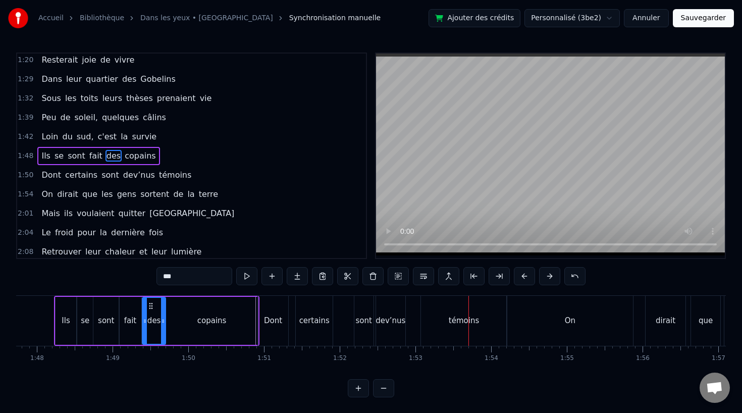
drag, startPoint x: 371, startPoint y: 323, endPoint x: 360, endPoint y: 324, distance: 10.6
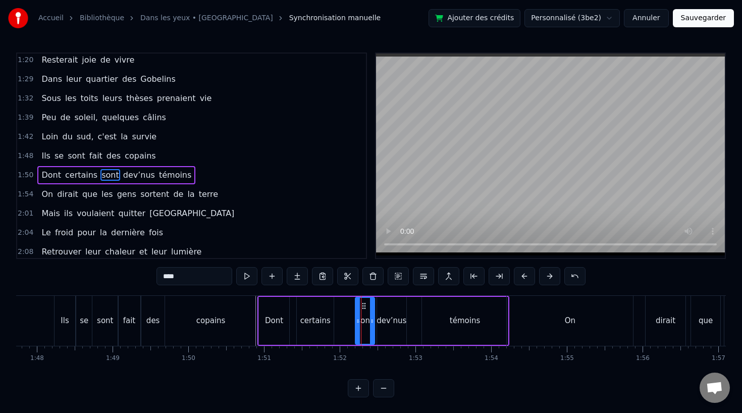
scroll to position [329, 0]
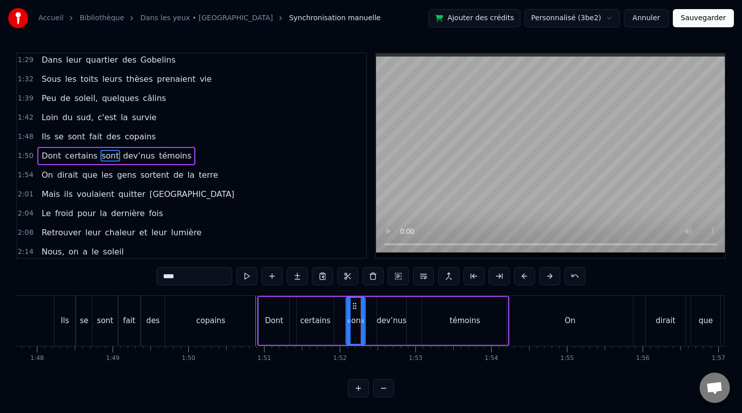
drag, startPoint x: 362, startPoint y: 303, endPoint x: 352, endPoint y: 303, distance: 9.6
drag, startPoint x: 384, startPoint y: 303, endPoint x: 373, endPoint y: 304, distance: 10.6
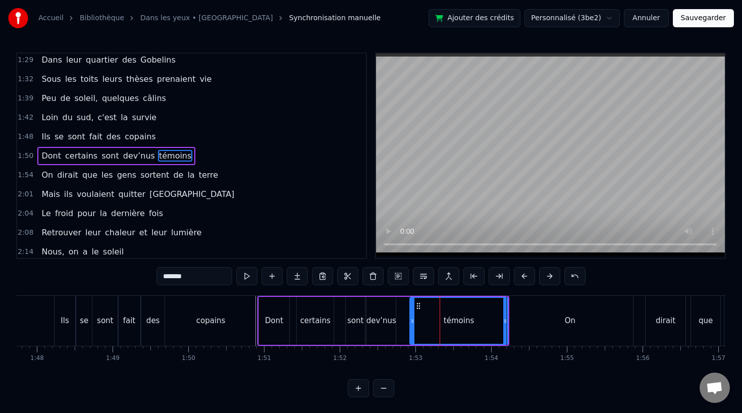
drag, startPoint x: 424, startPoint y: 321, endPoint x: 409, endPoint y: 322, distance: 14.7
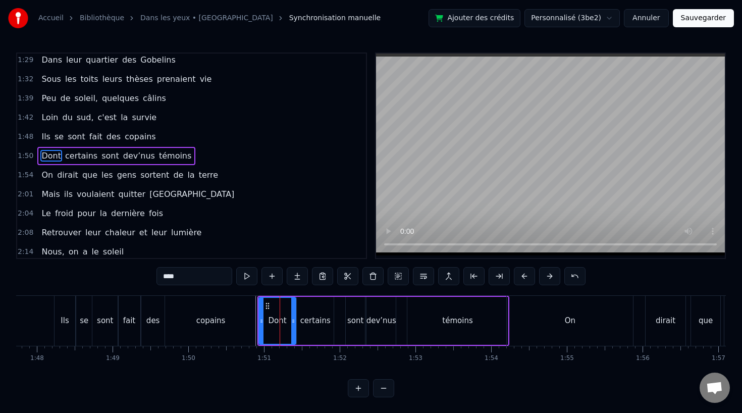
drag, startPoint x: 288, startPoint y: 321, endPoint x: 294, endPoint y: 322, distance: 6.6
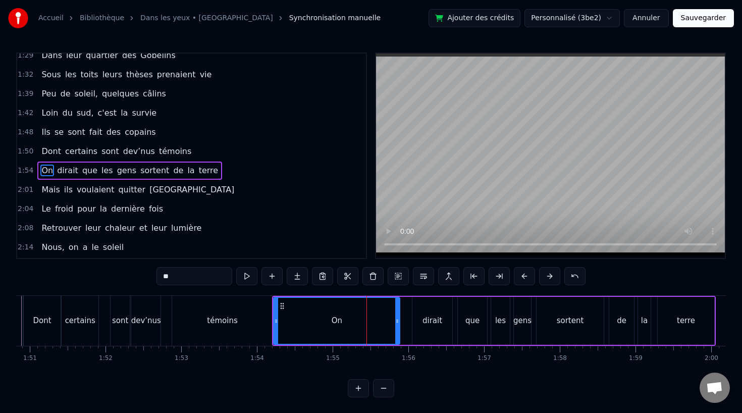
scroll to position [348, 0]
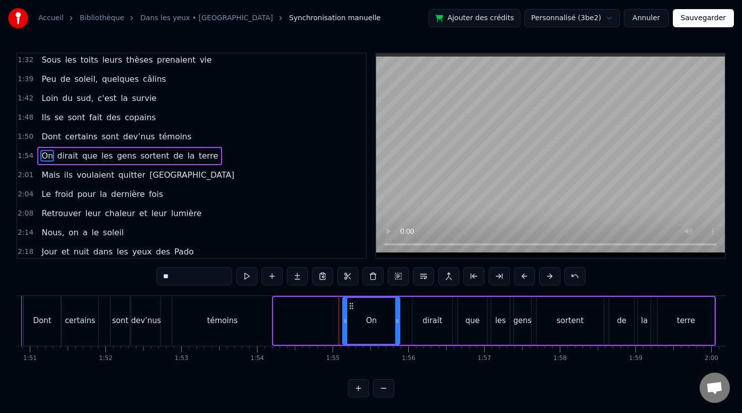
drag, startPoint x: 278, startPoint y: 320, endPoint x: 349, endPoint y: 321, distance: 71.2
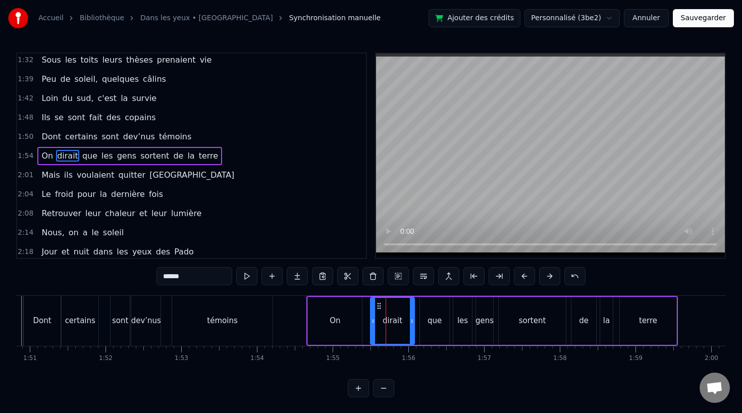
drag, startPoint x: 375, startPoint y: 323, endPoint x: 367, endPoint y: 323, distance: 8.6
drag, startPoint x: 366, startPoint y: 321, endPoint x: 357, endPoint y: 321, distance: 9.1
drag, startPoint x: 413, startPoint y: 321, endPoint x: 405, endPoint y: 322, distance: 7.6
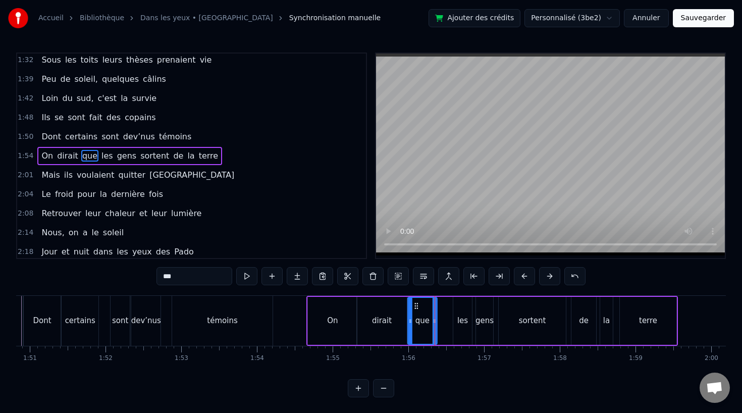
drag, startPoint x: 427, startPoint y: 305, endPoint x: 415, endPoint y: 306, distance: 12.1
drag, startPoint x: 457, startPoint y: 304, endPoint x: 442, endPoint y: 305, distance: 15.2
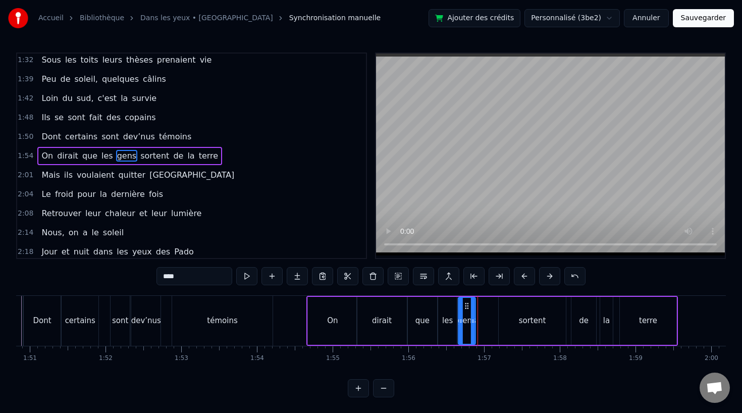
drag, startPoint x: 483, startPoint y: 305, endPoint x: 465, endPoint y: 306, distance: 17.7
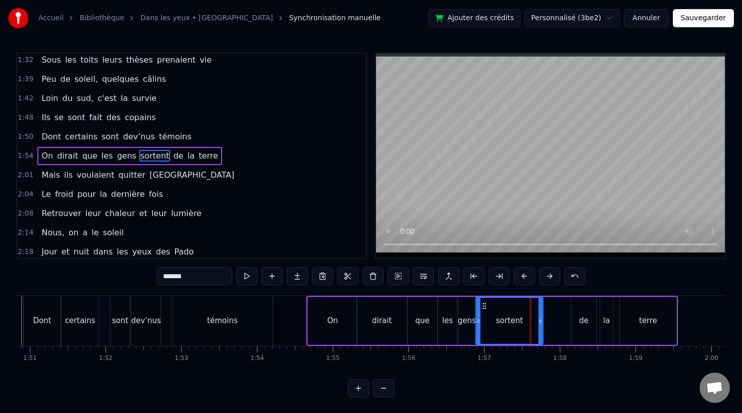
drag, startPoint x: 506, startPoint y: 305, endPoint x: 484, endPoint y: 305, distance: 22.2
type input "**"
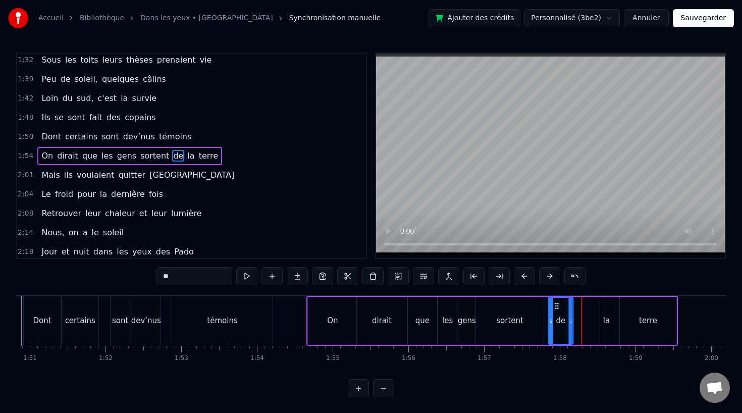
drag, startPoint x: 578, startPoint y: 305, endPoint x: 555, endPoint y: 305, distance: 23.2
drag, startPoint x: 605, startPoint y: 316, endPoint x: 585, endPoint y: 321, distance: 20.8
drag, startPoint x: 609, startPoint y: 307, endPoint x: 581, endPoint y: 308, distance: 27.8
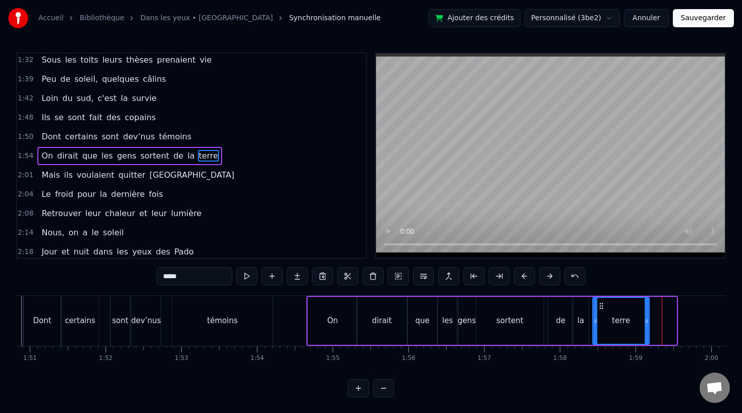
drag, startPoint x: 627, startPoint y: 303, endPoint x: 601, endPoint y: 304, distance: 25.8
drag, startPoint x: 647, startPoint y: 319, endPoint x: 663, endPoint y: 320, distance: 16.2
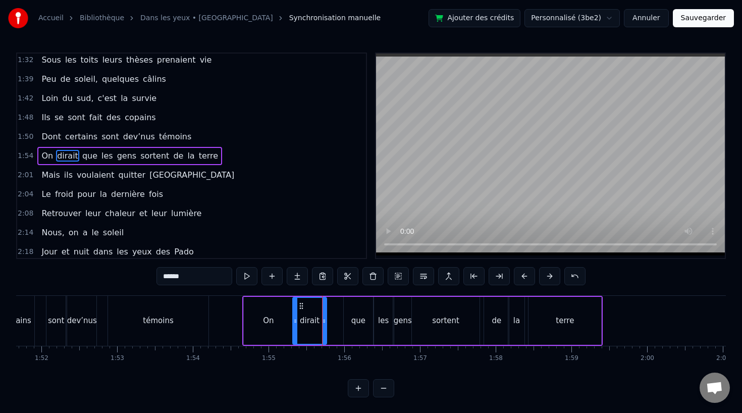
drag, startPoint x: 339, startPoint y: 320, endPoint x: 323, endPoint y: 321, distance: 16.2
drag, startPoint x: 300, startPoint y: 305, endPoint x: 295, endPoint y: 305, distance: 5.1
drag, startPoint x: 351, startPoint y: 303, endPoint x: 337, endPoint y: 304, distance: 14.6
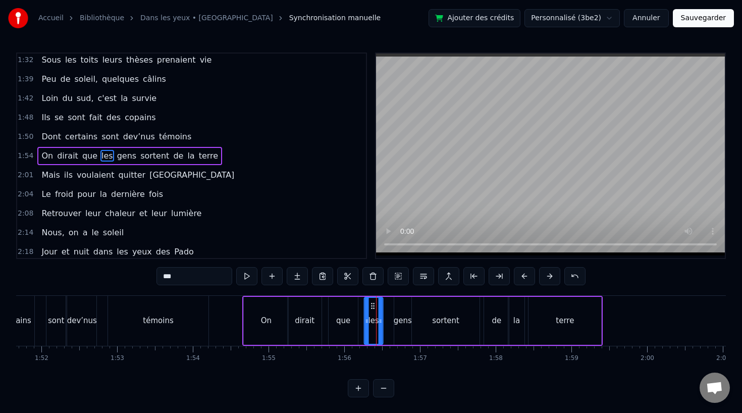
drag, startPoint x: 382, startPoint y: 304, endPoint x: 373, endPoint y: 304, distance: 9.1
drag, startPoint x: 397, startPoint y: 320, endPoint x: 390, endPoint y: 320, distance: 7.1
type input "***"
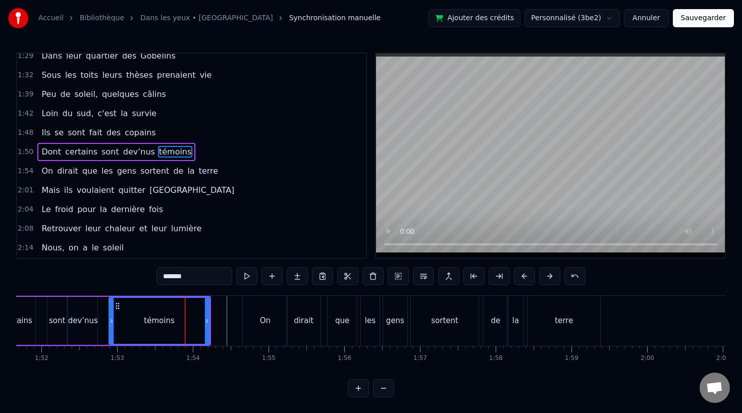
scroll to position [329, 0]
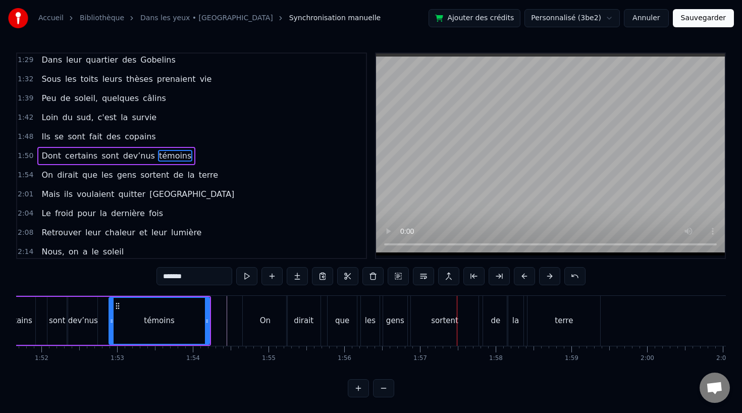
type input "***"
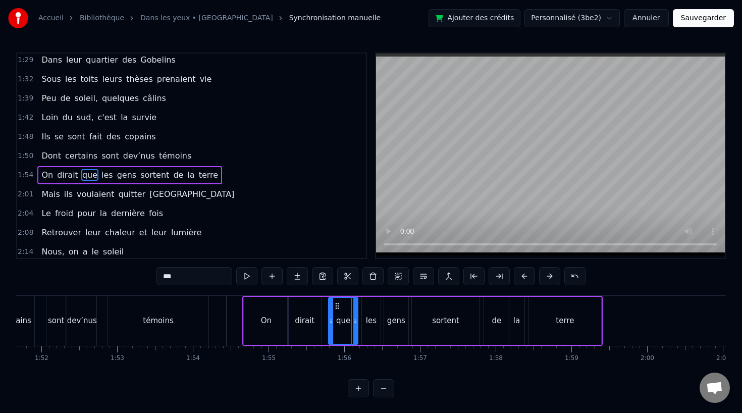
scroll to position [348, 0]
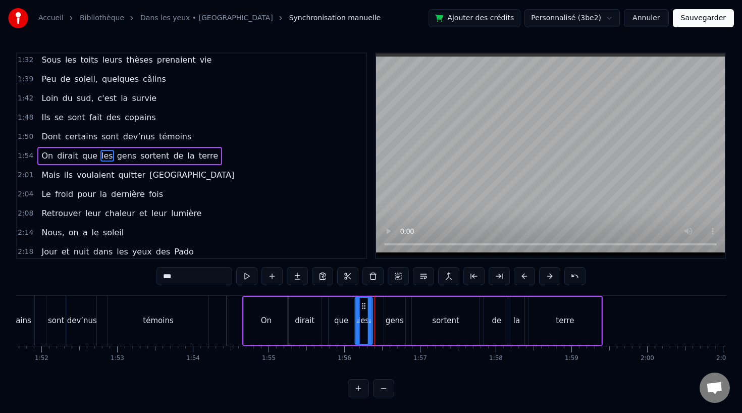
drag, startPoint x: 368, startPoint y: 306, endPoint x: 361, endPoint y: 307, distance: 6.6
drag, startPoint x: 392, startPoint y: 304, endPoint x: 380, endPoint y: 305, distance: 12.1
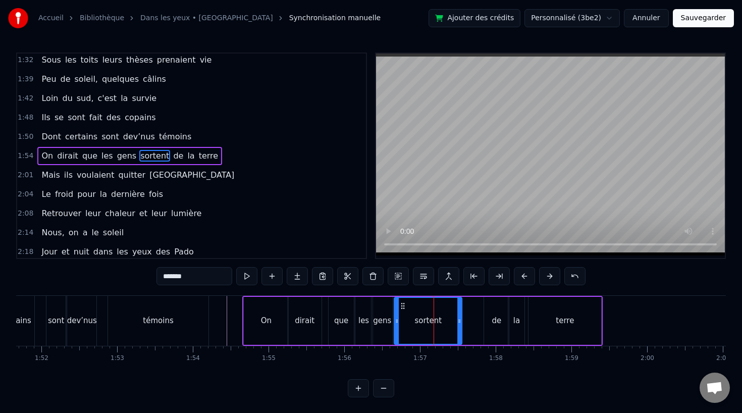
drag, startPoint x: 419, startPoint y: 304, endPoint x: 402, endPoint y: 305, distance: 17.2
drag, startPoint x: 459, startPoint y: 319, endPoint x: 466, endPoint y: 319, distance: 7.1
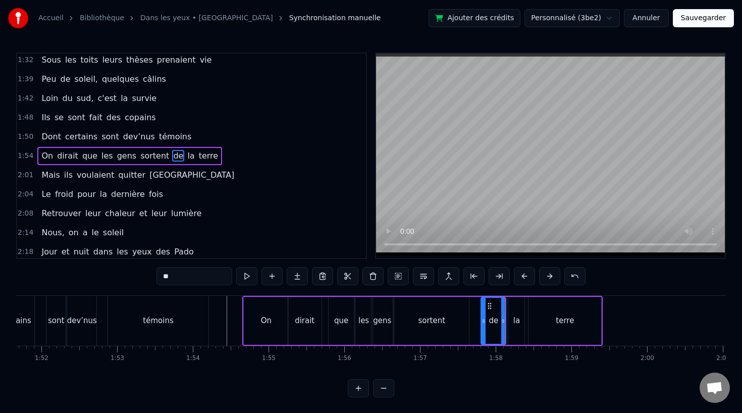
type input "**"
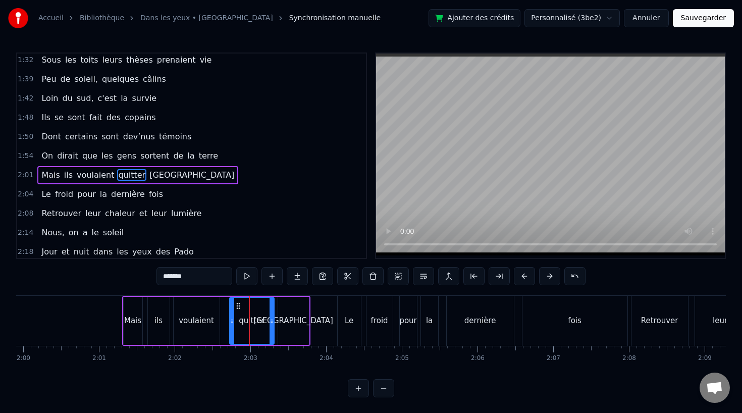
scroll to position [367, 0]
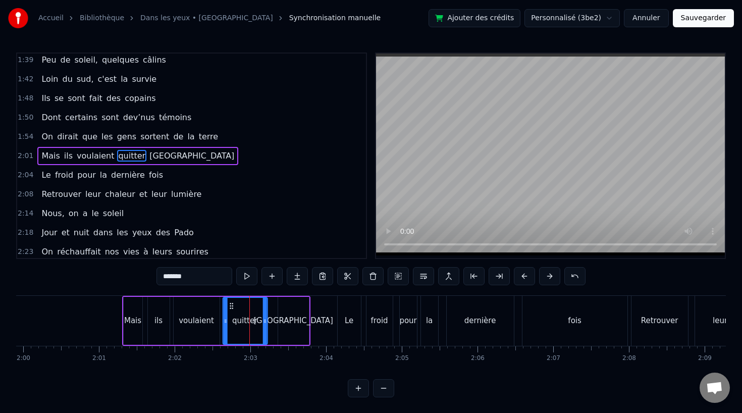
drag, startPoint x: 239, startPoint y: 304, endPoint x: 232, endPoint y: 305, distance: 7.1
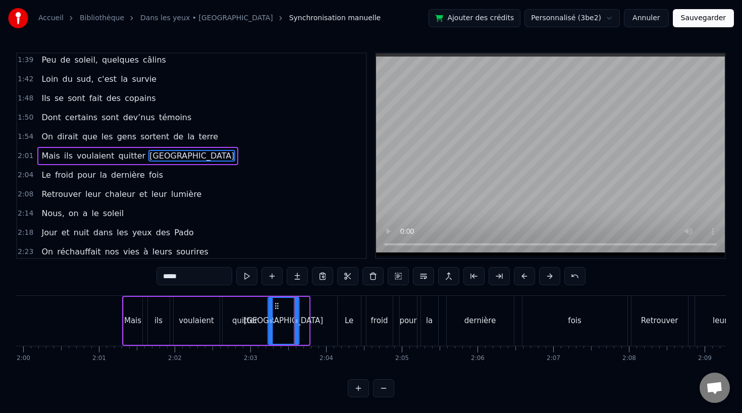
drag, startPoint x: 287, startPoint y: 304, endPoint x: 277, endPoint y: 305, distance: 10.1
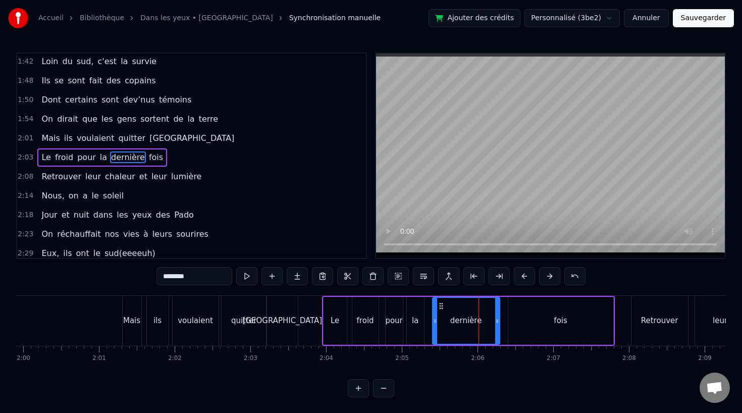
scroll to position [387, 0]
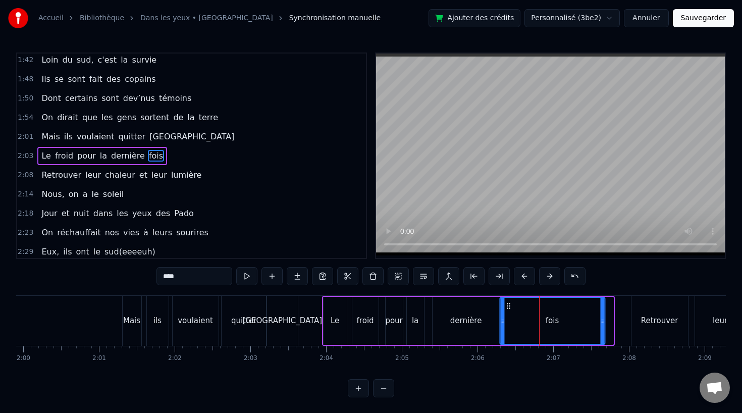
drag, startPoint x: 518, startPoint y: 306, endPoint x: 510, endPoint y: 307, distance: 8.1
drag, startPoint x: 604, startPoint y: 320, endPoint x: 593, endPoint y: 321, distance: 10.7
type input "*********"
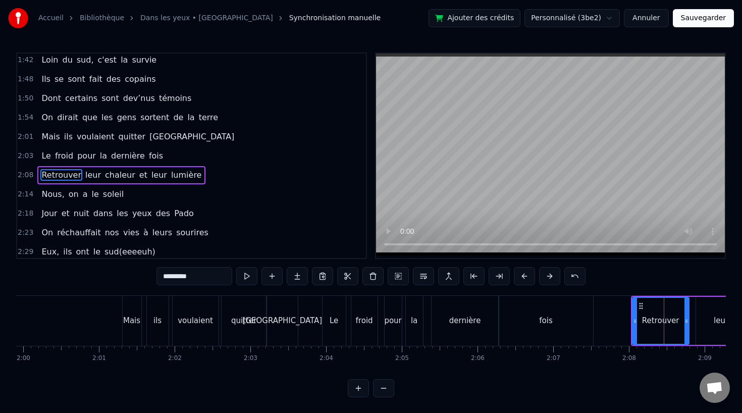
scroll to position [406, 0]
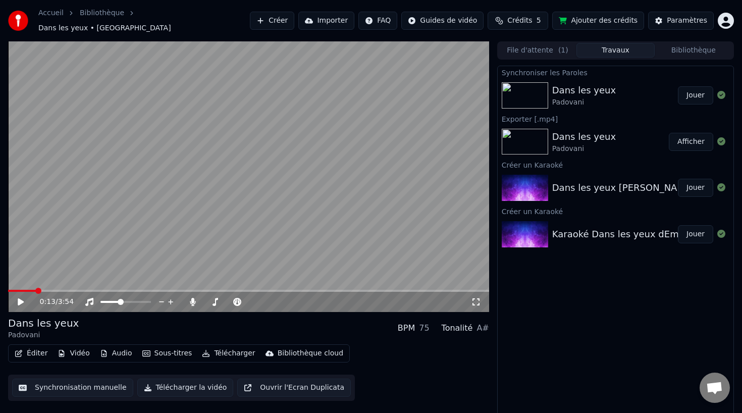
click at [54, 378] on button "Synchronisation manuelle" at bounding box center [72, 387] width 121 height 18
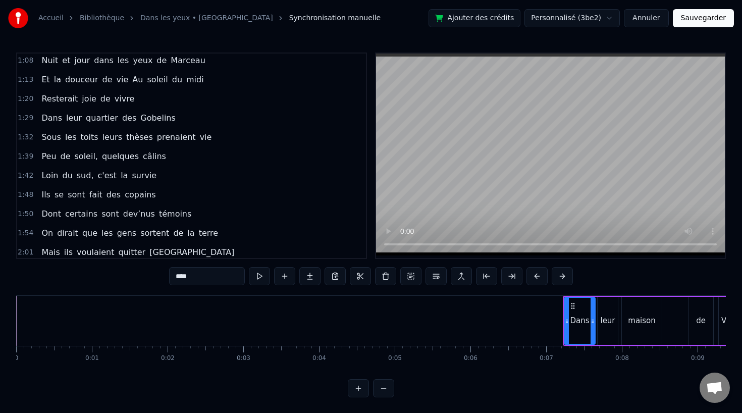
click at [60, 158] on span "de" at bounding box center [66, 156] width 12 height 12
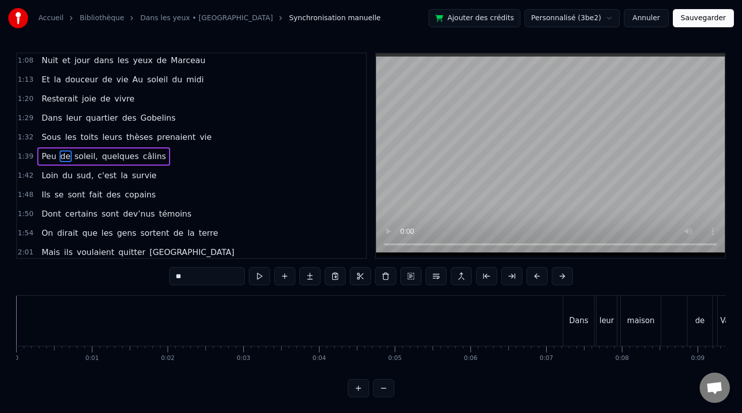
scroll to position [271, 0]
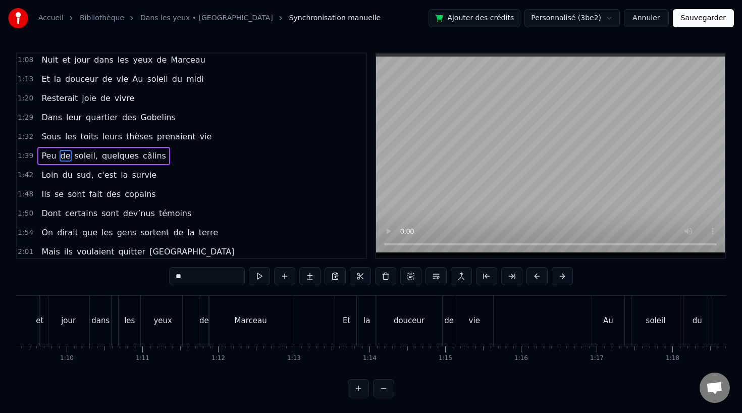
click at [63, 176] on span "du" at bounding box center [67, 175] width 12 height 12
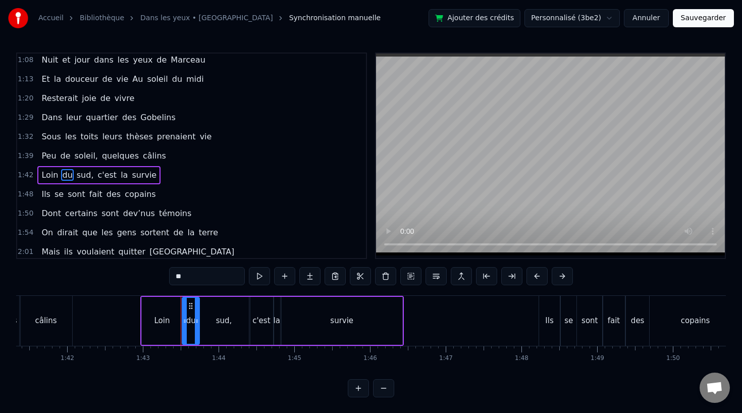
click at [47, 196] on span "Ils" at bounding box center [45, 194] width 11 height 12
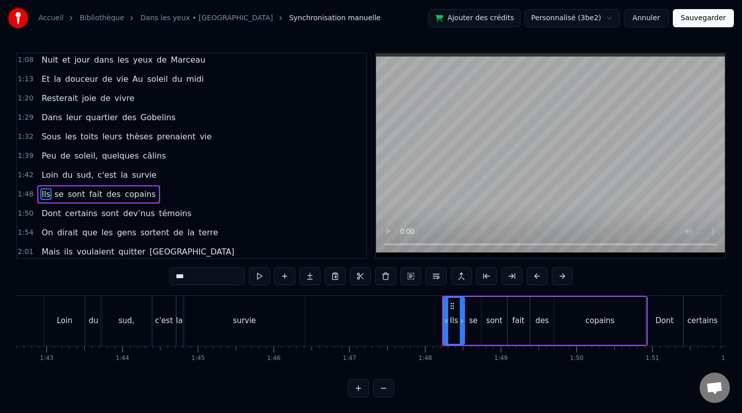
scroll to position [0, 7784]
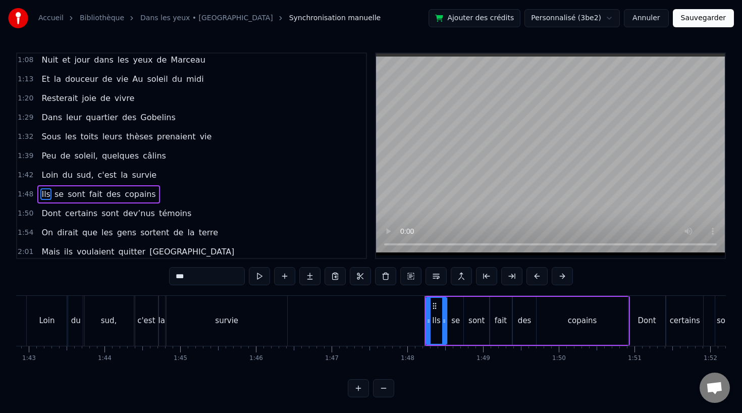
click at [57, 233] on span "dirait" at bounding box center [67, 233] width 23 height 12
type input "******"
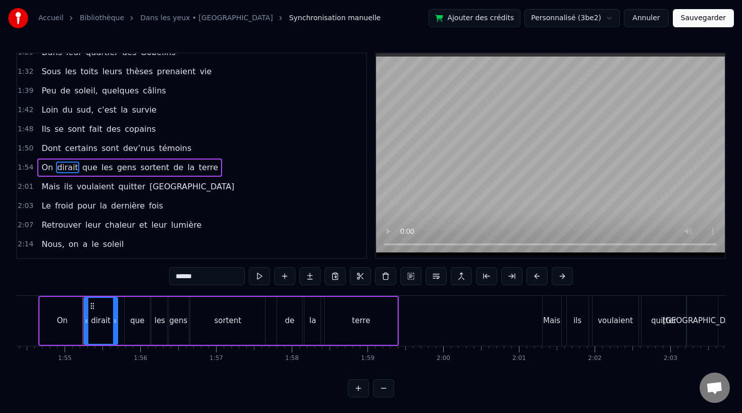
scroll to position [0, 8672]
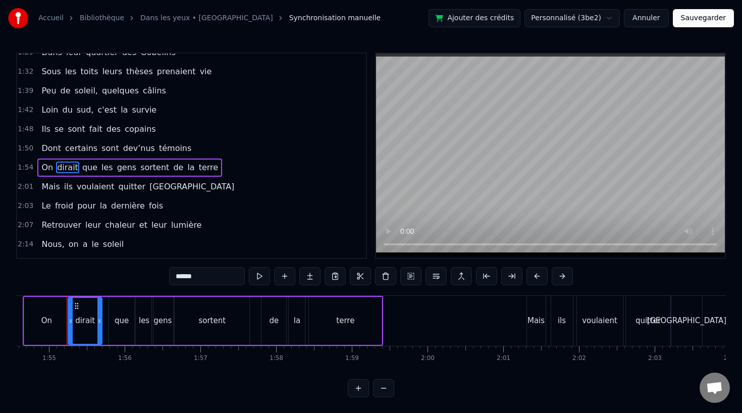
click at [52, 195] on div "Mais ils voulaient quitter [GEOGRAPHIC_DATA]" at bounding box center [137, 187] width 201 height 18
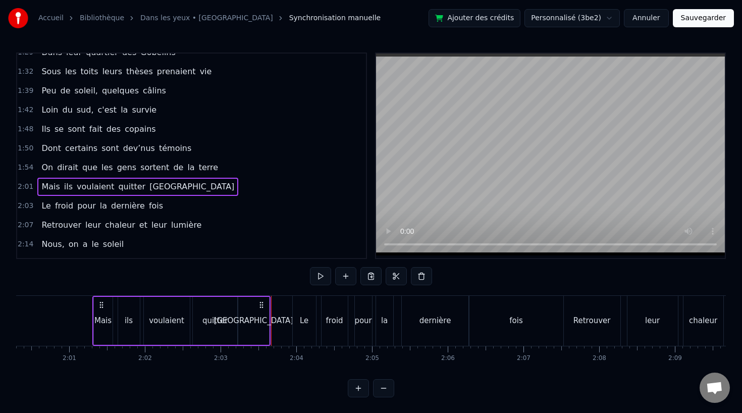
scroll to position [0, 9105]
click at [102, 321] on div "Mais" at bounding box center [103, 321] width 17 height 12
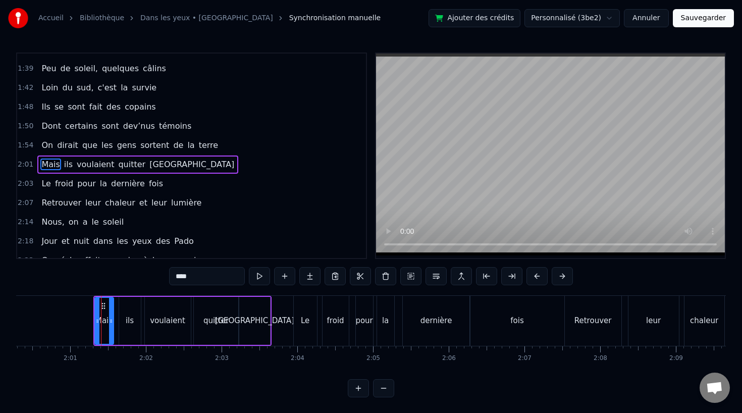
scroll to position [367, 0]
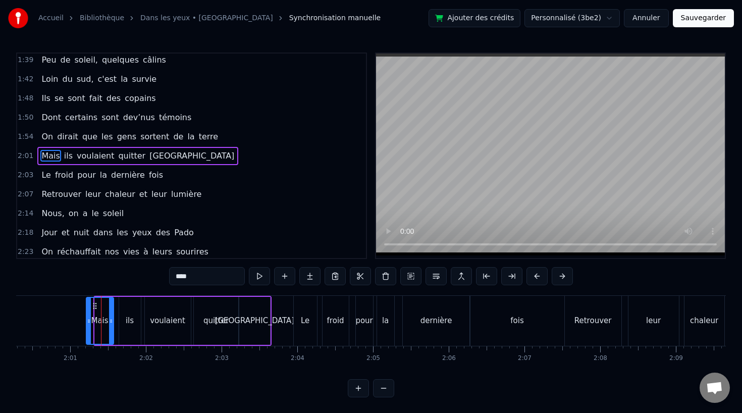
drag, startPoint x: 97, startPoint y: 321, endPoint x: 87, endPoint y: 322, distance: 10.6
click at [89, 322] on circle at bounding box center [89, 322] width 1 height 1
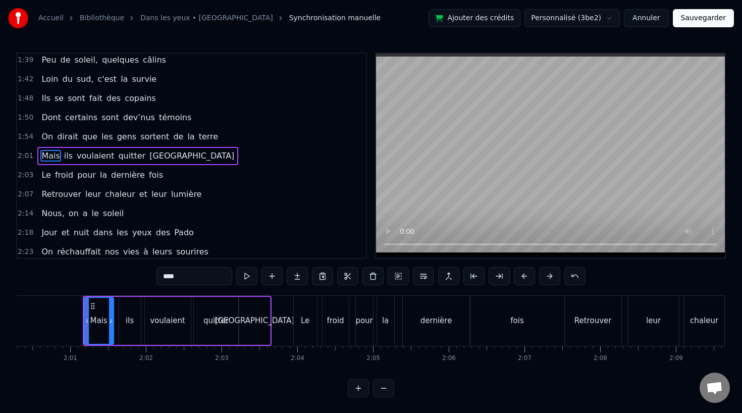
click at [133, 321] on div "ils" at bounding box center [130, 321] width 22 height 48
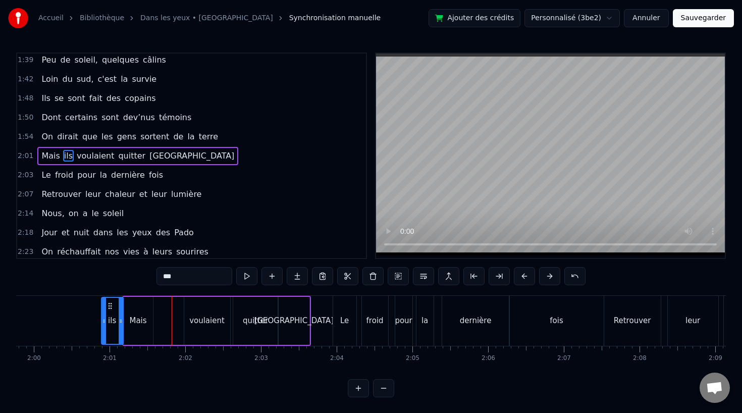
scroll to position [0, 9027]
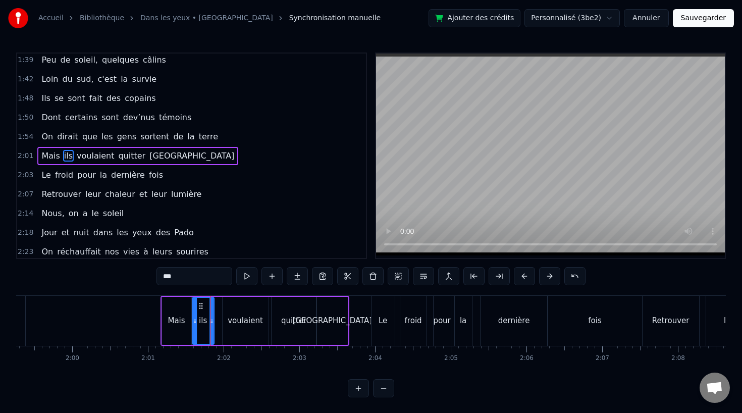
drag, startPoint x: 127, startPoint y: 307, endPoint x: 199, endPoint y: 311, distance: 72.3
click at [199, 311] on div "ils" at bounding box center [203, 321] width 21 height 46
click at [230, 318] on div "voulaient" at bounding box center [245, 321] width 35 height 12
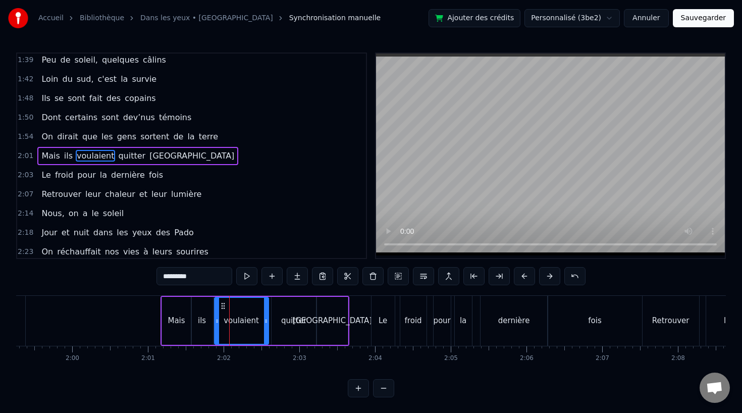
drag, startPoint x: 226, startPoint y: 319, endPoint x: 217, endPoint y: 320, distance: 8.6
click at [217, 320] on icon at bounding box center [217, 321] width 4 height 8
click at [293, 318] on div "quitter" at bounding box center [293, 321] width 25 height 12
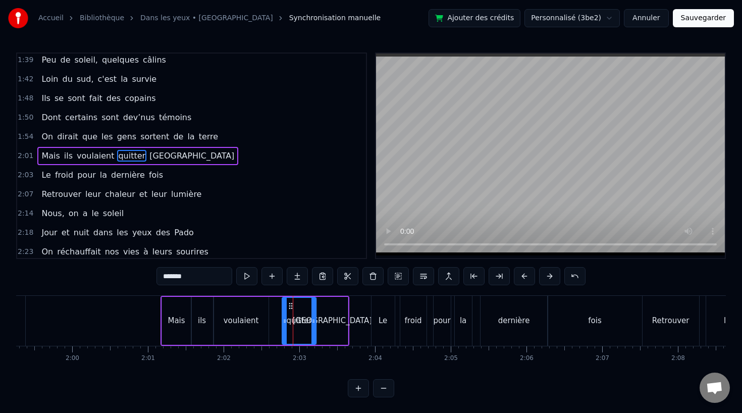
drag, startPoint x: 274, startPoint y: 321, endPoint x: 284, endPoint y: 321, distance: 10.6
click at [284, 321] on icon at bounding box center [285, 321] width 4 height 8
click at [324, 315] on div "[GEOGRAPHIC_DATA]" at bounding box center [333, 321] width 80 height 12
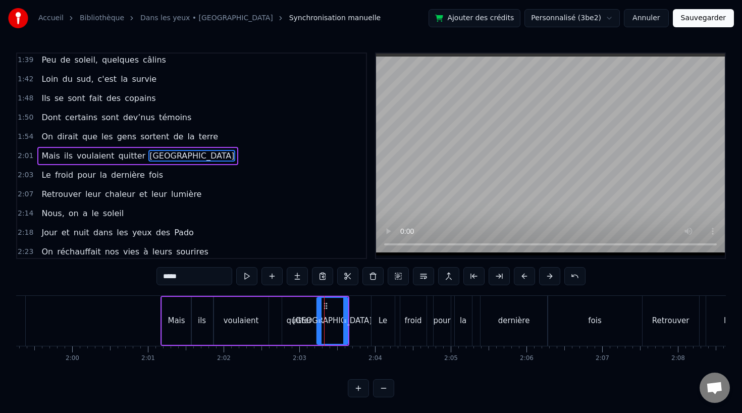
click at [301, 313] on div "quitter" at bounding box center [299, 321] width 34 height 48
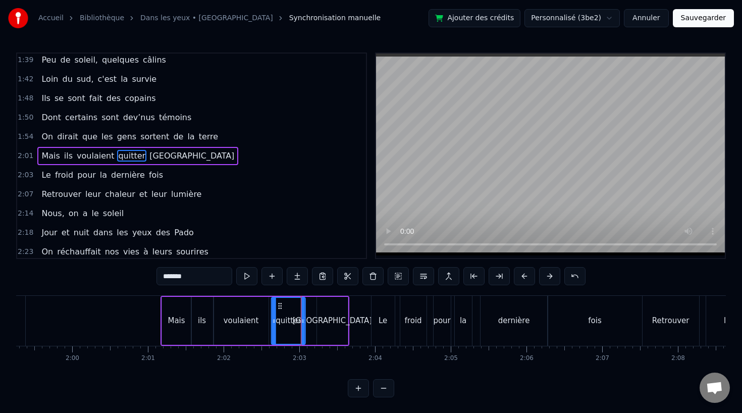
drag, startPoint x: 287, startPoint y: 302, endPoint x: 276, endPoint y: 304, distance: 11.2
click at [276, 304] on icon at bounding box center [280, 306] width 8 height 8
click at [320, 315] on div "[GEOGRAPHIC_DATA]" at bounding box center [332, 321] width 31 height 48
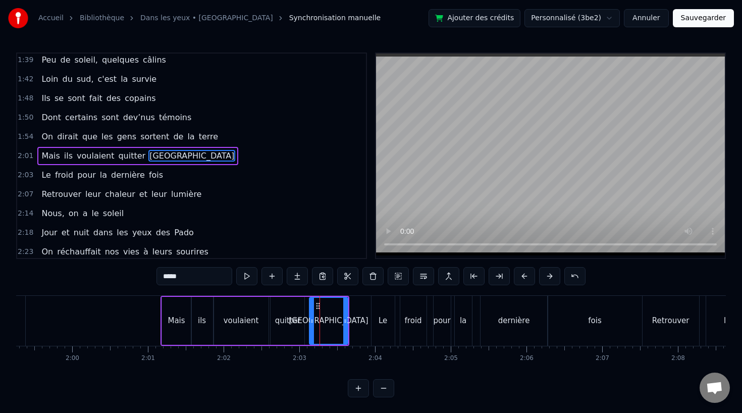
drag, startPoint x: 319, startPoint y: 320, endPoint x: 310, endPoint y: 320, distance: 9.6
click at [310, 320] on icon at bounding box center [312, 321] width 4 height 8
click at [292, 321] on div "quitter" at bounding box center [287, 321] width 25 height 12
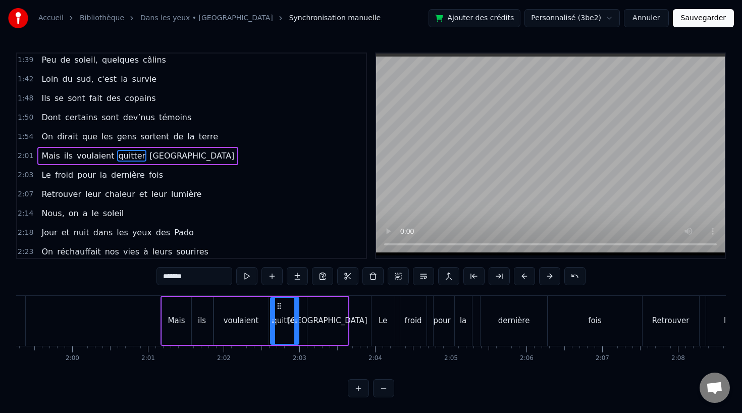
drag, startPoint x: 301, startPoint y: 320, endPoint x: 295, endPoint y: 320, distance: 6.6
click at [295, 320] on icon at bounding box center [296, 321] width 4 height 8
click at [321, 320] on div "[GEOGRAPHIC_DATA]" at bounding box center [328, 321] width 80 height 12
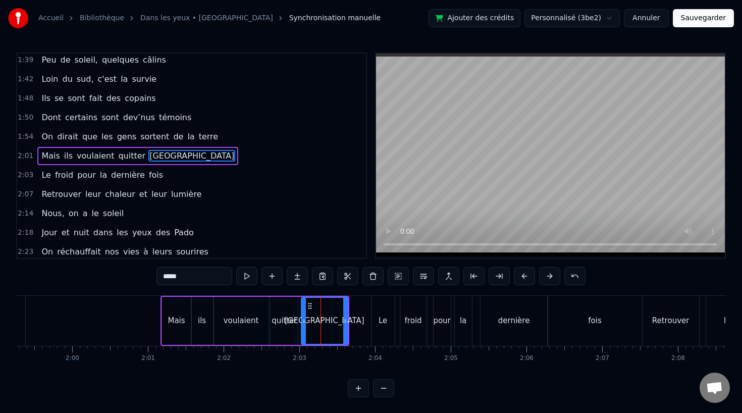
drag, startPoint x: 309, startPoint y: 320, endPoint x: 301, endPoint y: 321, distance: 7.6
click at [302, 321] on icon at bounding box center [304, 321] width 4 height 8
click at [203, 332] on div "ils" at bounding box center [202, 321] width 22 height 48
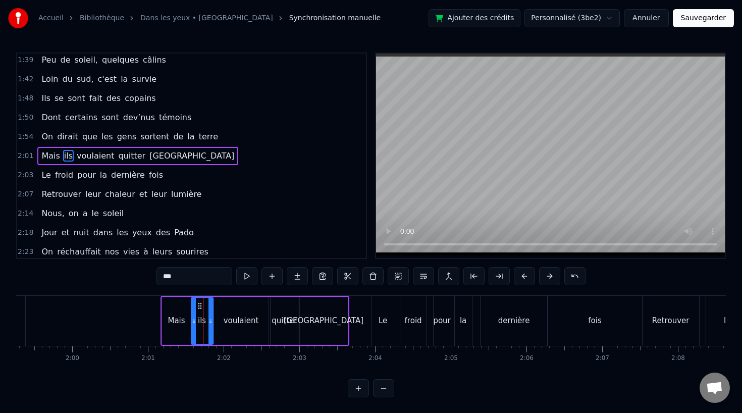
click at [185, 320] on div "Mais" at bounding box center [176, 321] width 29 height 48
type input "****"
click at [187, 320] on icon at bounding box center [189, 321] width 4 height 8
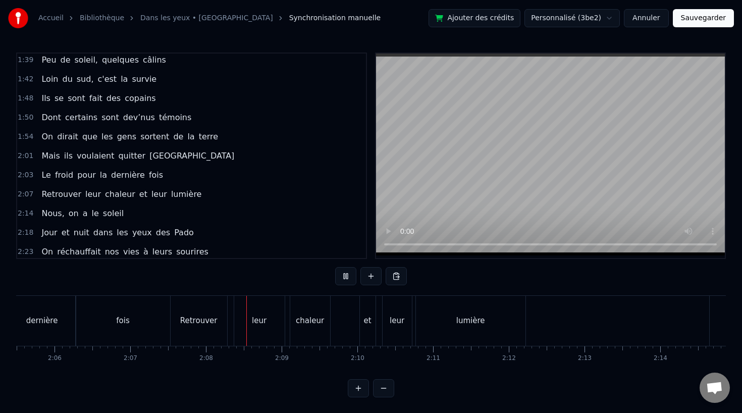
scroll to position [0, 9642]
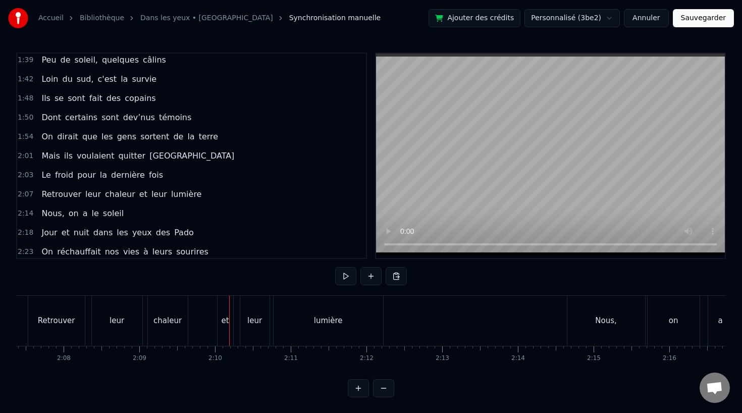
click at [174, 318] on div "chaleur" at bounding box center [167, 321] width 28 height 12
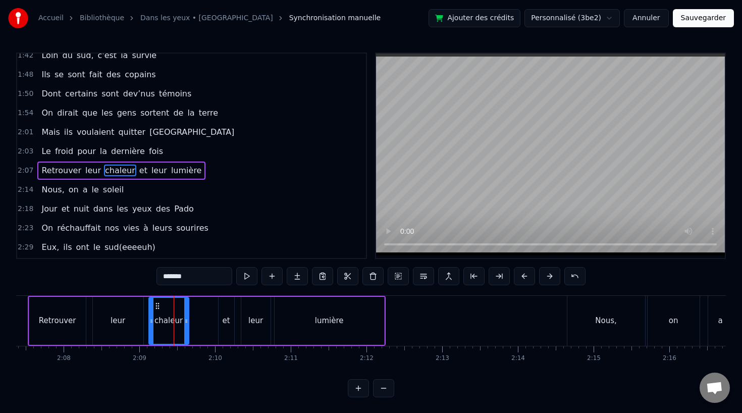
scroll to position [406, 0]
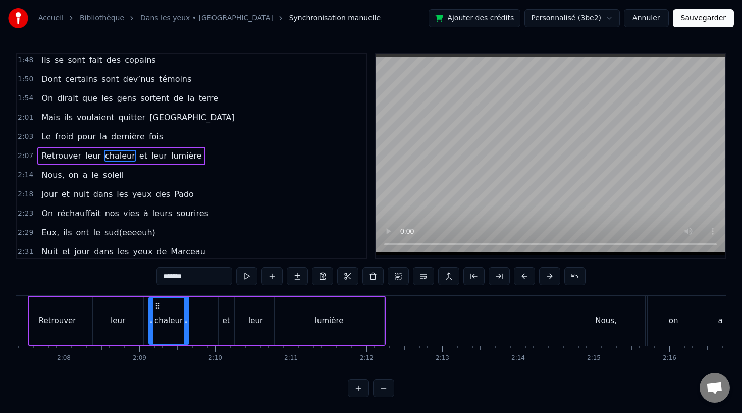
click at [122, 318] on div "leur" at bounding box center [118, 321] width 15 height 12
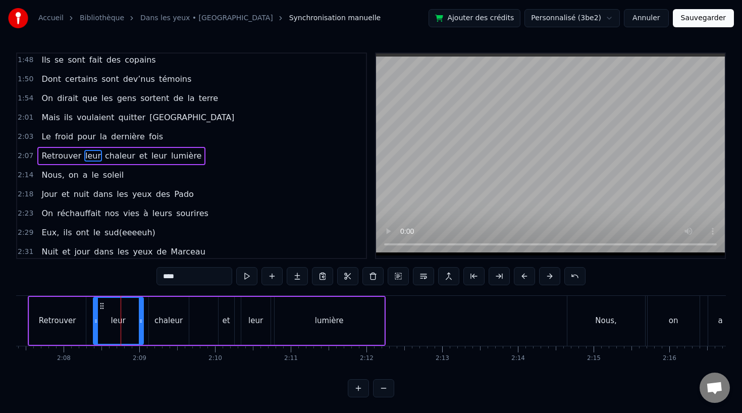
drag, startPoint x: 96, startPoint y: 321, endPoint x: 118, endPoint y: 321, distance: 22.2
click at [98, 321] on icon at bounding box center [96, 321] width 4 height 8
click at [66, 320] on div "Retrouver" at bounding box center [57, 321] width 37 height 12
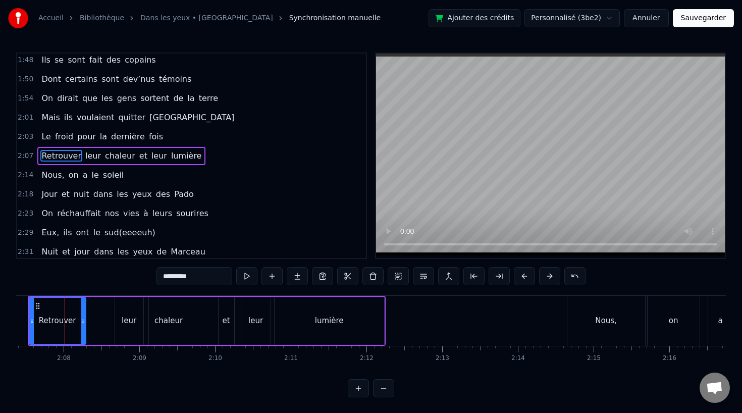
scroll to position [0, 9640]
drag, startPoint x: 86, startPoint y: 320, endPoint x: 106, endPoint y: 321, distance: 19.7
click at [106, 321] on icon at bounding box center [105, 321] width 4 height 8
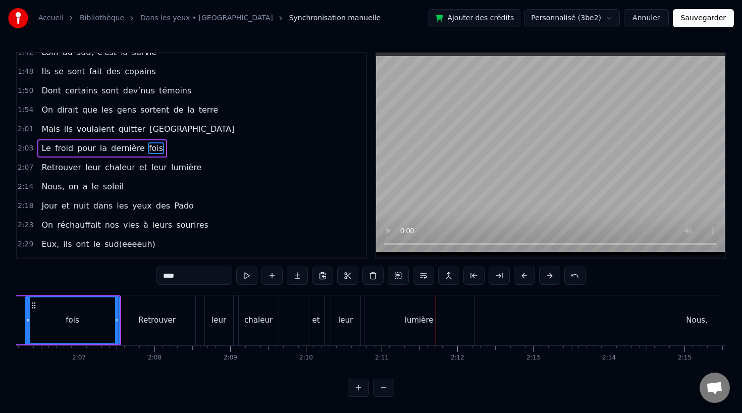
scroll to position [0, 9573]
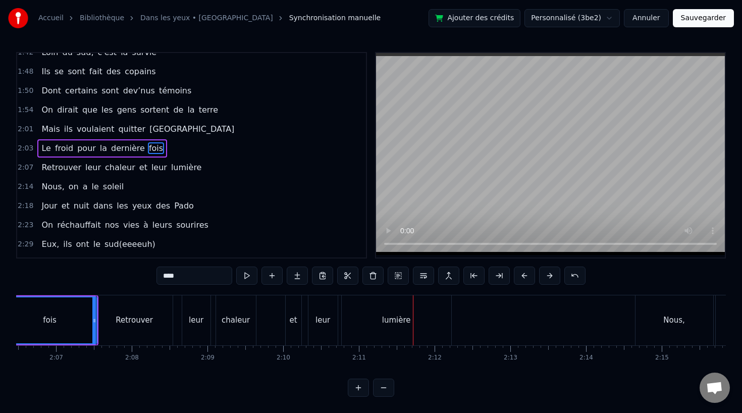
click at [237, 319] on div "chaleur" at bounding box center [236, 320] width 28 height 12
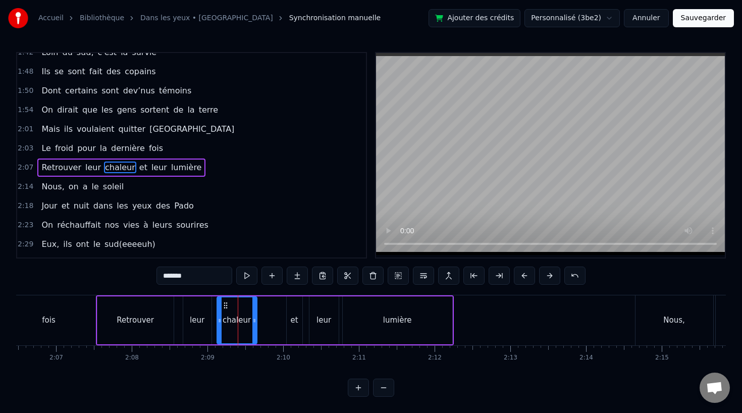
scroll to position [406, 0]
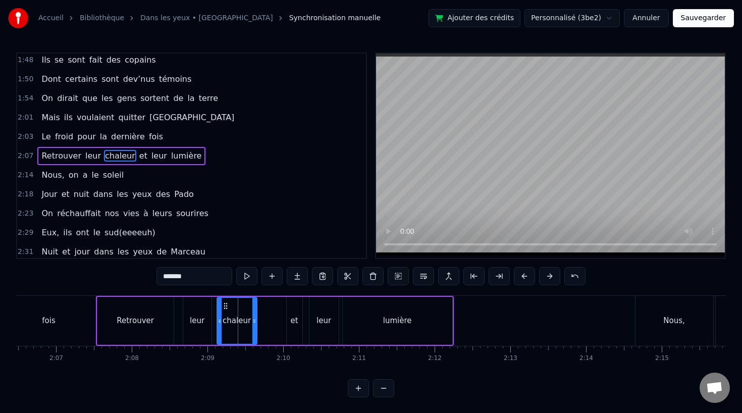
click at [204, 319] on div "leur" at bounding box center [197, 321] width 28 height 48
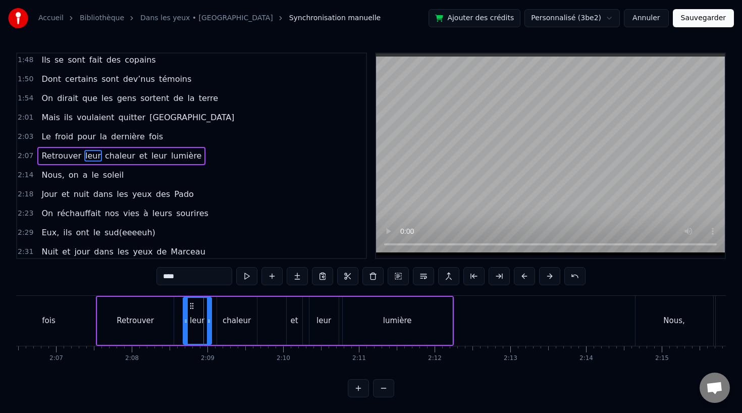
click at [228, 328] on div "chaleur" at bounding box center [237, 321] width 40 height 48
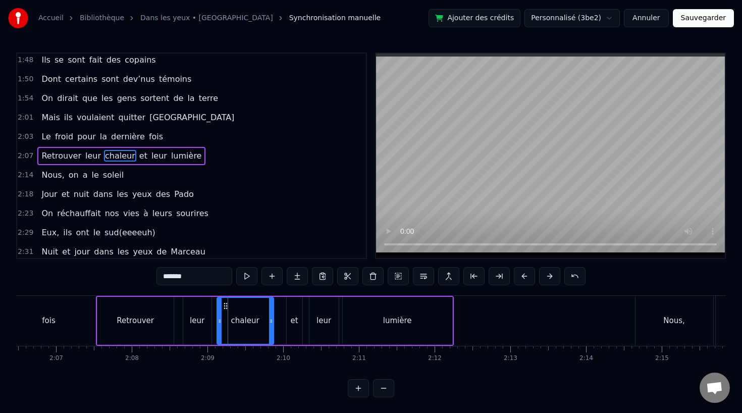
drag, startPoint x: 254, startPoint y: 320, endPoint x: 271, endPoint y: 320, distance: 16.7
click at [271, 320] on icon at bounding box center [271, 321] width 4 height 8
click at [206, 325] on div "leur" at bounding box center [197, 321] width 28 height 48
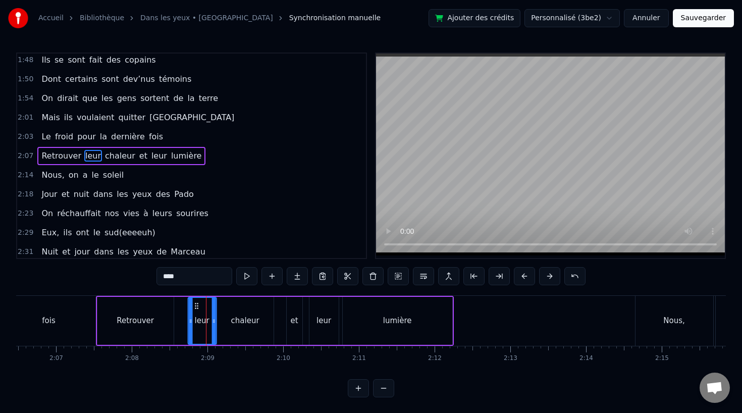
click at [196, 305] on icon at bounding box center [196, 306] width 8 height 8
click at [154, 315] on div "Retrouver" at bounding box center [135, 321] width 76 height 48
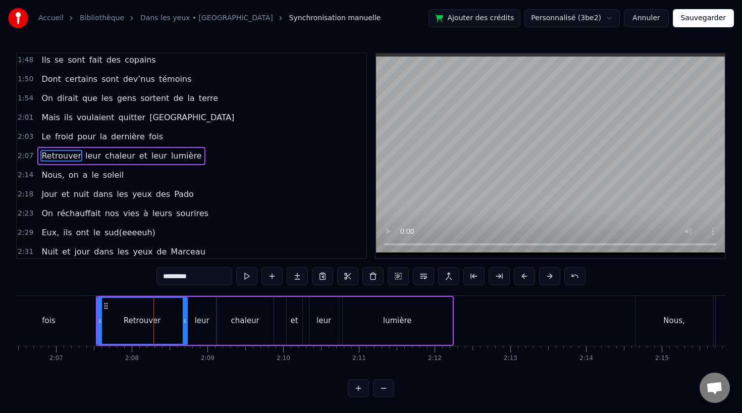
drag, startPoint x: 170, startPoint y: 321, endPoint x: 184, endPoint y: 321, distance: 13.6
click at [184, 321] on icon at bounding box center [185, 321] width 4 height 8
click at [86, 319] on div "fois" at bounding box center [49, 321] width 94 height 50
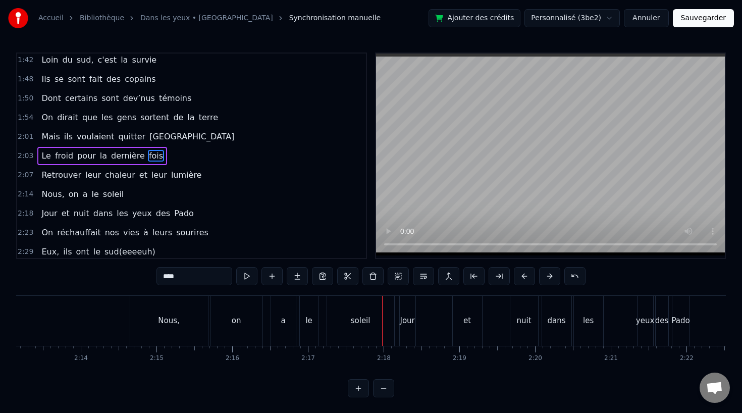
scroll to position [0, 10067]
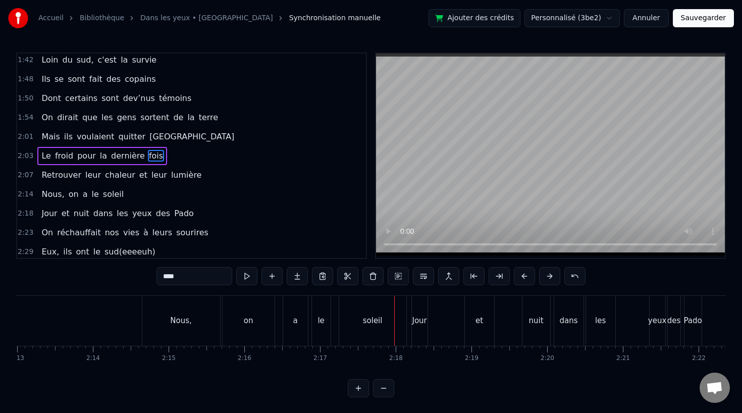
click at [201, 324] on div "Nous," at bounding box center [181, 321] width 78 height 50
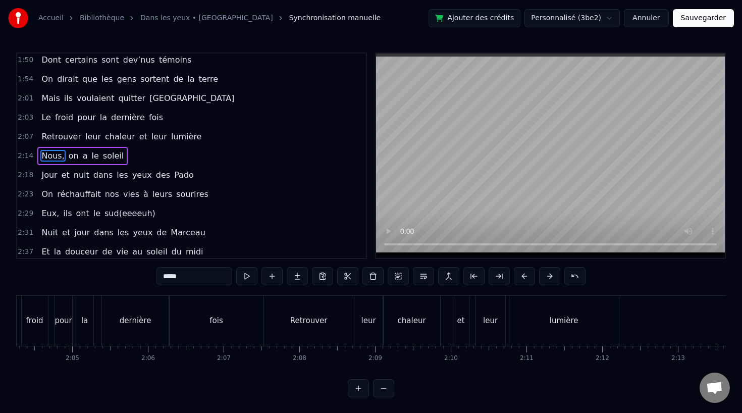
scroll to position [0, 9402]
click at [203, 325] on div "fois" at bounding box center [220, 321] width 94 height 50
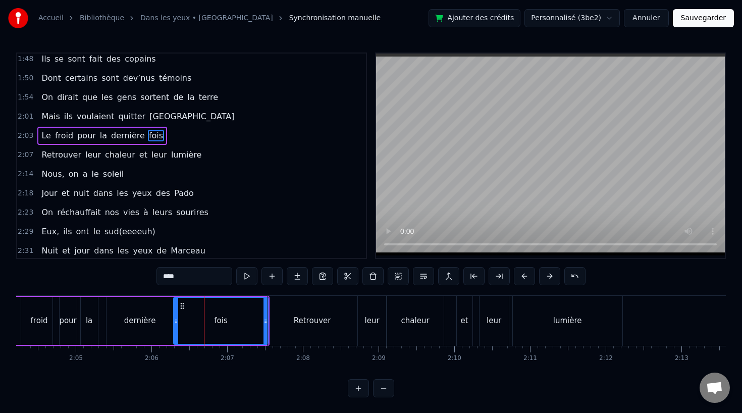
scroll to position [387, 0]
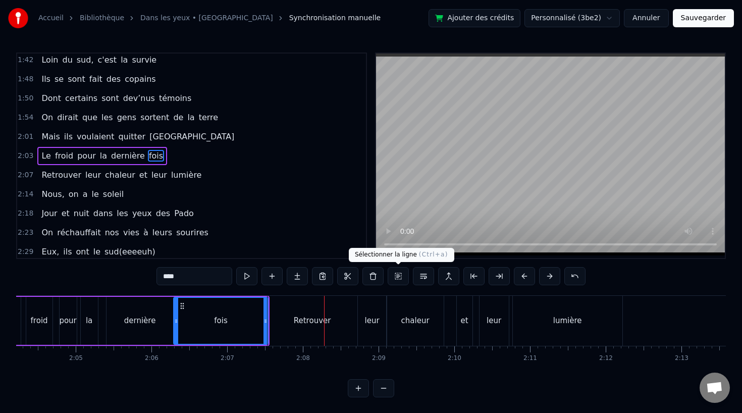
click at [304, 310] on div "Retrouver" at bounding box center [312, 321] width 90 height 50
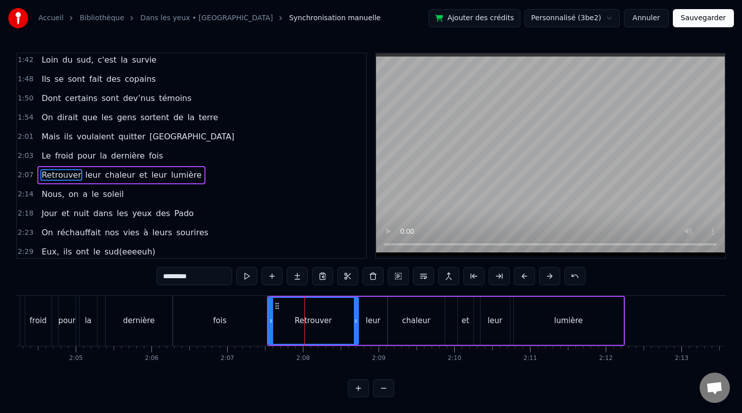
scroll to position [406, 0]
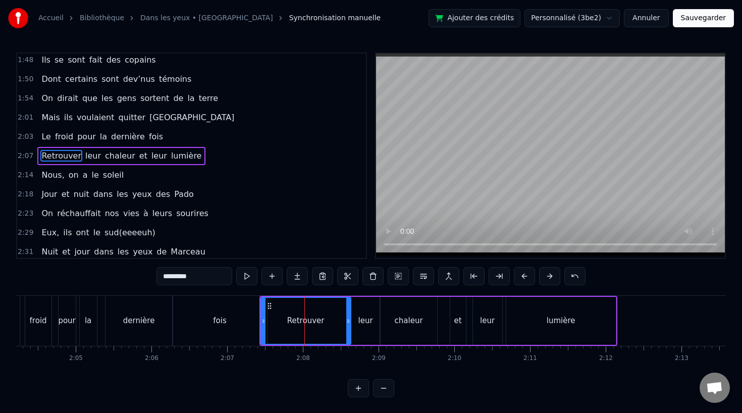
click at [200, 320] on div "fois" at bounding box center [220, 321] width 94 height 50
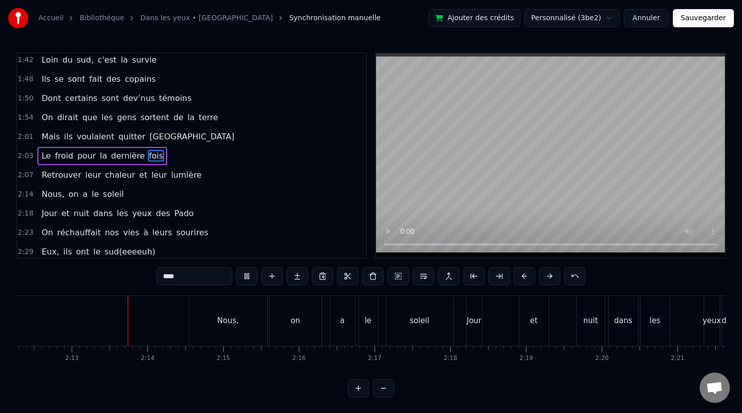
scroll to position [0, 10015]
click at [394, 318] on div "soleil" at bounding box center [417, 321] width 67 height 50
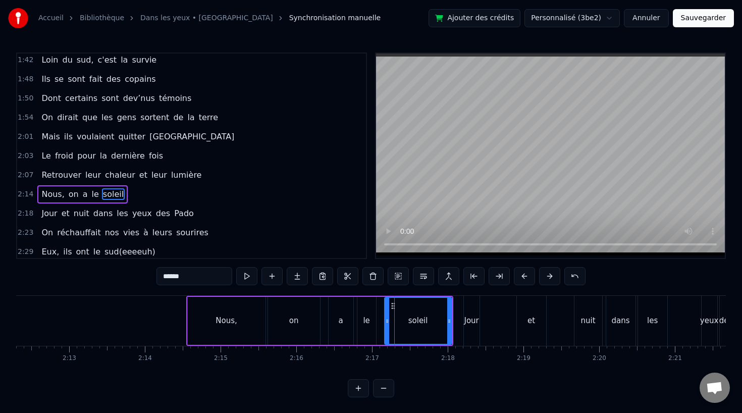
scroll to position [425, 0]
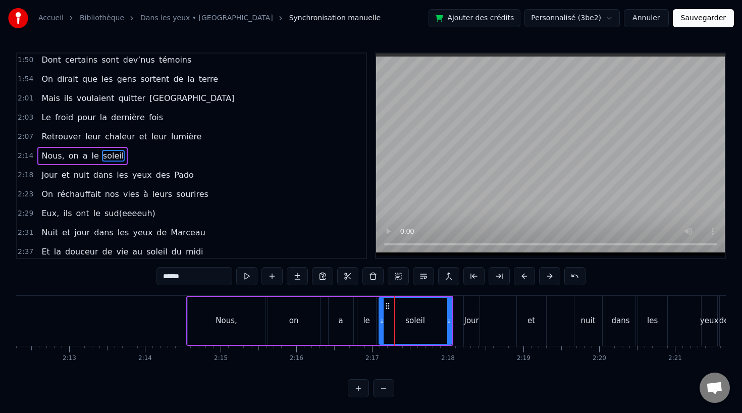
drag, startPoint x: 385, startPoint y: 322, endPoint x: 379, endPoint y: 323, distance: 5.6
click at [379, 323] on icon at bounding box center [381, 321] width 4 height 8
click at [346, 323] on div "a" at bounding box center [341, 321] width 25 height 48
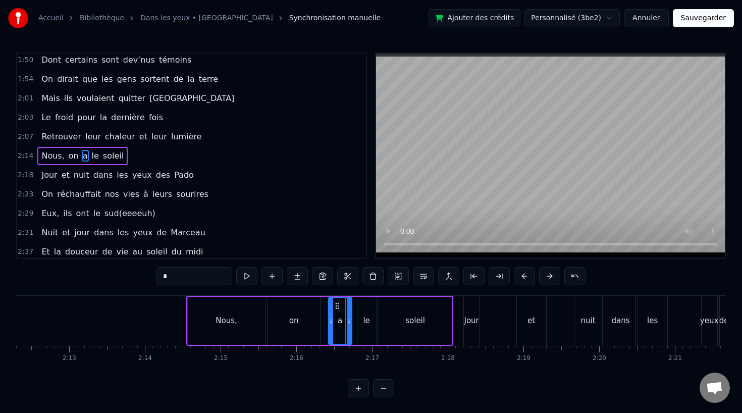
click at [347, 323] on icon at bounding box center [349, 321] width 4 height 8
click at [368, 322] on div "le" at bounding box center [366, 321] width 7 height 12
click at [361, 305] on icon at bounding box center [362, 306] width 8 height 8
click at [396, 308] on div "soleil" at bounding box center [415, 321] width 73 height 48
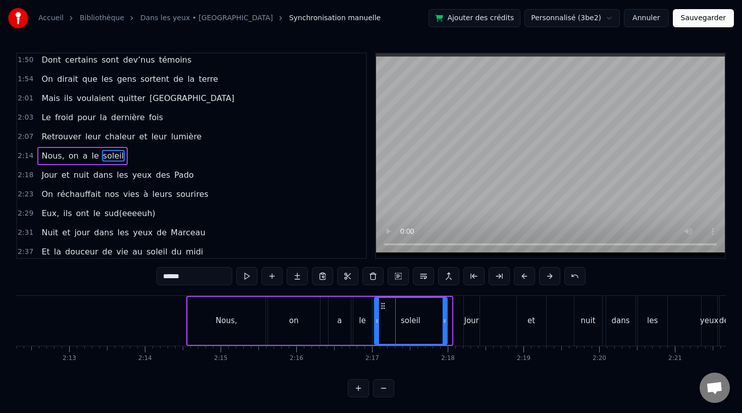
click at [383, 306] on icon at bounding box center [382, 306] width 8 height 8
click at [311, 313] on div "on" at bounding box center [294, 321] width 52 height 48
type input "**"
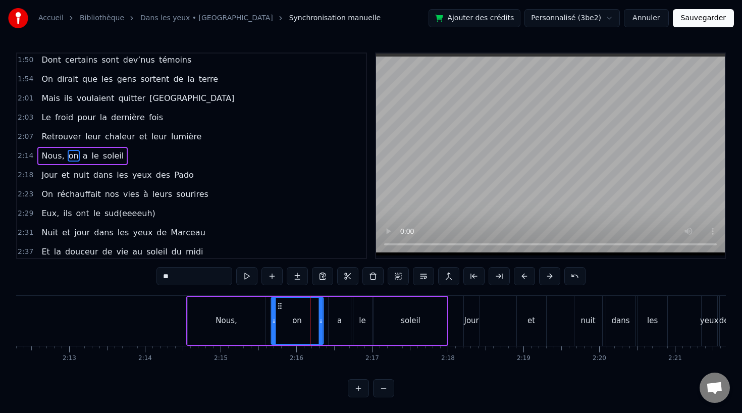
click at [280, 304] on icon at bounding box center [280, 306] width 8 height 8
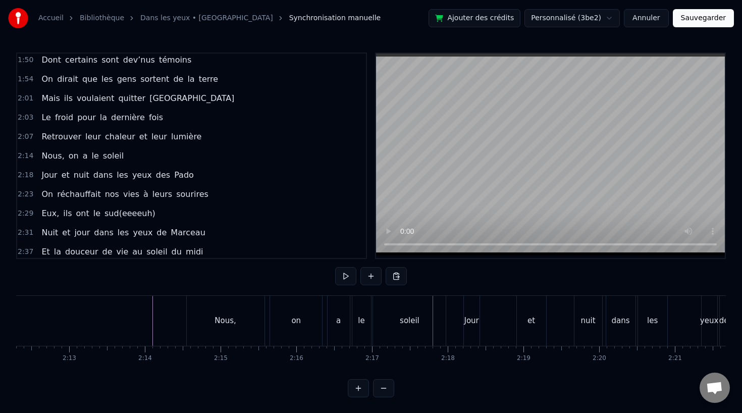
click at [334, 328] on div "a" at bounding box center [339, 321] width 22 height 50
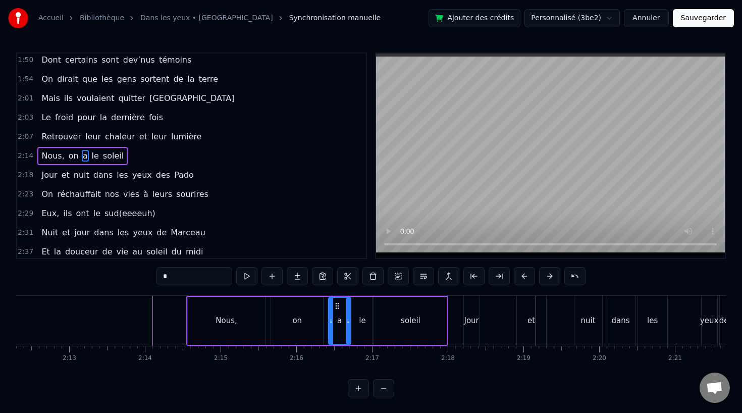
click at [474, 321] on div "Jour" at bounding box center [471, 321] width 15 height 12
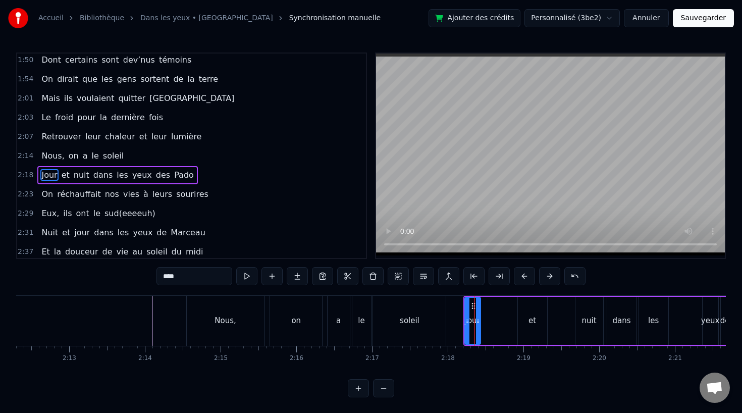
scroll to position [444, 0]
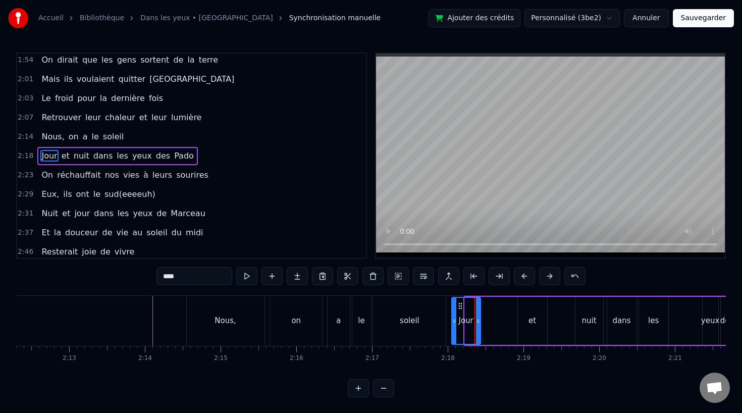
drag, startPoint x: 465, startPoint y: 320, endPoint x: 451, endPoint y: 322, distance: 14.3
click at [452, 322] on icon at bounding box center [454, 321] width 4 height 8
drag, startPoint x: 477, startPoint y: 322, endPoint x: 497, endPoint y: 322, distance: 19.7
click at [497, 322] on icon at bounding box center [497, 321] width 4 height 8
click at [429, 317] on div "soleil" at bounding box center [409, 321] width 73 height 50
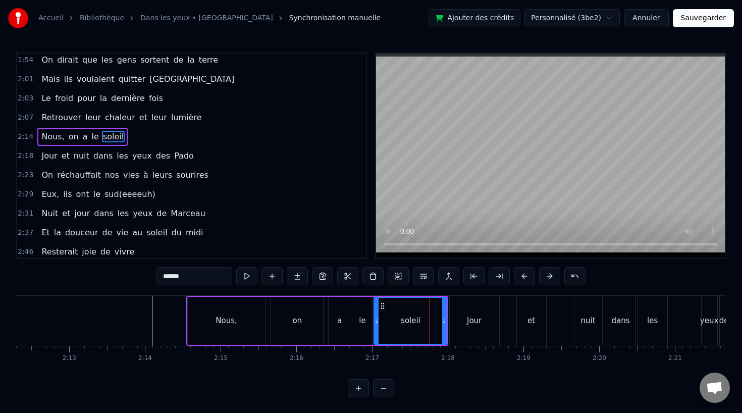
scroll to position [425, 0]
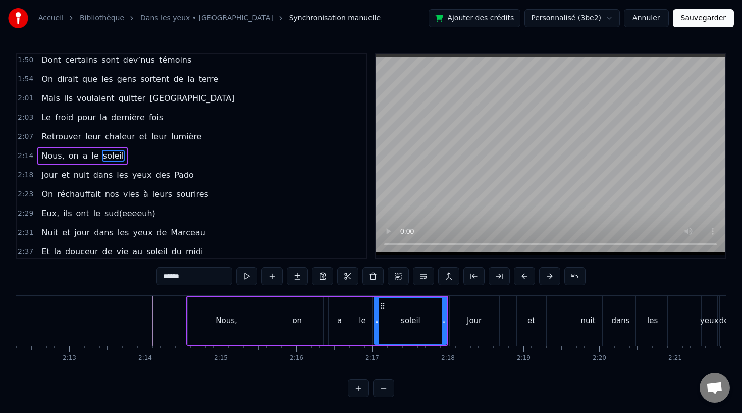
click at [524, 323] on div "et" at bounding box center [531, 321] width 29 height 50
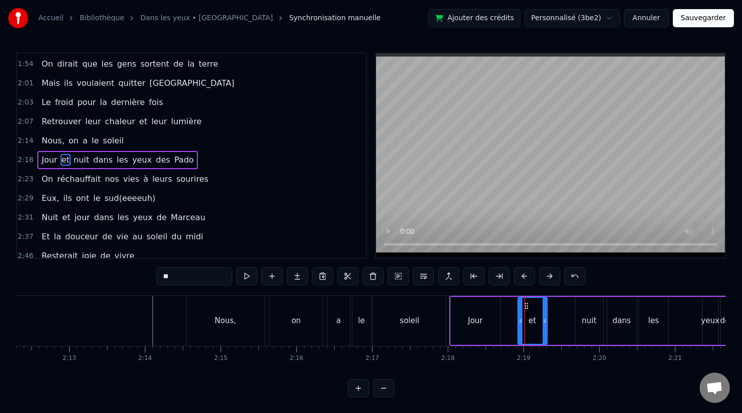
scroll to position [444, 0]
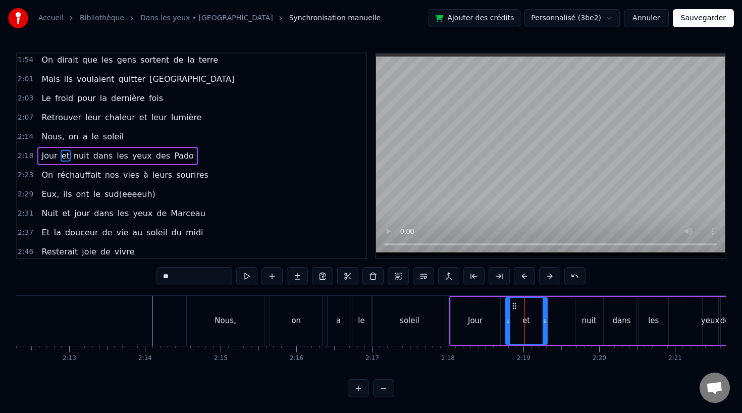
drag, startPoint x: 519, startPoint y: 323, endPoint x: 507, endPoint y: 323, distance: 12.1
click at [507, 323] on icon at bounding box center [508, 321] width 4 height 8
click at [582, 324] on div "nuit" at bounding box center [589, 321] width 15 height 12
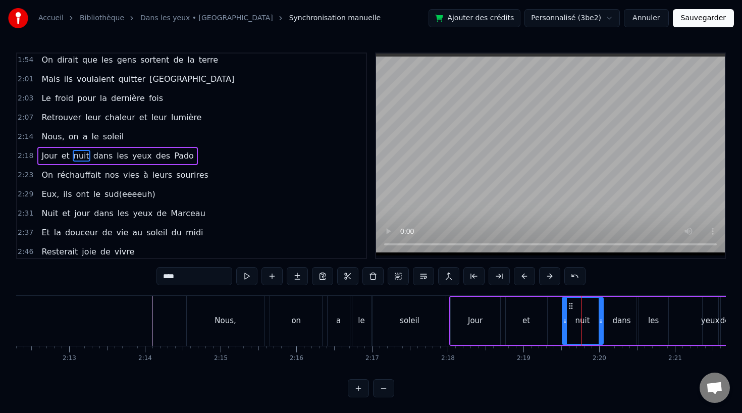
drag, startPoint x: 576, startPoint y: 321, endPoint x: 563, endPoint y: 322, distance: 13.6
click at [563, 322] on icon at bounding box center [565, 321] width 4 height 8
click at [470, 315] on div "Jour" at bounding box center [475, 321] width 15 height 12
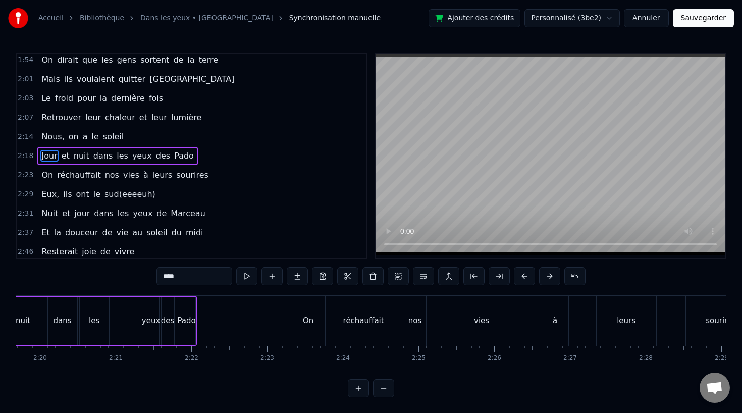
scroll to position [0, 10564]
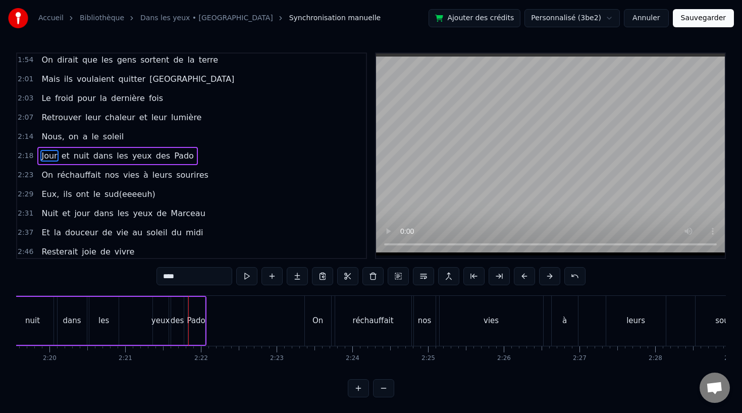
click at [203, 320] on div "Pado" at bounding box center [196, 321] width 18 height 12
drag, startPoint x: 203, startPoint y: 320, endPoint x: 284, endPoint y: 324, distance: 80.8
click at [284, 324] on icon at bounding box center [283, 321] width 4 height 8
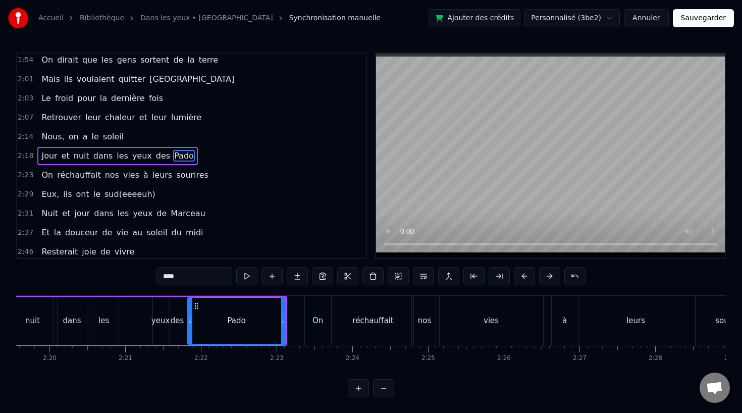
click at [166, 327] on div "yeux" at bounding box center [161, 321] width 16 height 48
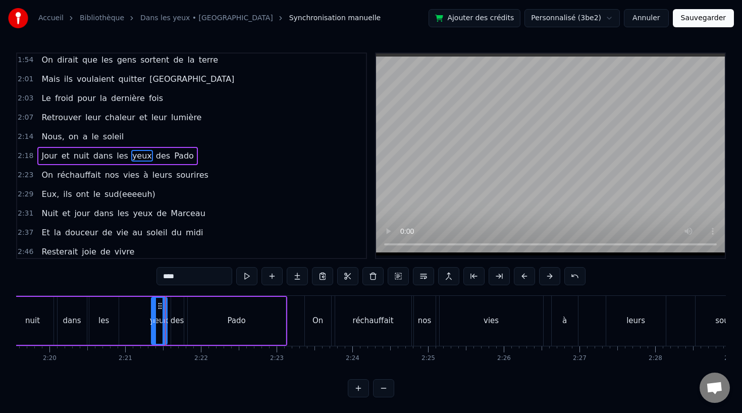
click at [159, 304] on icon at bounding box center [160, 306] width 8 height 8
click at [105, 315] on div "les" at bounding box center [103, 321] width 11 height 12
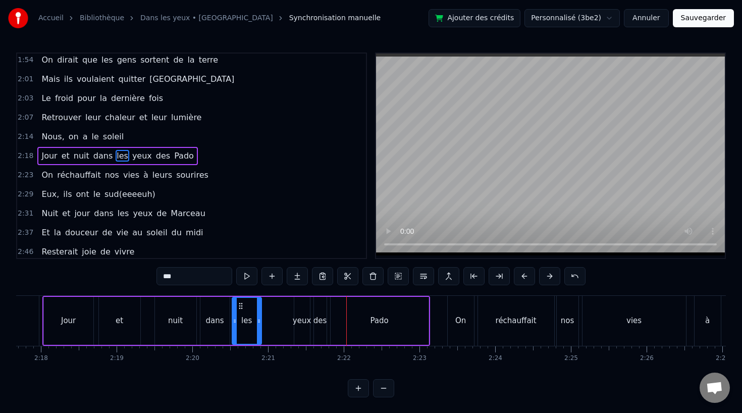
scroll to position [0, 10398]
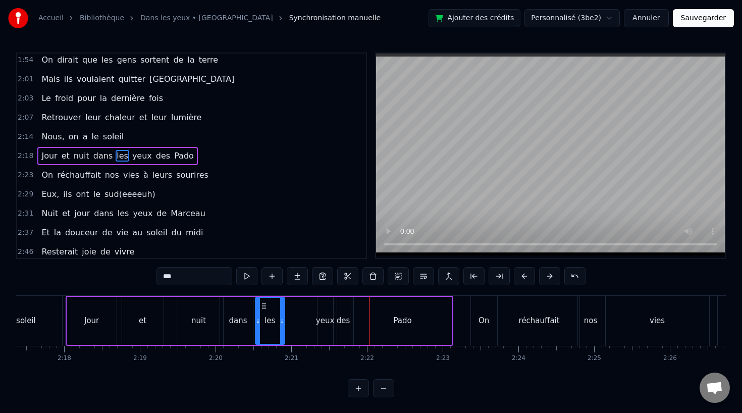
click at [320, 322] on div "yeux" at bounding box center [325, 321] width 19 height 12
type input "****"
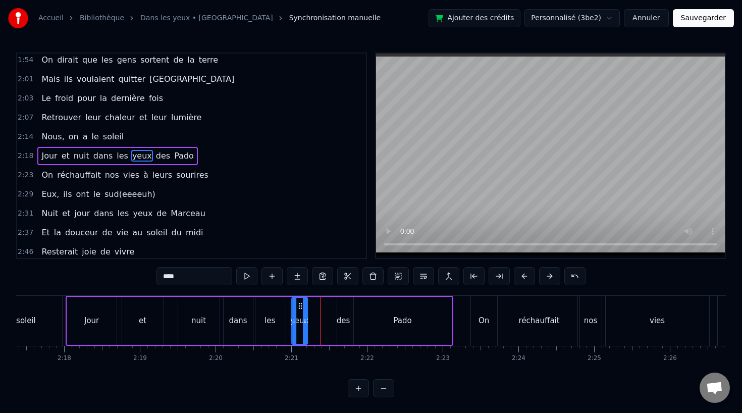
drag, startPoint x: 325, startPoint y: 305, endPoint x: 299, endPoint y: 310, distance: 26.1
click at [299, 310] on div "yeux" at bounding box center [299, 321] width 15 height 46
drag, startPoint x: 304, startPoint y: 320, endPoint x: 314, endPoint y: 320, distance: 10.1
click at [314, 320] on circle at bounding box center [313, 320] width 1 height 1
click at [166, 322] on div "Jour et nuit dans les yeux des Pado" at bounding box center [260, 321] width 388 height 50
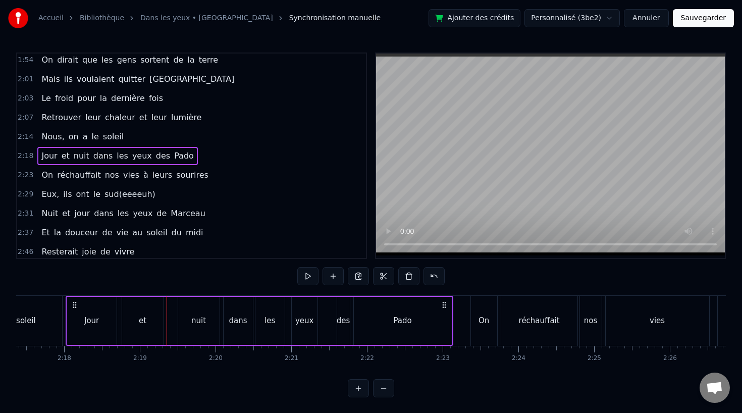
click at [195, 322] on div "nuit" at bounding box center [198, 321] width 15 height 12
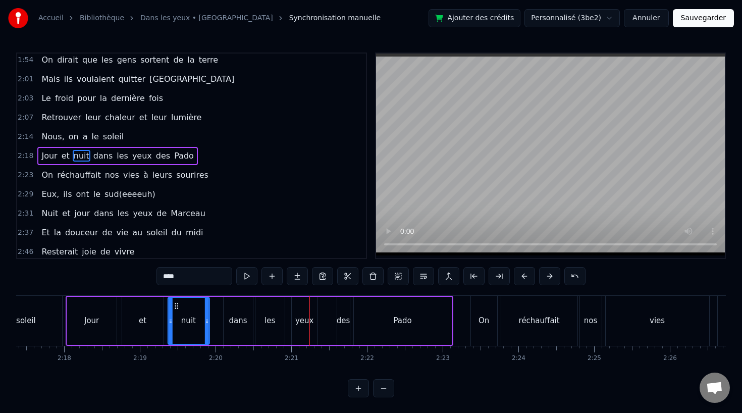
drag, startPoint x: 187, startPoint y: 303, endPoint x: 177, endPoint y: 304, distance: 10.6
click at [177, 304] on icon at bounding box center [176, 306] width 8 height 8
click at [231, 313] on div "dans" at bounding box center [238, 321] width 29 height 48
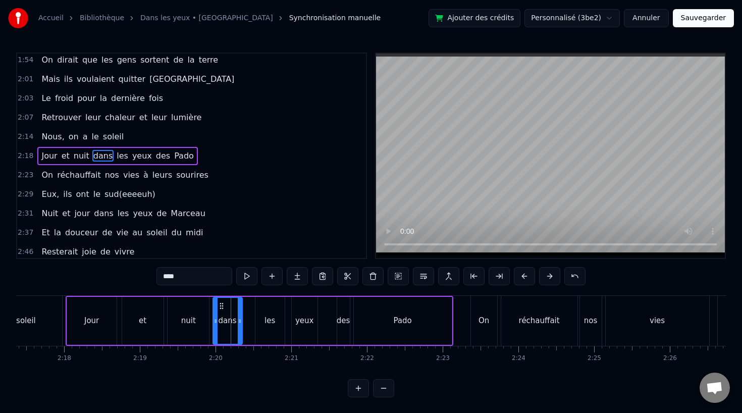
drag, startPoint x: 231, startPoint y: 304, endPoint x: 221, endPoint y: 304, distance: 10.6
click at [221, 304] on icon at bounding box center [221, 306] width 8 height 8
click at [274, 320] on div "les" at bounding box center [269, 321] width 11 height 12
drag, startPoint x: 262, startPoint y: 303, endPoint x: 249, endPoint y: 305, distance: 12.8
click at [249, 305] on icon at bounding box center [251, 306] width 8 height 8
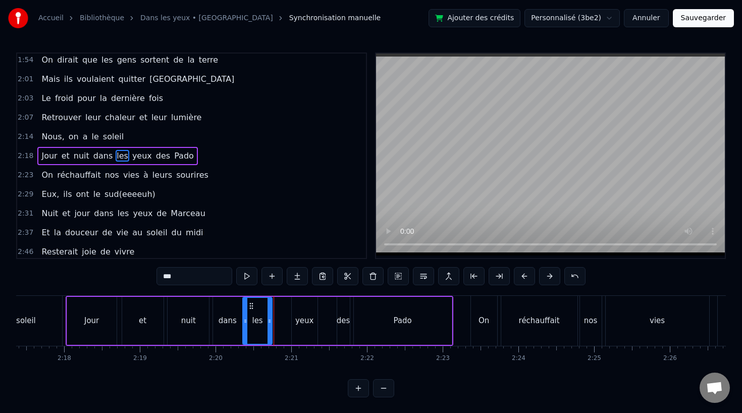
click at [295, 314] on div "yeux" at bounding box center [305, 321] width 26 height 48
drag, startPoint x: 300, startPoint y: 304, endPoint x: 281, endPoint y: 305, distance: 19.7
click at [281, 305] on icon at bounding box center [279, 306] width 8 height 8
click at [342, 323] on div "des" at bounding box center [344, 321] width 14 height 12
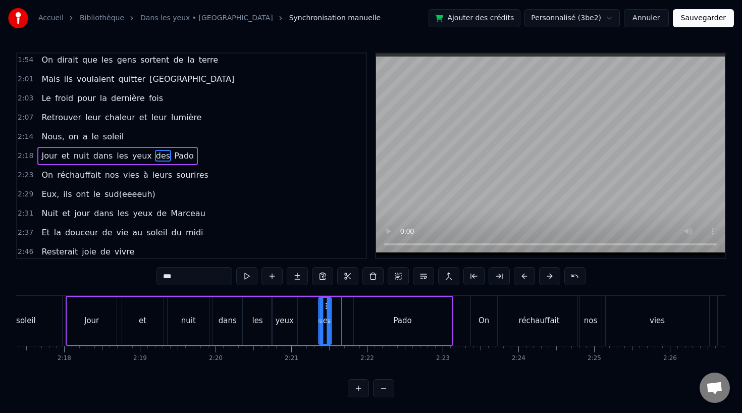
drag, startPoint x: 342, startPoint y: 304, endPoint x: 323, endPoint y: 306, distance: 18.8
click at [323, 306] on icon at bounding box center [327, 306] width 8 height 8
click at [356, 318] on div "Pado" at bounding box center [403, 321] width 98 height 48
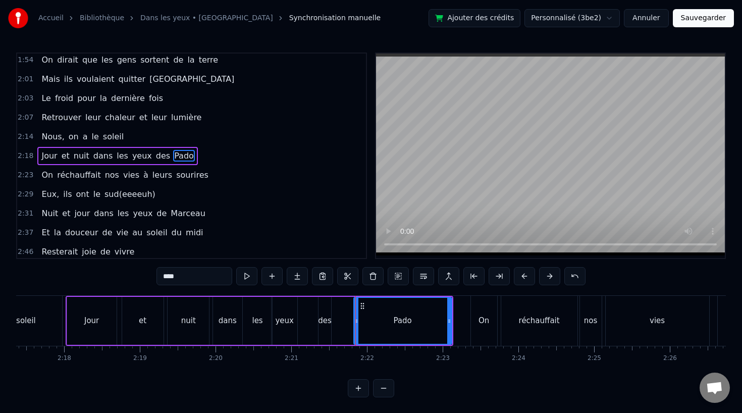
click at [353, 319] on div "Pado" at bounding box center [402, 321] width 99 height 48
click at [351, 319] on icon at bounding box center [351, 321] width 4 height 8
click at [327, 320] on div "des" at bounding box center [325, 321] width 14 height 12
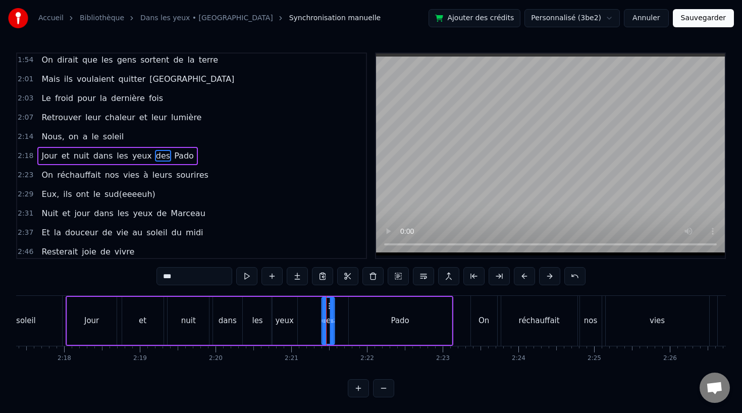
click at [328, 307] on icon at bounding box center [331, 306] width 8 height 8
click at [355, 323] on div "Pado" at bounding box center [400, 321] width 103 height 48
type input "****"
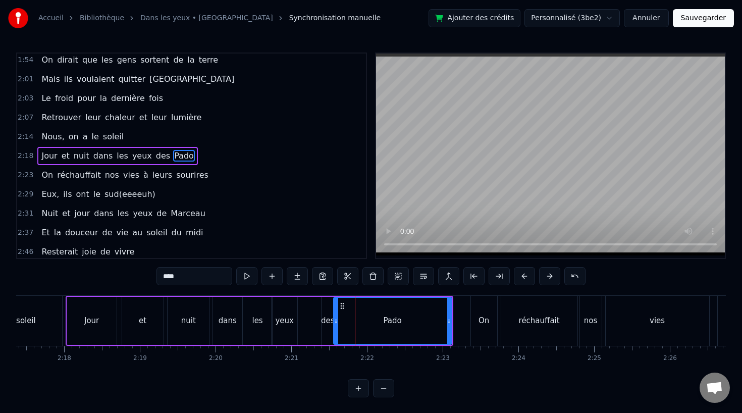
drag, startPoint x: 350, startPoint y: 322, endPoint x: 335, endPoint y: 323, distance: 15.2
click at [335, 323] on icon at bounding box center [336, 321] width 4 height 8
click at [164, 323] on div "Jour et nuit dans les yeux des Pado" at bounding box center [260, 321] width 388 height 50
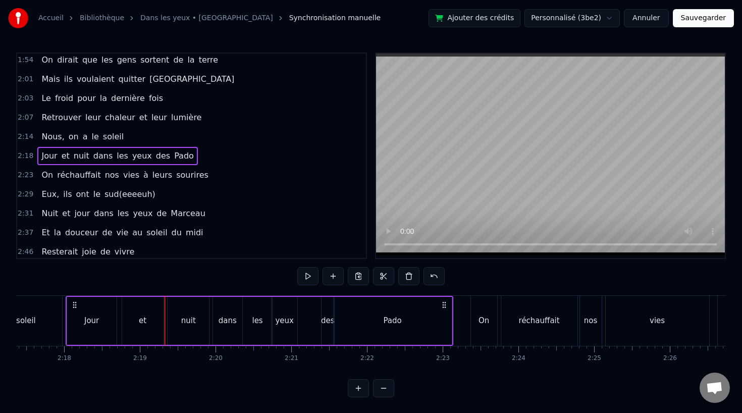
click at [188, 323] on div "nuit" at bounding box center [188, 321] width 15 height 12
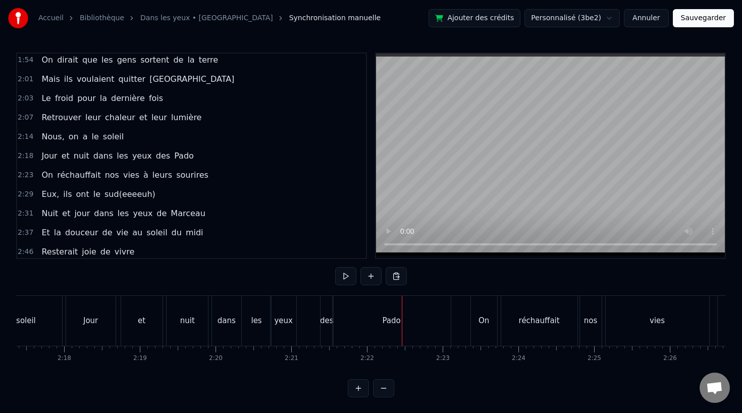
click at [444, 323] on div "Pado" at bounding box center [392, 321] width 118 height 50
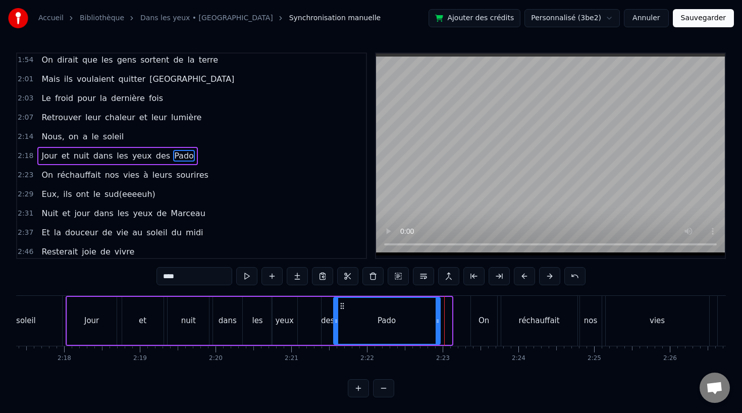
drag, startPoint x: 449, startPoint y: 322, endPoint x: 438, endPoint y: 321, distance: 11.1
click at [438, 322] on circle at bounding box center [438, 322] width 1 height 1
click at [96, 314] on div "Jour" at bounding box center [91, 321] width 49 height 48
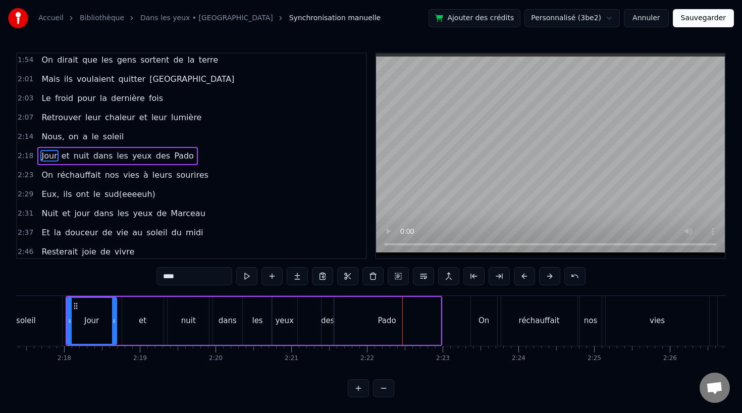
click at [333, 322] on div "Pado" at bounding box center [387, 321] width 108 height 48
type input "****"
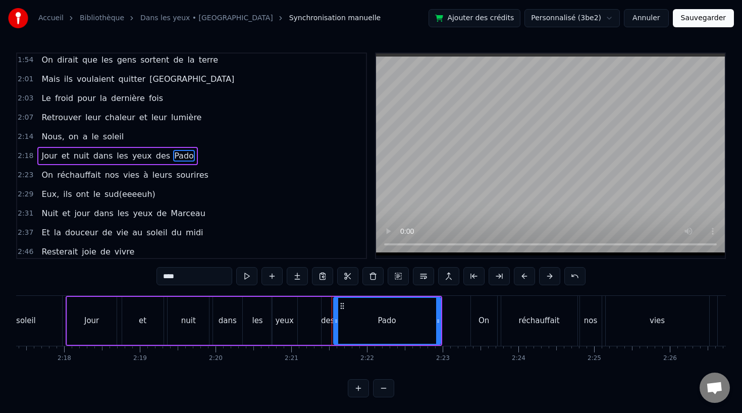
click at [348, 322] on div "Pado" at bounding box center [387, 321] width 106 height 46
drag, startPoint x: 337, startPoint y: 322, endPoint x: 347, endPoint y: 322, distance: 10.1
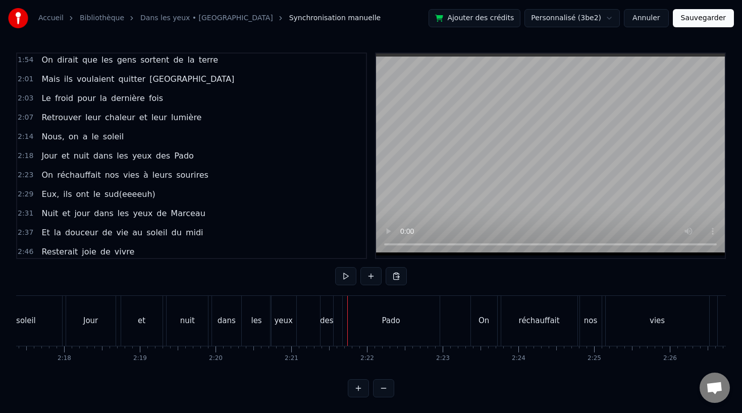
click at [329, 322] on div "des" at bounding box center [327, 321] width 14 height 12
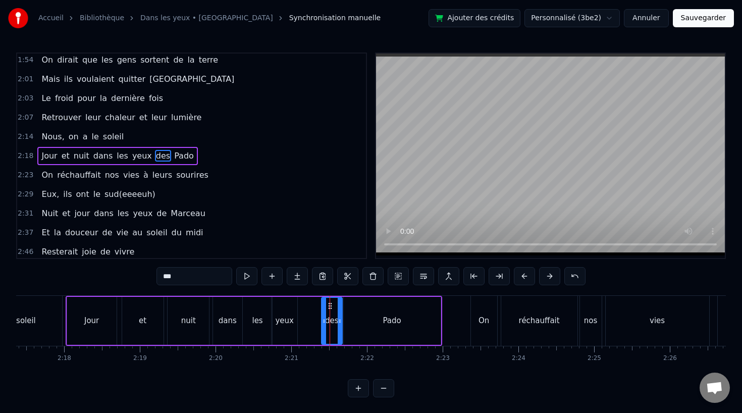
drag, startPoint x: 333, startPoint y: 321, endPoint x: 341, endPoint y: 321, distance: 8.1
click at [341, 321] on icon at bounding box center [340, 321] width 4 height 8
click at [108, 314] on div "Jour" at bounding box center [91, 321] width 49 height 48
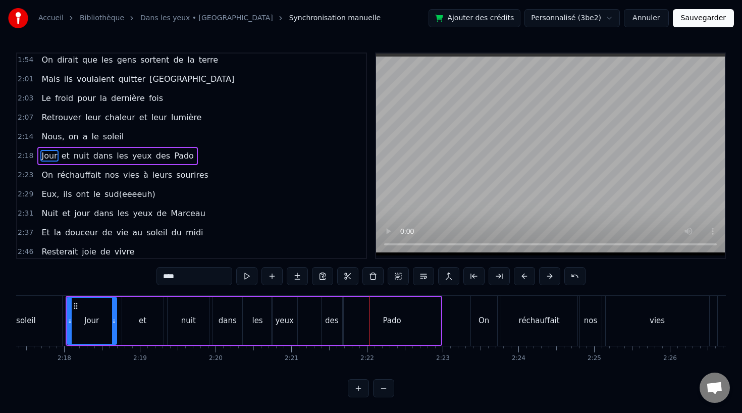
click at [331, 321] on div "des" at bounding box center [332, 321] width 14 height 12
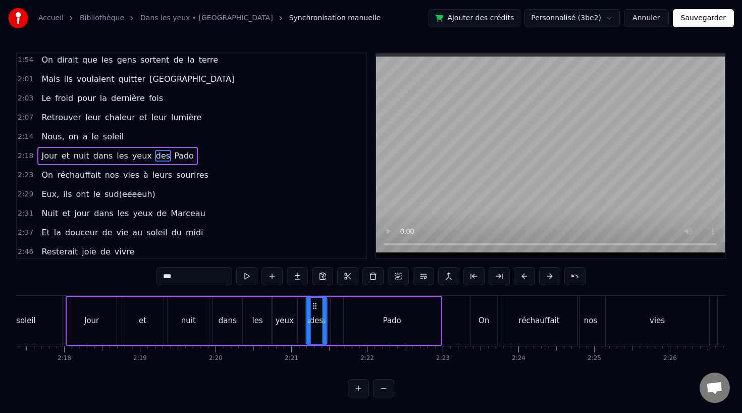
drag, startPoint x: 329, startPoint y: 304, endPoint x: 319, endPoint y: 306, distance: 10.3
click at [313, 306] on icon at bounding box center [314, 306] width 8 height 8
click at [365, 312] on div "Pado" at bounding box center [392, 321] width 97 height 48
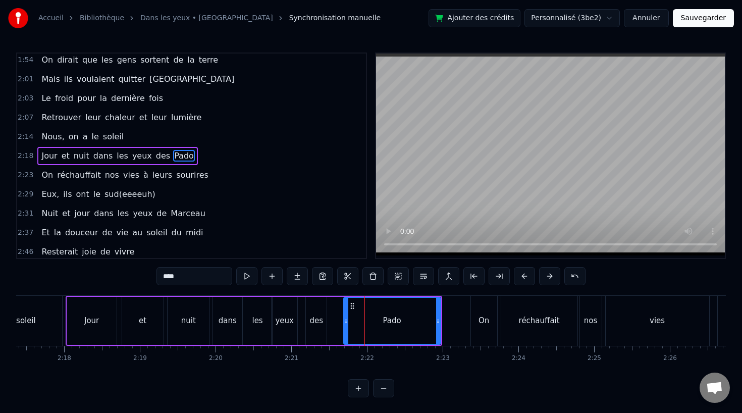
click at [349, 306] on icon at bounding box center [352, 306] width 8 height 8
drag, startPoint x: 352, startPoint y: 305, endPoint x: 337, endPoint y: 307, distance: 15.3
click at [337, 307] on icon at bounding box center [337, 306] width 8 height 8
click at [276, 328] on div "yeux" at bounding box center [284, 321] width 26 height 48
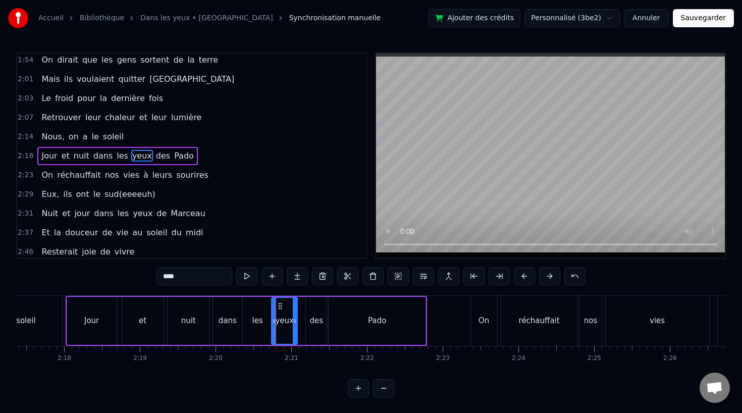
click at [244, 327] on div "les" at bounding box center [257, 321] width 29 height 48
click at [227, 324] on div "dans" at bounding box center [228, 321] width 18 height 12
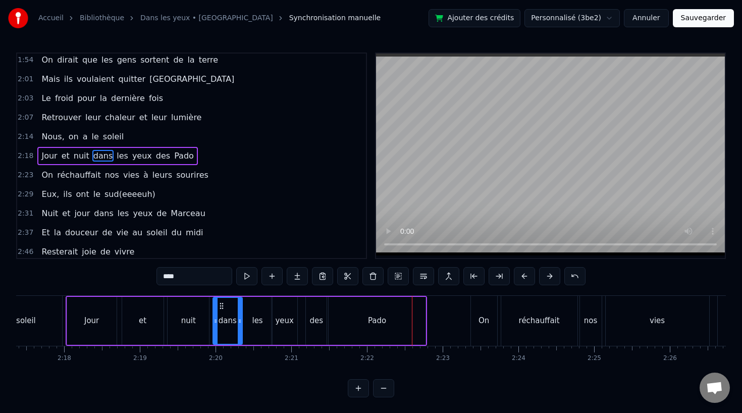
click at [318, 313] on div "des" at bounding box center [316, 321] width 21 height 48
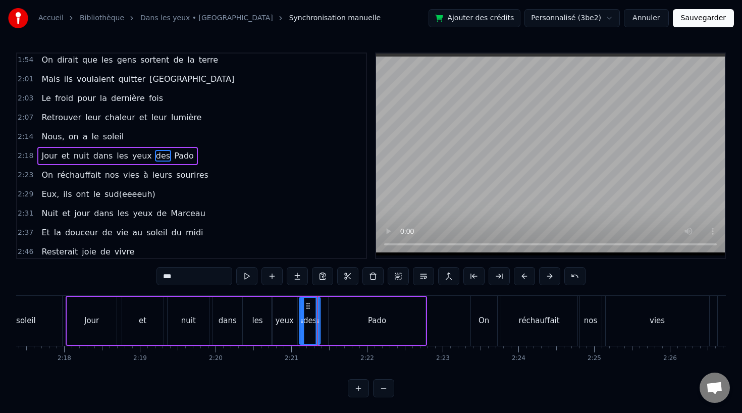
drag, startPoint x: 314, startPoint y: 304, endPoint x: 307, endPoint y: 305, distance: 6.6
click at [307, 305] on icon at bounding box center [308, 306] width 8 height 8
click at [353, 313] on div "Pado" at bounding box center [377, 321] width 97 height 48
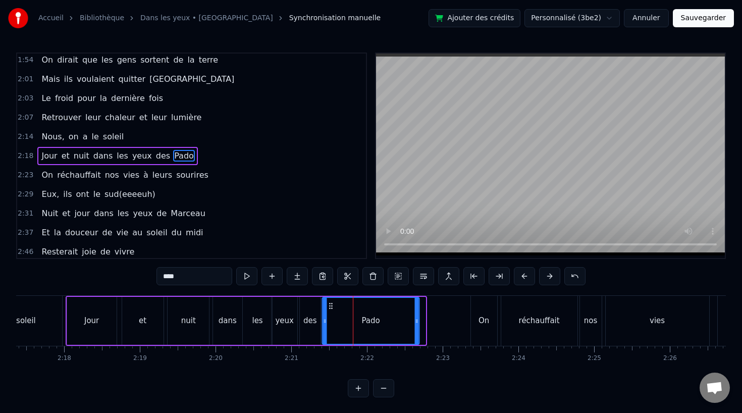
drag, startPoint x: 338, startPoint y: 306, endPoint x: 331, endPoint y: 307, distance: 7.1
click at [331, 307] on icon at bounding box center [331, 306] width 8 height 8
click at [184, 318] on div "nuit" at bounding box center [188, 321] width 15 height 12
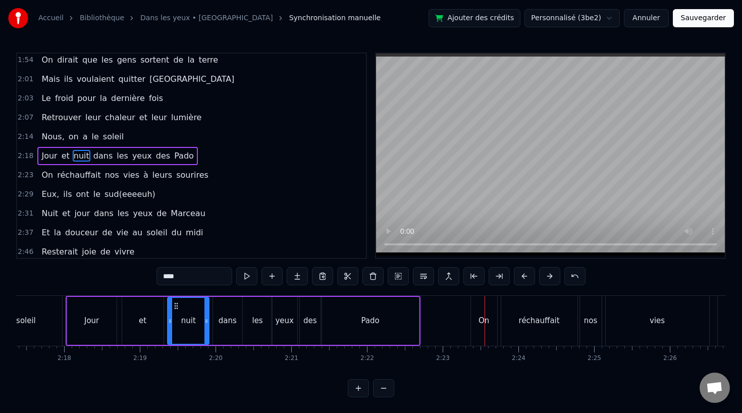
click at [482, 316] on div "On" at bounding box center [483, 321] width 11 height 12
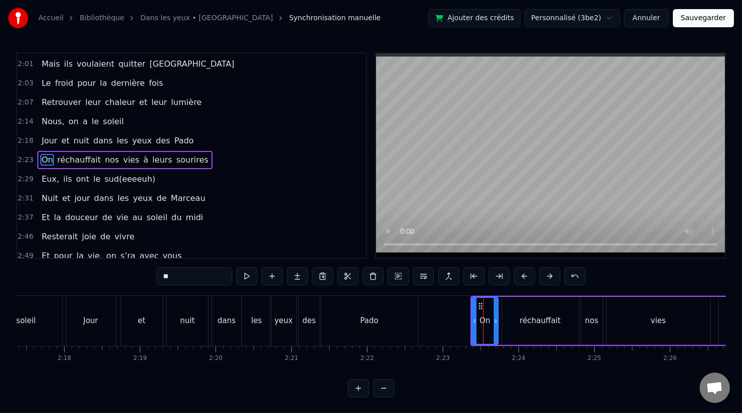
scroll to position [463, 0]
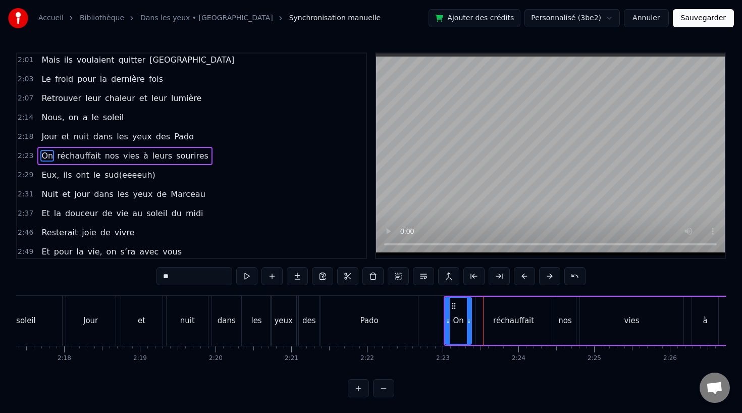
click at [275, 324] on div "yeux" at bounding box center [283, 321] width 19 height 12
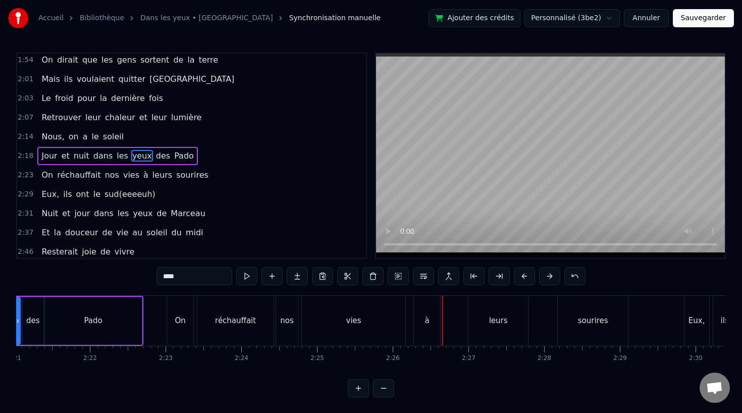
scroll to position [0, 10675]
click at [362, 322] on div "vies" at bounding box center [353, 321] width 103 height 50
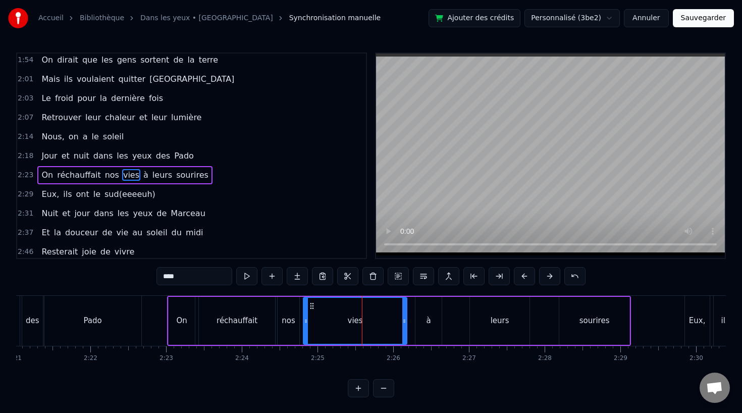
scroll to position [463, 0]
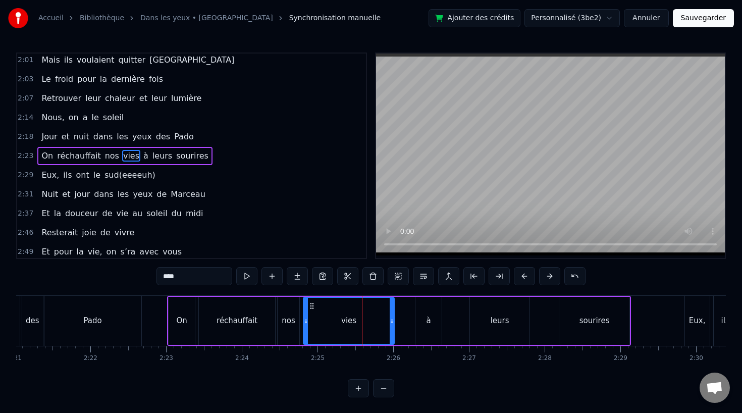
drag, startPoint x: 405, startPoint y: 321, endPoint x: 393, endPoint y: 322, distance: 12.7
click at [393, 322] on icon at bounding box center [392, 321] width 4 height 8
click at [436, 322] on div "à" at bounding box center [428, 321] width 26 height 48
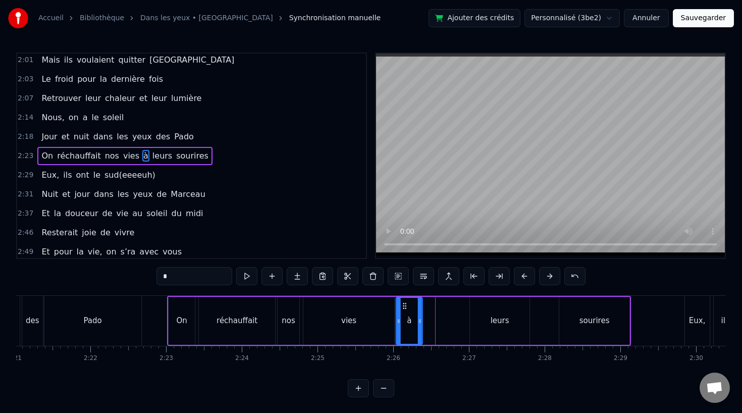
drag, startPoint x: 424, startPoint y: 305, endPoint x: 404, endPoint y: 306, distance: 19.7
click at [404, 306] on icon at bounding box center [405, 306] width 8 height 8
click at [505, 318] on div "leurs" at bounding box center [500, 321] width 19 height 12
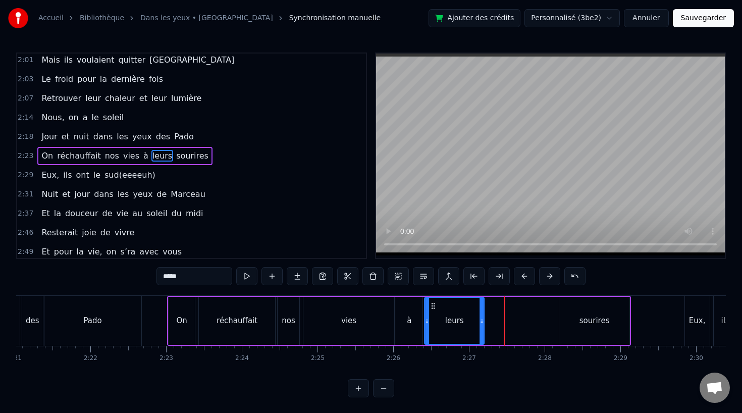
drag, startPoint x: 480, startPoint y: 304, endPoint x: 436, endPoint y: 305, distance: 44.9
click at [436, 305] on icon at bounding box center [433, 306] width 8 height 8
drag, startPoint x: 481, startPoint y: 319, endPoint x: 456, endPoint y: 320, distance: 24.7
click at [456, 320] on icon at bounding box center [457, 321] width 4 height 8
click at [585, 319] on div "sourires" at bounding box center [594, 321] width 30 height 12
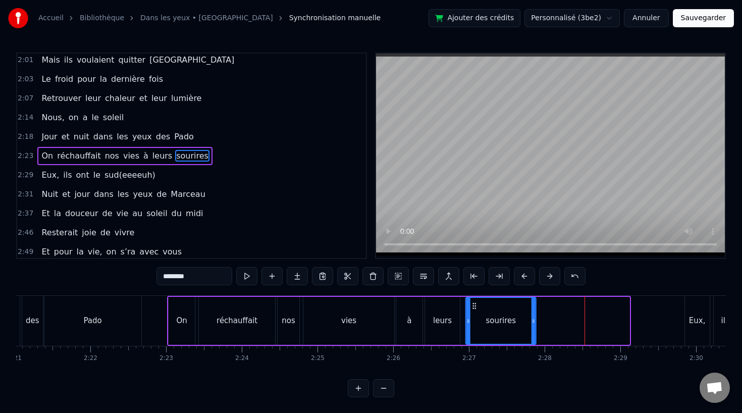
drag, startPoint x: 567, startPoint y: 306, endPoint x: 473, endPoint y: 310, distance: 94.5
click at [473, 310] on div "sourires" at bounding box center [500, 321] width 69 height 46
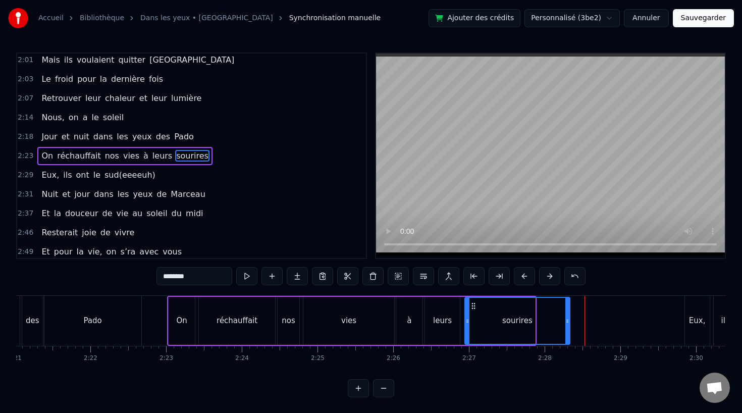
drag, startPoint x: 533, startPoint y: 320, endPoint x: 568, endPoint y: 320, distance: 34.8
click at [568, 320] on icon at bounding box center [567, 321] width 4 height 8
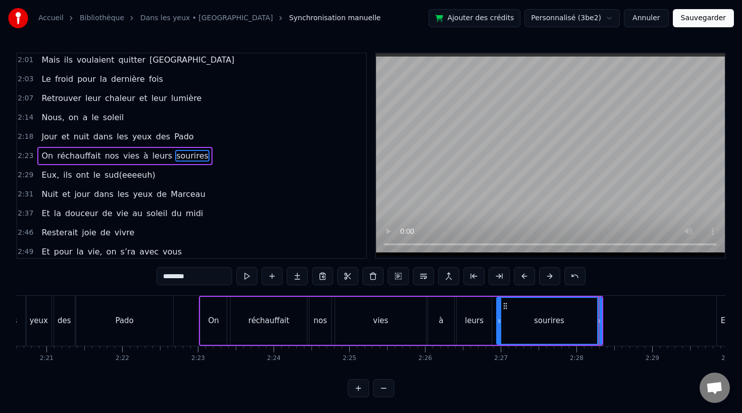
click at [32, 313] on div "yeux" at bounding box center [39, 321] width 26 height 50
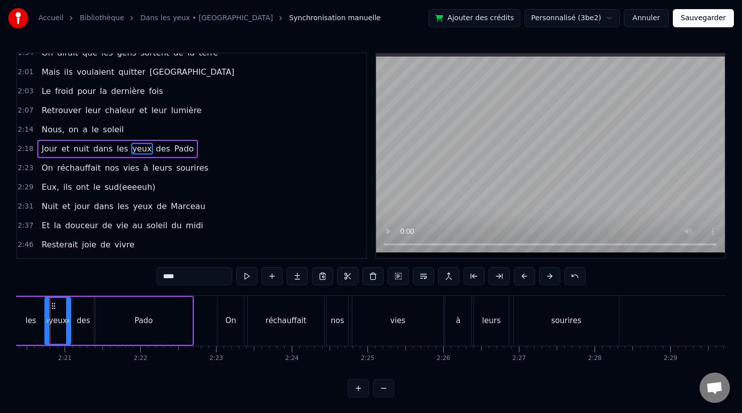
scroll to position [0, 10608]
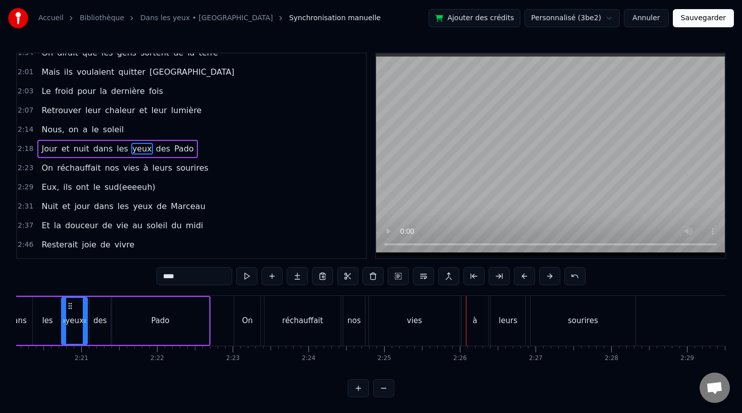
click at [424, 306] on div "vies" at bounding box center [414, 321] width 91 height 50
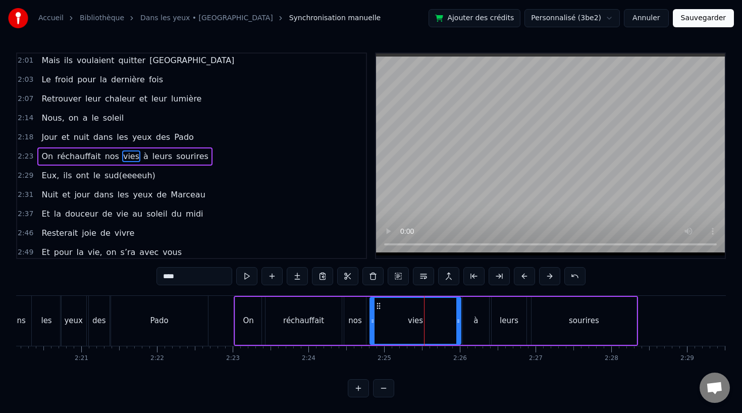
scroll to position [463, 0]
click at [185, 277] on input "****" at bounding box center [194, 276] width 76 height 18
click at [139, 345] on div "Pado" at bounding box center [160, 321] width 98 height 50
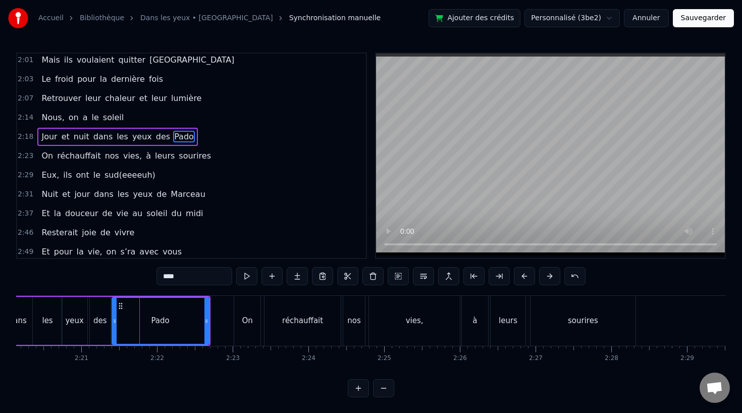
scroll to position [444, 0]
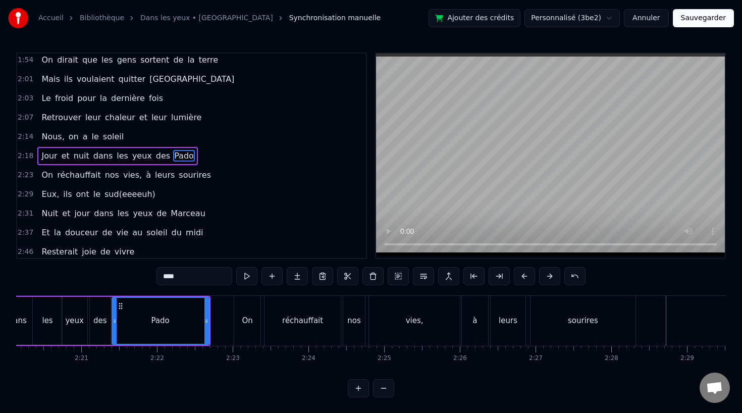
click at [417, 325] on div "vies," at bounding box center [415, 321] width 18 height 12
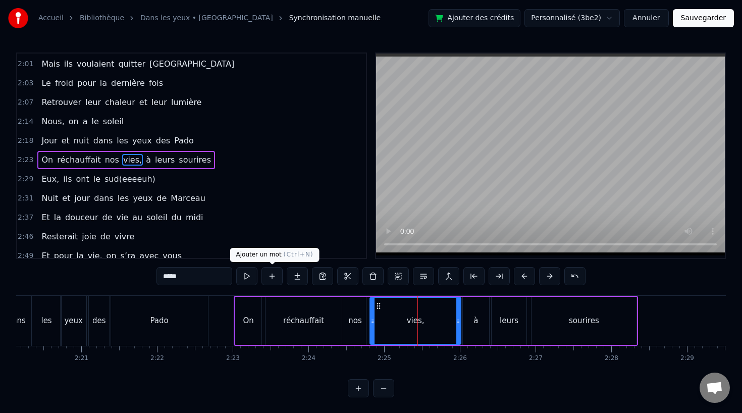
scroll to position [463, 0]
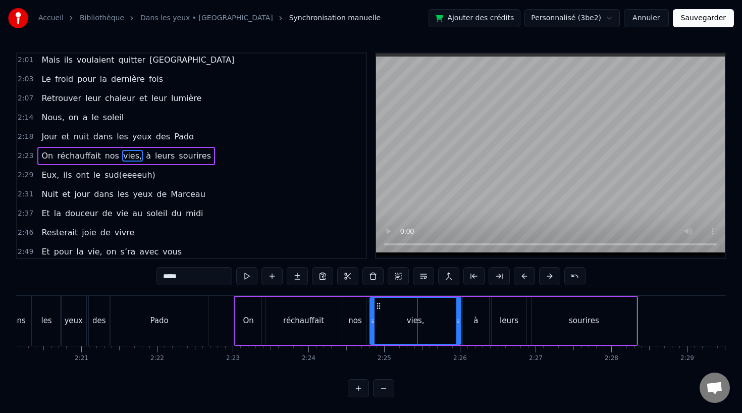
click at [189, 279] on input "*****" at bounding box center [194, 276] width 76 height 18
click at [542, 322] on div "sourires" at bounding box center [583, 321] width 105 height 48
type input "********"
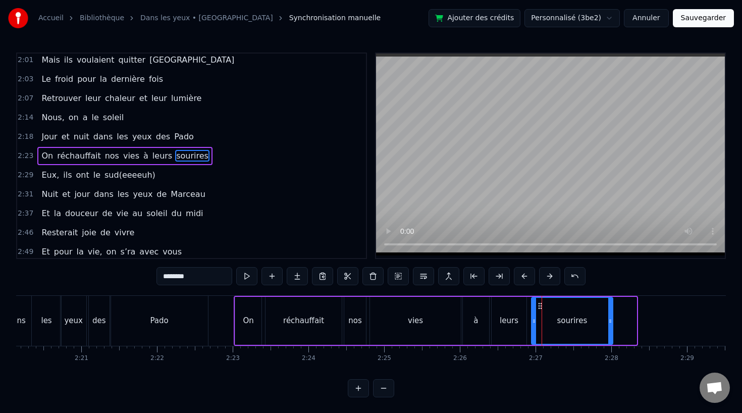
drag, startPoint x: 634, startPoint y: 320, endPoint x: 611, endPoint y: 320, distance: 23.7
click at [611, 320] on icon at bounding box center [610, 321] width 4 height 8
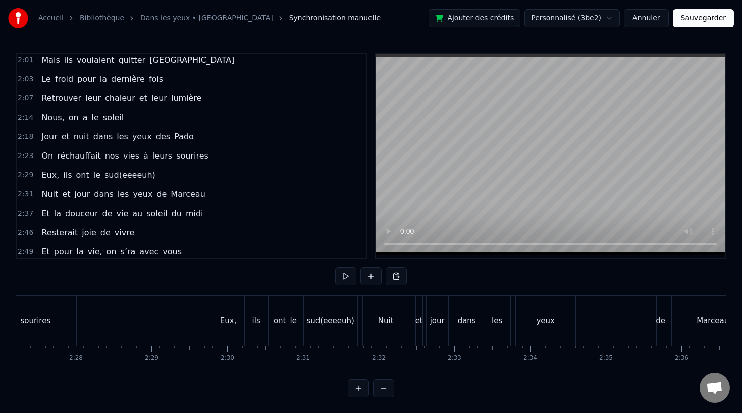
scroll to position [0, 11112]
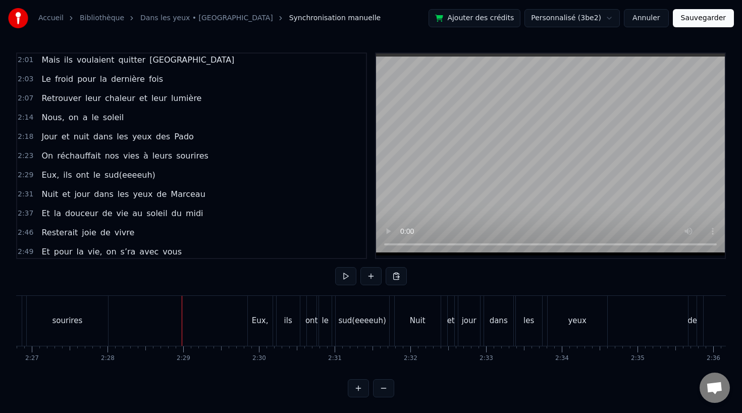
click at [267, 325] on div "Eux," at bounding box center [260, 321] width 17 height 12
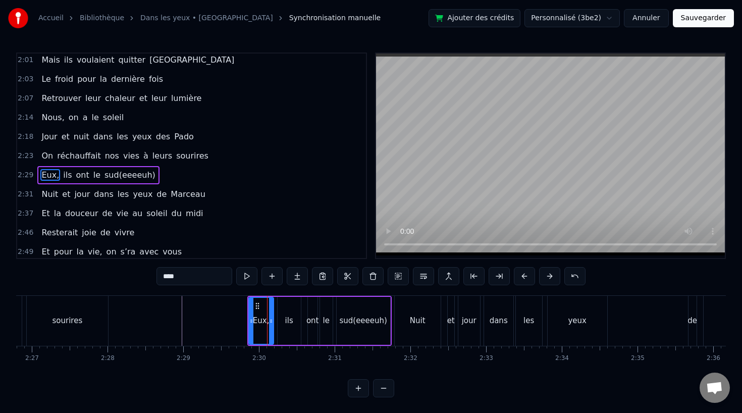
scroll to position [482, 0]
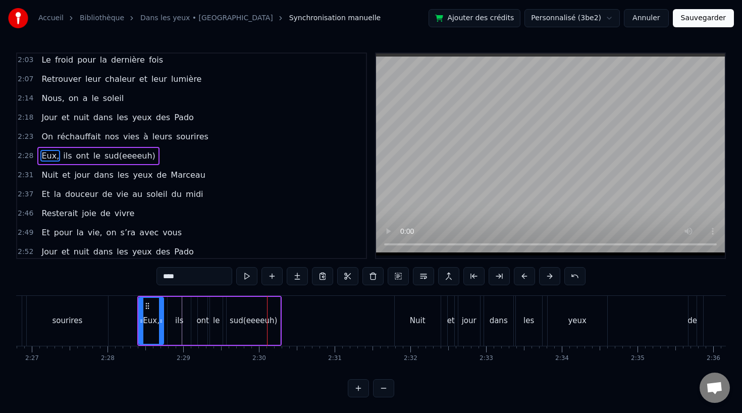
click at [267, 325] on div at bounding box center [267, 321] width 1 height 50
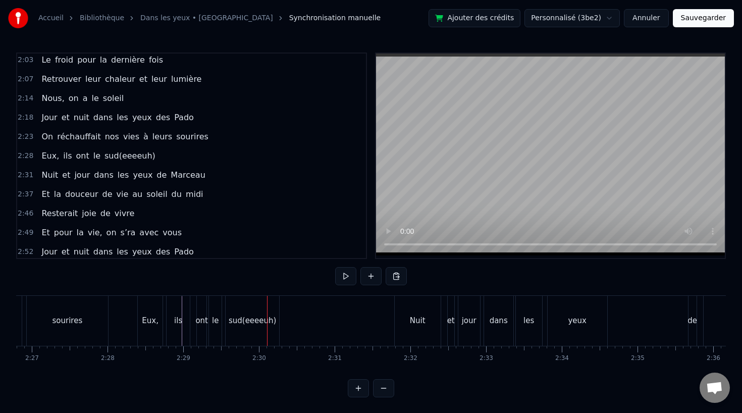
click at [245, 321] on div "sud(eeeeuh)" at bounding box center [252, 321] width 47 height 12
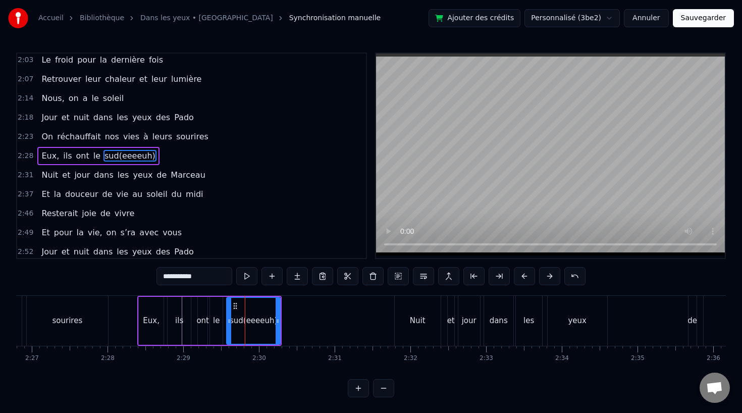
click at [201, 271] on input "**********" at bounding box center [194, 276] width 76 height 18
click at [205, 273] on input "**********" at bounding box center [194, 276] width 76 height 18
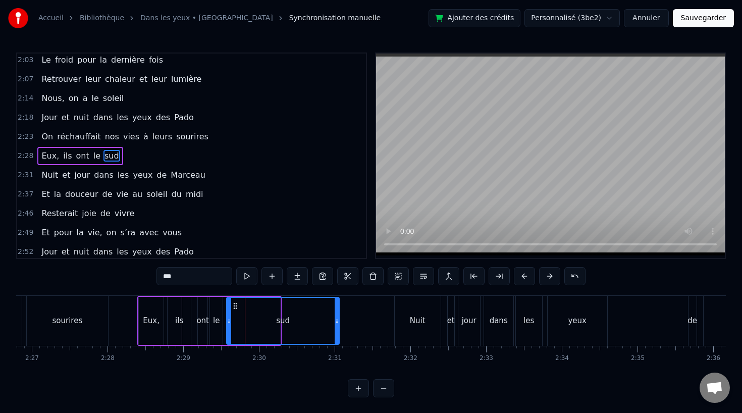
drag, startPoint x: 276, startPoint y: 321, endPoint x: 335, endPoint y: 328, distance: 59.4
click at [335, 328] on div at bounding box center [337, 321] width 4 height 46
click at [417, 327] on div "Nuit" at bounding box center [418, 321] width 46 height 50
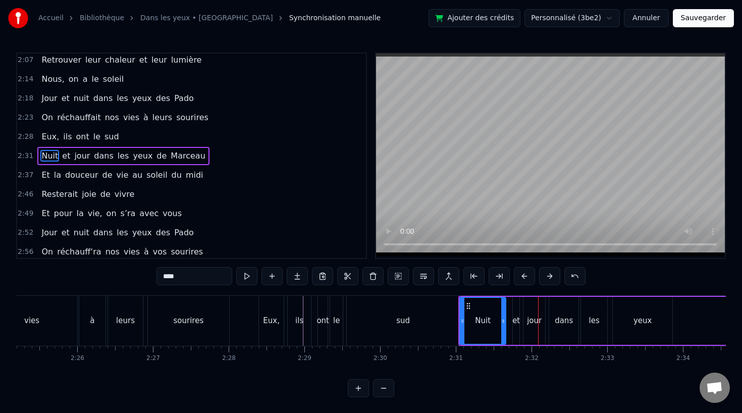
scroll to position [0, 10961]
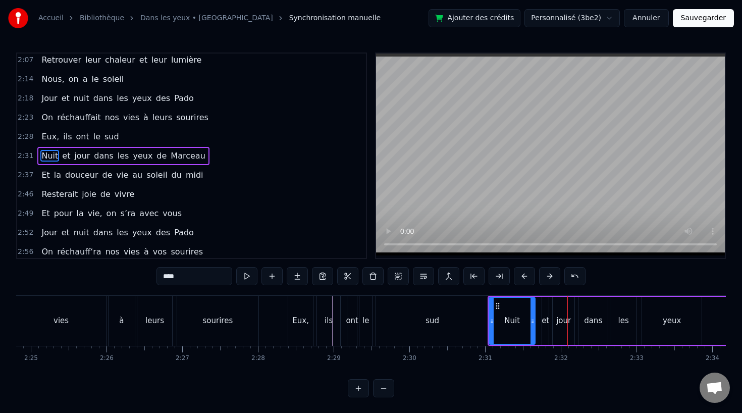
click at [164, 323] on div "leurs" at bounding box center [154, 321] width 35 height 50
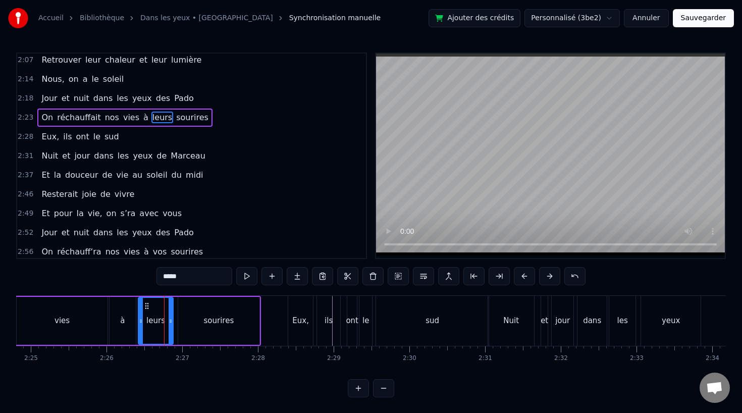
scroll to position [463, 0]
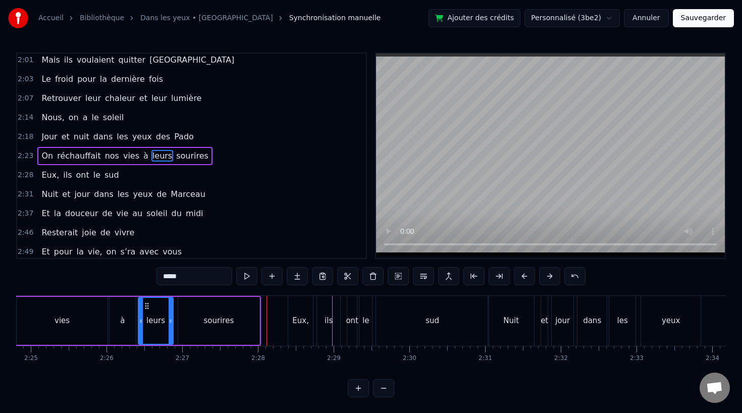
click at [238, 327] on div "sourires" at bounding box center [218, 321] width 81 height 48
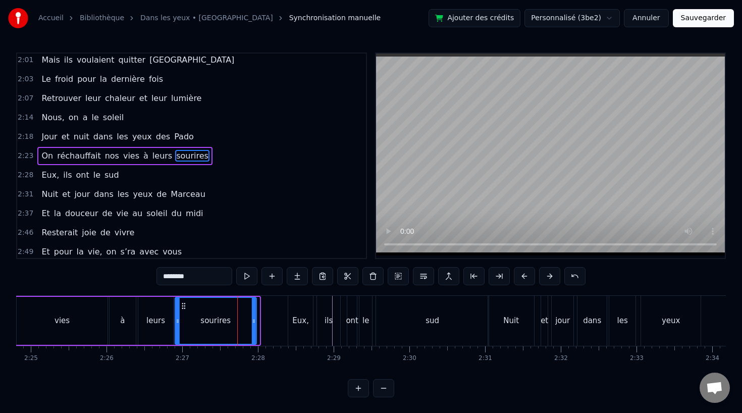
click at [183, 306] on icon at bounding box center [184, 306] width 8 height 8
click at [152, 316] on div "leurs" at bounding box center [155, 321] width 19 height 12
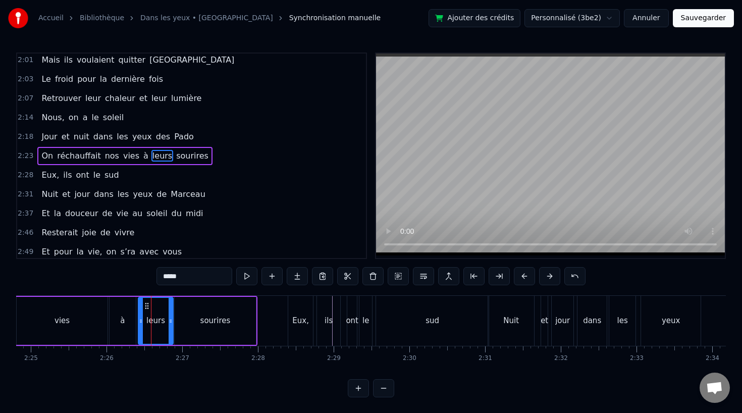
click at [237, 324] on div "sourires" at bounding box center [215, 321] width 81 height 48
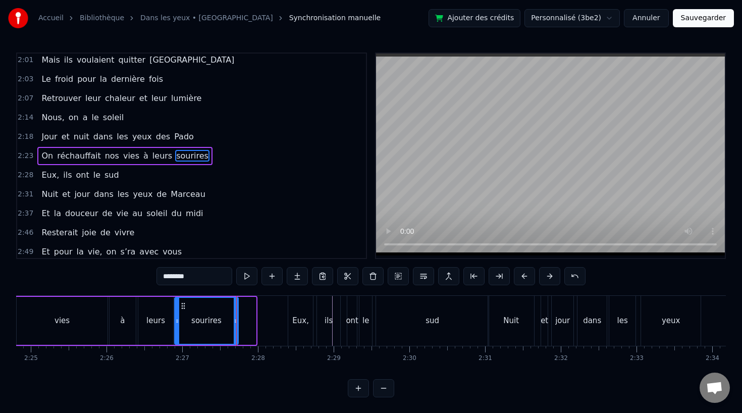
drag, startPoint x: 254, startPoint y: 321, endPoint x: 235, endPoint y: 321, distance: 19.2
click at [235, 321] on icon at bounding box center [236, 321] width 4 height 8
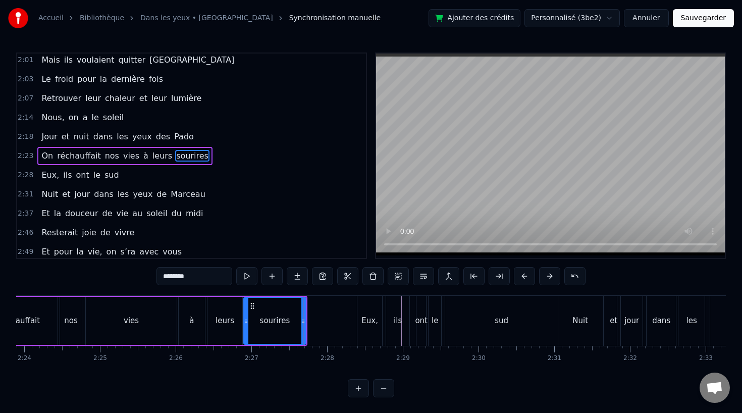
scroll to position [0, 10835]
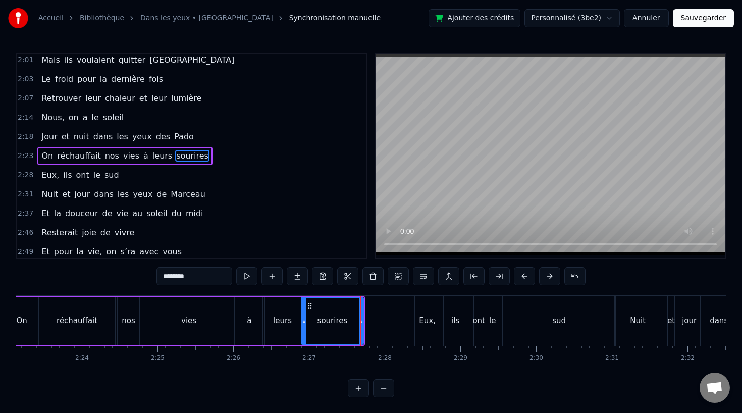
click at [195, 322] on div "vies" at bounding box center [188, 321] width 15 height 12
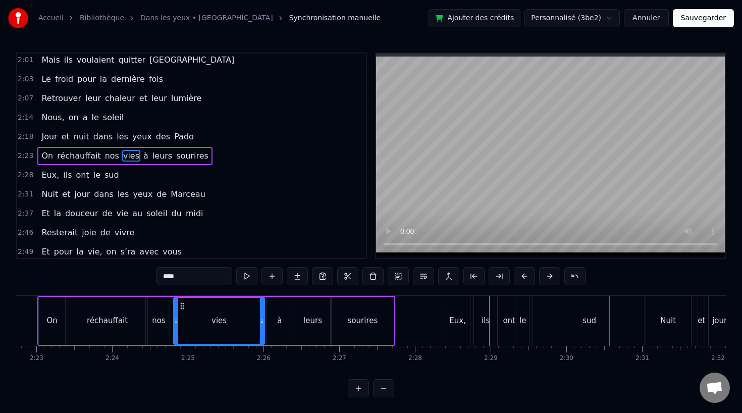
scroll to position [0, 10748]
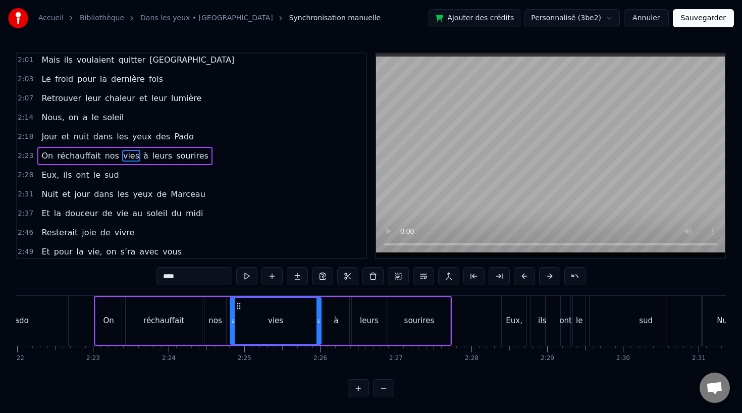
click at [170, 318] on div "réchauffait" at bounding box center [163, 321] width 41 height 12
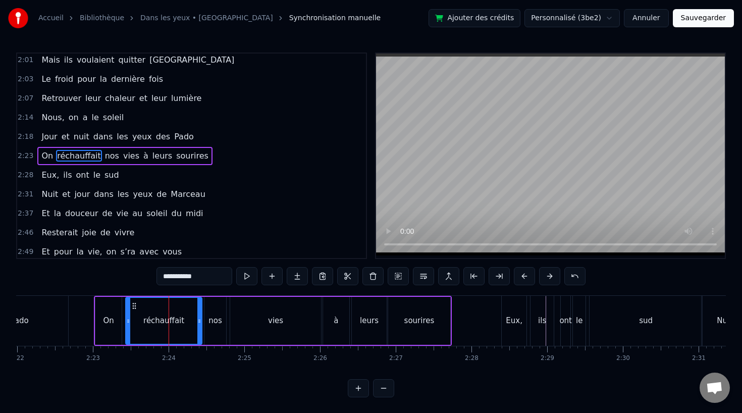
click at [232, 318] on div "vies" at bounding box center [275, 321] width 91 height 48
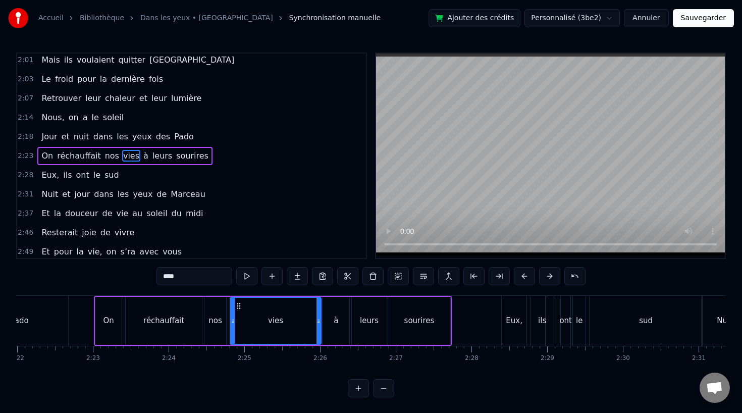
click at [220, 317] on div "nos" at bounding box center [215, 321] width 14 height 12
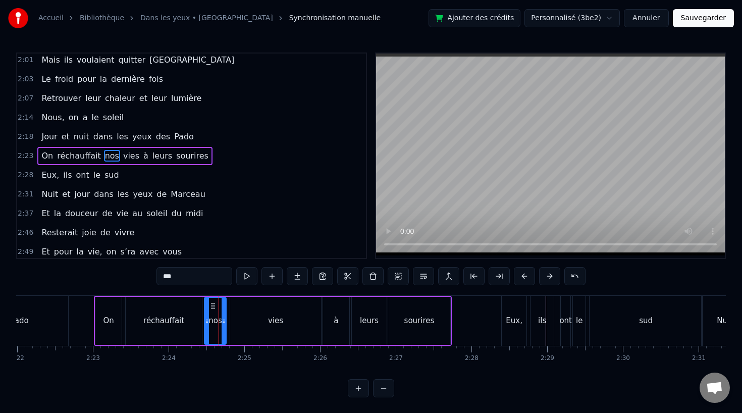
click at [244, 318] on div "vies" at bounding box center [275, 321] width 91 height 48
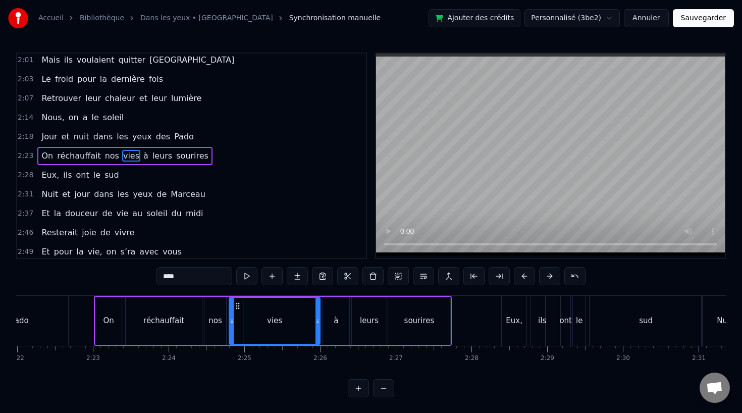
click at [237, 307] on icon at bounding box center [238, 306] width 8 height 8
drag, startPoint x: 315, startPoint y: 319, endPoint x: 302, endPoint y: 319, distance: 13.1
click at [302, 319] on icon at bounding box center [304, 321] width 4 height 8
click at [331, 319] on div "à" at bounding box center [336, 321] width 26 height 48
type input "*"
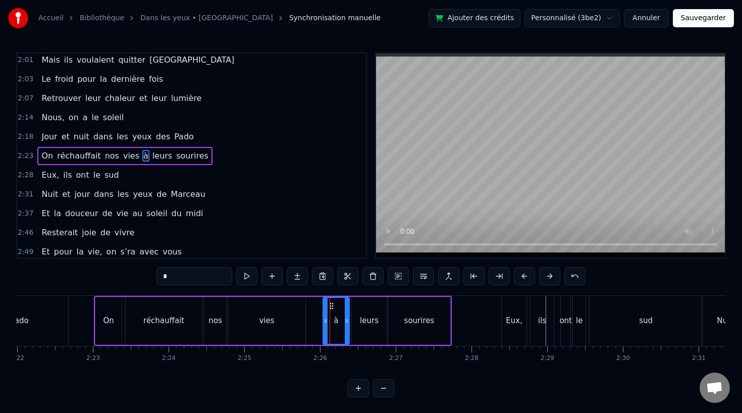
drag, startPoint x: 330, startPoint y: 305, endPoint x: 320, endPoint y: 305, distance: 9.1
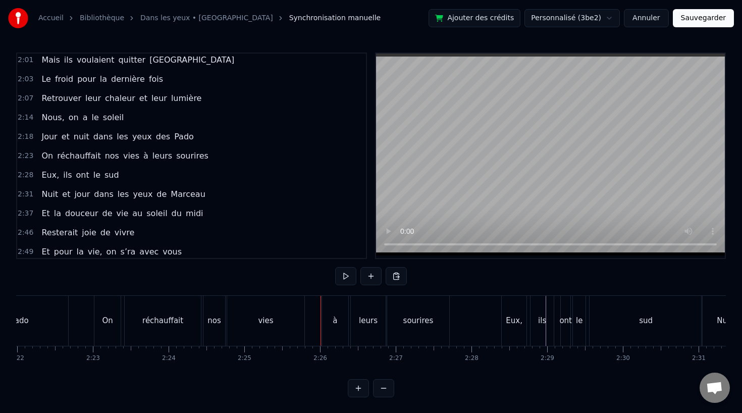
click at [334, 302] on div "à" at bounding box center [335, 321] width 26 height 50
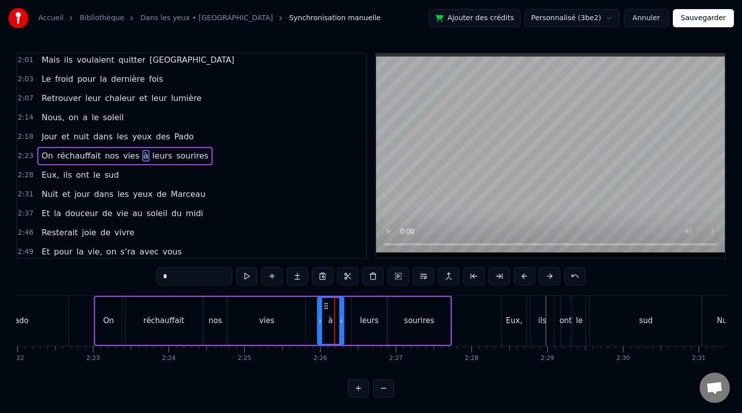
drag, startPoint x: 332, startPoint y: 304, endPoint x: 325, endPoint y: 304, distance: 6.1
click at [326, 304] on icon at bounding box center [326, 306] width 8 height 8
click at [365, 316] on div "leurs" at bounding box center [369, 321] width 19 height 12
drag, startPoint x: 360, startPoint y: 303, endPoint x: 352, endPoint y: 303, distance: 8.1
click at [352, 303] on icon at bounding box center [352, 306] width 8 height 8
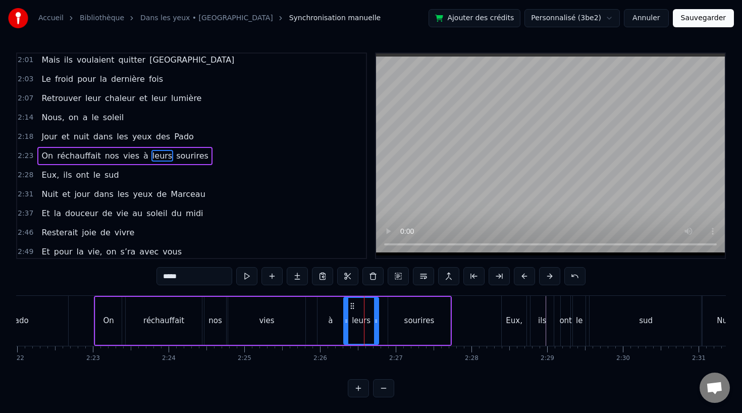
click at [411, 308] on div "sourires" at bounding box center [419, 321] width 62 height 48
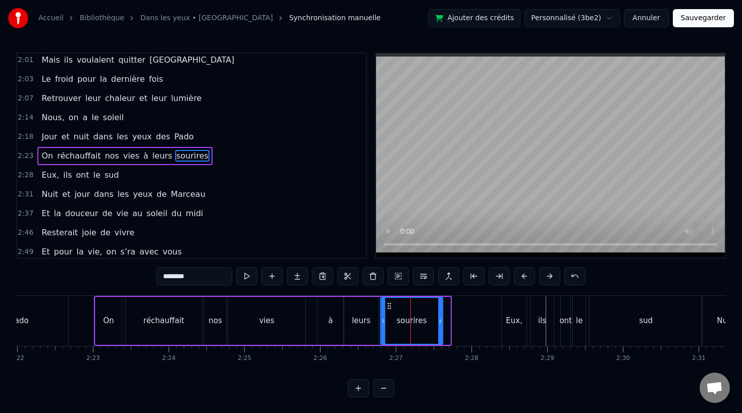
drag, startPoint x: 396, startPoint y: 302, endPoint x: 388, endPoint y: 302, distance: 7.6
click at [388, 302] on icon at bounding box center [389, 306] width 8 height 8
click at [332, 317] on div "à" at bounding box center [330, 321] width 5 height 12
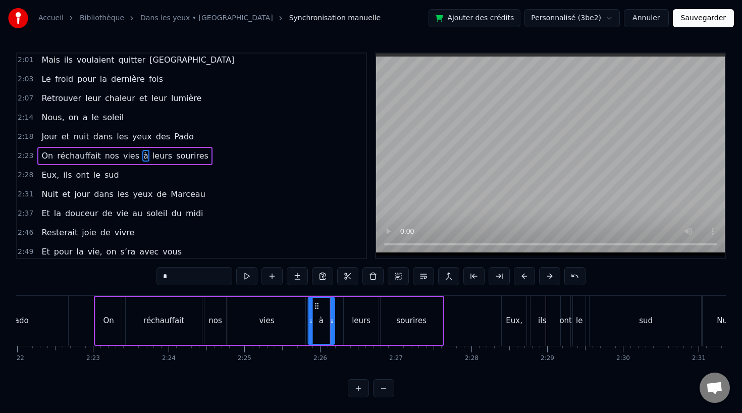
drag, startPoint x: 325, startPoint y: 304, endPoint x: 317, endPoint y: 305, distance: 8.6
click at [317, 305] on icon at bounding box center [316, 306] width 8 height 8
click at [365, 309] on div "leurs" at bounding box center [361, 321] width 35 height 48
drag, startPoint x: 353, startPoint y: 305, endPoint x: 345, endPoint y: 305, distance: 7.6
click at [345, 305] on icon at bounding box center [346, 306] width 8 height 8
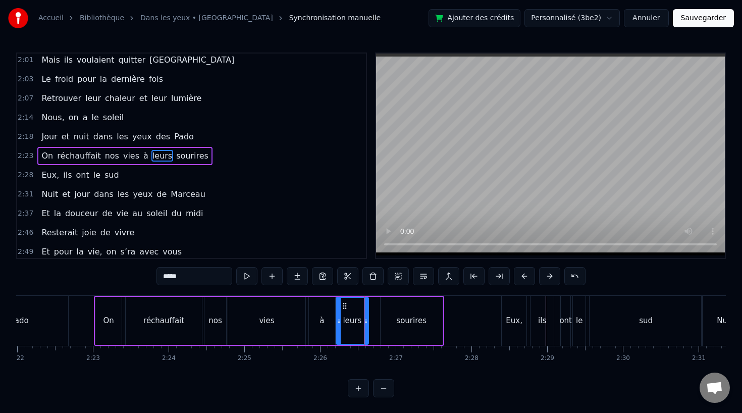
drag, startPoint x: 367, startPoint y: 321, endPoint x: 361, endPoint y: 321, distance: 5.6
click at [364, 321] on icon at bounding box center [366, 321] width 4 height 8
click at [398, 321] on div "sourires" at bounding box center [411, 321] width 30 height 12
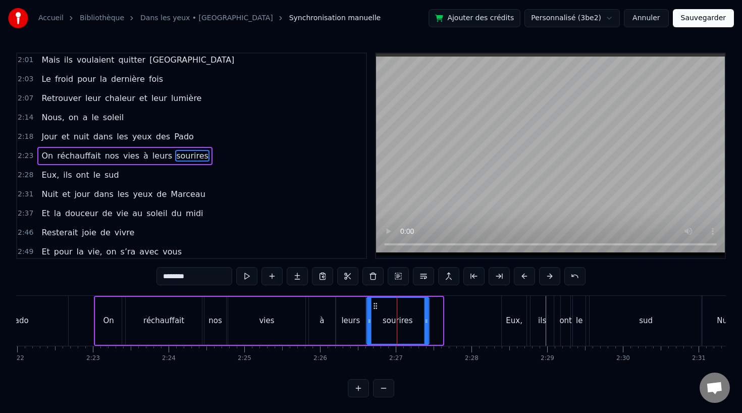
drag, startPoint x: 390, startPoint y: 304, endPoint x: 375, endPoint y: 305, distance: 14.1
click at [375, 305] on icon at bounding box center [375, 306] width 8 height 8
drag, startPoint x: 424, startPoint y: 320, endPoint x: 443, endPoint y: 320, distance: 18.7
click at [433, 320] on icon at bounding box center [431, 321] width 4 height 8
click at [232, 320] on div "vies" at bounding box center [266, 321] width 77 height 48
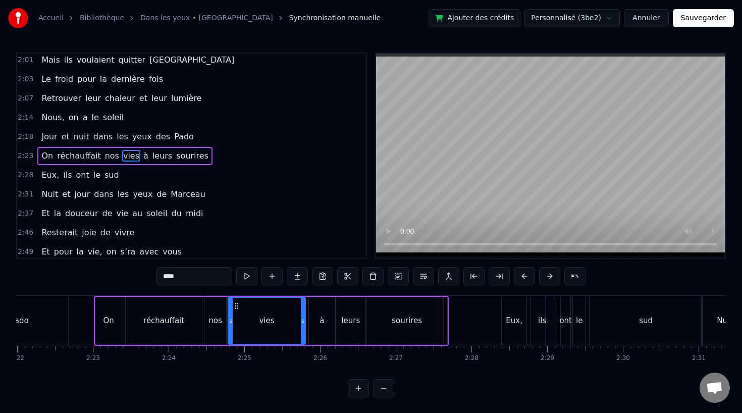
click at [247, 319] on div "vies" at bounding box center [267, 321] width 76 height 46
click at [328, 311] on div "à" at bounding box center [322, 321] width 26 height 48
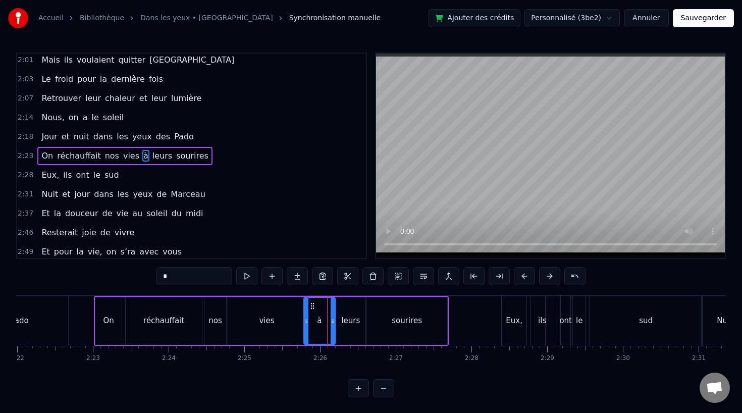
drag, startPoint x: 311, startPoint y: 320, endPoint x: 305, endPoint y: 321, distance: 6.1
click at [305, 321] on icon at bounding box center [306, 321] width 4 height 8
click at [272, 319] on div "vies" at bounding box center [266, 321] width 15 height 12
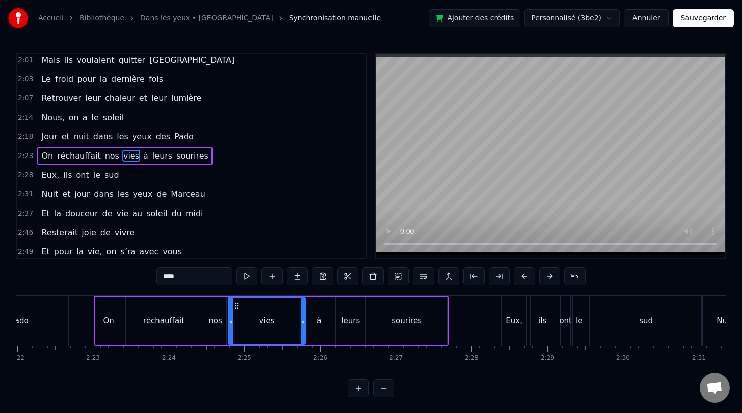
click at [513, 318] on div "Eux," at bounding box center [514, 321] width 17 height 12
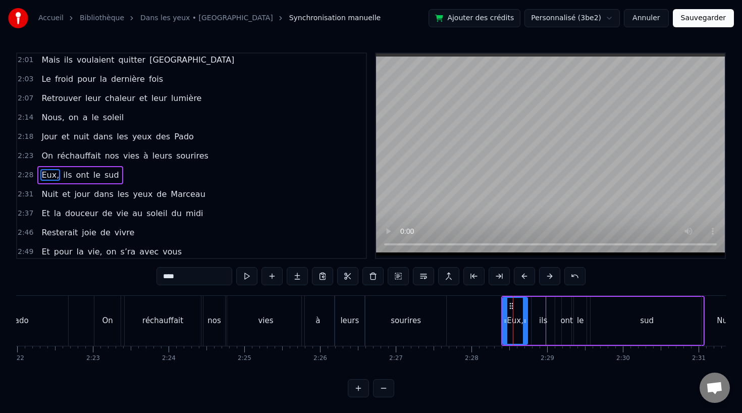
scroll to position [482, 0]
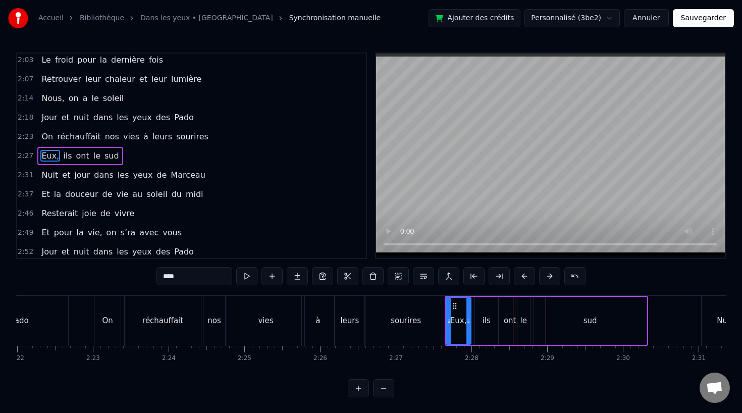
click at [392, 309] on div "sourires" at bounding box center [405, 321] width 81 height 50
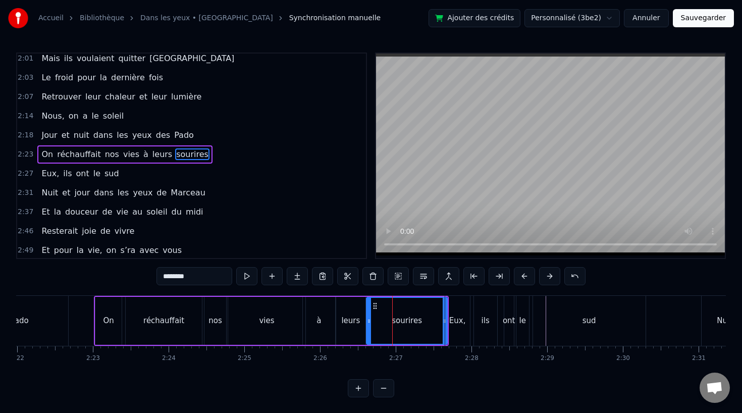
scroll to position [463, 0]
click at [323, 319] on div "à" at bounding box center [319, 321] width 32 height 48
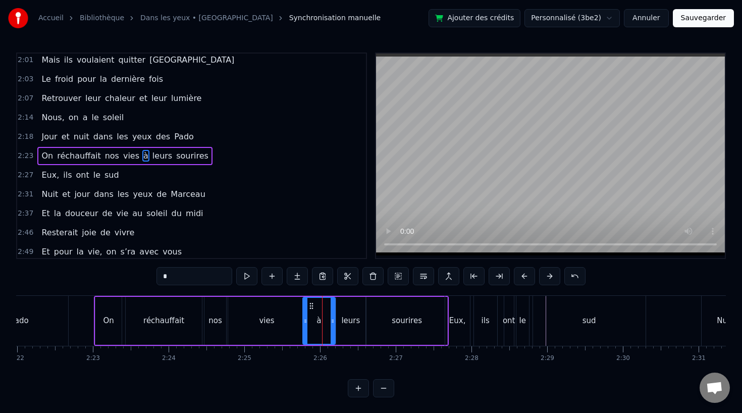
click at [228, 322] on div "vies" at bounding box center [266, 321] width 77 height 48
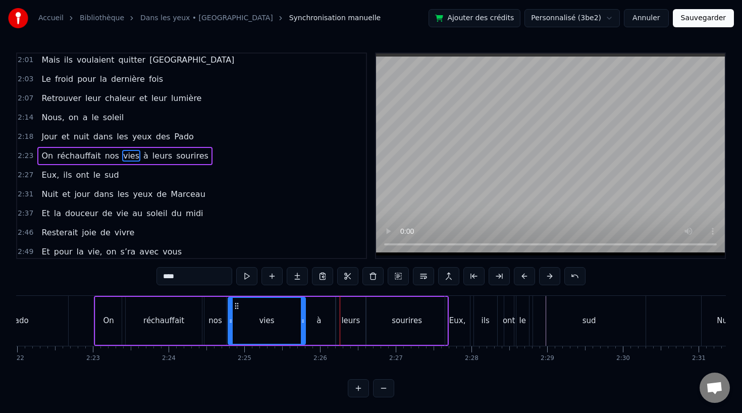
click at [298, 322] on div "vies" at bounding box center [267, 321] width 76 height 46
click at [280, 325] on div "vies" at bounding box center [267, 321] width 76 height 46
drag, startPoint x: 303, startPoint y: 320, endPoint x: 282, endPoint y: 320, distance: 21.2
click at [282, 320] on icon at bounding box center [281, 321] width 4 height 8
click at [327, 320] on div "à" at bounding box center [319, 321] width 32 height 48
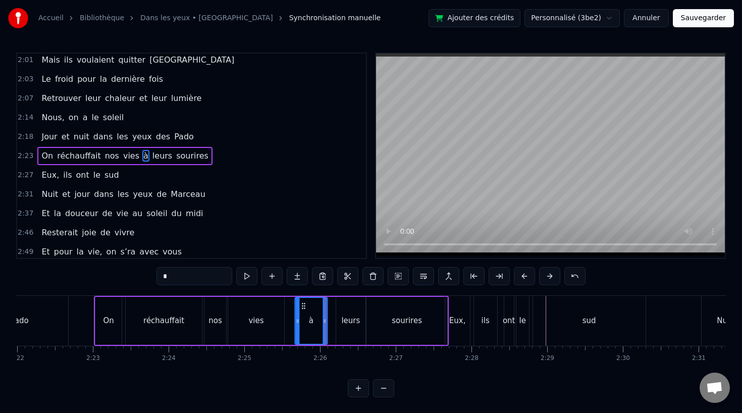
drag, startPoint x: 311, startPoint y: 305, endPoint x: 303, endPoint y: 305, distance: 8.1
click at [303, 305] on icon at bounding box center [303, 306] width 8 height 8
click at [354, 312] on div "leurs" at bounding box center [350, 321] width 29 height 48
type input "*****"
drag, startPoint x: 343, startPoint y: 304, endPoint x: 334, endPoint y: 304, distance: 9.1
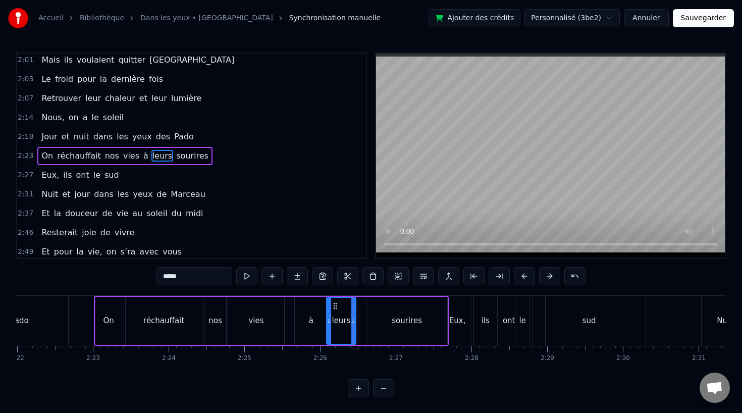
click at [334, 304] on icon at bounding box center [335, 306] width 8 height 8
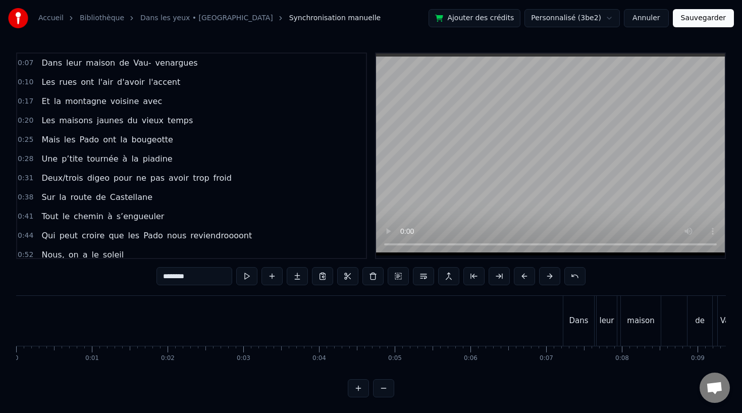
scroll to position [0, 10748]
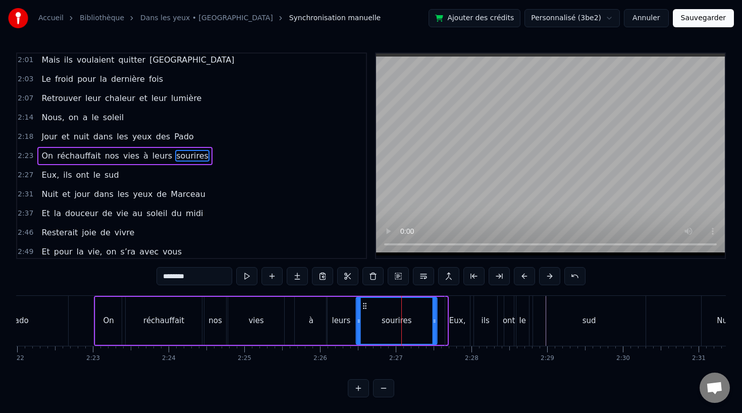
drag, startPoint x: 372, startPoint y: 305, endPoint x: 362, endPoint y: 305, distance: 10.1
click at [362, 305] on icon at bounding box center [365, 306] width 8 height 8
click at [435, 319] on icon at bounding box center [434, 321] width 4 height 8
click at [117, 321] on div "On" at bounding box center [108, 321] width 26 height 48
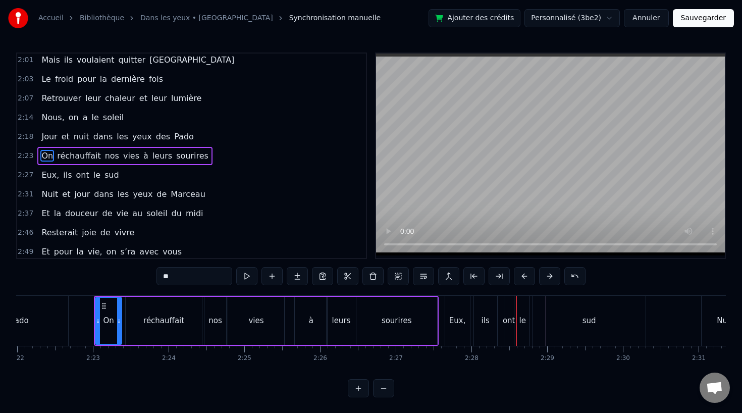
click at [463, 332] on div "Eux," at bounding box center [457, 321] width 25 height 50
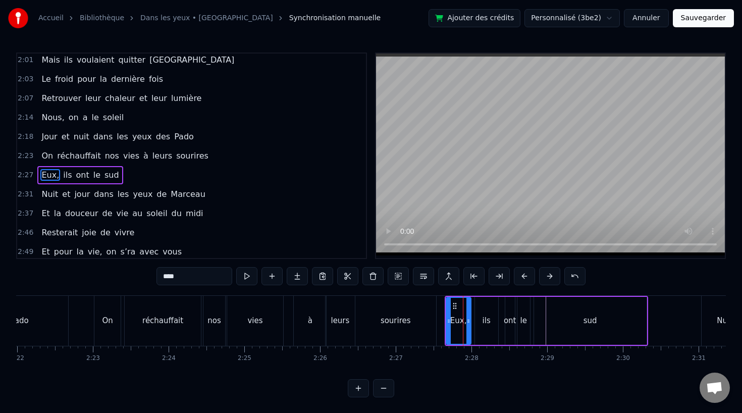
scroll to position [482, 0]
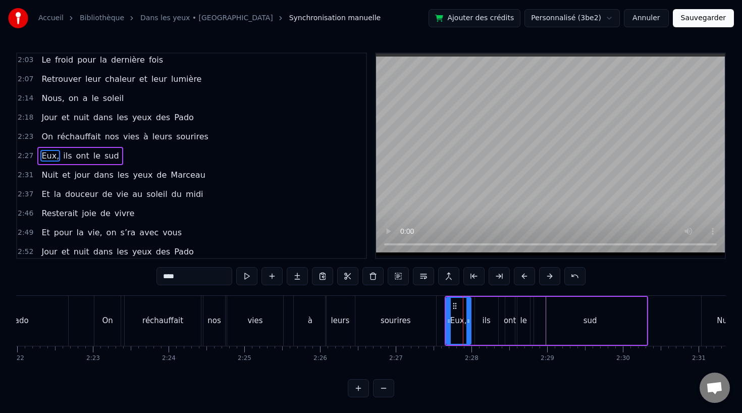
click at [406, 323] on div "sourires" at bounding box center [395, 321] width 30 height 12
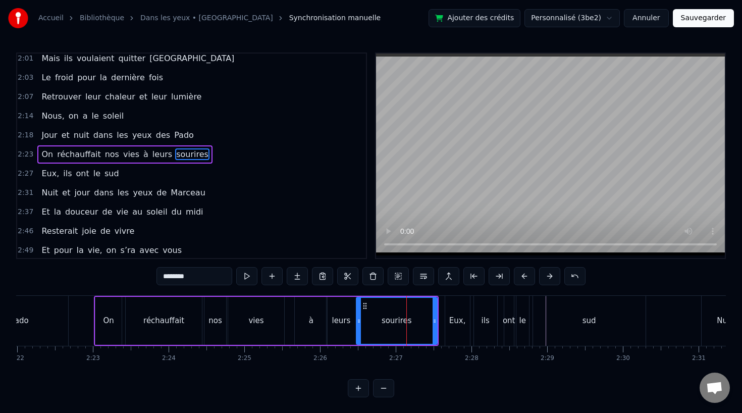
scroll to position [463, 0]
drag, startPoint x: 435, startPoint y: 319, endPoint x: 424, endPoint y: 320, distance: 11.1
click at [424, 320] on icon at bounding box center [423, 321] width 4 height 8
click at [452, 320] on div "Eux," at bounding box center [457, 321] width 17 height 12
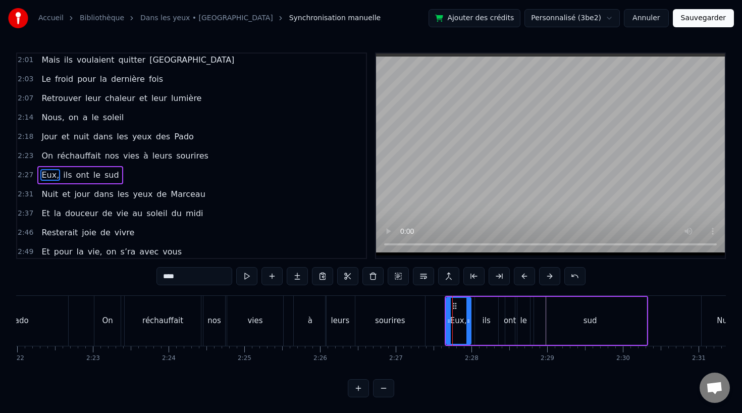
scroll to position [482, 0]
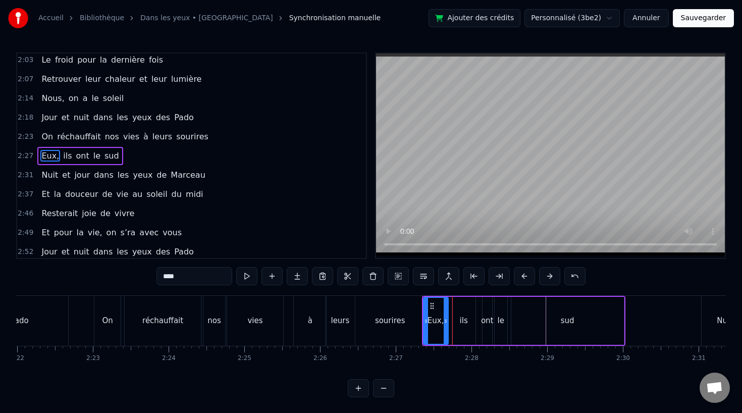
click at [415, 316] on div "sourires" at bounding box center [390, 321] width 70 height 50
type input "********"
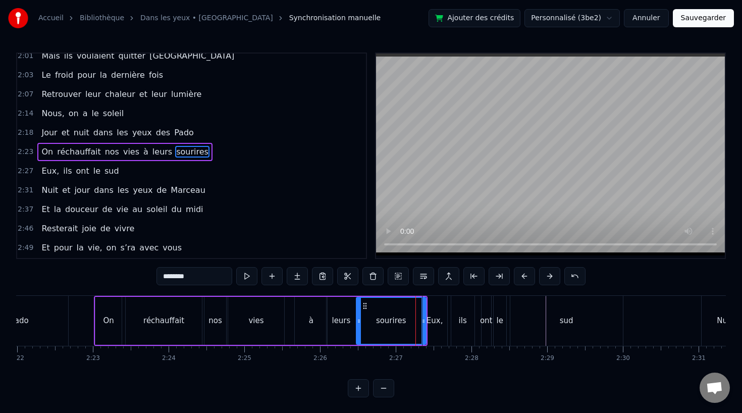
scroll to position [463, 0]
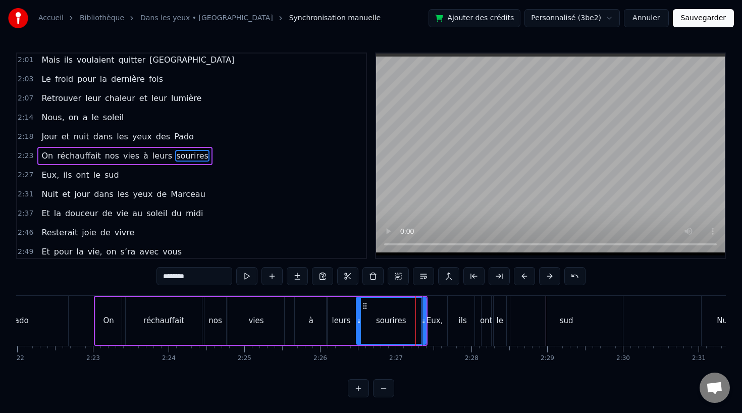
click at [701, 14] on button "Sauvegarder" at bounding box center [703, 18] width 61 height 18
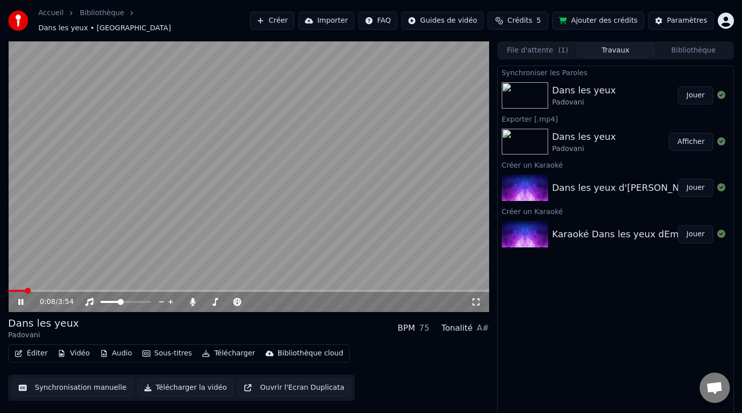
click at [78, 378] on button "Synchronisation manuelle" at bounding box center [72, 387] width 121 height 18
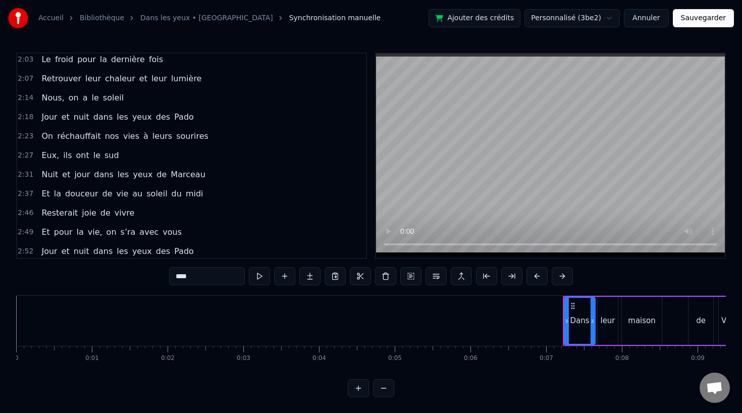
click at [151, 137] on span "leurs" at bounding box center [162, 136] width 22 height 12
type input "*****"
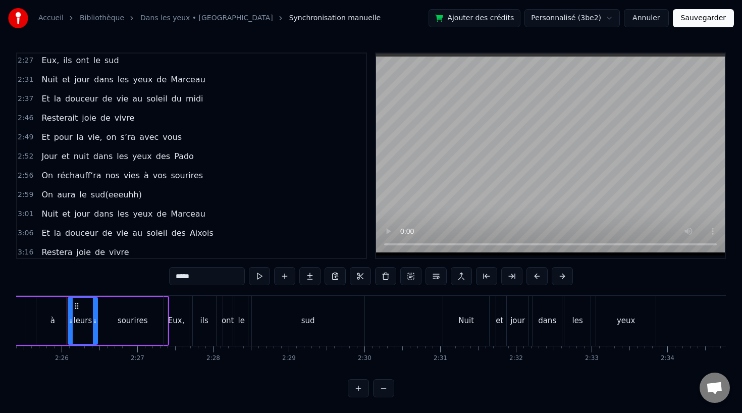
scroll to position [582, 0]
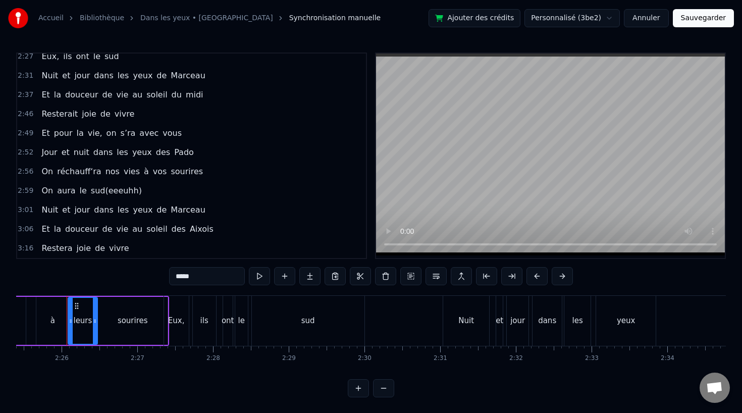
click at [112, 178] on div "On réchauff‘ra nos vies à vos sourires" at bounding box center [122, 171] width 170 height 18
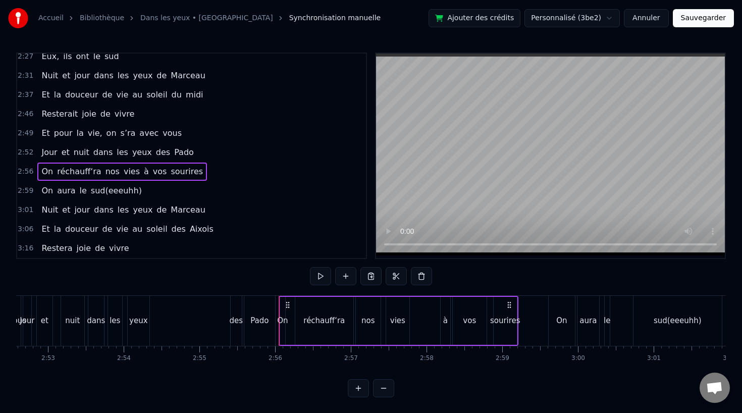
scroll to position [0, 13276]
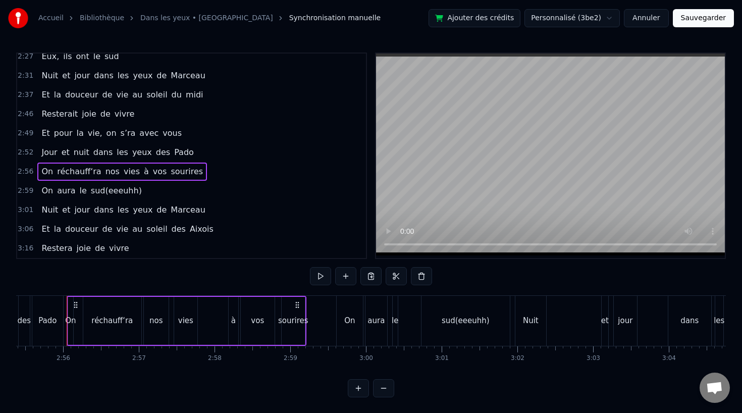
click at [96, 196] on span "sud(eeeuhh)" at bounding box center [116, 191] width 53 height 12
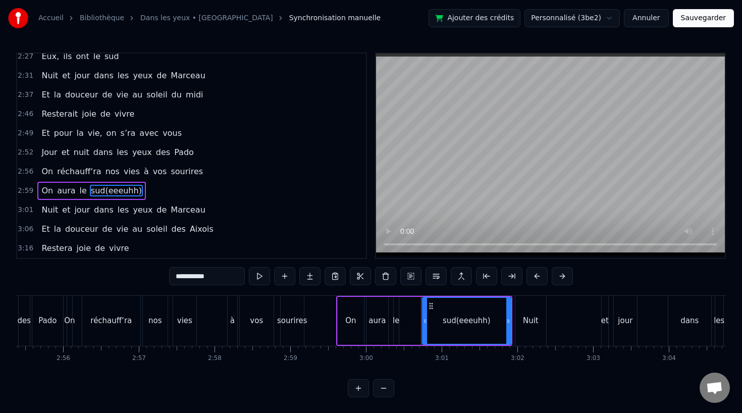
click at [222, 280] on input "**********" at bounding box center [207, 276] width 76 height 18
click at [80, 154] on span "nuit" at bounding box center [82, 152] width 18 height 12
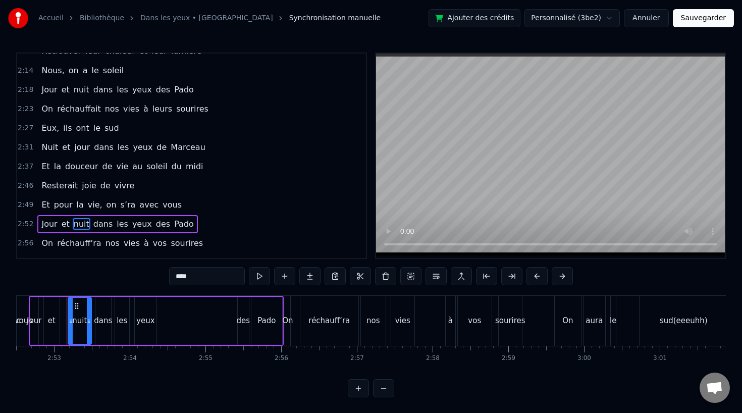
scroll to position [508, 0]
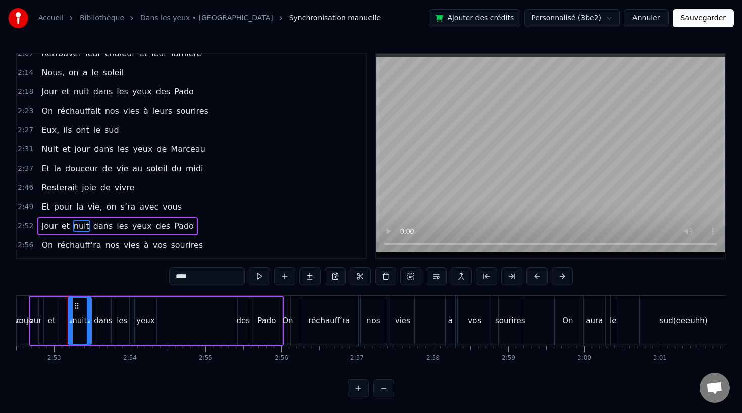
click at [62, 134] on span "ils" at bounding box center [67, 130] width 11 height 12
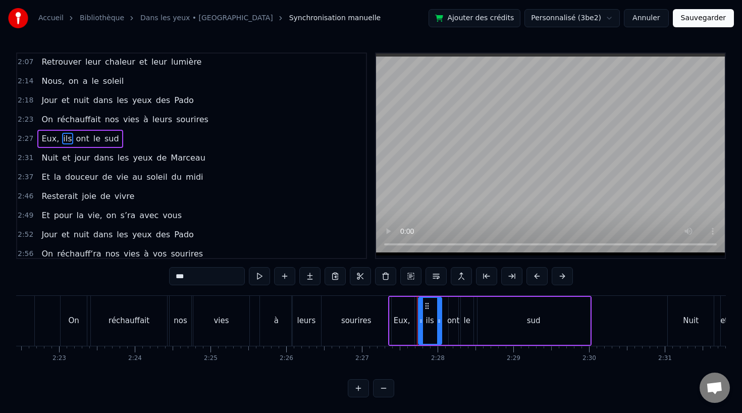
scroll to position [0, 10773]
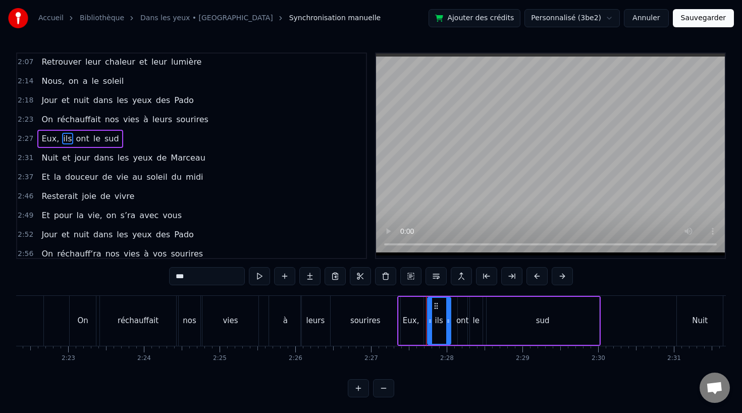
click at [88, 327] on div "On" at bounding box center [83, 321] width 26 height 50
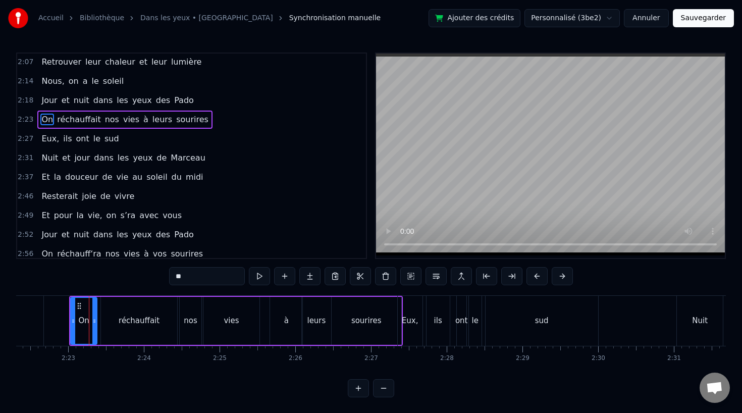
scroll to position [463, 0]
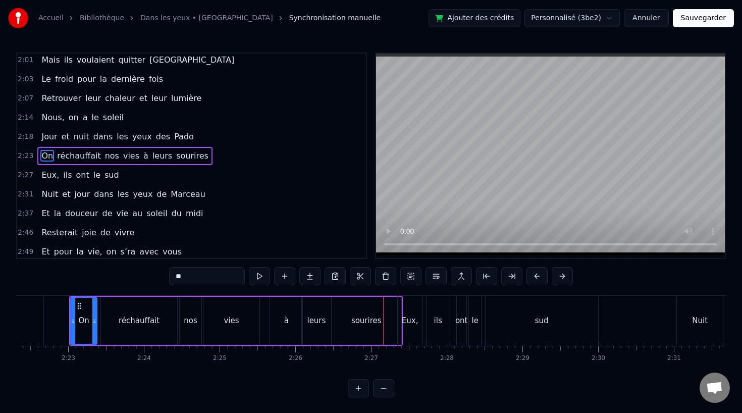
click at [288, 324] on div "à" at bounding box center [286, 321] width 5 height 12
type input "*"
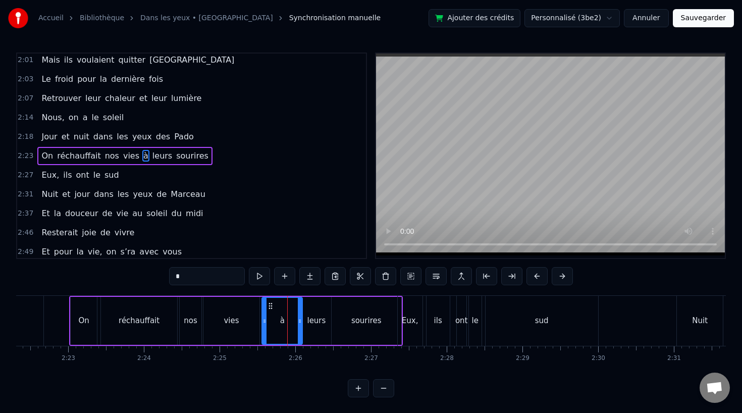
drag, startPoint x: 273, startPoint y: 321, endPoint x: 265, endPoint y: 322, distance: 8.1
click at [265, 322] on icon at bounding box center [264, 321] width 4 height 8
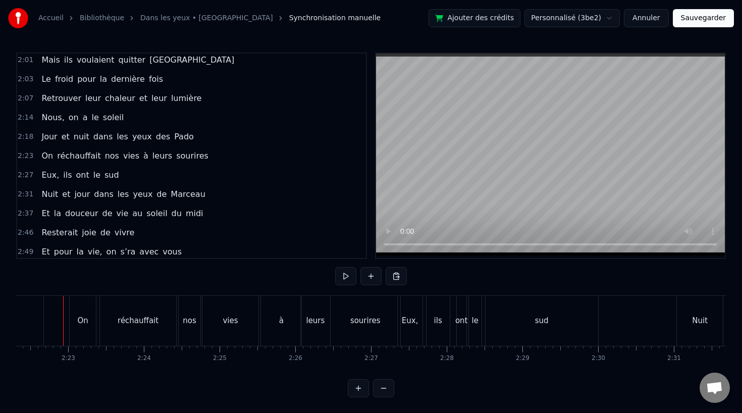
scroll to position [0, 10768]
click at [290, 294] on div "0:07 Dans leur maison de Vau- venargues 0:10 Les rues ont l'air d'avoir l'accen…" at bounding box center [371, 224] width 710 height 345
click at [291, 322] on div "à" at bounding box center [285, 321] width 40 height 50
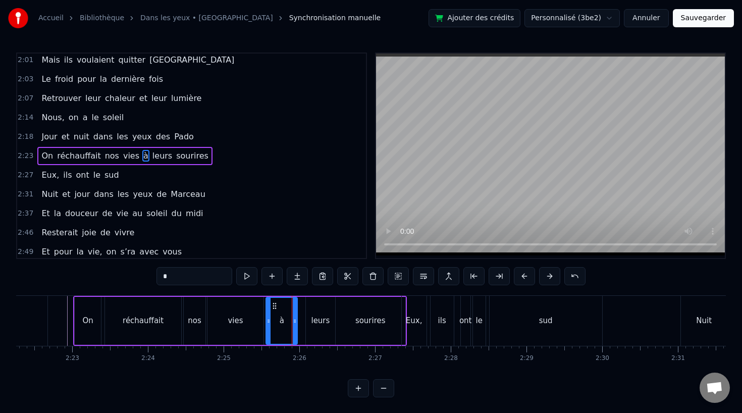
drag, startPoint x: 304, startPoint y: 321, endPoint x: 295, endPoint y: 321, distance: 9.1
click at [295, 321] on icon at bounding box center [295, 321] width 4 height 8
click at [313, 321] on div "leurs" at bounding box center [320, 321] width 19 height 12
drag, startPoint x: 306, startPoint y: 321, endPoint x: 298, endPoint y: 321, distance: 7.6
click at [299, 321] on icon at bounding box center [301, 321] width 4 height 8
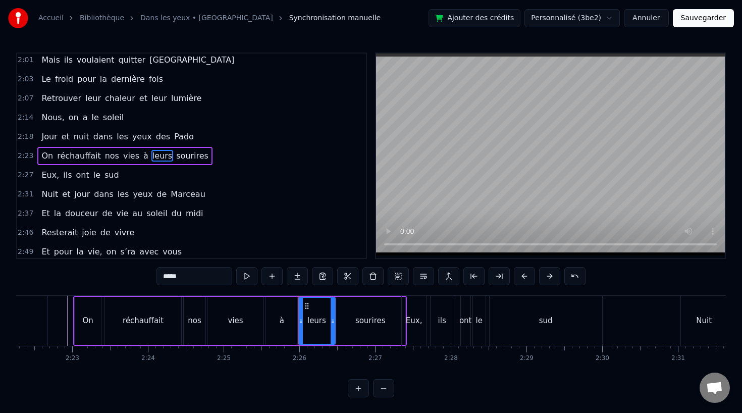
click at [136, 325] on div "réchauffait" at bounding box center [143, 321] width 41 height 12
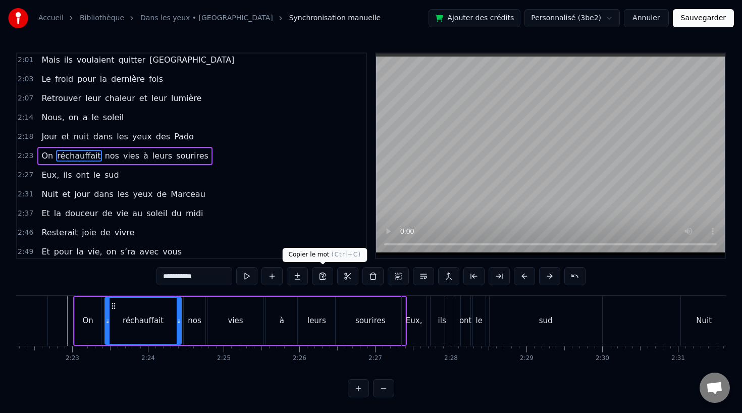
click at [330, 316] on div "leurs" at bounding box center [316, 321] width 37 height 48
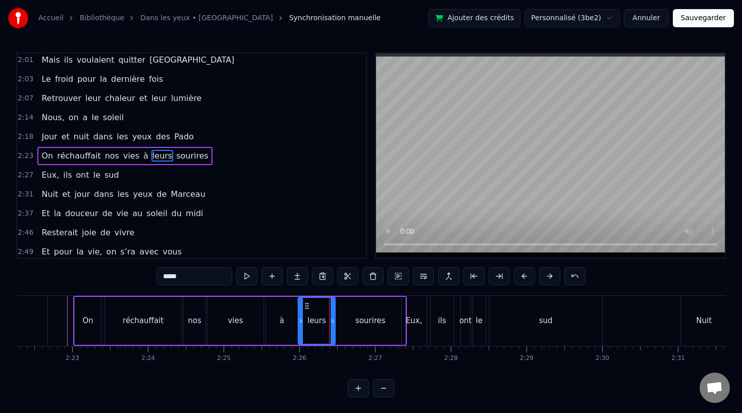
click at [343, 323] on div "sourires" at bounding box center [371, 321] width 70 height 48
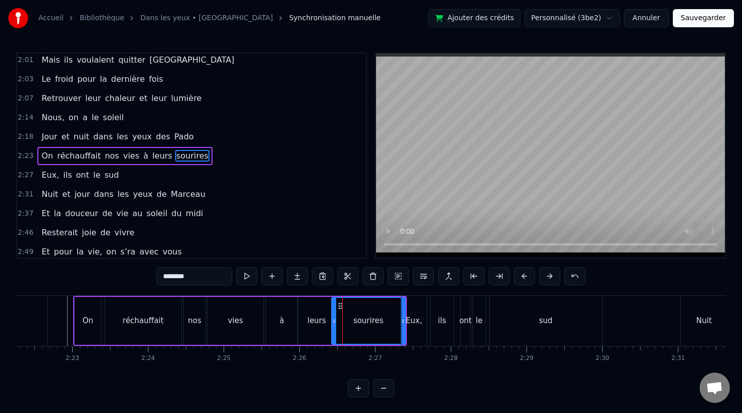
click at [335, 323] on icon at bounding box center [334, 321] width 4 height 8
click at [315, 323] on div "leurs" at bounding box center [316, 321] width 19 height 12
type input "*****"
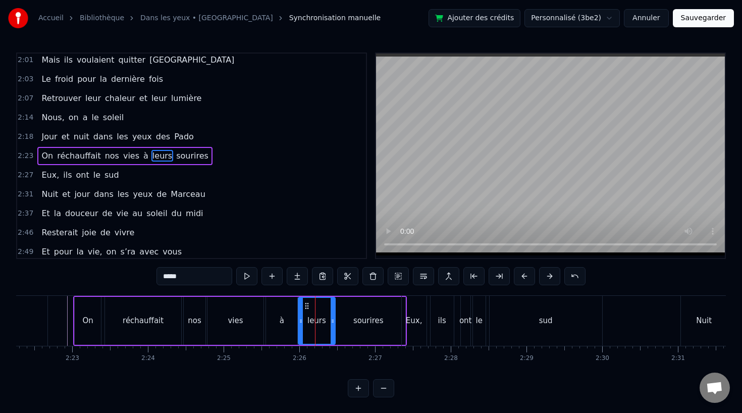
click at [264, 320] on div "On réchauffait nos vies à leurs sourires" at bounding box center [240, 321] width 334 height 50
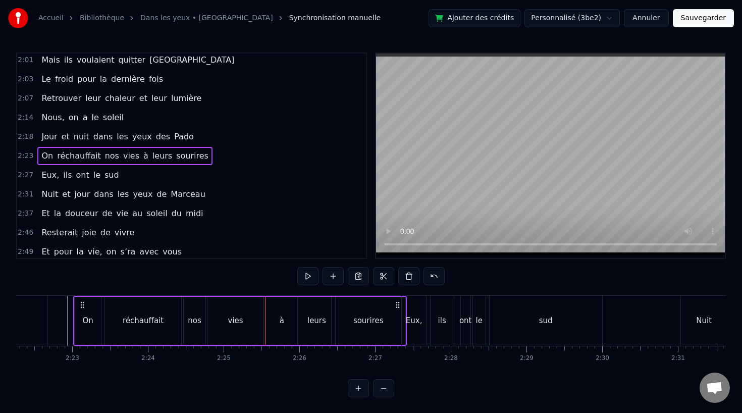
click at [334, 312] on div "sourires" at bounding box center [369, 321] width 74 height 48
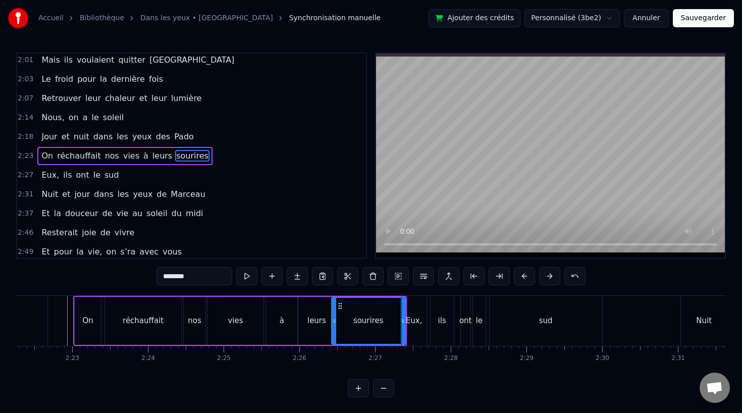
click at [333, 320] on div at bounding box center [333, 321] width 1 height 50
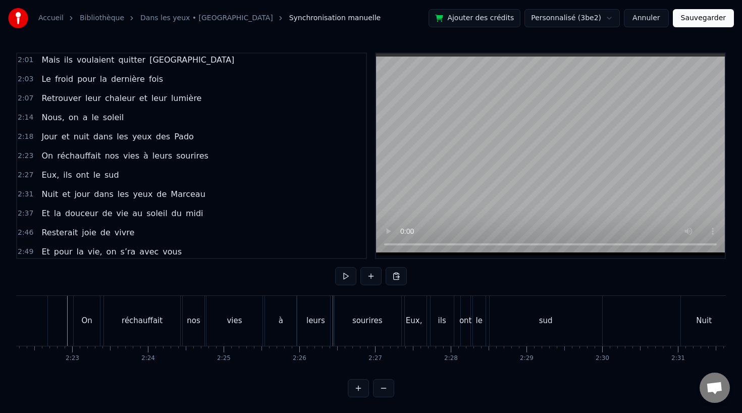
click at [338, 321] on div "sourires" at bounding box center [368, 321] width 74 height 50
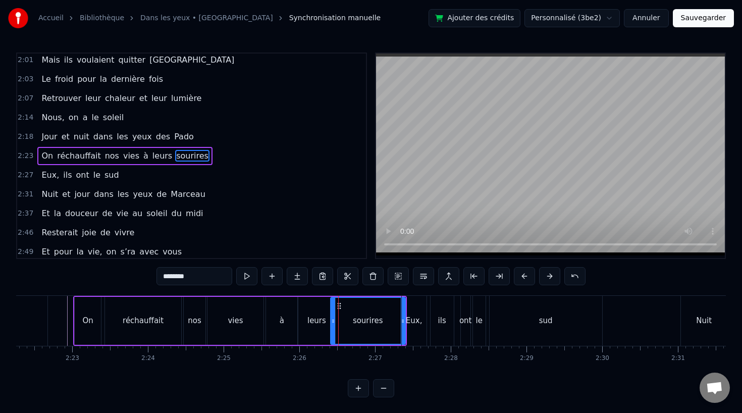
click at [332, 320] on circle at bounding box center [332, 320] width 1 height 1
click at [232, 329] on div "vies" at bounding box center [235, 321] width 56 height 48
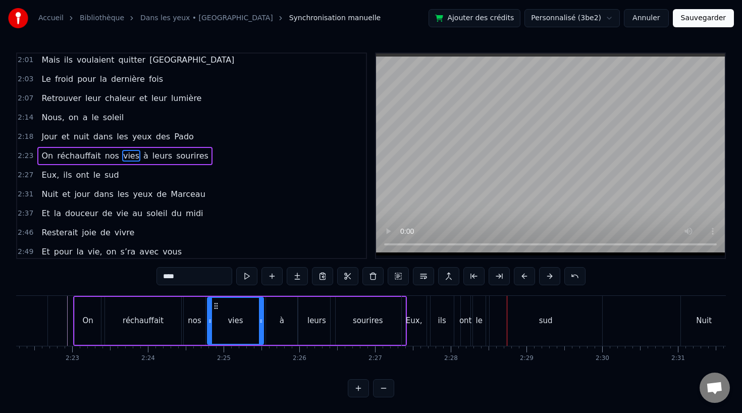
click at [534, 321] on div "sud" at bounding box center [545, 321] width 113 height 50
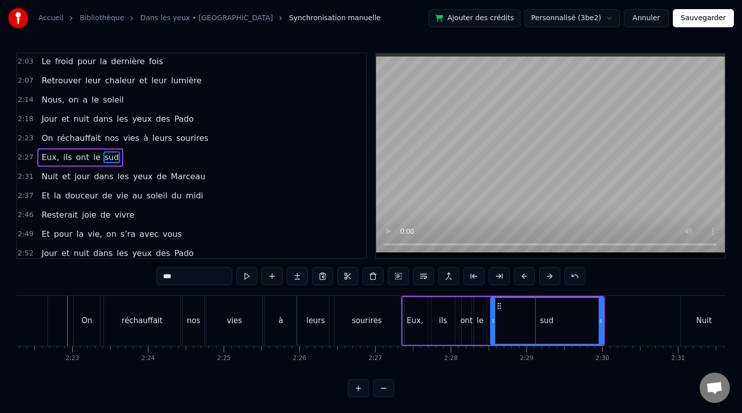
scroll to position [482, 0]
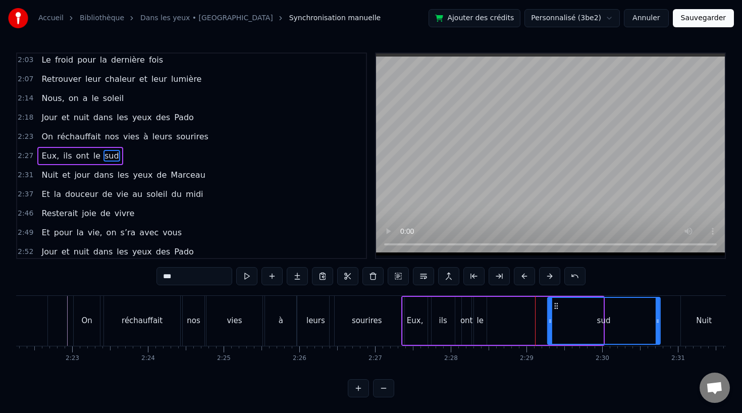
drag, startPoint x: 500, startPoint y: 307, endPoint x: 556, endPoint y: 307, distance: 56.5
click at [557, 307] on icon at bounding box center [556, 306] width 8 height 8
click at [485, 322] on div "le" at bounding box center [480, 321] width 13 height 48
type input "**"
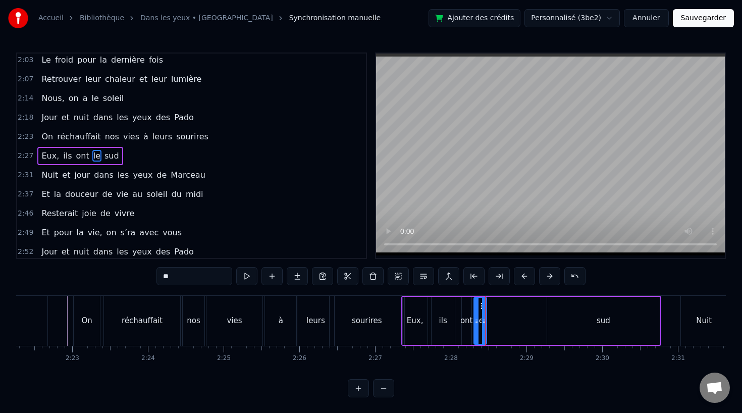
drag, startPoint x: 484, startPoint y: 321, endPoint x: 497, endPoint y: 321, distance: 12.6
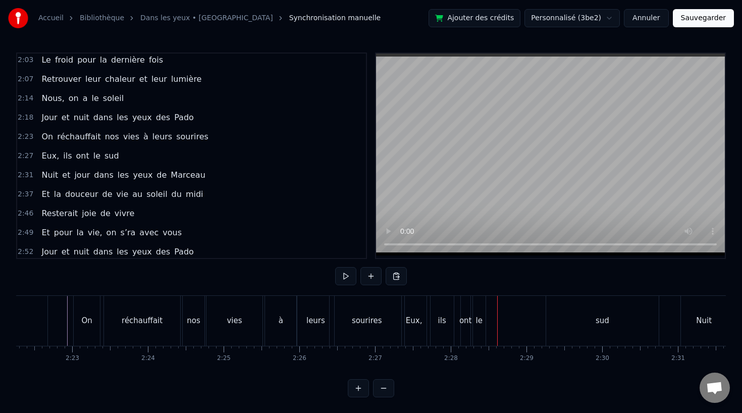
click at [476, 310] on div "le" at bounding box center [479, 321] width 13 height 50
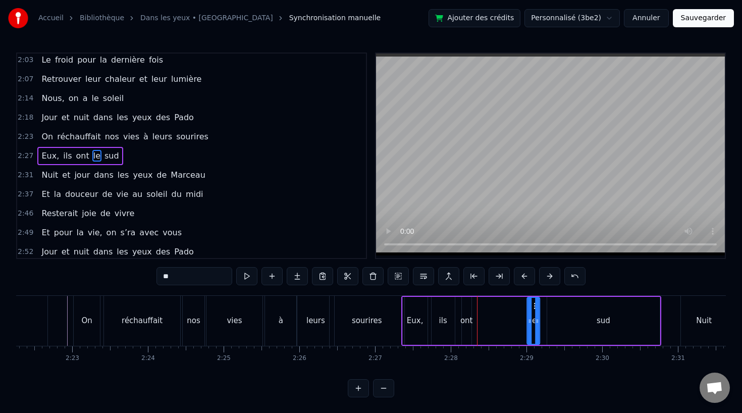
drag, startPoint x: 479, startPoint y: 303, endPoint x: 533, endPoint y: 304, distance: 53.5
click at [533, 304] on icon at bounding box center [535, 306] width 8 height 8
click at [469, 323] on div "ont" at bounding box center [466, 321] width 13 height 12
drag, startPoint x: 470, startPoint y: 321, endPoint x: 491, endPoint y: 321, distance: 21.2
click at [471, 321] on icon at bounding box center [469, 321] width 4 height 8
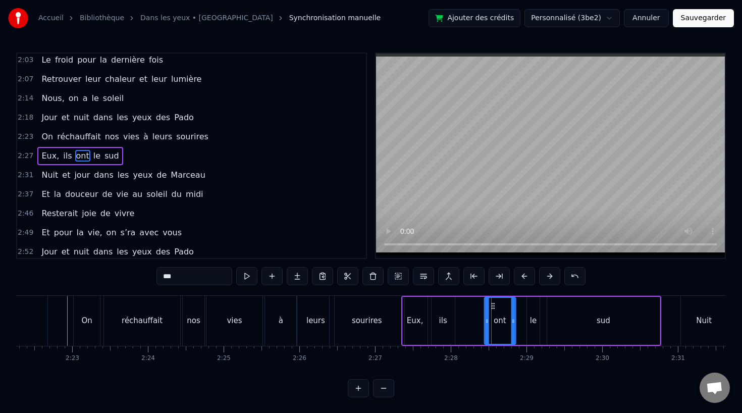
drag, startPoint x: 469, startPoint y: 305, endPoint x: 492, endPoint y: 305, distance: 22.2
click at [492, 305] on circle at bounding box center [492, 305] width 1 height 1
click at [441, 318] on div "ils" at bounding box center [443, 321] width 8 height 12
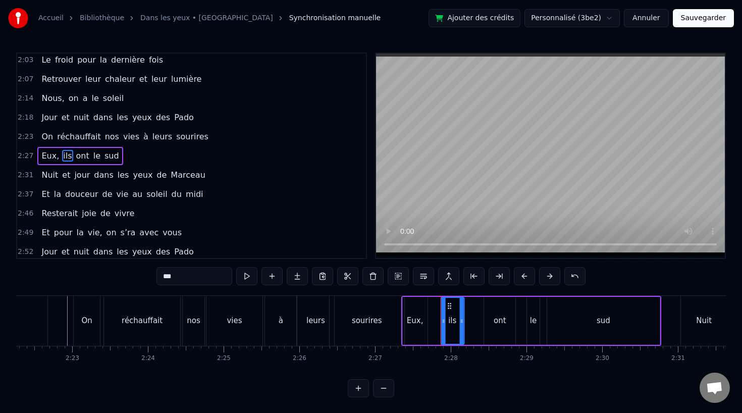
drag, startPoint x: 439, startPoint y: 302, endPoint x: 474, endPoint y: 302, distance: 35.8
click at [453, 302] on icon at bounding box center [449, 306] width 8 height 8
click at [422, 311] on div "Eux," at bounding box center [415, 321] width 25 height 48
drag, startPoint x: 425, startPoint y: 319, endPoint x: 458, endPoint y: 320, distance: 32.8
click at [458, 320] on icon at bounding box center [458, 321] width 4 height 8
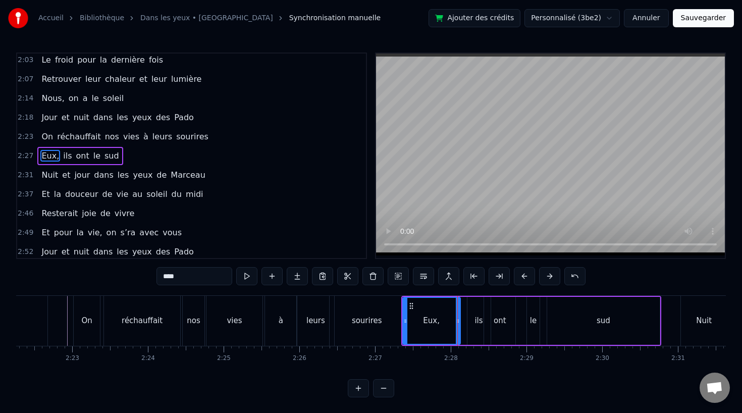
click at [478, 320] on div "ils" at bounding box center [478, 321] width 8 height 12
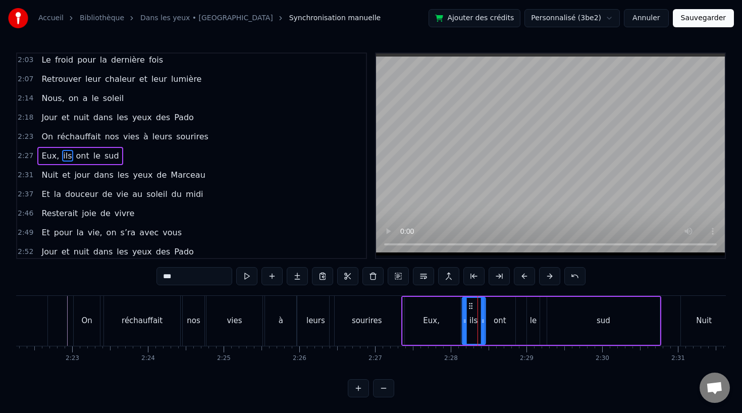
click at [470, 303] on icon at bounding box center [470, 306] width 8 height 8
click at [482, 320] on icon at bounding box center [482, 321] width 4 height 8
click at [502, 320] on div "ont" at bounding box center [500, 321] width 13 height 12
type input "***"
click at [491, 306] on icon at bounding box center [491, 306] width 8 height 8
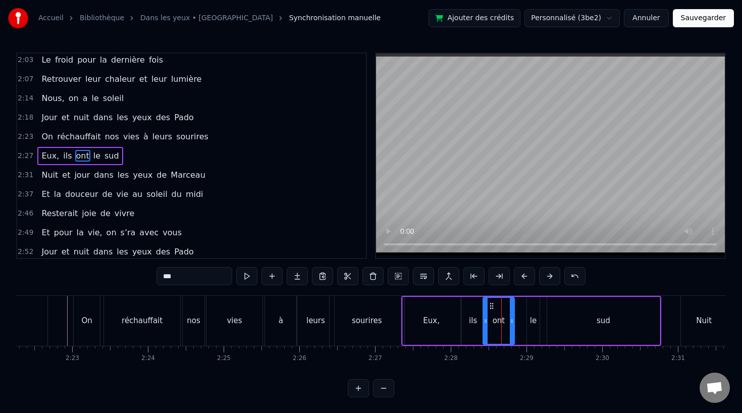
click at [521, 307] on div "Eux, ils ont le sud" at bounding box center [531, 321] width 260 height 50
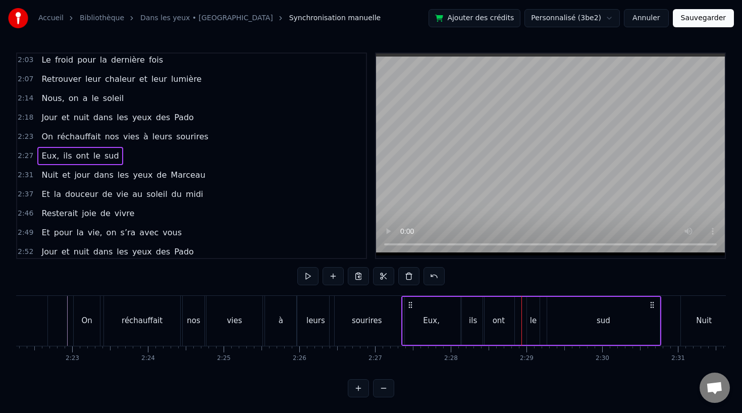
click at [535, 311] on div "le" at bounding box center [533, 321] width 13 height 48
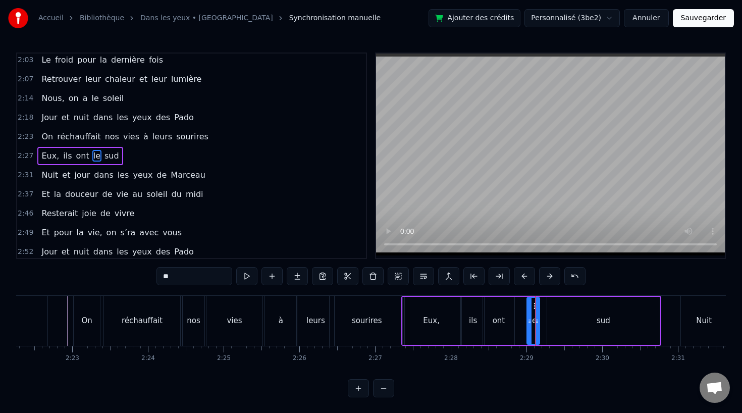
click at [504, 317] on div "ont" at bounding box center [498, 321] width 31 height 48
type input "***"
drag, startPoint x: 510, startPoint y: 318, endPoint x: 504, endPoint y: 319, distance: 6.6
click at [504, 319] on icon at bounding box center [505, 321] width 4 height 8
click at [541, 318] on div "Eux, ils ont le sud" at bounding box center [531, 321] width 260 height 50
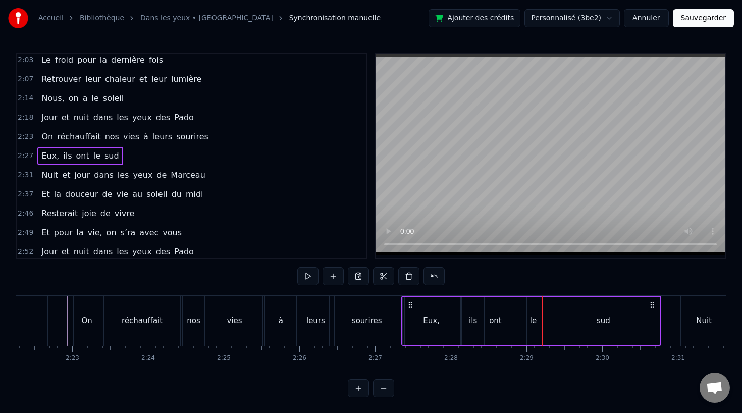
click at [533, 314] on div "le" at bounding box center [533, 321] width 13 height 48
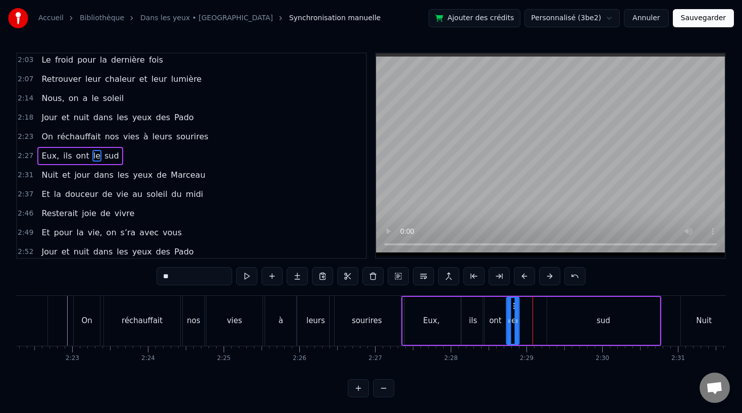
drag, startPoint x: 533, startPoint y: 304, endPoint x: 513, endPoint y: 305, distance: 20.2
click at [513, 305] on icon at bounding box center [515, 306] width 8 height 8
click at [595, 309] on div "sud" at bounding box center [603, 321] width 113 height 48
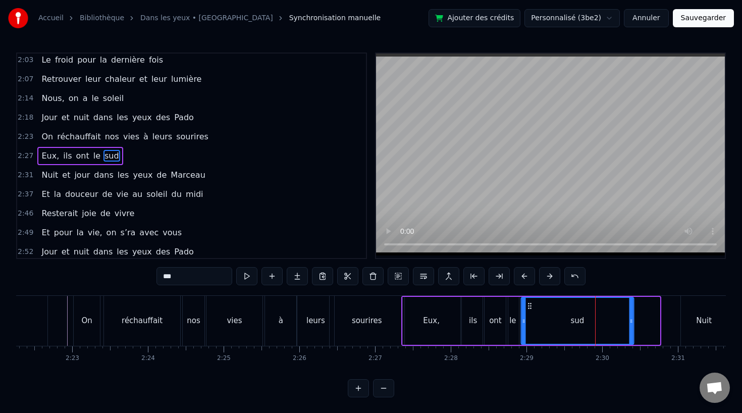
drag, startPoint x: 555, startPoint y: 306, endPoint x: 529, endPoint y: 306, distance: 26.2
click at [529, 306] on icon at bounding box center [529, 306] width 8 height 8
click at [633, 320] on div "sud" at bounding box center [577, 321] width 114 height 48
drag, startPoint x: 631, startPoint y: 320, endPoint x: 592, endPoint y: 321, distance: 38.4
click at [590, 321] on icon at bounding box center [588, 321] width 4 height 8
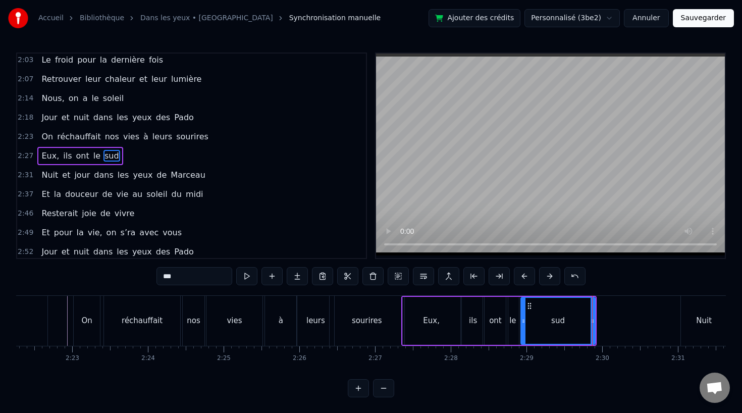
click at [375, 331] on div "sourires" at bounding box center [367, 321] width 75 height 50
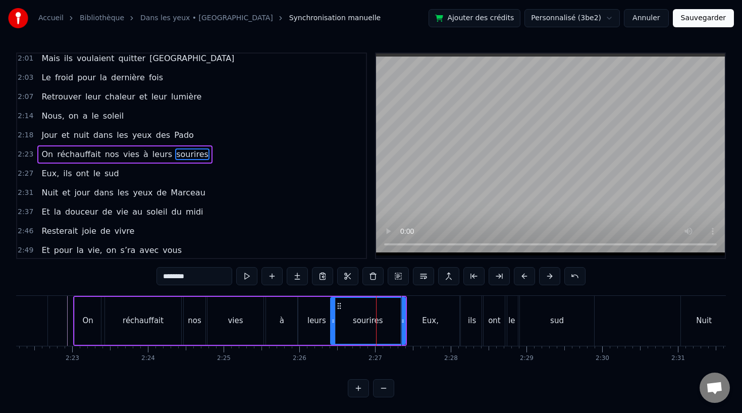
scroll to position [463, 0]
click at [566, 315] on div "sud" at bounding box center [557, 321] width 74 height 50
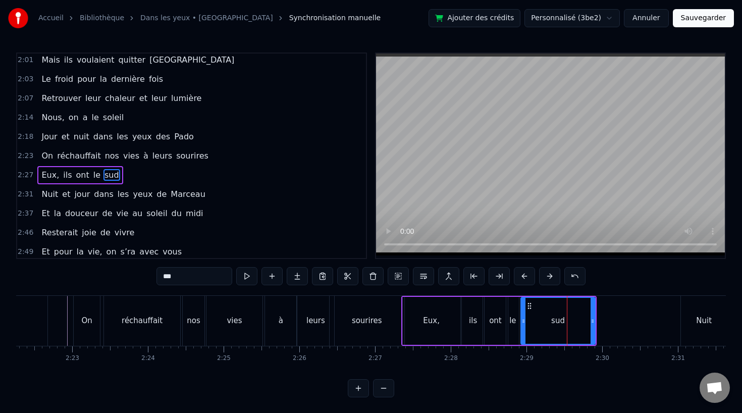
scroll to position [482, 0]
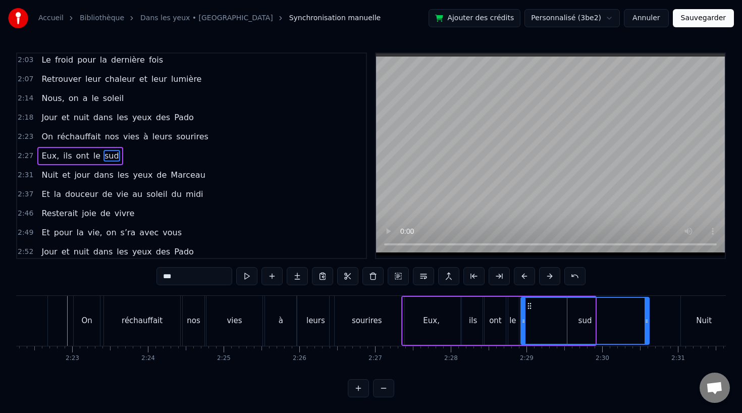
drag, startPoint x: 593, startPoint y: 319, endPoint x: 647, endPoint y: 319, distance: 54.0
click at [647, 319] on icon at bounding box center [646, 321] width 4 height 8
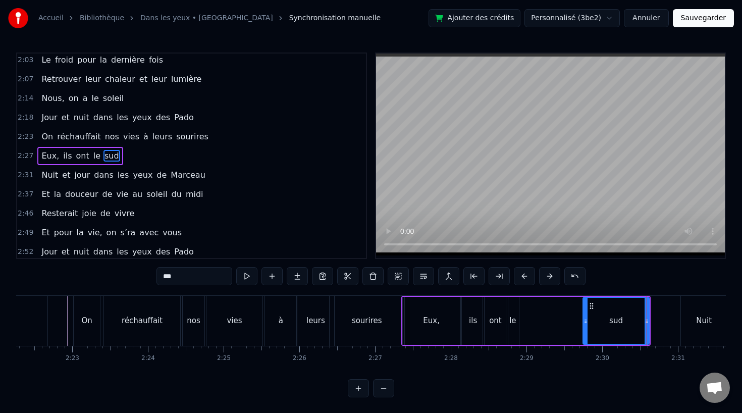
drag, startPoint x: 522, startPoint y: 321, endPoint x: 584, endPoint y: 321, distance: 62.1
click at [585, 322] on circle at bounding box center [585, 322] width 1 height 1
drag, startPoint x: 647, startPoint y: 322, endPoint x: 674, endPoint y: 322, distance: 26.7
click at [674, 322] on icon at bounding box center [673, 321] width 4 height 8
click at [513, 320] on div "le" at bounding box center [512, 321] width 7 height 12
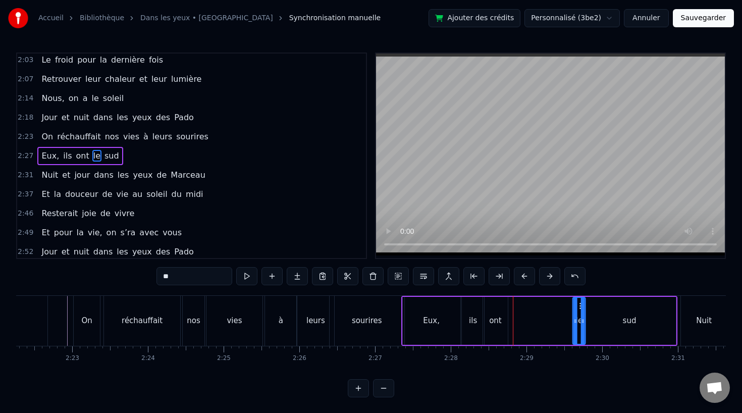
drag, startPoint x: 513, startPoint y: 303, endPoint x: 579, endPoint y: 304, distance: 66.6
click at [579, 304] on icon at bounding box center [581, 306] width 8 height 8
click at [501, 316] on div "ont" at bounding box center [495, 321] width 25 height 48
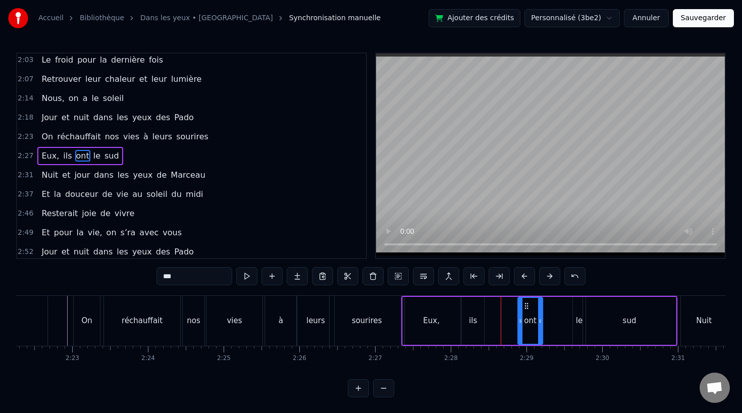
drag, startPoint x: 491, startPoint y: 304, endPoint x: 521, endPoint y: 307, distance: 30.9
click at [525, 307] on icon at bounding box center [526, 306] width 8 height 8
click at [475, 317] on div "ils" at bounding box center [473, 321] width 8 height 12
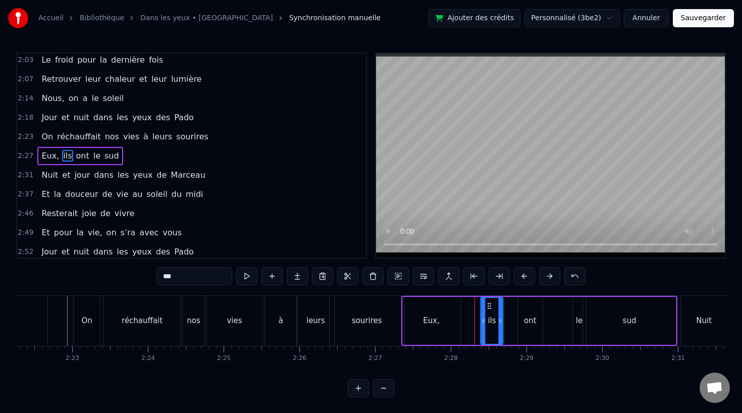
drag, startPoint x: 468, startPoint y: 302, endPoint x: 486, endPoint y: 302, distance: 17.7
click at [486, 302] on icon at bounding box center [489, 306] width 8 height 8
drag, startPoint x: 500, startPoint y: 320, endPoint x: 509, endPoint y: 320, distance: 9.1
click at [509, 320] on icon at bounding box center [508, 321] width 4 height 8
click at [528, 321] on div "ont" at bounding box center [530, 321] width 13 height 12
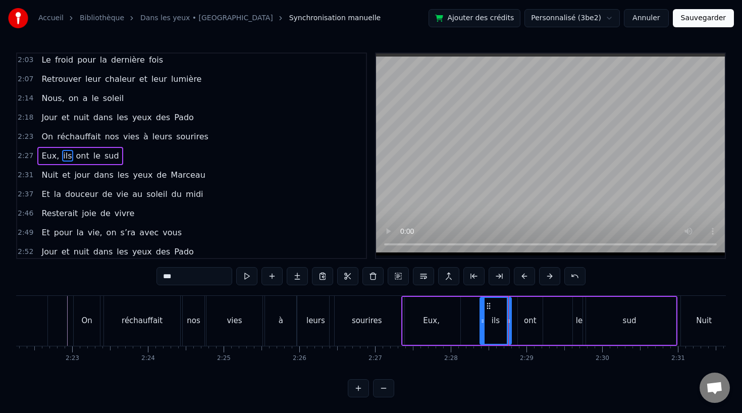
type input "***"
drag, startPoint x: 520, startPoint y: 321, endPoint x: 515, endPoint y: 322, distance: 5.6
click at [515, 322] on icon at bounding box center [515, 321] width 4 height 8
click at [556, 319] on div "Eux, ils ont le sud" at bounding box center [539, 321] width 276 height 50
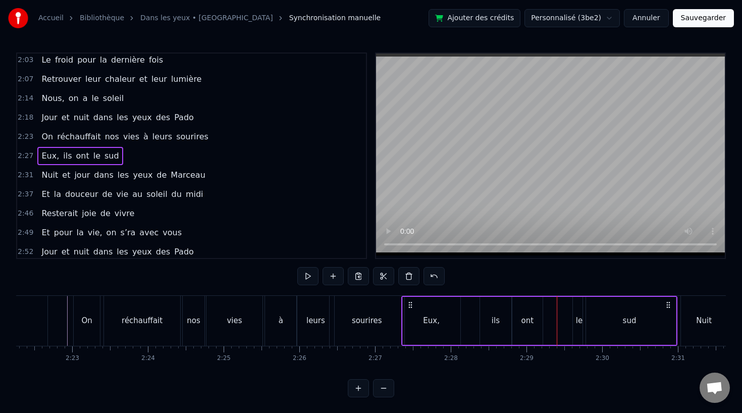
click at [588, 320] on div "sud" at bounding box center [629, 321] width 93 height 48
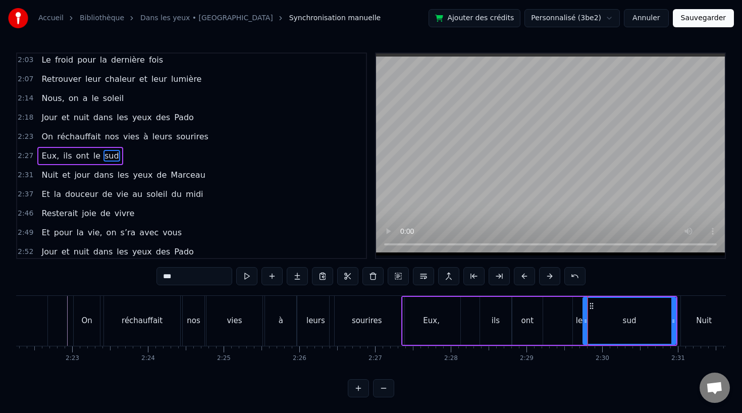
click at [578, 320] on div "le" at bounding box center [579, 321] width 7 height 12
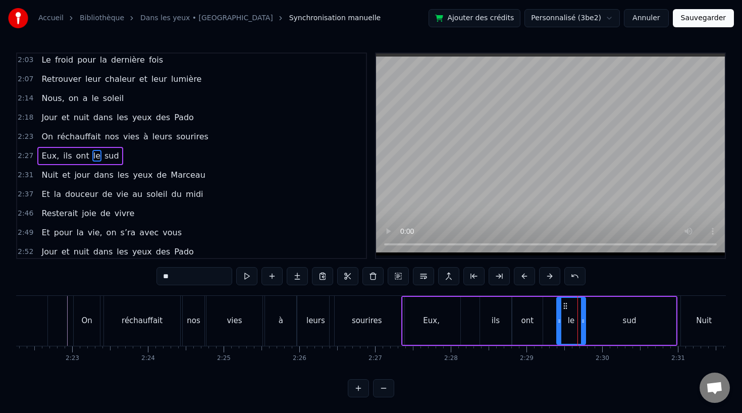
drag, startPoint x: 574, startPoint y: 321, endPoint x: 558, endPoint y: 321, distance: 16.1
click at [558, 321] on icon at bounding box center [559, 321] width 4 height 8
drag, startPoint x: 564, startPoint y: 305, endPoint x: 551, endPoint y: 306, distance: 12.6
click at [551, 306] on circle at bounding box center [551, 305] width 1 height 1
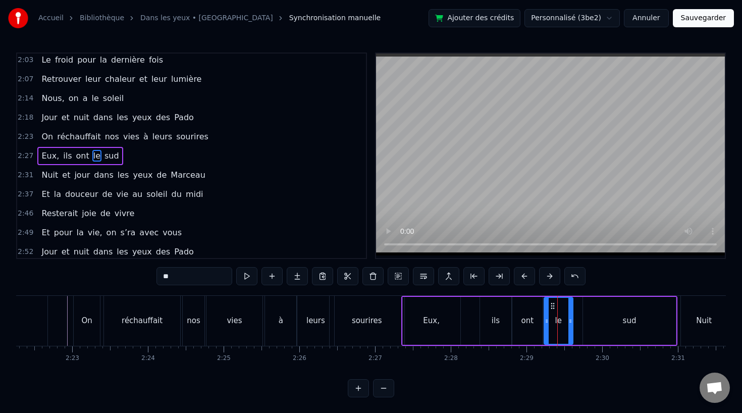
click at [625, 309] on div "sud" at bounding box center [629, 321] width 93 height 48
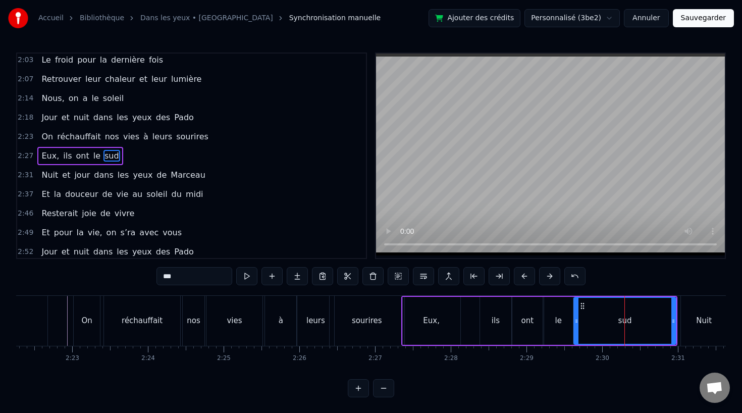
drag, startPoint x: 585, startPoint y: 321, endPoint x: 576, endPoint y: 322, distance: 9.1
click at [576, 322] on icon at bounding box center [576, 321] width 4 height 8
click at [425, 333] on div "Eux," at bounding box center [432, 321] width 58 height 48
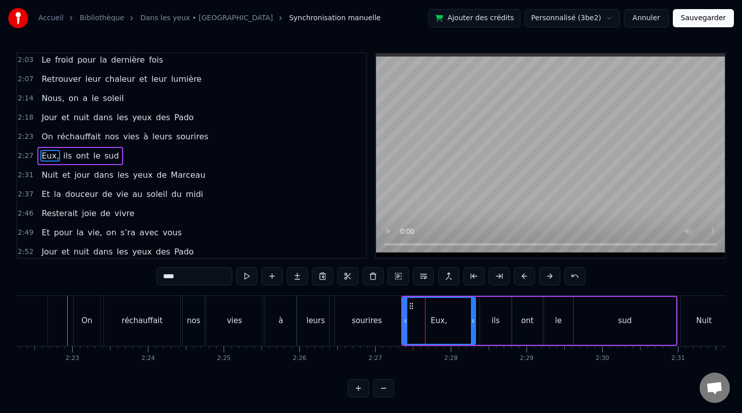
drag, startPoint x: 459, startPoint y: 318, endPoint x: 474, endPoint y: 318, distance: 15.1
click at [474, 318] on icon at bounding box center [473, 321] width 4 height 8
click at [491, 317] on div "ils" at bounding box center [495, 321] width 31 height 48
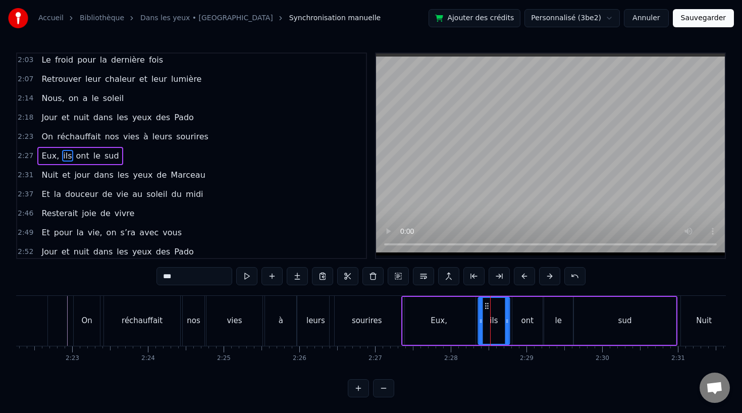
click at [484, 306] on icon at bounding box center [486, 306] width 8 height 8
click at [527, 306] on div "ont" at bounding box center [527, 321] width 30 height 48
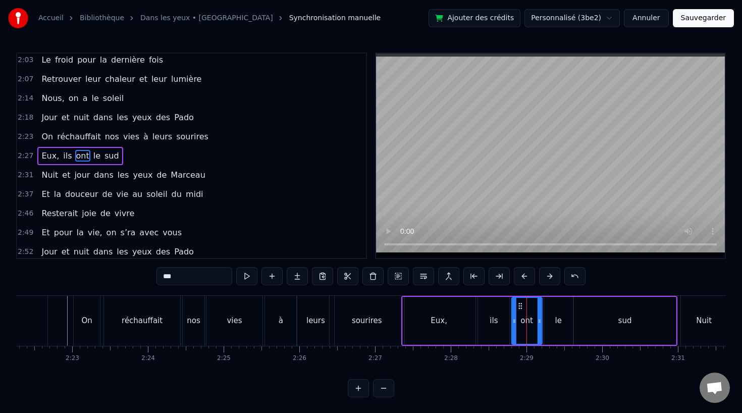
click at [519, 303] on icon at bounding box center [520, 306] width 8 height 8
click at [565, 313] on div "le" at bounding box center [558, 321] width 29 height 48
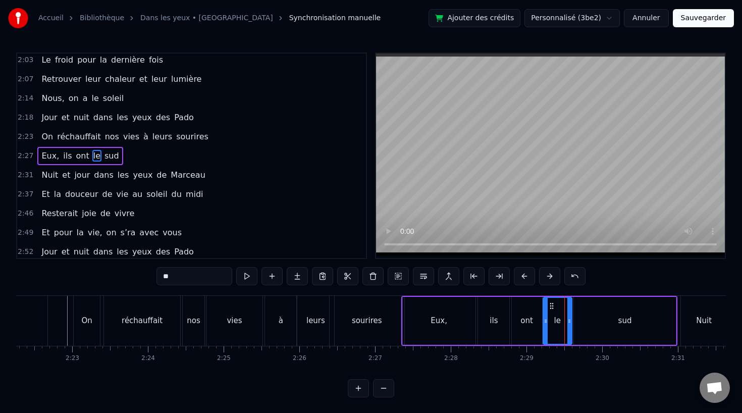
click at [552, 305] on circle at bounding box center [552, 305] width 1 height 1
click at [426, 327] on div "Eux," at bounding box center [439, 321] width 73 height 48
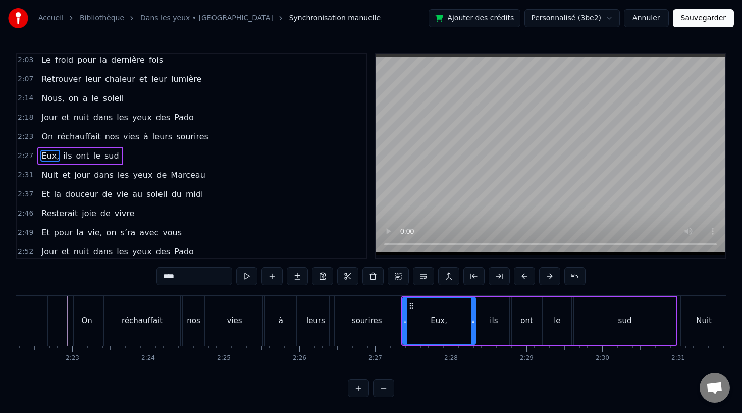
click at [360, 333] on div "sourires" at bounding box center [367, 321] width 75 height 50
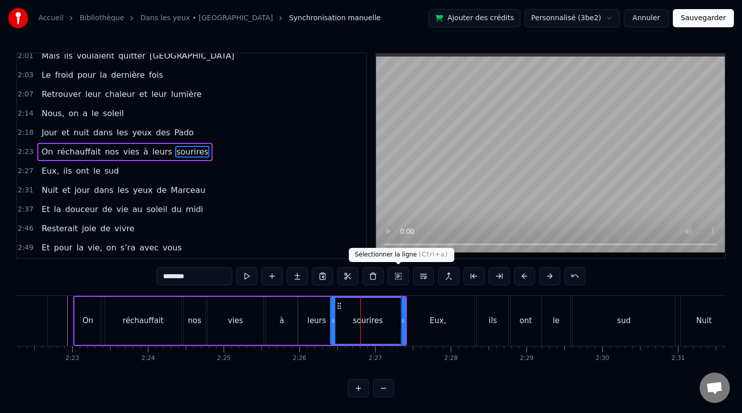
scroll to position [463, 0]
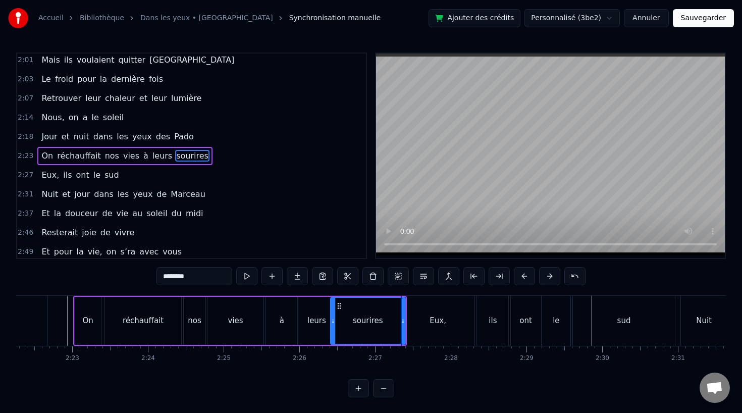
click at [597, 319] on div "sud" at bounding box center [624, 321] width 102 height 50
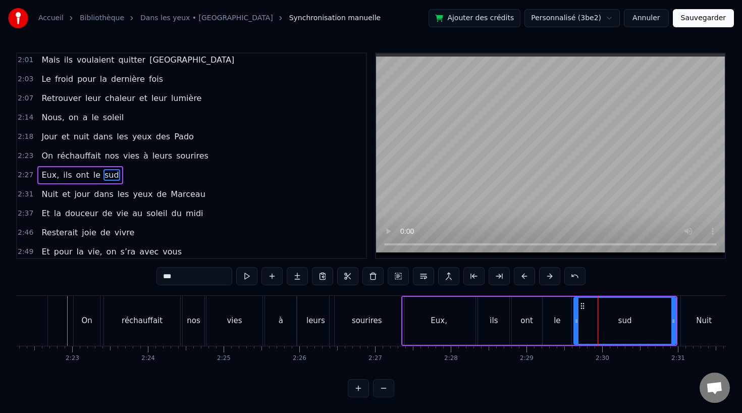
scroll to position [482, 0]
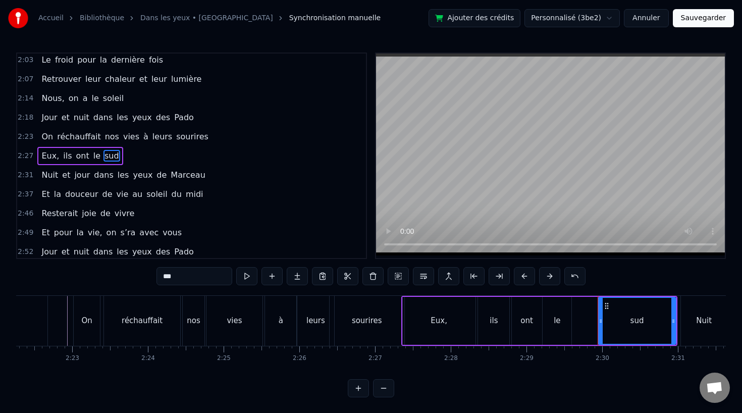
drag, startPoint x: 577, startPoint y: 321, endPoint x: 602, endPoint y: 322, distance: 24.2
click at [602, 322] on icon at bounding box center [601, 321] width 4 height 8
click at [559, 323] on div "le" at bounding box center [557, 321] width 7 height 12
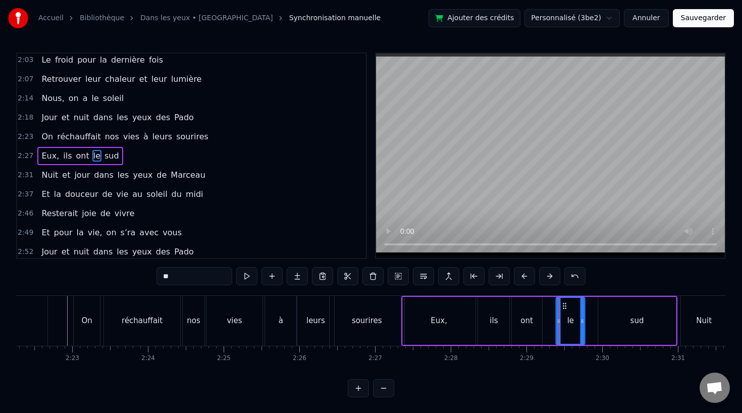
drag, startPoint x: 551, startPoint y: 304, endPoint x: 564, endPoint y: 305, distance: 13.7
click at [564, 305] on icon at bounding box center [565, 306] width 8 height 8
click at [529, 316] on div "ont" at bounding box center [526, 321] width 13 height 12
drag, startPoint x: 521, startPoint y: 305, endPoint x: 533, endPoint y: 305, distance: 12.1
click at [533, 305] on circle at bounding box center [532, 305] width 1 height 1
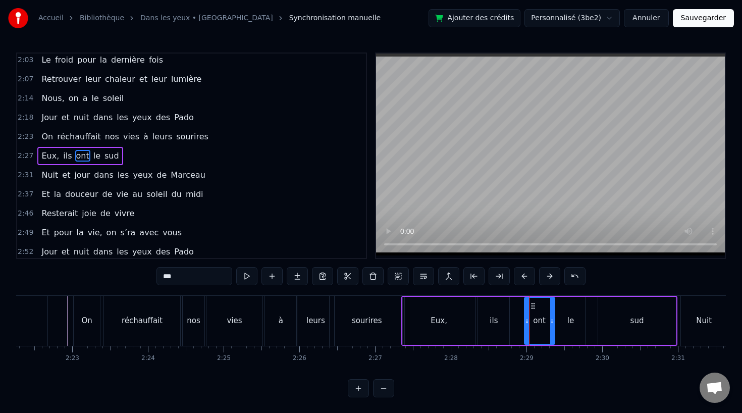
click at [494, 317] on div "ils" at bounding box center [493, 321] width 8 height 12
drag, startPoint x: 487, startPoint y: 305, endPoint x: 500, endPoint y: 305, distance: 12.6
click at [500, 305] on circle at bounding box center [500, 305] width 1 height 1
click at [465, 318] on div "Eux," at bounding box center [439, 321] width 73 height 48
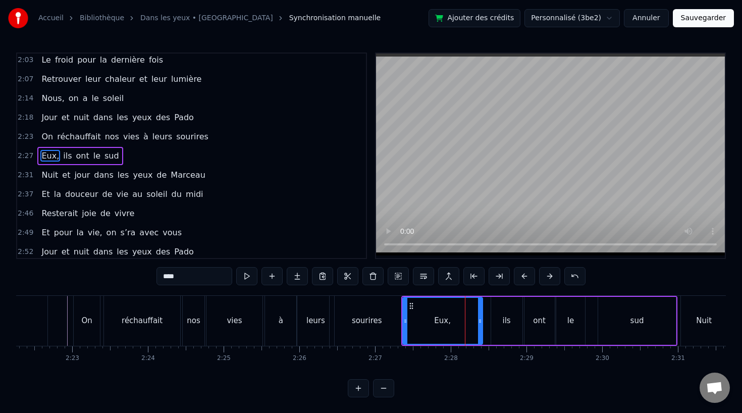
drag, startPoint x: 473, startPoint y: 318, endPoint x: 480, endPoint y: 318, distance: 7.1
click at [480, 318] on icon at bounding box center [480, 321] width 4 height 8
click at [503, 319] on div "ils" at bounding box center [506, 321] width 8 height 12
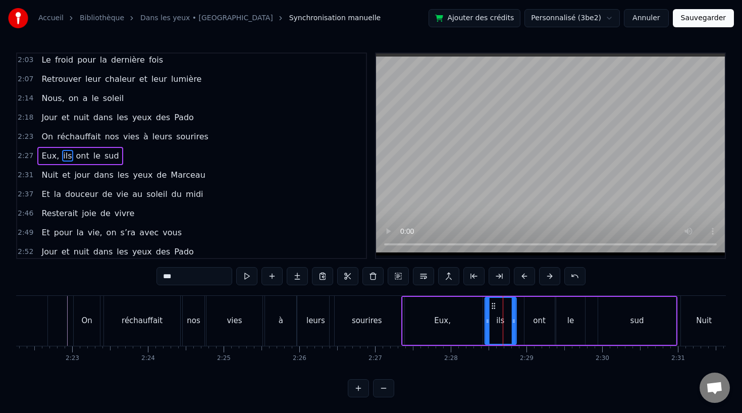
drag, startPoint x: 498, startPoint y: 305, endPoint x: 491, endPoint y: 305, distance: 6.6
click at [492, 305] on circle at bounding box center [492, 305] width 1 height 1
click at [539, 311] on div "ont" at bounding box center [539, 321] width 30 height 48
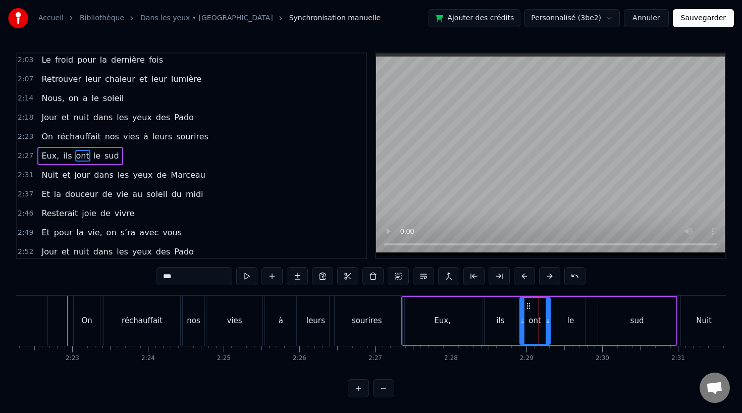
click at [526, 307] on icon at bounding box center [528, 306] width 8 height 8
click at [504, 311] on div "ils" at bounding box center [499, 321] width 31 height 48
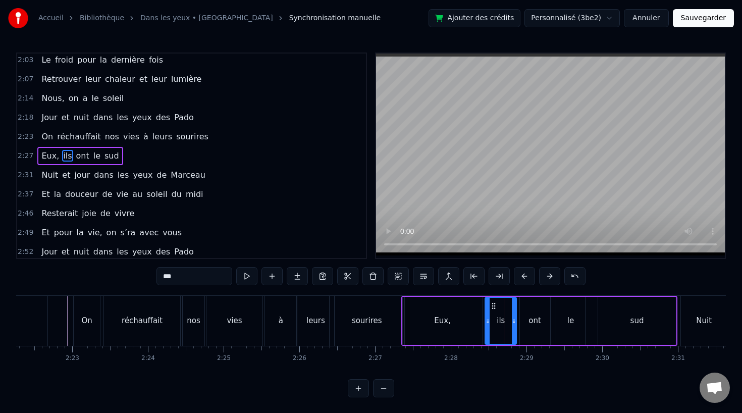
click at [493, 305] on icon at bounding box center [493, 306] width 8 height 8
click at [348, 317] on div "sourires" at bounding box center [367, 321] width 75 height 50
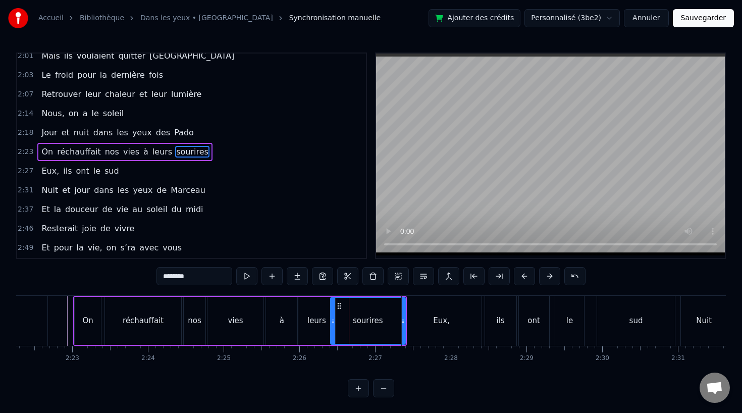
scroll to position [463, 0]
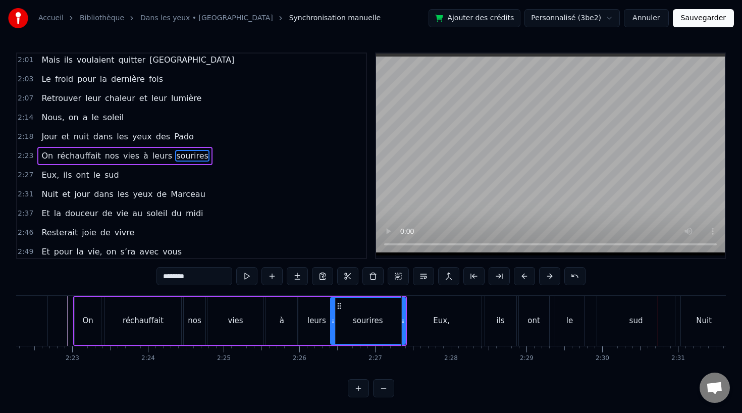
click at [612, 310] on div "sud" at bounding box center [636, 321] width 78 height 50
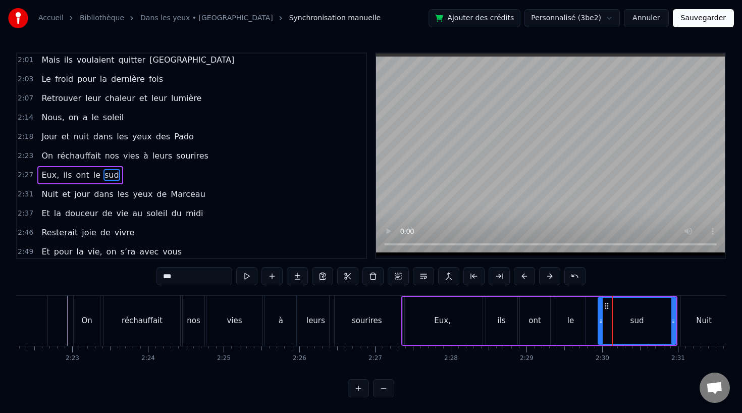
scroll to position [482, 0]
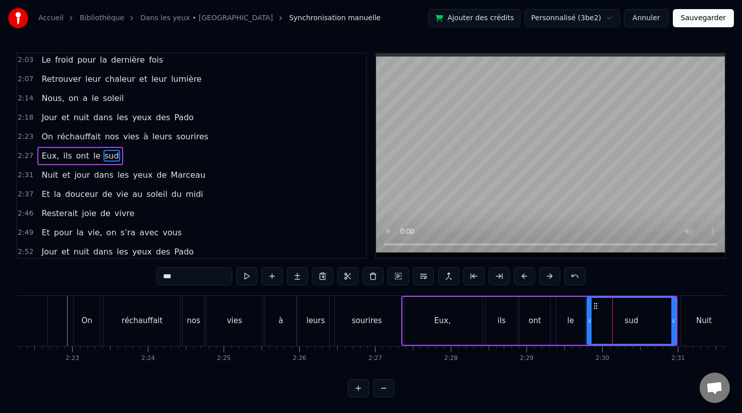
drag, startPoint x: 601, startPoint y: 319, endPoint x: 589, endPoint y: 320, distance: 11.1
click at [589, 320] on icon at bounding box center [589, 321] width 4 height 8
click at [520, 324] on div "ont" at bounding box center [535, 321] width 30 height 48
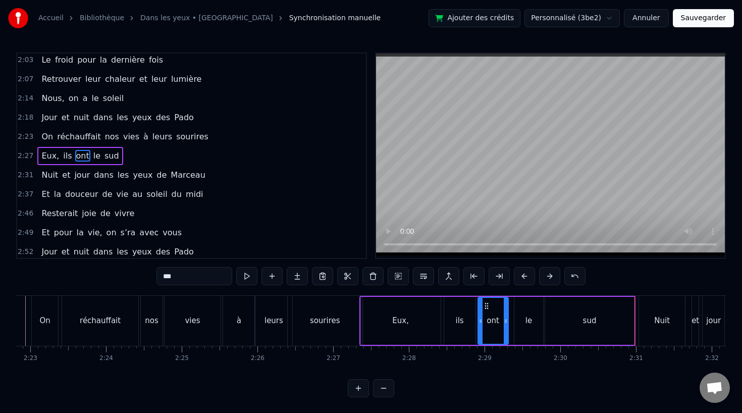
scroll to position [0, 10808]
click at [594, 325] on div "sud" at bounding box center [592, 321] width 14 height 12
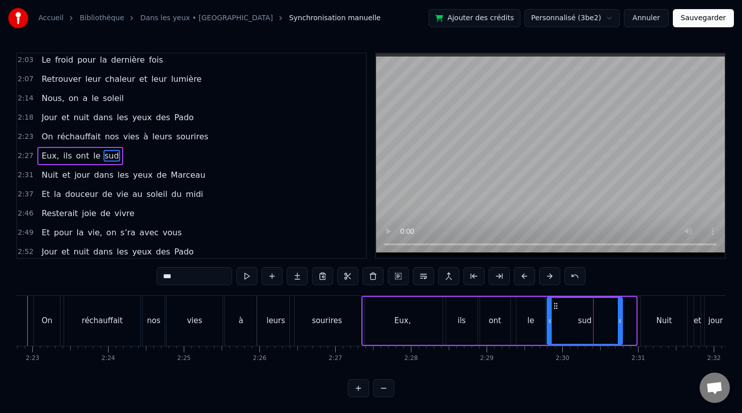
drag, startPoint x: 634, startPoint y: 318, endPoint x: 621, endPoint y: 319, distance: 12.6
click at [621, 319] on icon at bounding box center [620, 321] width 4 height 8
click at [494, 322] on div "ont" at bounding box center [494, 321] width 13 height 12
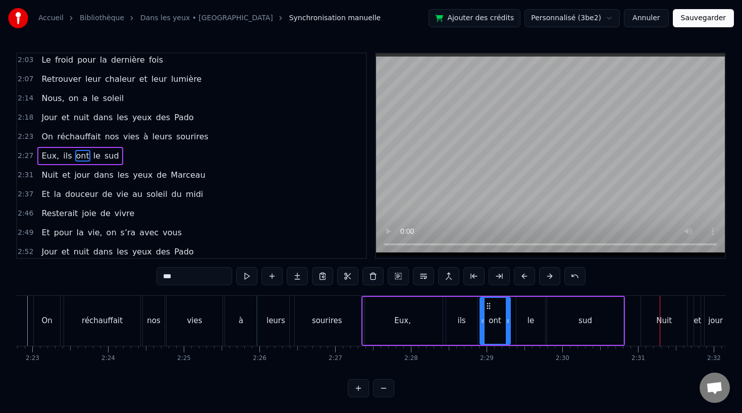
click at [663, 316] on div "Nuit" at bounding box center [664, 321] width 16 height 12
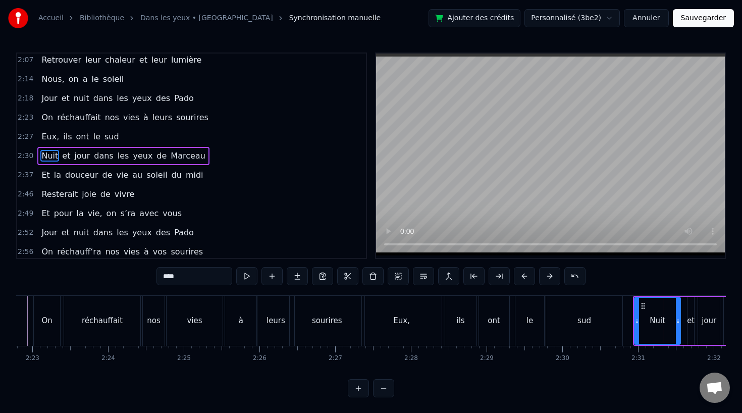
click at [643, 313] on div "Nuit" at bounding box center [657, 321] width 45 height 46
click at [599, 317] on div "sud" at bounding box center [584, 321] width 76 height 50
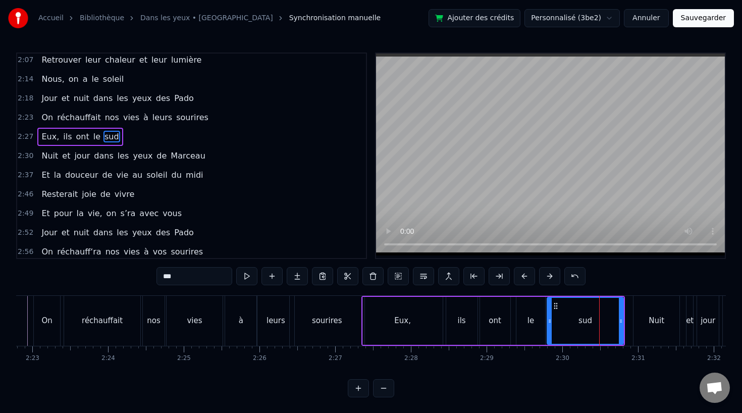
scroll to position [482, 0]
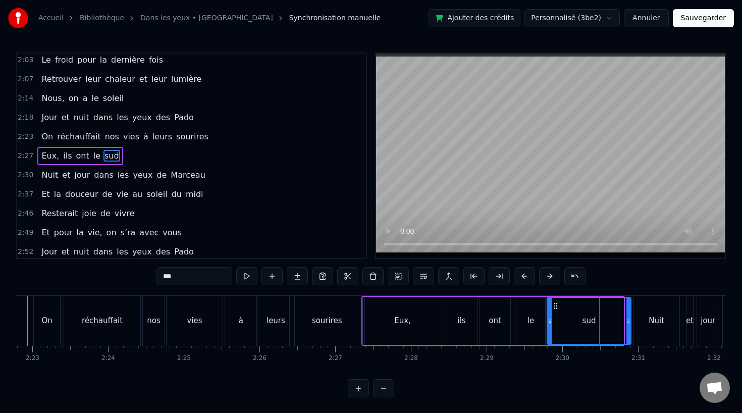
drag, startPoint x: 620, startPoint y: 320, endPoint x: 628, endPoint y: 320, distance: 7.6
click at [628, 320] on icon at bounding box center [628, 321] width 4 height 8
click at [527, 323] on div "le" at bounding box center [530, 321] width 7 height 12
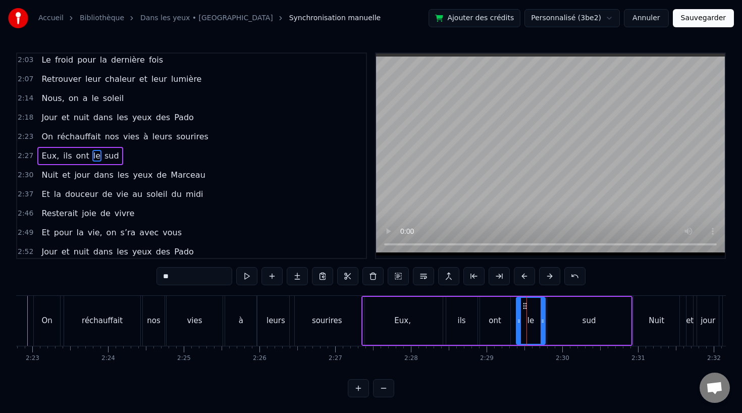
click at [407, 320] on div "Eux," at bounding box center [402, 321] width 17 height 12
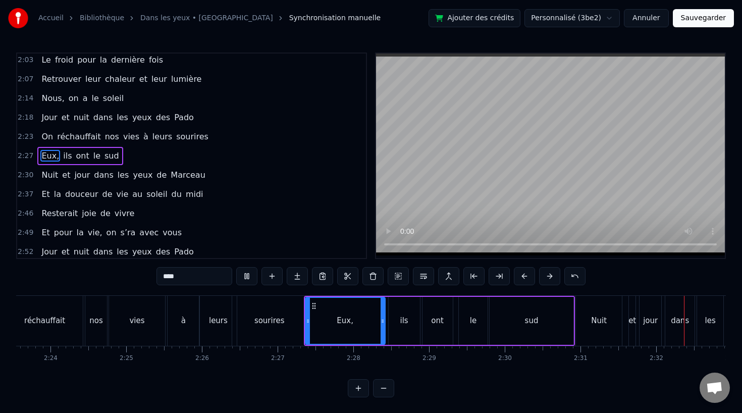
scroll to position [0, 11421]
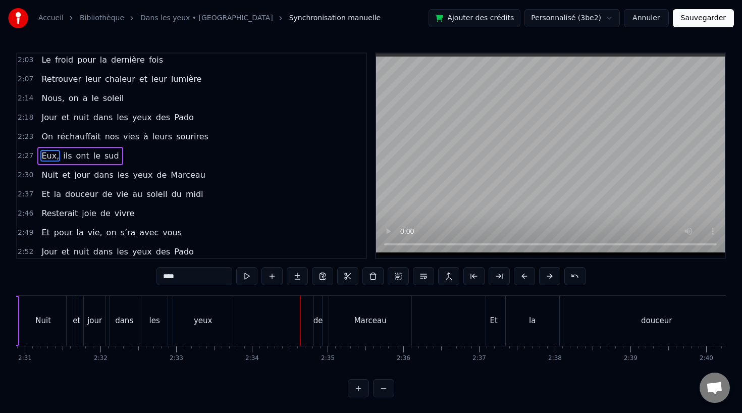
click at [321, 316] on div "de" at bounding box center [318, 321] width 10 height 12
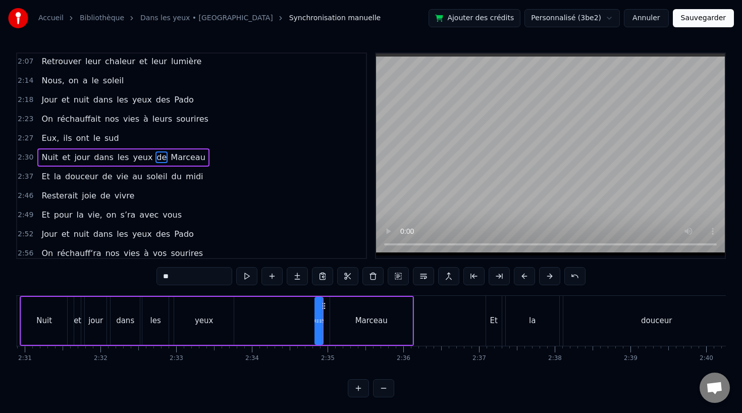
scroll to position [502, 0]
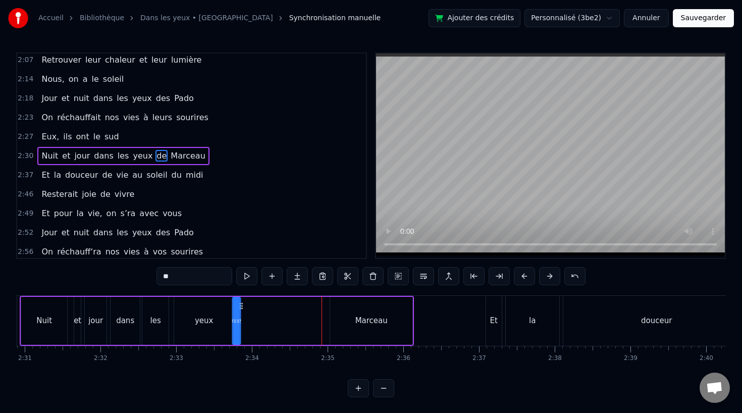
drag, startPoint x: 324, startPoint y: 305, endPoint x: 242, endPoint y: 321, distance: 83.3
click at [242, 321] on div "Nuit et jour dans les yeux [PERSON_NAME]" at bounding box center [217, 321] width 394 height 50
click at [375, 314] on div "Marceau" at bounding box center [371, 321] width 82 height 48
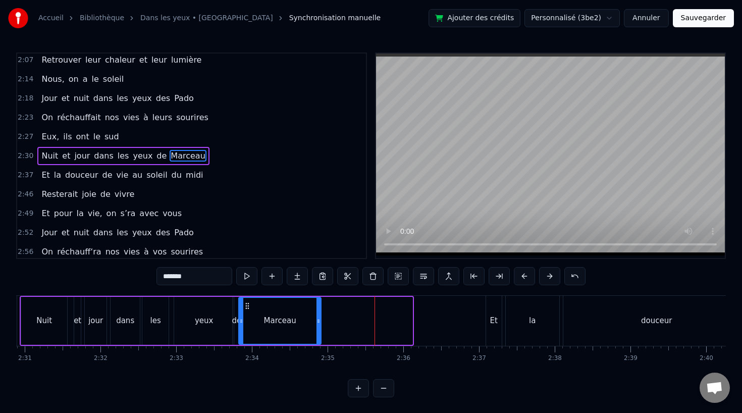
drag, startPoint x: 339, startPoint y: 306, endPoint x: 247, endPoint y: 309, distance: 91.9
click at [247, 309] on icon at bounding box center [247, 306] width 8 height 8
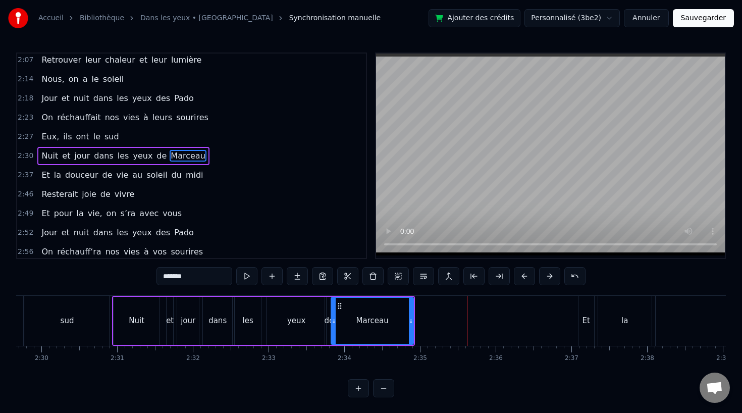
scroll to position [0, 11287]
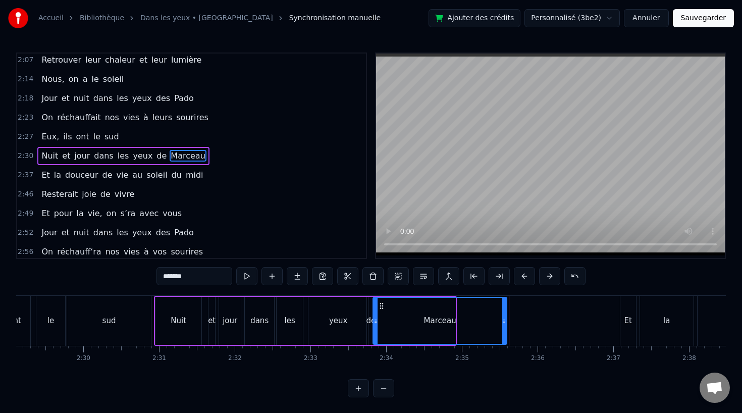
drag, startPoint x: 452, startPoint y: 319, endPoint x: 504, endPoint y: 320, distance: 51.5
click at [504, 320] on icon at bounding box center [504, 321] width 4 height 8
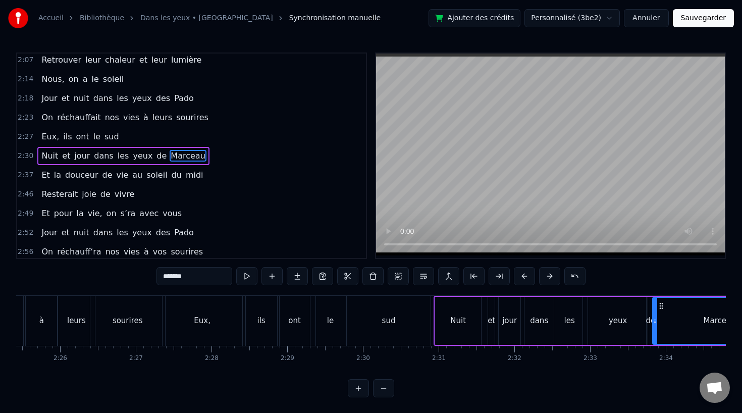
scroll to position [0, 10968]
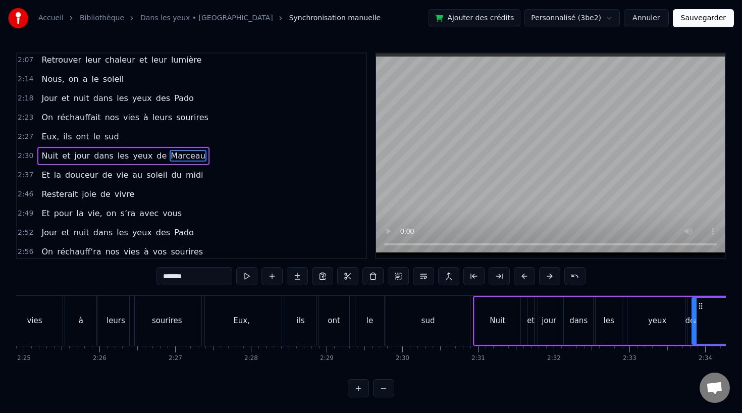
click at [86, 325] on div "à" at bounding box center [80, 321] width 31 height 50
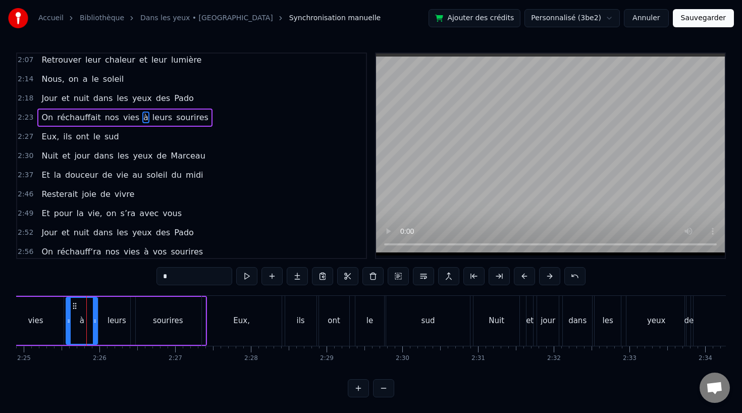
scroll to position [463, 0]
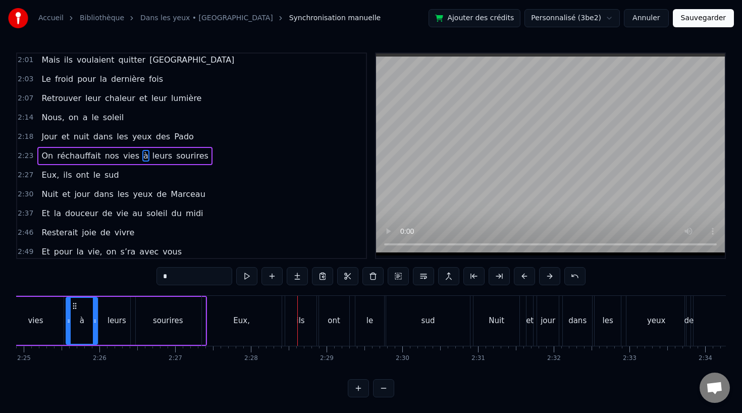
click at [243, 339] on div "Eux," at bounding box center [242, 321] width 80 height 50
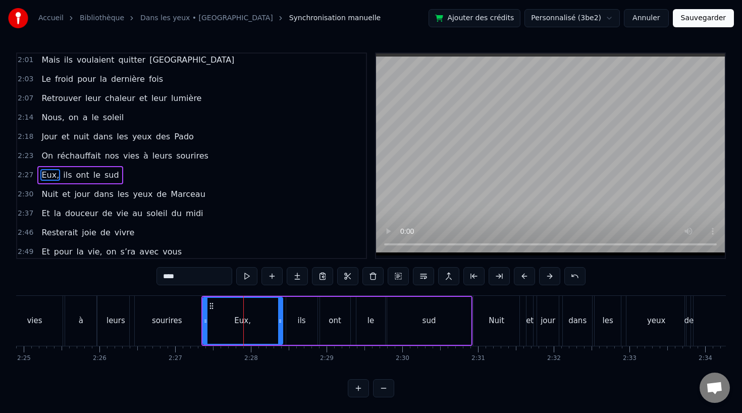
scroll to position [482, 0]
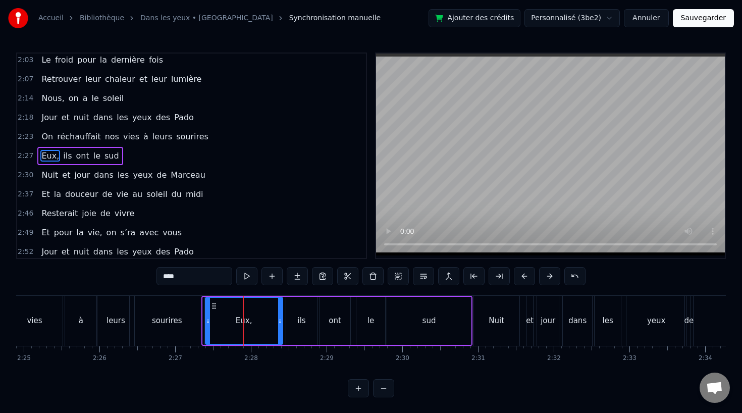
click at [206, 319] on icon at bounding box center [208, 321] width 4 height 8
click at [274, 317] on div "Eux," at bounding box center [244, 321] width 76 height 46
click at [320, 317] on div "ont" at bounding box center [335, 321] width 30 height 48
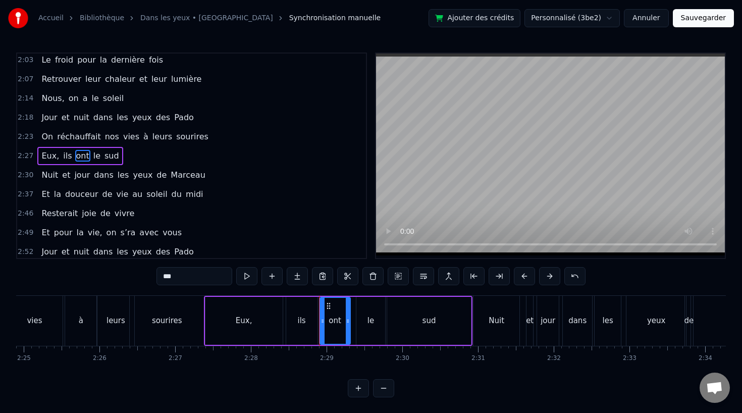
click at [294, 317] on div "ils" at bounding box center [301, 321] width 31 height 48
type input "***"
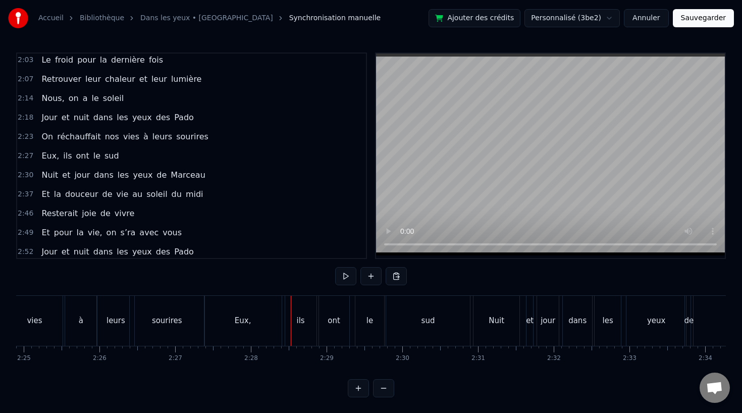
click at [292, 305] on div "ils" at bounding box center [300, 321] width 31 height 50
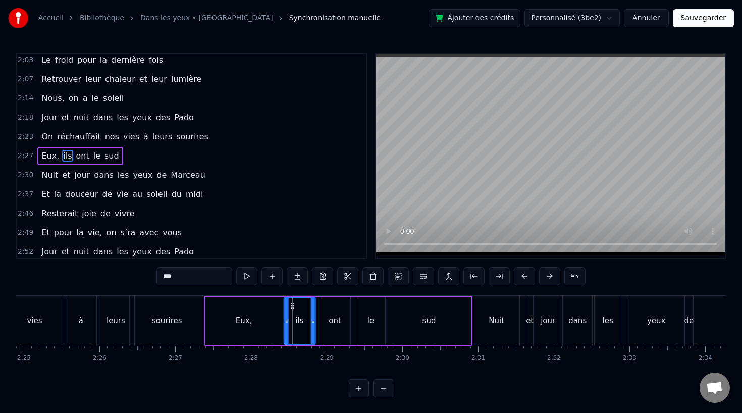
click at [338, 308] on div "ont" at bounding box center [335, 321] width 30 height 48
click at [321, 304] on icon at bounding box center [324, 306] width 8 height 8
click at [345, 306] on div at bounding box center [344, 321] width 4 height 46
click at [375, 307] on div "le" at bounding box center [370, 321] width 29 height 48
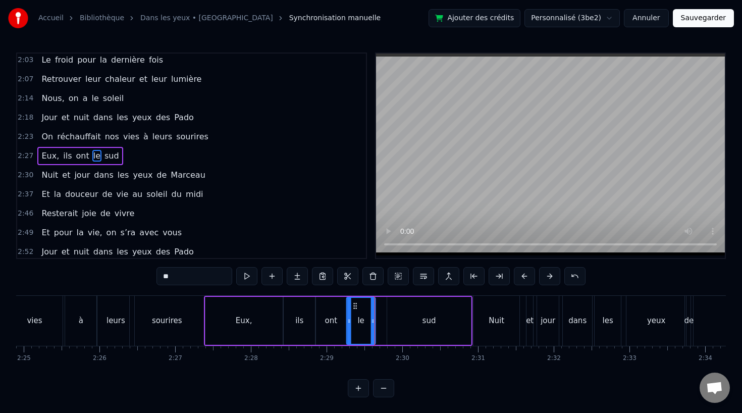
drag, startPoint x: 365, startPoint y: 304, endPoint x: 355, endPoint y: 305, distance: 9.6
click at [355, 305] on icon at bounding box center [355, 306] width 8 height 8
click at [370, 320] on icon at bounding box center [372, 321] width 4 height 8
click at [409, 320] on div "sud" at bounding box center [429, 321] width 84 height 48
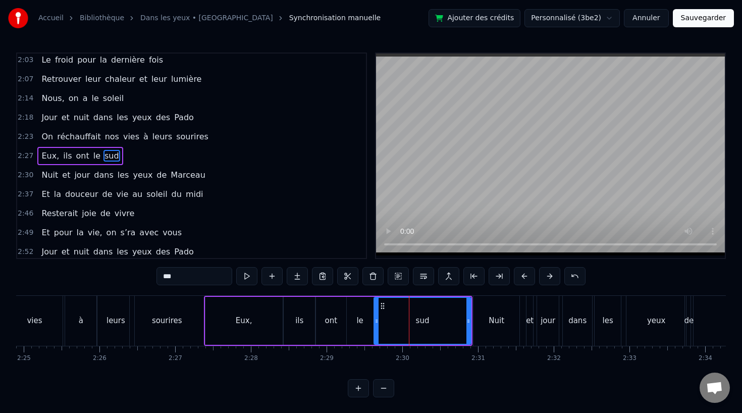
drag, startPoint x: 389, startPoint y: 320, endPoint x: 375, endPoint y: 322, distance: 13.2
click at [375, 322] on icon at bounding box center [376, 321] width 4 height 8
click at [148, 330] on div "sourires" at bounding box center [167, 321] width 75 height 50
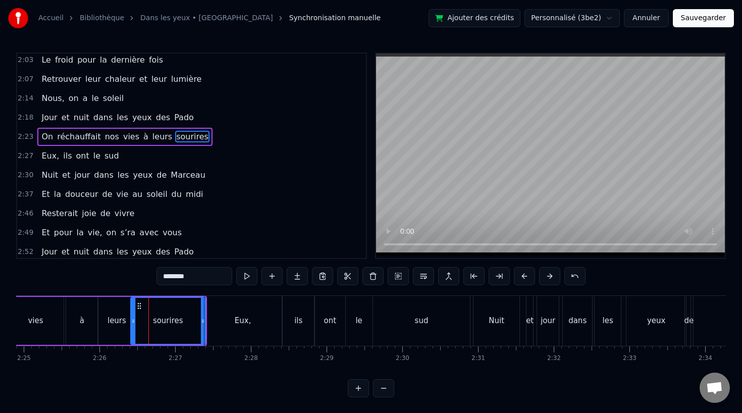
scroll to position [463, 0]
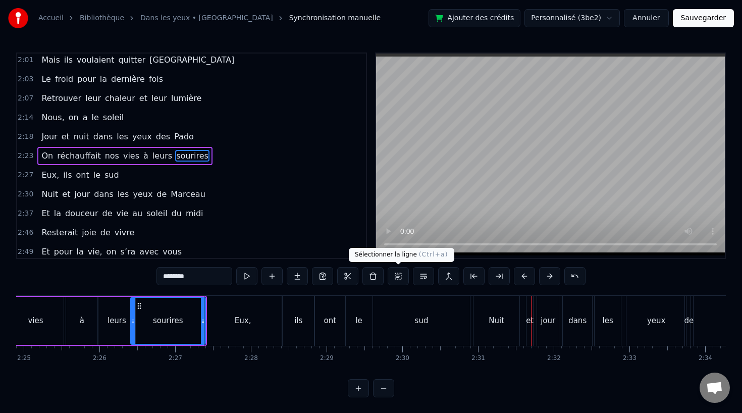
click at [426, 324] on div "sud" at bounding box center [422, 321] width 14 height 12
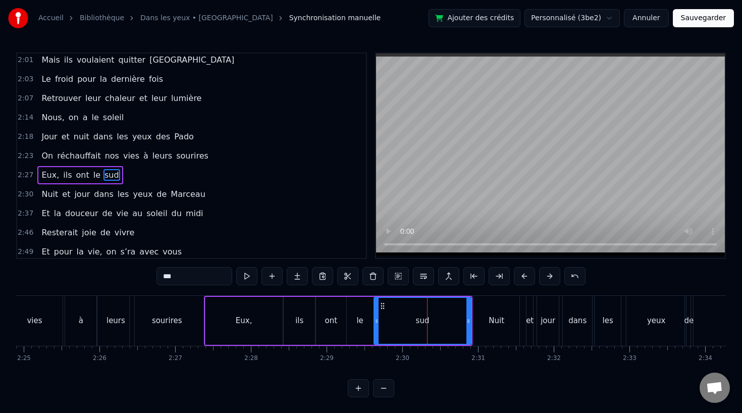
scroll to position [482, 0]
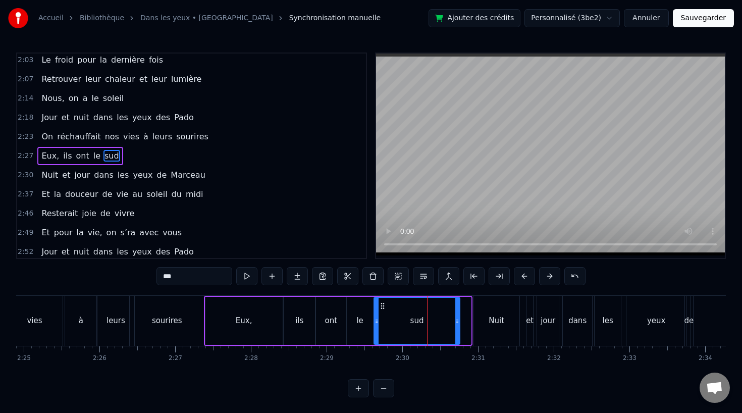
drag, startPoint x: 468, startPoint y: 318, endPoint x: 457, endPoint y: 318, distance: 11.1
click at [457, 318] on icon at bounding box center [457, 321] width 4 height 8
click at [380, 321] on icon at bounding box center [380, 321] width 4 height 8
click at [362, 320] on div "le" at bounding box center [360, 321] width 27 height 48
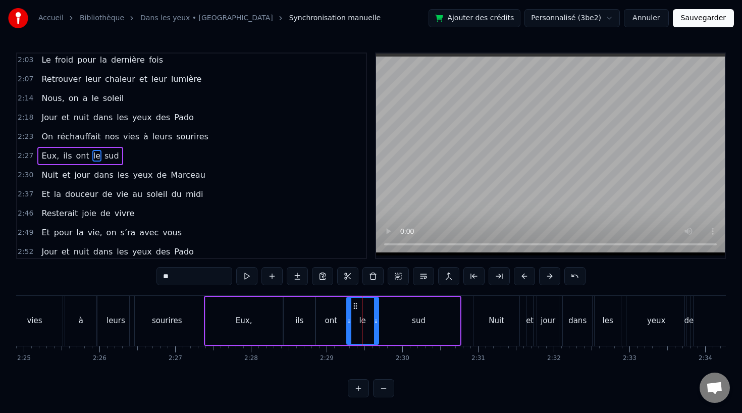
click at [375, 320] on icon at bounding box center [376, 321] width 4 height 8
click at [280, 324] on div "Eux," at bounding box center [243, 321] width 77 height 48
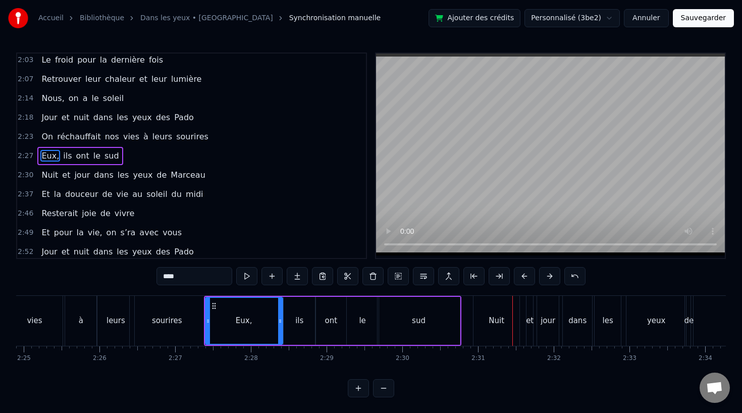
click at [491, 318] on div "Nuit" at bounding box center [496, 321] width 16 height 12
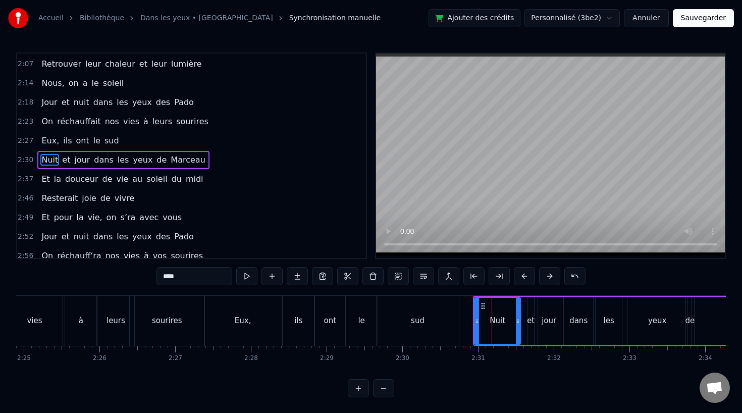
scroll to position [502, 0]
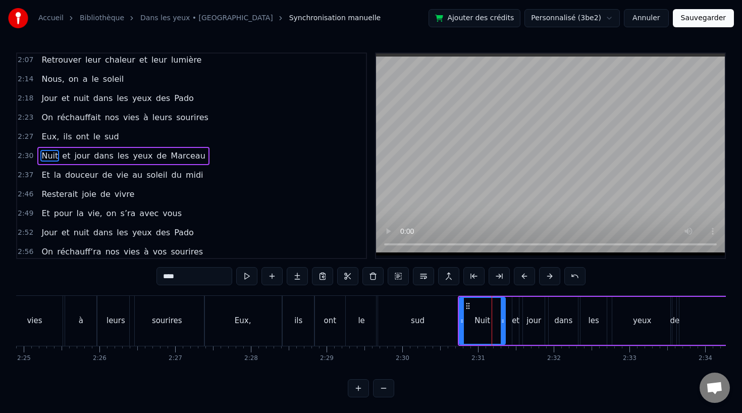
click at [402, 320] on div "sud" at bounding box center [417, 321] width 82 height 50
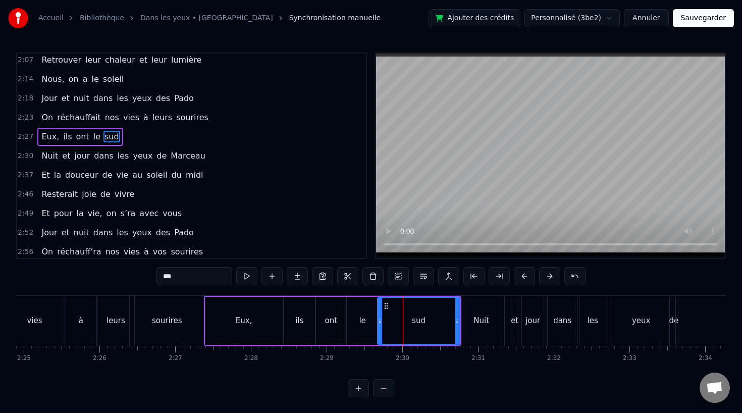
scroll to position [482, 0]
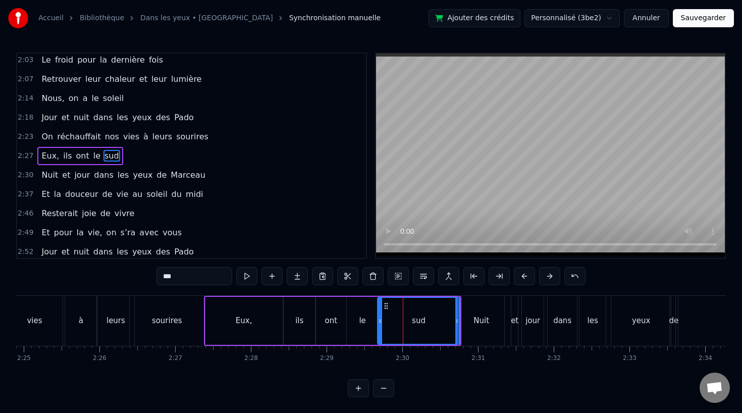
click at [333, 315] on div "ont" at bounding box center [331, 321] width 13 height 12
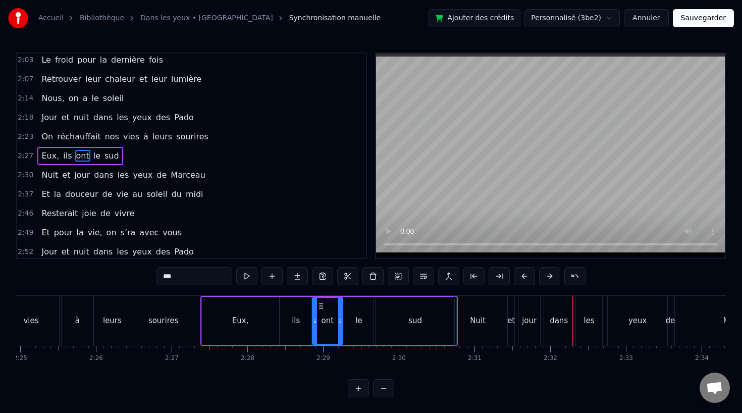
scroll to position [0, 10972]
click at [509, 321] on div "et" at bounding box center [511, 321] width 8 height 12
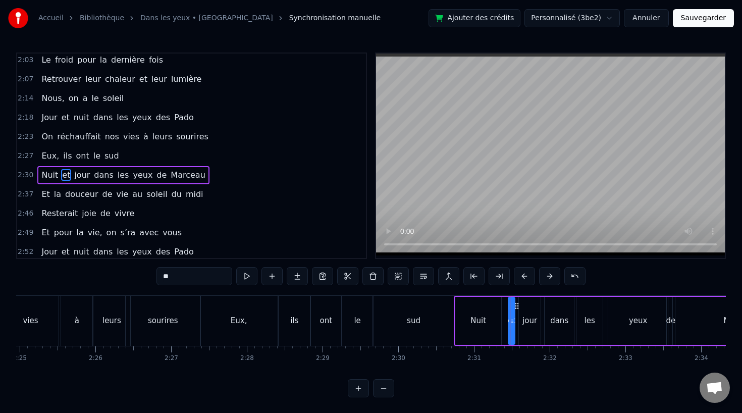
scroll to position [502, 0]
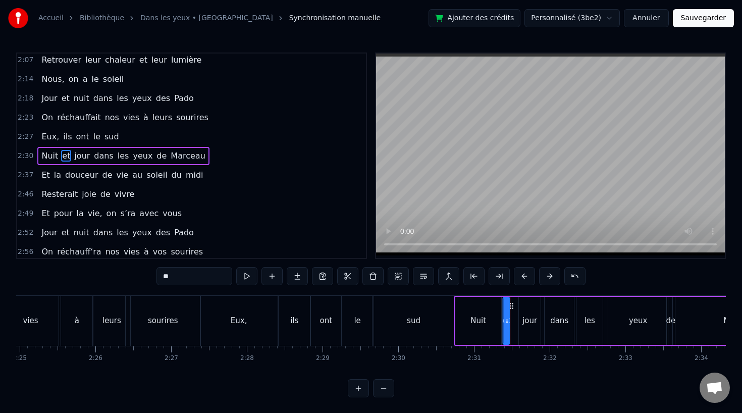
drag, startPoint x: 515, startPoint y: 306, endPoint x: 510, endPoint y: 307, distance: 5.6
click at [510, 307] on icon at bounding box center [512, 306] width 8 height 8
drag, startPoint x: 508, startPoint y: 320, endPoint x: 517, endPoint y: 321, distance: 9.1
click at [517, 321] on icon at bounding box center [516, 321] width 4 height 8
click at [533, 321] on div "jour" at bounding box center [529, 321] width 15 height 12
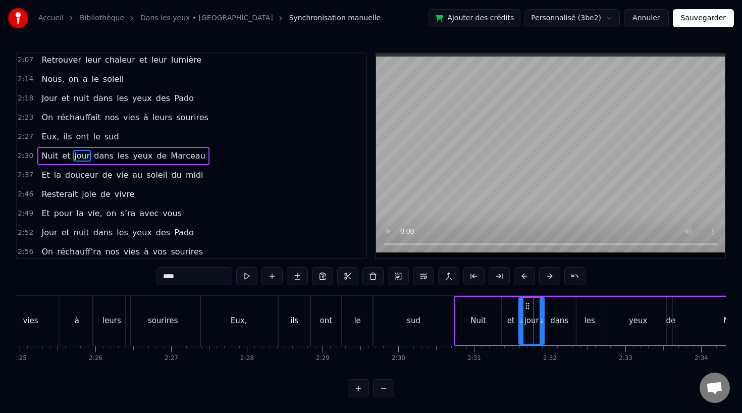
click at [542, 321] on icon at bounding box center [541, 321] width 4 height 8
click at [430, 322] on div "sud" at bounding box center [413, 321] width 82 height 50
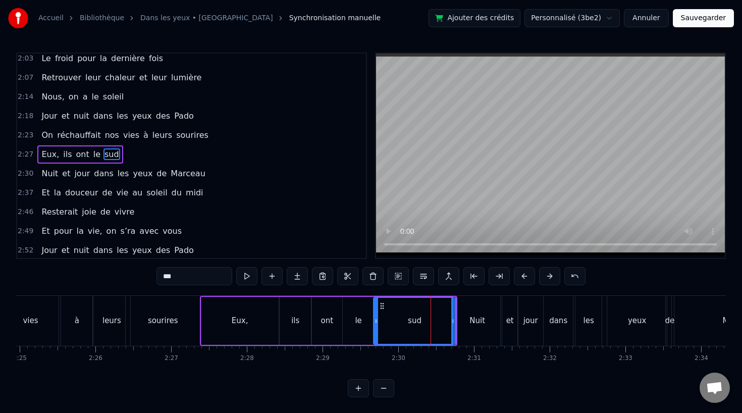
scroll to position [482, 0]
click at [483, 319] on div "Nuit" at bounding box center [477, 321] width 16 height 12
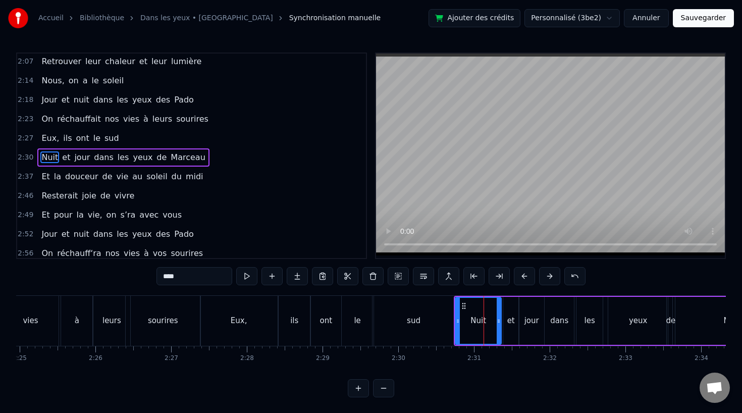
scroll to position [502, 0]
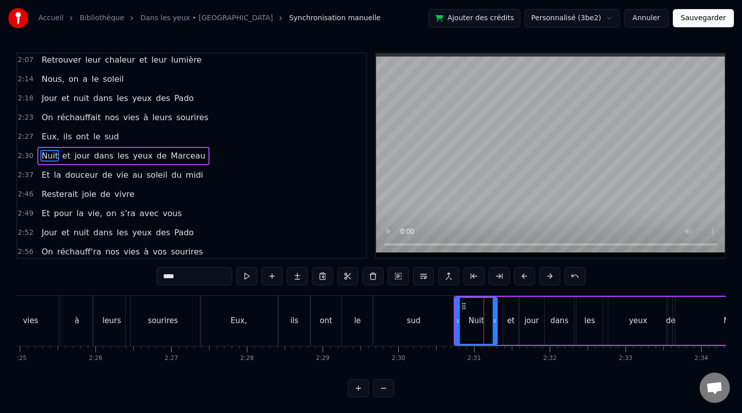
drag, startPoint x: 497, startPoint y: 320, endPoint x: 492, endPoint y: 321, distance: 5.6
click at [493, 321] on icon at bounding box center [495, 321] width 4 height 8
click at [509, 321] on div "et" at bounding box center [511, 321] width 8 height 12
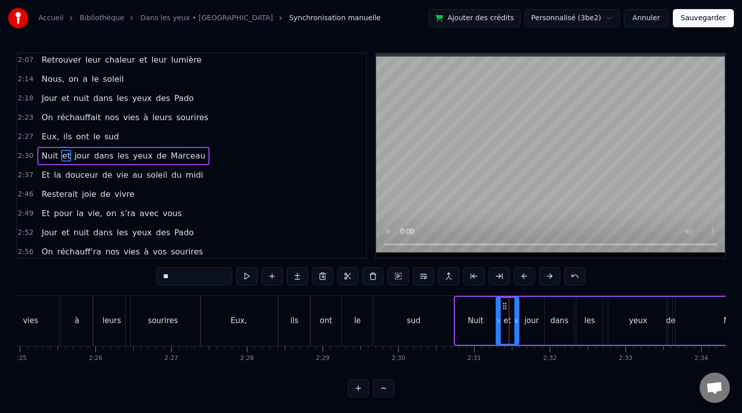
drag, startPoint x: 504, startPoint y: 321, endPoint x: 497, endPoint y: 322, distance: 7.1
click at [497, 322] on icon at bounding box center [499, 321] width 4 height 8
click at [425, 322] on div "sud" at bounding box center [413, 321] width 82 height 50
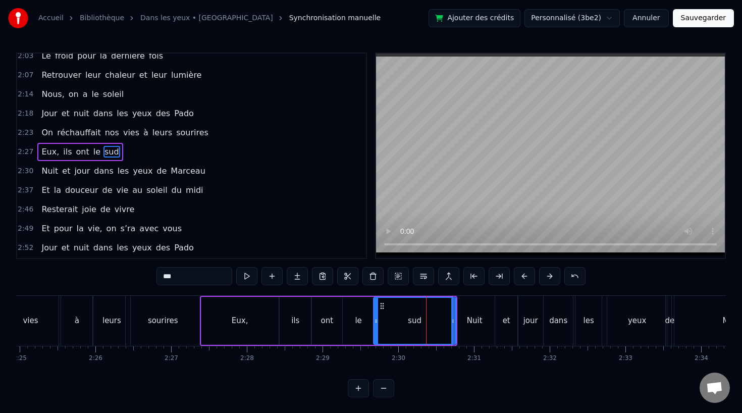
scroll to position [482, 0]
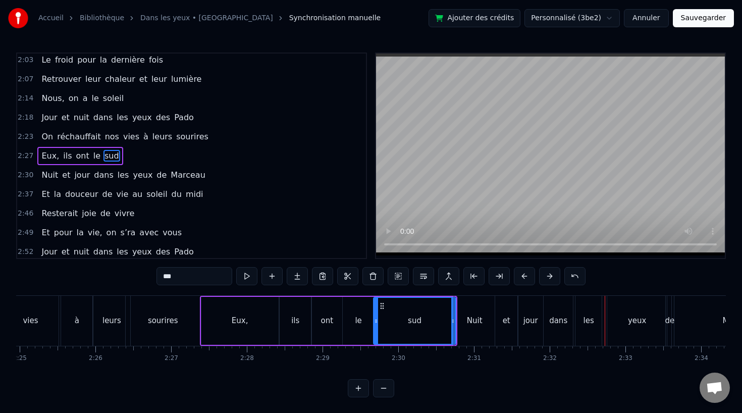
click at [559, 324] on div "dans" at bounding box center [558, 321] width 18 height 12
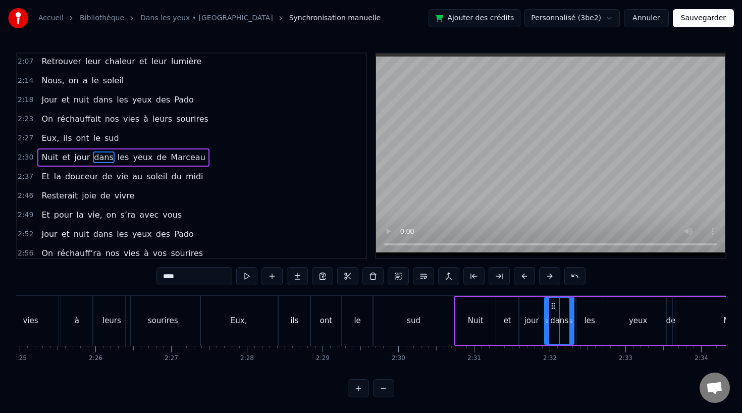
scroll to position [502, 0]
click at [552, 318] on icon at bounding box center [551, 321] width 4 height 8
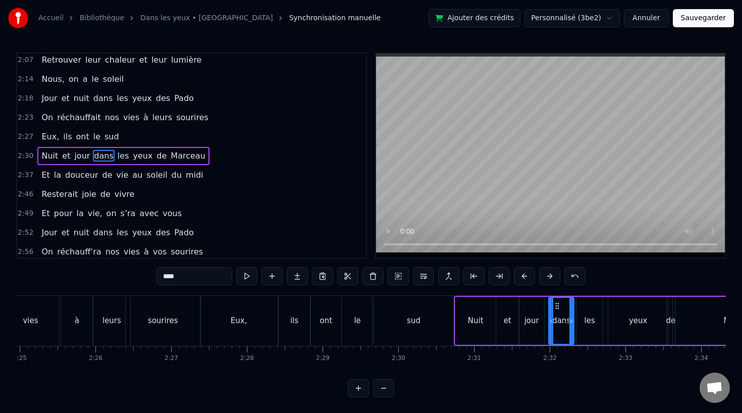
click at [591, 317] on div "les" at bounding box center [589, 321] width 11 height 12
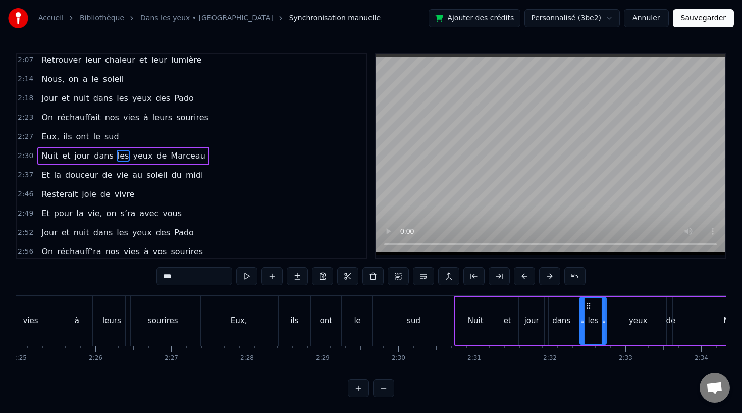
click at [587, 305] on icon at bounding box center [588, 306] width 8 height 8
click at [561, 312] on div "dans" at bounding box center [561, 321] width 25 height 48
drag, startPoint x: 556, startPoint y: 301, endPoint x: 562, endPoint y: 301, distance: 5.6
click at [562, 302] on icon at bounding box center [563, 306] width 8 height 8
click at [531, 319] on div "jour" at bounding box center [531, 321] width 15 height 12
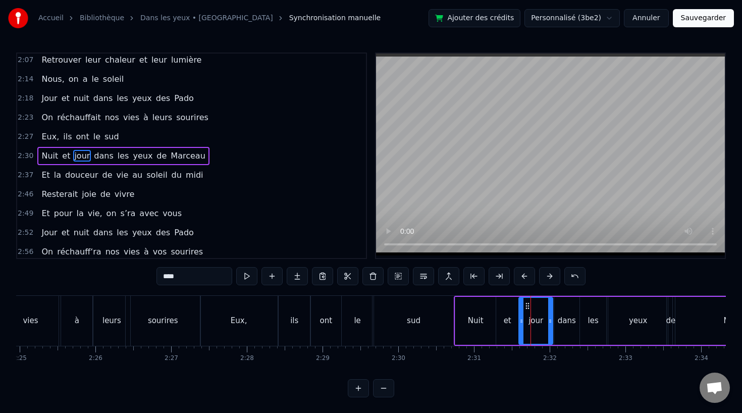
drag, startPoint x: 542, startPoint y: 319, endPoint x: 551, endPoint y: 319, distance: 9.1
click at [551, 319] on icon at bounding box center [550, 321] width 4 height 8
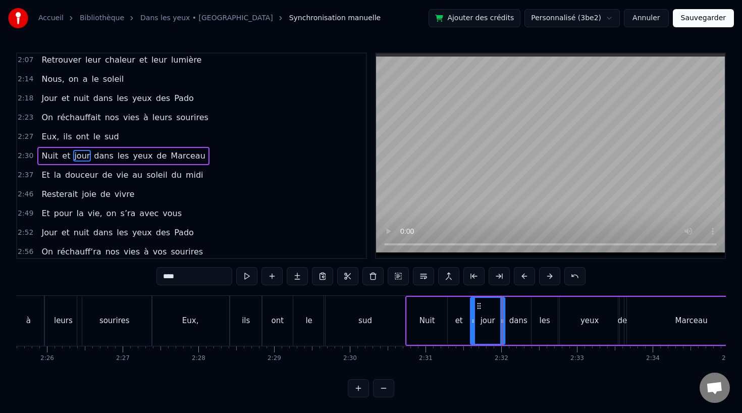
scroll to position [0, 11022]
click at [620, 321] on div "de" at bounding box center [622, 321] width 10 height 12
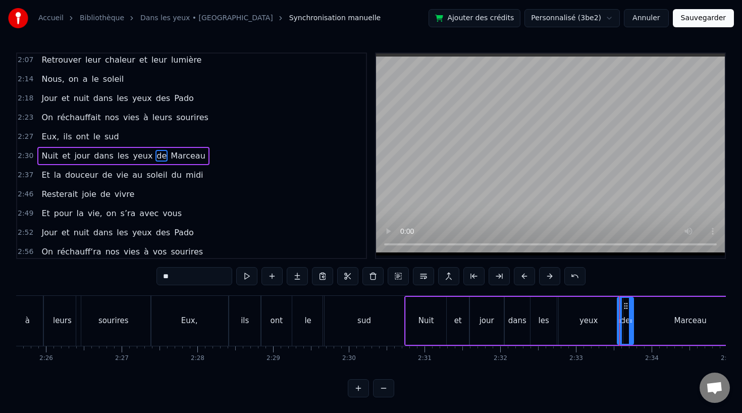
drag, startPoint x: 622, startPoint y: 319, endPoint x: 631, endPoint y: 319, distance: 8.6
click at [631, 319] on icon at bounding box center [631, 321] width 4 height 8
click at [624, 306] on icon at bounding box center [624, 306] width 8 height 8
click at [596, 317] on div "yeux" at bounding box center [589, 321] width 60 height 48
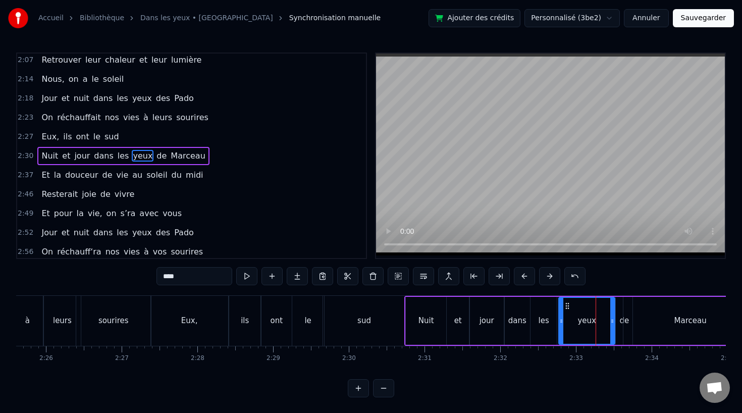
click at [611, 319] on icon at bounding box center [612, 321] width 4 height 8
click at [647, 319] on div "Marceau" at bounding box center [690, 321] width 134 height 48
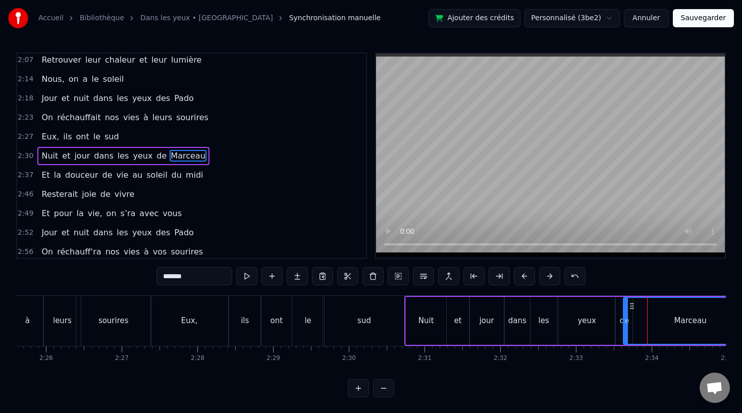
click at [623, 322] on div "Marceau" at bounding box center [690, 321] width 135 height 48
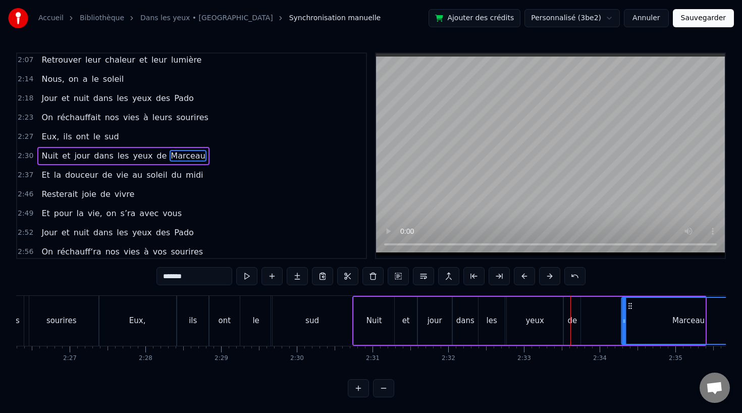
drag, startPoint x: 630, startPoint y: 306, endPoint x: 637, endPoint y: 306, distance: 7.1
click at [634, 306] on icon at bounding box center [630, 306] width 8 height 8
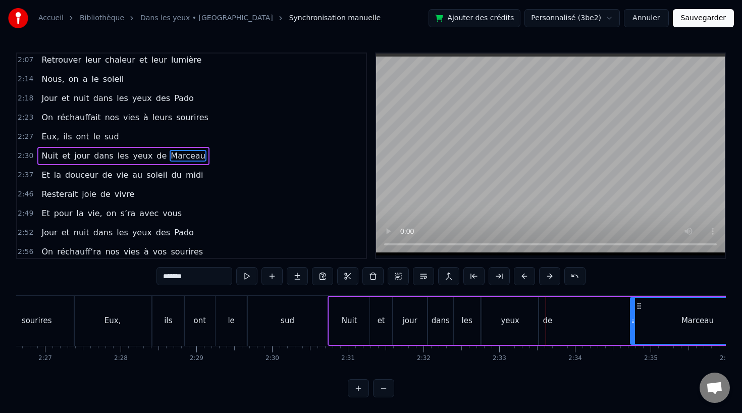
click at [546, 322] on div "de" at bounding box center [548, 321] width 10 height 12
type input "**"
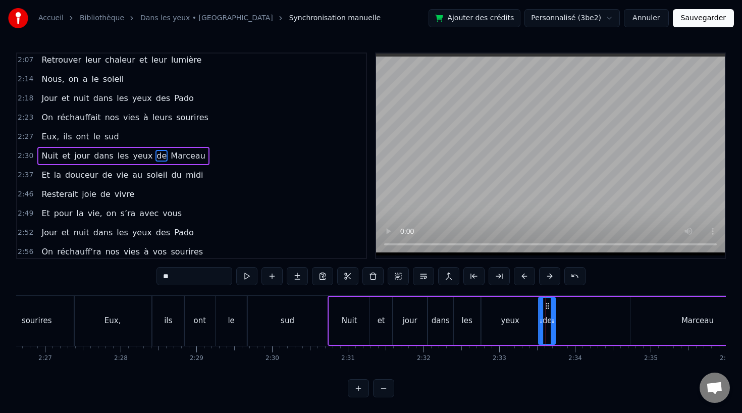
click at [546, 303] on icon at bounding box center [547, 306] width 8 height 8
click at [611, 305] on div "Nuit et jour dans les yeux [PERSON_NAME]" at bounding box center [547, 321] width 438 height 50
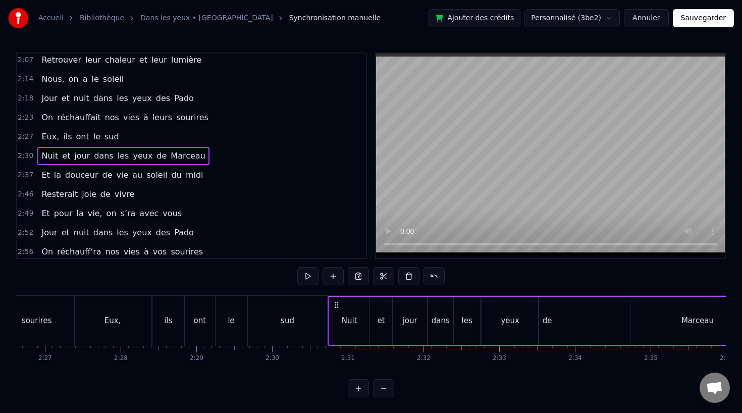
click at [657, 306] on div "Marceau" at bounding box center [697, 321] width 134 height 48
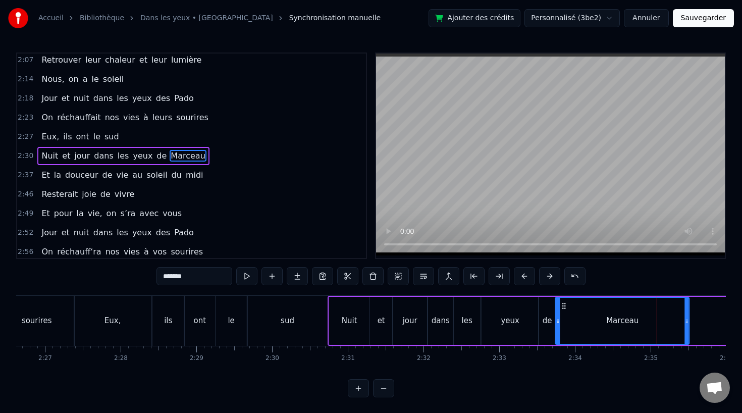
drag, startPoint x: 640, startPoint y: 305, endPoint x: 566, endPoint y: 310, distance: 74.9
click at [566, 310] on div "Marceau" at bounding box center [622, 321] width 133 height 46
click at [688, 319] on div "Marceau" at bounding box center [622, 321] width 135 height 48
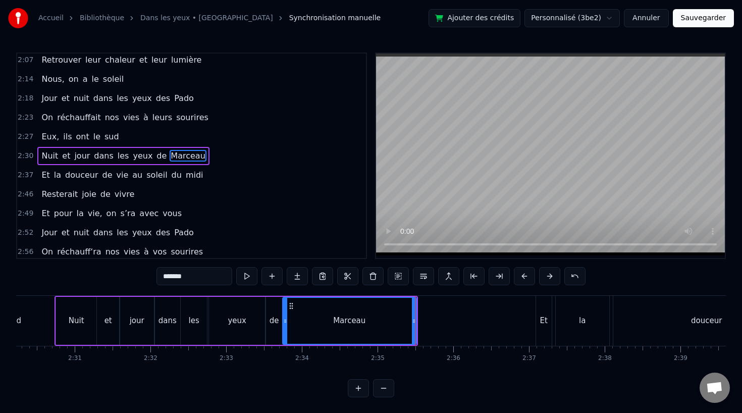
scroll to position [0, 11307]
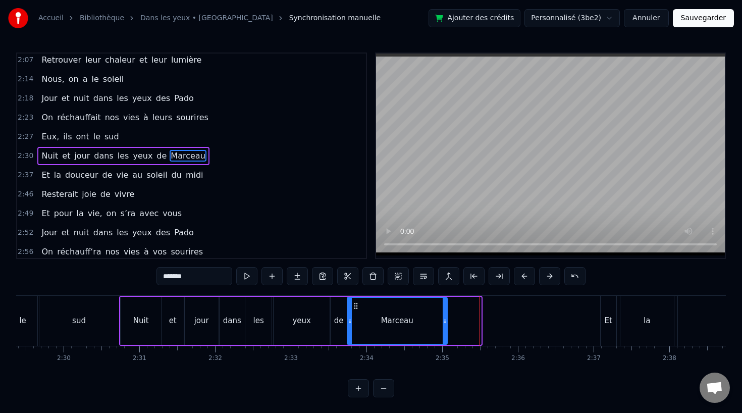
drag, startPoint x: 478, startPoint y: 320, endPoint x: 446, endPoint y: 321, distance: 32.3
click at [446, 321] on icon at bounding box center [445, 321] width 4 height 8
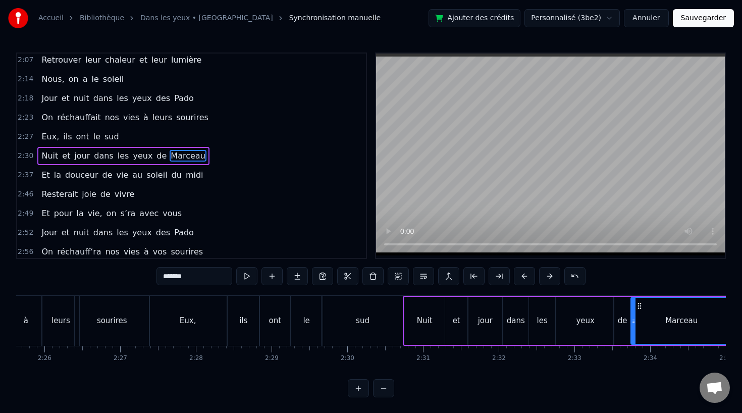
scroll to position [0, 11013]
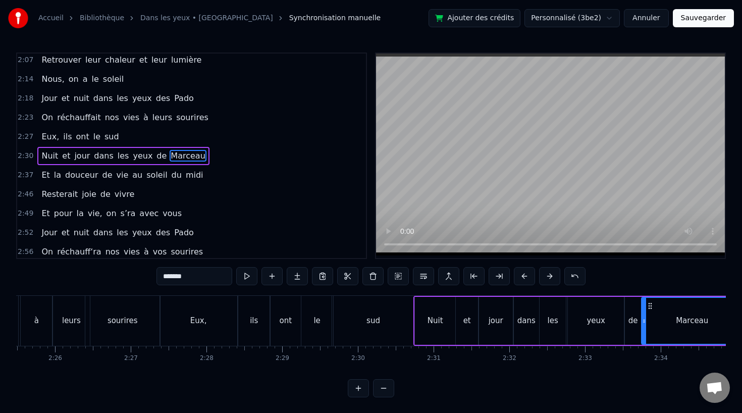
click at [364, 330] on div "sud" at bounding box center [373, 321] width 82 height 50
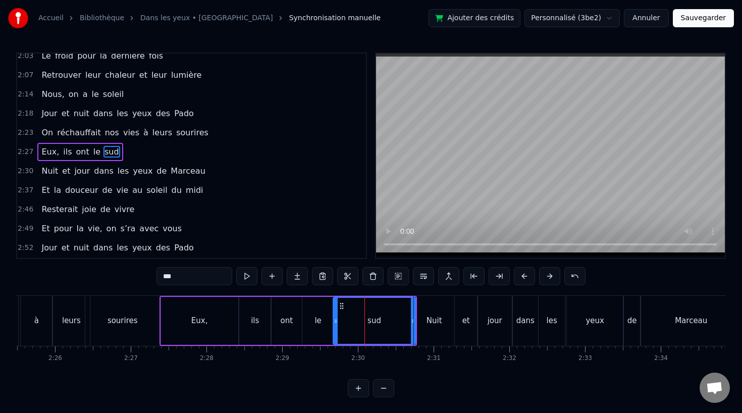
scroll to position [482, 0]
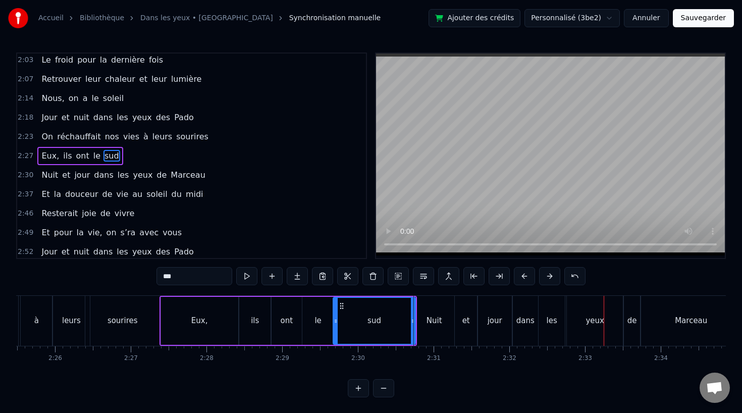
click at [523, 320] on div "dans" at bounding box center [525, 321] width 18 height 12
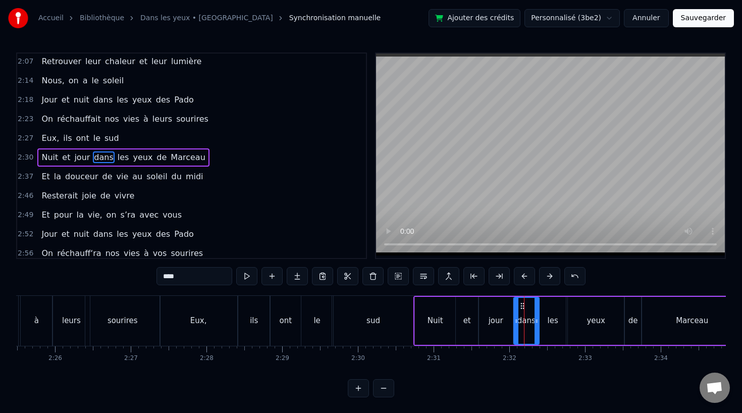
scroll to position [502, 0]
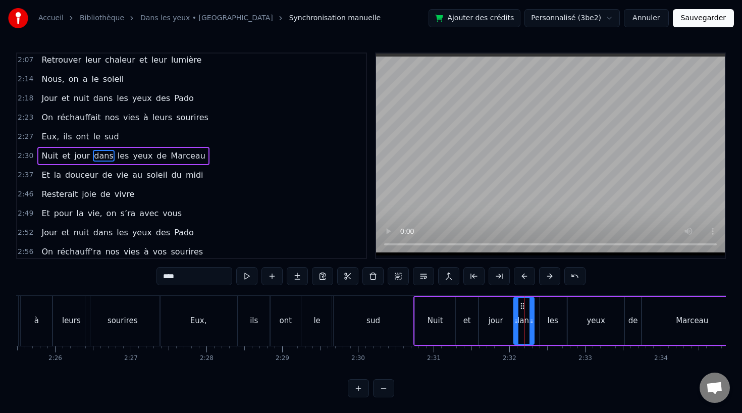
drag, startPoint x: 535, startPoint y: 320, endPoint x: 530, endPoint y: 321, distance: 5.1
click at [530, 321] on icon at bounding box center [531, 321] width 4 height 8
click at [547, 321] on div "les" at bounding box center [552, 321] width 26 height 48
click at [558, 320] on icon at bounding box center [560, 321] width 4 height 8
click at [598, 320] on div "yeux" at bounding box center [595, 321] width 19 height 12
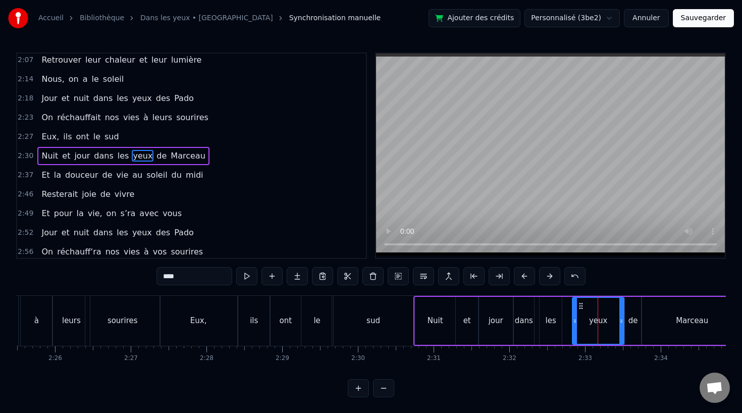
click at [575, 319] on circle at bounding box center [575, 319] width 1 height 1
click at [550, 320] on div "les" at bounding box center [551, 321] width 11 height 12
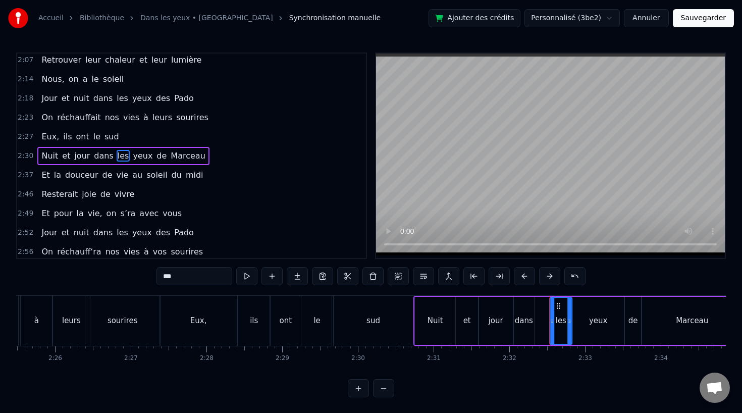
drag, startPoint x: 546, startPoint y: 302, endPoint x: 556, endPoint y: 302, distance: 10.6
click at [556, 302] on icon at bounding box center [558, 306] width 8 height 8
click at [527, 315] on div "dans" at bounding box center [524, 321] width 18 height 12
drag, startPoint x: 521, startPoint y: 303, endPoint x: 536, endPoint y: 303, distance: 15.1
click at [536, 303] on circle at bounding box center [536, 303] width 1 height 1
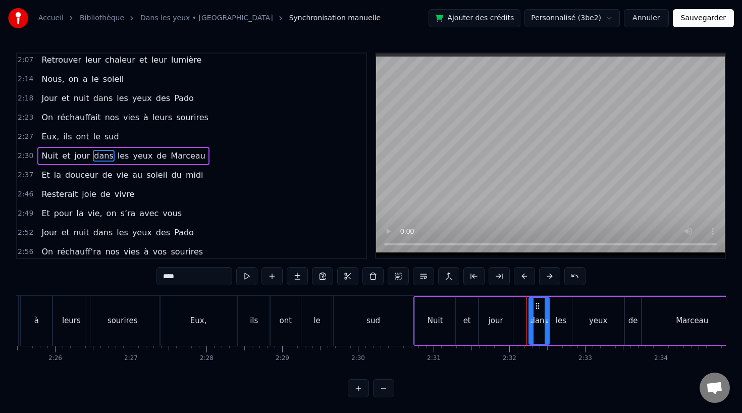
click at [498, 318] on div "jour" at bounding box center [495, 321] width 15 height 12
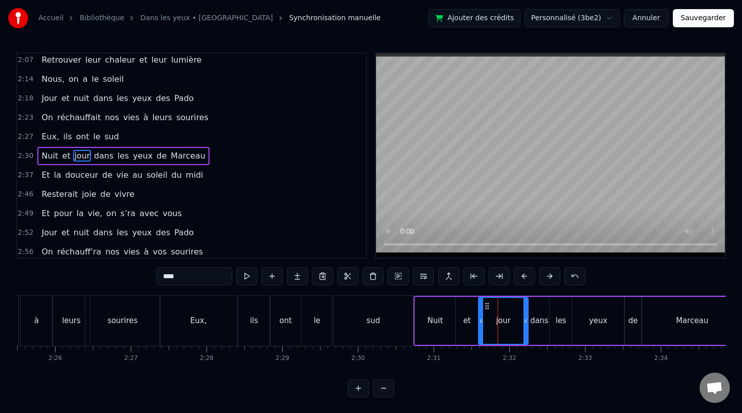
drag, startPoint x: 509, startPoint y: 318, endPoint x: 524, endPoint y: 320, distance: 15.2
click at [524, 320] on icon at bounding box center [525, 321] width 4 height 8
click at [417, 324] on div "Nuit" at bounding box center [435, 321] width 40 height 48
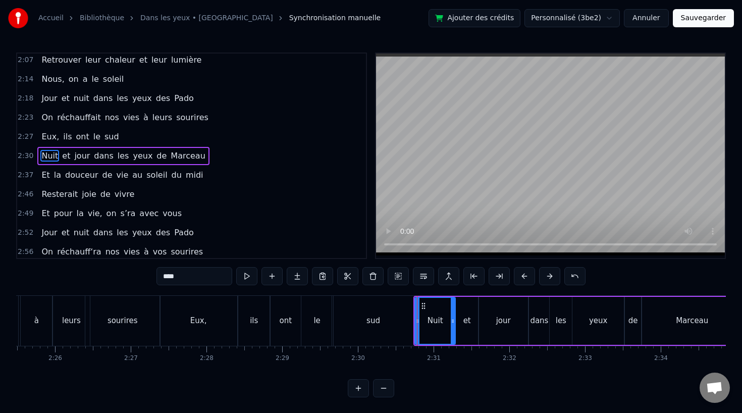
click at [390, 324] on div "sud" at bounding box center [373, 321] width 82 height 50
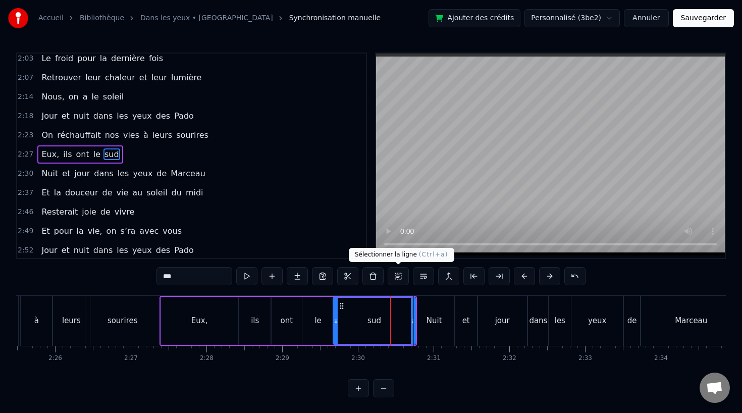
scroll to position [482, 0]
click at [504, 320] on div "jour" at bounding box center [502, 321] width 15 height 12
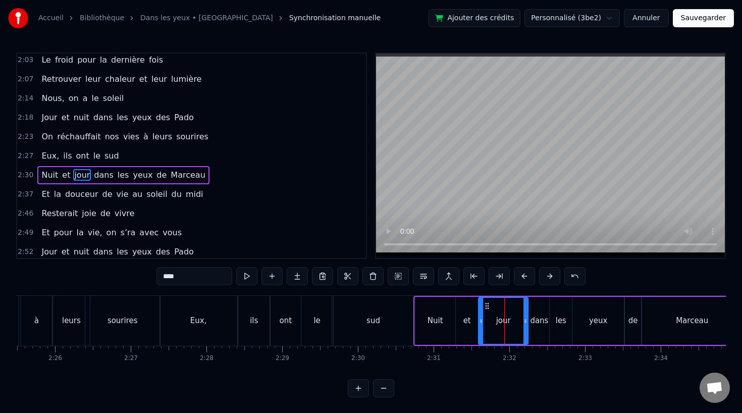
scroll to position [502, 0]
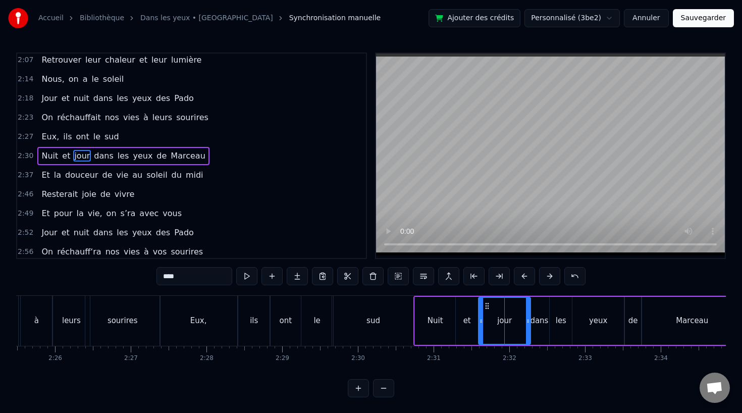
click at [529, 318] on icon at bounding box center [528, 321] width 4 height 8
click at [482, 321] on div "jour" at bounding box center [504, 321] width 51 height 46
drag, startPoint x: 480, startPoint y: 320, endPoint x: 487, endPoint y: 320, distance: 6.6
click at [487, 320] on icon at bounding box center [487, 321] width 4 height 8
click at [470, 321] on div "et" at bounding box center [467, 321] width 23 height 48
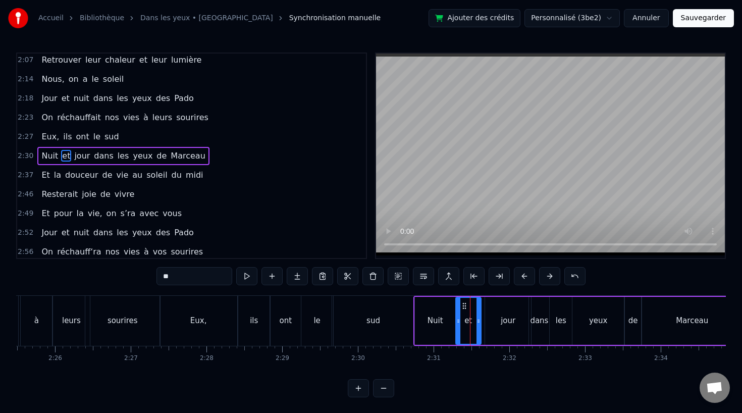
click at [476, 320] on icon at bounding box center [478, 321] width 4 height 8
click at [467, 303] on circle at bounding box center [467, 303] width 1 height 1
click at [437, 312] on div "Nuit" at bounding box center [435, 321] width 40 height 48
click at [457, 320] on icon at bounding box center [457, 321] width 4 height 8
click at [394, 320] on div "sud" at bounding box center [373, 321] width 82 height 50
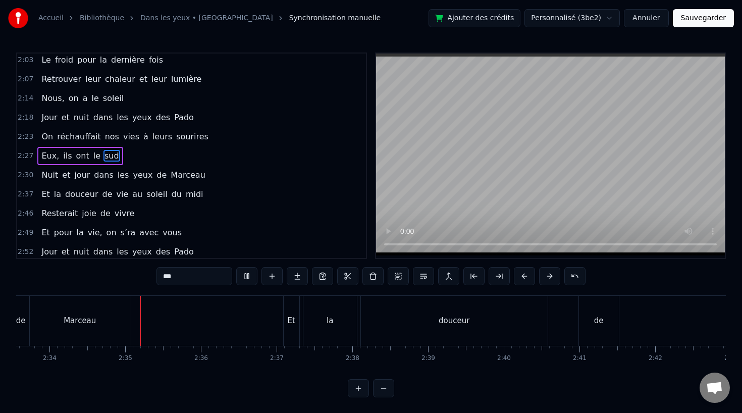
scroll to position [0, 11641]
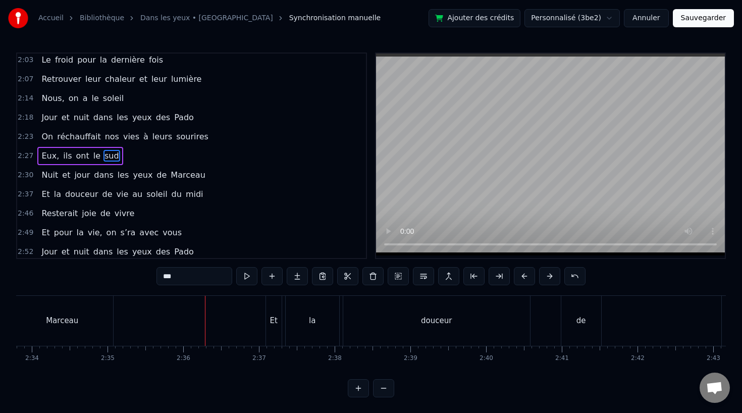
click at [277, 317] on div "Et" at bounding box center [274, 321] width 8 height 12
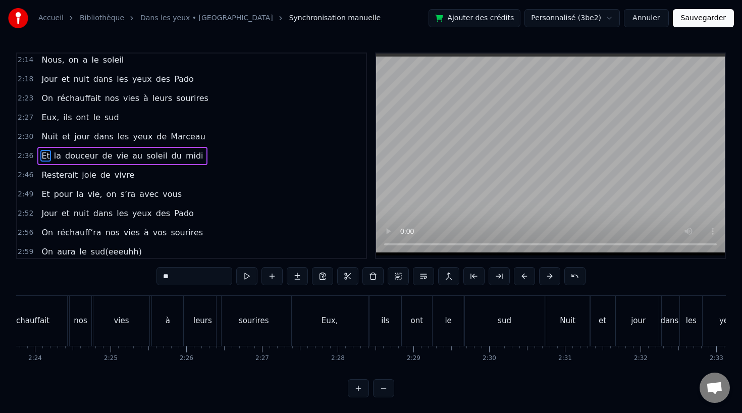
scroll to position [0, 10878]
click at [233, 322] on div "sourires" at bounding box center [257, 321] width 75 height 50
type input "********"
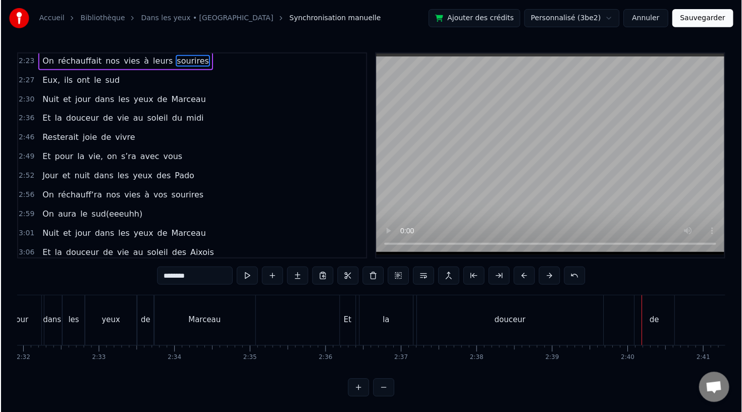
scroll to position [582, 0]
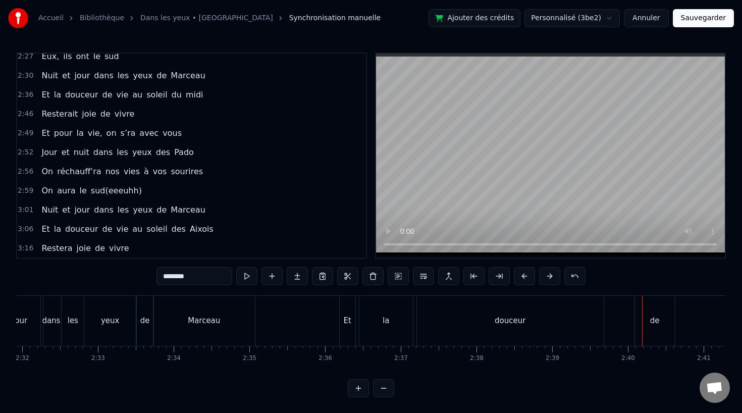
click at [698, 18] on button "Sauvegarder" at bounding box center [703, 18] width 61 height 18
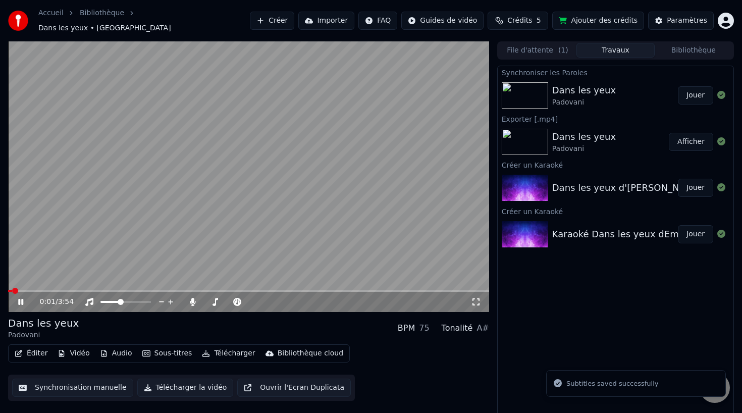
click at [21, 297] on div "0:01 / 3:54" at bounding box center [248, 302] width 473 height 10
click at [16, 298] on icon at bounding box center [28, 302] width 24 height 8
click at [103, 71] on video at bounding box center [248, 176] width 481 height 270
click at [24, 298] on icon at bounding box center [28, 302] width 24 height 8
click at [588, 86] on div "Dans les yeux" at bounding box center [584, 90] width 64 height 14
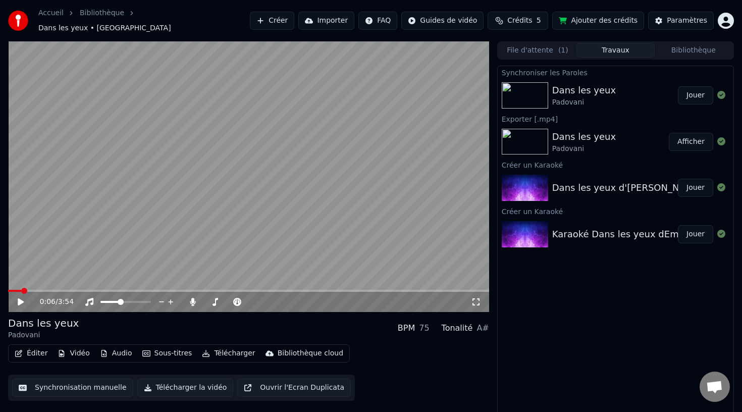
click at [720, 92] on icon at bounding box center [721, 95] width 8 height 8
click at [692, 92] on button "Jouer" at bounding box center [695, 95] width 35 height 18
click at [18, 299] on icon at bounding box center [20, 302] width 5 height 6
click at [531, 44] on button "File d'attente ( 1 )" at bounding box center [538, 50] width 78 height 15
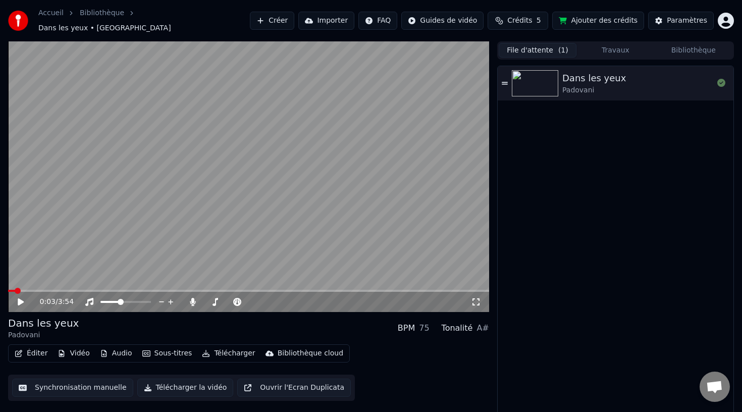
click at [616, 71] on div "Dans les yeux" at bounding box center [594, 78] width 64 height 14
click at [694, 43] on button "Bibliothèque" at bounding box center [694, 50] width 78 height 15
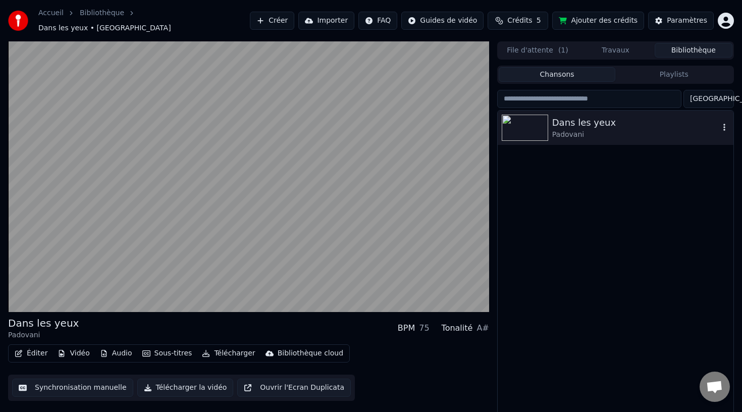
click at [722, 123] on icon "button" at bounding box center [724, 127] width 10 height 8
click at [553, 45] on button "File d'attente ( 1 )" at bounding box center [538, 50] width 78 height 15
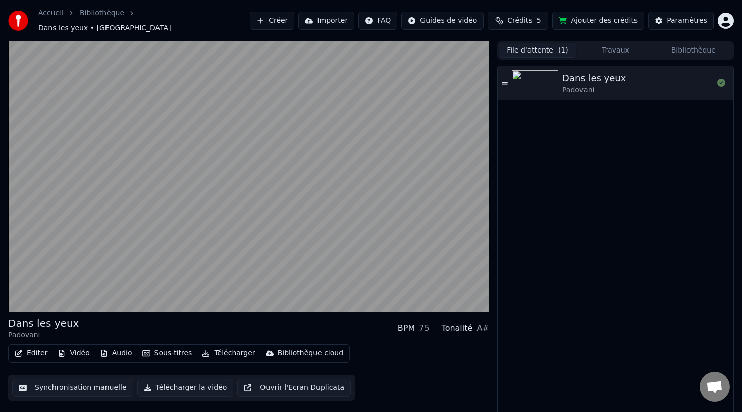
click at [622, 43] on button "Travaux" at bounding box center [615, 50] width 78 height 15
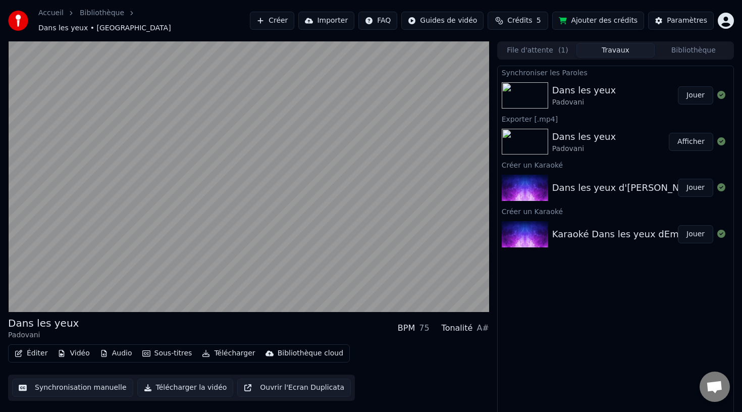
click at [592, 91] on div "Dans les yeux" at bounding box center [584, 90] width 64 height 14
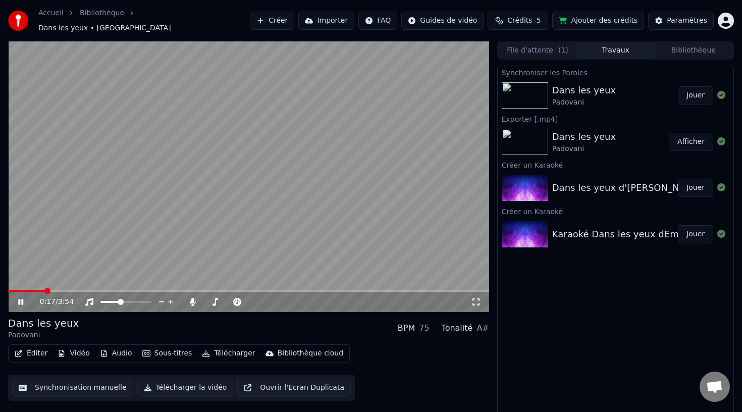
click at [20, 301] on div "0:17 / 3:54" at bounding box center [248, 302] width 473 height 10
click at [20, 298] on icon at bounding box center [28, 302] width 24 height 8
click at [20, 288] on span at bounding box center [23, 291] width 6 height 6
drag, startPoint x: 17, startPoint y: 288, endPoint x: 30, endPoint y: 286, distance: 13.2
click at [30, 290] on div "0:05 / 3:54" at bounding box center [248, 301] width 481 height 22
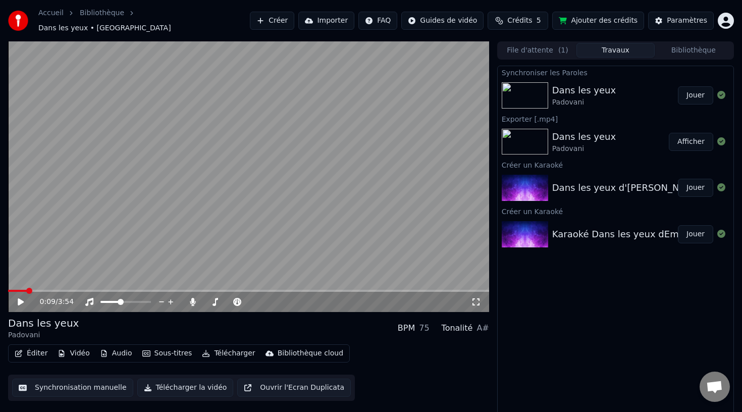
click at [26, 290] on span at bounding box center [248, 291] width 481 height 2
click at [605, 144] on div "Padovani" at bounding box center [584, 149] width 64 height 10
click at [565, 91] on div "Dans les yeux" at bounding box center [584, 90] width 64 height 14
click at [592, 191] on div "Dans les yeux d'Padovani Jouer" at bounding box center [616, 188] width 236 height 34
click at [574, 83] on div "Dans les yeux" at bounding box center [584, 90] width 64 height 14
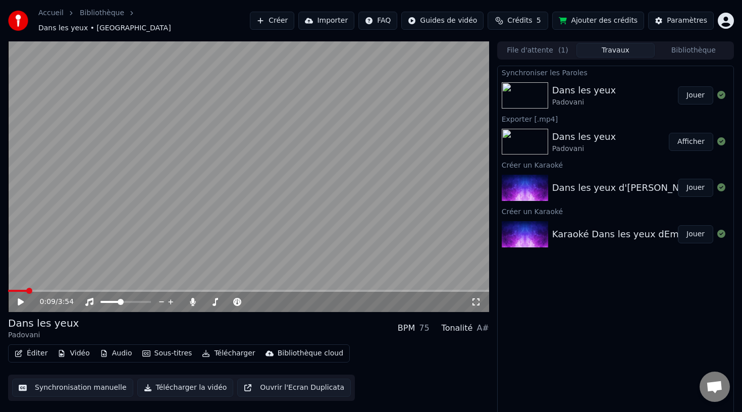
click at [534, 90] on img at bounding box center [525, 95] width 46 height 26
click at [44, 387] on button "Synchronisation manuelle" at bounding box center [72, 387] width 121 height 18
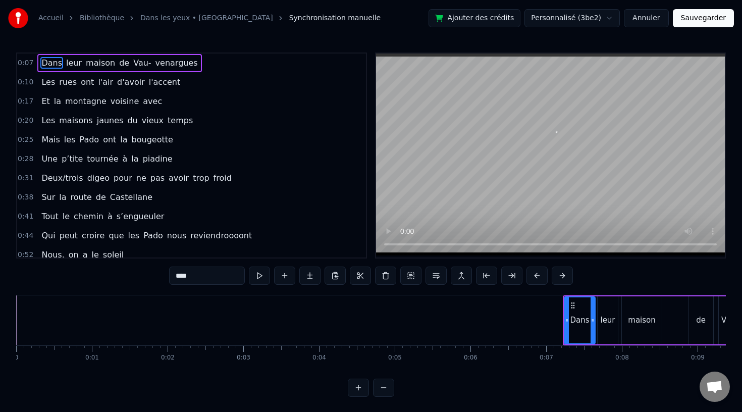
click at [154, 61] on span "venargues" at bounding box center [176, 63] width 44 height 12
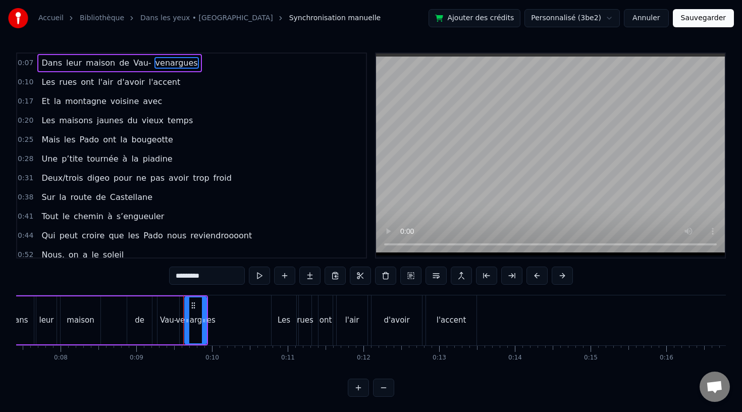
scroll to position [0, 528]
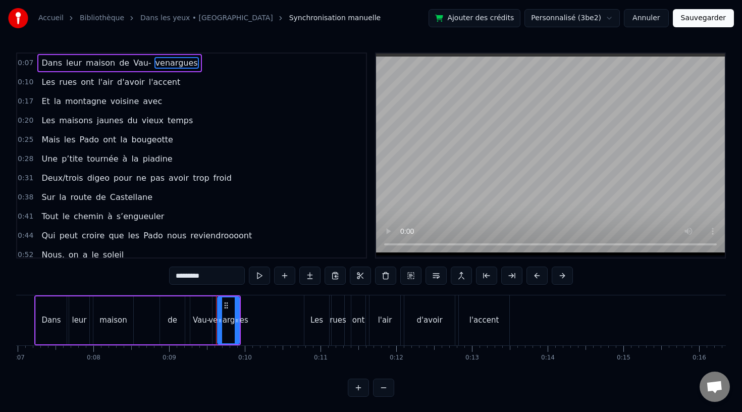
click at [202, 311] on div "Vau-" at bounding box center [201, 320] width 22 height 48
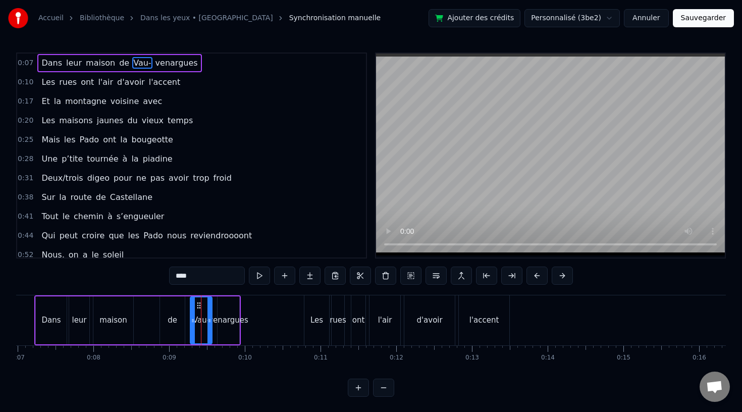
click at [205, 279] on input "****" at bounding box center [207, 275] width 76 height 18
type input "***"
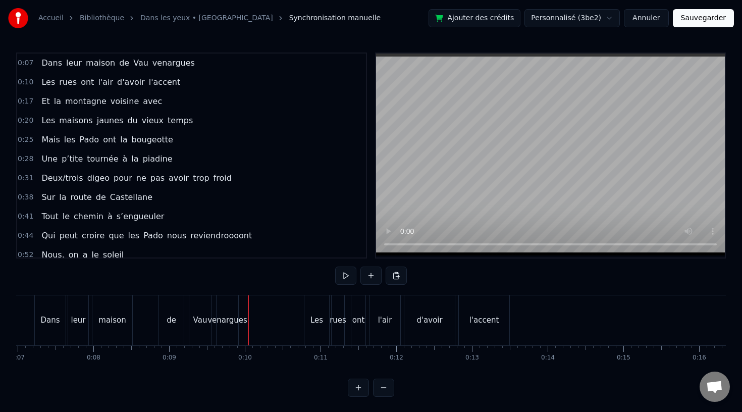
click at [219, 322] on div "venargues" at bounding box center [227, 320] width 40 height 12
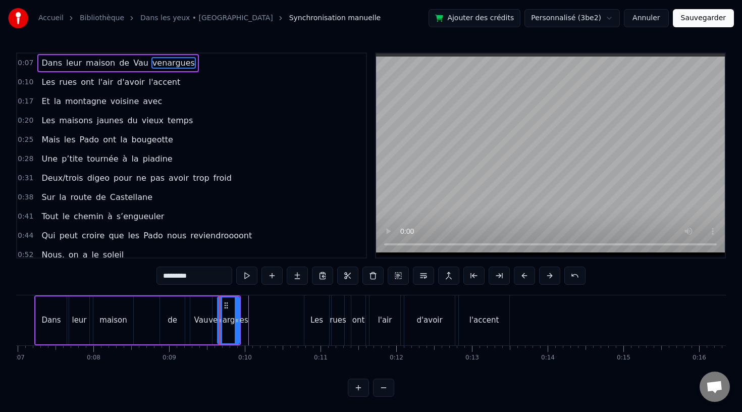
click at [230, 324] on div "venargues" at bounding box center [228, 320] width 40 height 12
click at [228, 318] on div "venargues" at bounding box center [228, 320] width 40 height 12
click at [224, 302] on icon at bounding box center [224, 305] width 8 height 8
click at [168, 324] on div "de" at bounding box center [173, 320] width 10 height 12
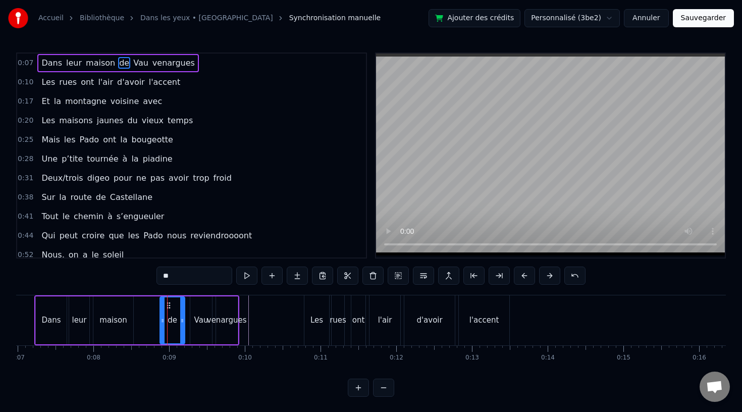
click at [226, 319] on div "venargues" at bounding box center [227, 320] width 40 height 12
type input "*********"
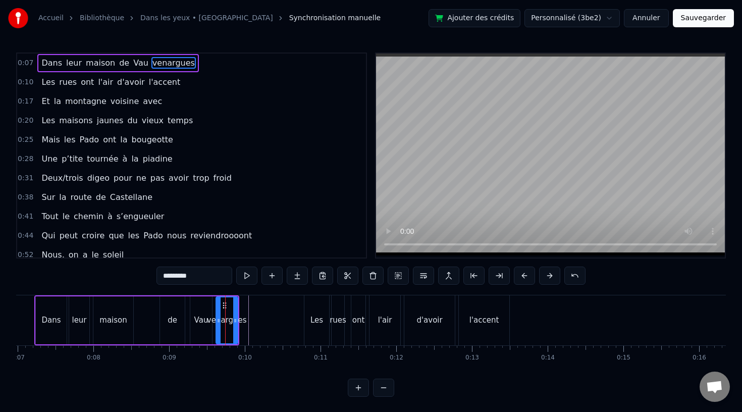
click at [181, 277] on input "*********" at bounding box center [194, 275] width 76 height 18
click at [204, 327] on div "Vau" at bounding box center [201, 320] width 22 height 48
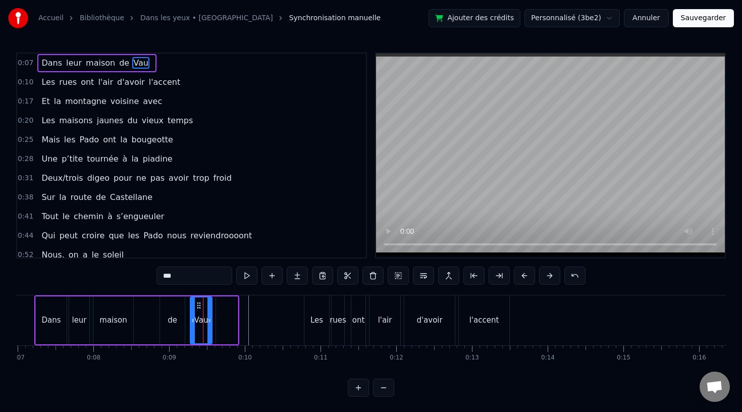
click at [190, 278] on input "***" at bounding box center [194, 275] width 76 height 18
paste input "*********"
type input "**********"
click at [236, 324] on div at bounding box center [227, 320] width 22 height 48
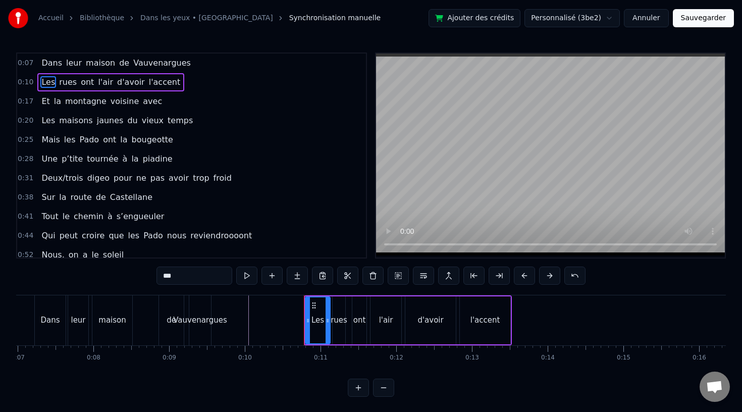
click at [202, 320] on div "Vauvenargues" at bounding box center [200, 320] width 54 height 12
type input "**********"
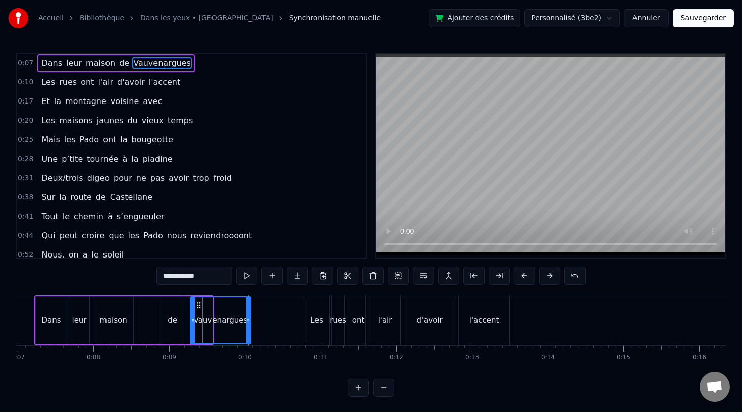
drag, startPoint x: 209, startPoint y: 321, endPoint x: 248, endPoint y: 322, distance: 38.9
click at [248, 322] on icon at bounding box center [248, 320] width 4 height 8
click at [136, 323] on div "Dans leur maison de Vauvenargues" at bounding box center [143, 320] width 218 height 50
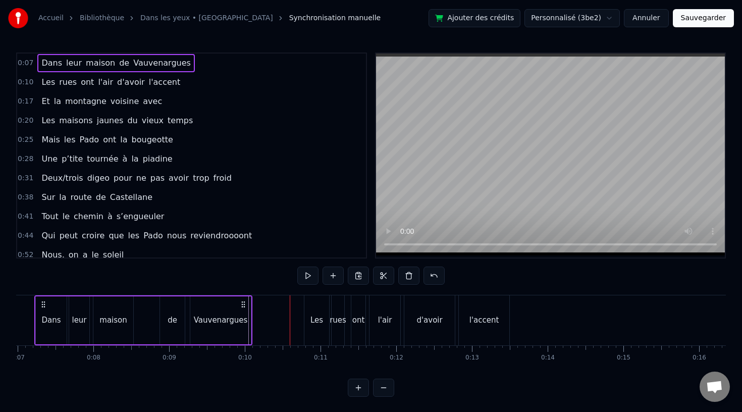
click at [251, 309] on div "Dans leur maison de Vauvenargues" at bounding box center [143, 320] width 218 height 50
click at [226, 318] on div "Vauvenargues" at bounding box center [221, 320] width 54 height 12
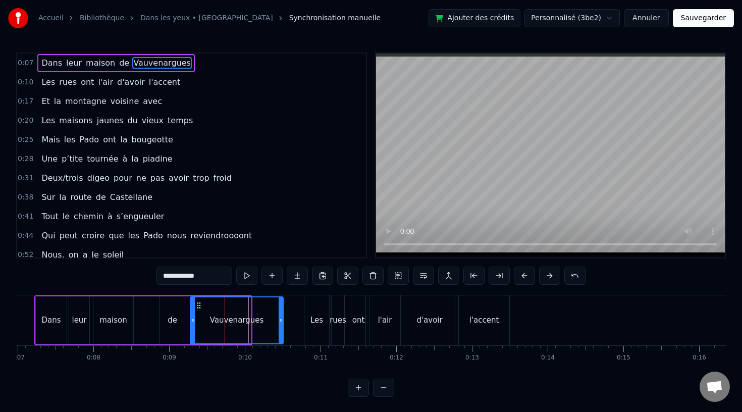
drag, startPoint x: 247, startPoint y: 320, endPoint x: 280, endPoint y: 321, distance: 32.3
click at [280, 321] on icon at bounding box center [281, 320] width 4 height 8
click at [126, 325] on div "maison" at bounding box center [113, 320] width 40 height 48
type input "******"
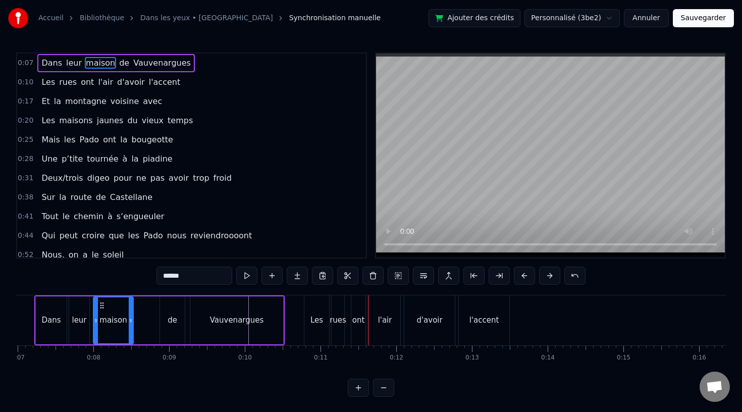
click at [691, 20] on button "Sauvegarder" at bounding box center [703, 18] width 61 height 18
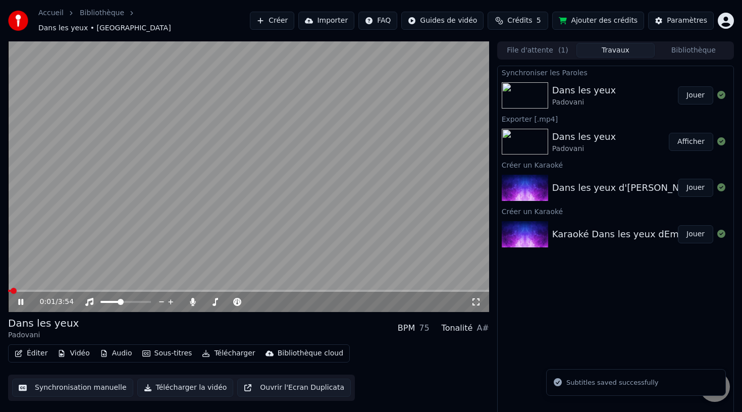
click at [17, 298] on icon at bounding box center [28, 302] width 24 height 8
